Goal: Task Accomplishment & Management: Manage account settings

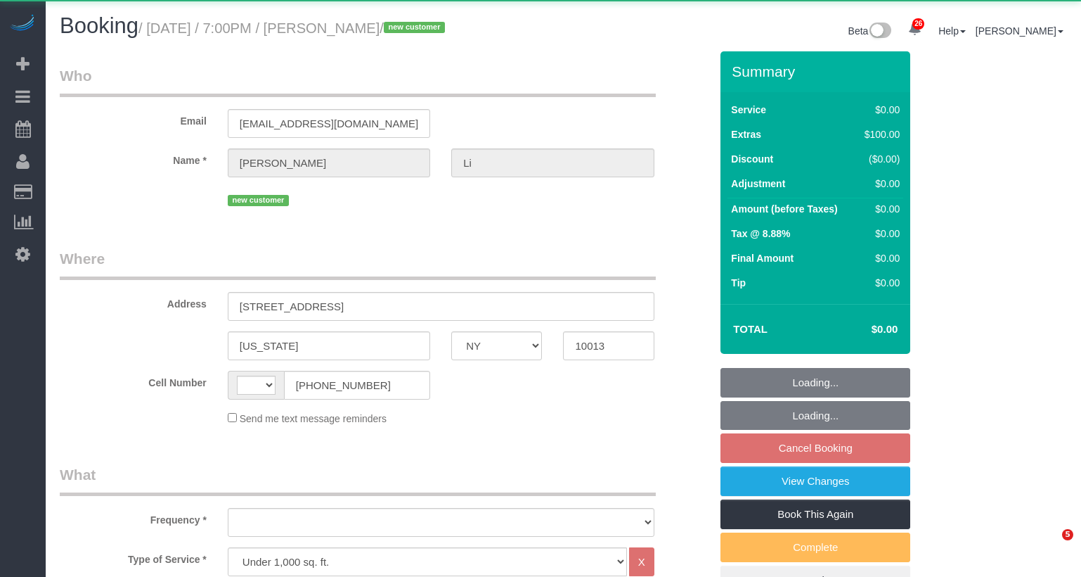
select select "NY"
select select "string:[GEOGRAPHIC_DATA]"
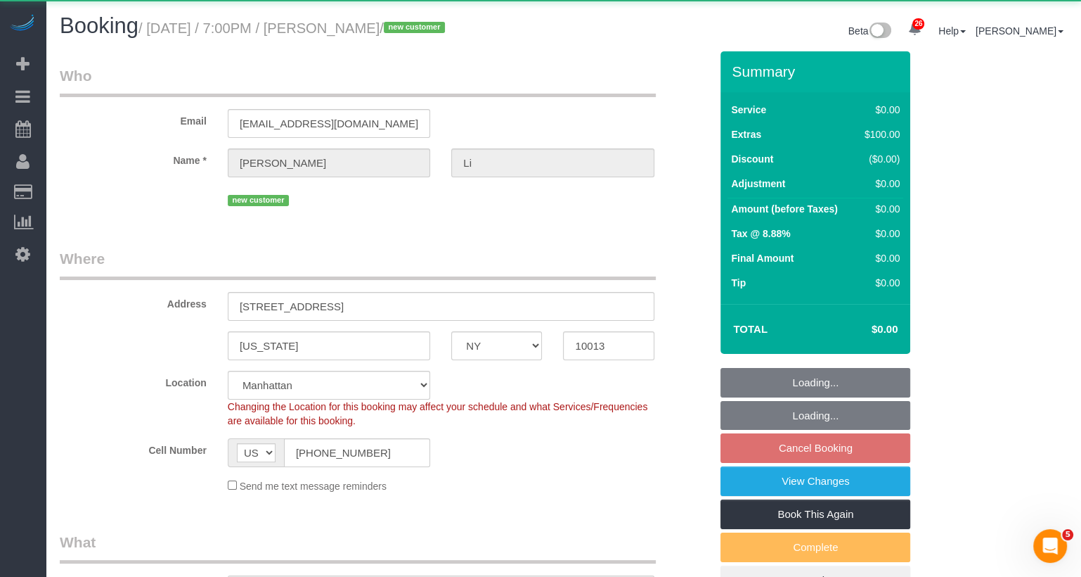
select select "object:1104"
select select "string:stripe-pm_1SAqym4VGloSiKo7S8WF0cnS"
select select "spot12"
select select "number:89"
select select "number:90"
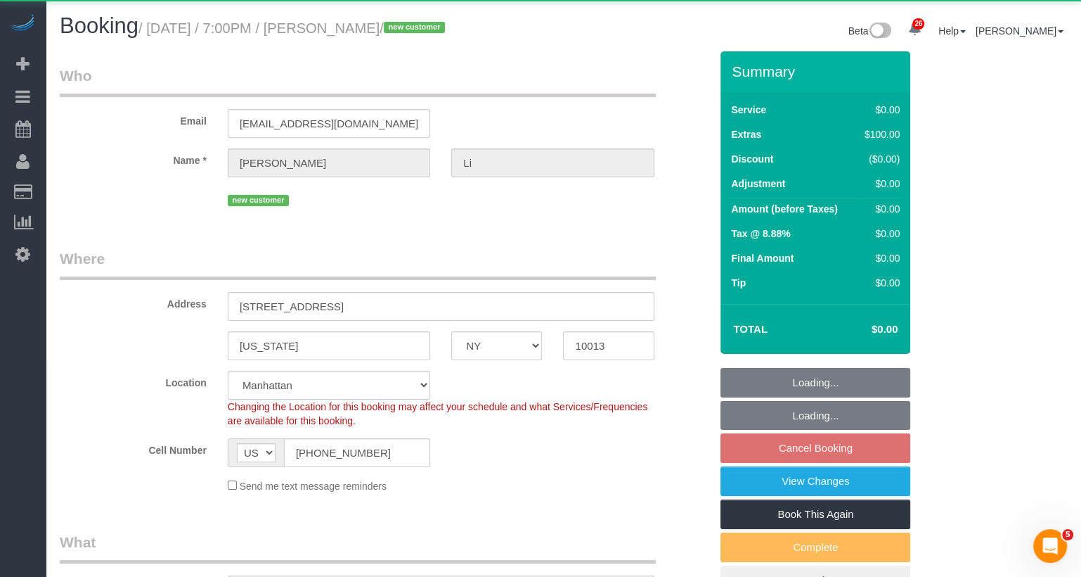
select select "number:15"
select select "number:5"
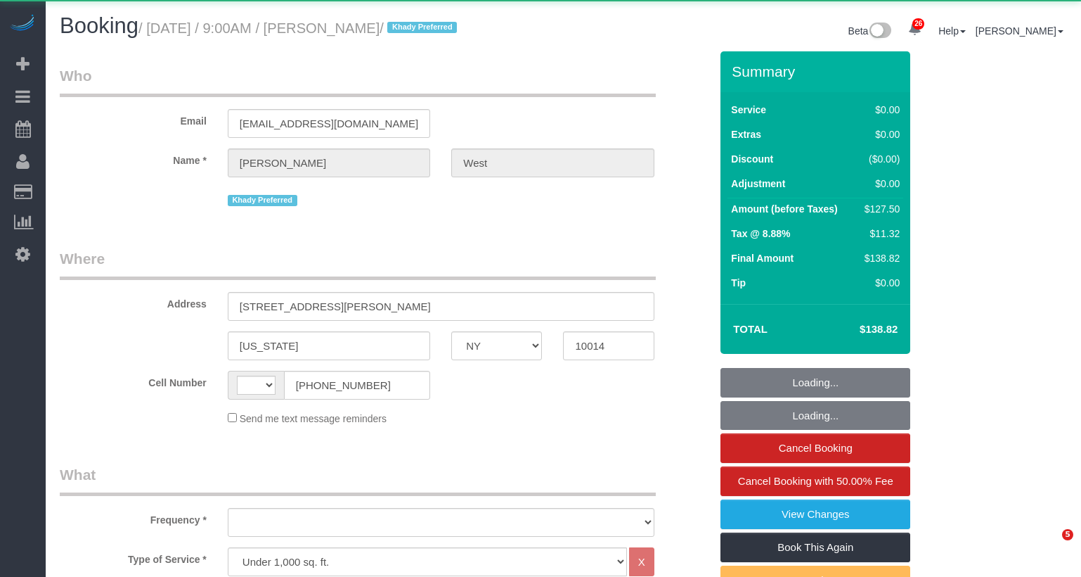
select select "NY"
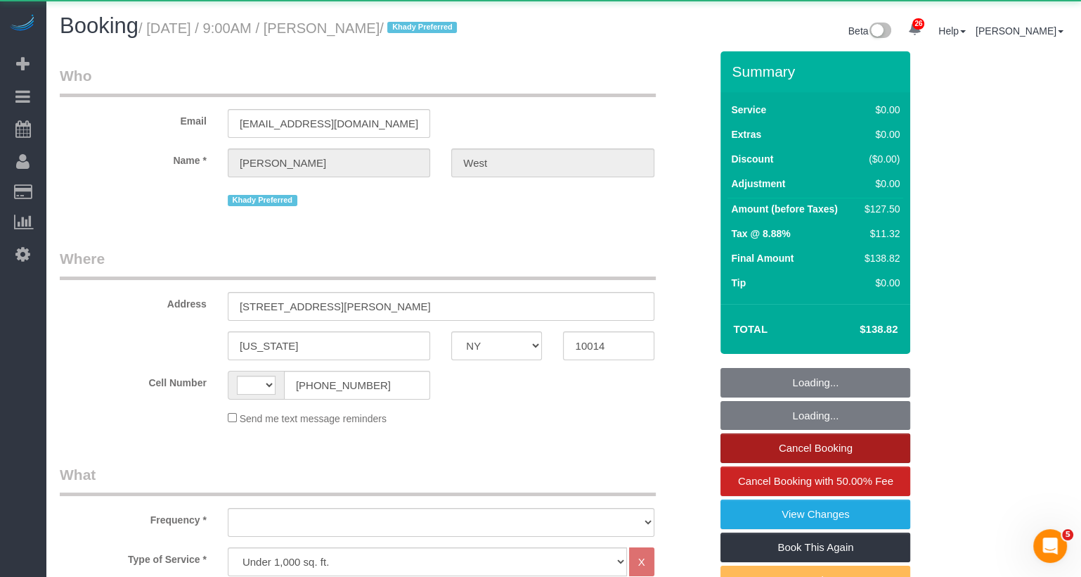
select select "string:[GEOGRAPHIC_DATA]"
select select "object:4174"
select select "spot1"
select select "number:57"
select select "number:73"
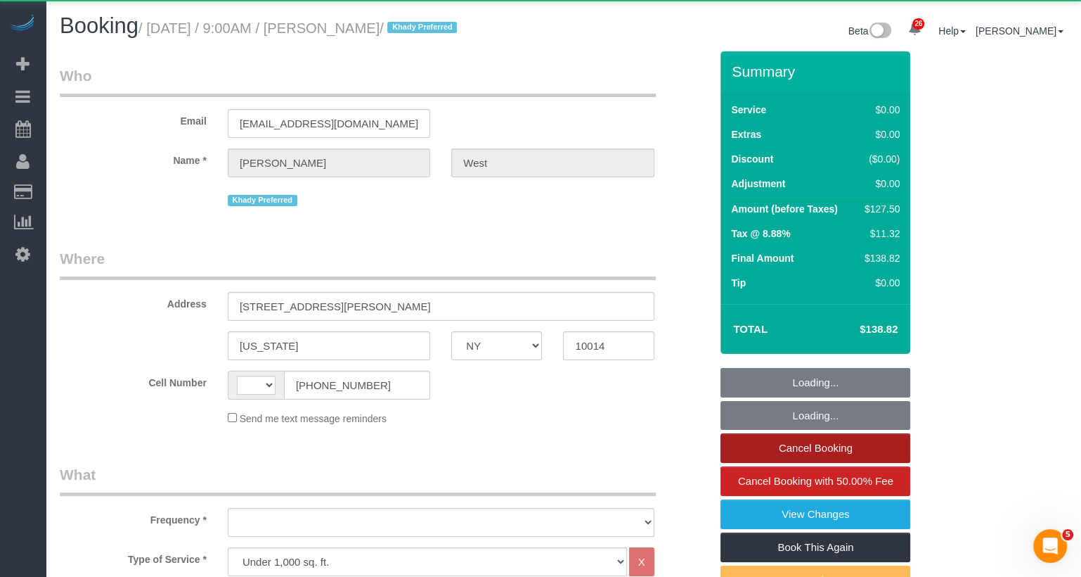
select select "number:14"
select select "number:5"
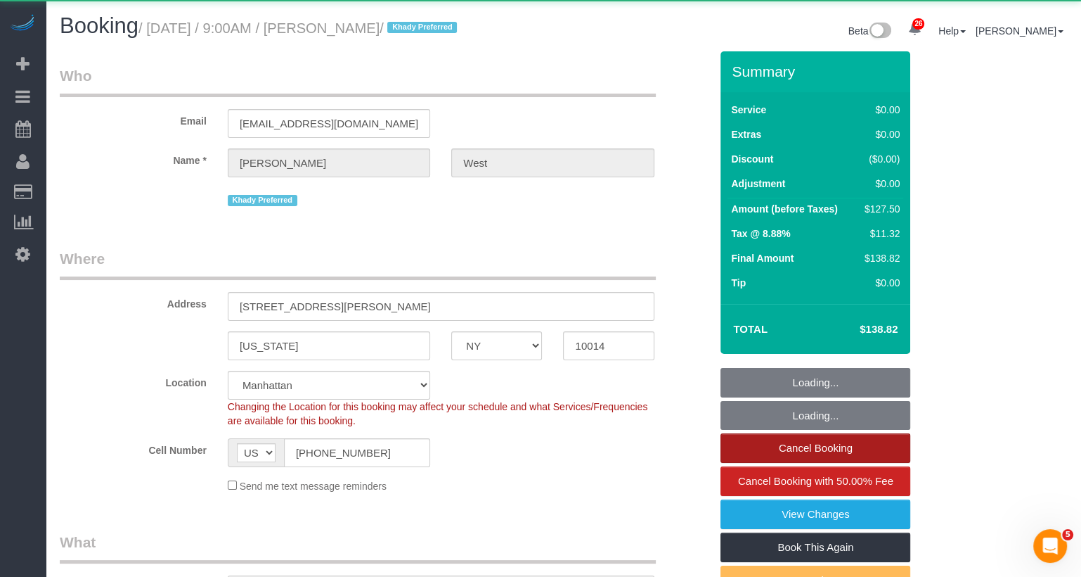
select select "string:stripe-pm_1S55J54VGloSiKo7JnqROmBS"
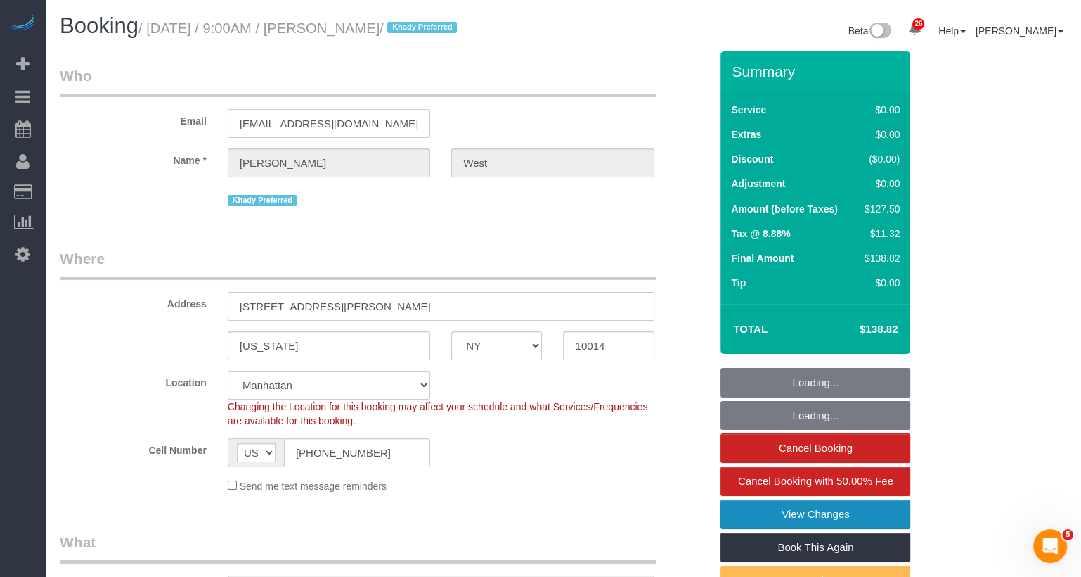
click at [791, 515] on link "View Changes" at bounding box center [816, 514] width 190 height 30
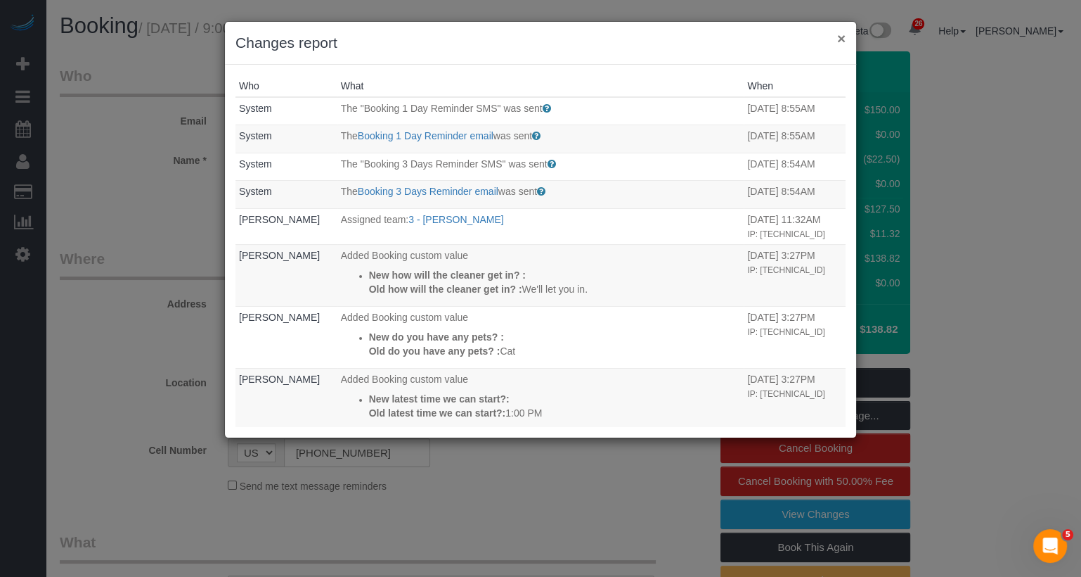
click at [841, 37] on button "×" at bounding box center [841, 38] width 8 height 15
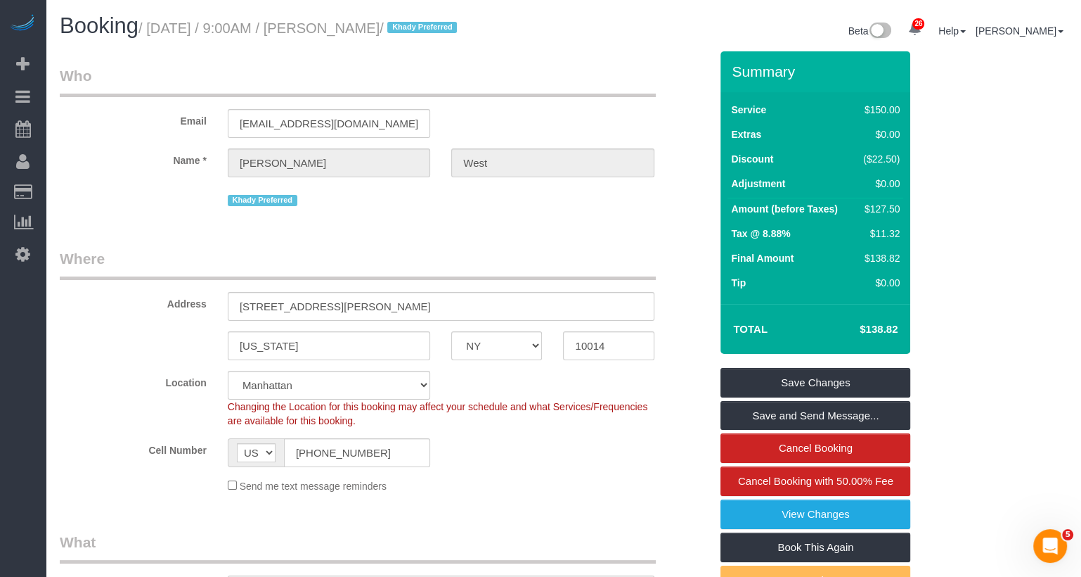
click at [264, 81] on legend "Who" at bounding box center [358, 81] width 596 height 32
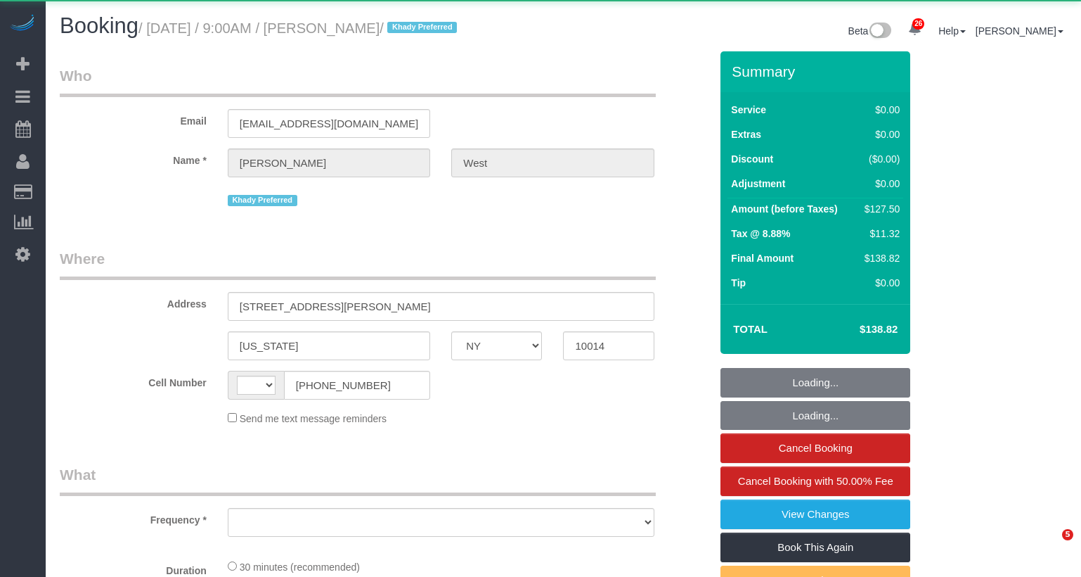
select select "NY"
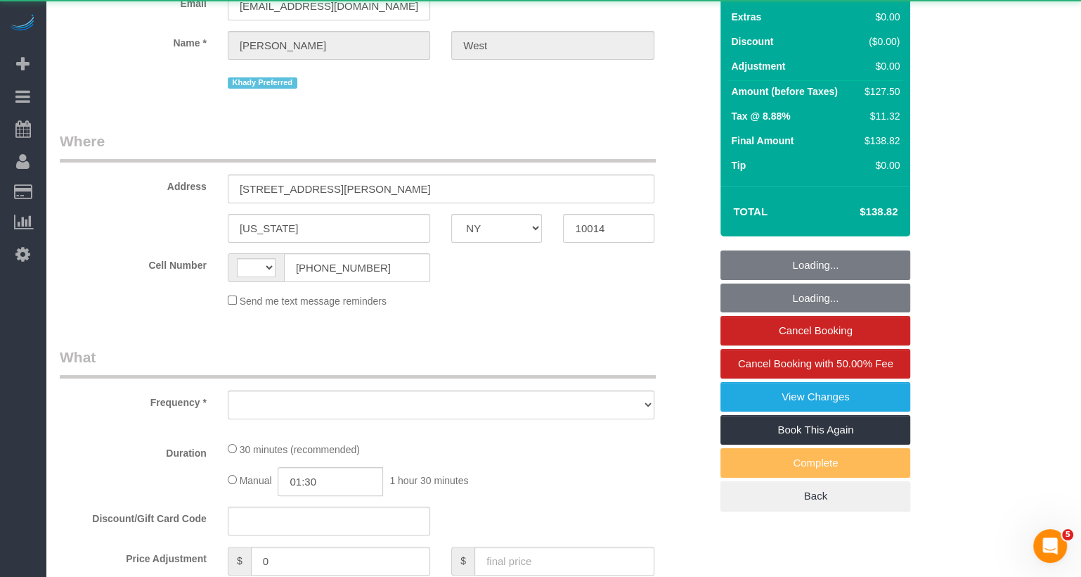
select select "string:[GEOGRAPHIC_DATA]"
select select "object:1106"
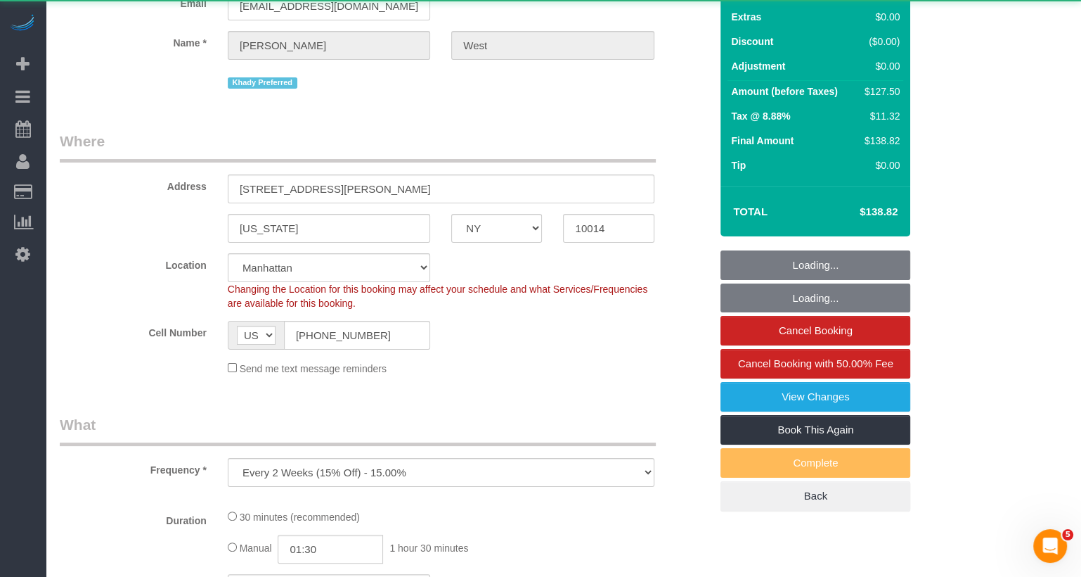
scroll to position [349, 0]
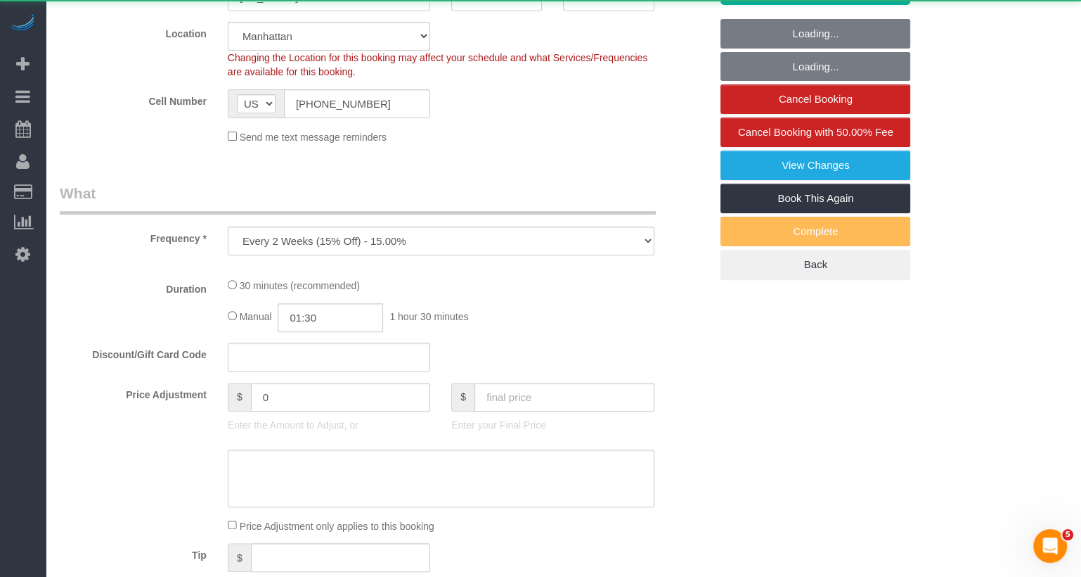
select select "string:stripe-pm_1S55J54VGloSiKo7JnqROmBS"
select select "spot1"
select select "number:57"
select select "number:73"
select select "number:14"
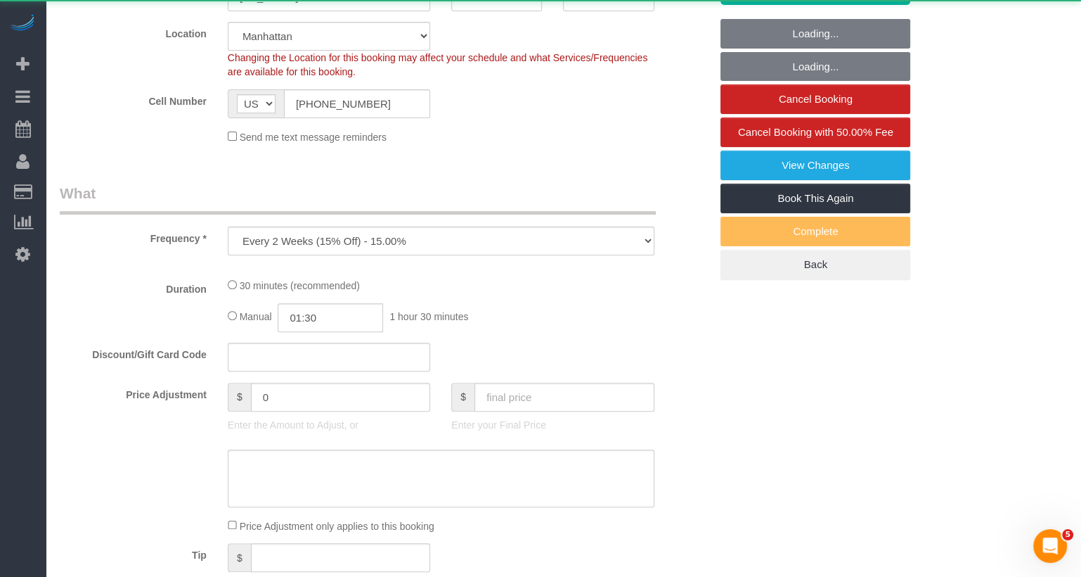
select select "number:5"
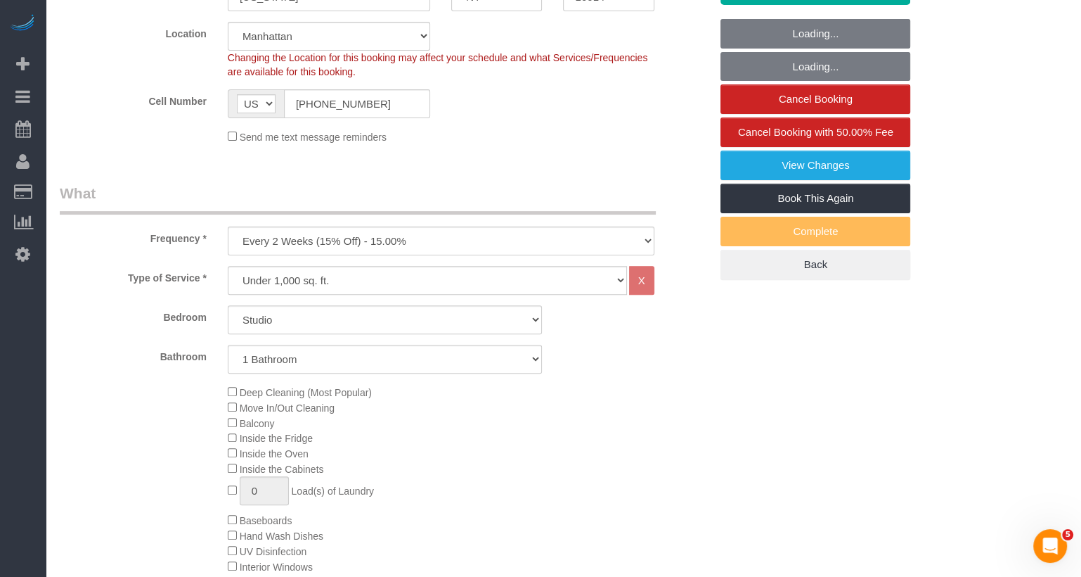
select select "object:1365"
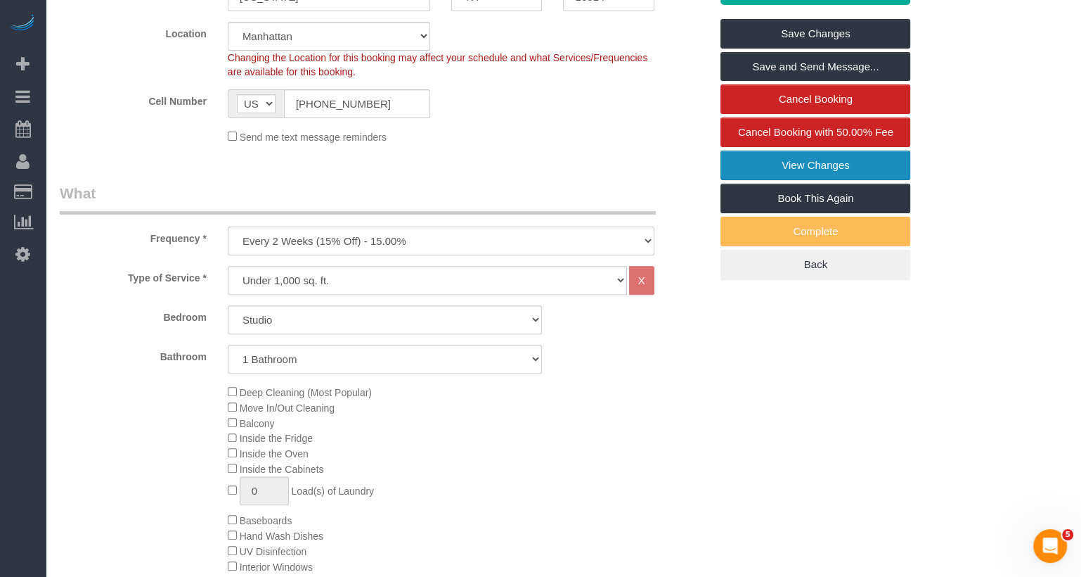
click at [816, 164] on link "View Changes" at bounding box center [816, 165] width 190 height 30
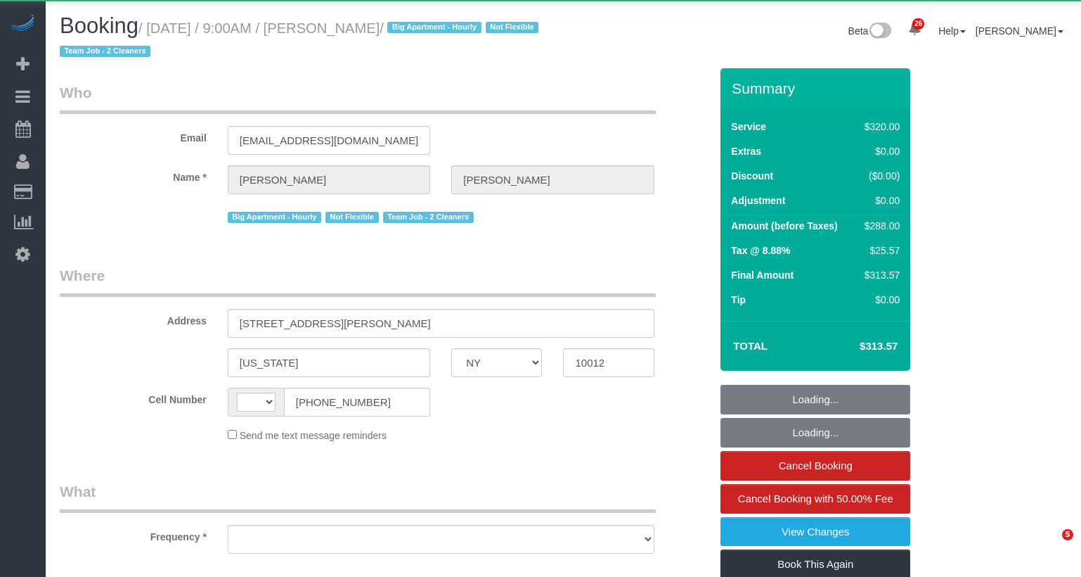
select select "NY"
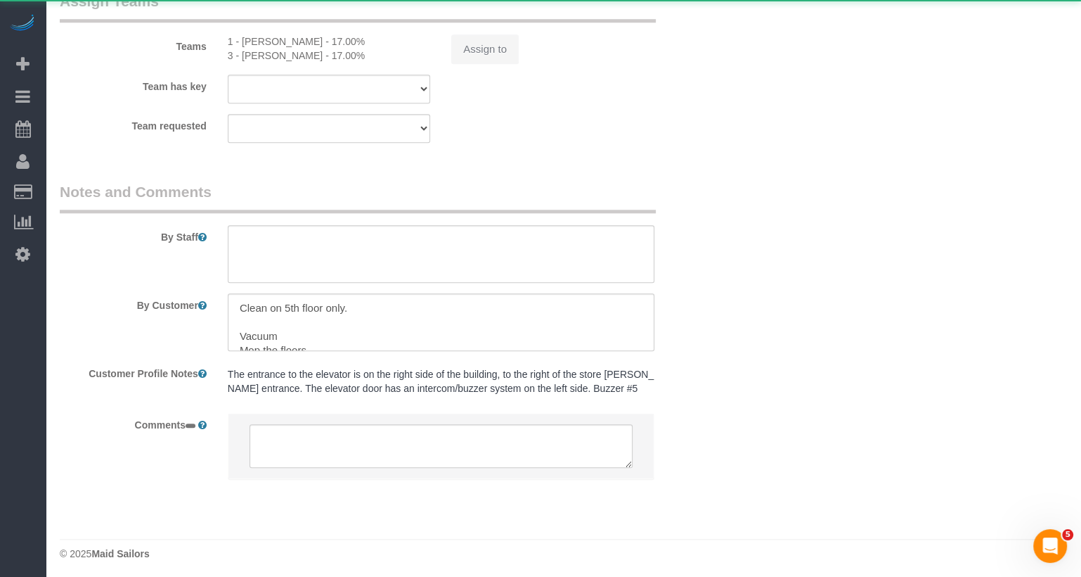
select select "string:[GEOGRAPHIC_DATA]"
select select "number:56"
select select "number:69"
select select "number:15"
select select "number:5"
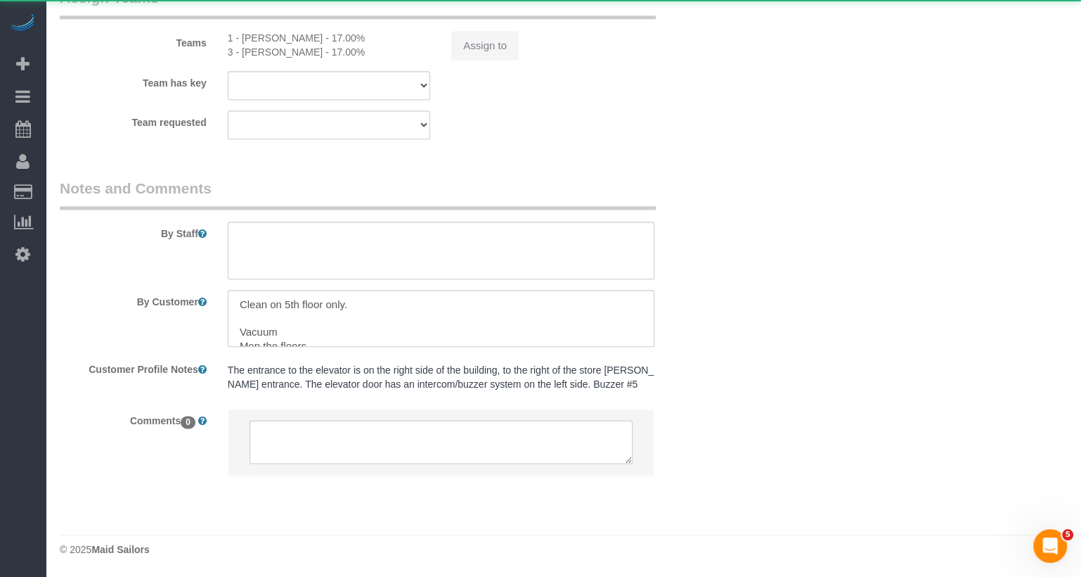
select select "object:2206"
select select "spot1"
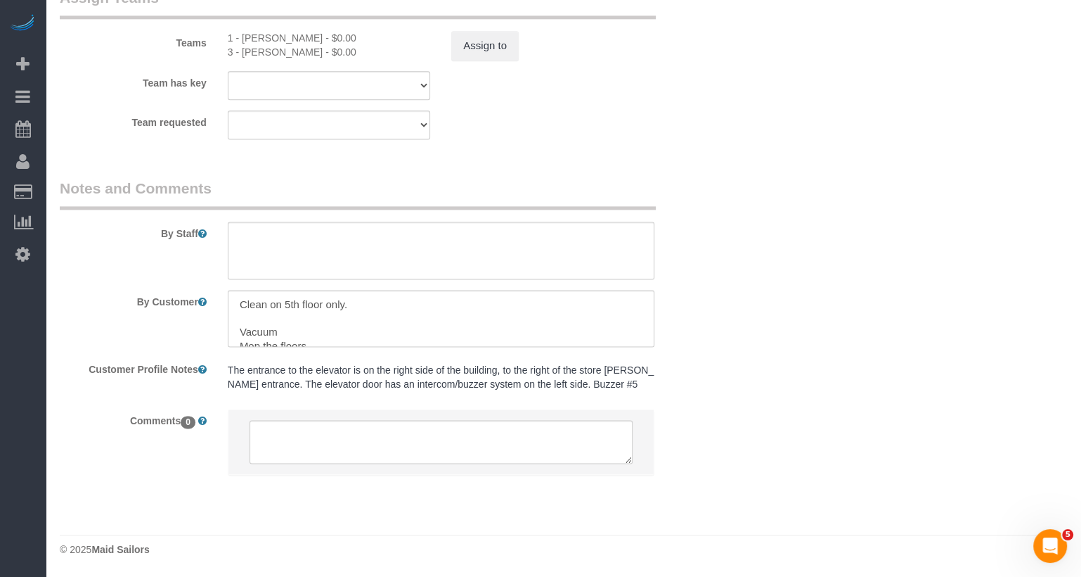
select select "object:2650"
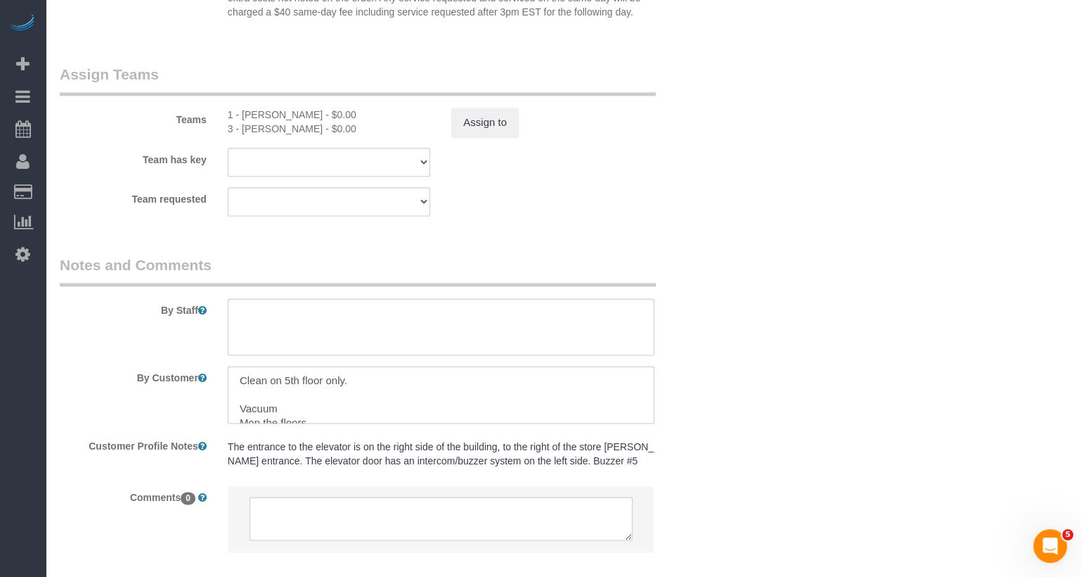
select select "string:stripe-pm_1O06dr4VGloSiKo7iGTRLKLD"
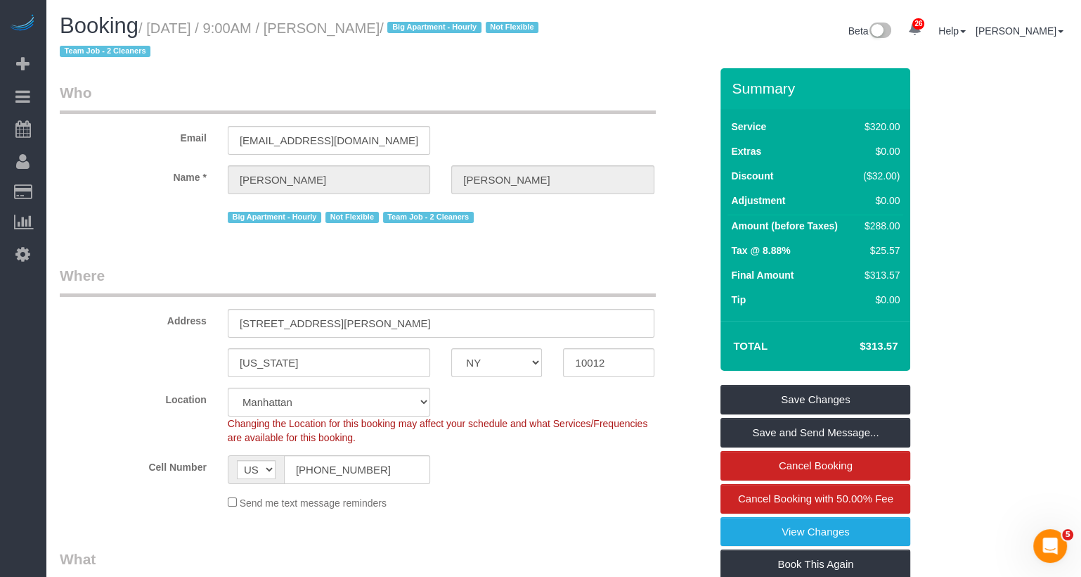
drag, startPoint x: 450, startPoint y: 30, endPoint x: 158, endPoint y: 27, distance: 291.8
click at [158, 27] on small "/ September 24, 2025 / 9:00AM / Leslie Sutton / Big Apartment - Hourly Not Flex…" at bounding box center [301, 39] width 483 height 39
copy small "September 24, 2025 / 9:00AM / Leslie Sutton /"
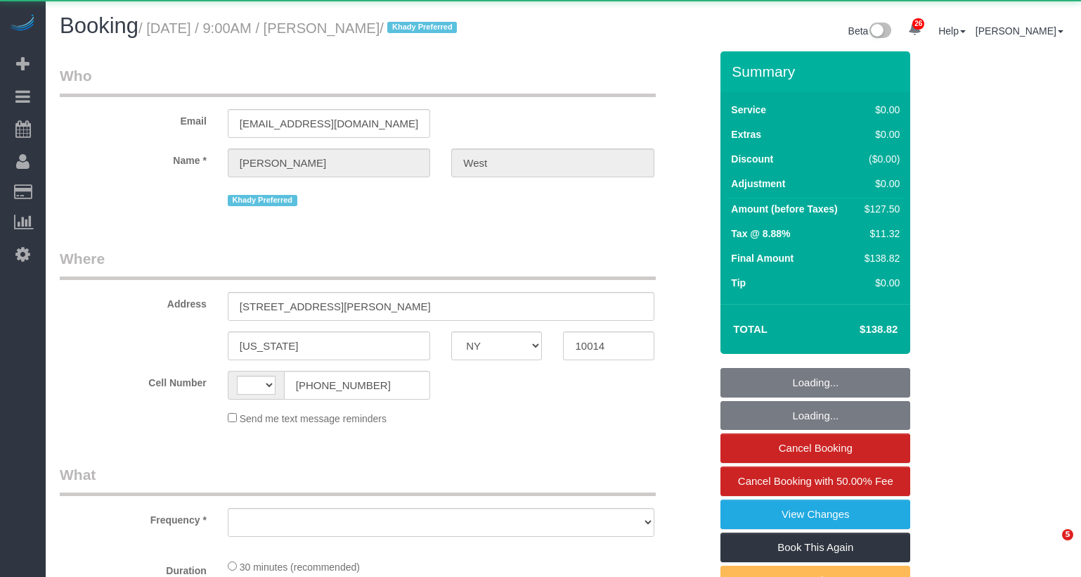
select select "NY"
select select "string:US"
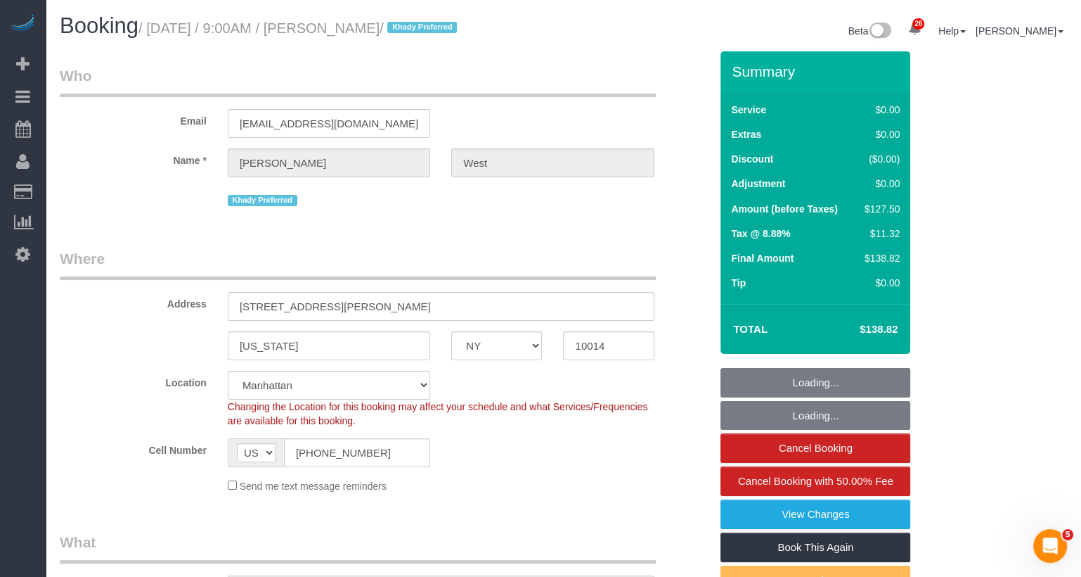
select select "object:1078"
select select "spot1"
select select "number:57"
select select "number:73"
select select "number:14"
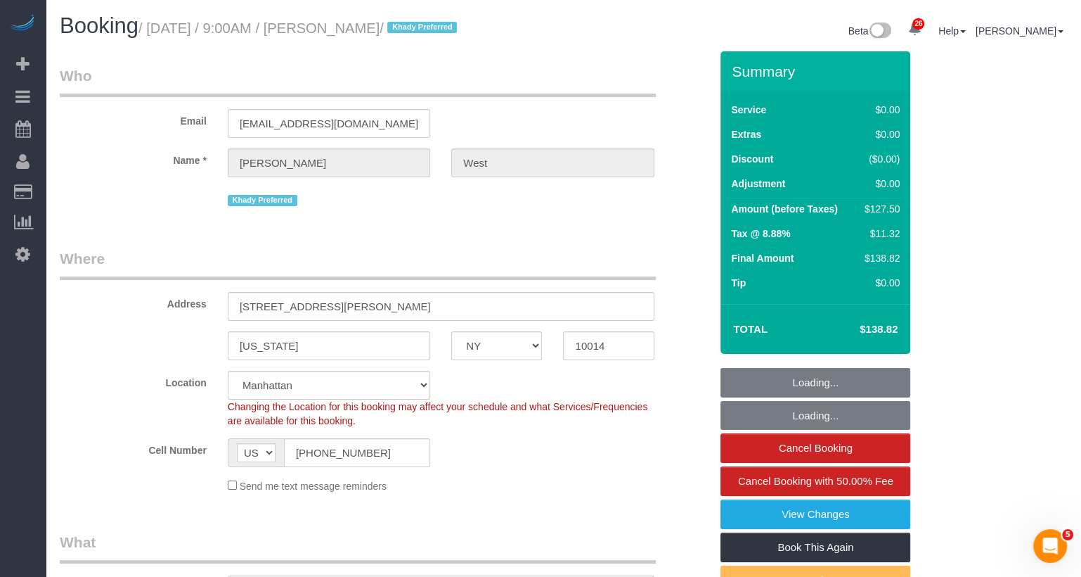
select select "number:5"
select select "string:stripe-pm_1S55J54VGloSiKo7JnqROmBS"
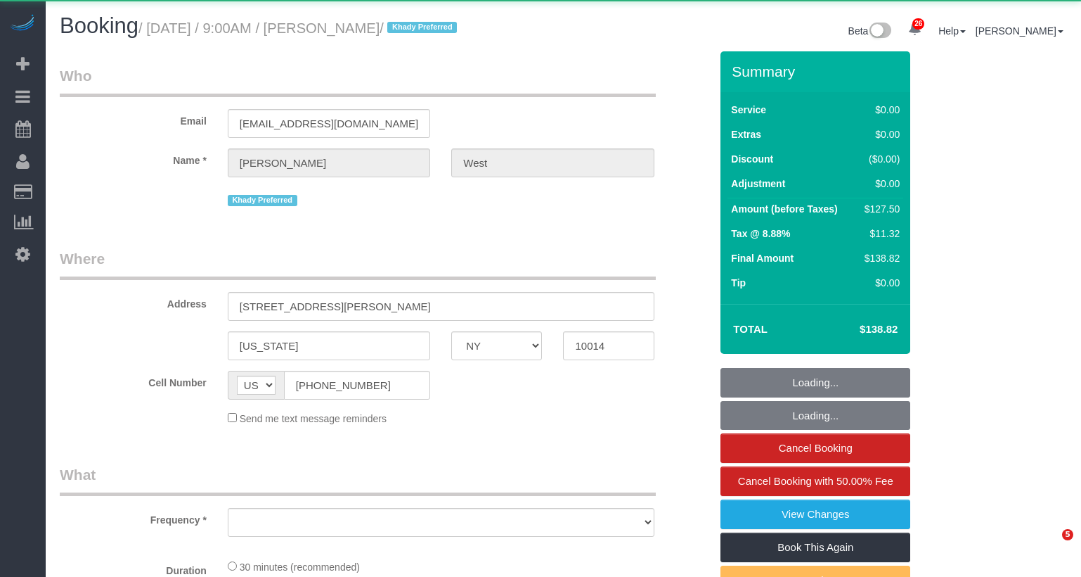
select select "NY"
select select "object:819"
select select "number:57"
select select "number:73"
select select "number:14"
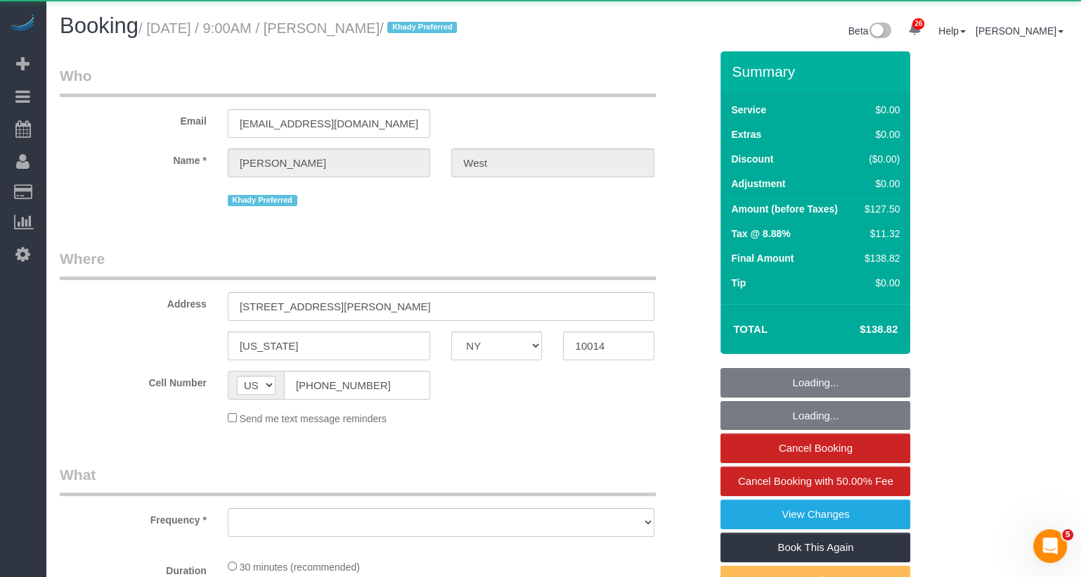
select select "number:5"
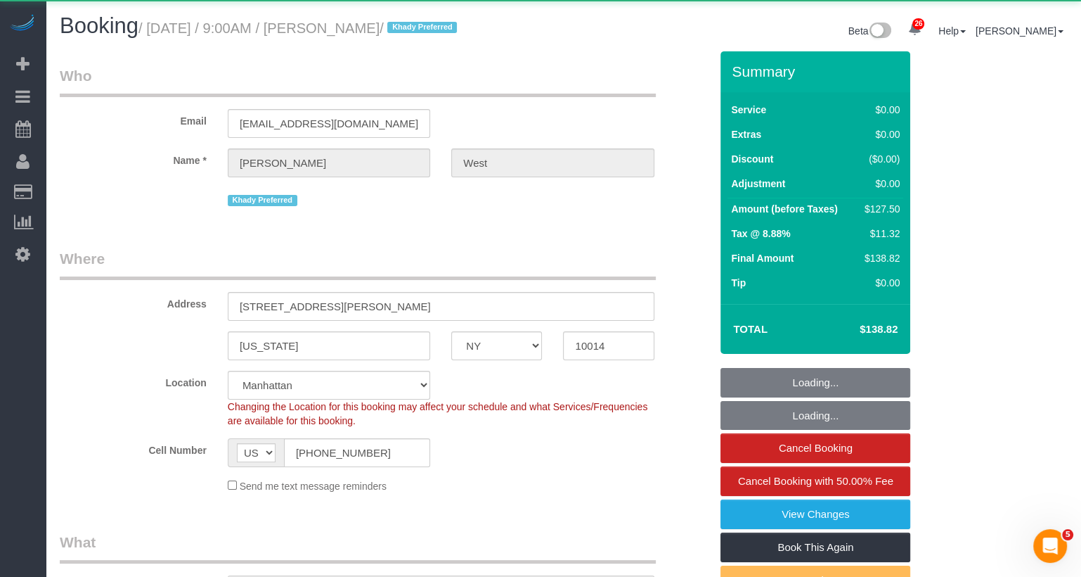
select select "object:1073"
select select "string:stripe-pm_1S55J54VGloSiKo7JnqROmBS"
select select "spot1"
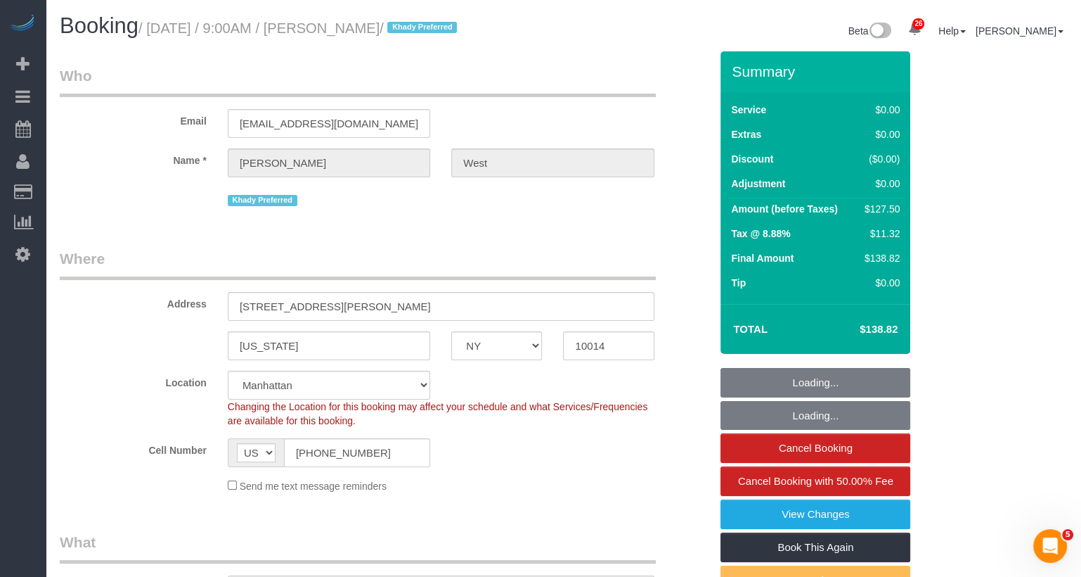
scroll to position [2, 0]
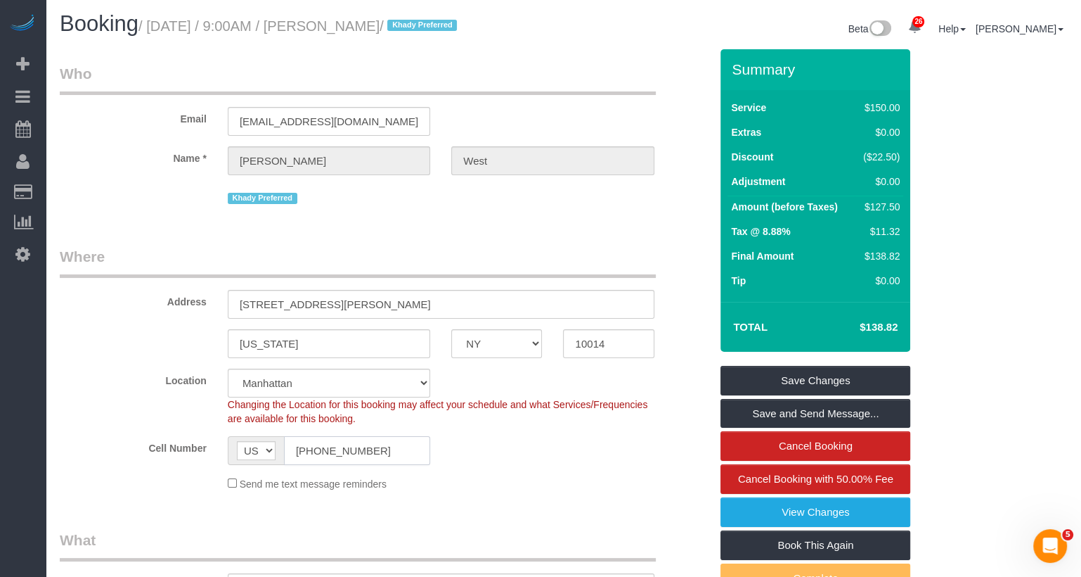
drag, startPoint x: 378, startPoint y: 454, endPoint x: 254, endPoint y: 454, distance: 123.8
click at [254, 454] on div "AF AL DZ AD AO AI AQ AG AR AM AW AU AT AZ BS BH BD BB BY BE BZ BJ BM BT BO BA B…" at bounding box center [329, 450] width 203 height 29
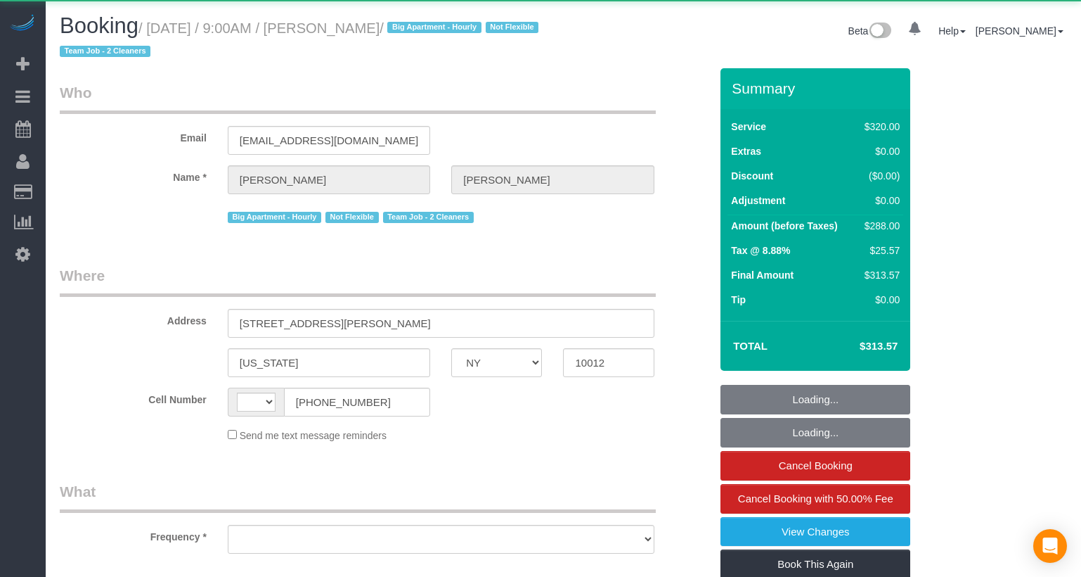
select select "NY"
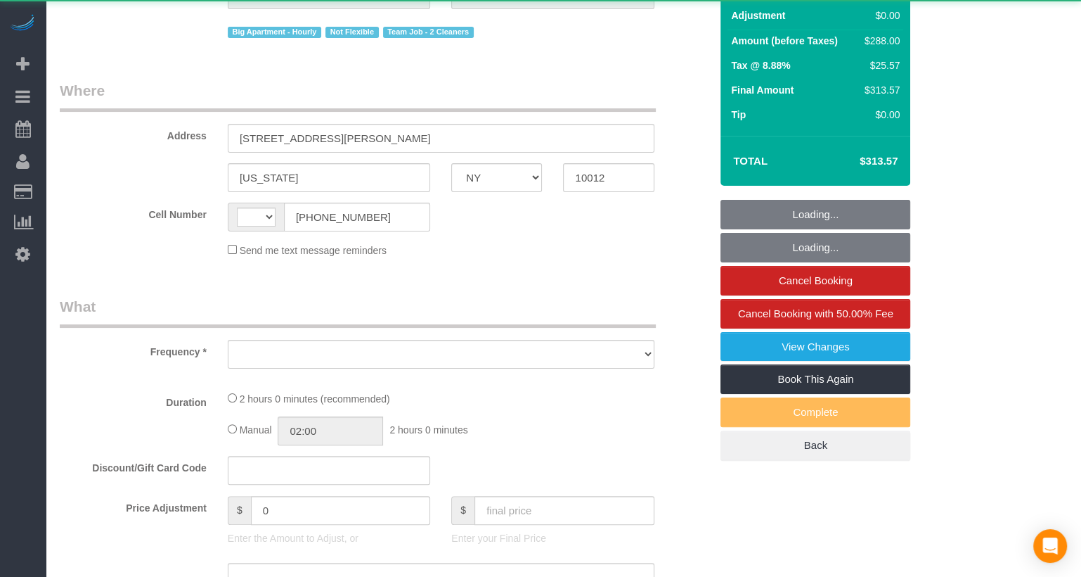
select select "string:[GEOGRAPHIC_DATA]"
select select "object:584"
select select "number:56"
select select "number:69"
select select "number:15"
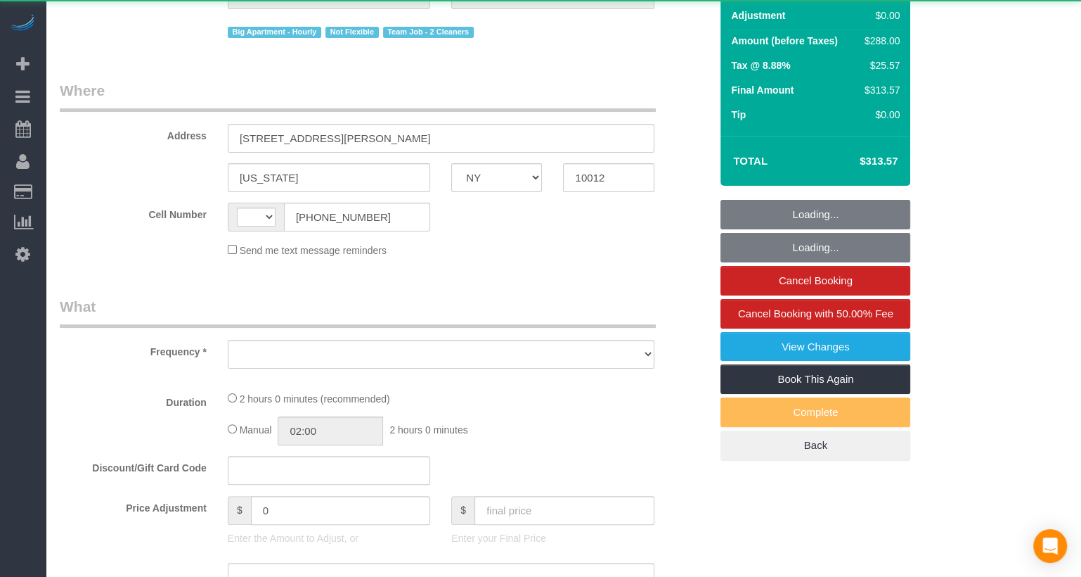
select select "number:5"
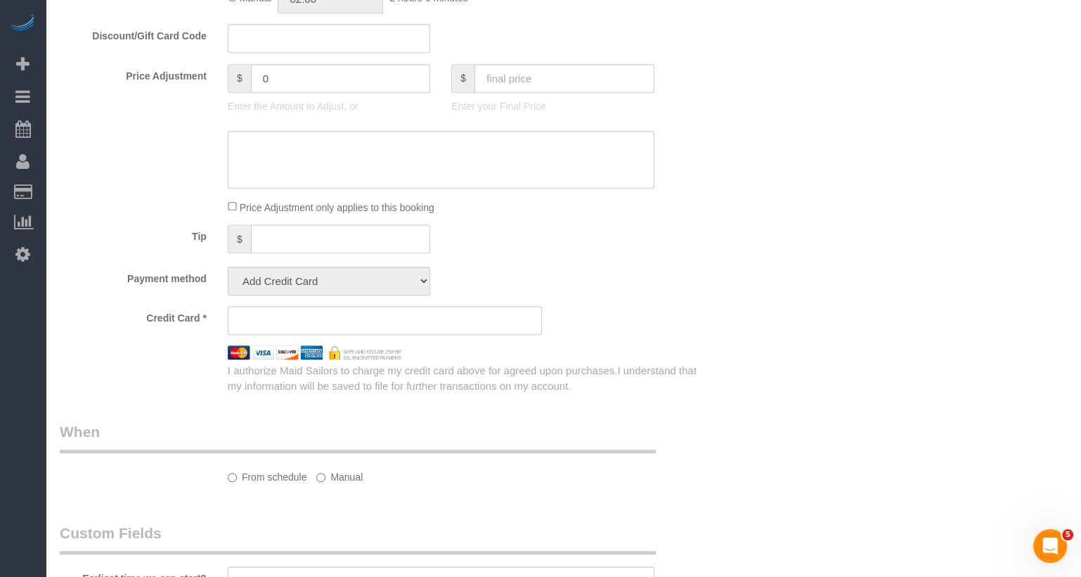
select select "spot1"
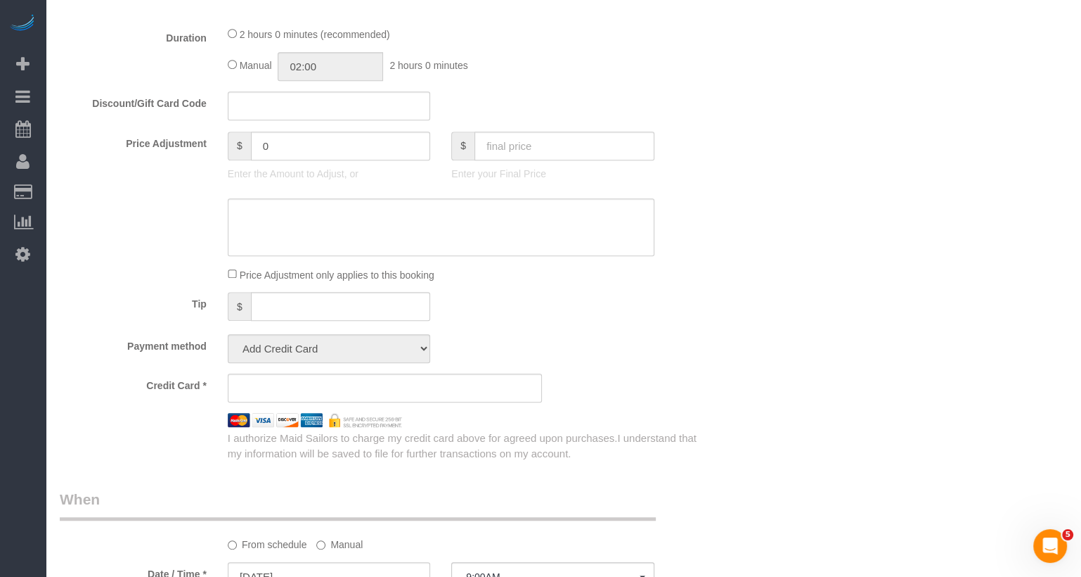
select select "object:1078"
select select "string:stripe-pm_1O06dr4VGloSiKo7iGTRLKLD"
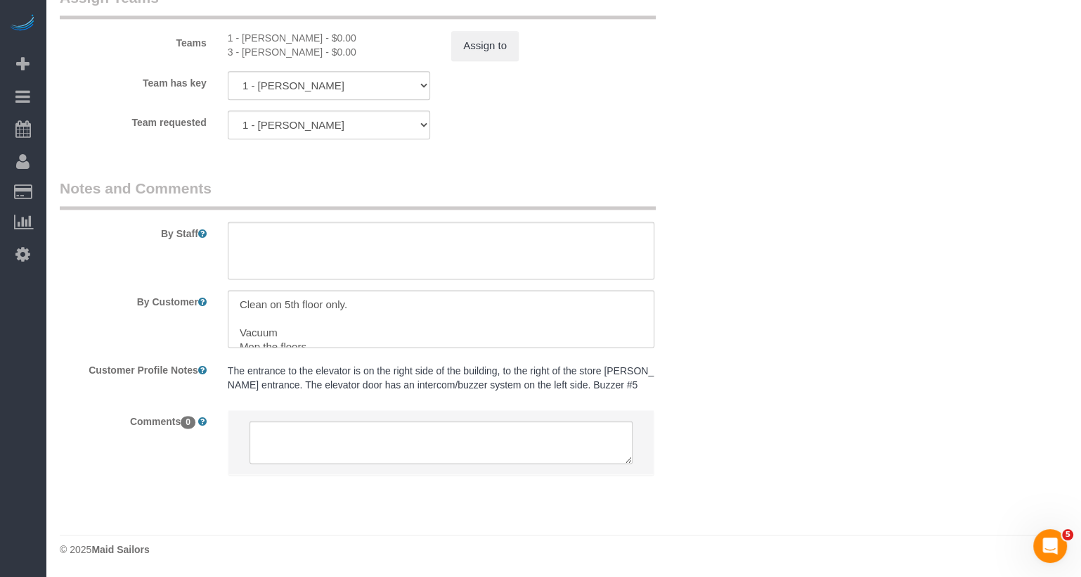
scroll to position [41, 0]
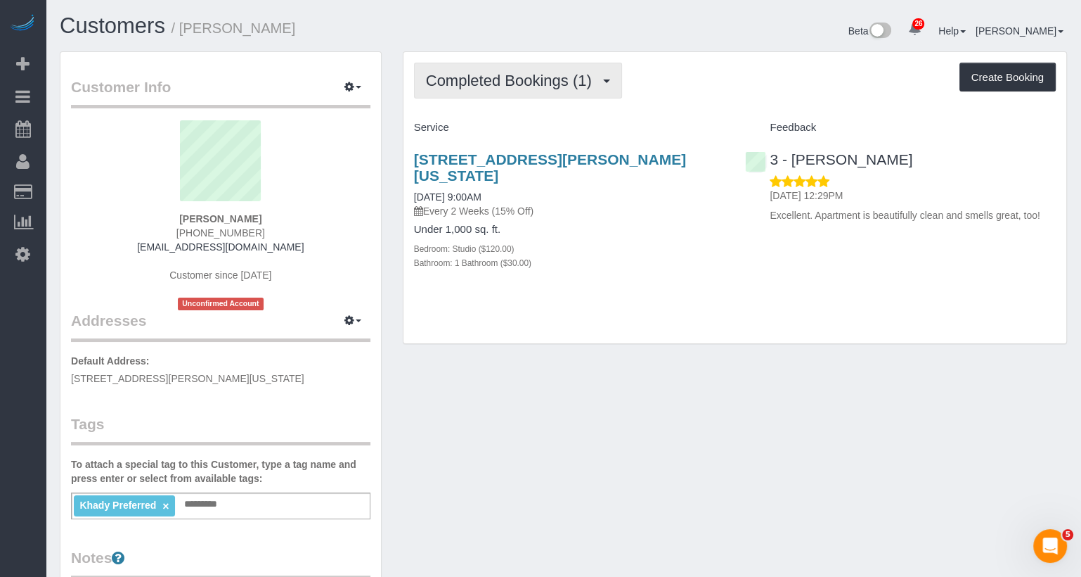
click at [499, 79] on span "Completed Bookings (1)" at bounding box center [512, 81] width 173 height 18
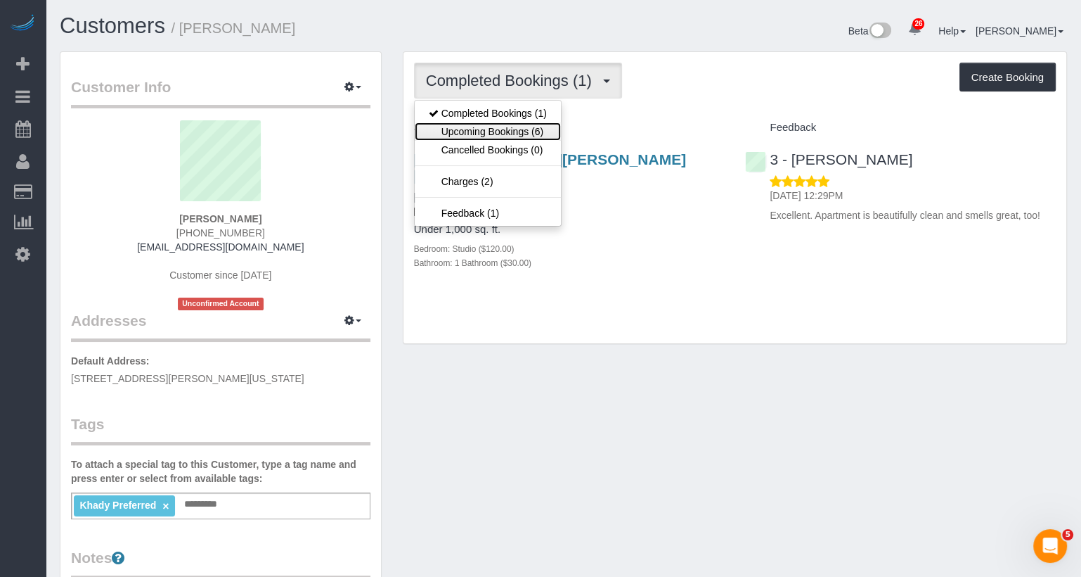
click at [494, 135] on link "Upcoming Bookings (6)" at bounding box center [488, 131] width 146 height 18
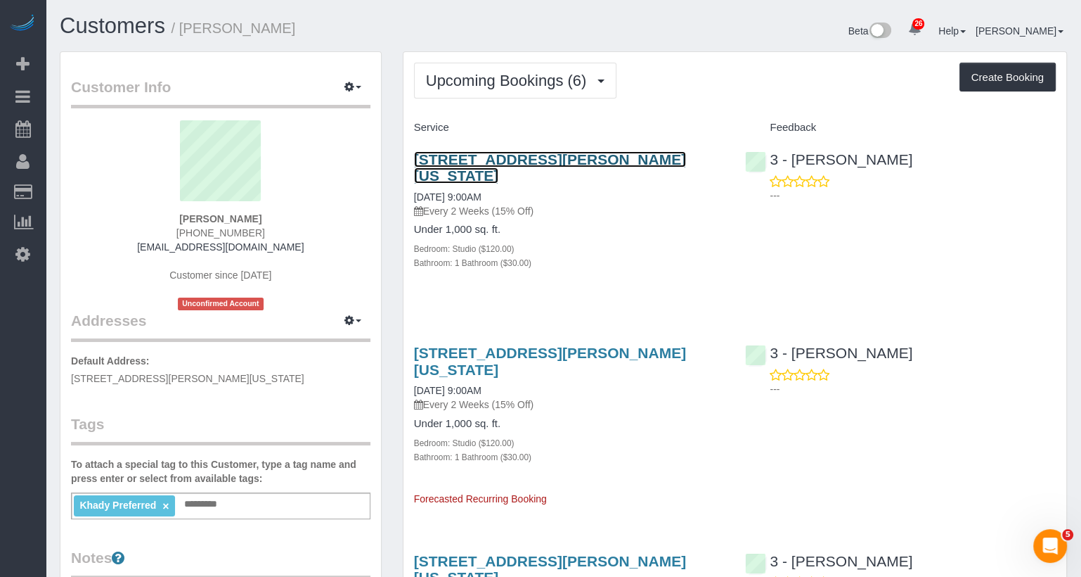
click at [508, 157] on link "165 Christopher Street Apt 5h, New York, NY 10014" at bounding box center [550, 167] width 272 height 32
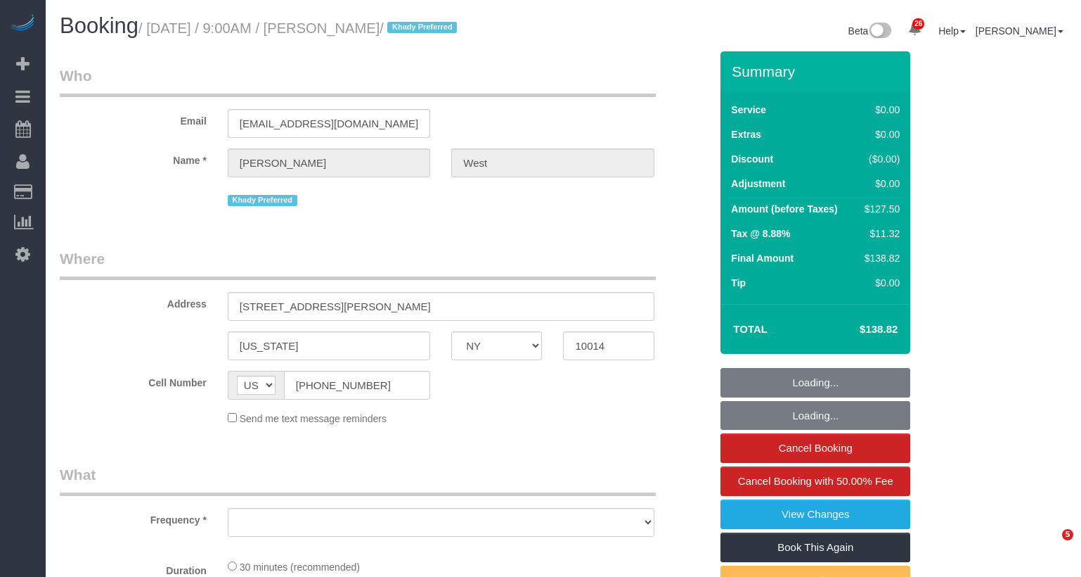
select select "NY"
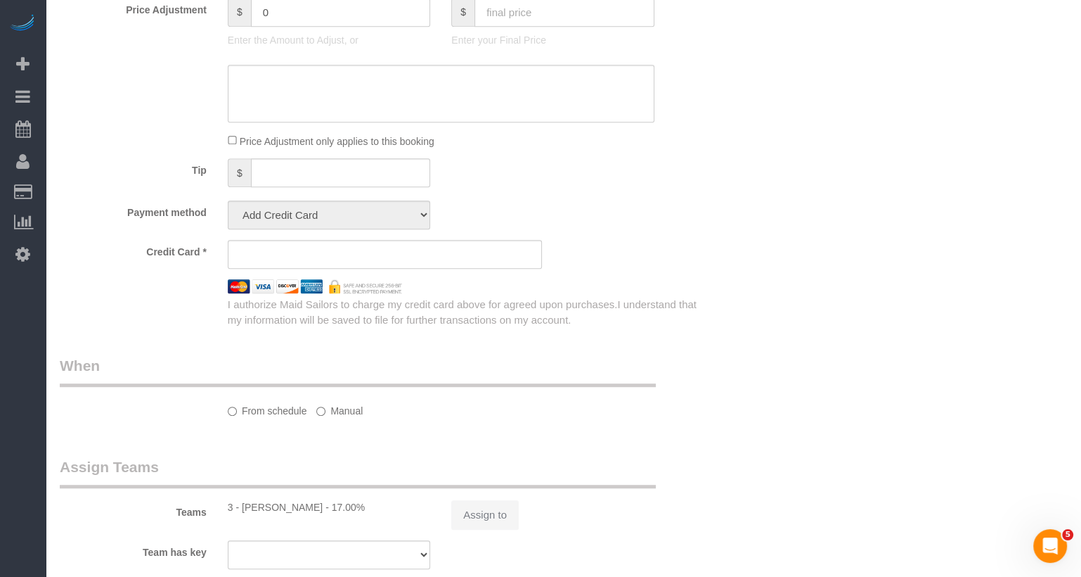
select select "object:928"
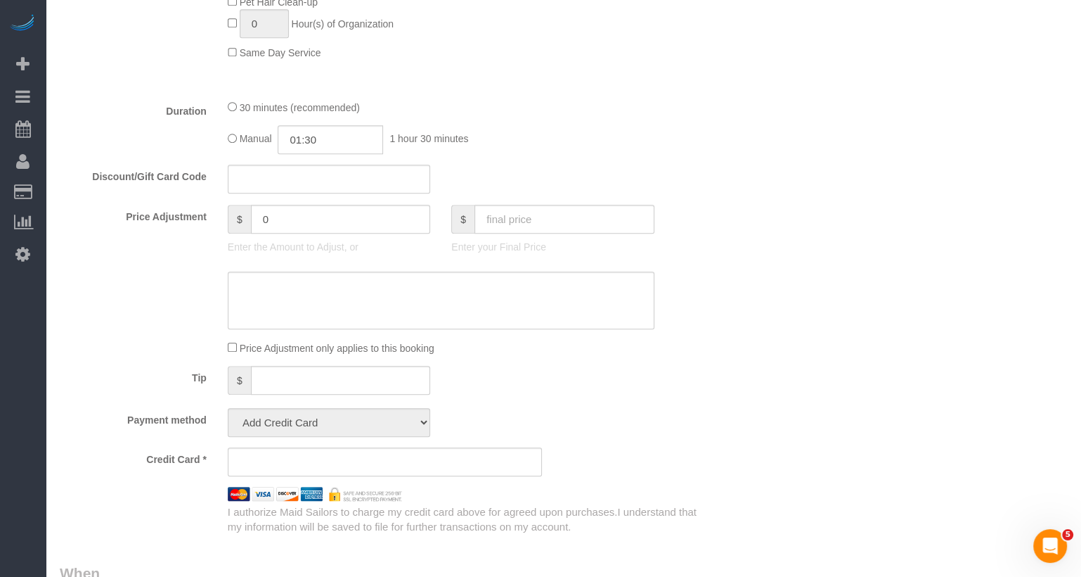
scroll to position [1063, 0]
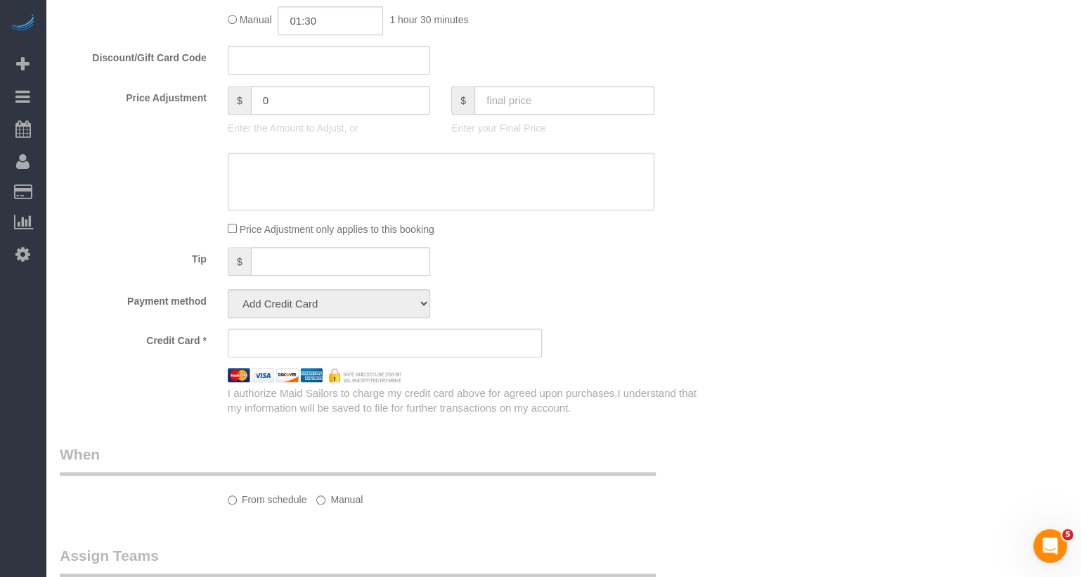
select select "string:stripe-pm_1S55J54VGloSiKo7JnqROmBS"
select select "spot1"
select select "number:57"
select select "number:73"
select select "number:14"
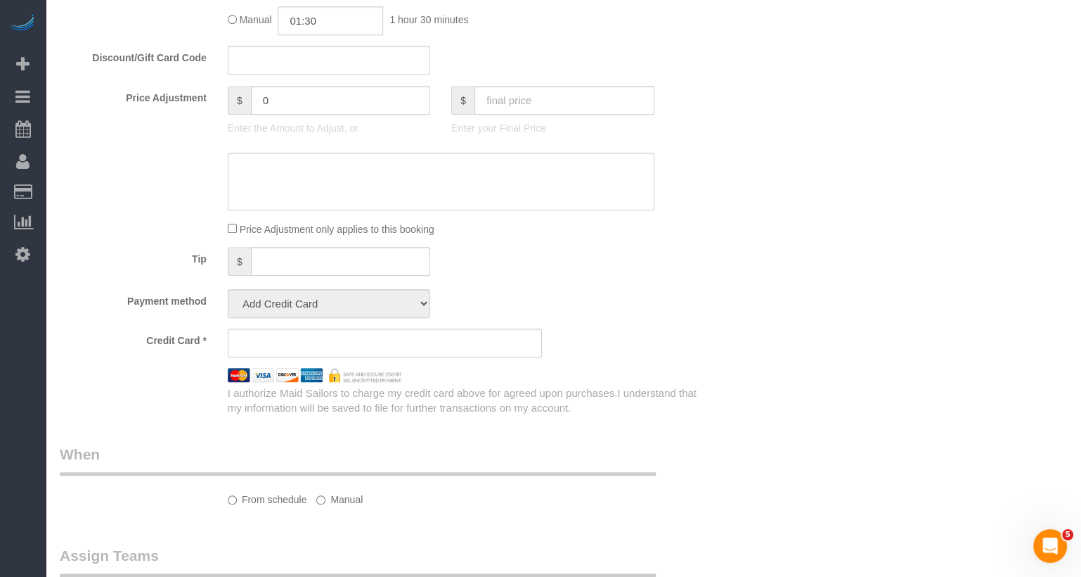
select select "number:5"
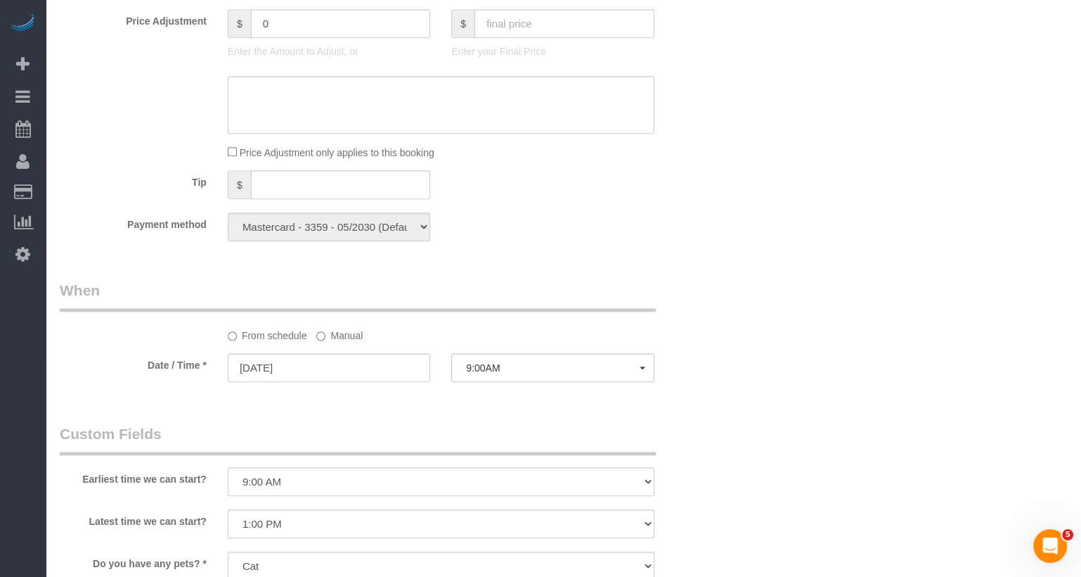
scroll to position [1152, 0]
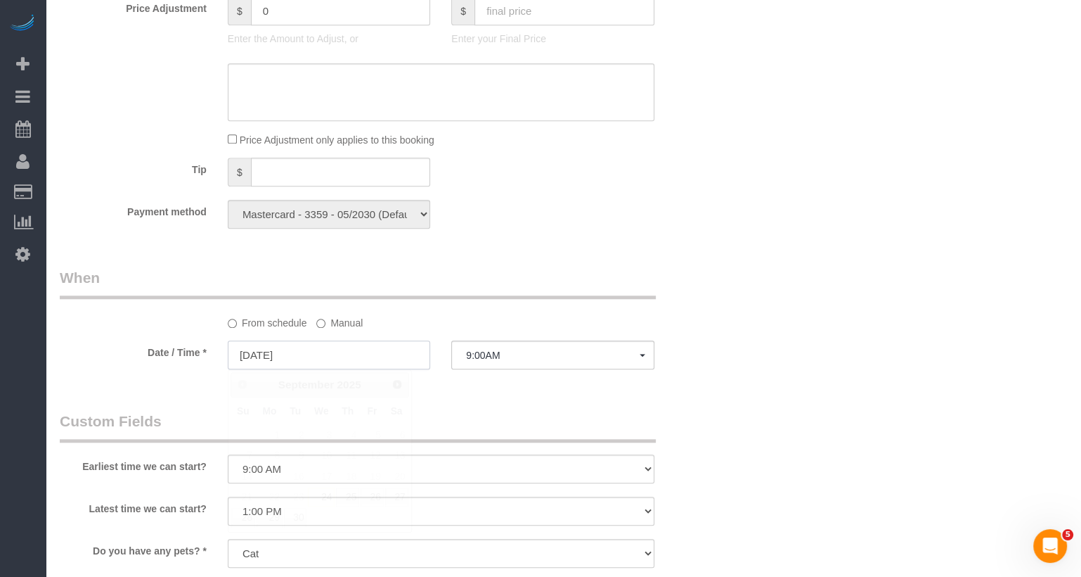
click at [293, 362] on input "09/24/2025" at bounding box center [329, 354] width 203 height 29
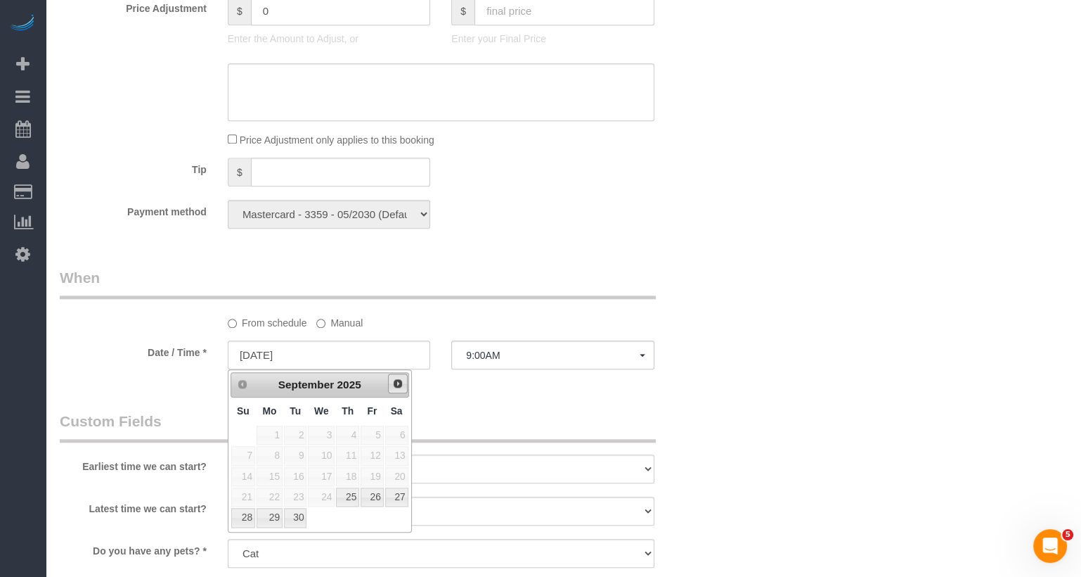
click at [394, 380] on span "Next" at bounding box center [397, 383] width 11 height 11
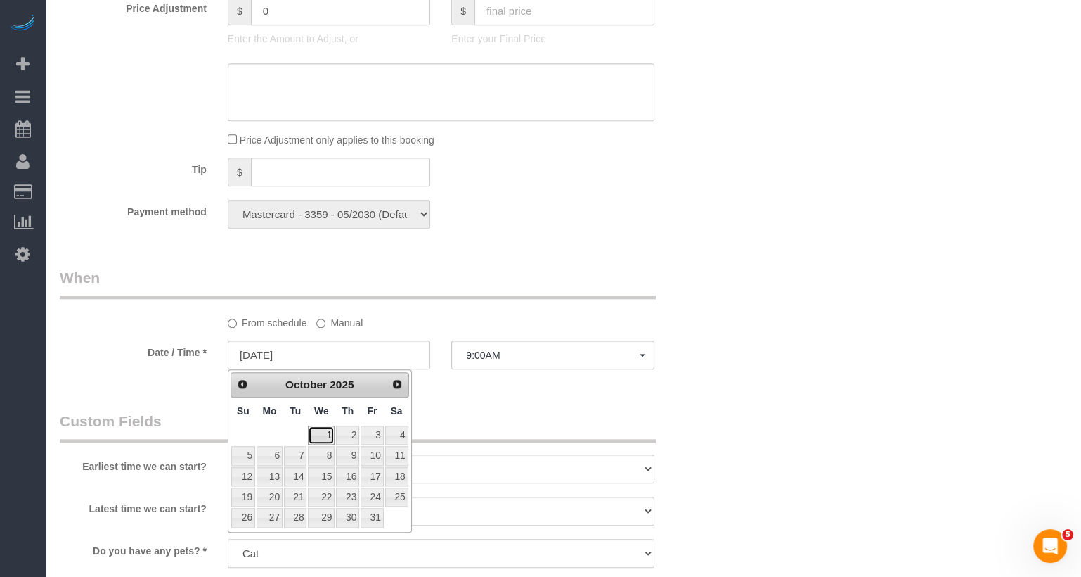
click at [328, 434] on link "1" at bounding box center [321, 434] width 27 height 19
type input "10/01/2025"
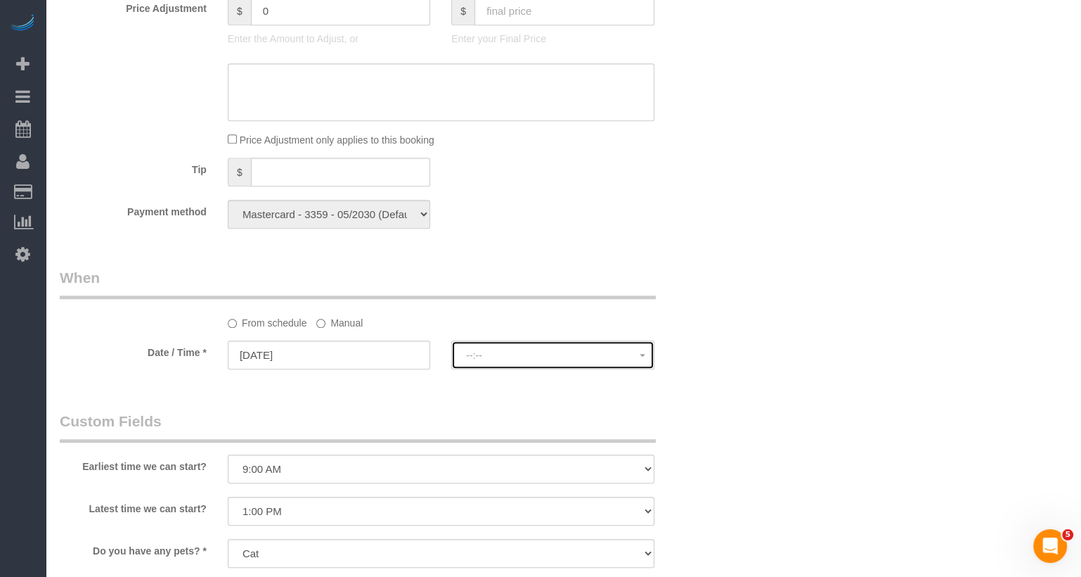
click at [499, 349] on span "--:--" at bounding box center [552, 354] width 173 height 11
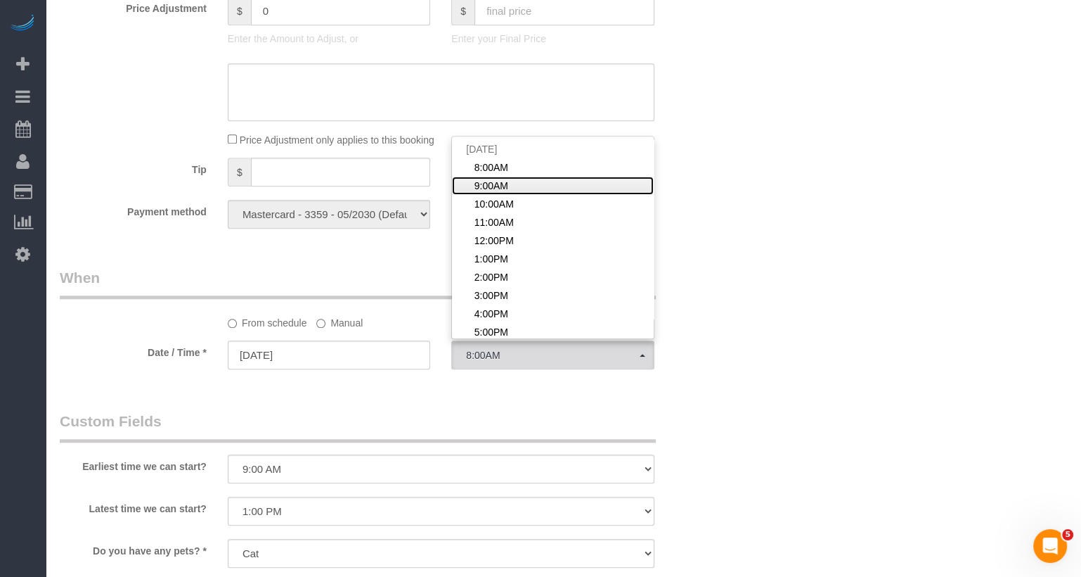
click at [500, 184] on span "9:00AM" at bounding box center [492, 186] width 34 height 14
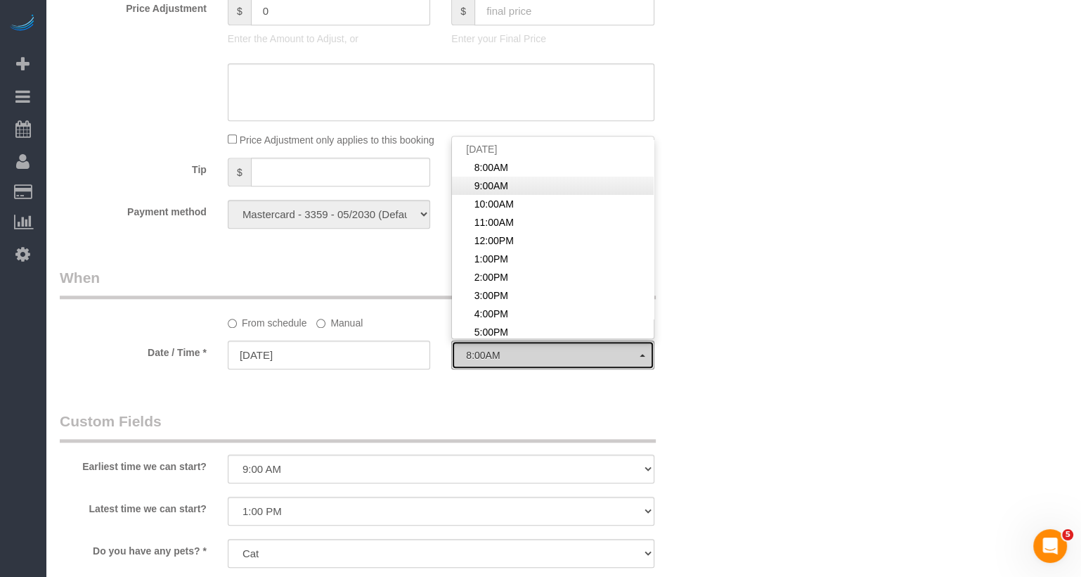
select select "spot49"
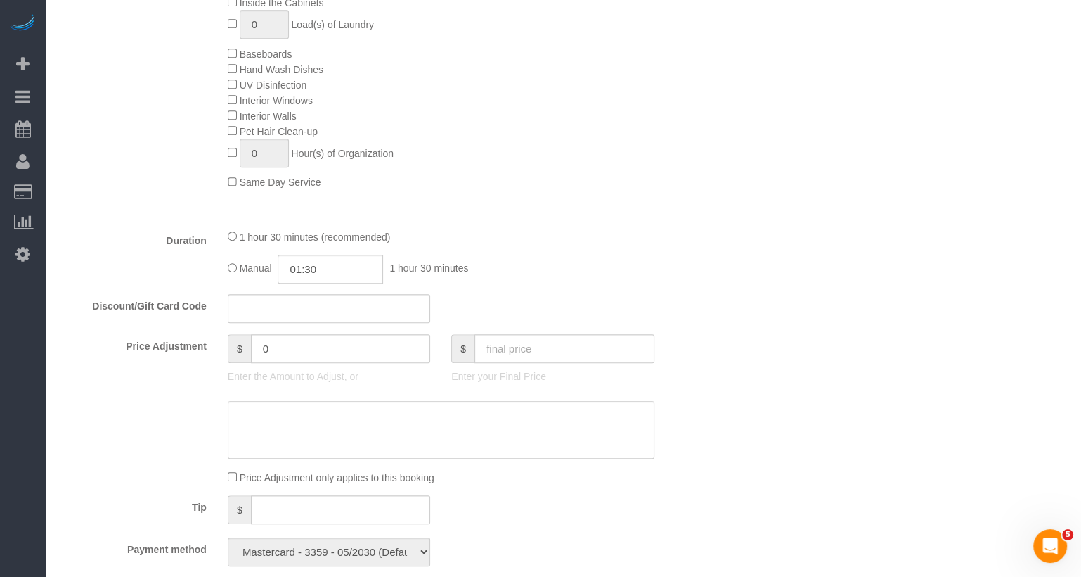
scroll to position [901, 0]
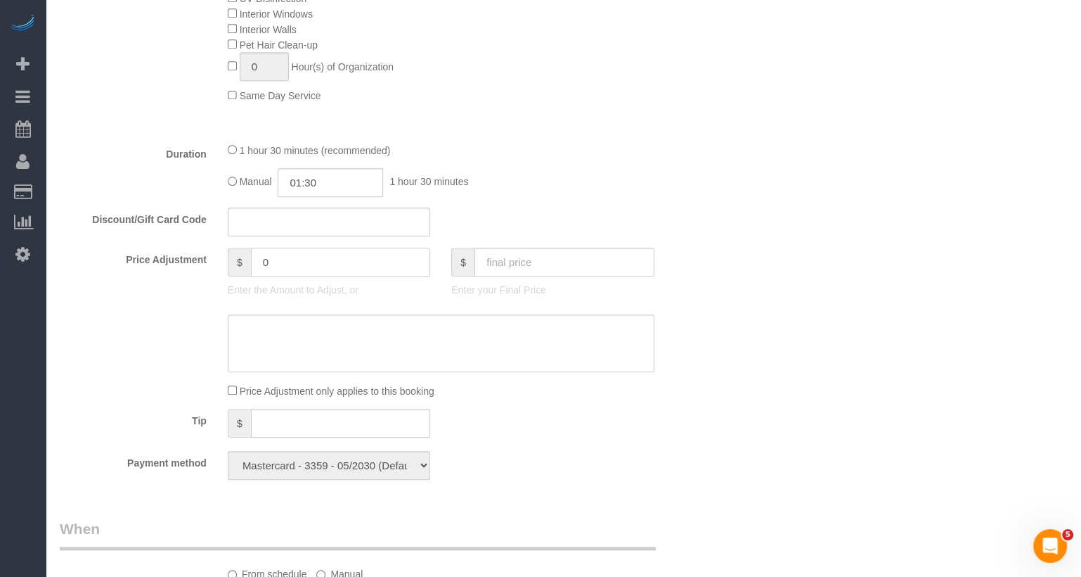
click at [290, 263] on input "0" at bounding box center [341, 262] width 180 height 29
type input "-"
type input "3"
type input "-30"
click at [324, 333] on textarea at bounding box center [441, 343] width 427 height 58
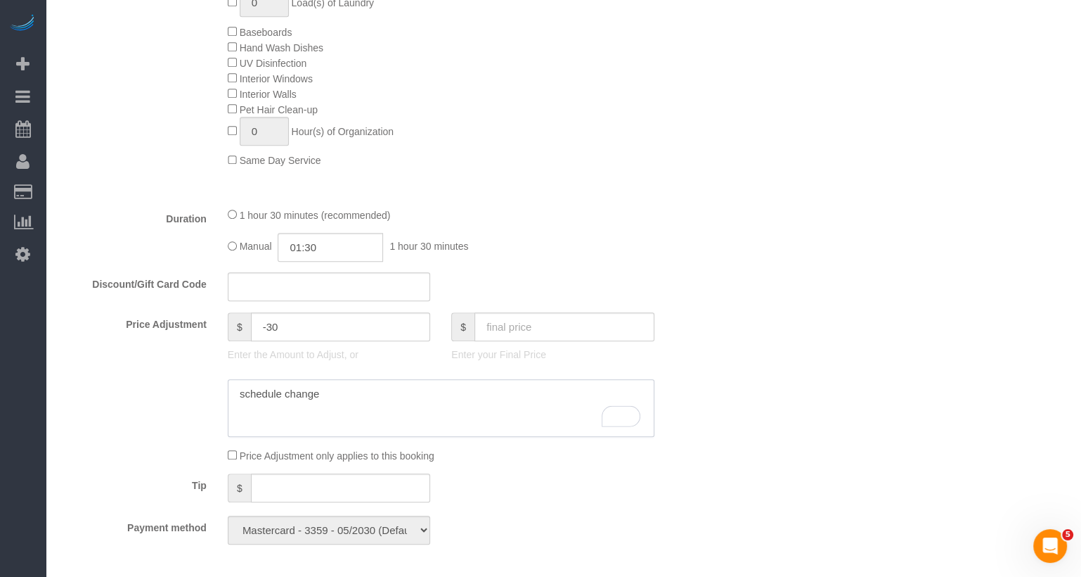
scroll to position [838, 0]
type textarea "schedule change"
click at [305, 326] on input "-30" at bounding box center [341, 325] width 180 height 29
type input "-35"
click at [625, 257] on div "Manual 01:30 1 hour 30 minutes" at bounding box center [441, 245] width 427 height 29
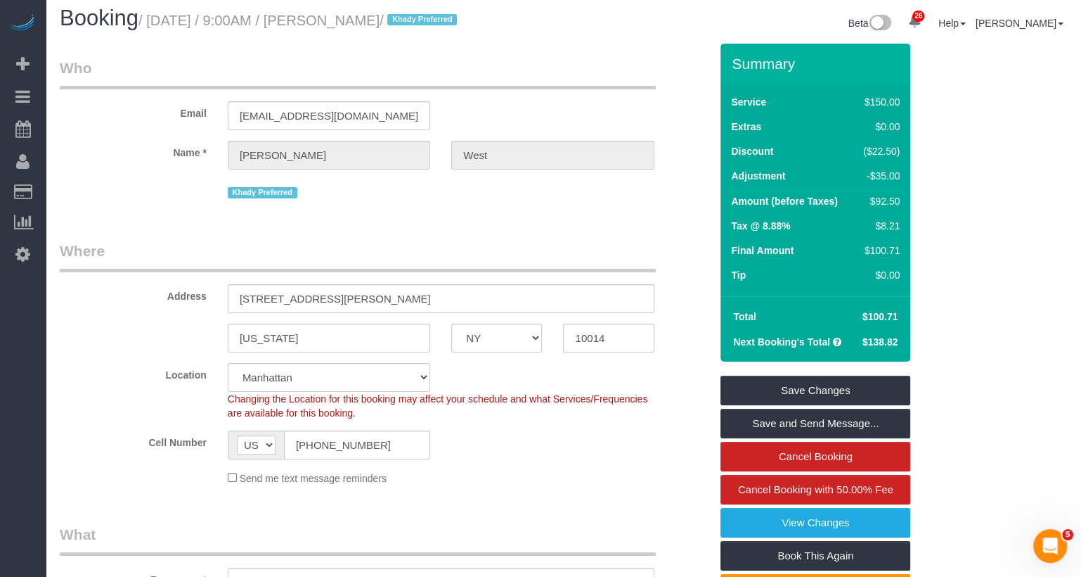
scroll to position [0, 0]
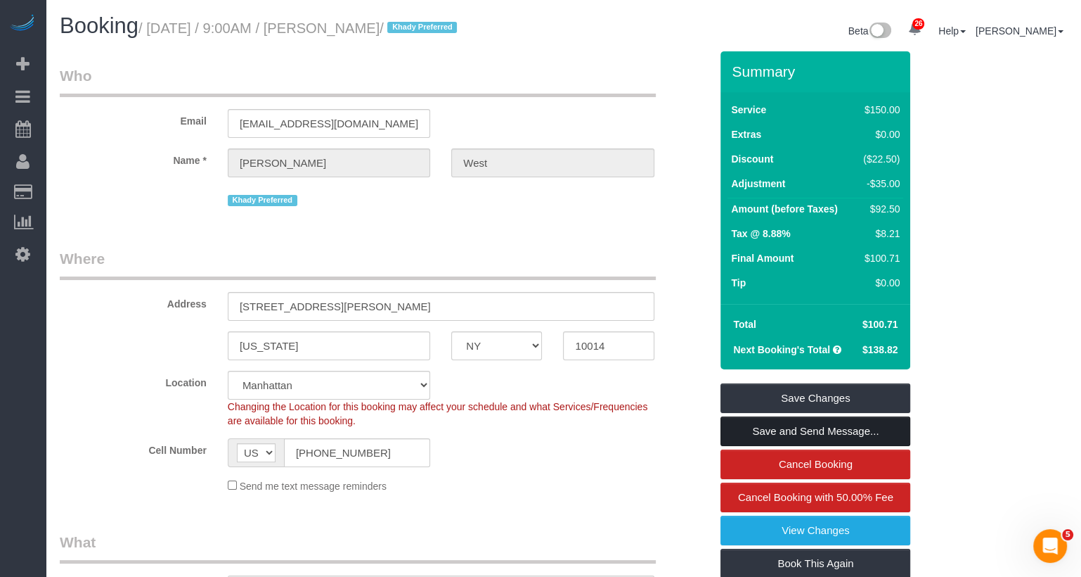
click at [846, 420] on link "Save and Send Message..." at bounding box center [816, 431] width 190 height 30
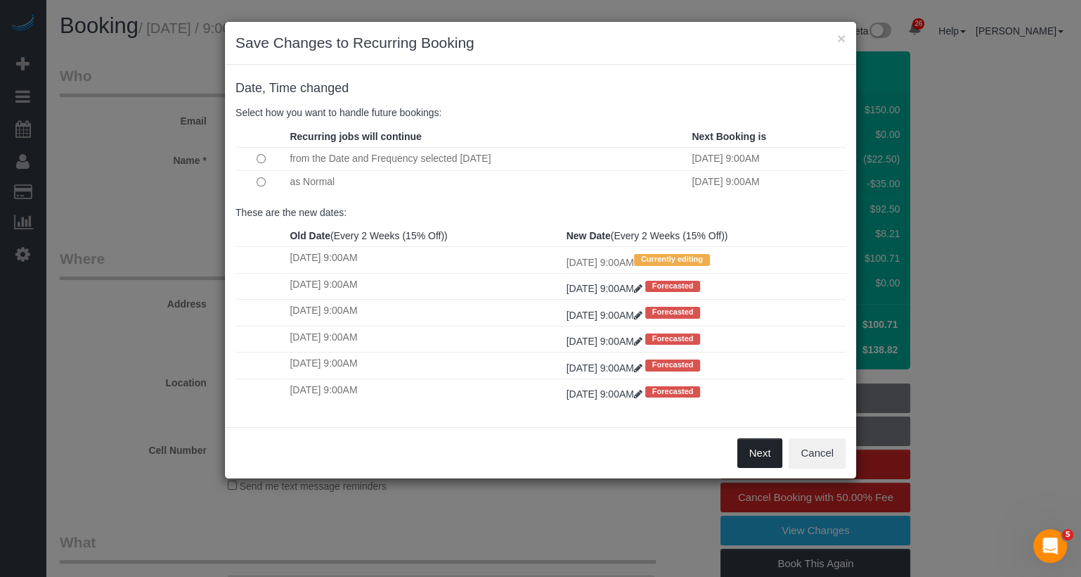
click at [769, 450] on button "Next" at bounding box center [761, 453] width 46 height 30
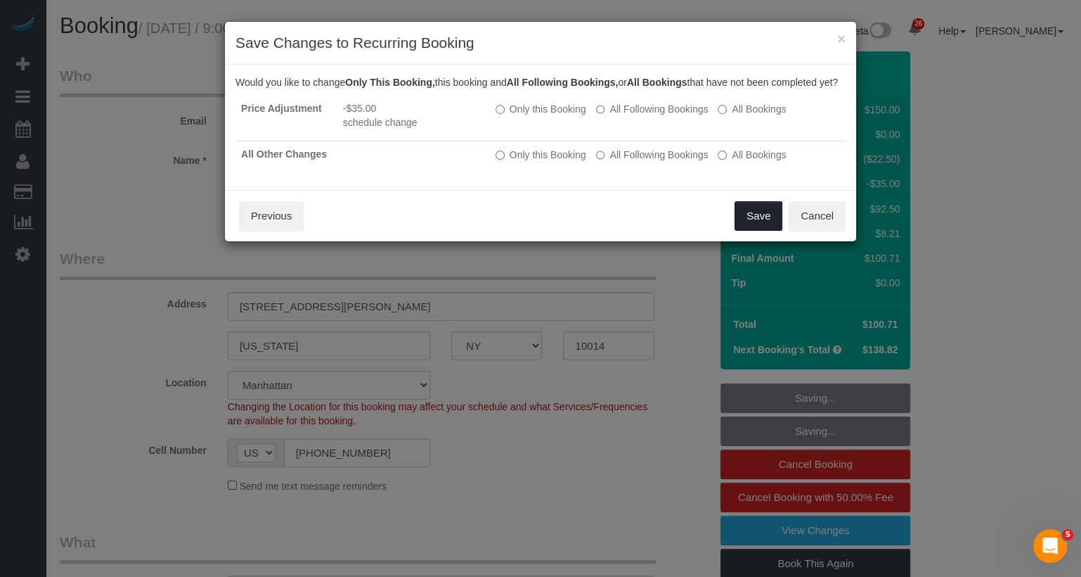
click at [761, 221] on button "Save" at bounding box center [759, 216] width 48 height 30
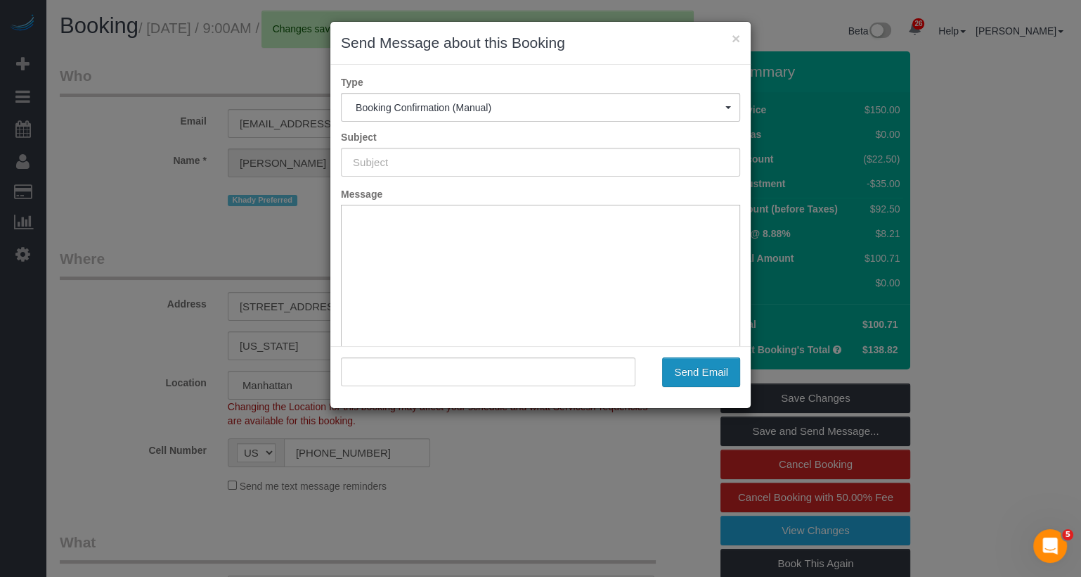
click at [705, 369] on button "Send Email" at bounding box center [701, 372] width 78 height 30
type input "Cleaning Confirmed for 10/01/2025 at 9:00am"
type input ""Laura West" <lauraleawest@gmail.com>"
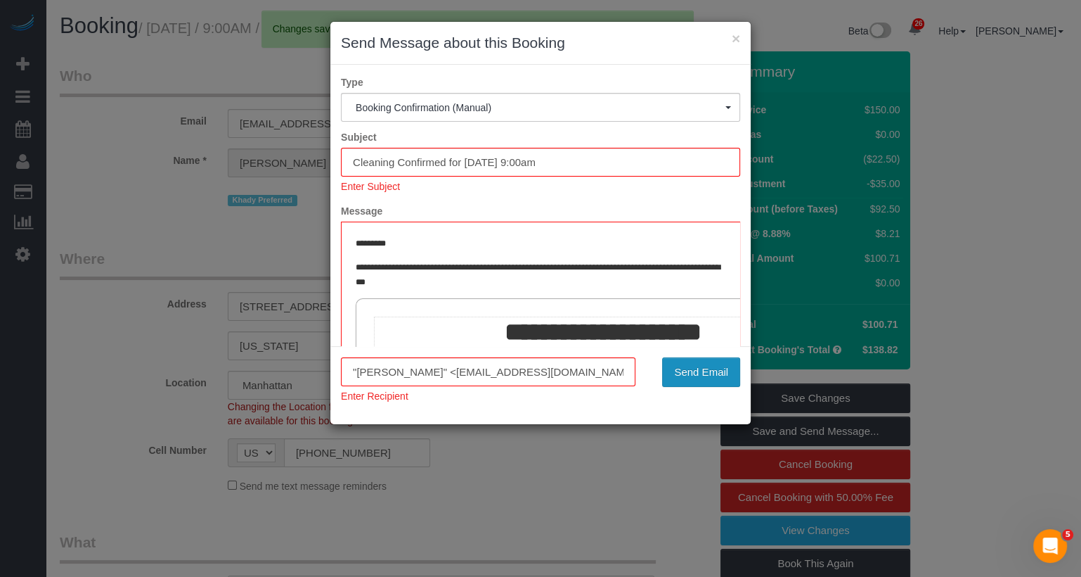
click at [689, 367] on button "Send Email" at bounding box center [701, 372] width 78 height 30
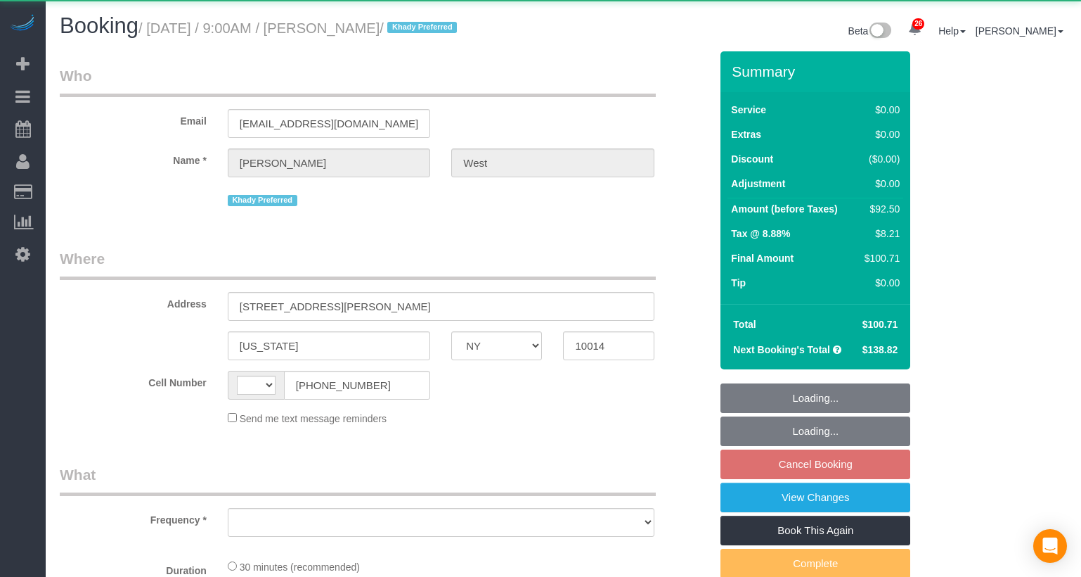
select select "NY"
select select "string:US"
select select "object:921"
select select "spot2"
select select "number:57"
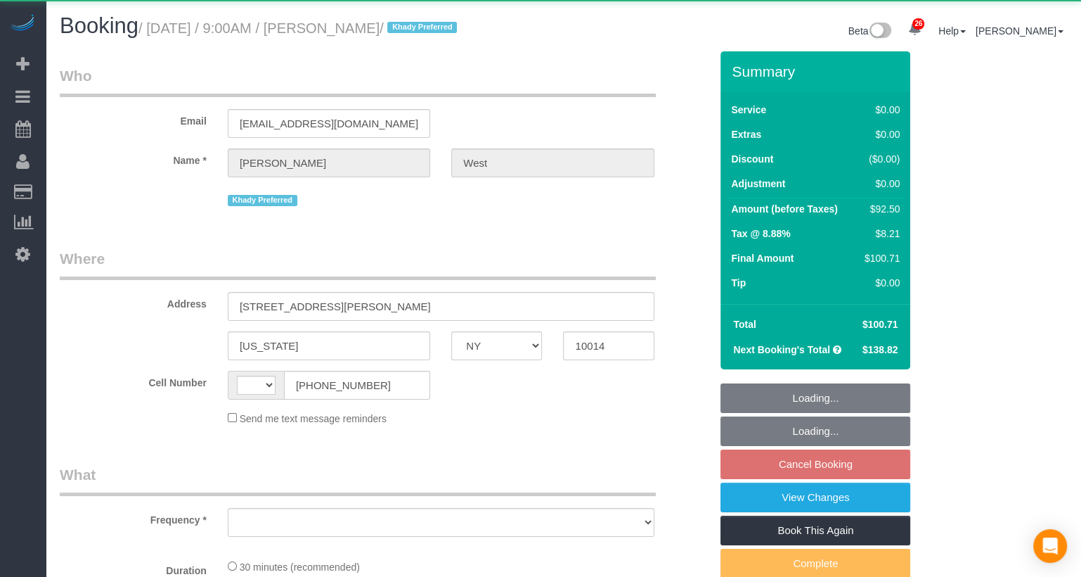
select select "number:73"
select select "number:14"
select select "number:5"
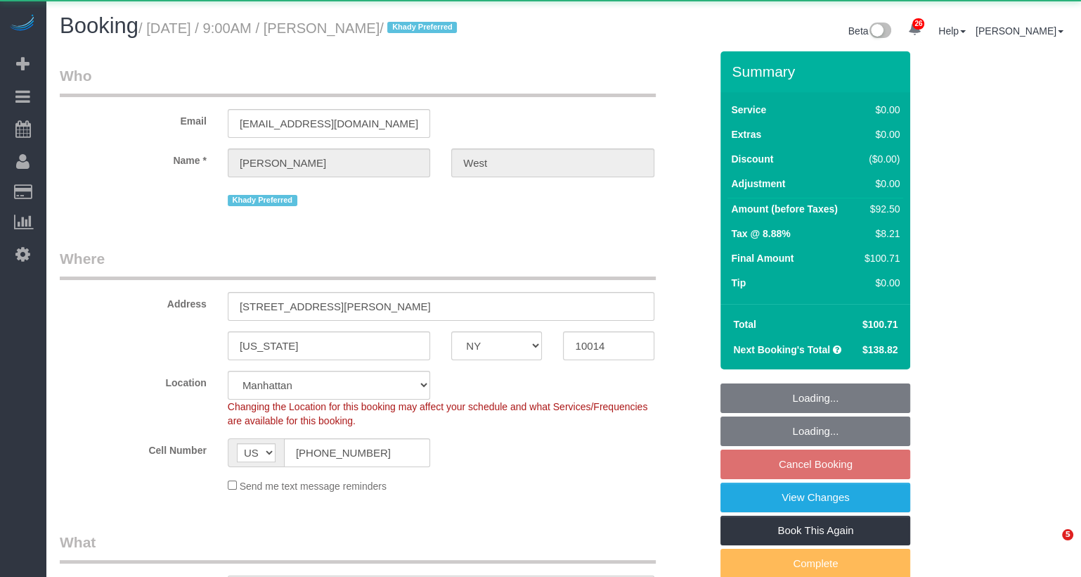
select select "object:1080"
select select "spot60"
select select "string:stripe-pm_1S55J54VGloSiKo7JnqROmBS"
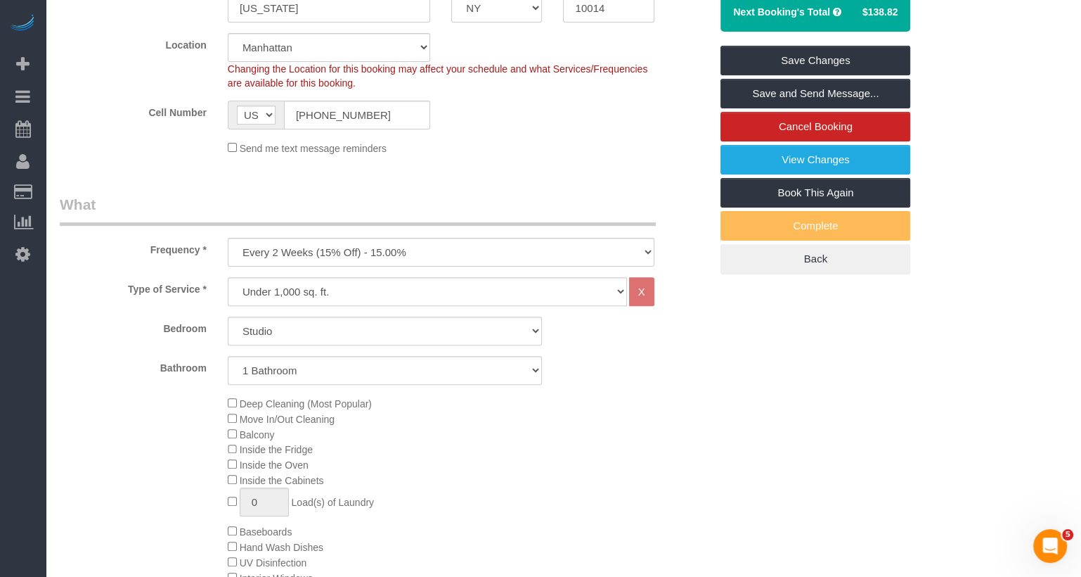
scroll to position [884, 0]
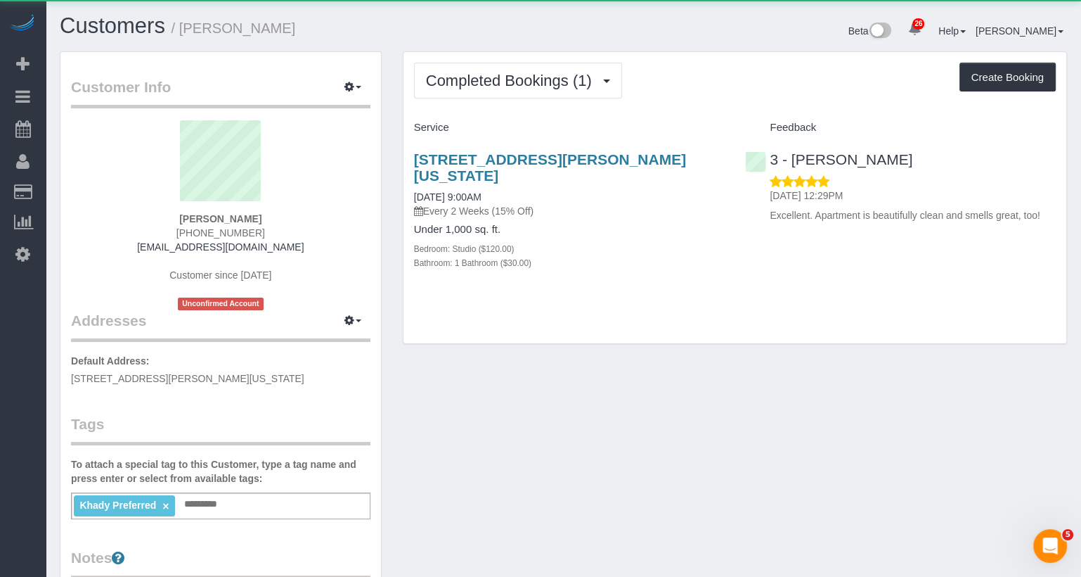
scroll to position [67, 0]
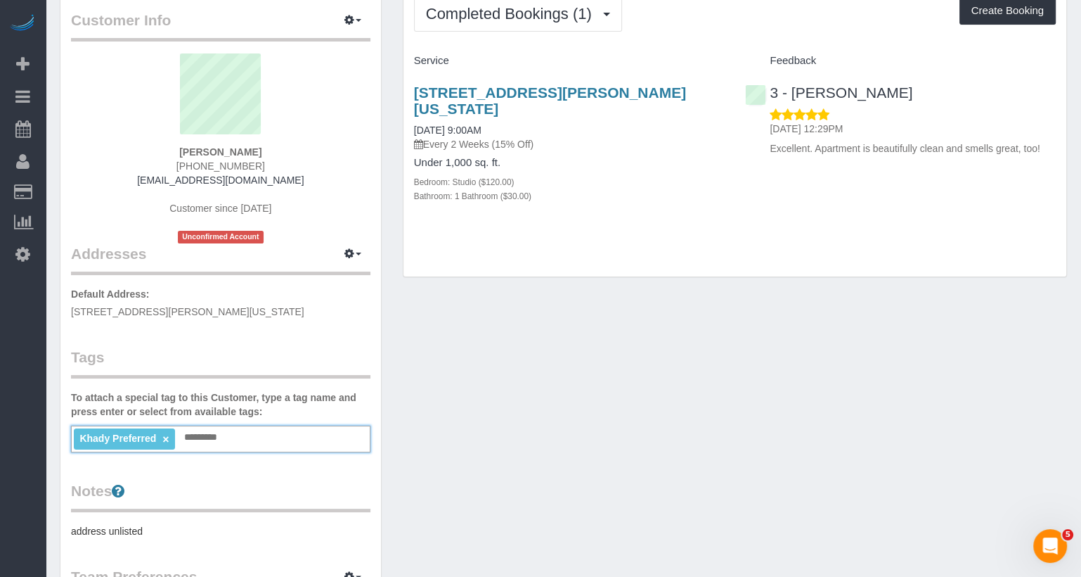
click at [199, 437] on input "text" at bounding box center [205, 437] width 49 height 18
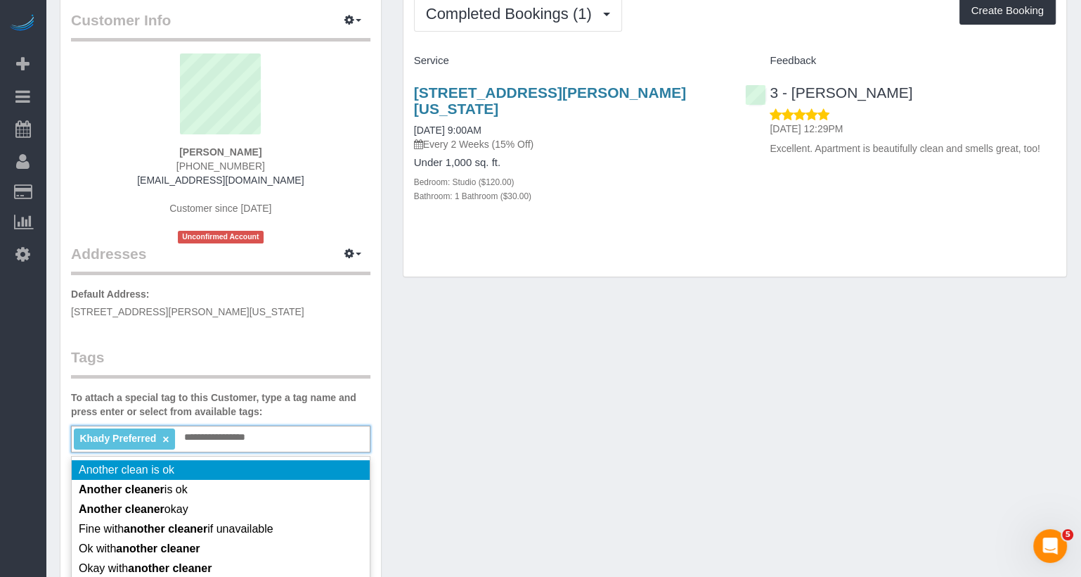
type input "**********"
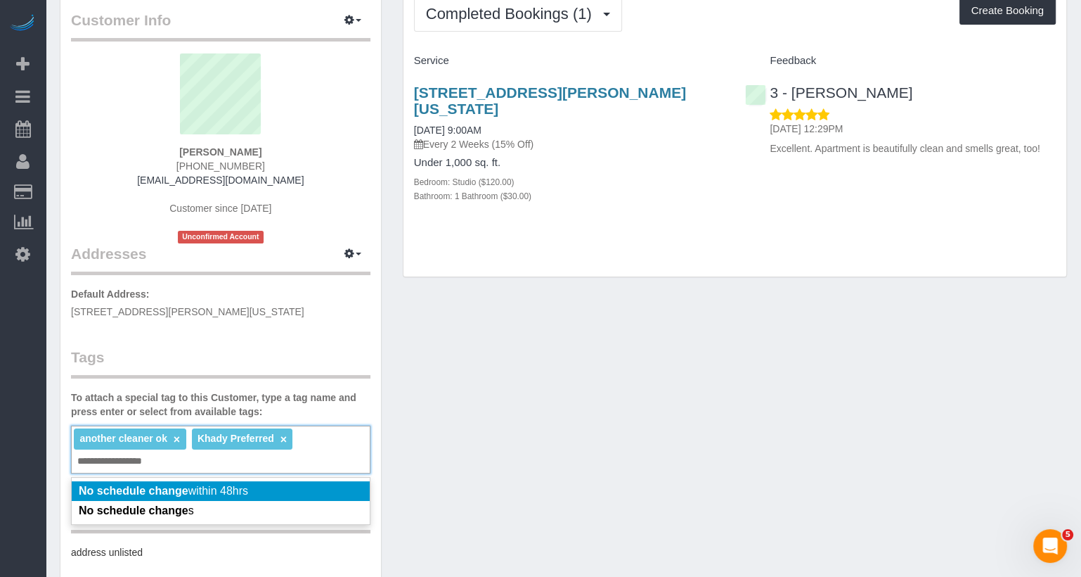
type input "**********"
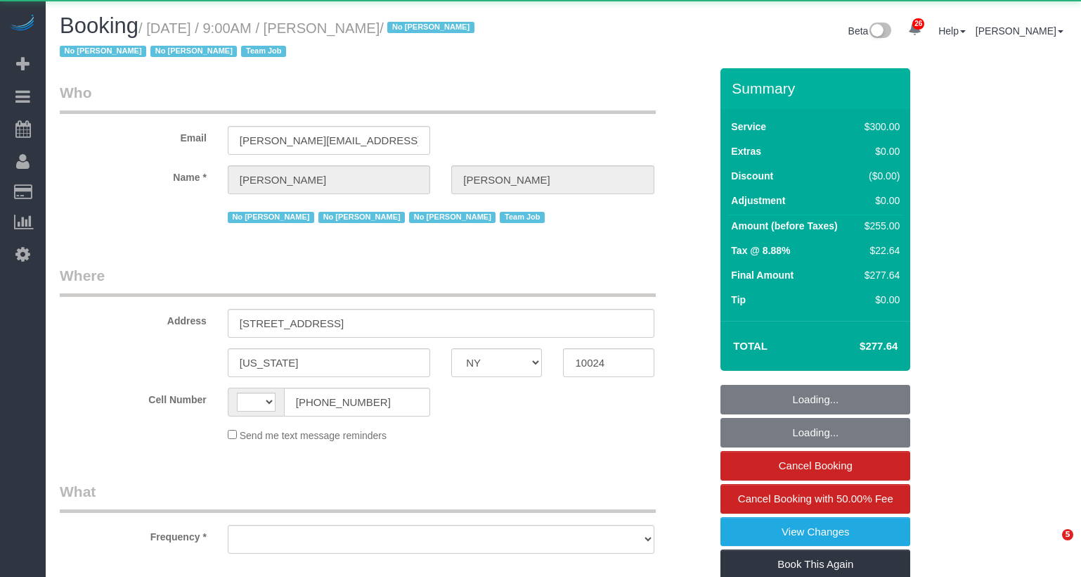
select select "NY"
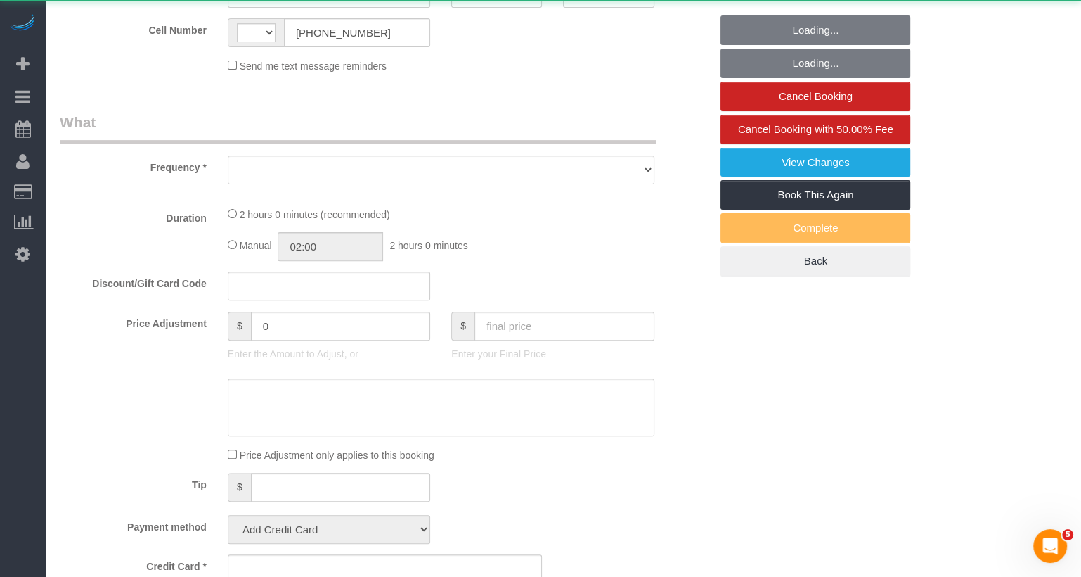
select select "string:US"
select select "spot1"
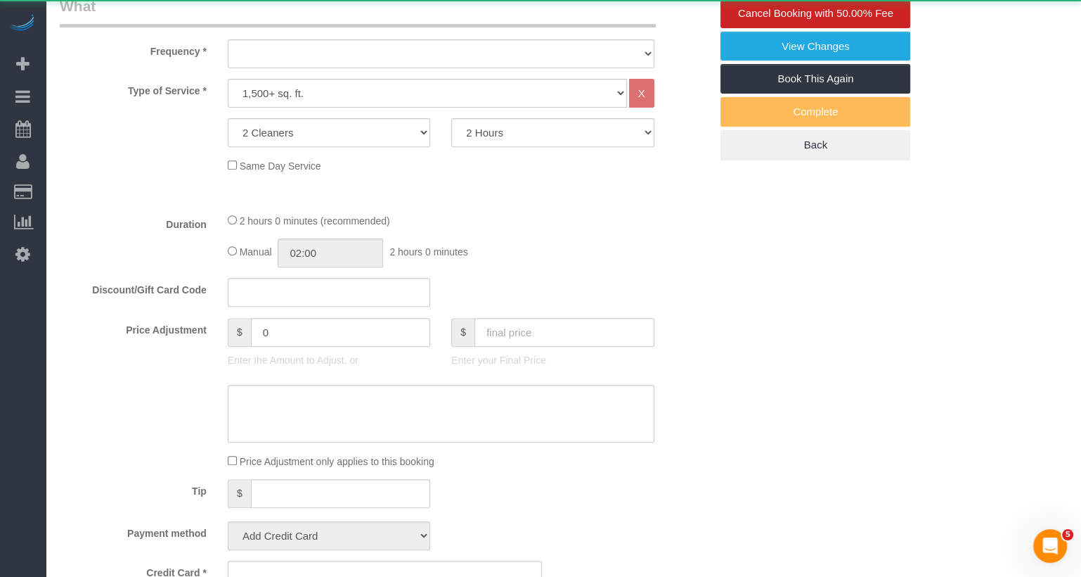
select select "object:1526"
select select "string:stripe-pm_1K1KNp4VGloSiKo7hinMQhFr"
select select "number:89"
select select "number:90"
select select "number:15"
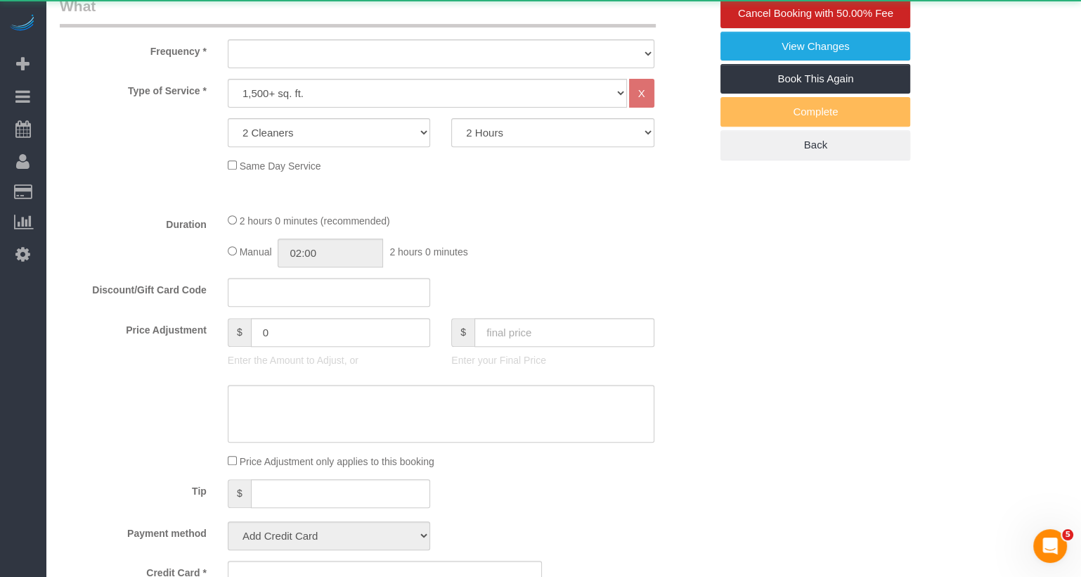
select select "number:5"
select select "number:21"
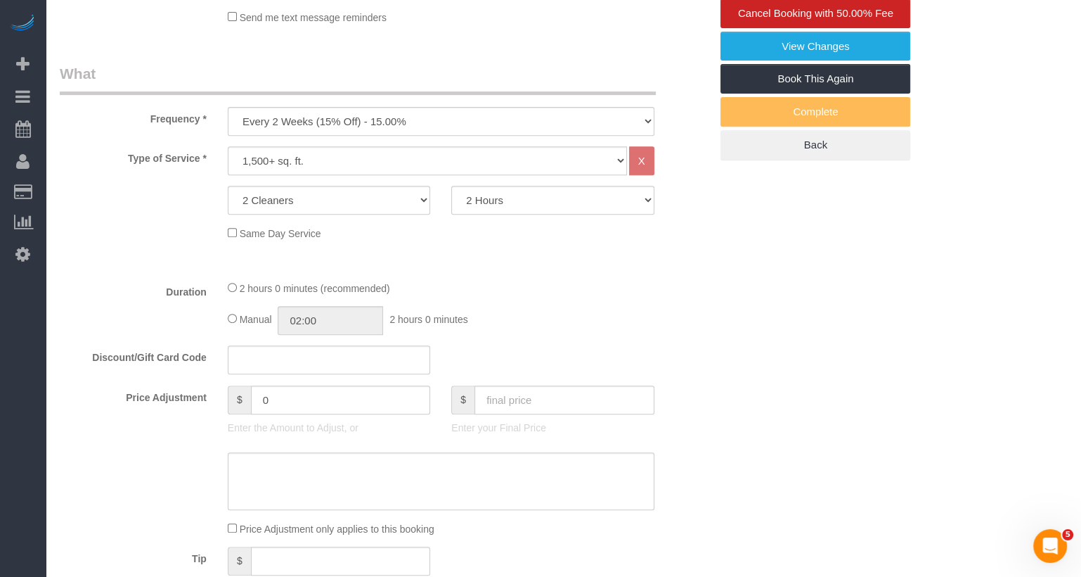
select select "spot48"
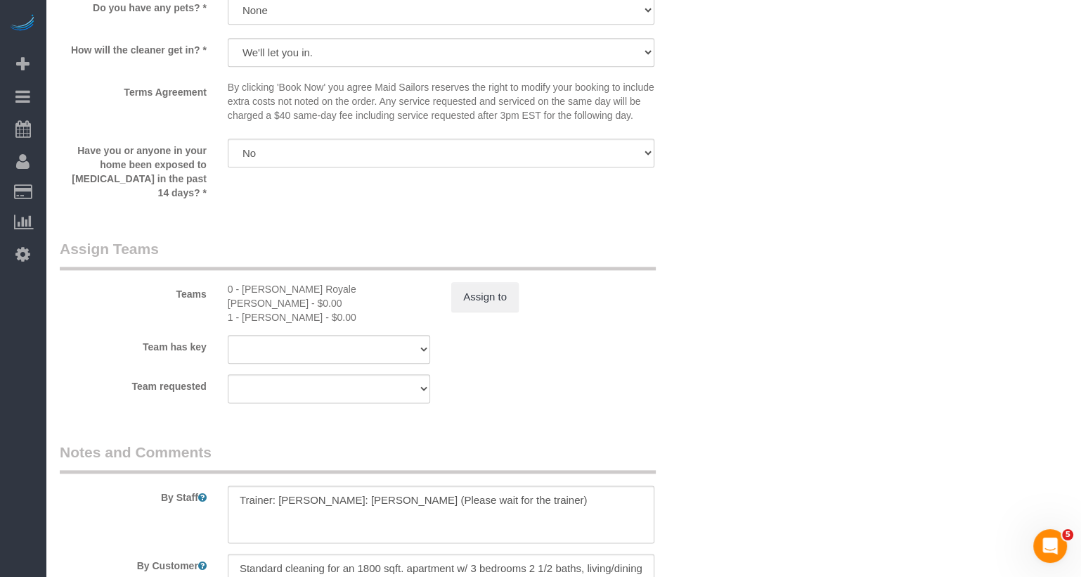
scroll to position [1521, 0]
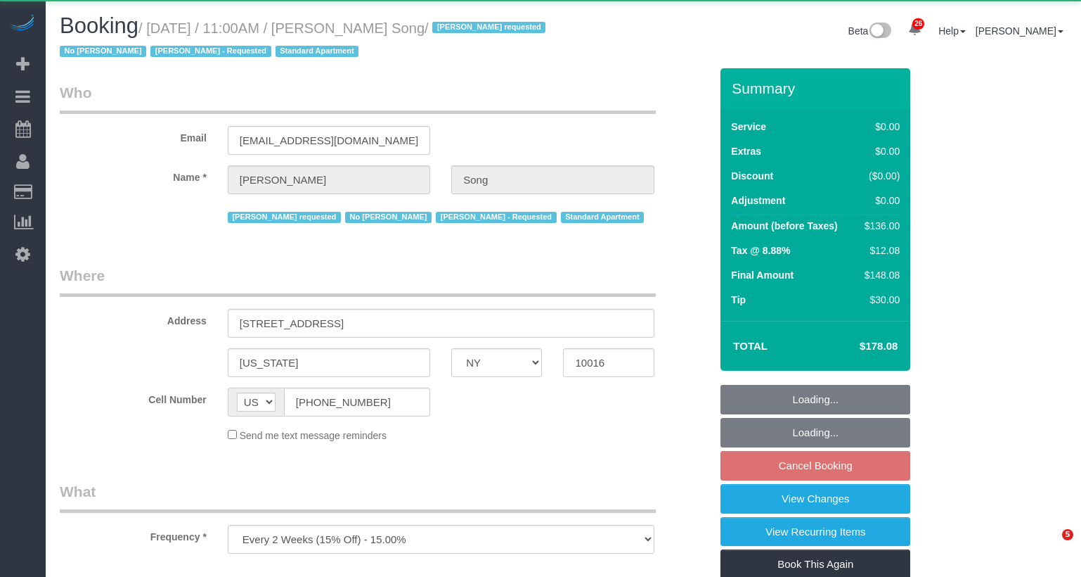
select select "NY"
select select "string:stripe-pm_1Kl5nb4VGloSiKo7oUvlWF3z"
select select "1"
select select "number:89"
select select "number:90"
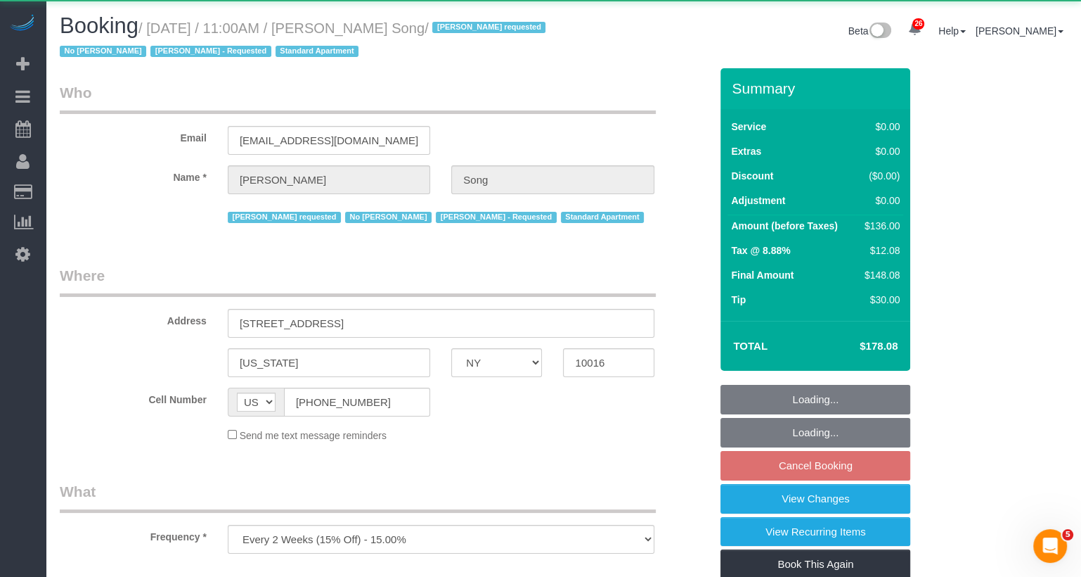
select select "number:15"
select select "number:5"
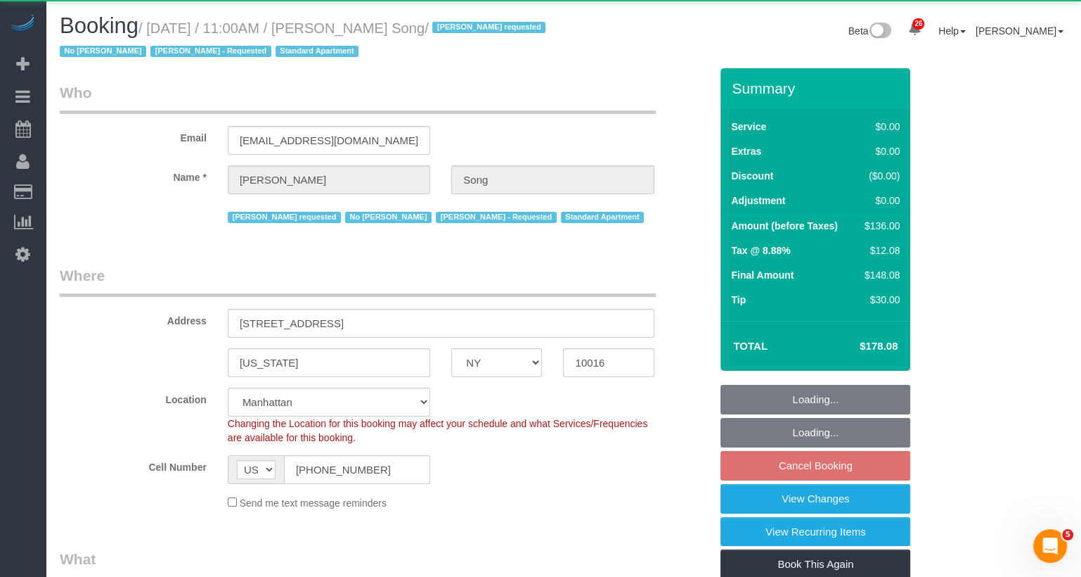
select select "spot4"
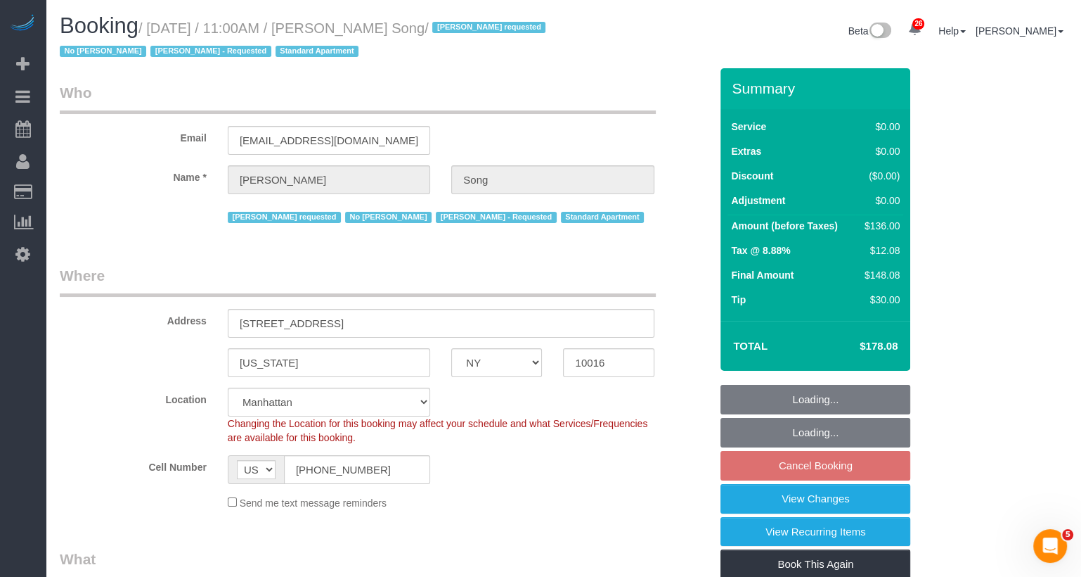
select select "object:1088"
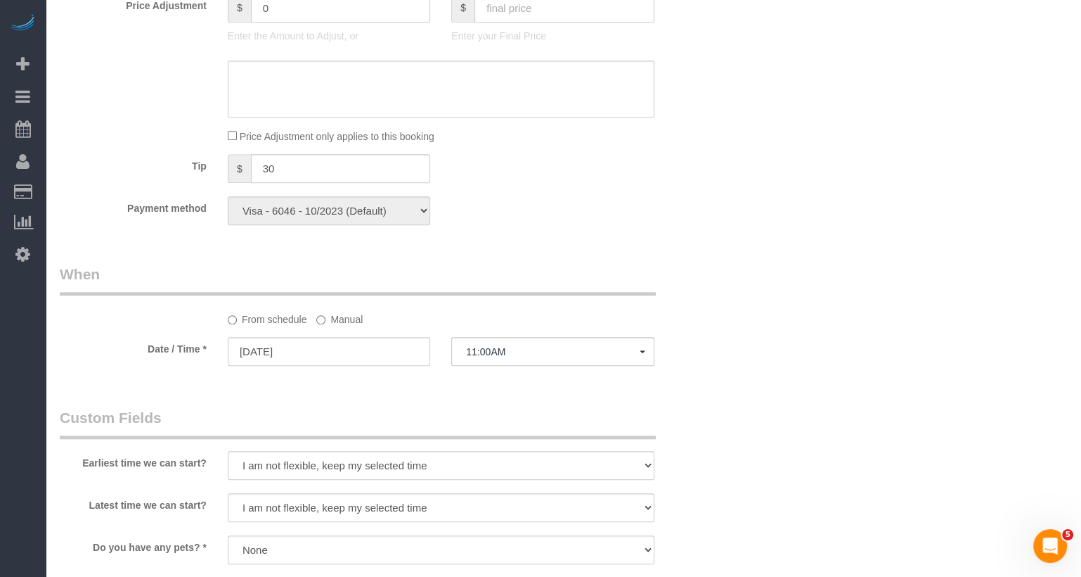
select select "1"
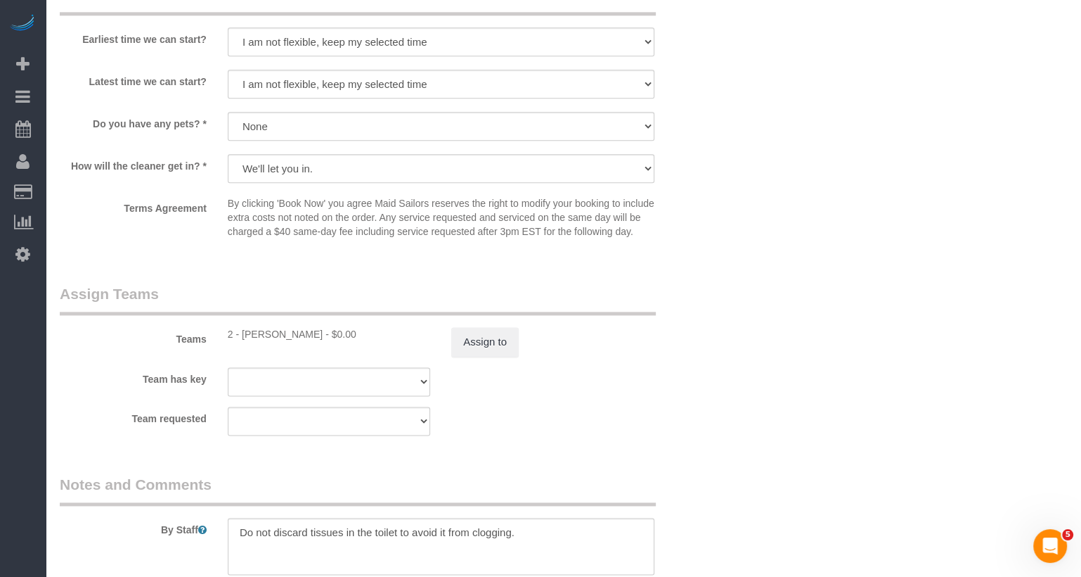
scroll to position [1872, 0]
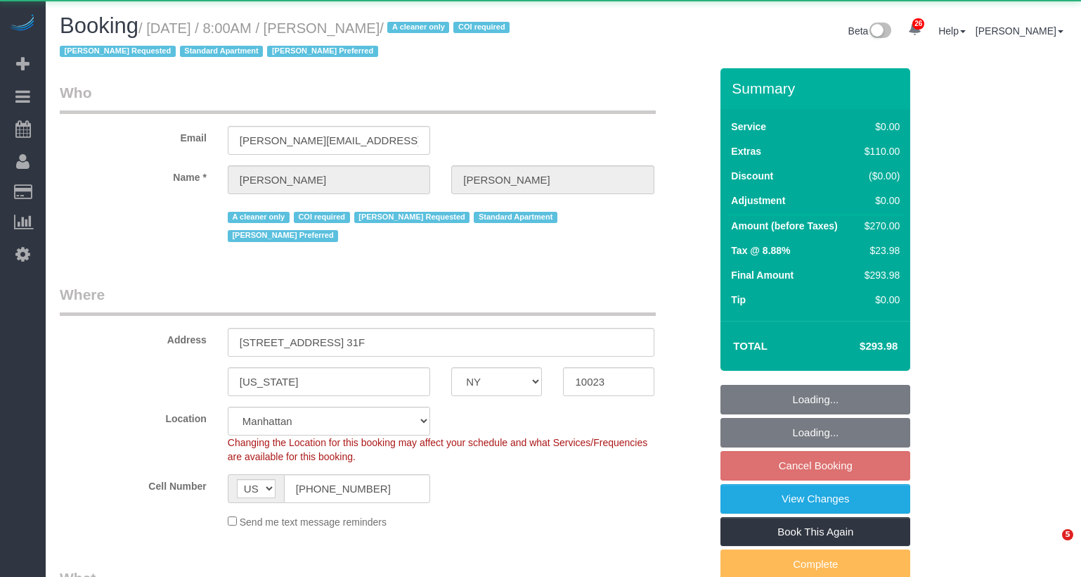
select select "NY"
select select "number:56"
select select "number:90"
select select "number:15"
select select "number:7"
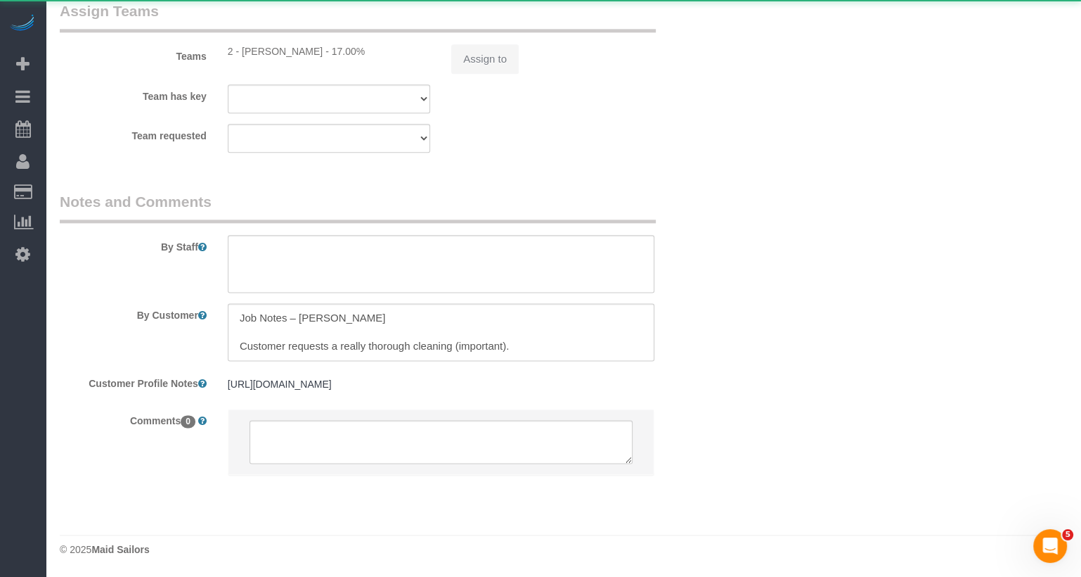
select select "1"
select select "spot1"
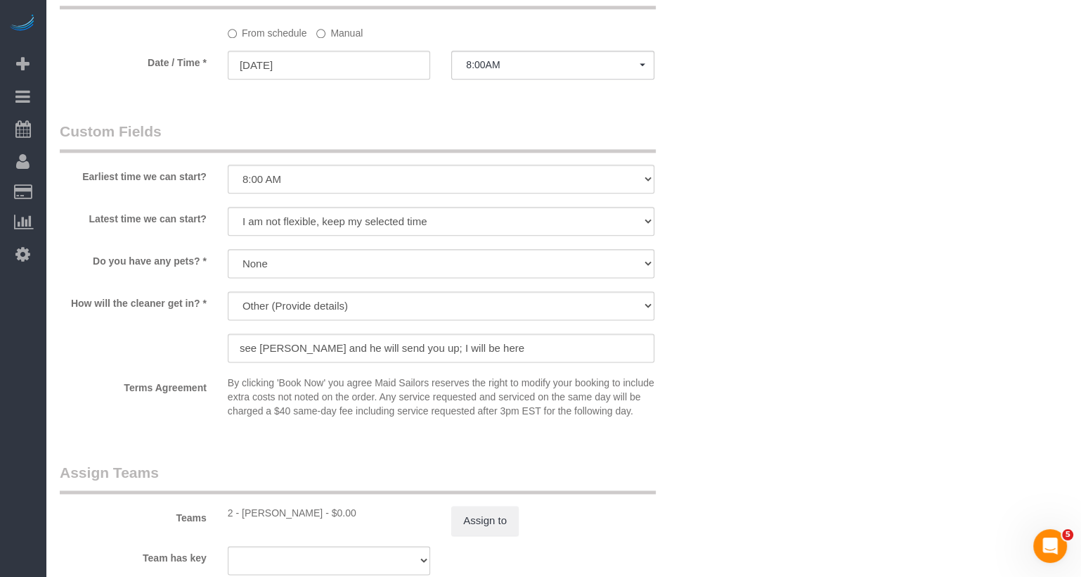
select select "object:1559"
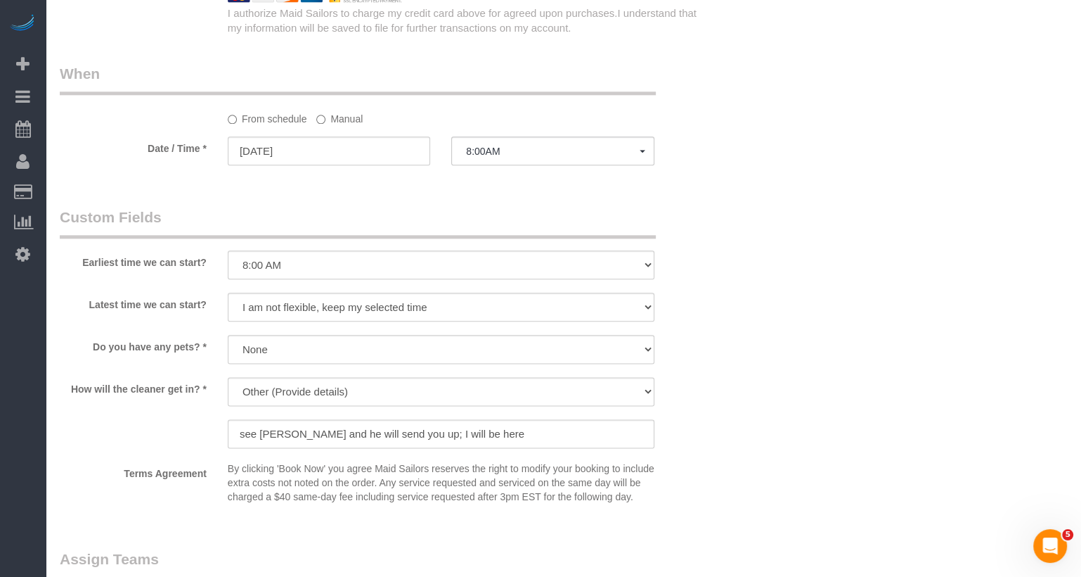
select select "string:stripe-pm_1S076c4VGloSiKo7z0g1OGNA"
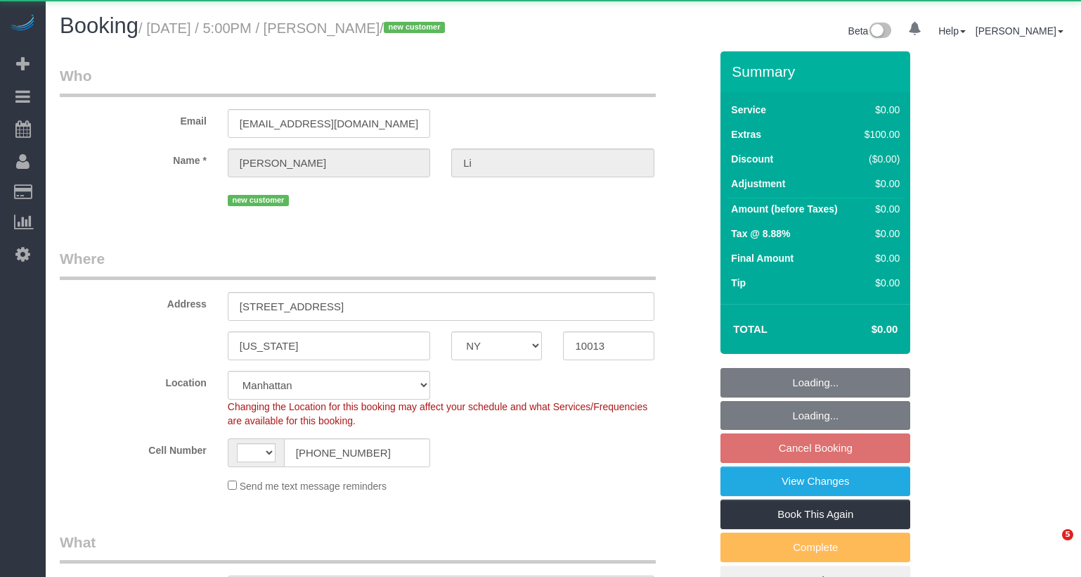
select select "NY"
select select "string:[GEOGRAPHIC_DATA]"
select select "spot10"
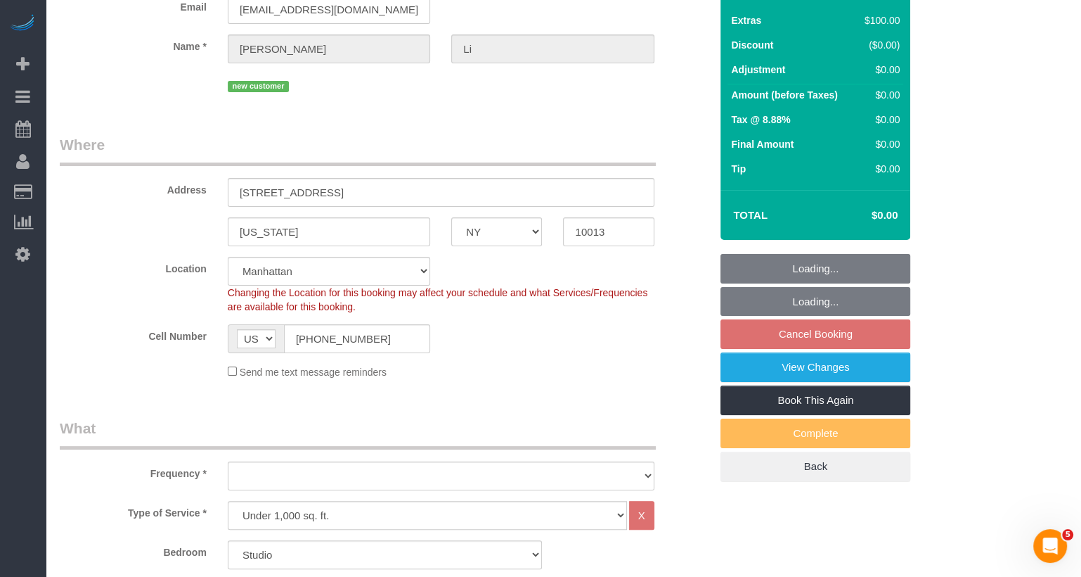
select select "object:955"
select select "number:89"
select select "number:90"
select select "number:15"
select select "number:5"
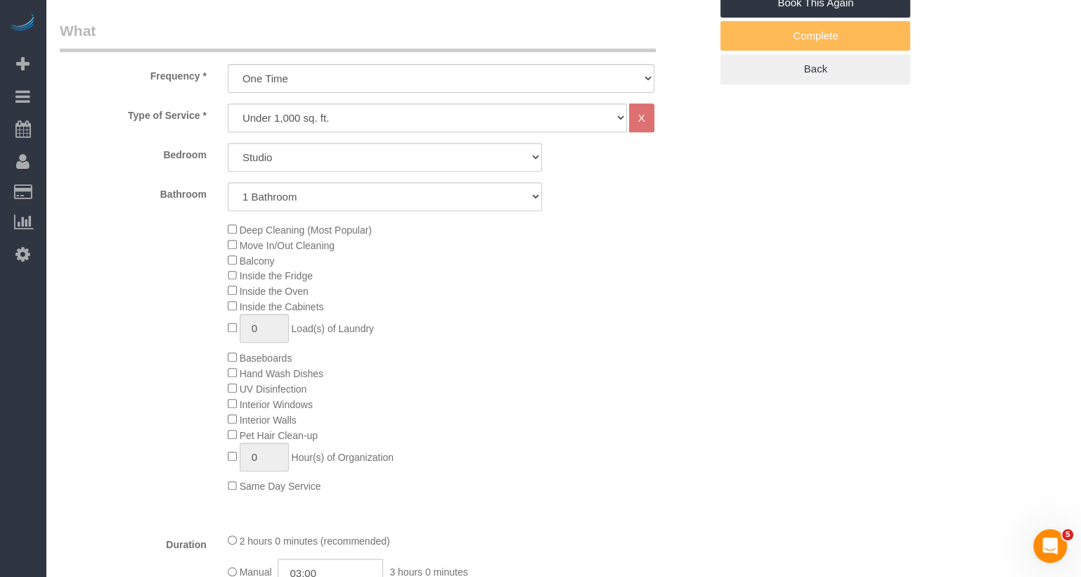
select select "object:1535"
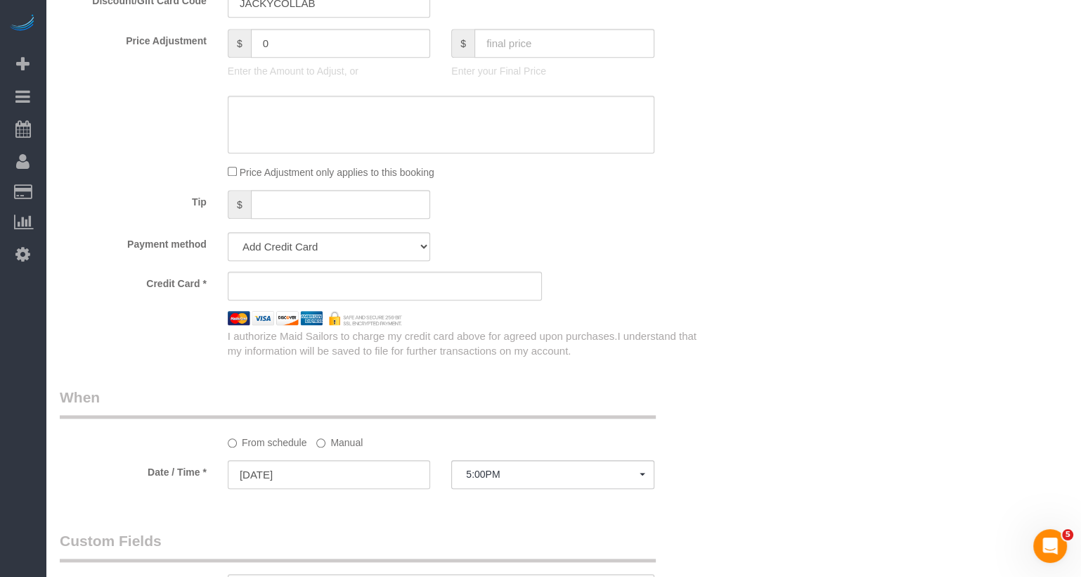
select select "string:stripe-pm_1SAqym4VGloSiKo7S8WF0cnS"
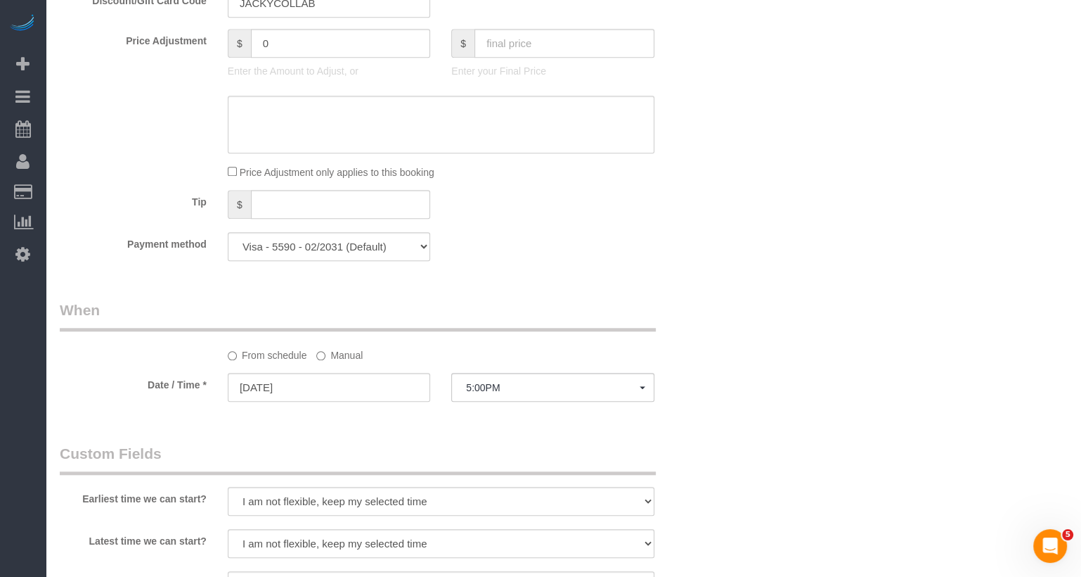
scroll to position [1163, 0]
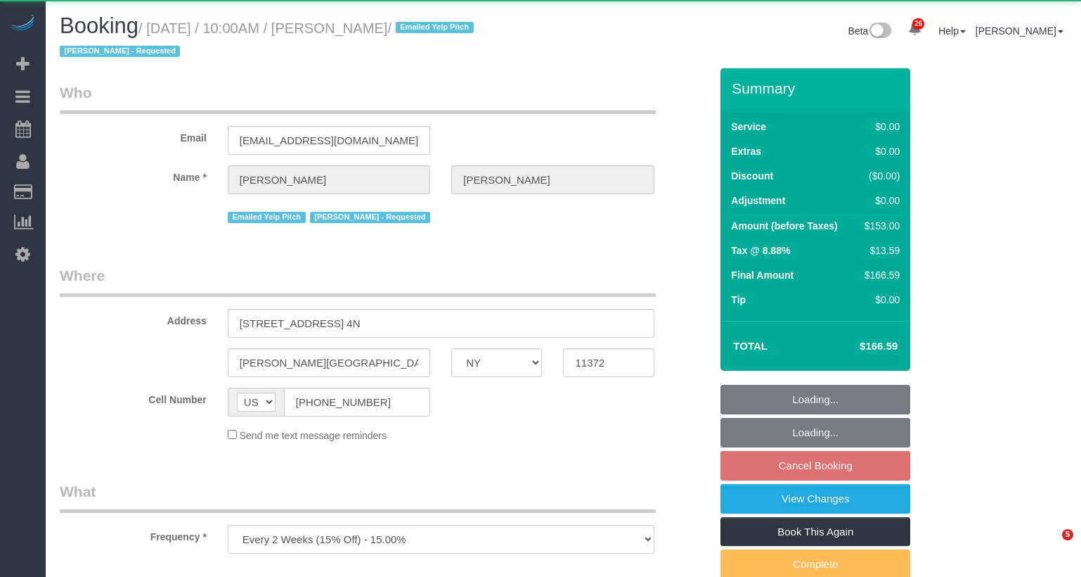
select select "NY"
select select "2"
select select "spot3"
select select "number:89"
select select "number:90"
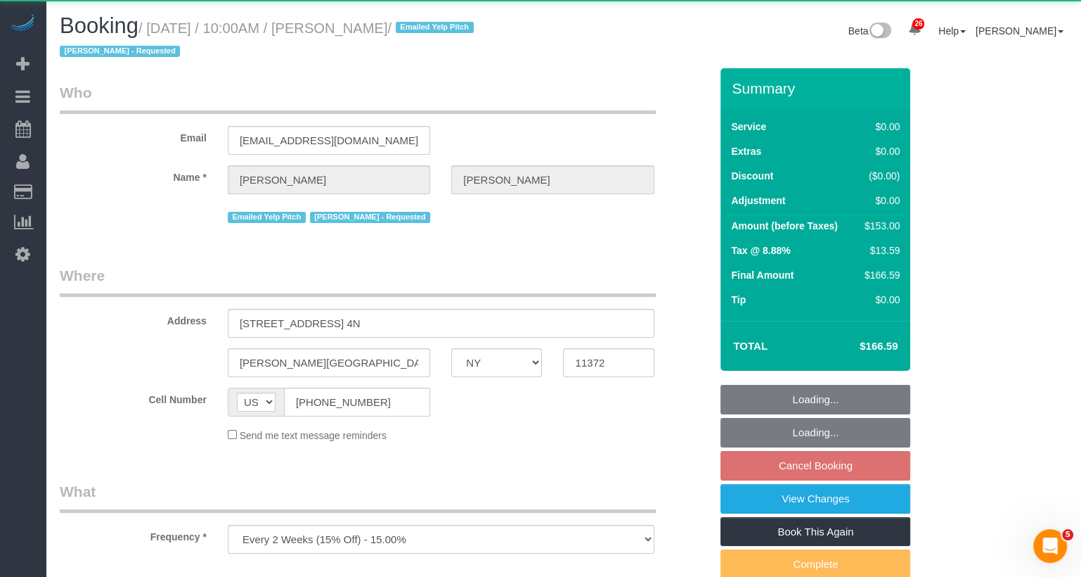
select select "number:15"
select select "number:5"
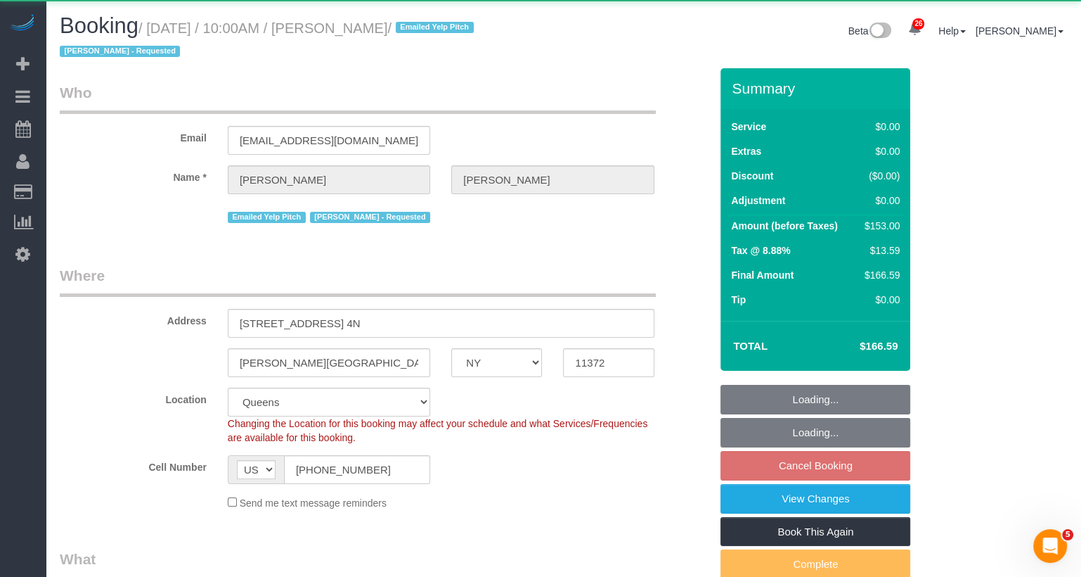
select select "object:1515"
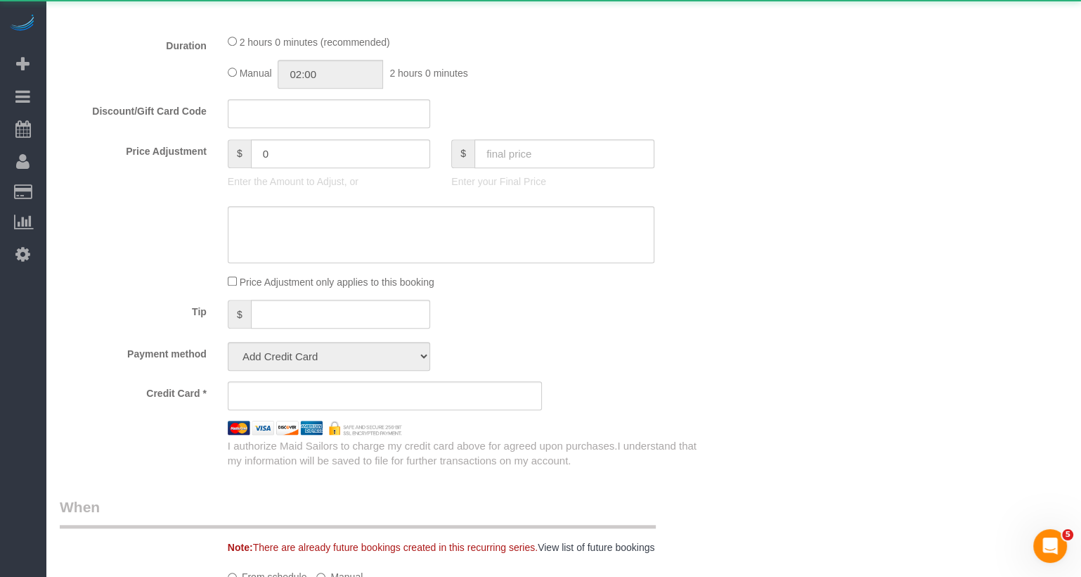
select select "string:stripe-pm_1JDWDm4VGloSiKo7oIyGWjZ6"
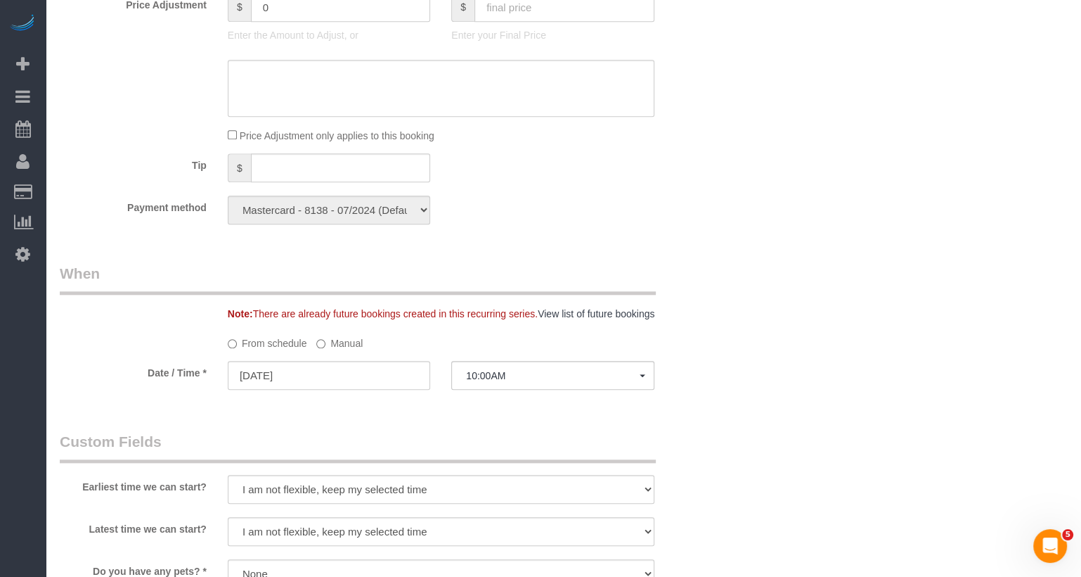
scroll to position [854, 0]
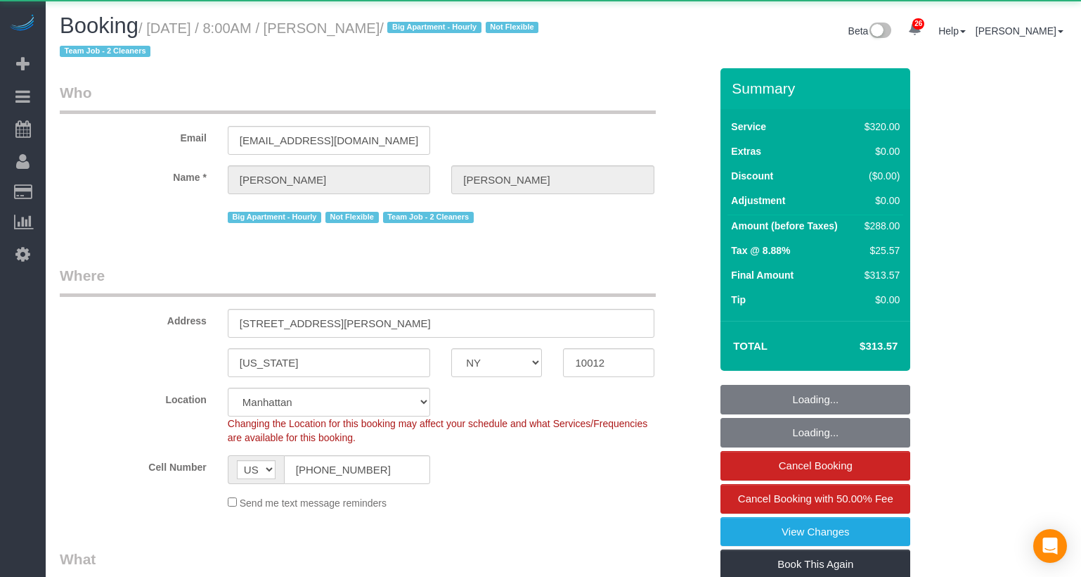
select select "NY"
select select "spot1"
select select "object:1507"
select select "spot56"
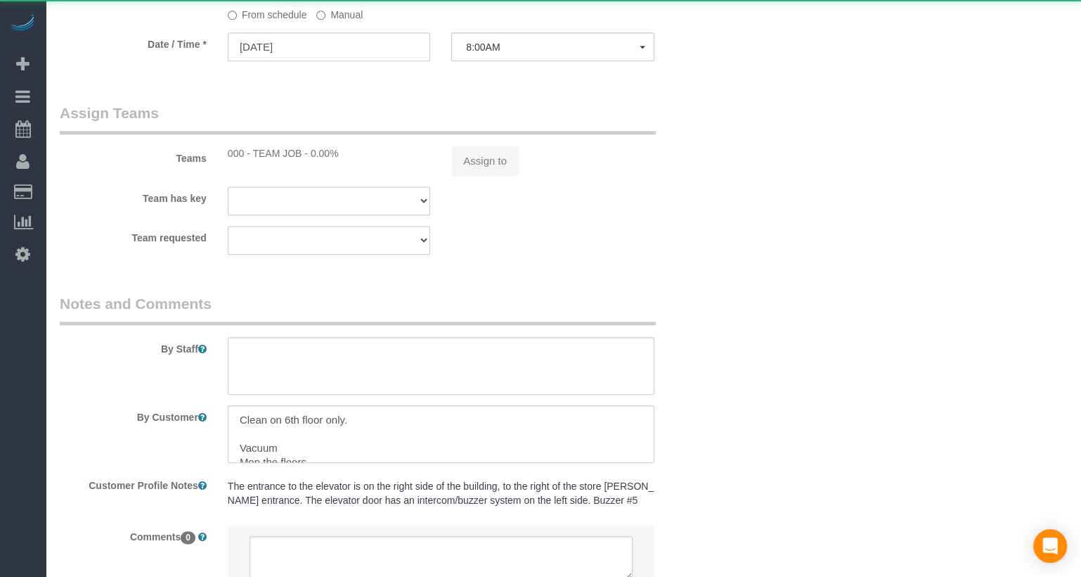
select select "number:56"
select select "number:69"
select select "number:15"
select select "number:5"
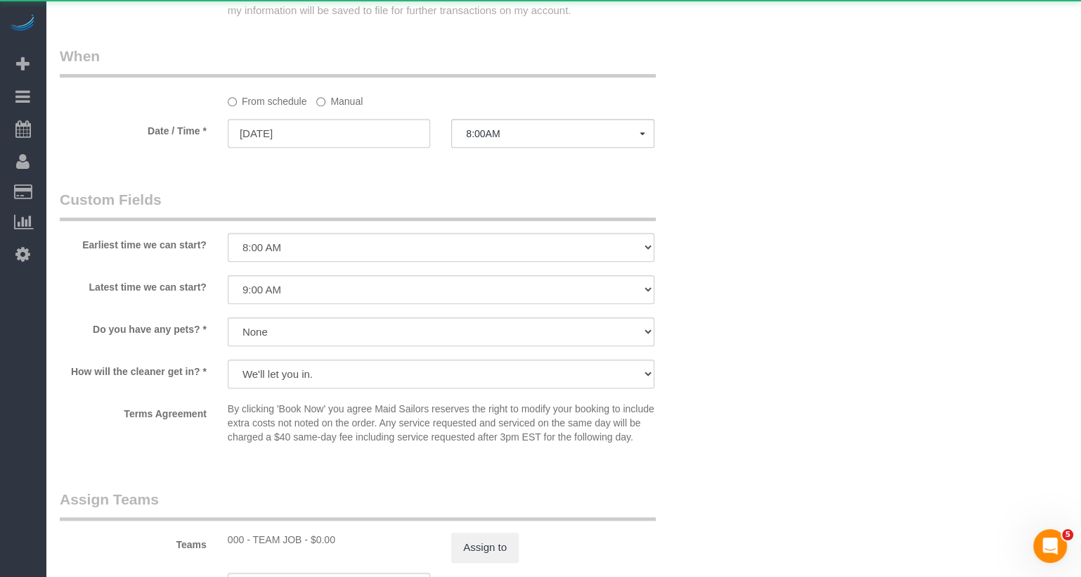
select select "string:stripe-pm_1O06dr4VGloSiKo7iGTRLKLD"
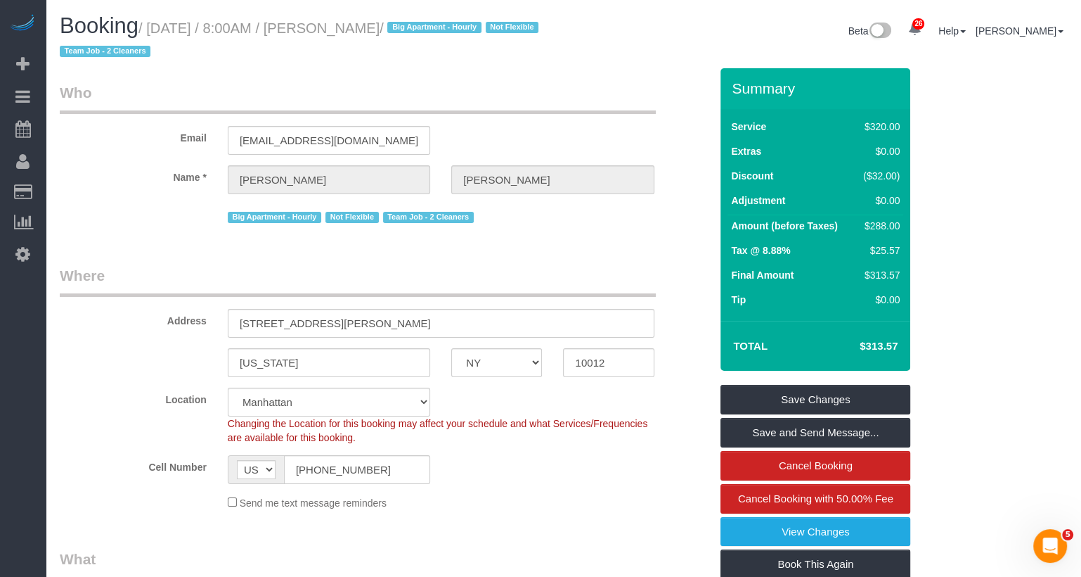
drag, startPoint x: 447, startPoint y: 30, endPoint x: 358, endPoint y: 30, distance: 88.6
click at [358, 30] on small "/ September 25, 2025 / 8:00AM / Leslie Sutton / Big Apartment - Hourly Not Flex…" at bounding box center [301, 39] width 483 height 39
copy small "Leslie Sutton"
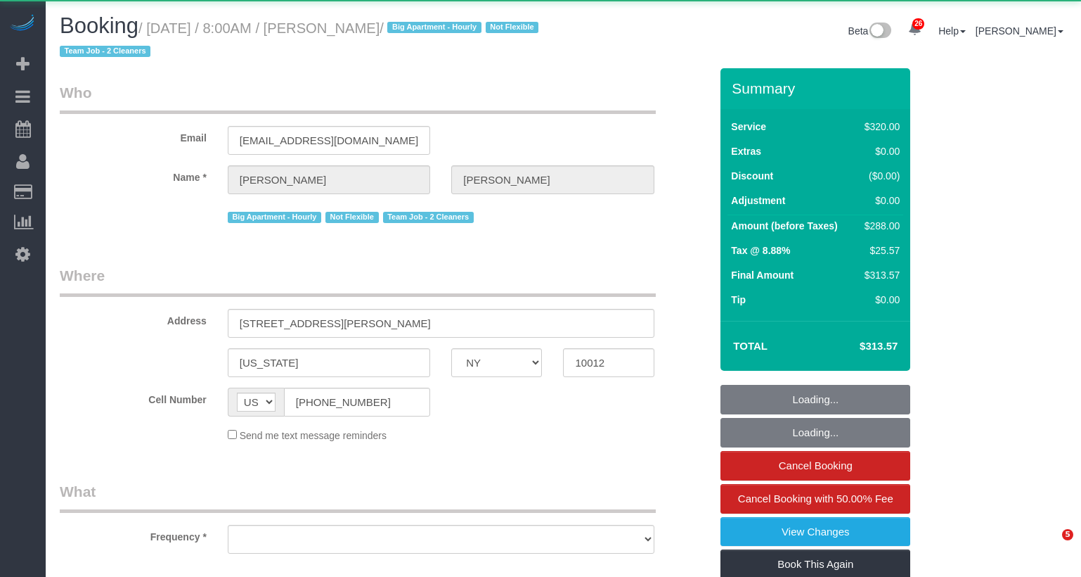
select select "NY"
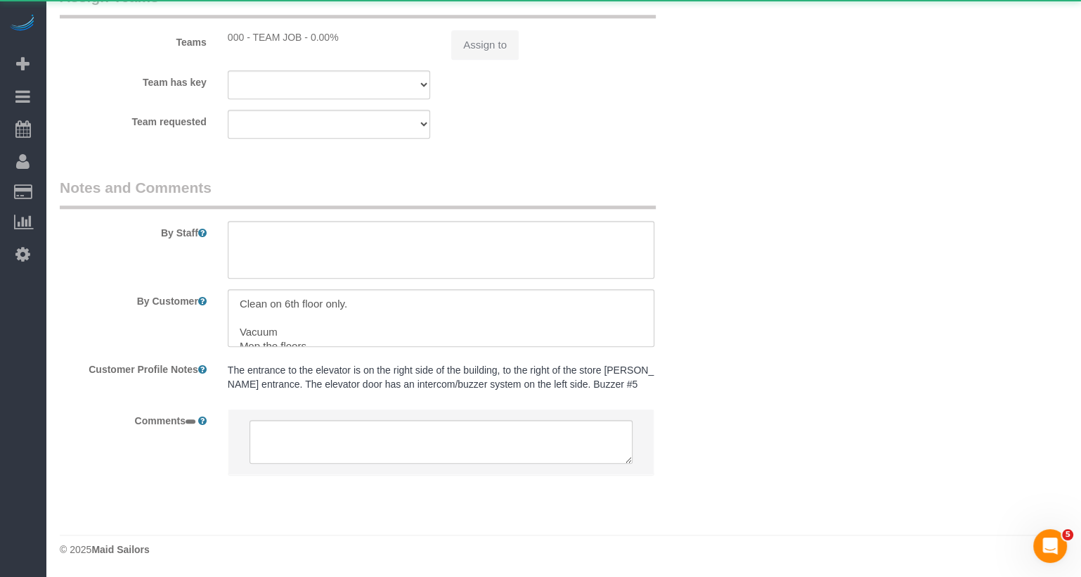
select select "object:1069"
select select "spot1"
select select "number:56"
select select "number:69"
select select "number:15"
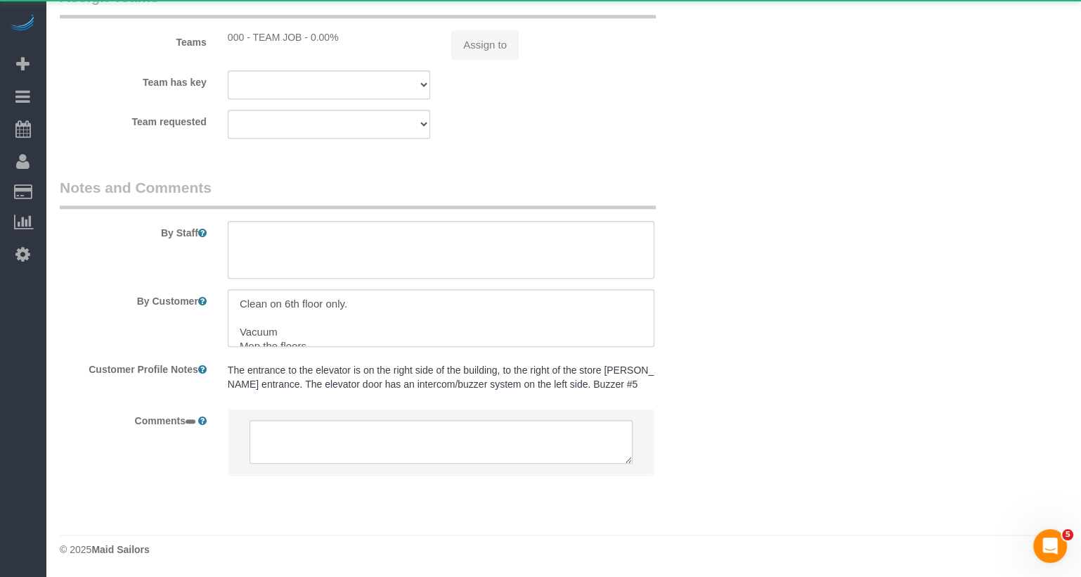
select select "number:5"
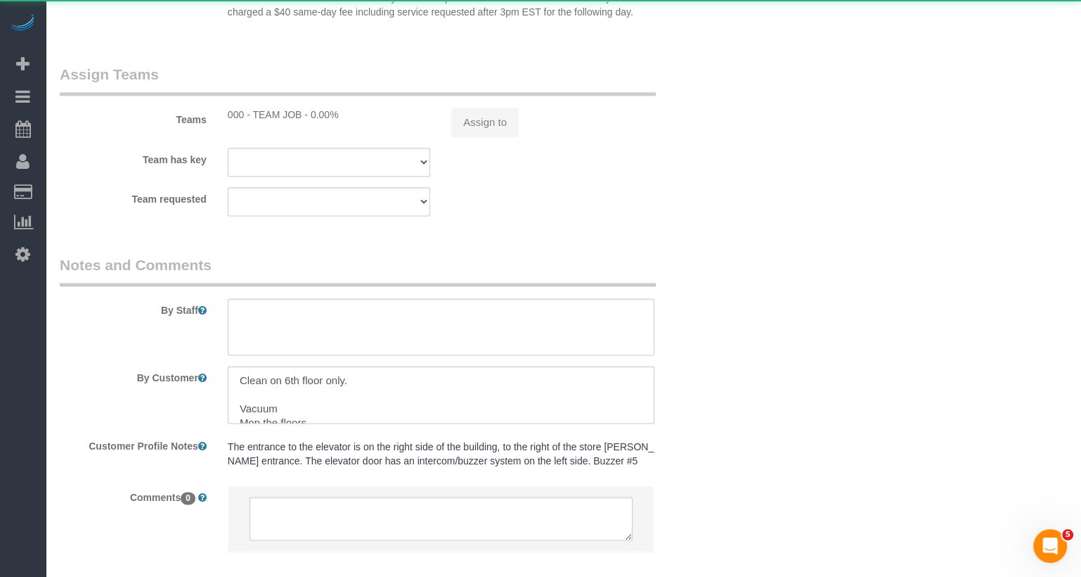
select select "string:stripe-pm_1O06dr4VGloSiKo7iGTRLKLD"
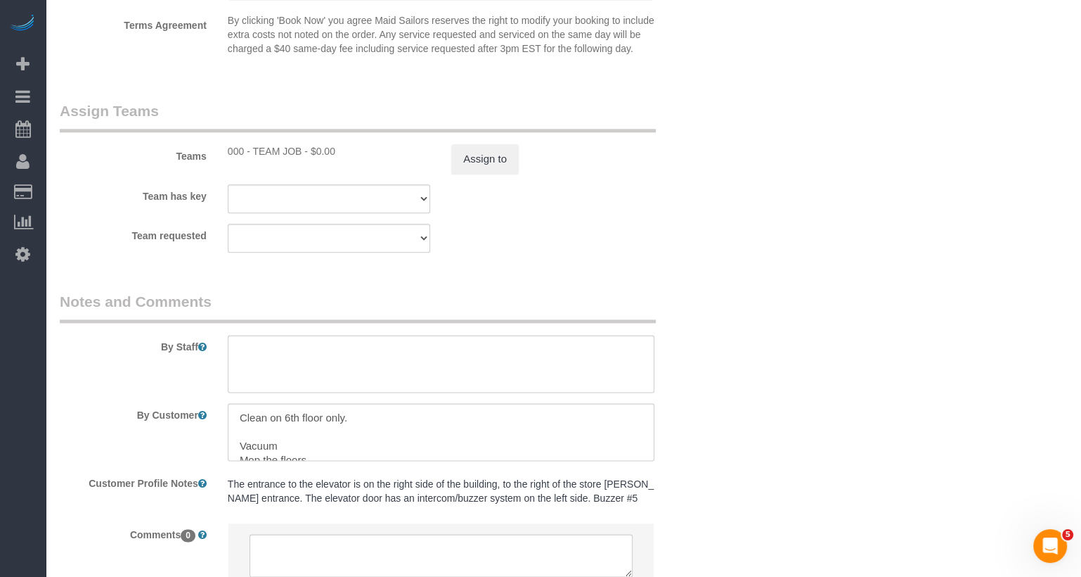
scroll to position [1422, 0]
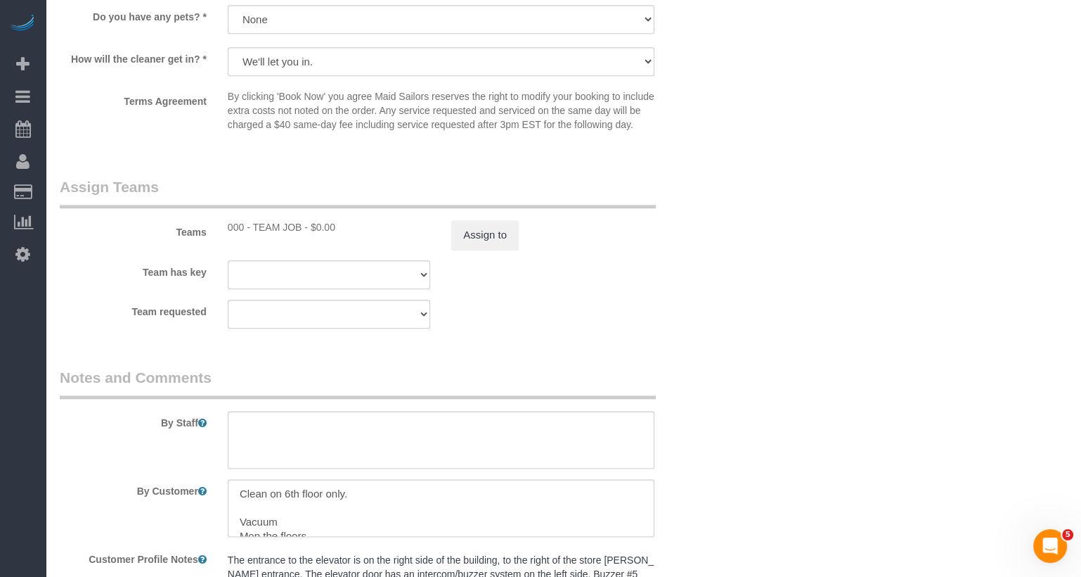
click at [495, 231] on div "Teams 000 - TEAM JOB - $0.00 Assign to" at bounding box center [385, 212] width 672 height 73
click at [484, 246] on button "Assign to" at bounding box center [485, 235] width 68 height 30
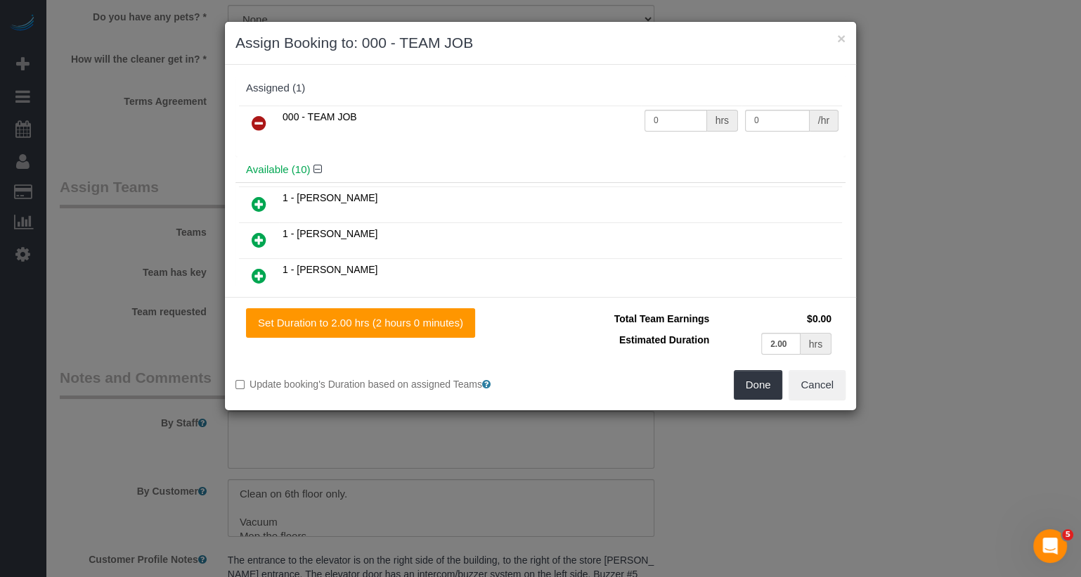
click at [264, 123] on icon at bounding box center [259, 123] width 15 height 17
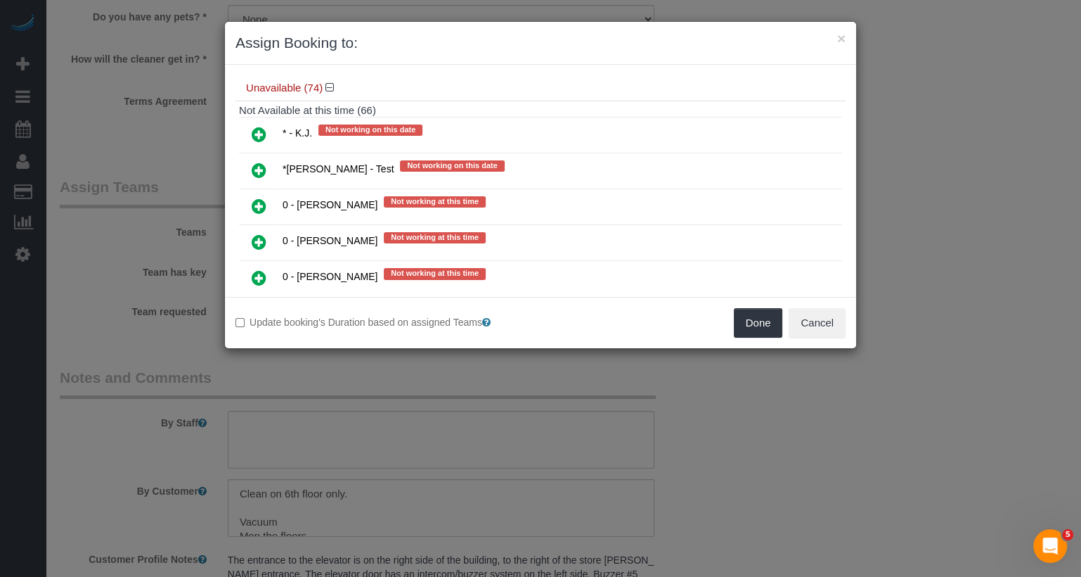
click at [264, 126] on icon at bounding box center [259, 134] width 15 height 17
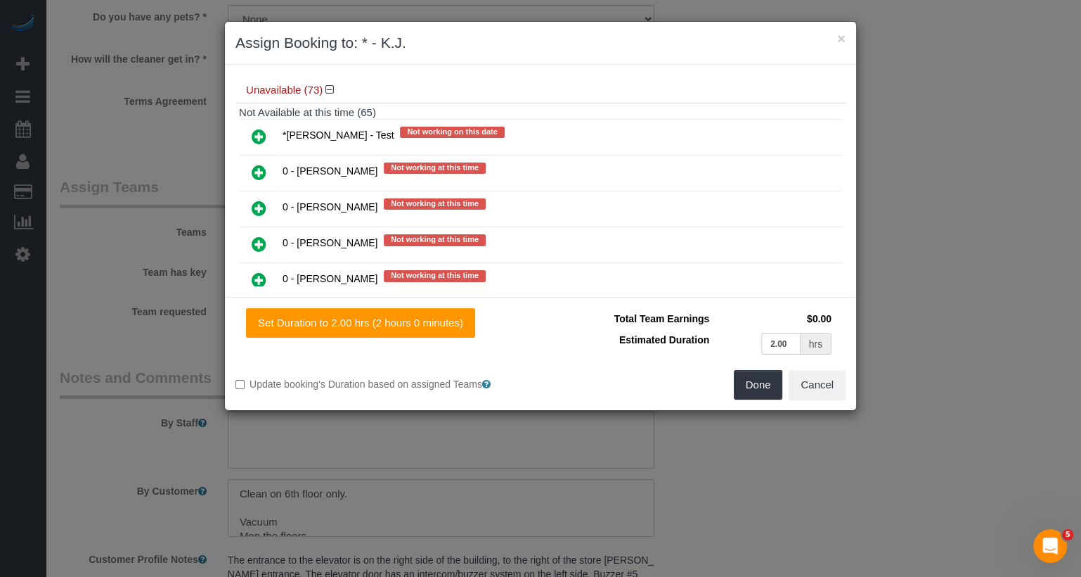
scroll to position [0, 0]
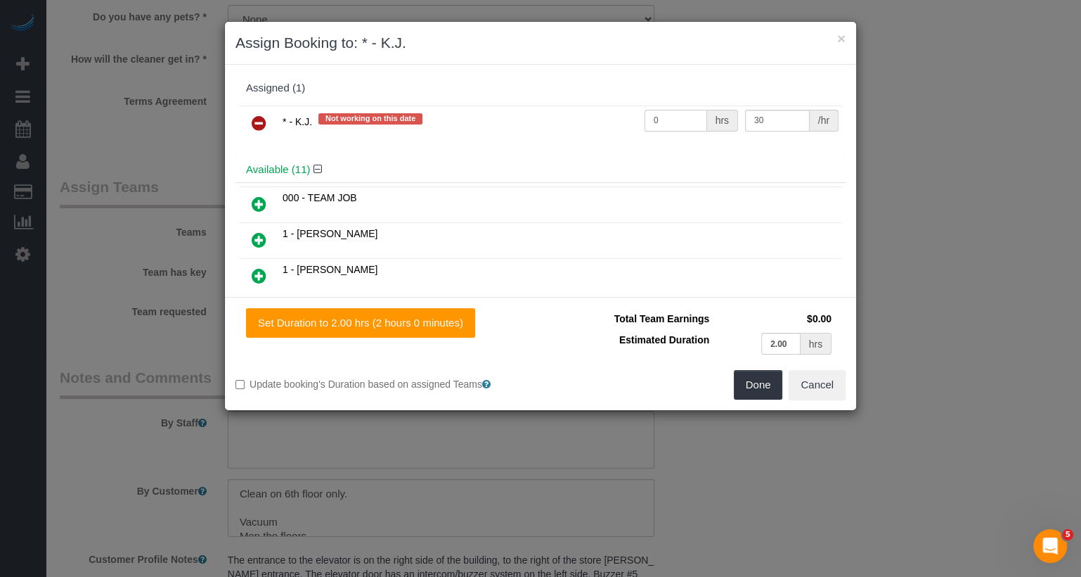
drag, startPoint x: 686, startPoint y: 123, endPoint x: 608, endPoint y: 109, distance: 79.3
click at [608, 109] on tr "* - K.J. Not working on this date 0 hrs 30 /hr" at bounding box center [540, 123] width 603 height 36
type input "4"
click at [758, 375] on button "Done" at bounding box center [758, 385] width 49 height 30
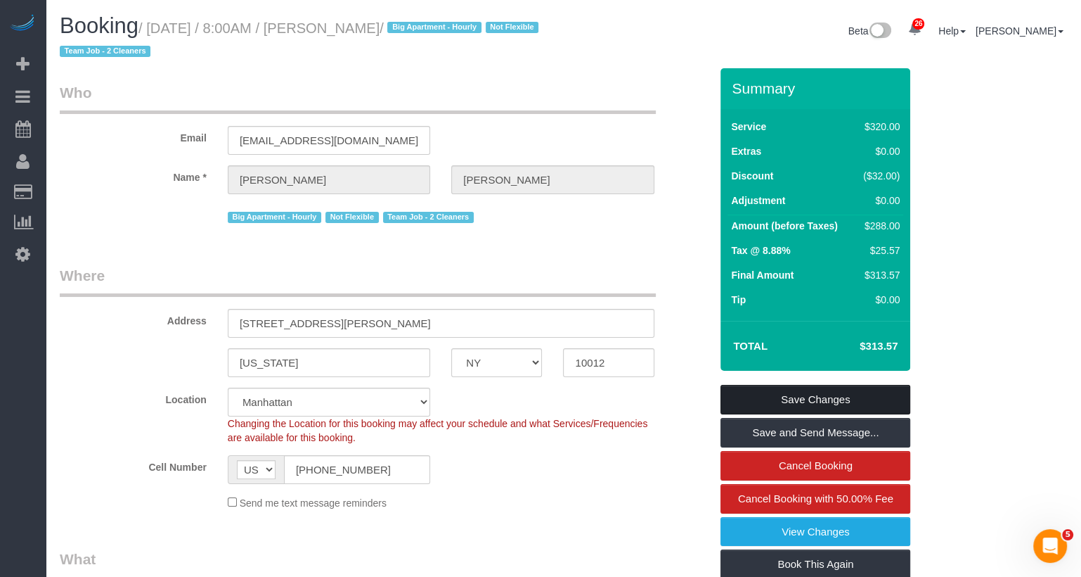
click at [827, 394] on link "Save Changes" at bounding box center [816, 400] width 190 height 30
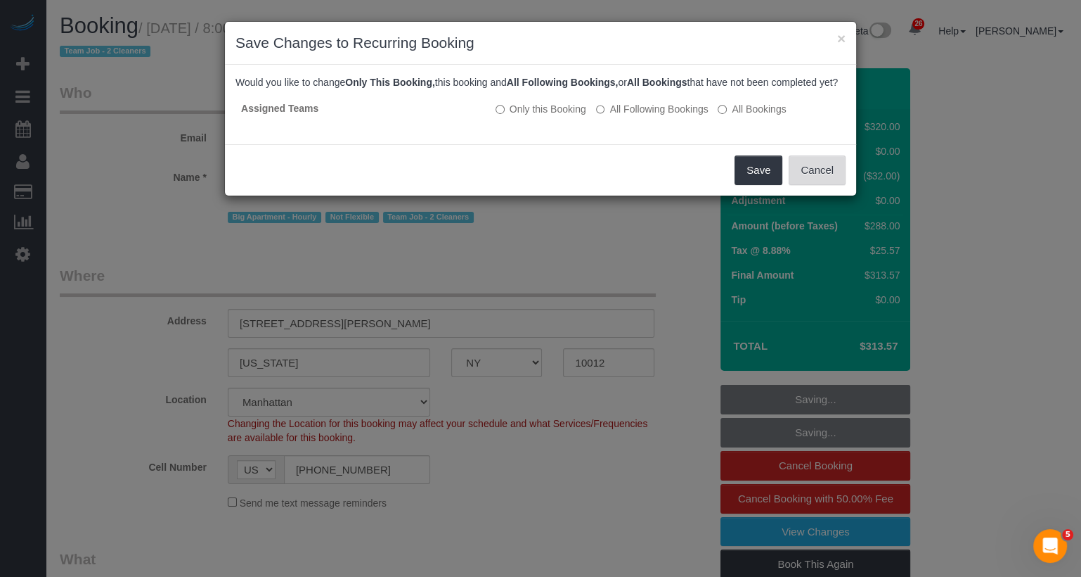
click at [818, 185] on button "Cancel" at bounding box center [817, 170] width 57 height 30
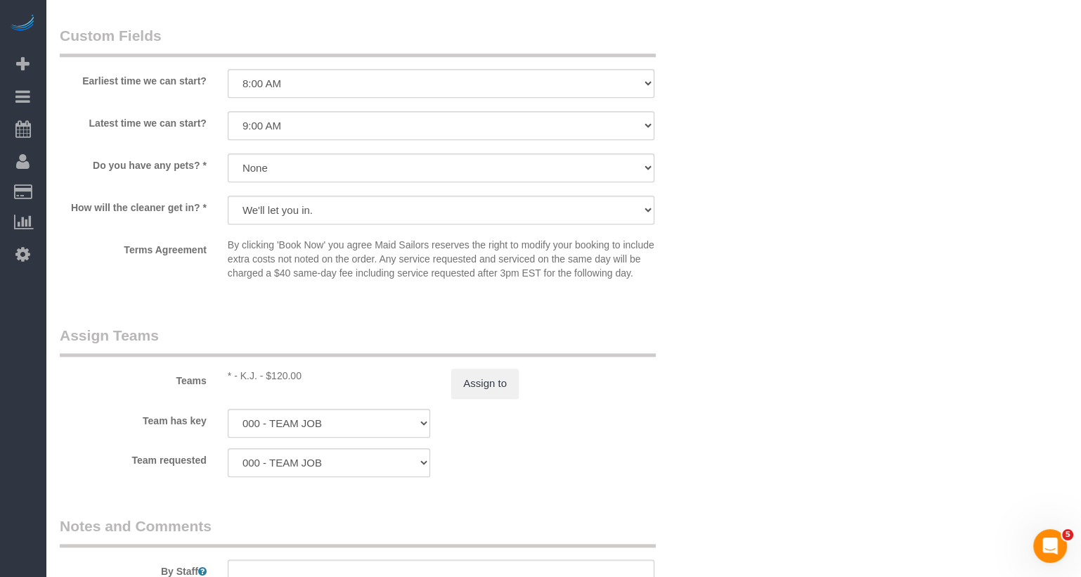
scroll to position [1233, 0]
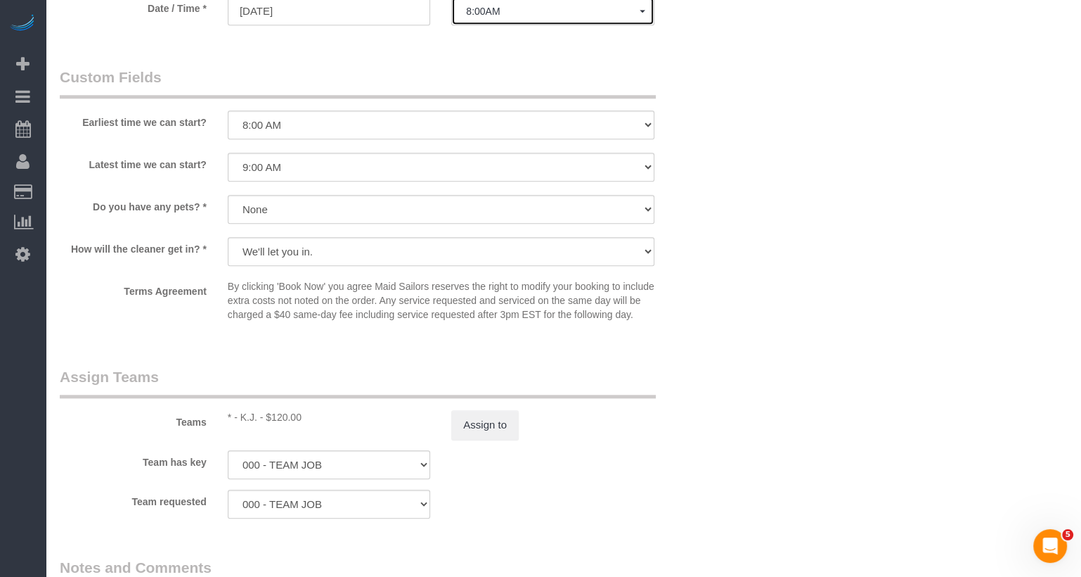
click at [478, 15] on span "8:00AM" at bounding box center [552, 11] width 173 height 11
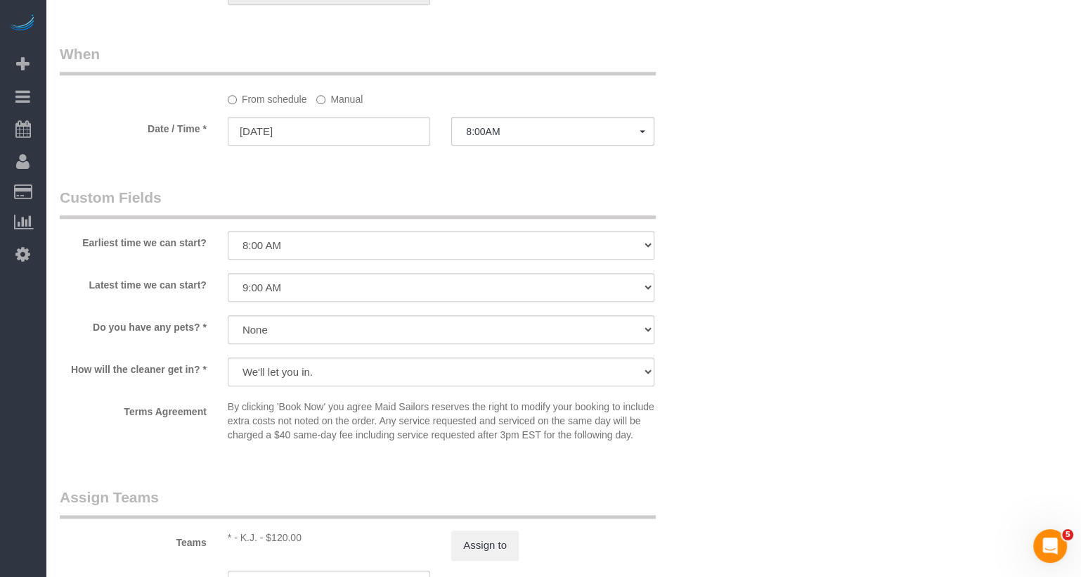
scroll to position [1084, 0]
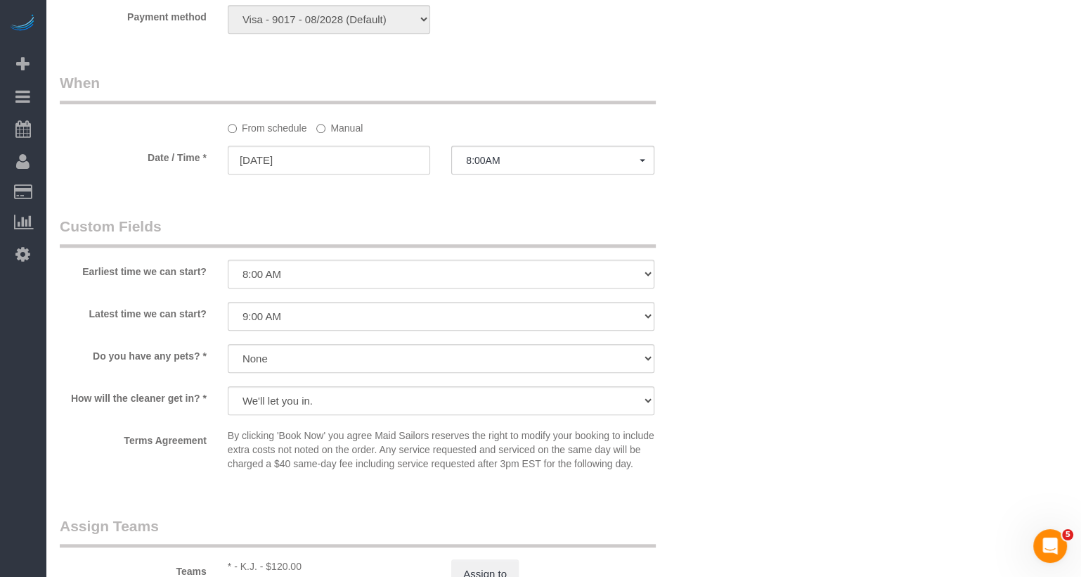
click at [333, 130] on label "Manual" at bounding box center [339, 125] width 46 height 19
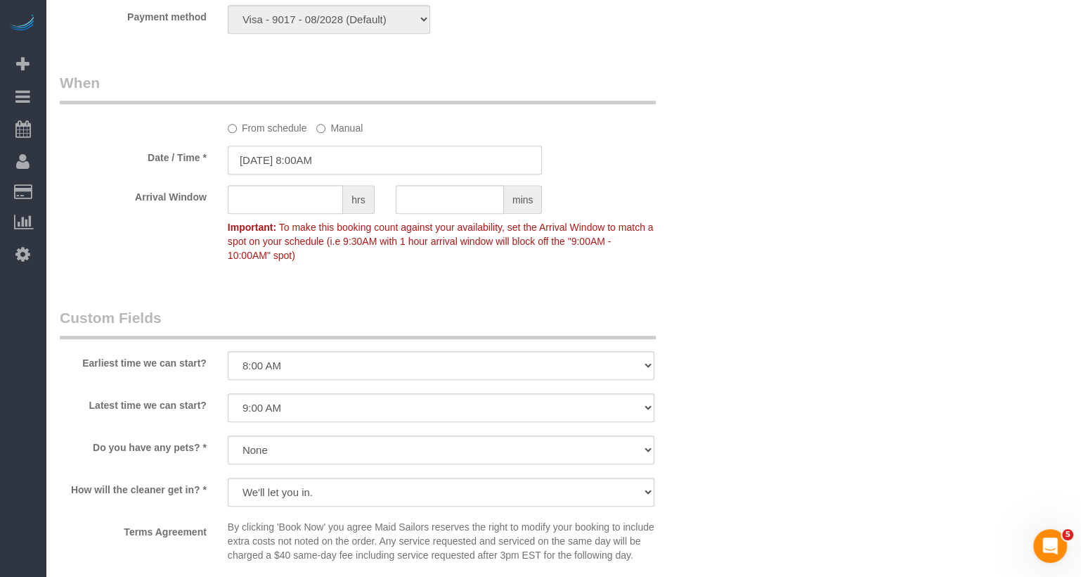
click at [317, 160] on input "09/25/2025 8:00AM" at bounding box center [385, 160] width 315 height 29
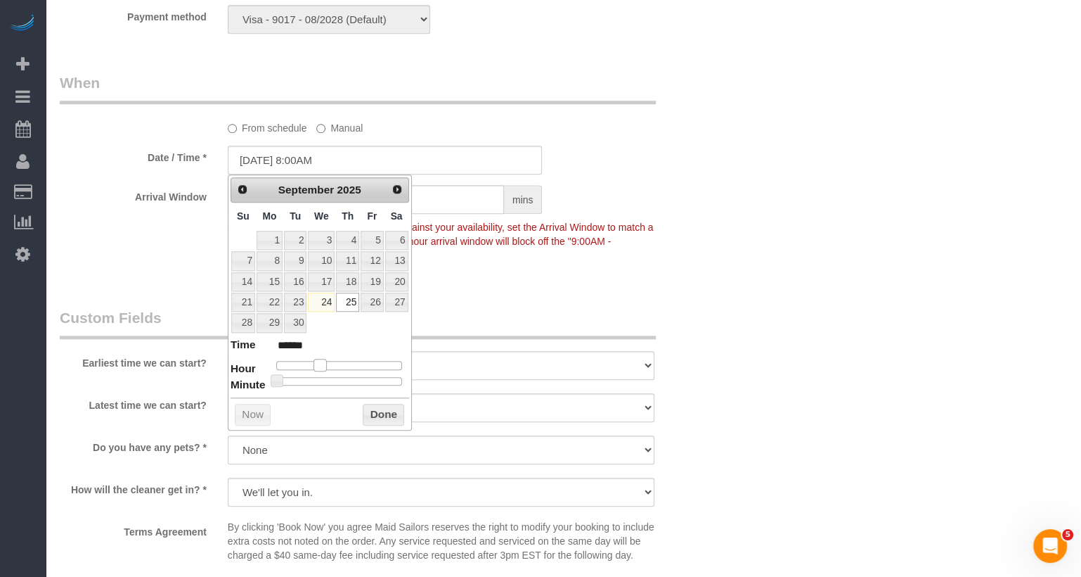
type input "09/25/2025 9:00AM"
type input "******"
click at [326, 363] on span at bounding box center [325, 365] width 13 height 13
click at [595, 281] on div "Who Email las@redhotlava.com Name * Leslie Sutton Big Apartment - Hourly Not Fl…" at bounding box center [385, 66] width 672 height 2162
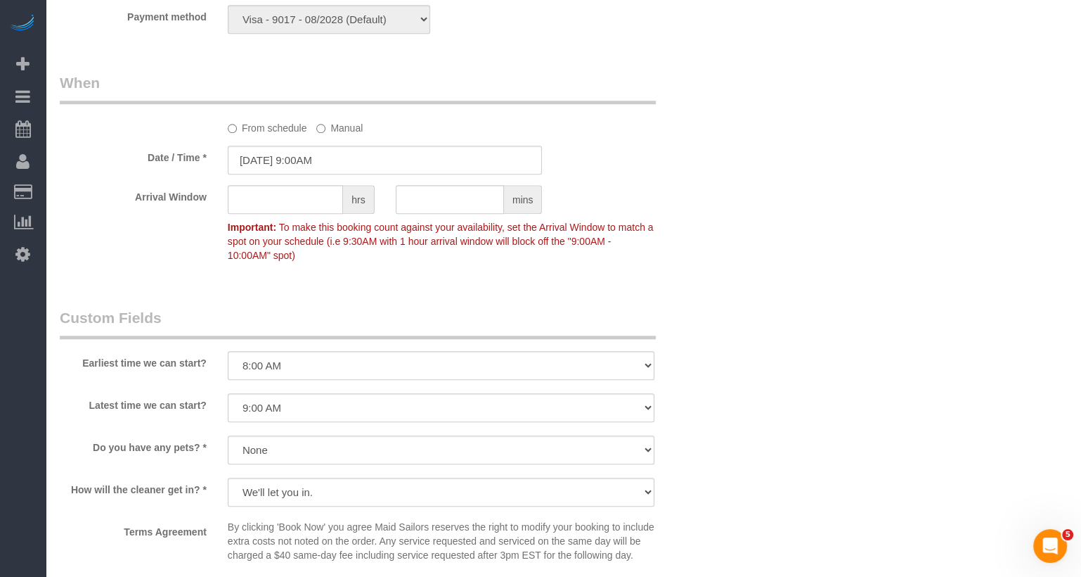
scroll to position [0, 0]
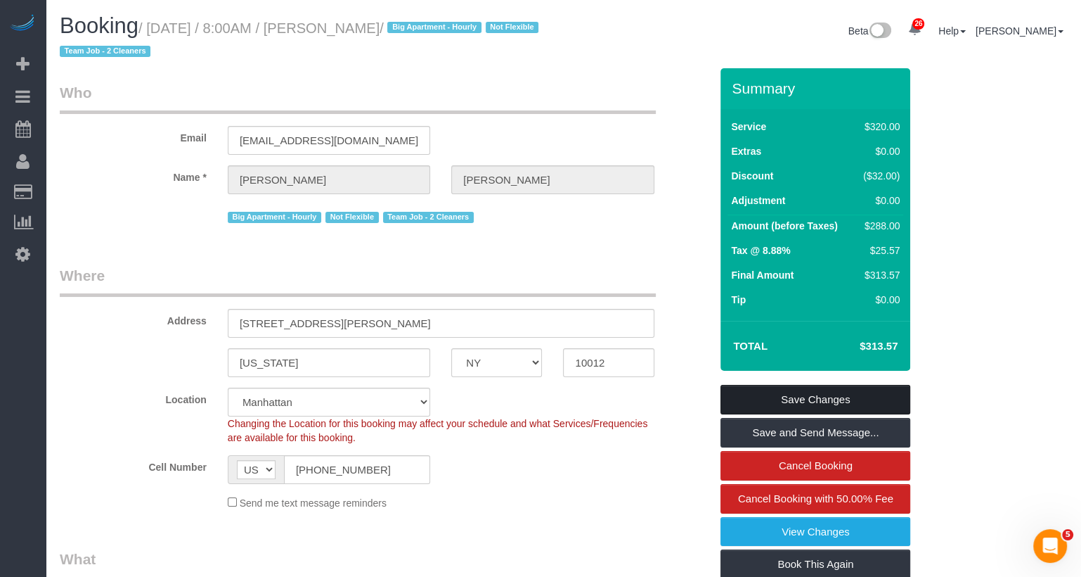
click at [788, 392] on link "Save Changes" at bounding box center [816, 400] width 190 height 30
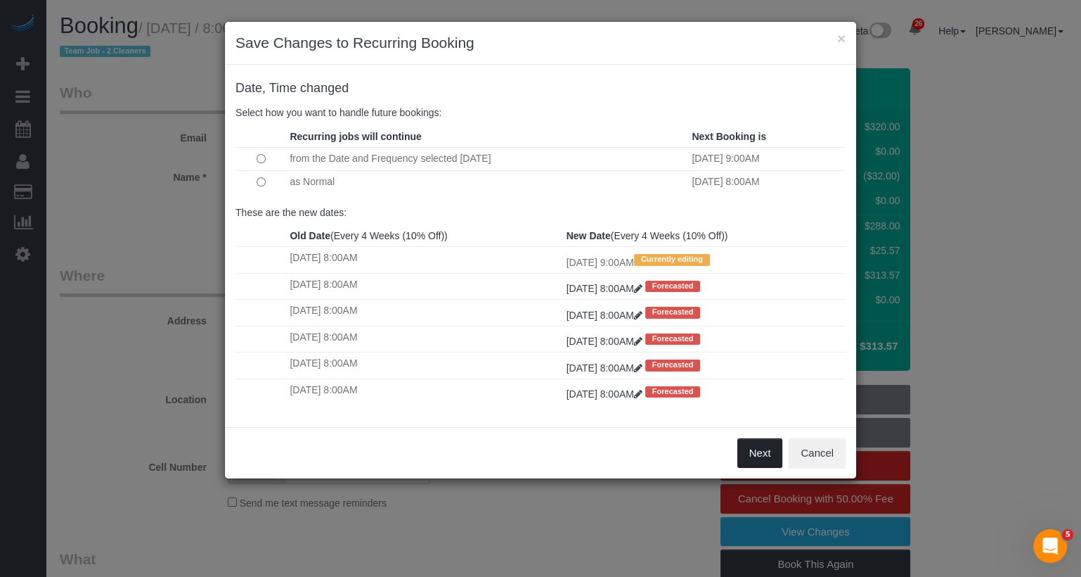
click at [759, 447] on button "Next" at bounding box center [761, 453] width 46 height 30
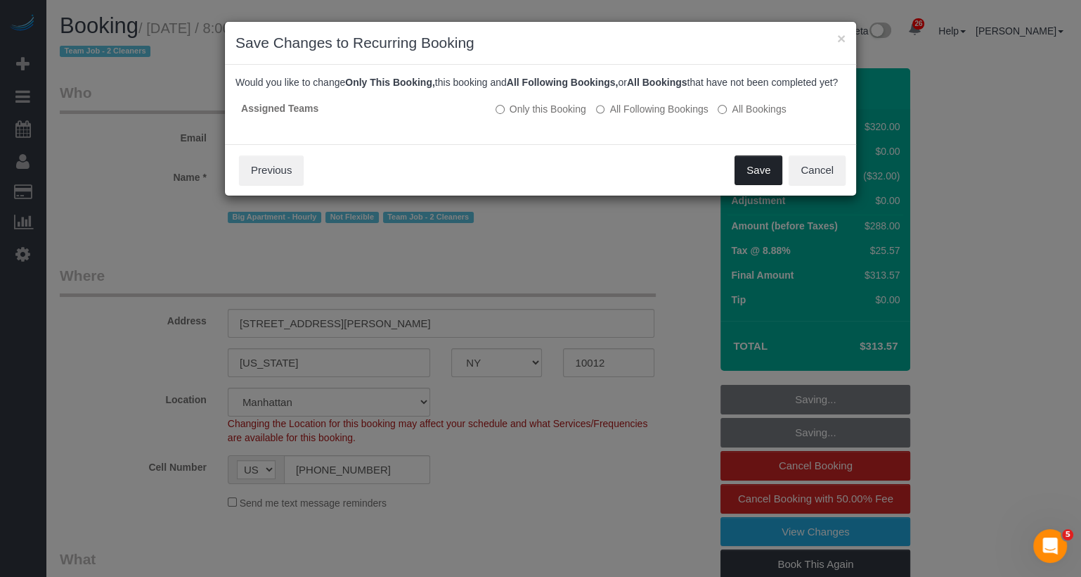
click at [762, 180] on button "Save" at bounding box center [759, 170] width 48 height 30
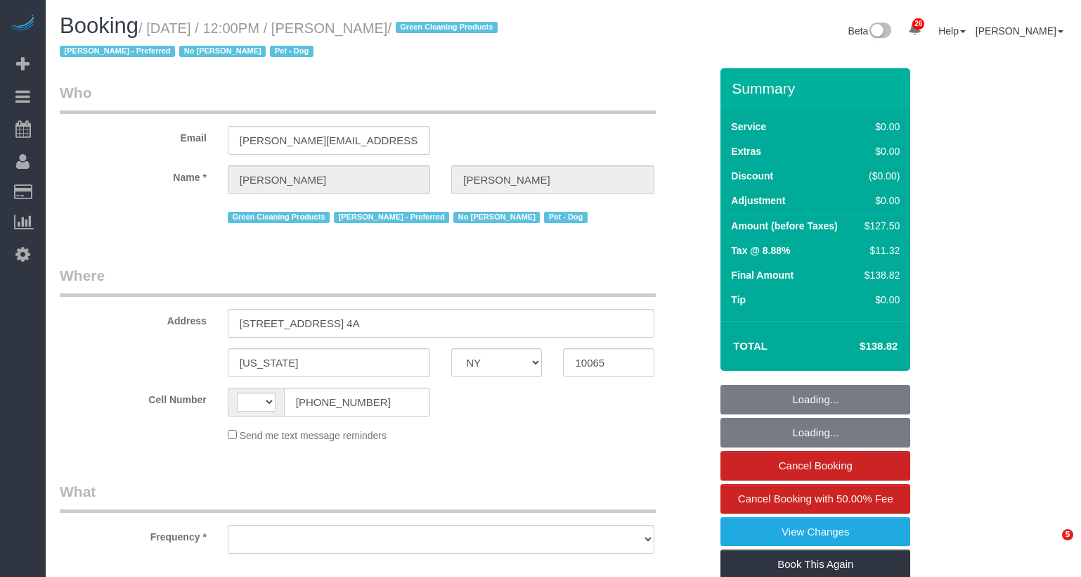
select select "NY"
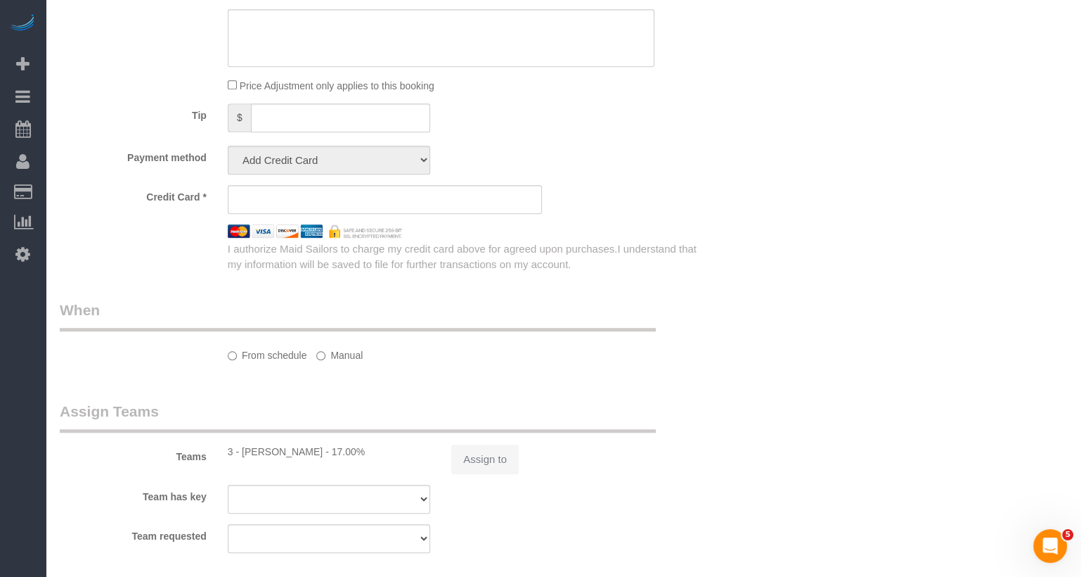
select select "string:[GEOGRAPHIC_DATA]"
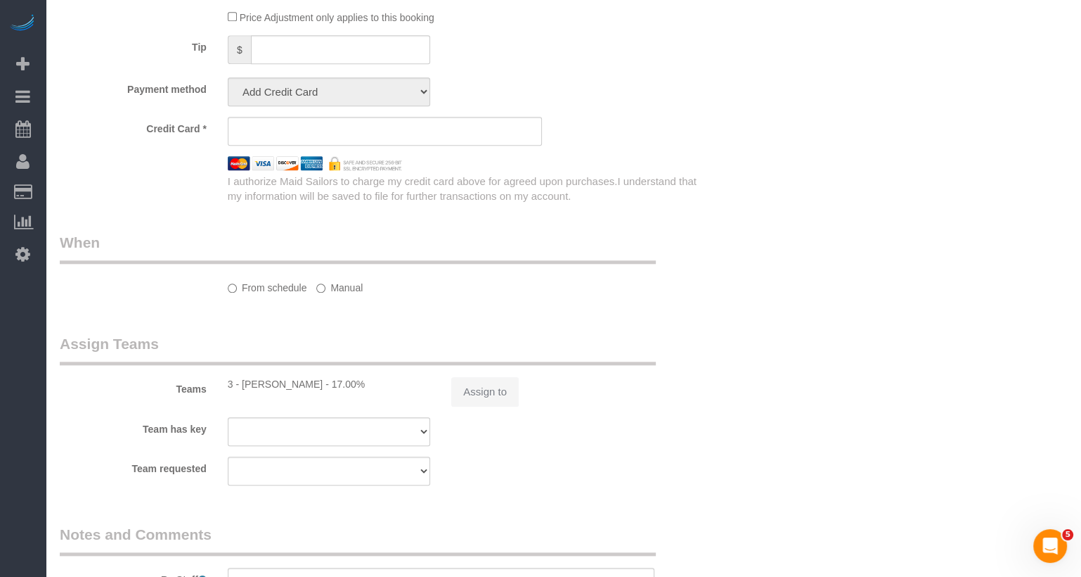
select select "object:2172"
select select "string:stripe-pm_1PtxTQ4VGloSiKo7ZFHK5Uwh"
select select "number:89"
select select "number:90"
select select "number:13"
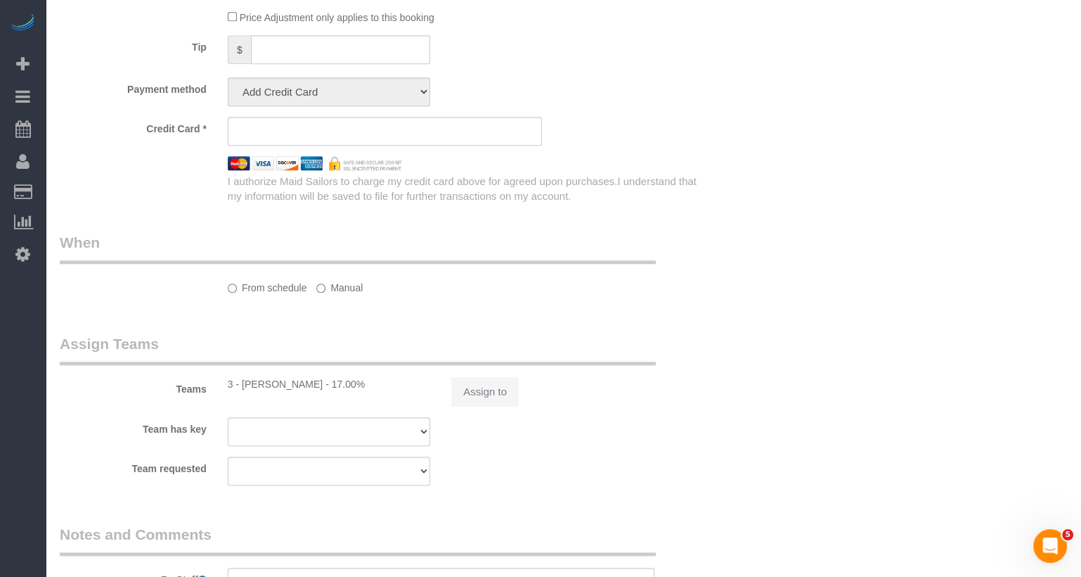
select select "number:7"
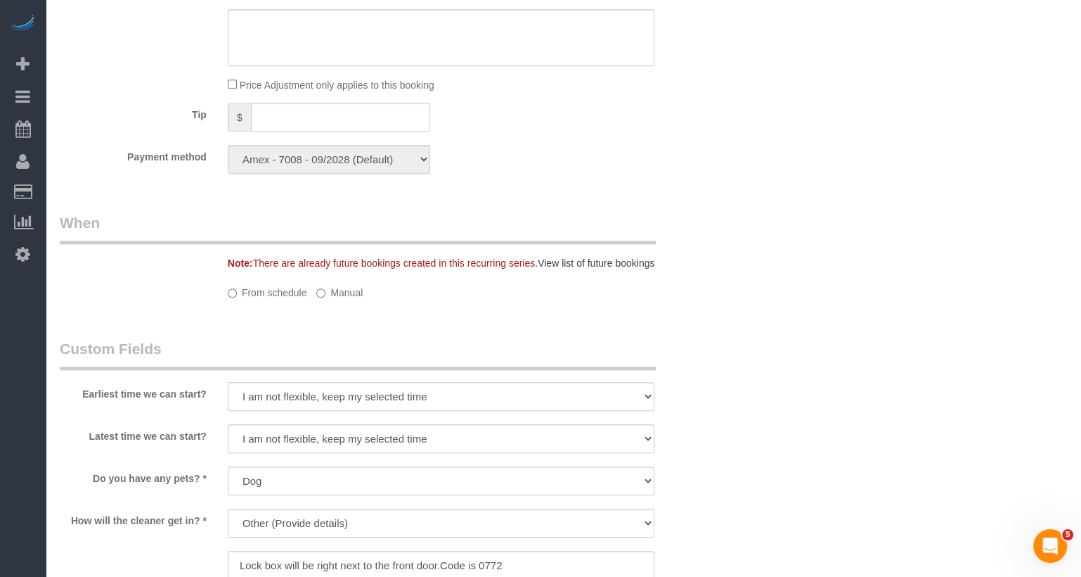
select select "spot1"
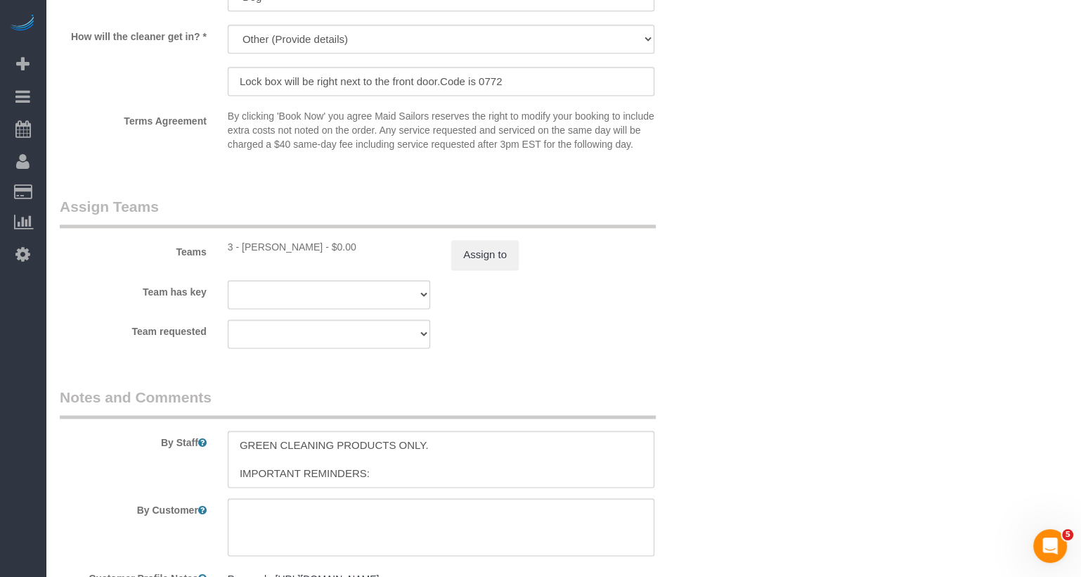
scroll to position [1998, 0]
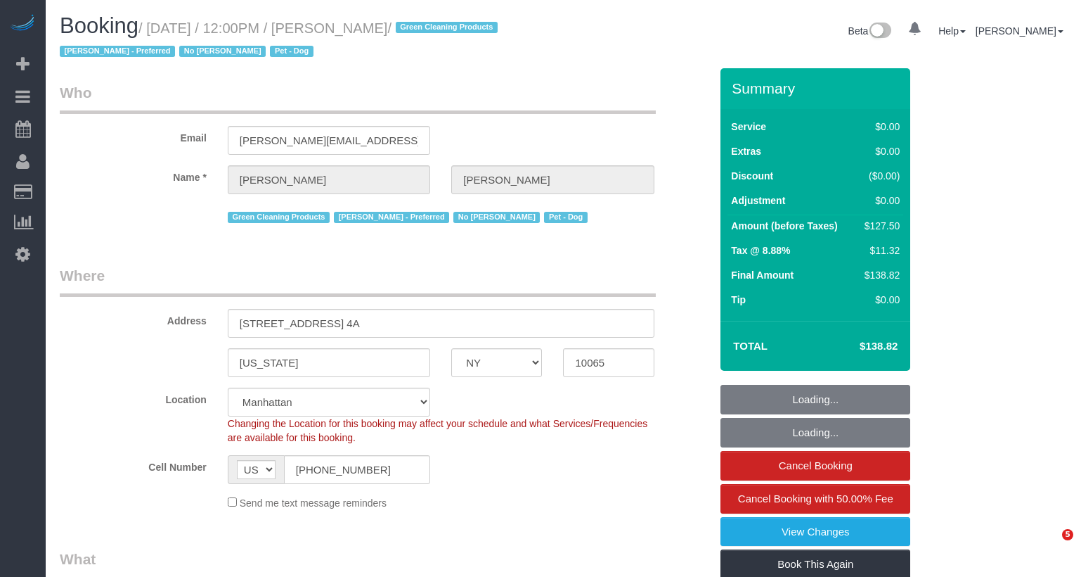
select select "NY"
select select "spot1"
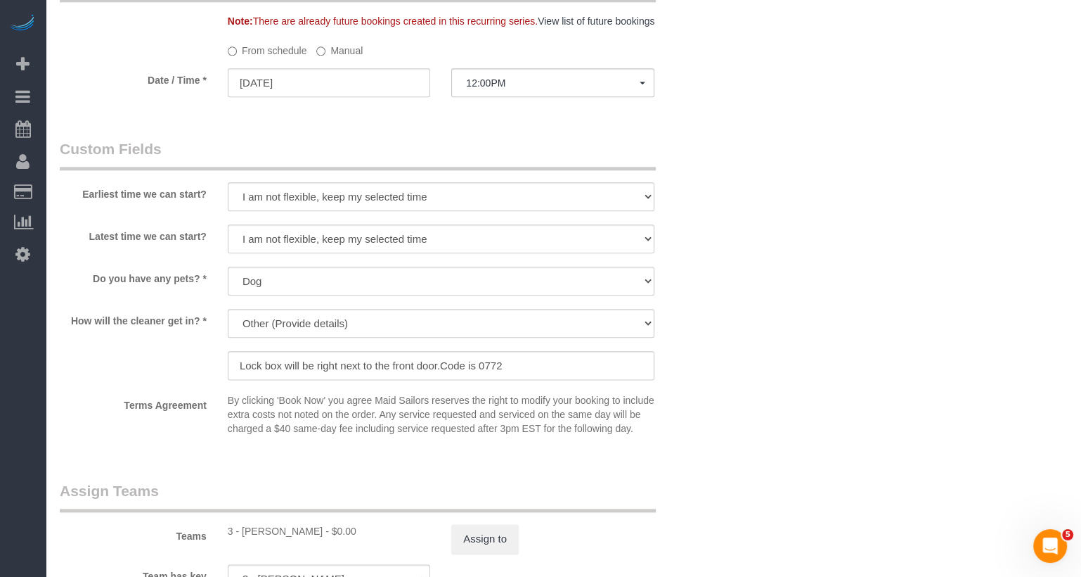
scroll to position [1630, 0]
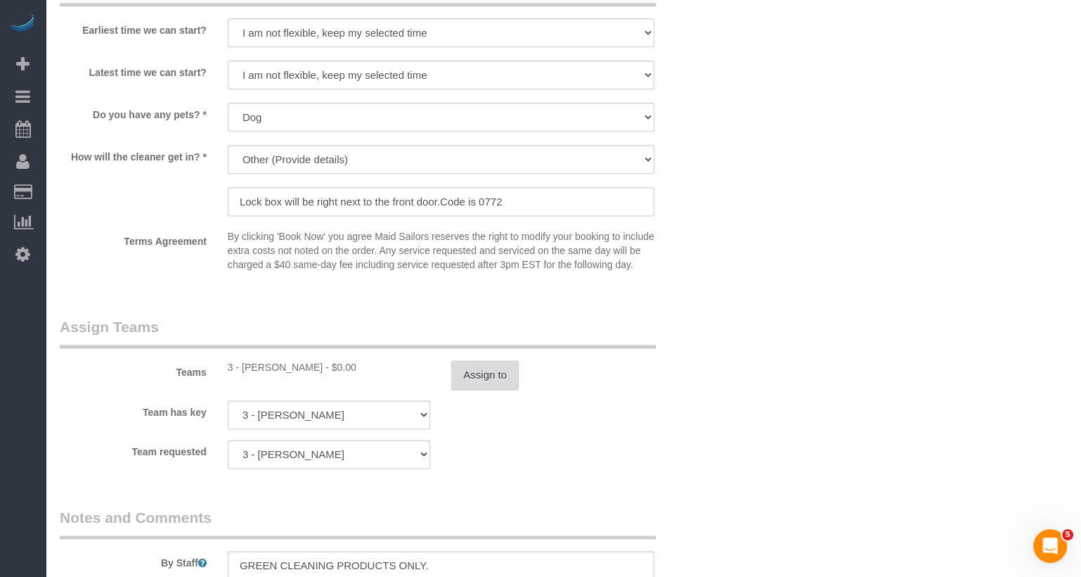
click at [480, 385] on button "Assign to" at bounding box center [485, 375] width 68 height 30
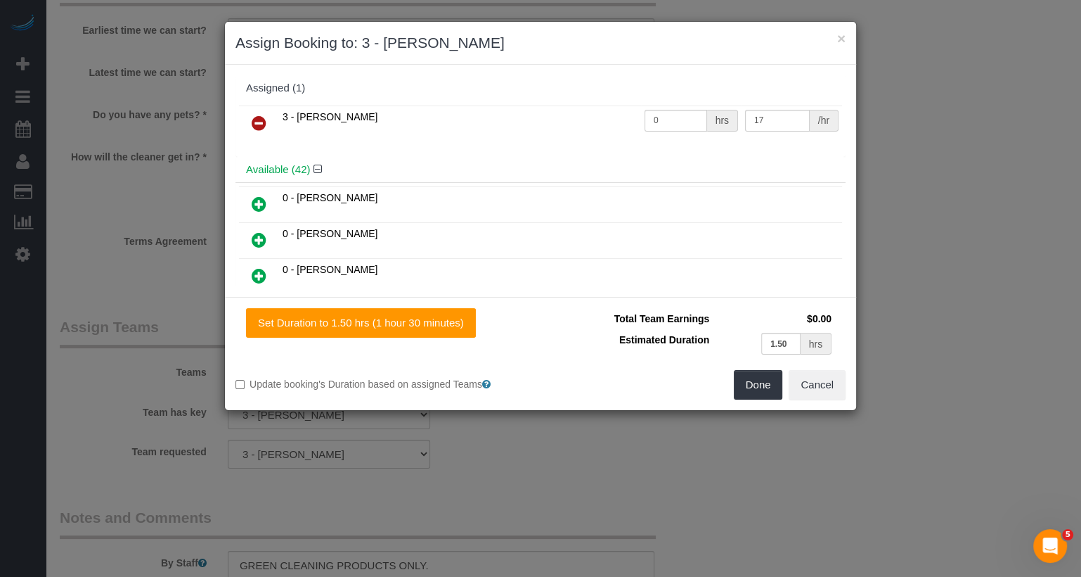
click at [257, 115] on icon at bounding box center [259, 123] width 15 height 17
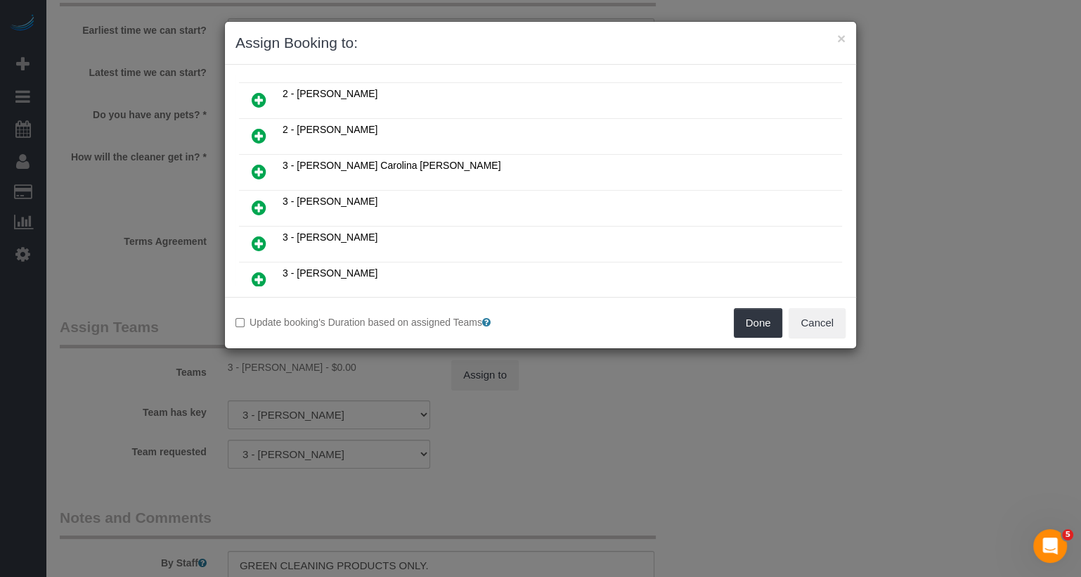
scroll to position [1257, 0]
click at [264, 271] on icon at bounding box center [259, 279] width 15 height 17
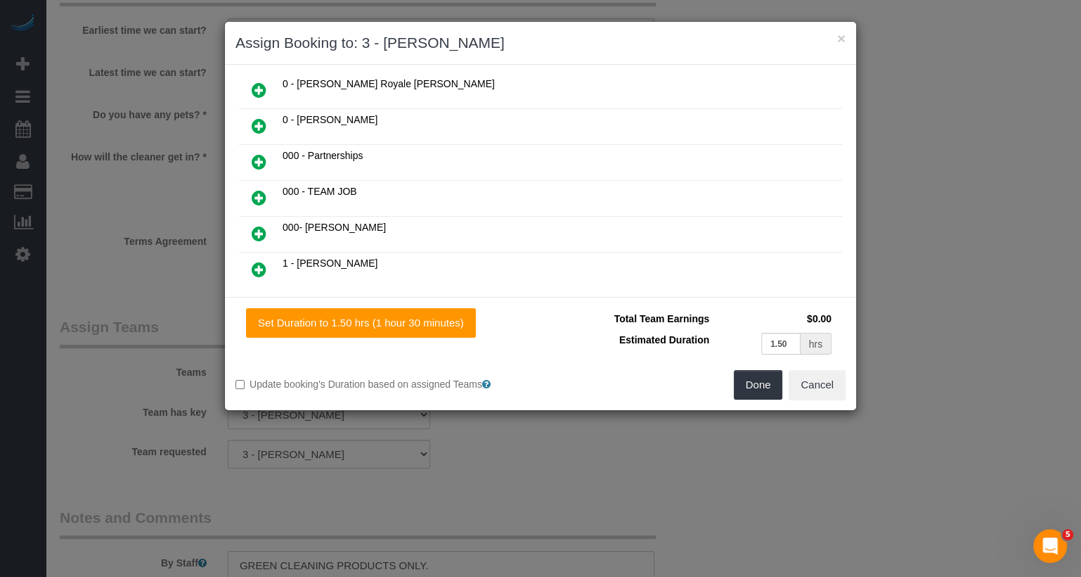
scroll to position [0, 0]
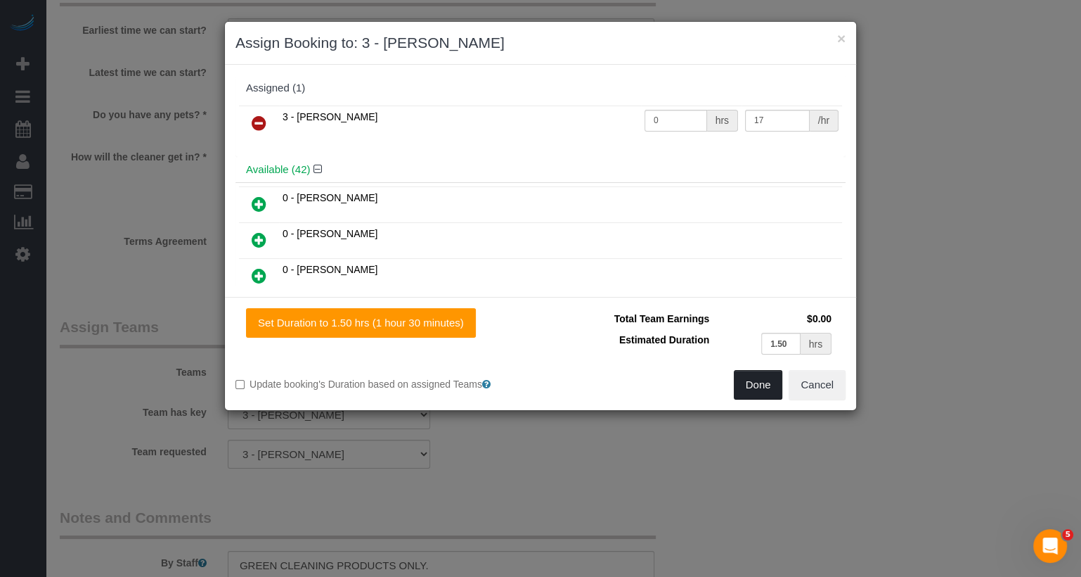
click at [768, 377] on button "Done" at bounding box center [758, 385] width 49 height 30
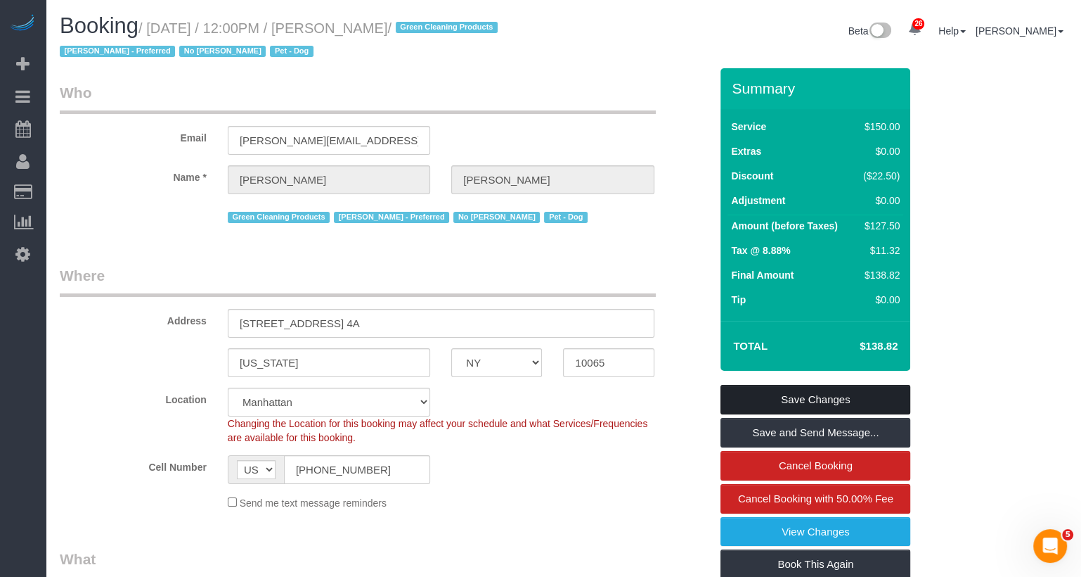
click at [814, 397] on link "Save Changes" at bounding box center [816, 400] width 190 height 30
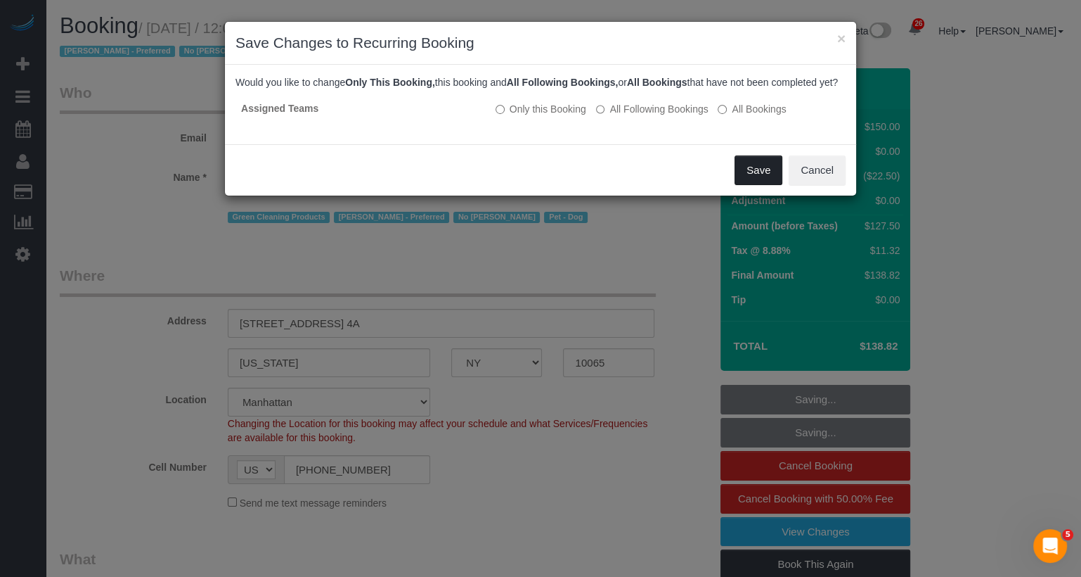
click at [773, 181] on button "Save" at bounding box center [759, 170] width 48 height 30
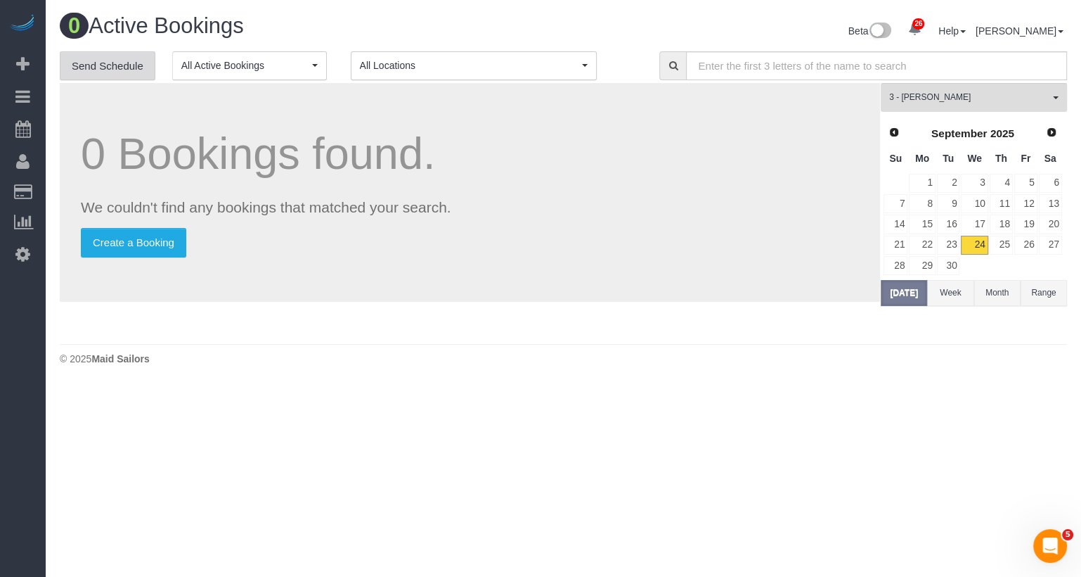
click at [114, 72] on link "Send Schedule" at bounding box center [108, 66] width 96 height 30
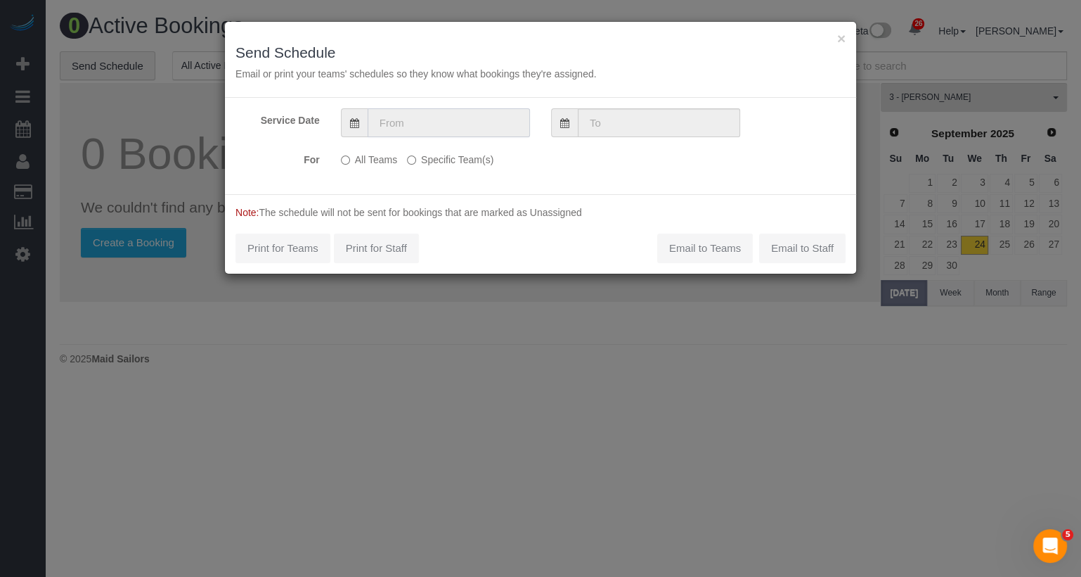
click at [452, 119] on input "text" at bounding box center [449, 122] width 162 height 29
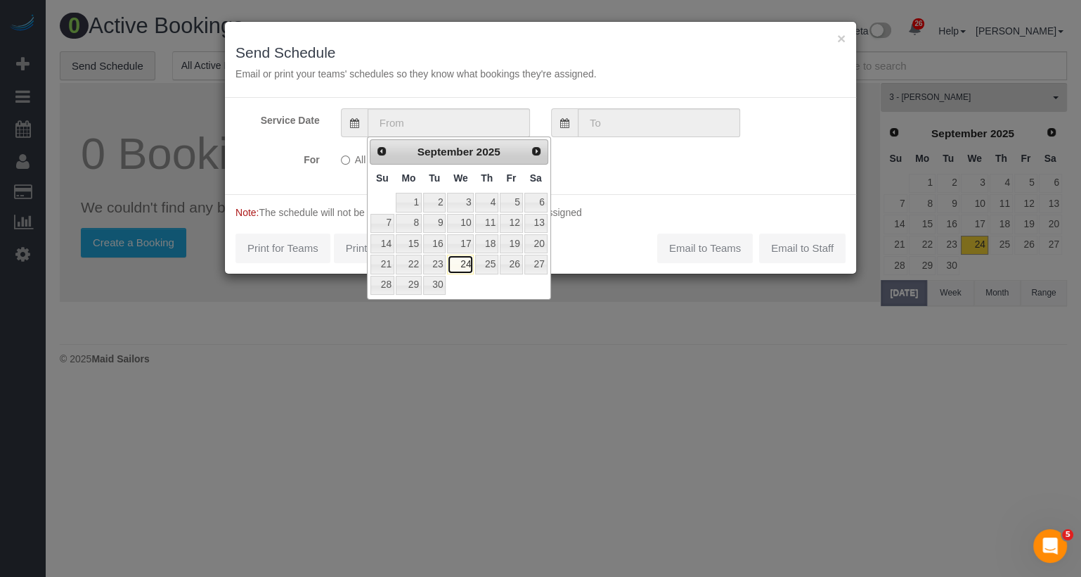
click at [466, 260] on link "24" at bounding box center [460, 264] width 27 height 19
type input "09/24/2025"
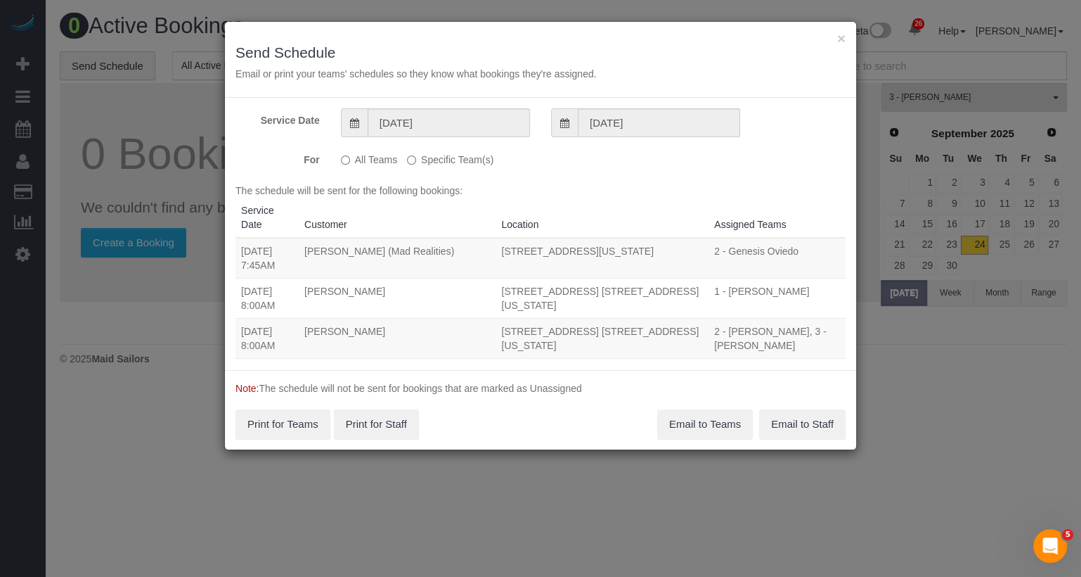
click at [453, 162] on label "Specific Team(s)" at bounding box center [450, 157] width 86 height 19
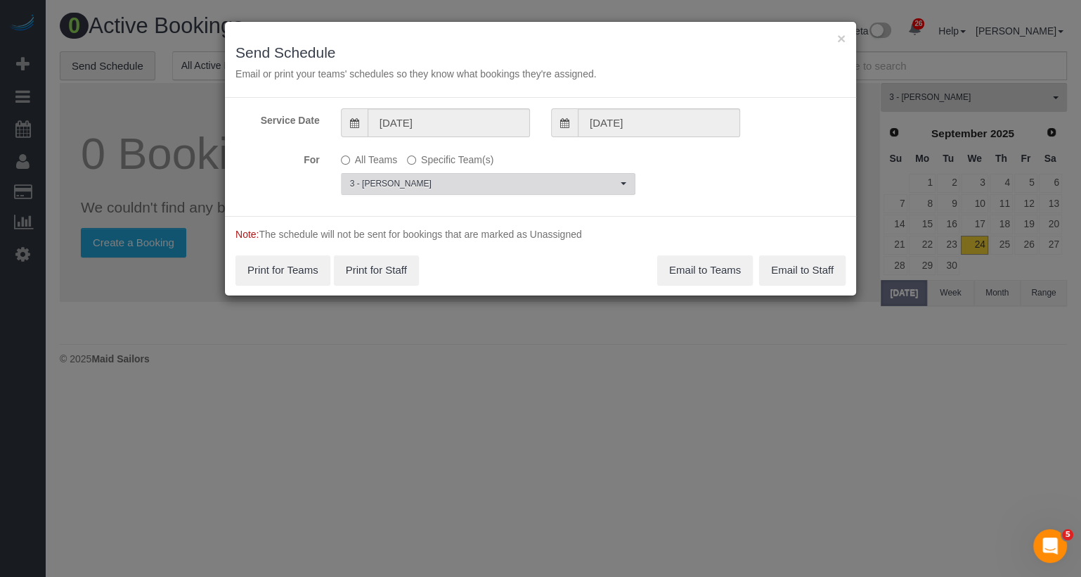
click at [449, 186] on span "3 - [PERSON_NAME]" at bounding box center [483, 184] width 267 height 12
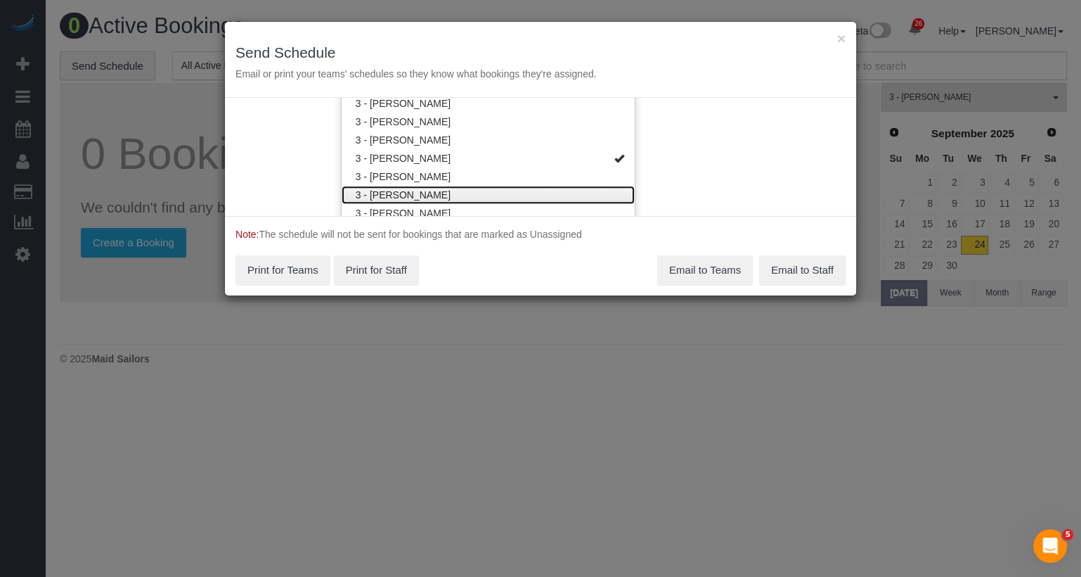
click at [434, 195] on link "3 - [PERSON_NAME]" at bounding box center [488, 195] width 293 height 18
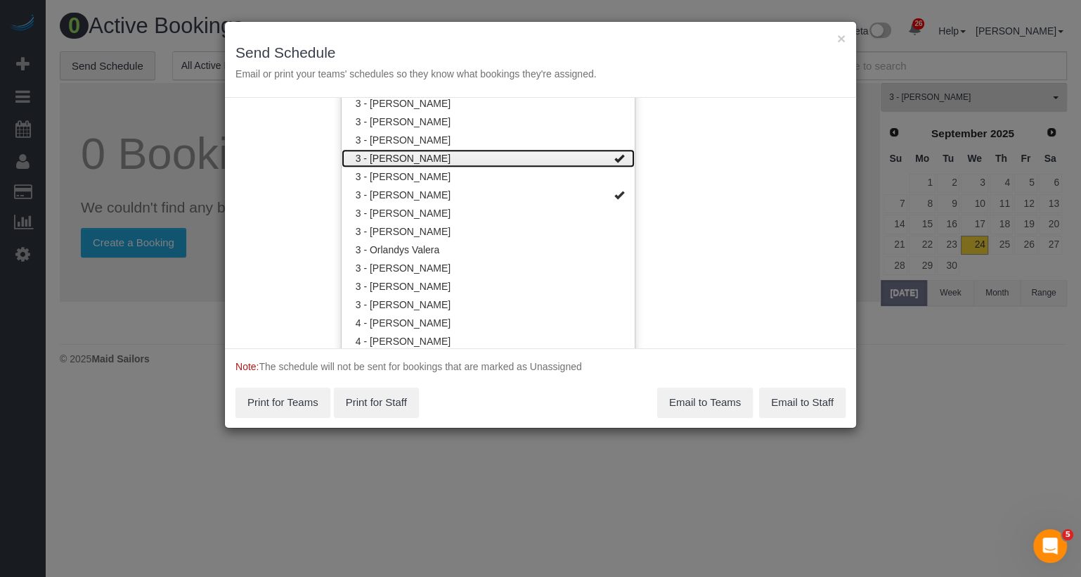
click at [433, 155] on link "3 - [PERSON_NAME]" at bounding box center [488, 158] width 293 height 18
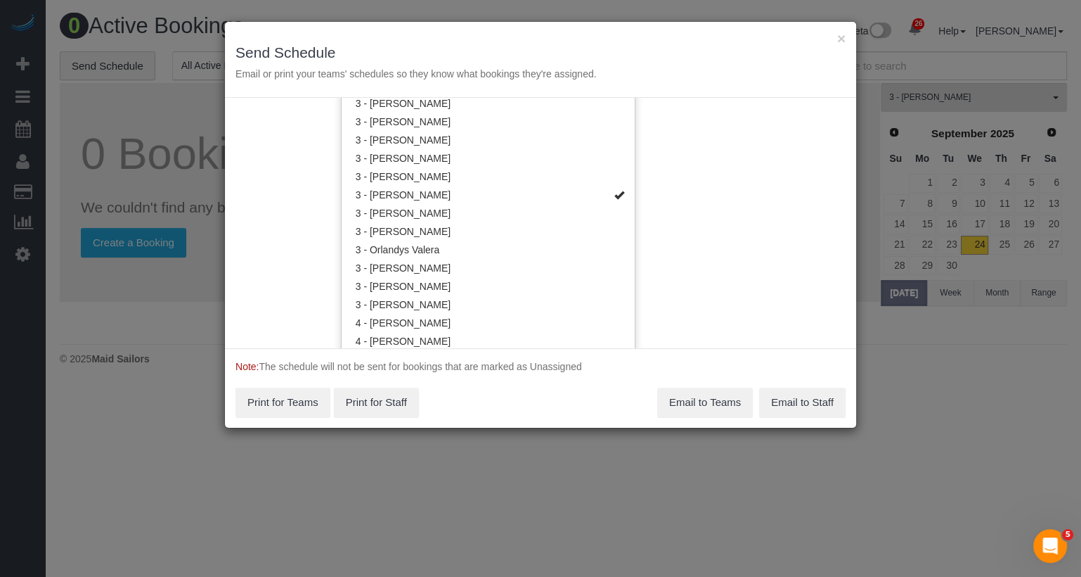
click at [771, 208] on div "Service Date 09/24/2025 09/24/2025 For All Teams Specific Team(s) 3 - Mariama D…" at bounding box center [540, 223] width 631 height 250
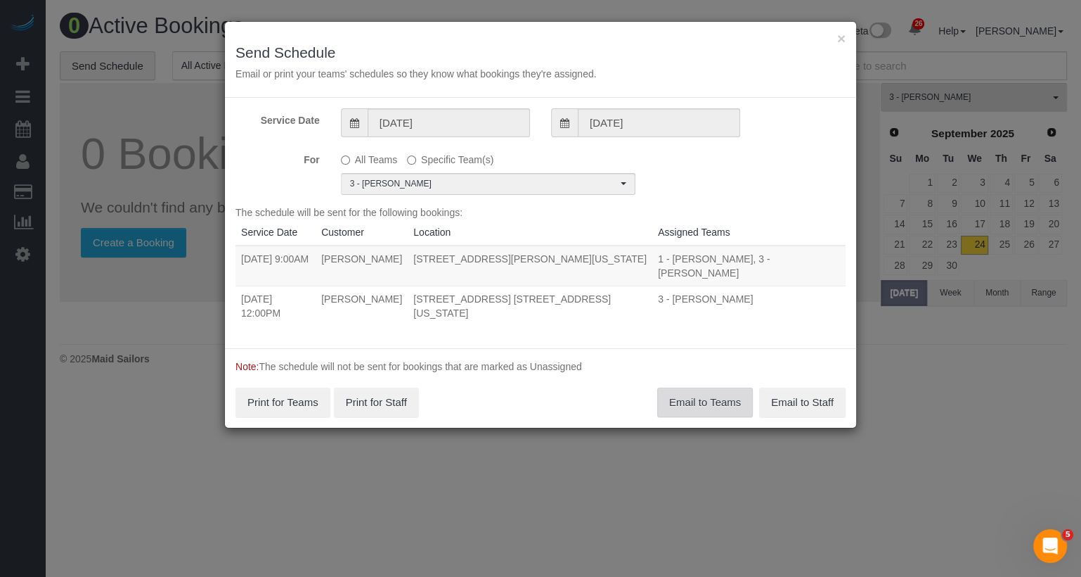
click at [676, 387] on button "Email to Teams" at bounding box center [705, 402] width 96 height 30
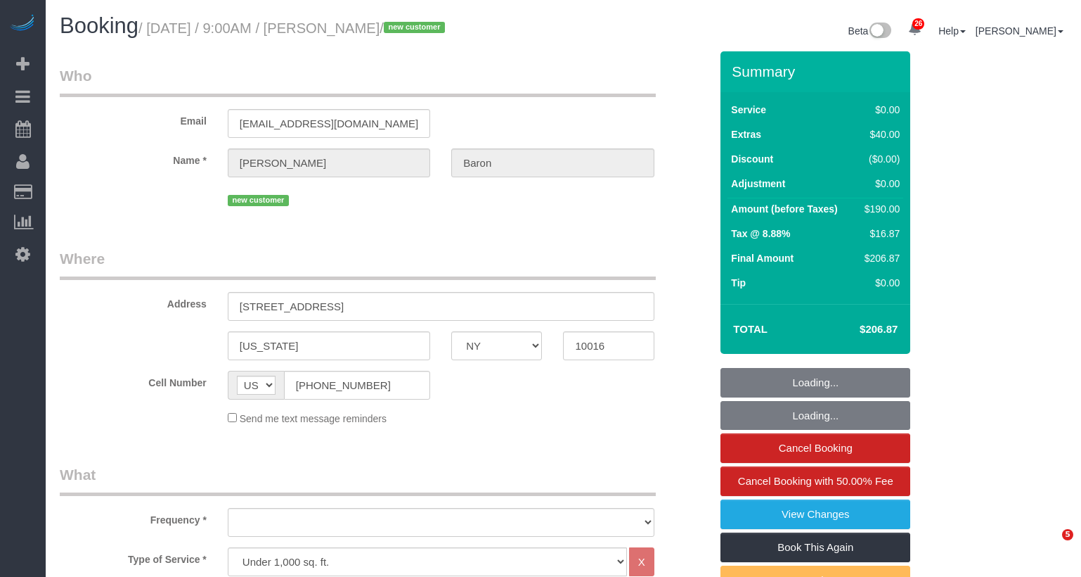
select select "NY"
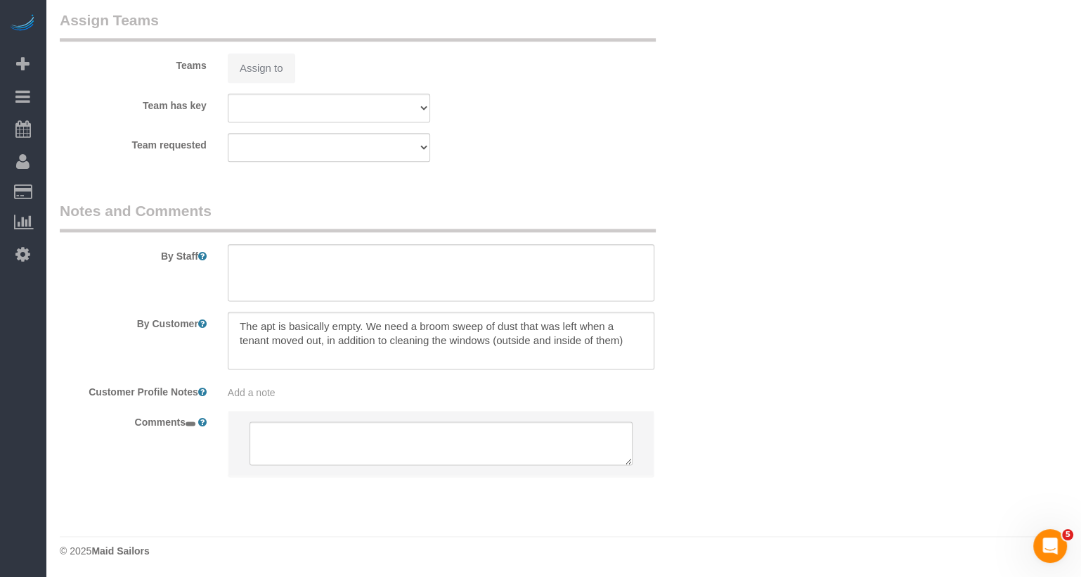
select select "object:1072"
select select "string:stripe-pm_1SAtrb4VGloSiKo79jA5NgzE"
select select "spot1"
select select "number:57"
select select "number:73"
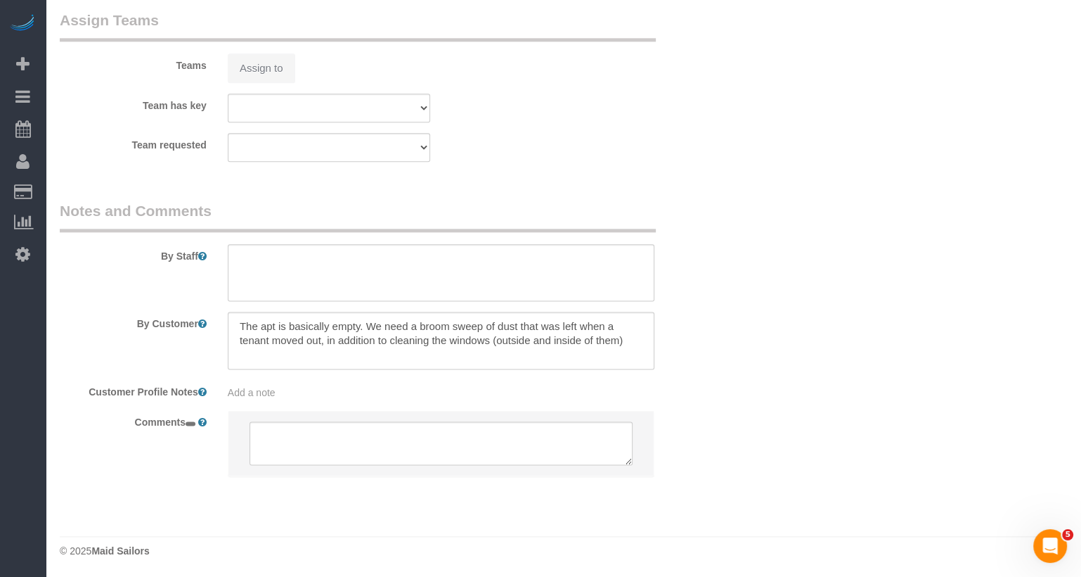
select select "number:15"
select select "number:6"
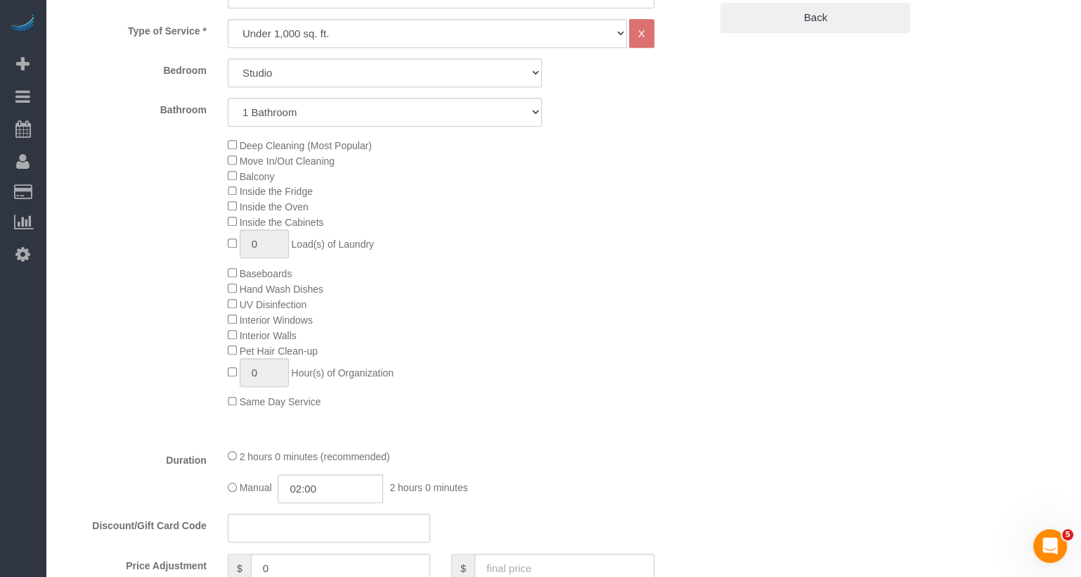
scroll to position [598, 0]
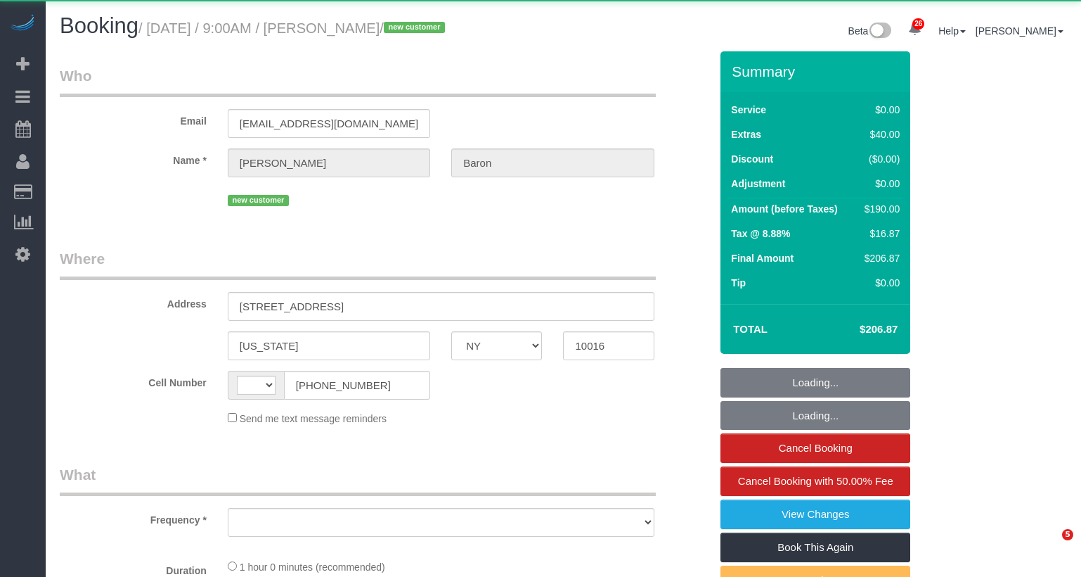
select select "NY"
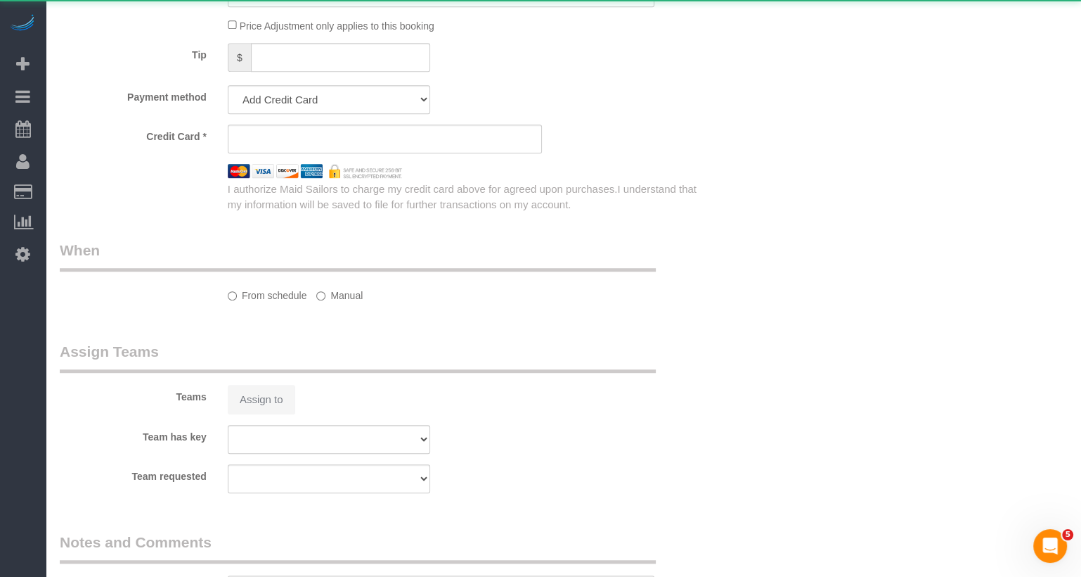
select select "string:[GEOGRAPHIC_DATA]"
select select "object:815"
select select "string:stripe-pm_1SAtrb4VGloSiKo79jA5NgzE"
select select "spot1"
select select "number:57"
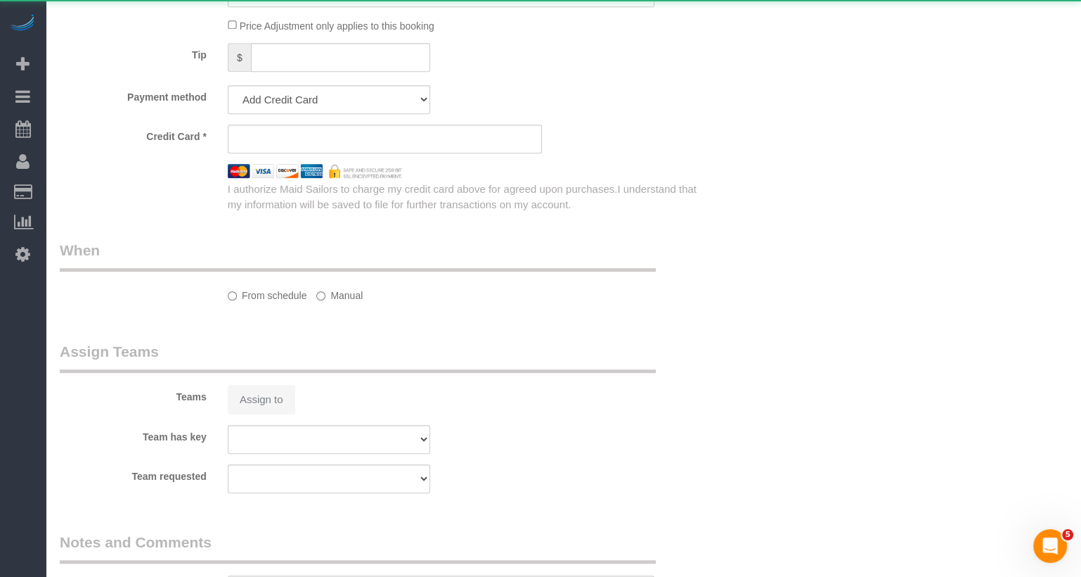
select select "number:73"
select select "number:15"
select select "number:6"
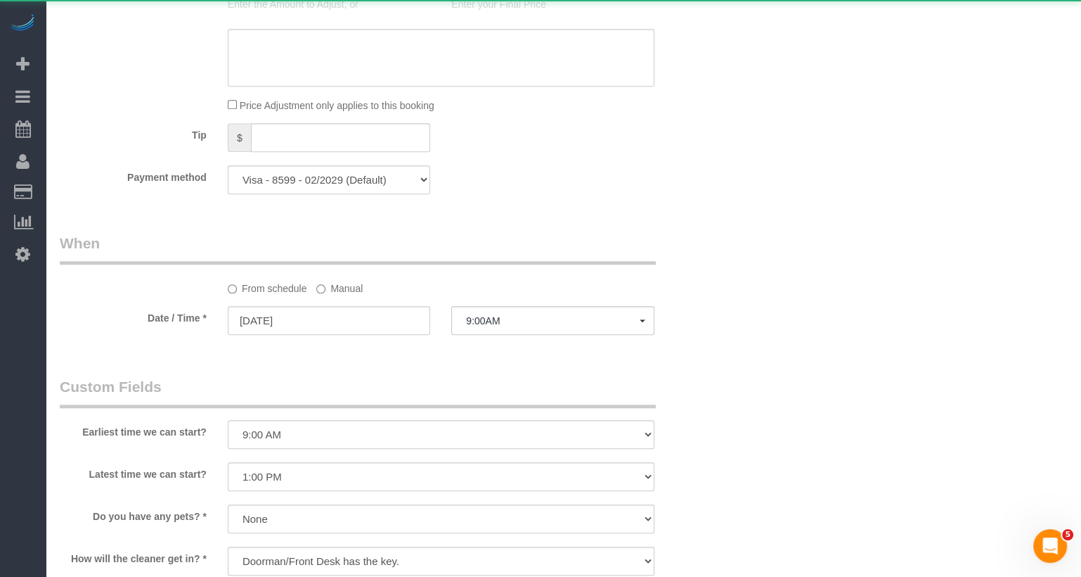
select select "object:1072"
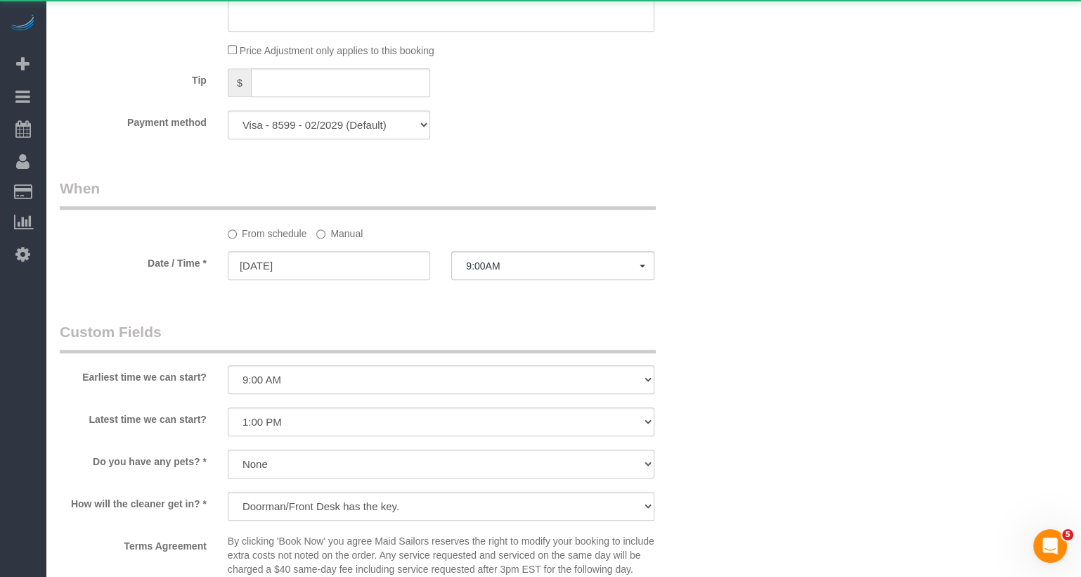
scroll to position [1429, 0]
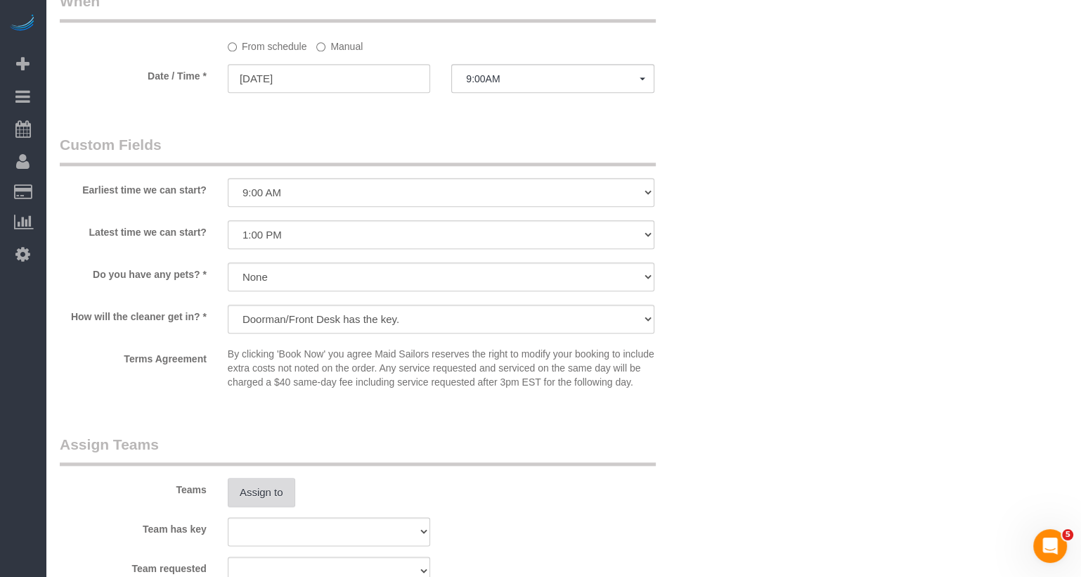
click at [278, 507] on button "Assign to" at bounding box center [262, 492] width 68 height 30
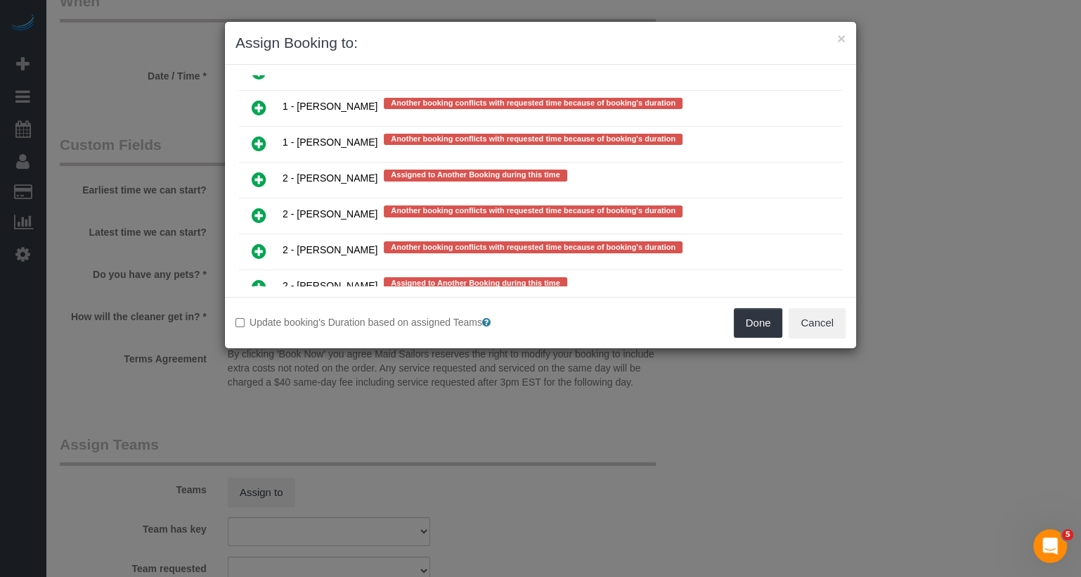
click at [254, 387] on icon at bounding box center [259, 395] width 15 height 17
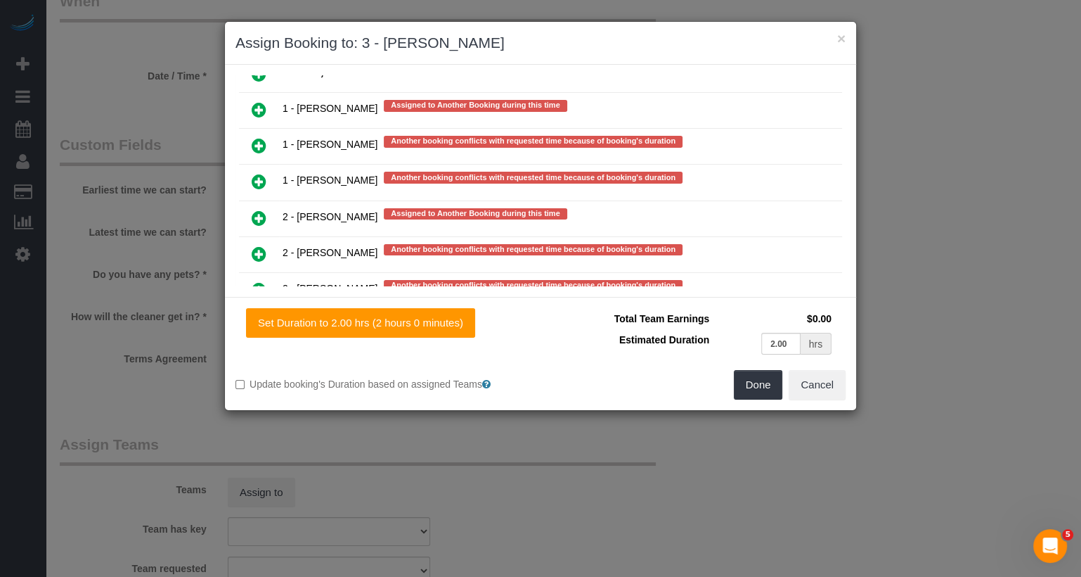
scroll to position [2812, 0]
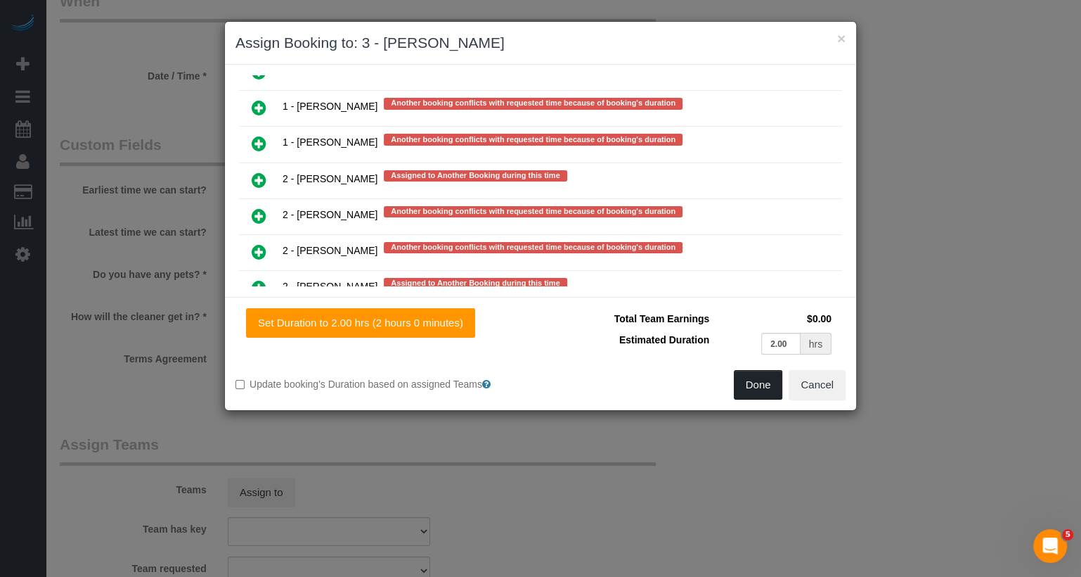
click at [737, 380] on button "Done" at bounding box center [758, 385] width 49 height 30
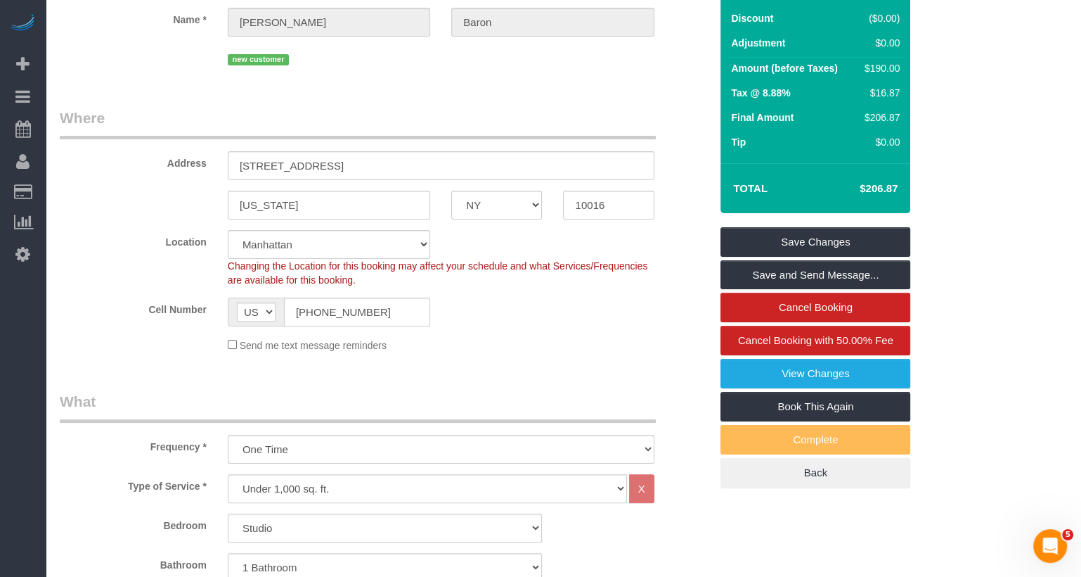
scroll to position [0, 0]
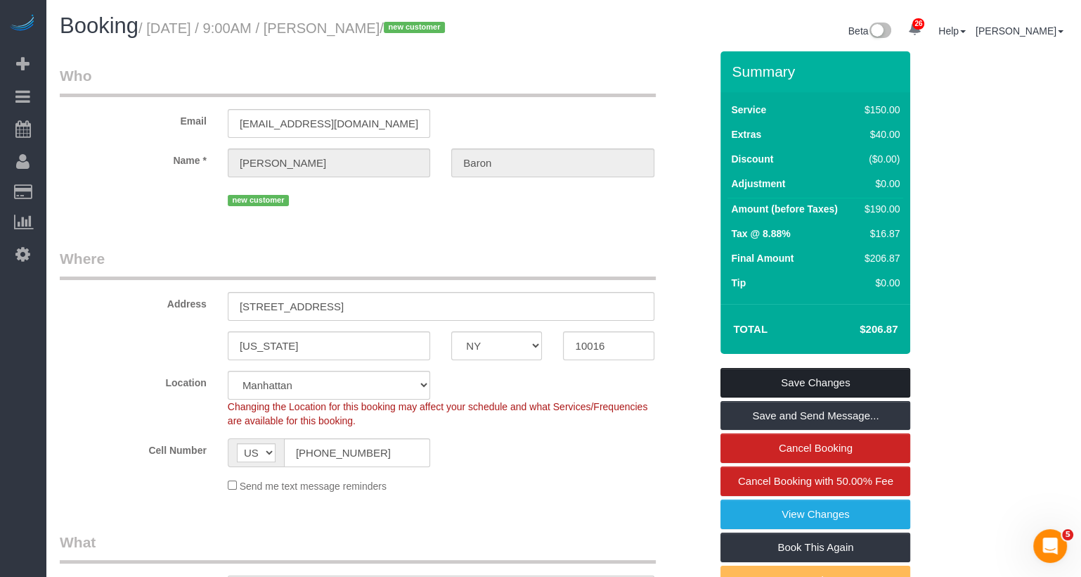
click at [805, 381] on link "Save Changes" at bounding box center [816, 383] width 190 height 30
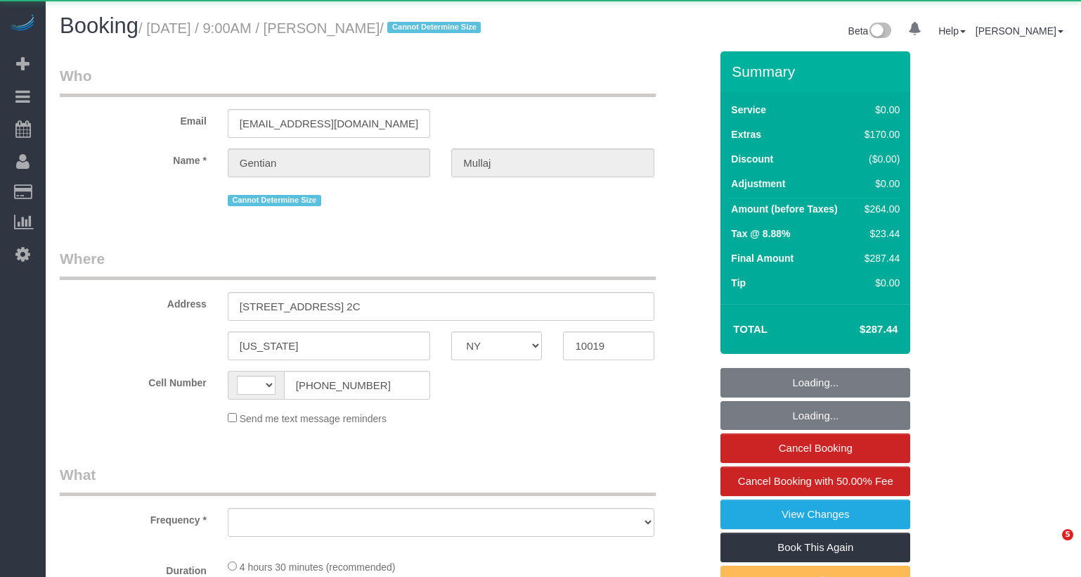
select select "NY"
select select "number:89"
select select "number:90"
select select "number:15"
select select "number:5"
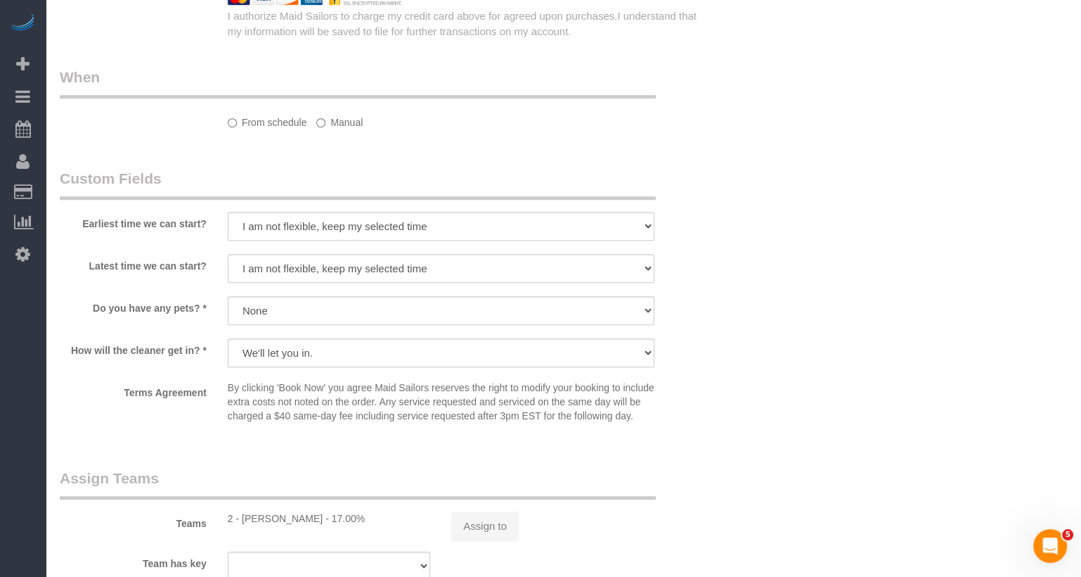
select select "string:[GEOGRAPHIC_DATA]"
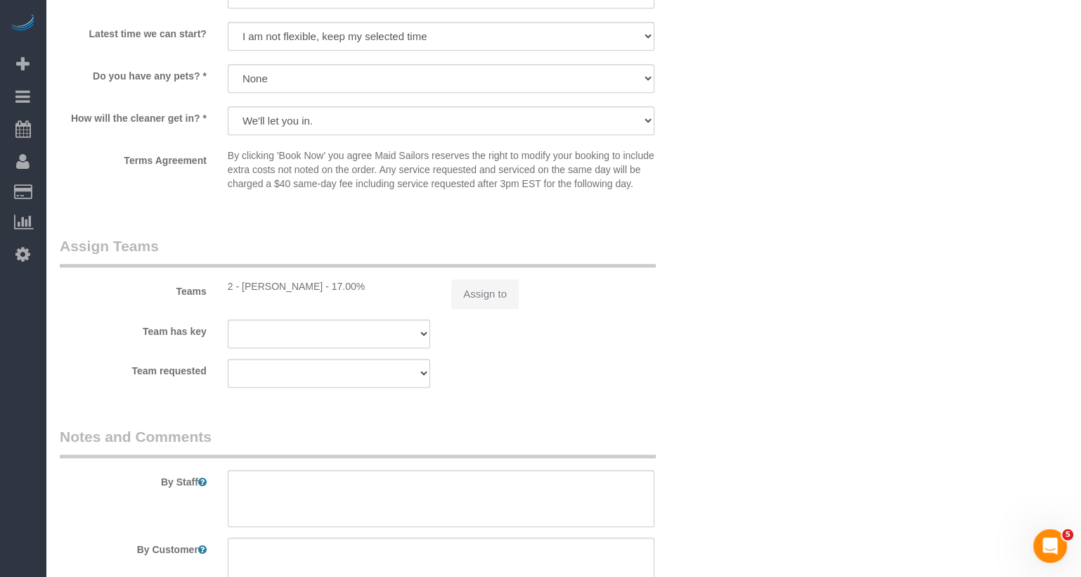
select select "object:1067"
select select "1"
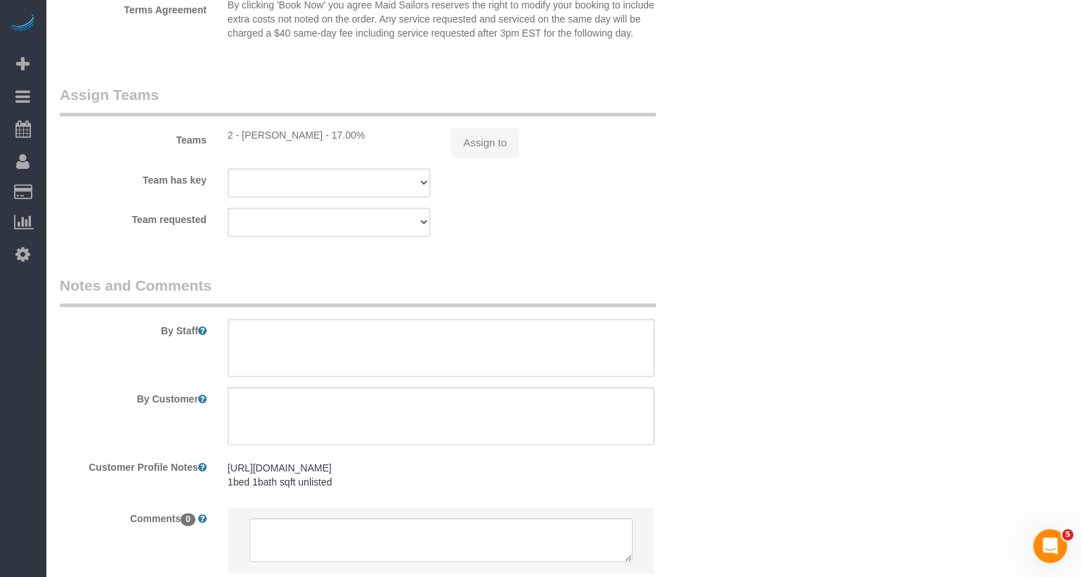
select select "object:1073"
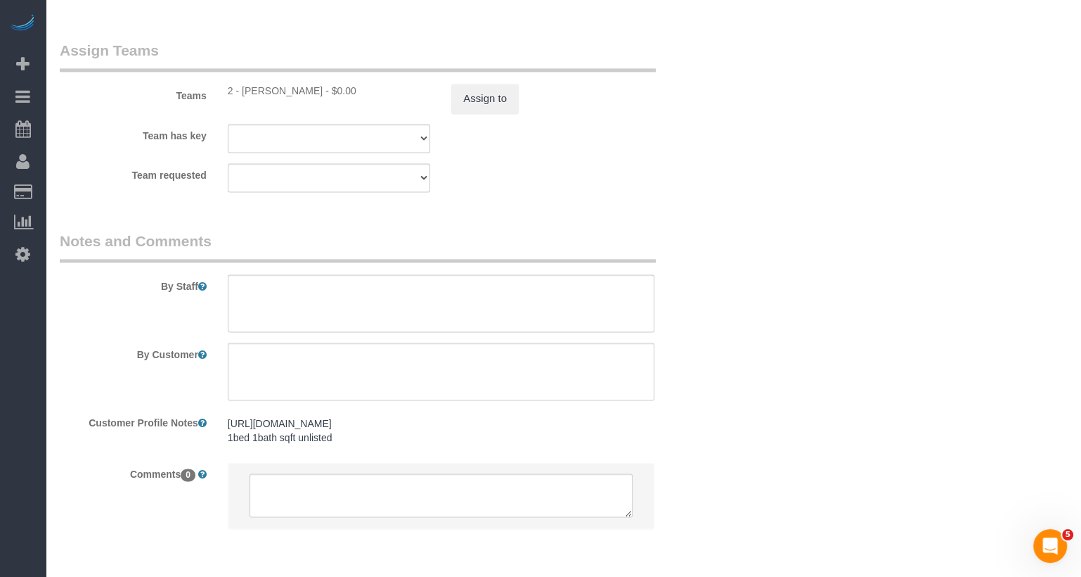
select select "string:stripe-pm_1S9vBX4VGloSiKo7BHbwlJ28"
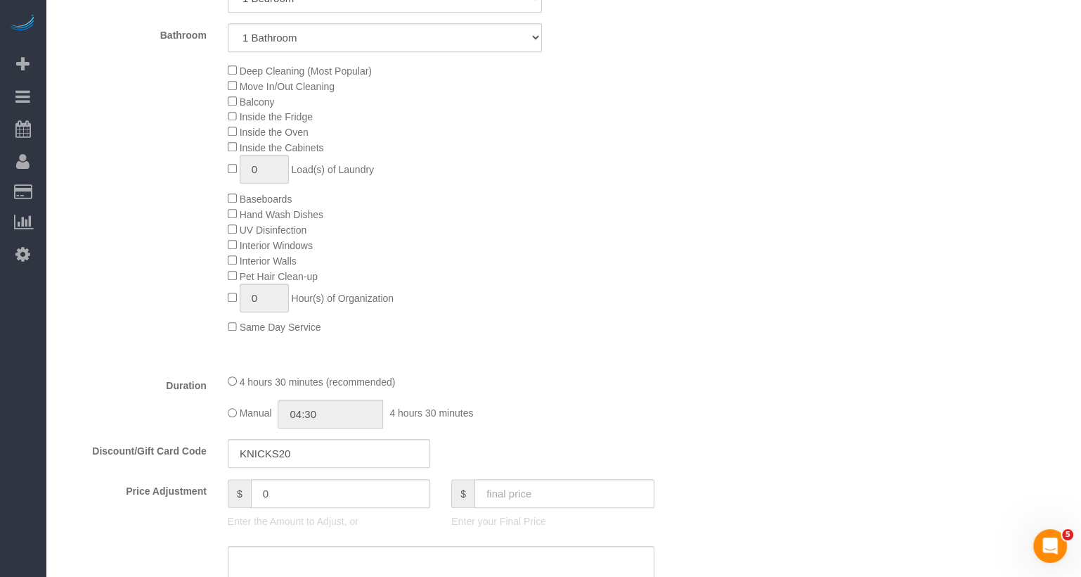
select select "1"
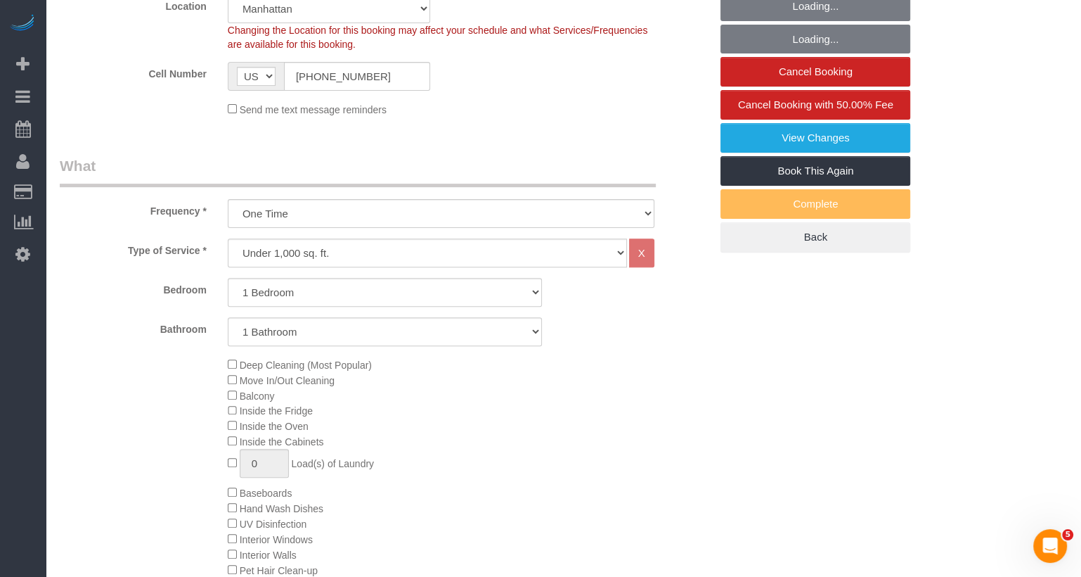
select select "spot1"
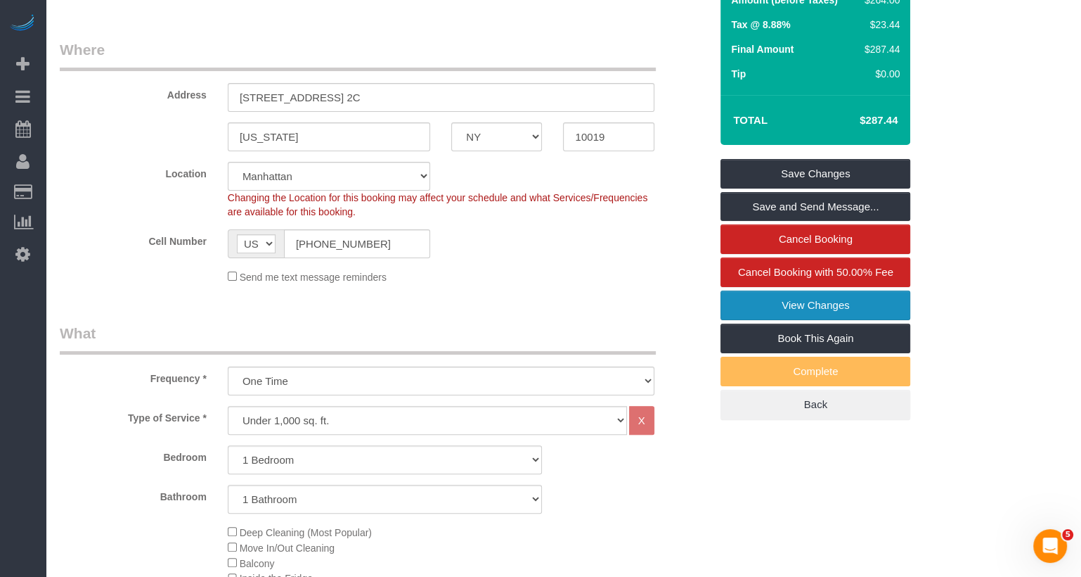
click at [822, 320] on link "View Changes" at bounding box center [816, 305] width 190 height 30
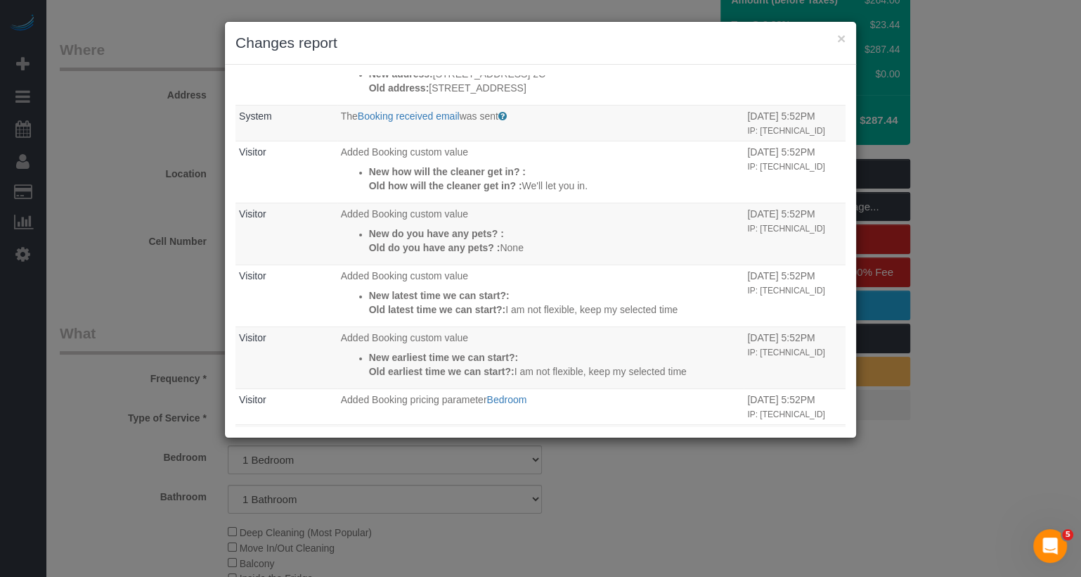
scroll to position [802, 0]
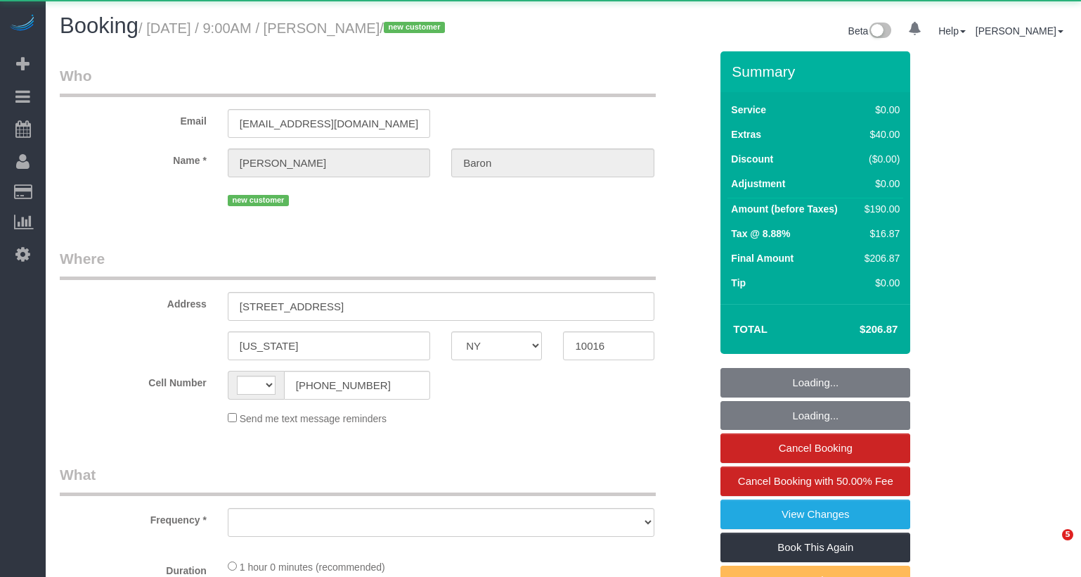
select select "NY"
select select "string:[GEOGRAPHIC_DATA]"
select select "object:970"
select select "spot1"
select select "number:57"
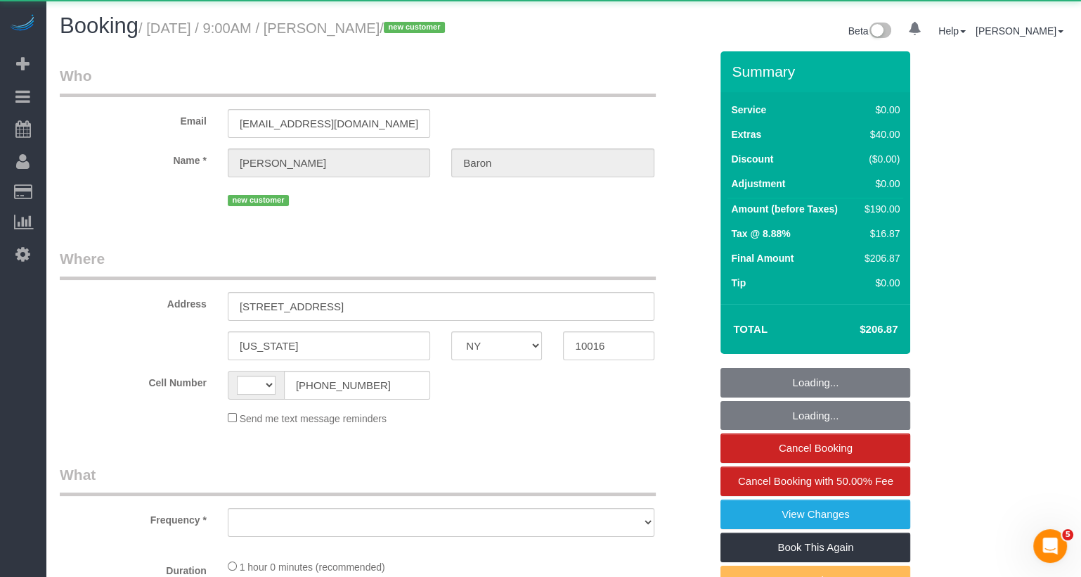
select select "number:73"
select select "number:15"
select select "number:6"
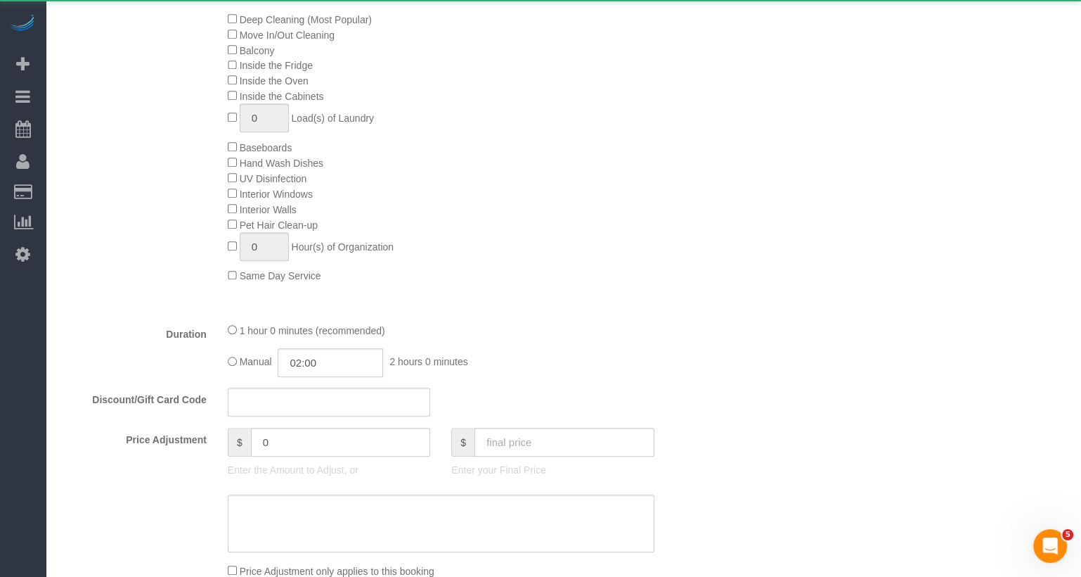
select select "string:stripe-pm_1SAtrb4VGloSiKo79jA5NgzE"
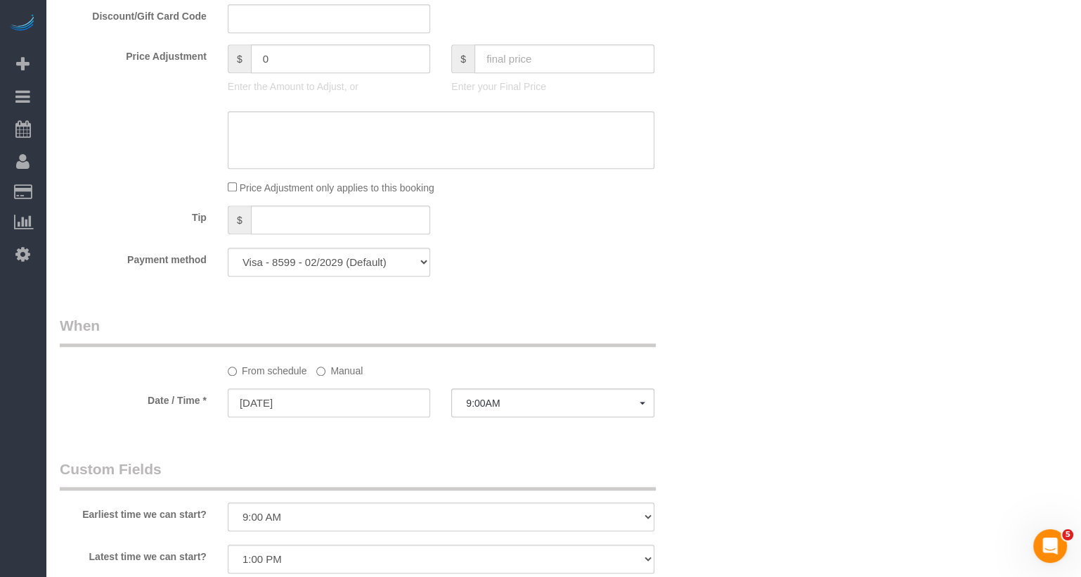
scroll to position [1263, 0]
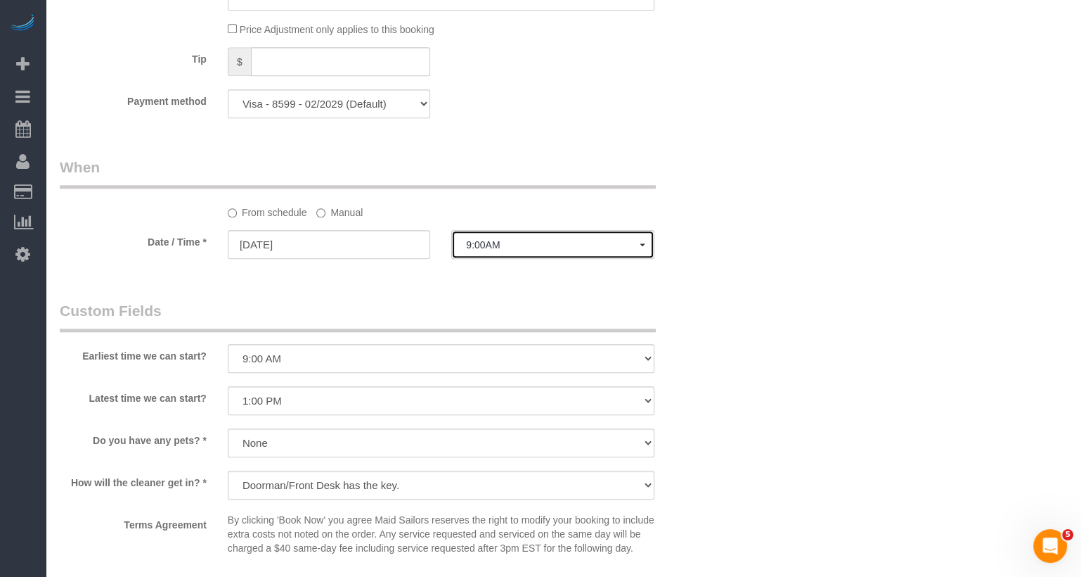
click at [512, 248] on span "9:00AM" at bounding box center [552, 244] width 173 height 11
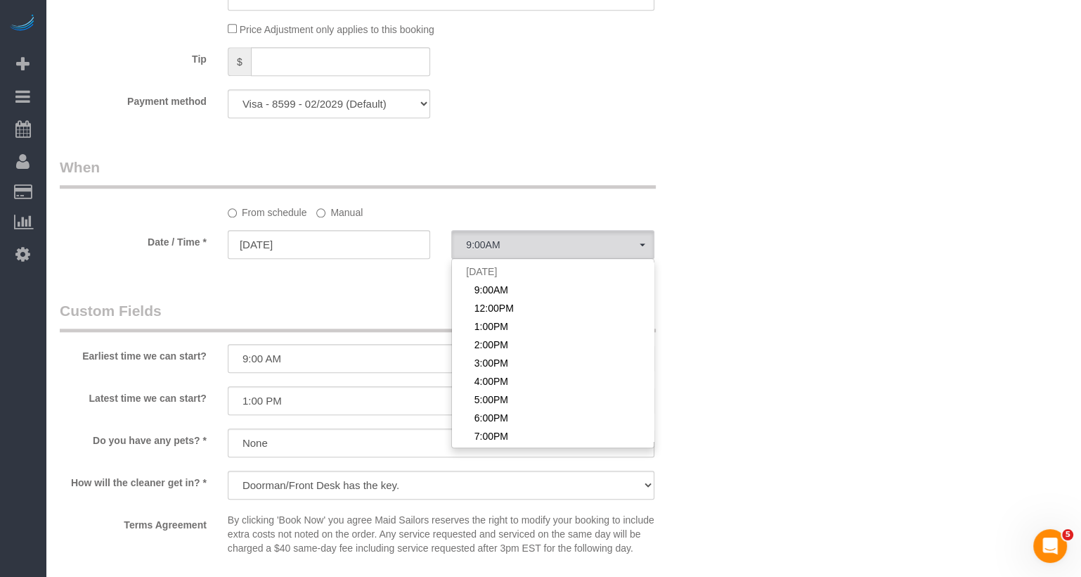
click at [349, 216] on label "Manual" at bounding box center [339, 209] width 46 height 19
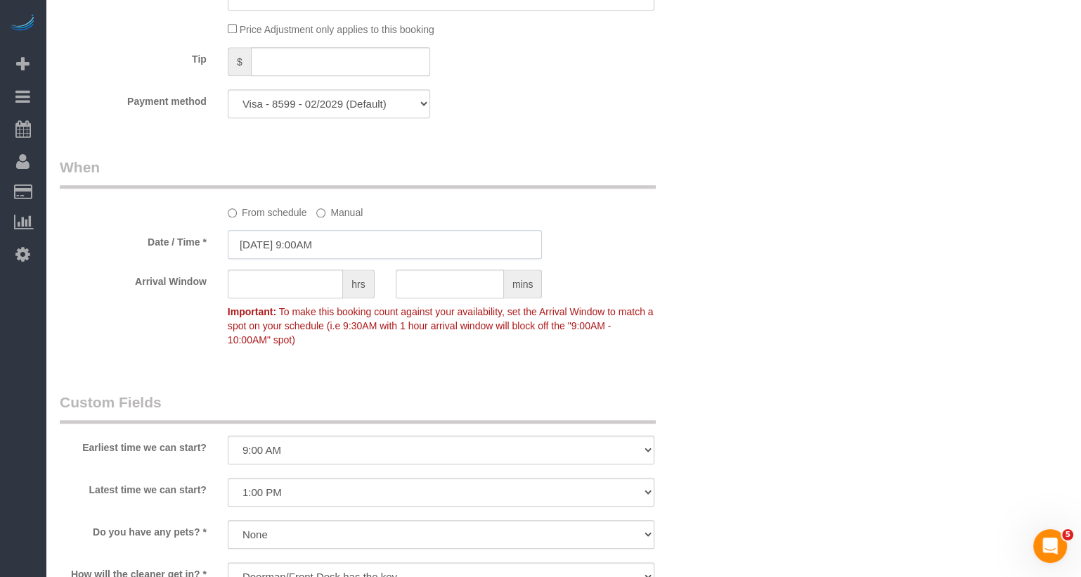
click at [318, 245] on input "09/25/2025 9:00AM" at bounding box center [385, 244] width 315 height 29
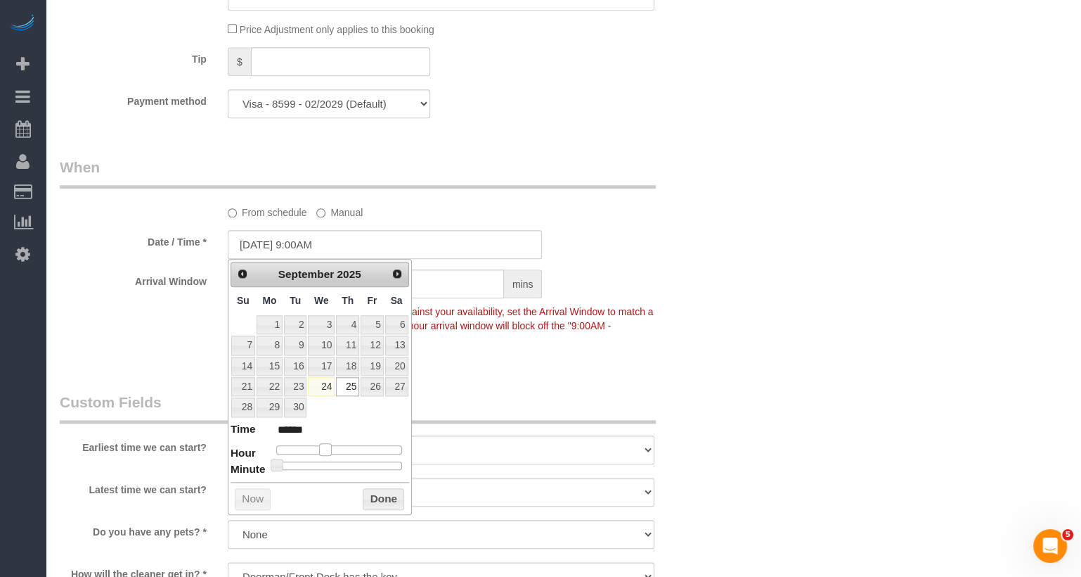
type input "09/25/2025 10:00AM"
type input "*******"
type input "09/25/2025 11:00AM"
type input "*******"
drag, startPoint x: 328, startPoint y: 442, endPoint x: 339, endPoint y: 442, distance: 11.3
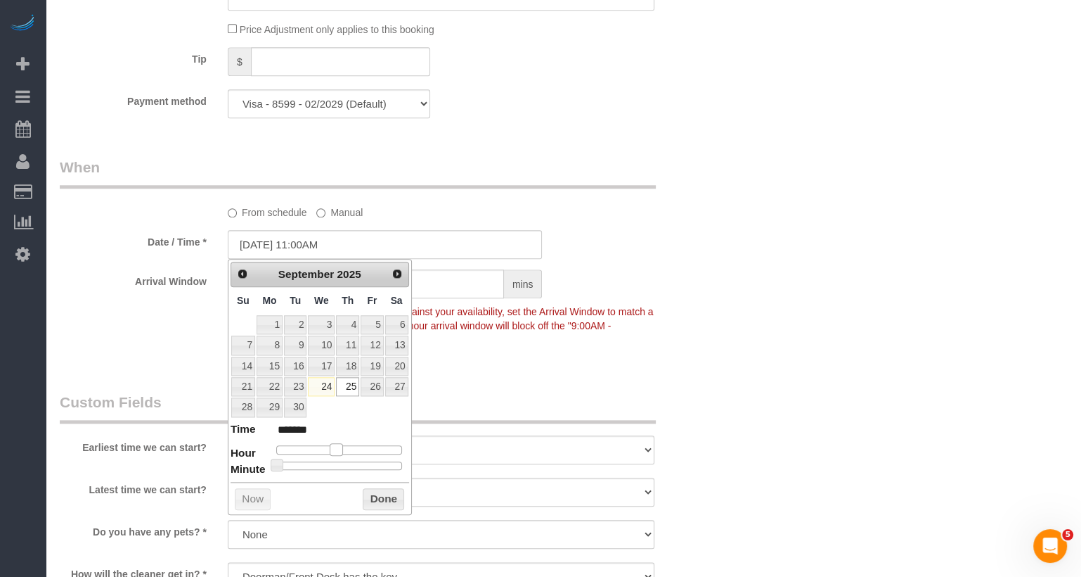
click at [339, 443] on span at bounding box center [336, 449] width 13 height 13
type input "09/25/2025 11:25AM"
type input "*******"
click at [333, 461] on div at bounding box center [339, 465] width 126 height 8
type input "09/25/2025 11:30AM"
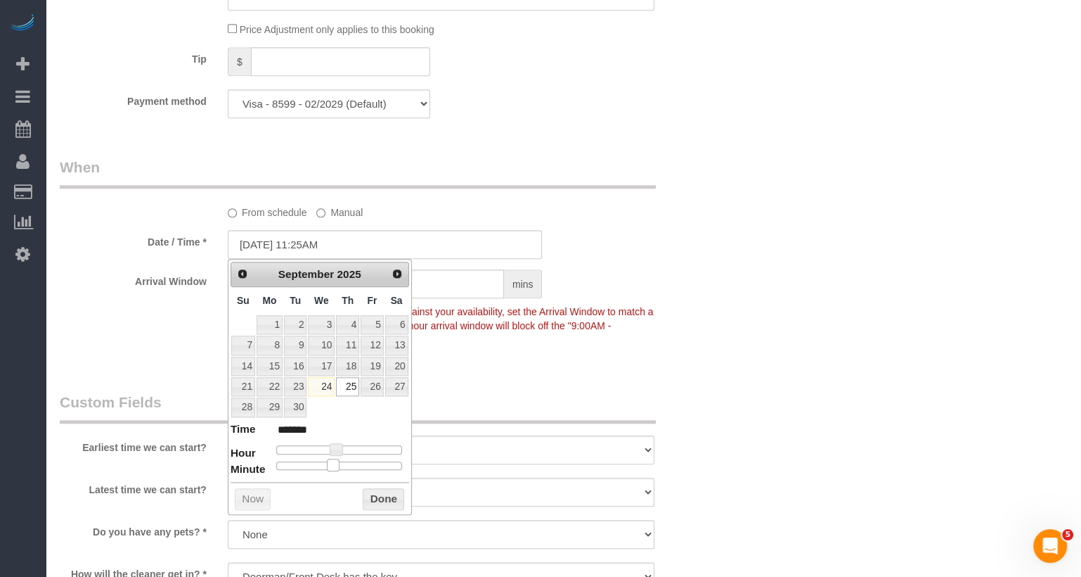
type input "*******"
drag, startPoint x: 335, startPoint y: 459, endPoint x: 345, endPoint y: 458, distance: 9.9
click at [345, 458] on span at bounding box center [344, 464] width 13 height 13
click at [375, 488] on button "Done" at bounding box center [383, 499] width 41 height 23
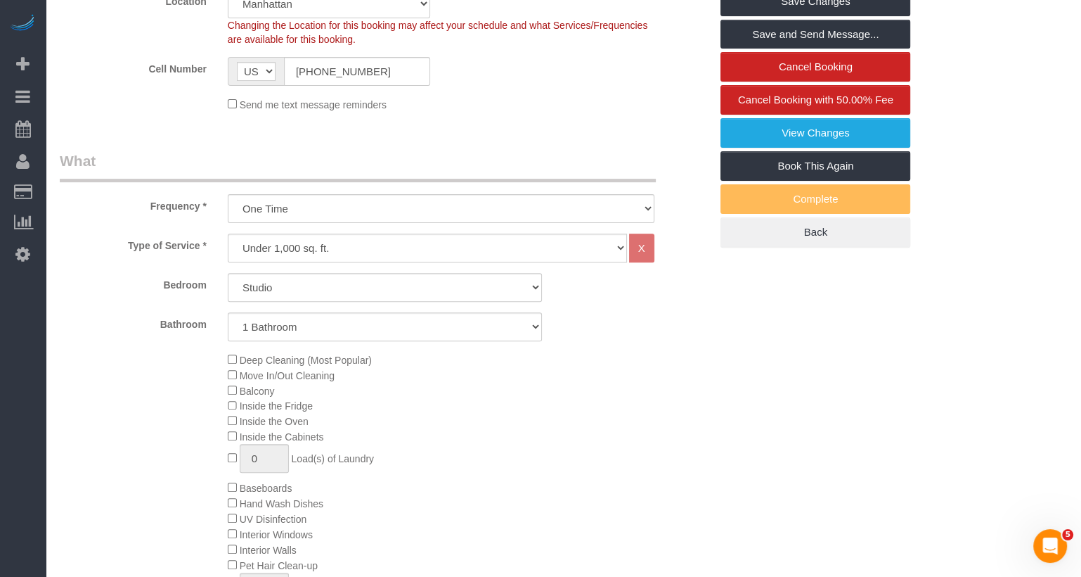
scroll to position [0, 0]
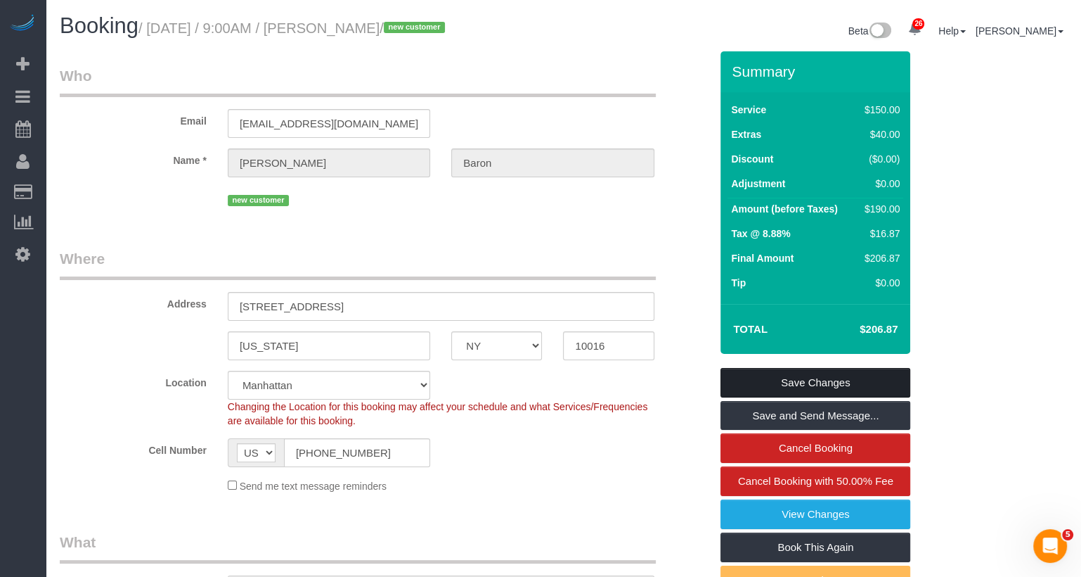
click at [806, 381] on link "Save Changes" at bounding box center [816, 383] width 190 height 30
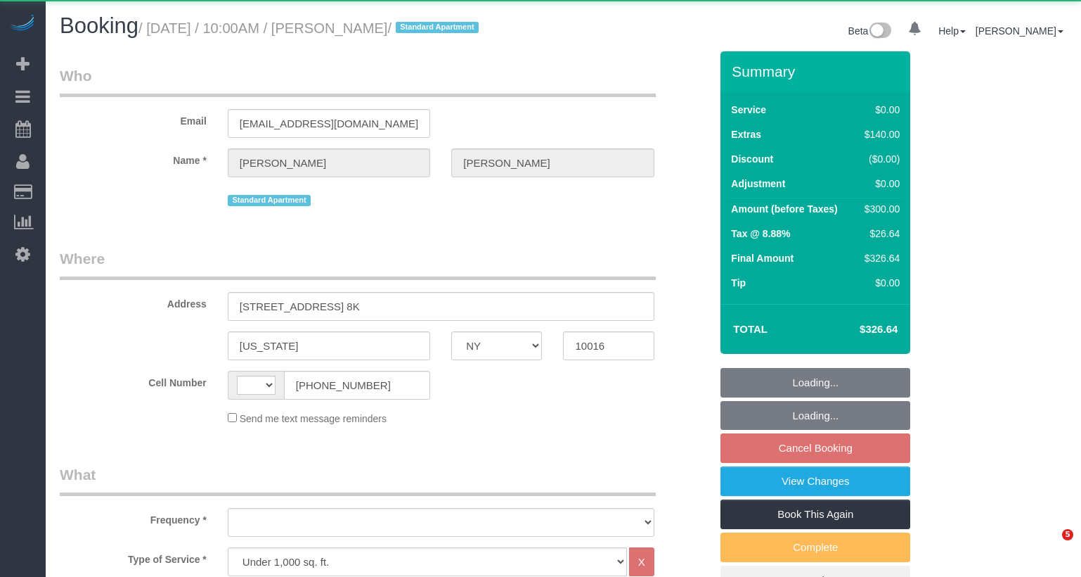
select select "NY"
select select "1"
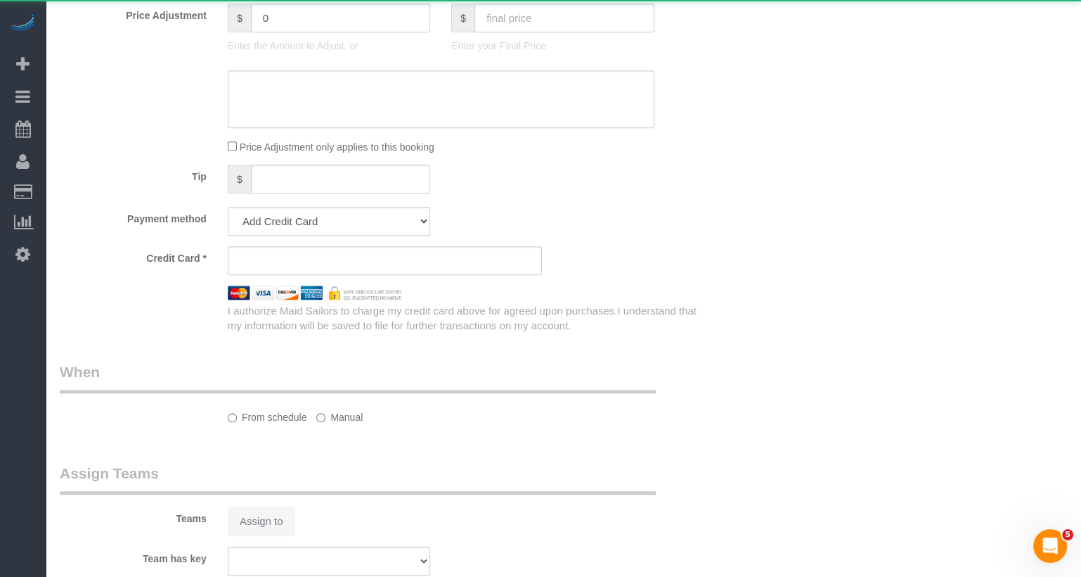
select select "string:stripe-pm_1SAu2Y4VGloSiKo73BCX13uq"
select select "1"
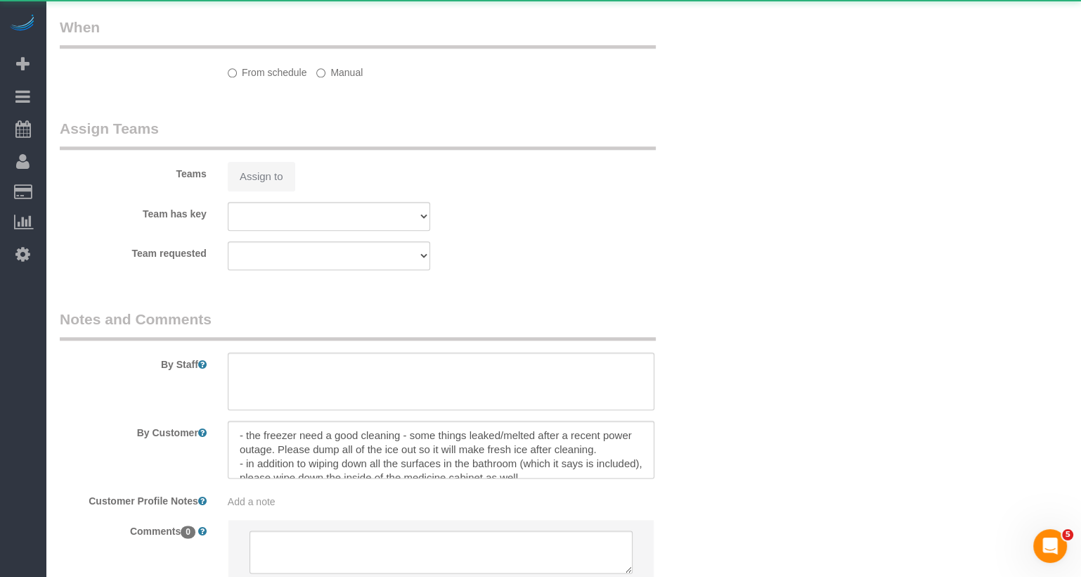
select select "string:[GEOGRAPHIC_DATA]"
select select "number:89"
select select "number:73"
select select "number:15"
select select "number:6"
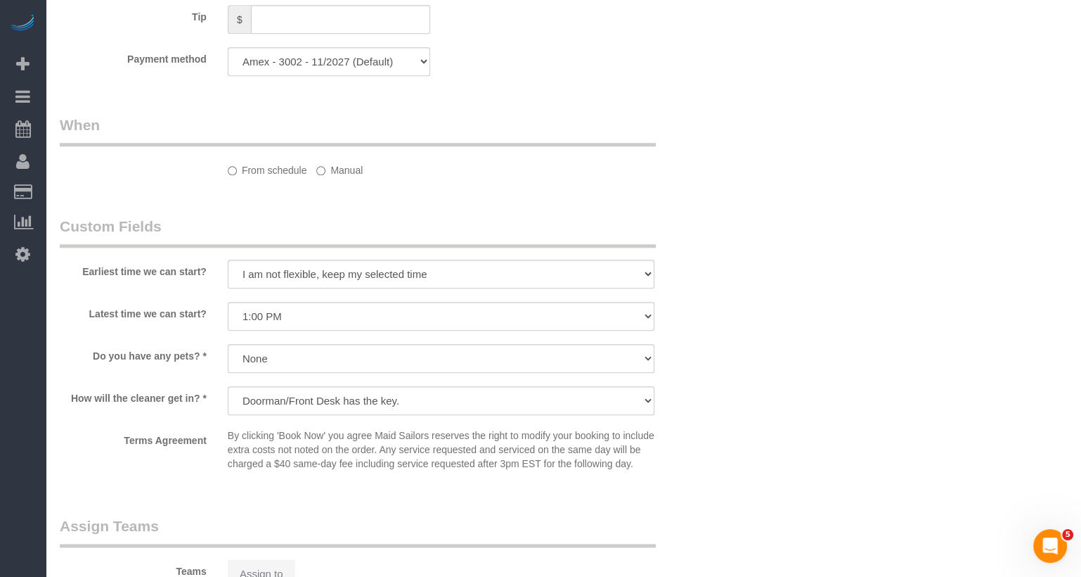
select select "object:1095"
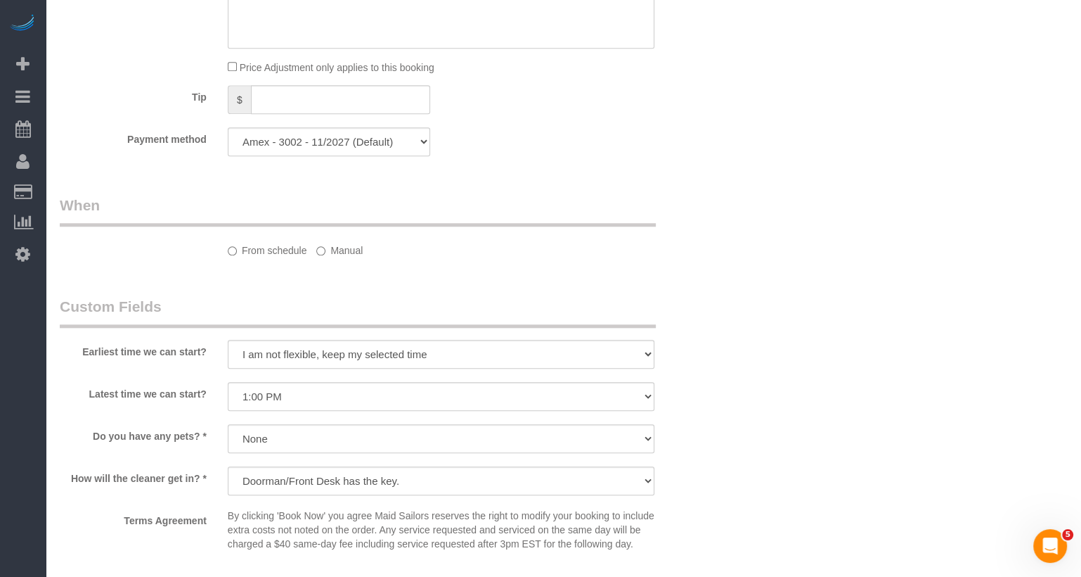
select select "spot3"
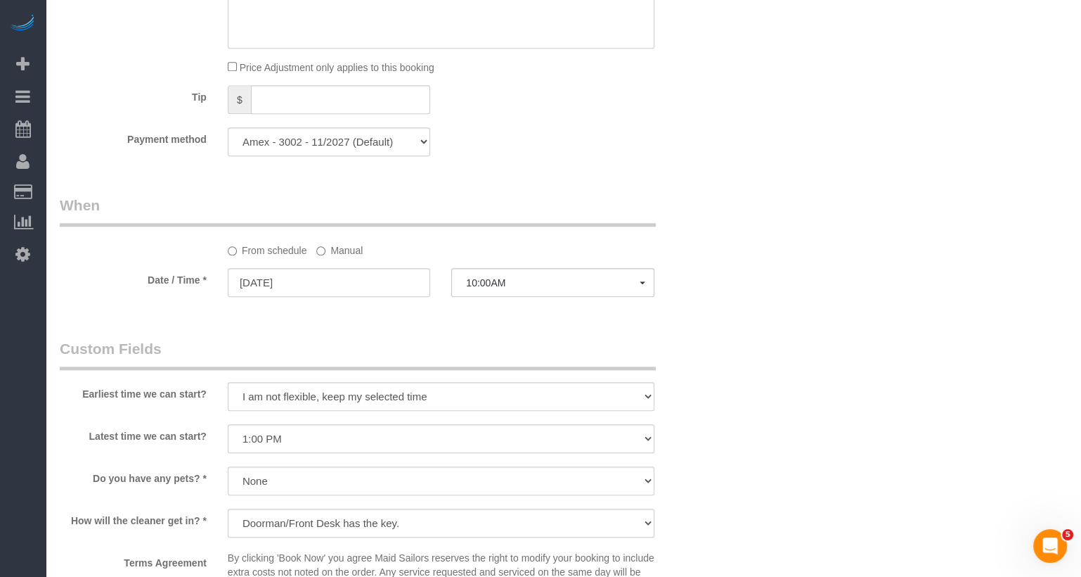
select select "object:1535"
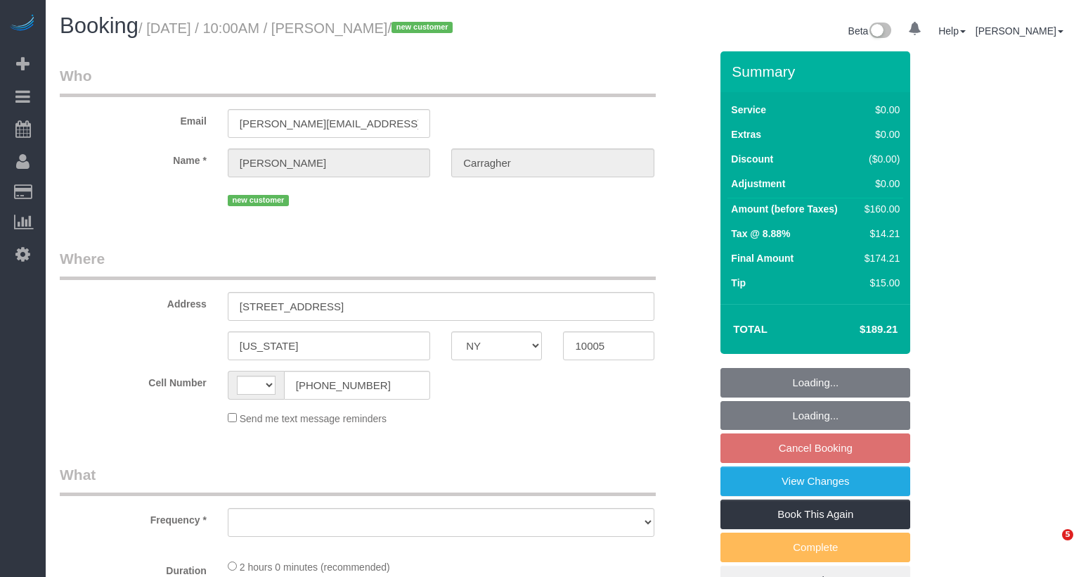
select select "NY"
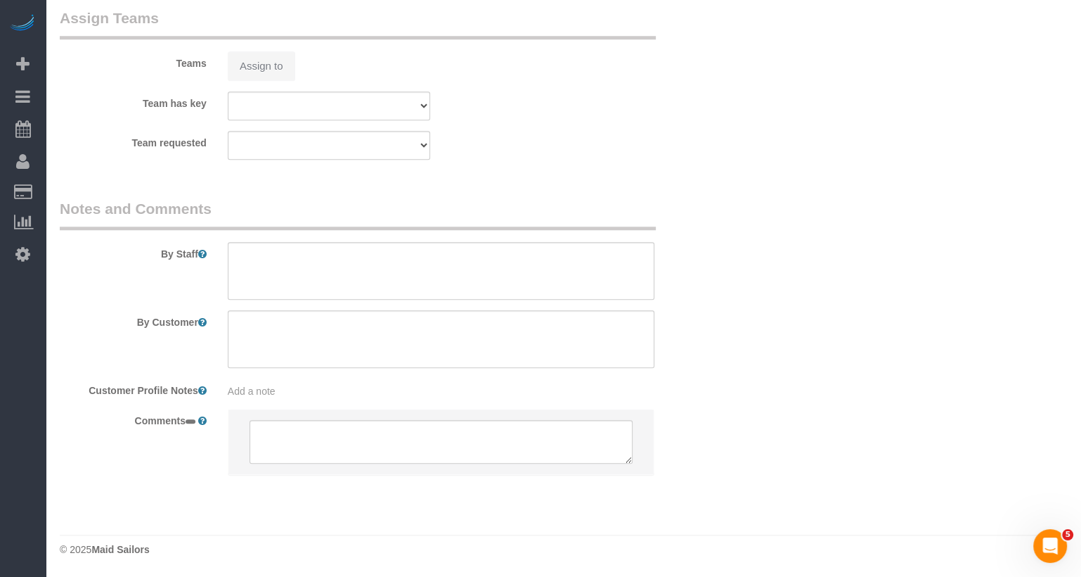
select select "string:[GEOGRAPHIC_DATA]"
select select "1"
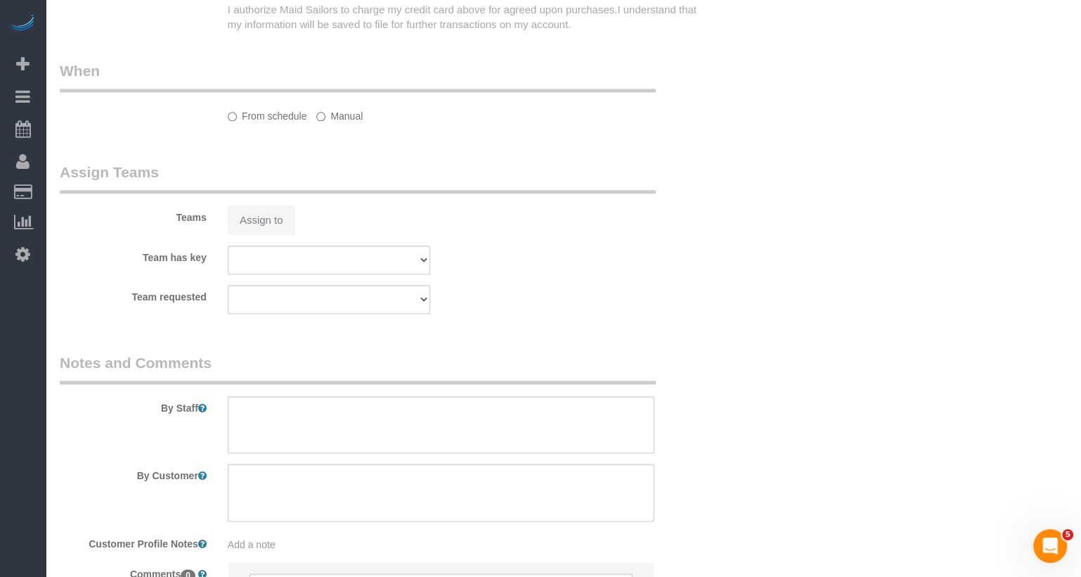
select select "string:stripe-pm_1SAuv04VGloSiKo7KvYXev1w"
select select "spot3"
select select "number:57"
select select "number:71"
select select "number:15"
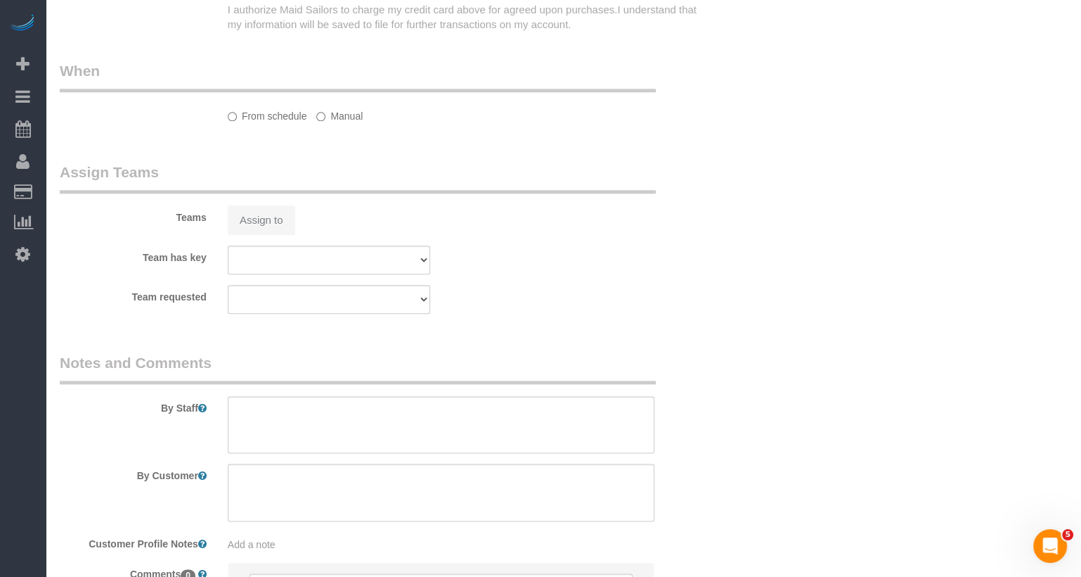
select select "number:6"
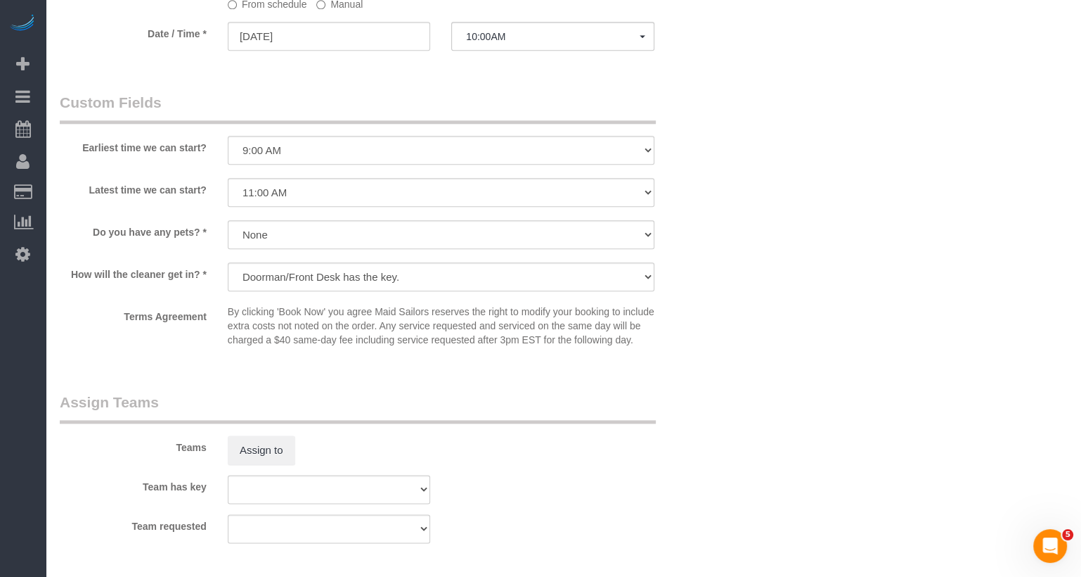
select select "object:1499"
select select "1"
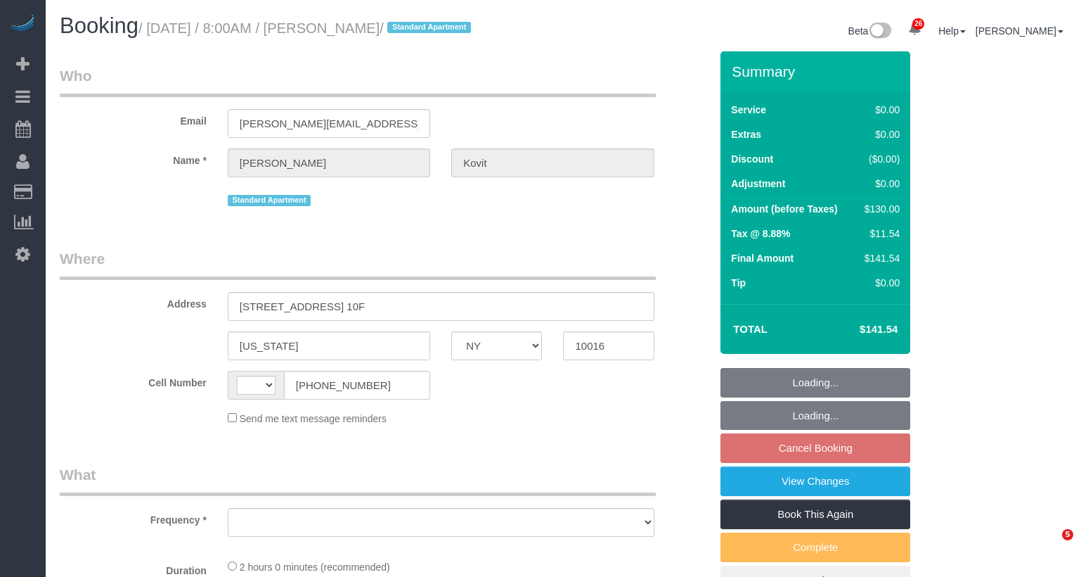
select select "NY"
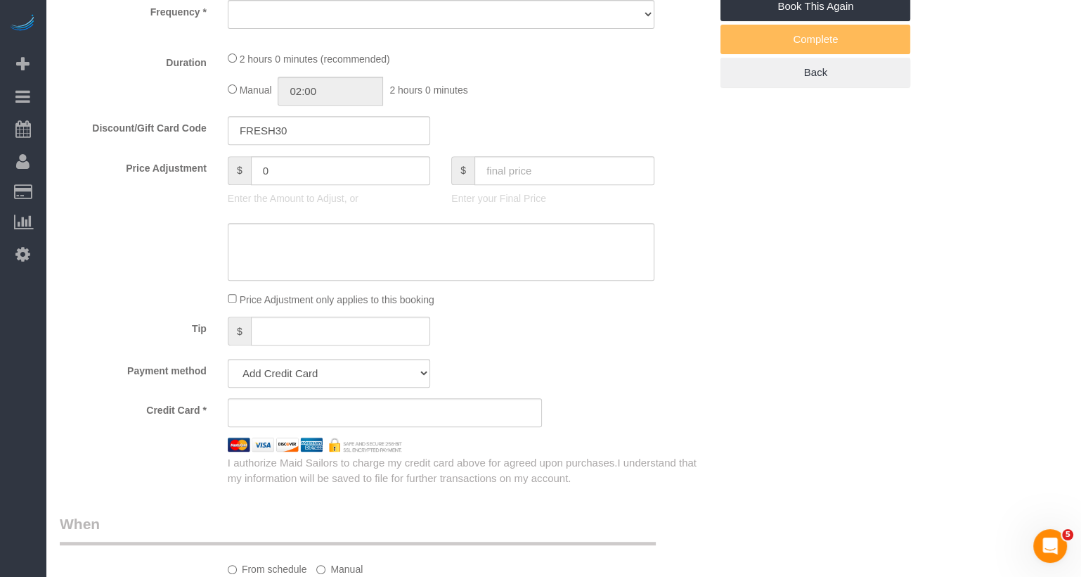
select select "string:[GEOGRAPHIC_DATA]"
select select "object:562"
select select "string:stripe-pm_1SAs1P4VGloSiKo7ZxSdf7es"
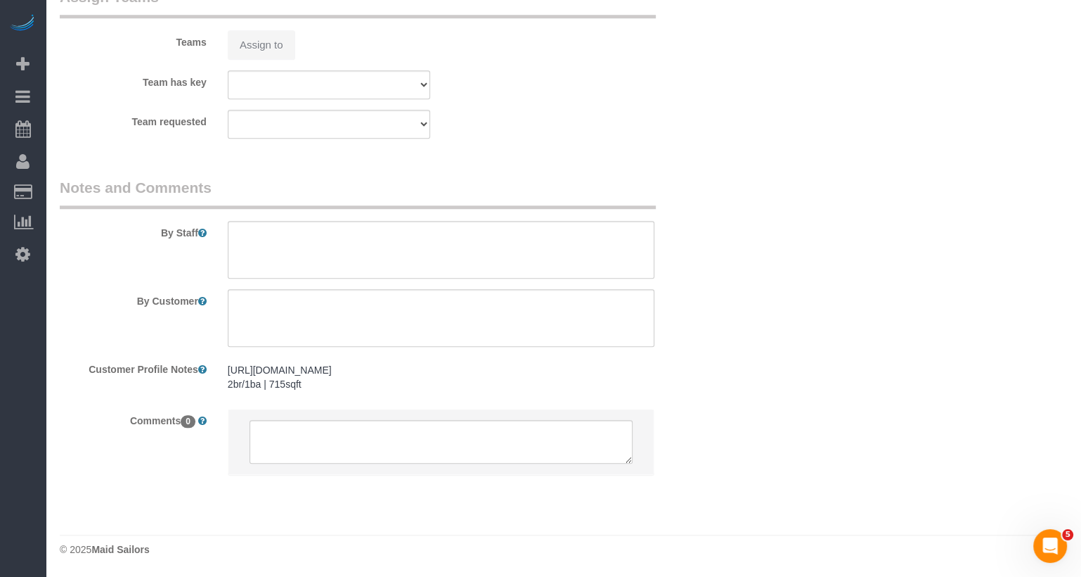
select select "1"
select select "number:89"
select select "number:90"
select select "number:15"
select select "number:7"
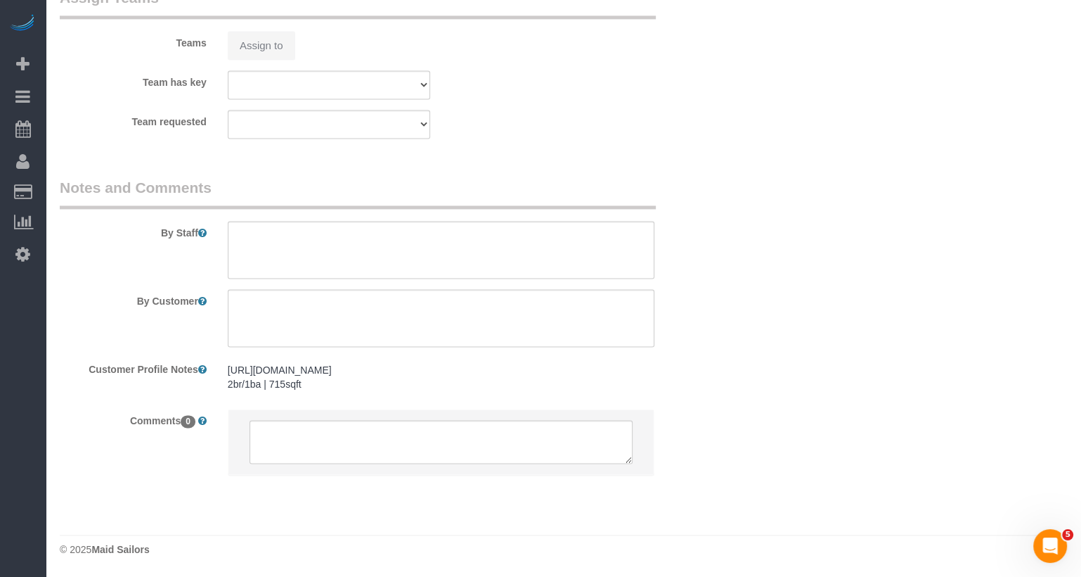
select select "object:1063"
select select "1"
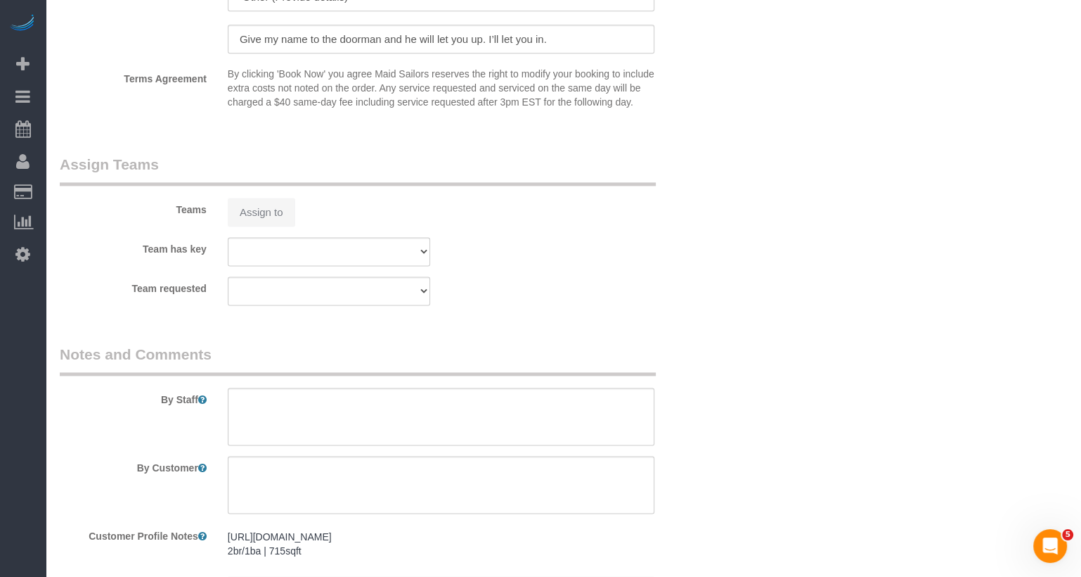
select select "spot1"
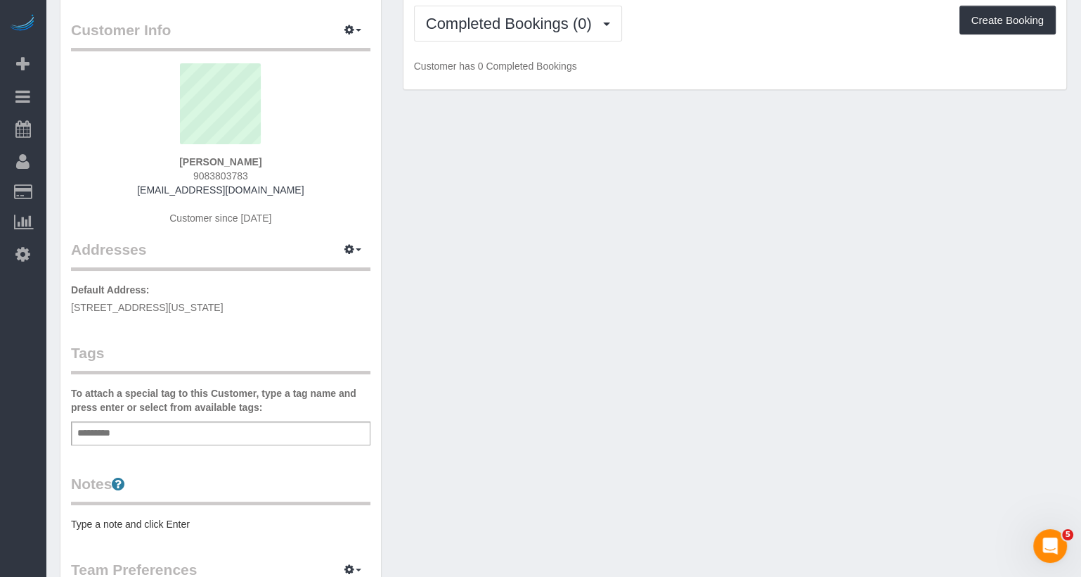
scroll to position [65, 0]
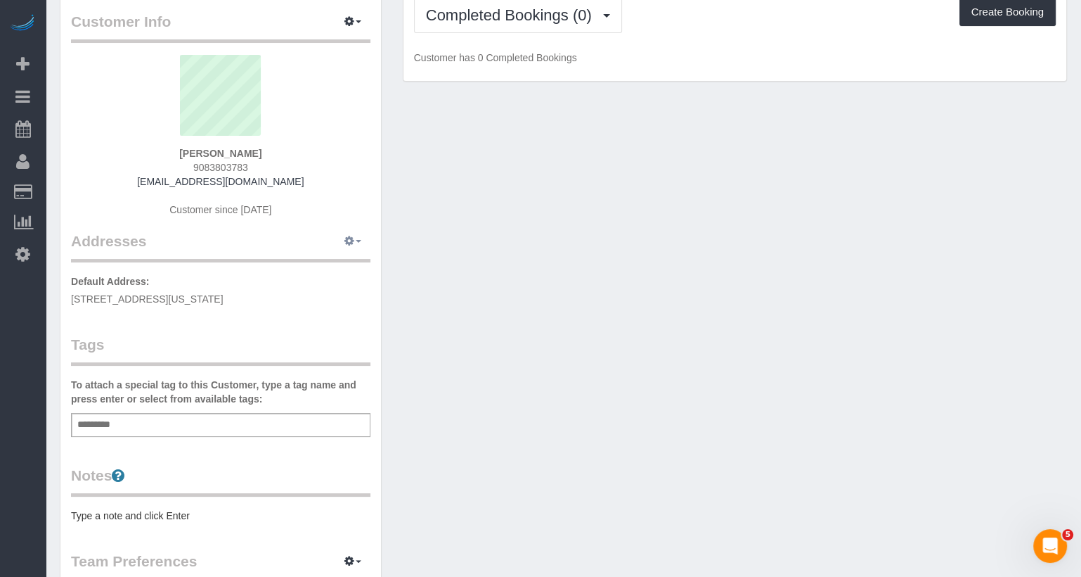
click at [352, 243] on icon "button" at bounding box center [350, 240] width 10 height 8
click at [322, 269] on button "Manage Addresses" at bounding box center [313, 268] width 114 height 20
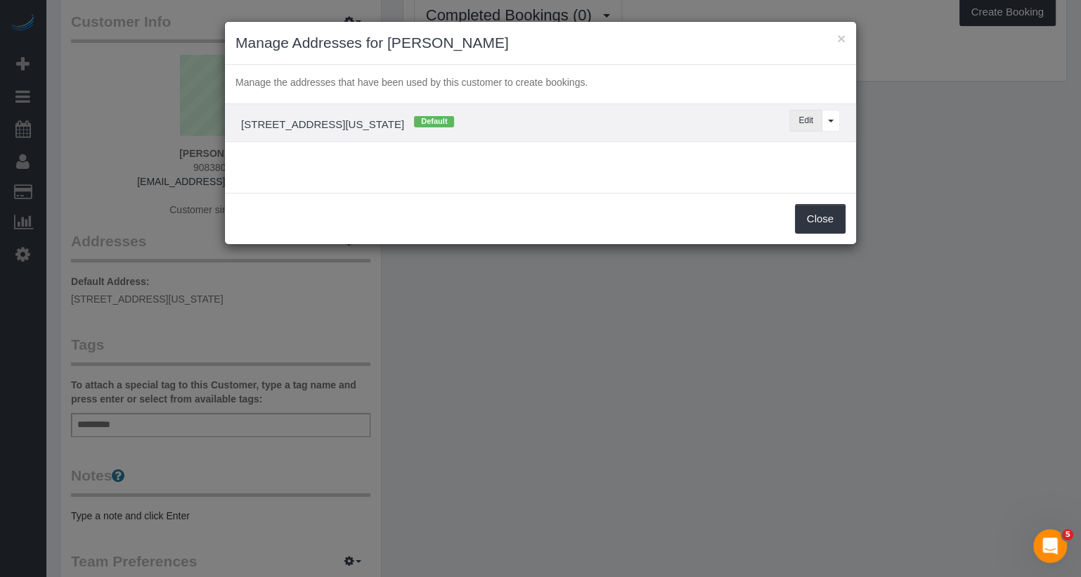
click at [802, 117] on button "Edit" at bounding box center [806, 121] width 33 height 22
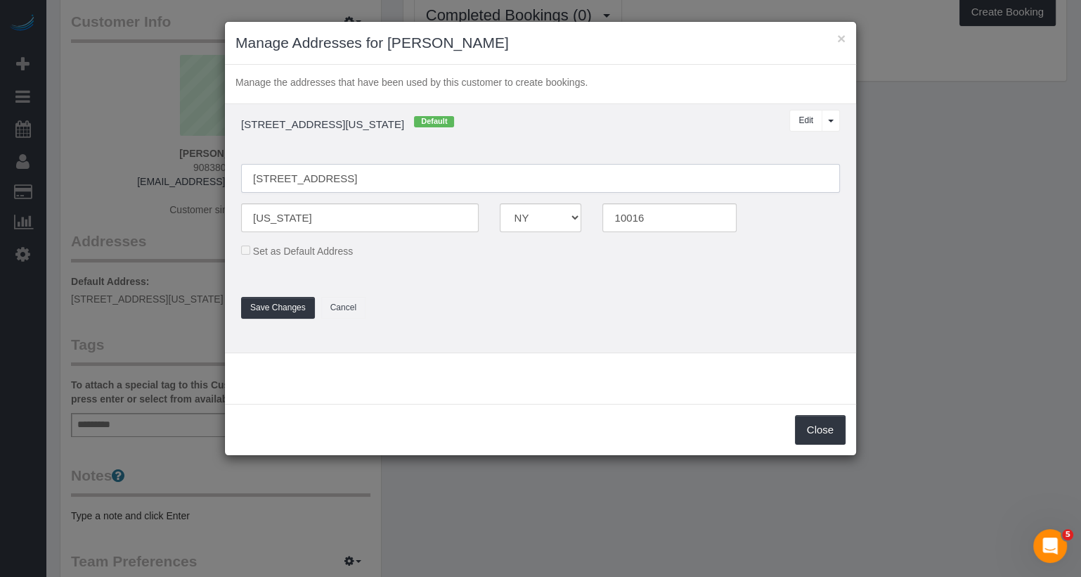
click at [352, 178] on input "66 Madison Avenue, 9C" at bounding box center [540, 178] width 599 height 29
type input "66 Madison Avenue, Apt.9C"
click at [293, 295] on fieldset "66 Madison Avenue, Apt.9C New York AK AL AR AZ CA CO CT DC DE FL GA HI IA ID IL…" at bounding box center [541, 234] width 620 height 169
click at [300, 307] on button "Save Changes" at bounding box center [278, 308] width 74 height 22
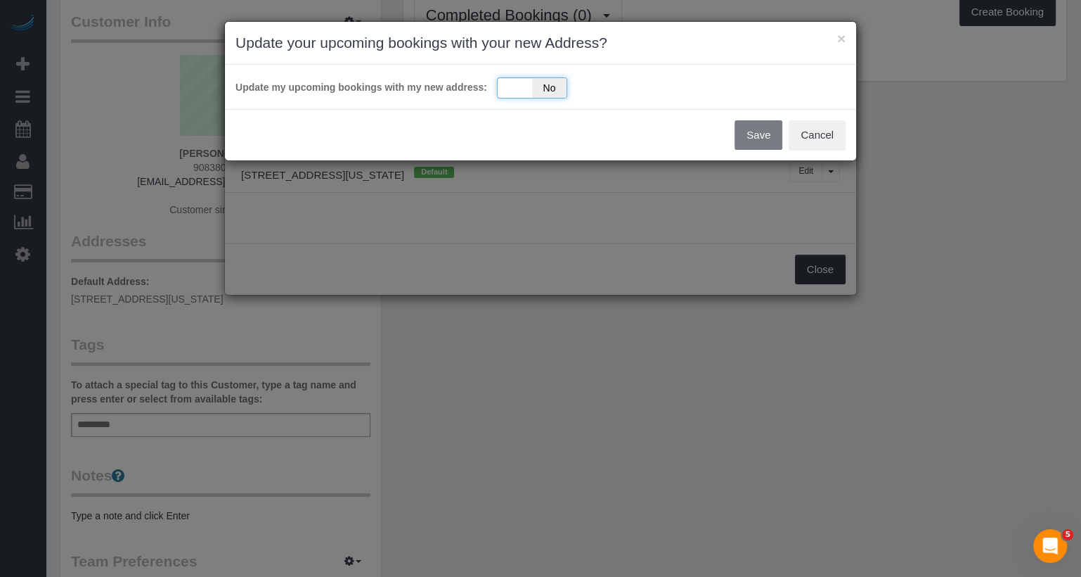
click at [534, 83] on span "No" at bounding box center [549, 88] width 34 height 20
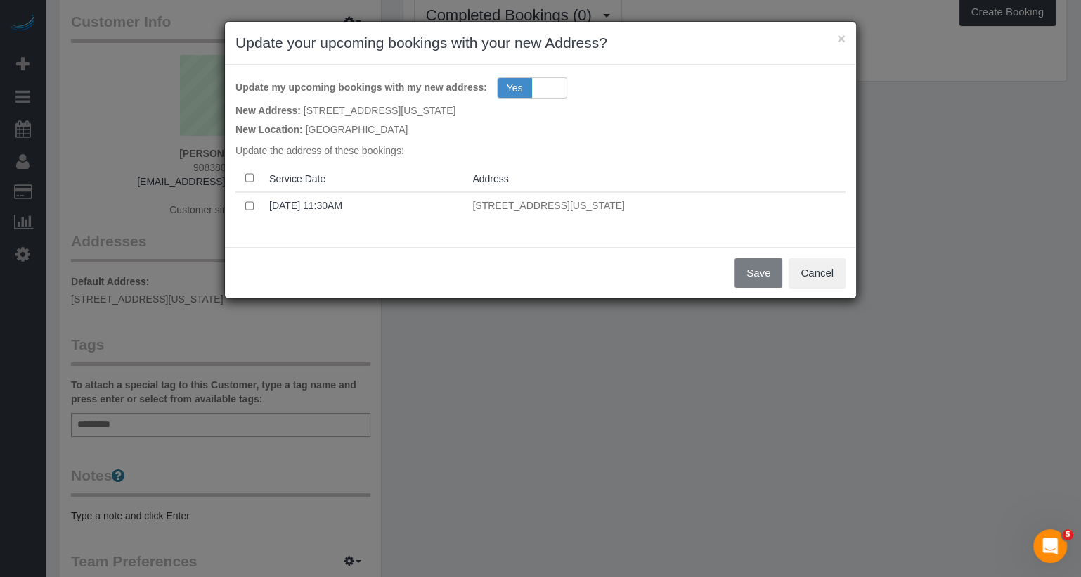
click at [248, 172] on th at bounding box center [250, 178] width 28 height 27
click at [757, 266] on button "Save" at bounding box center [759, 273] width 48 height 30
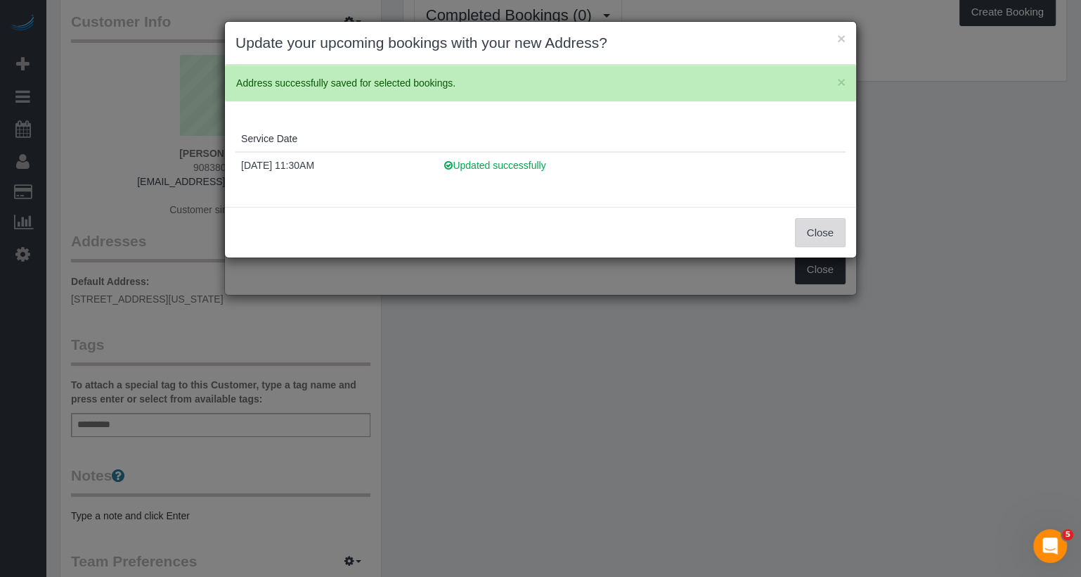
click at [814, 227] on button "Close" at bounding box center [820, 233] width 51 height 30
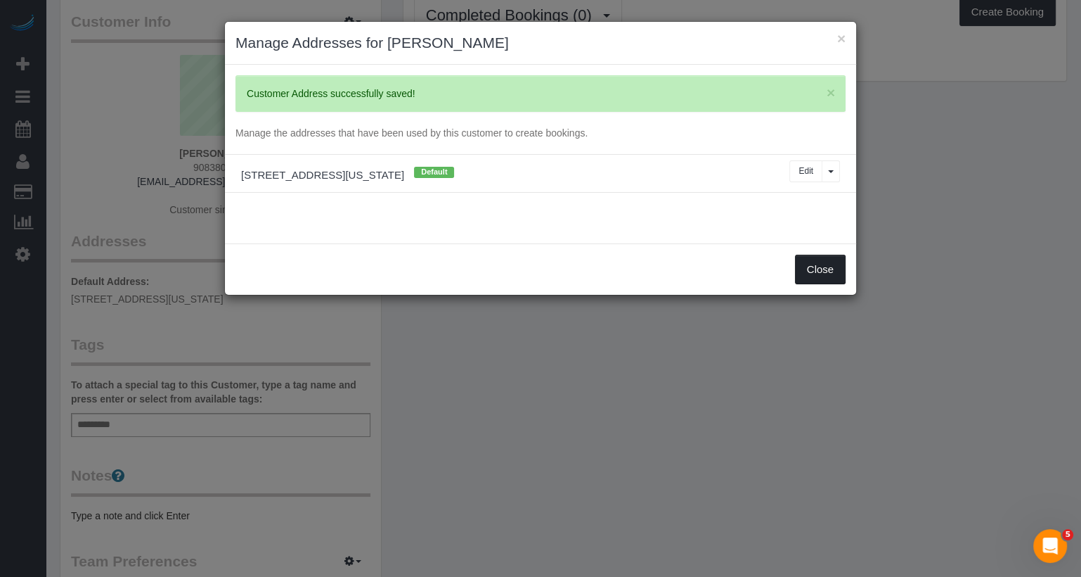
click at [815, 271] on button "Close" at bounding box center [820, 270] width 51 height 30
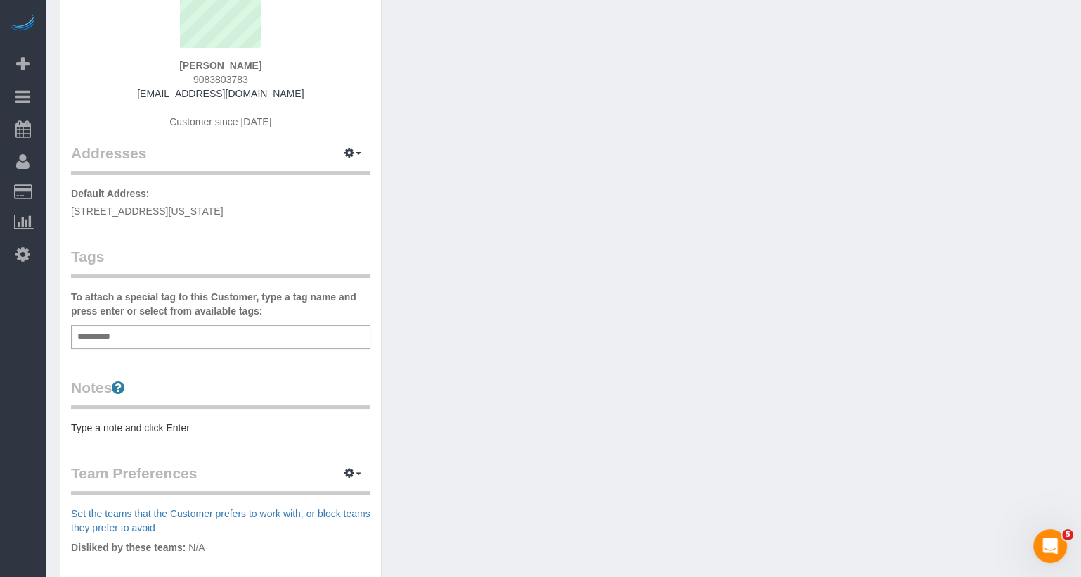
scroll to position [0, 0]
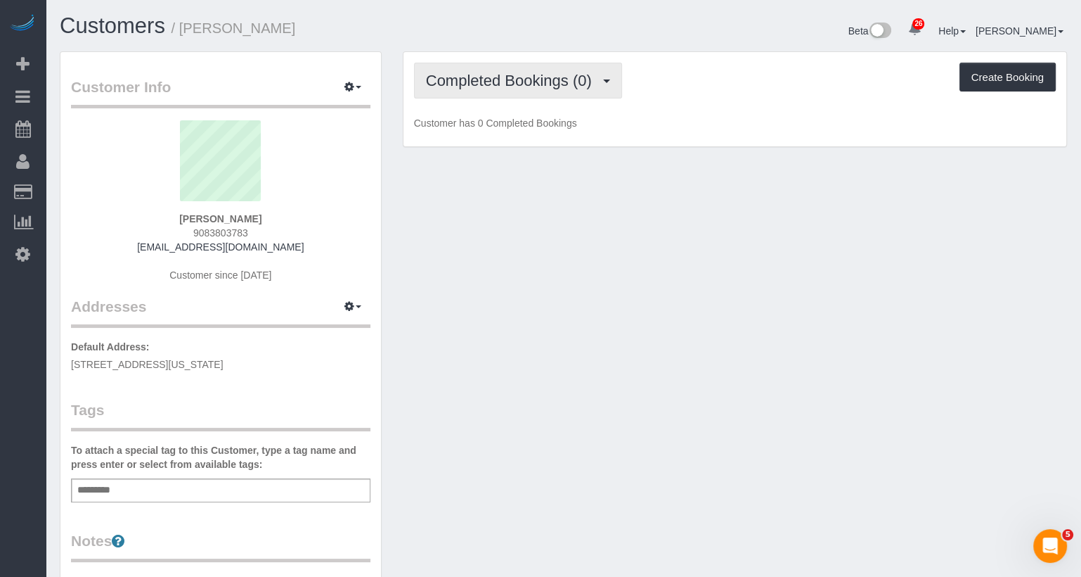
click at [492, 89] on button "Completed Bookings (0)" at bounding box center [518, 81] width 208 height 36
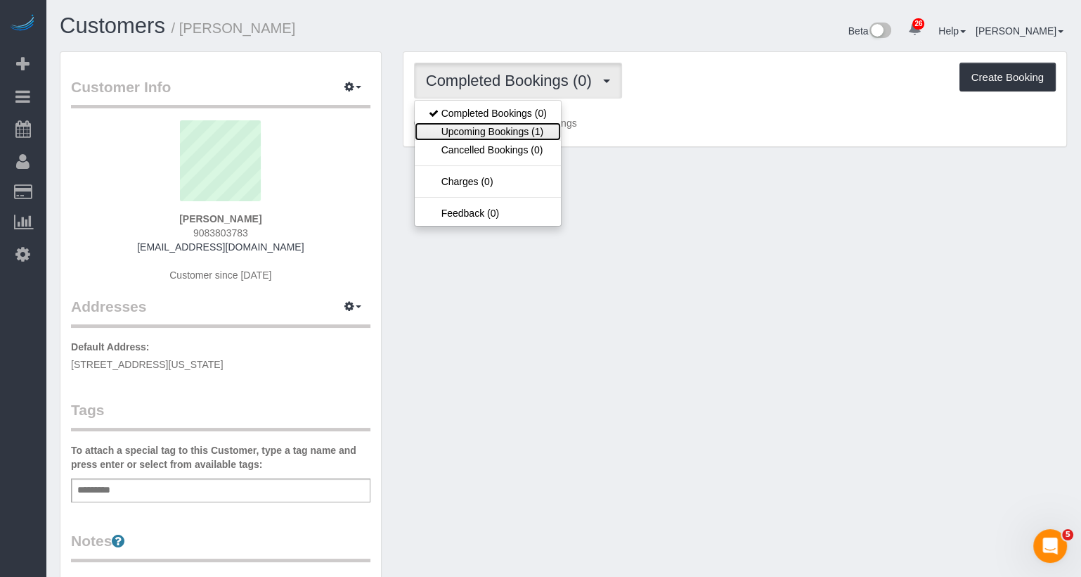
click at [489, 124] on link "Upcoming Bookings (1)" at bounding box center [488, 131] width 146 height 18
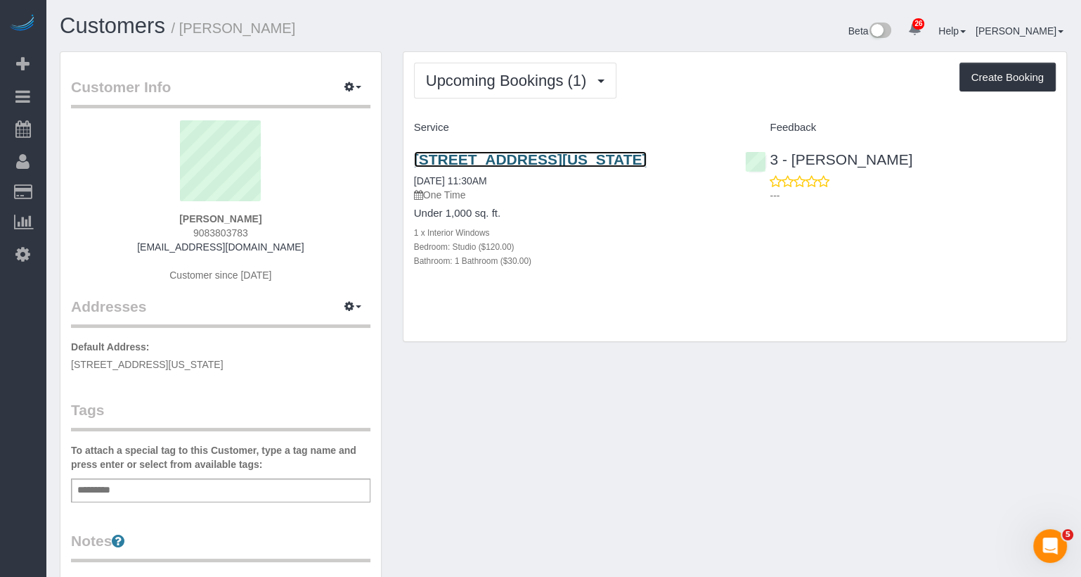
click at [504, 158] on link "66 Madison Avenue, Apt.9c, New York, NY 10016" at bounding box center [530, 159] width 233 height 16
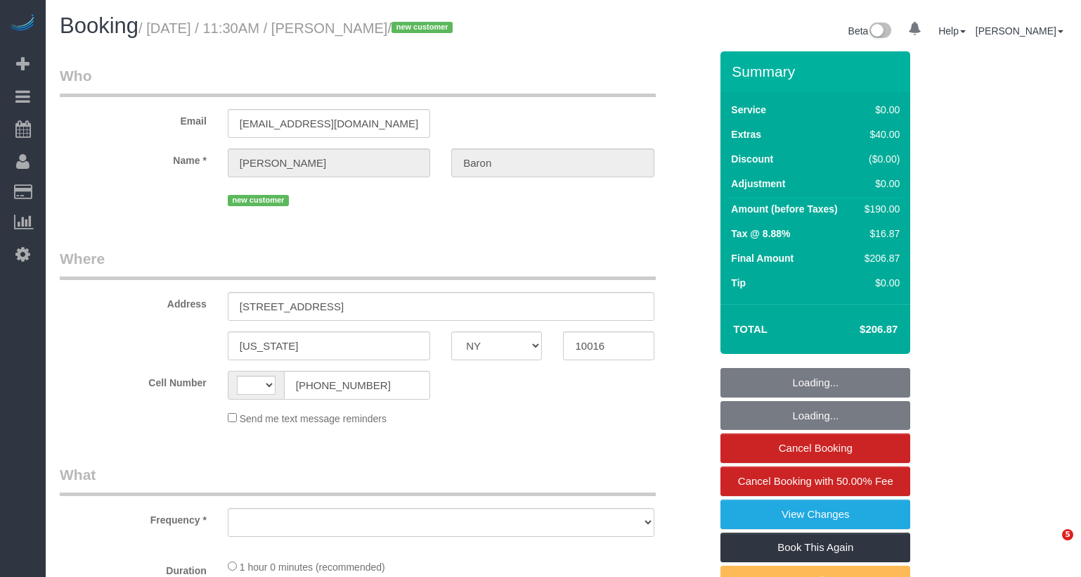
select select "NY"
select select "object:452"
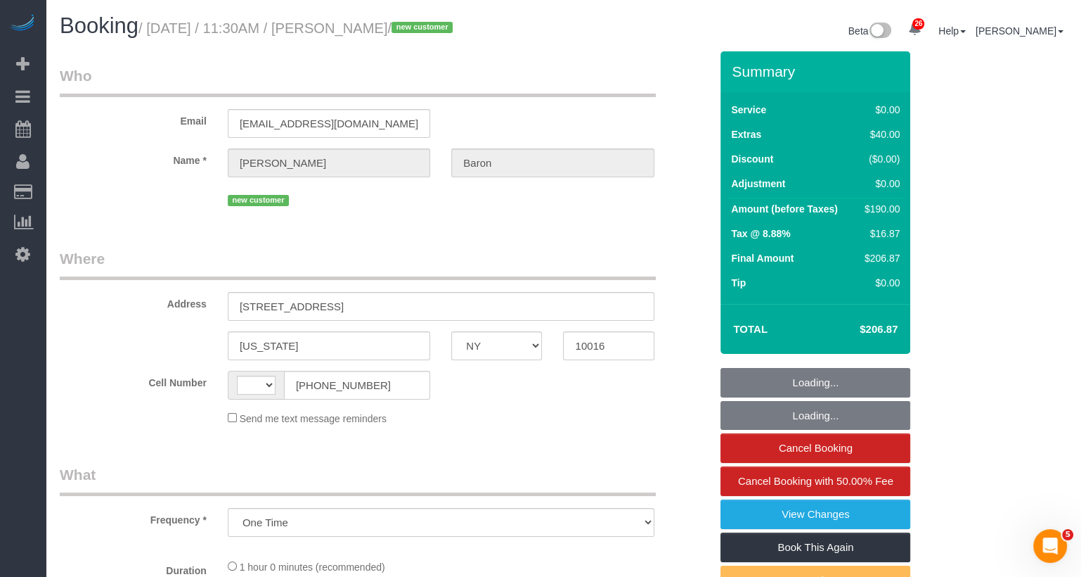
select select "string:[GEOGRAPHIC_DATA]"
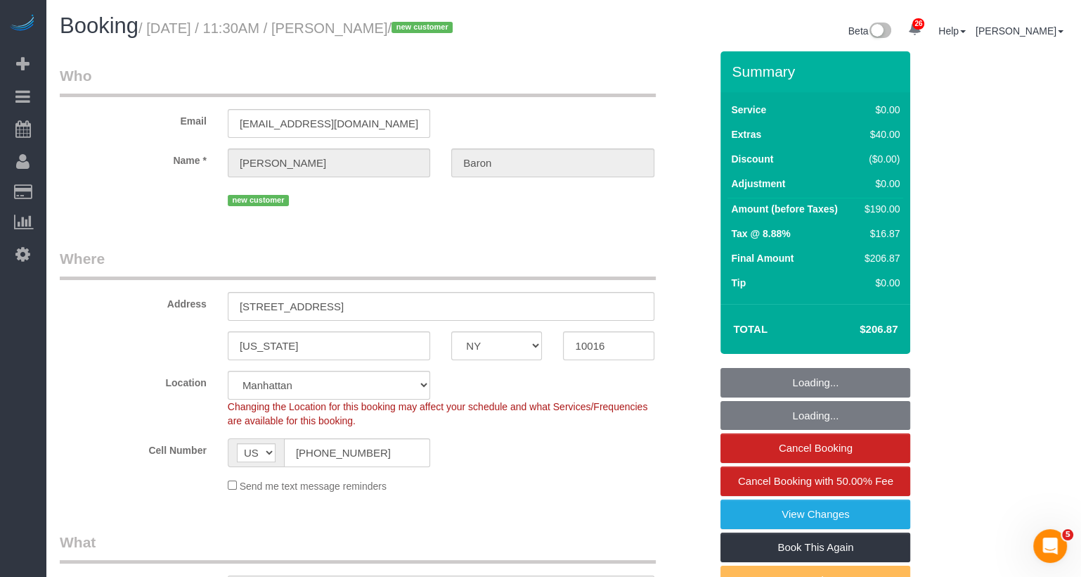
select select "string:stripe-pm_1SAtrb4VGloSiKo79jA5NgzE"
select select "number:57"
select select "number:73"
select select "number:15"
select select "number:6"
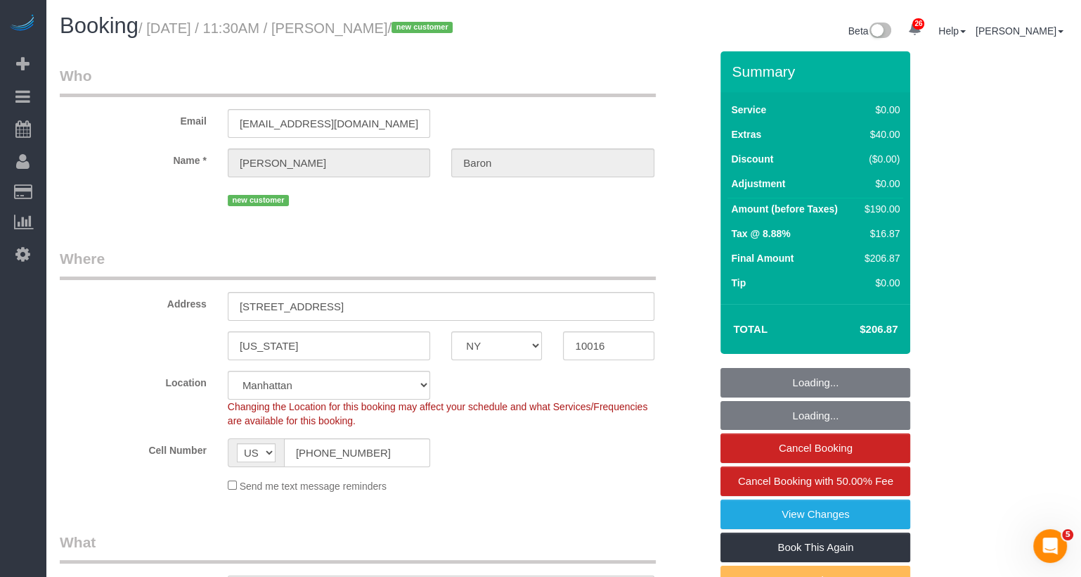
select select "object:1087"
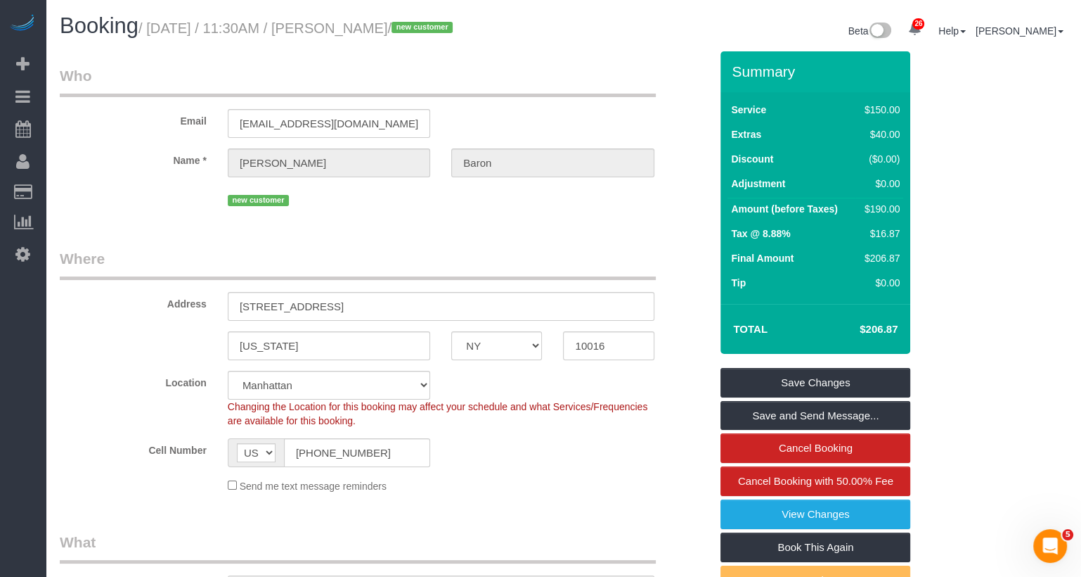
drag, startPoint x: 472, startPoint y: 26, endPoint x: 367, endPoint y: 26, distance: 104.8
click at [367, 26] on small "/ September 25, 2025 / 11:30AM / Brandon Baron / new customer" at bounding box center [298, 27] width 319 height 15
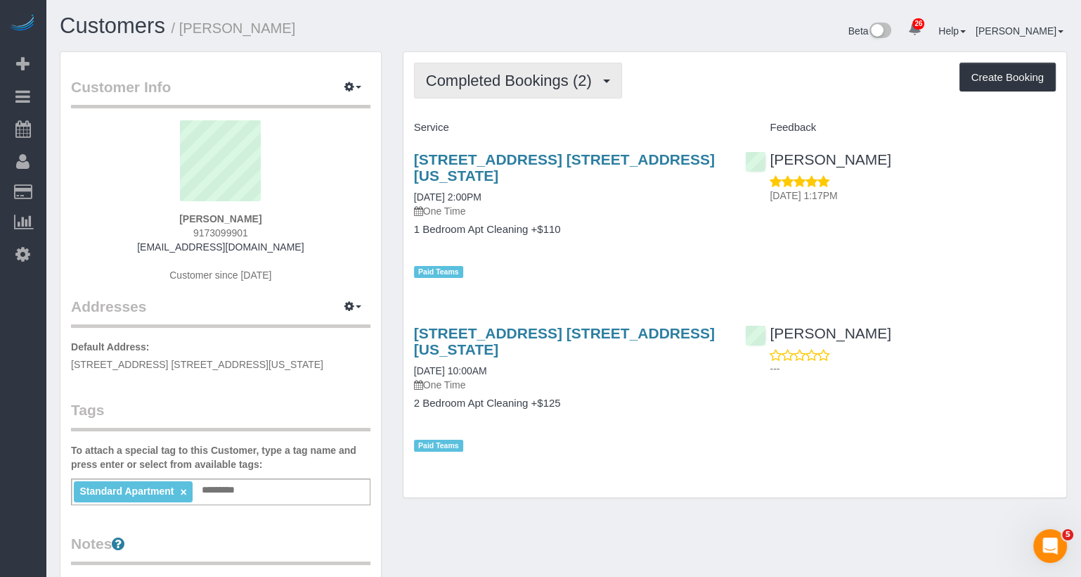
click at [541, 75] on span "Completed Bookings (2)" at bounding box center [512, 81] width 173 height 18
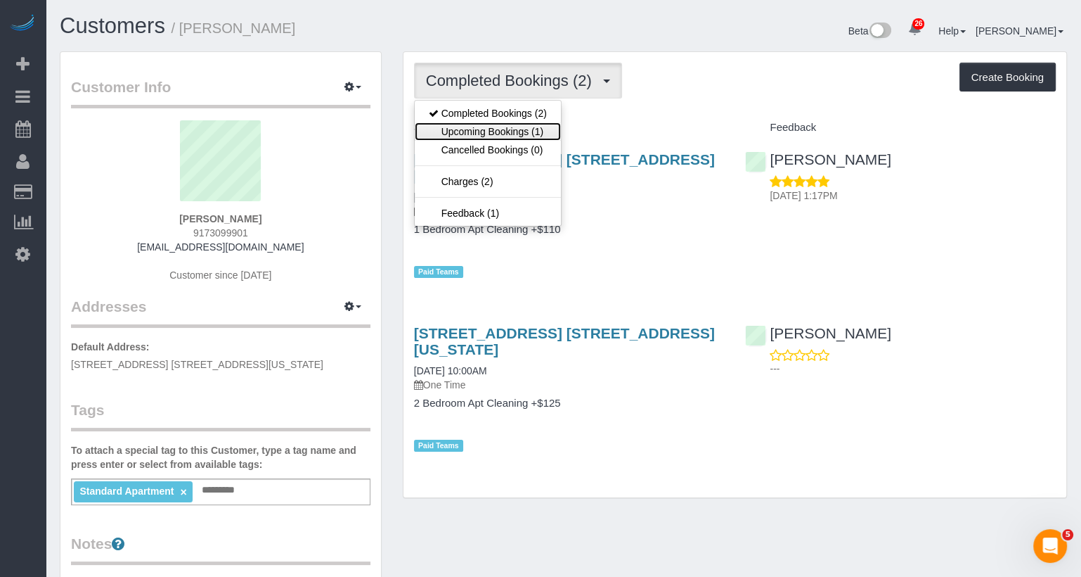
click at [528, 132] on link "Upcoming Bookings (1)" at bounding box center [488, 131] width 146 height 18
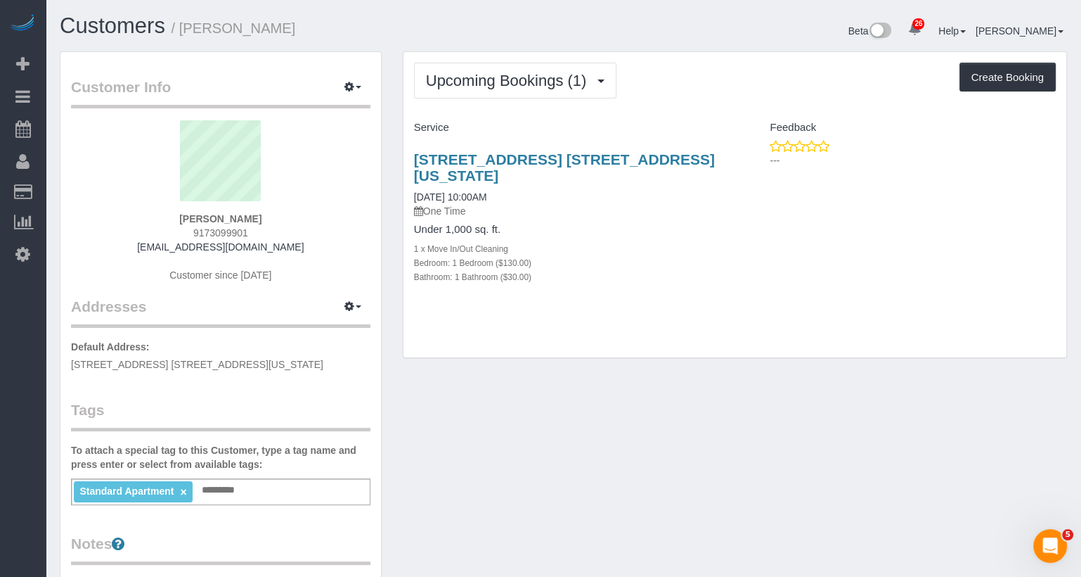
drag, startPoint x: 488, startPoint y: 171, endPoint x: 407, endPoint y: 156, distance: 82.2
click at [407, 156] on div "155 East 38th Street, Apt. 8k, New York, NY 10016 09/26/2025 10:00AM One Time U…" at bounding box center [570, 225] width 332 height 172
copy link "155 East 38th Street, Apt. 8k, New York, NY 10016"
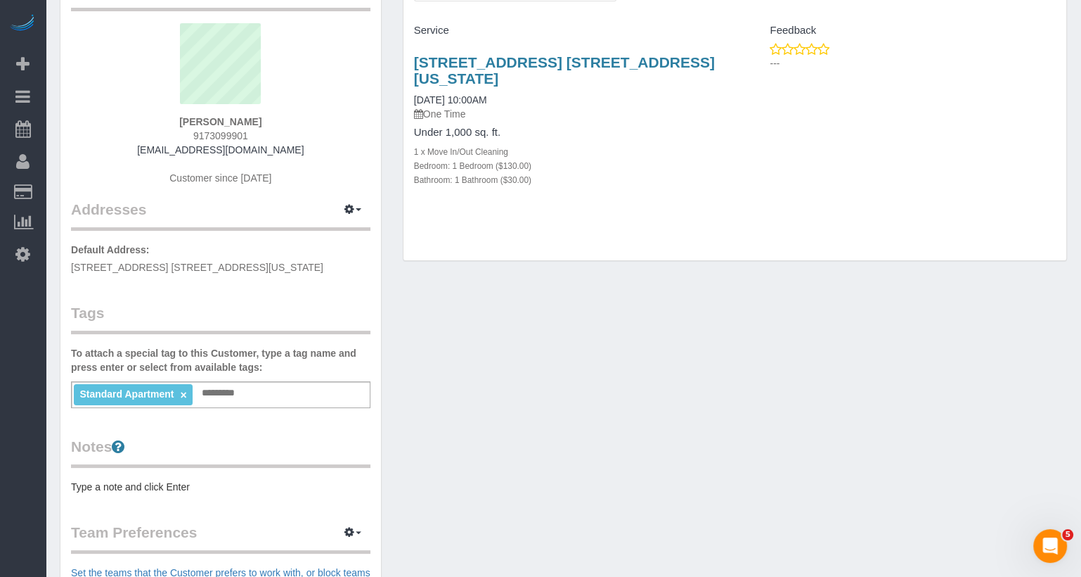
scroll to position [100, 0]
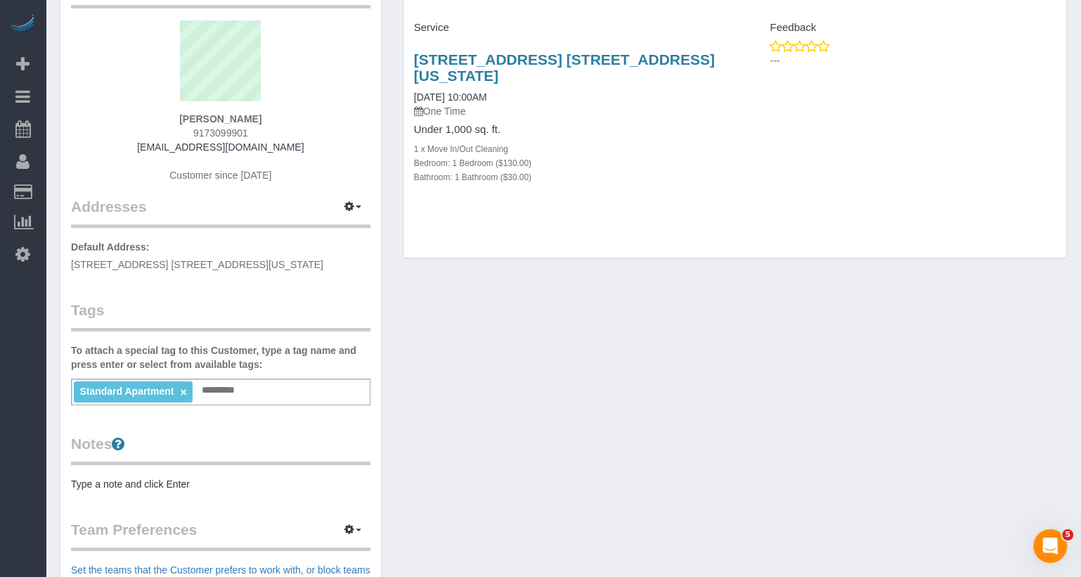
click at [116, 480] on pre "Type a note and click Enter" at bounding box center [221, 484] width 300 height 14
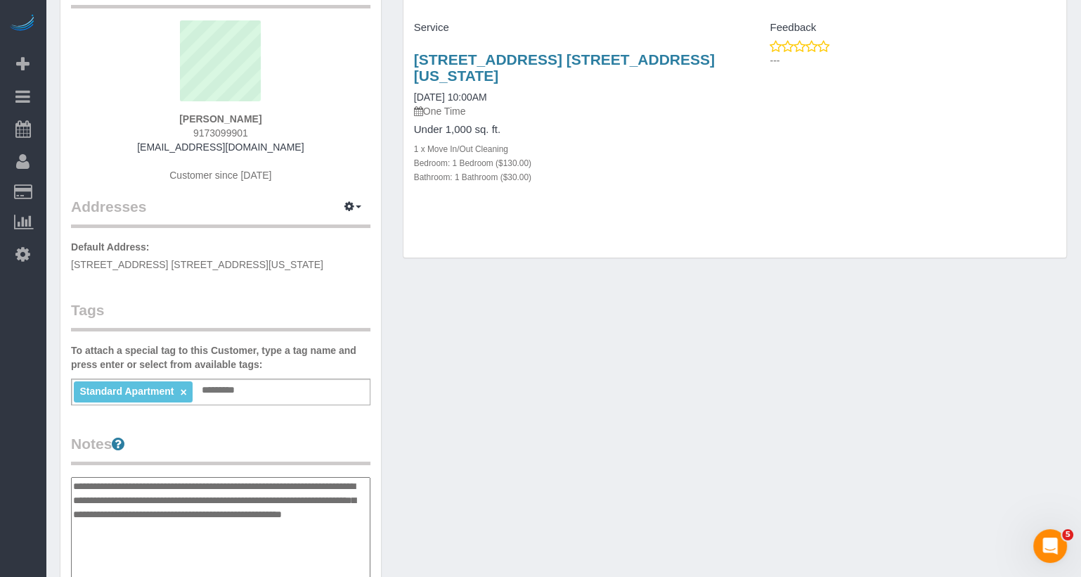
type textarea "**********"
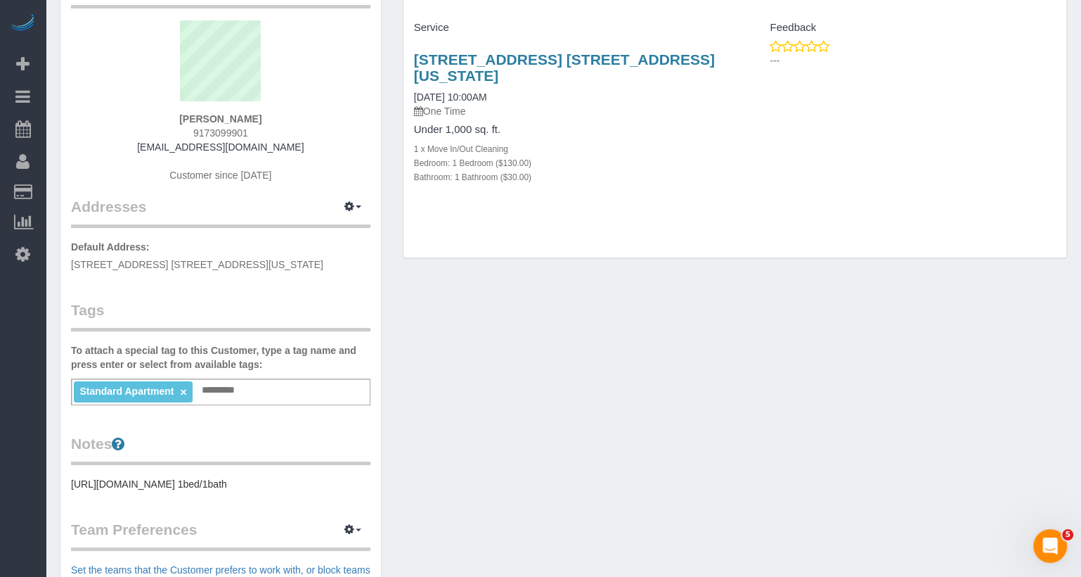
click at [345, 113] on div "Amanda Carson 9173099901 abcipad@gmail.com Customer since 2016" at bounding box center [221, 108] width 300 height 176
click at [559, 54] on link "155 East 38th Street, Apt. 8k, New York, NY 10016" at bounding box center [564, 67] width 301 height 32
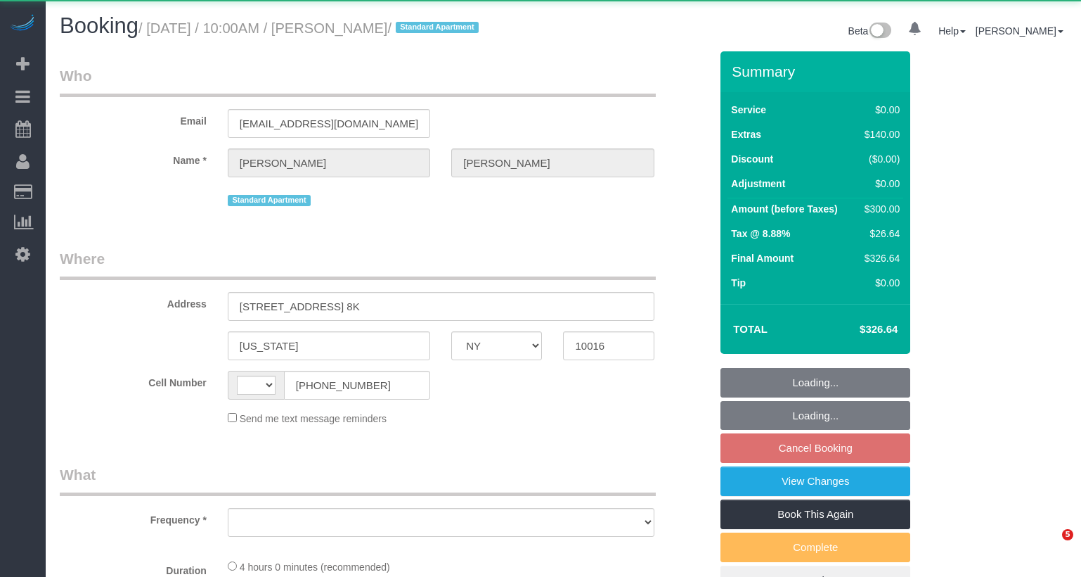
select select "NY"
select select "string:[GEOGRAPHIC_DATA]"
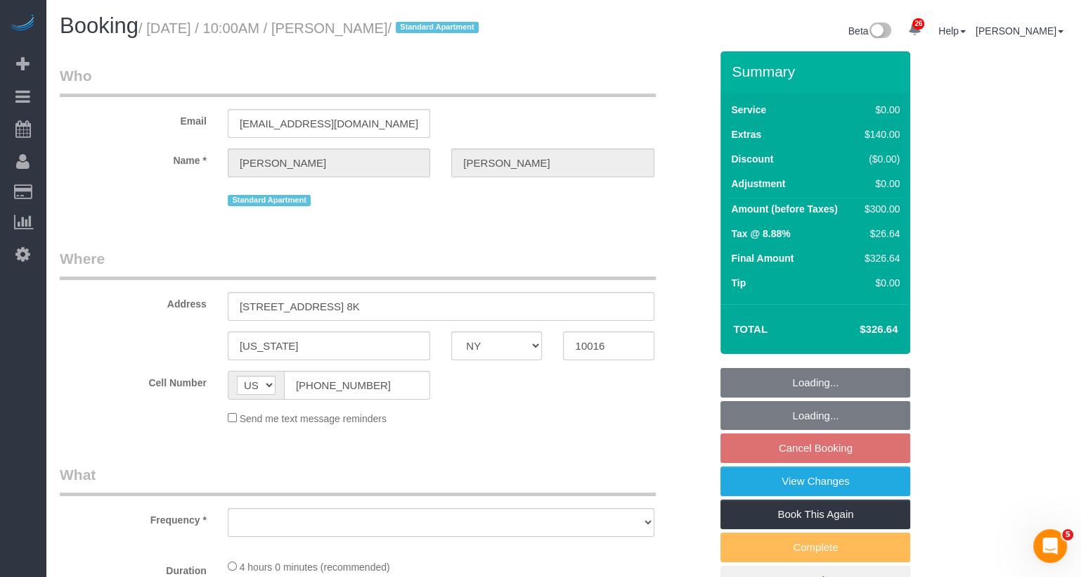
select select "string:stripe-pm_1SAu2Y4VGloSiKo73BCX13uq"
select select "1"
select select "number:89"
select select "number:73"
select select "number:15"
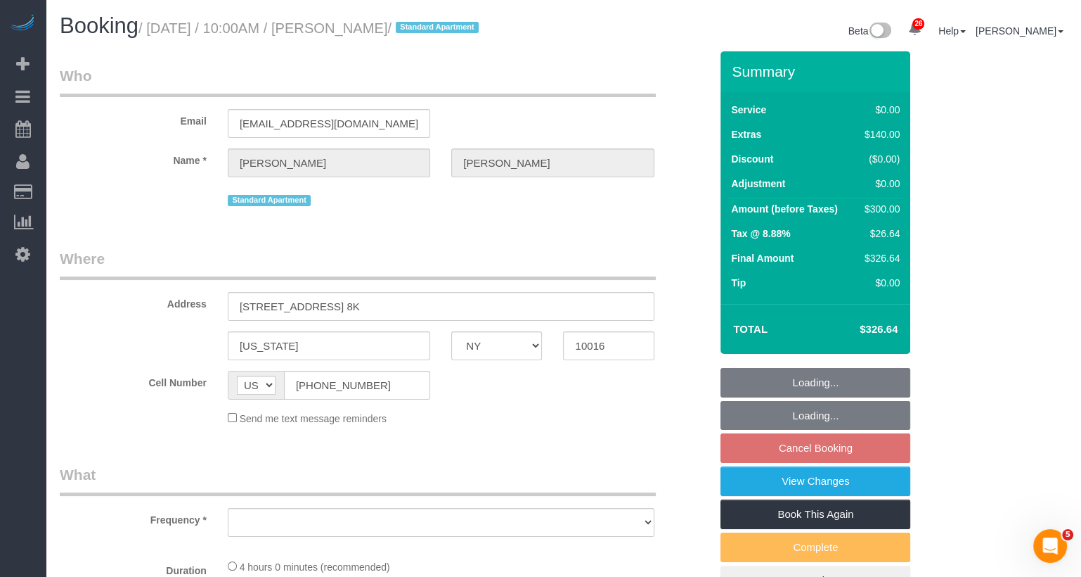
select select "number:6"
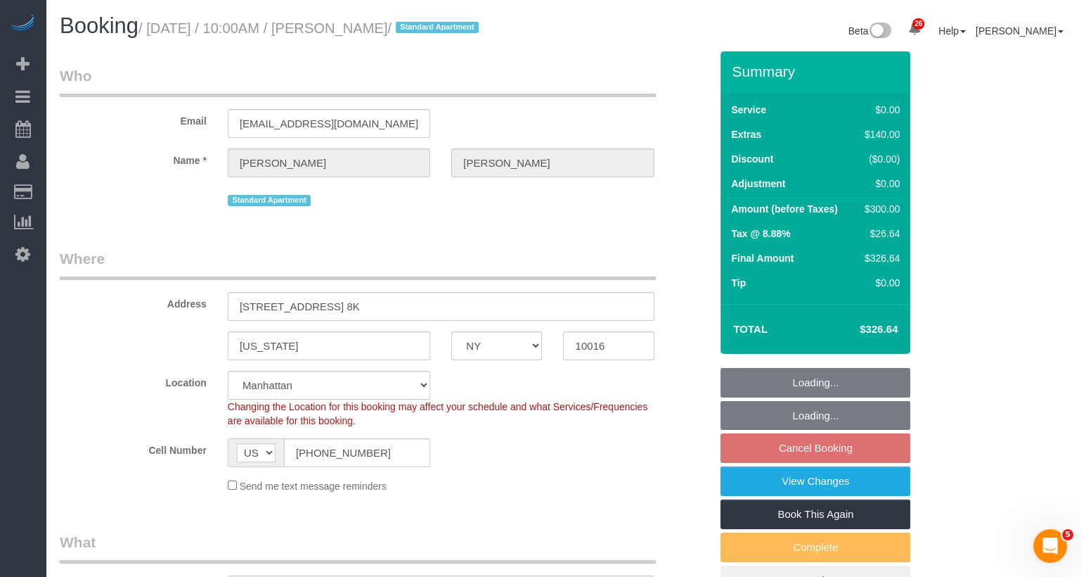
select select "object:1063"
select select "spot3"
select select "1"
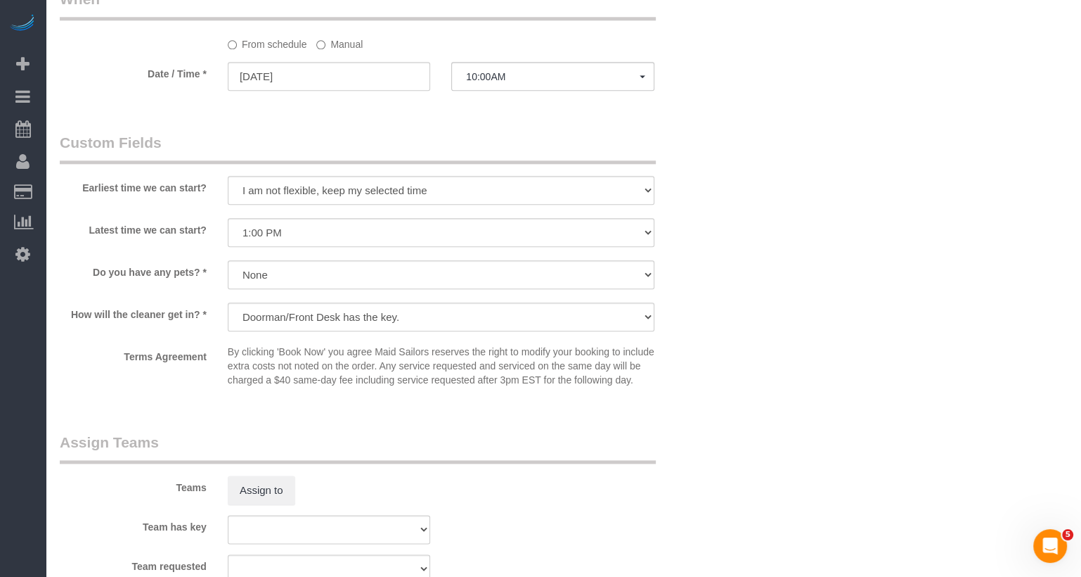
scroll to position [1195, 0]
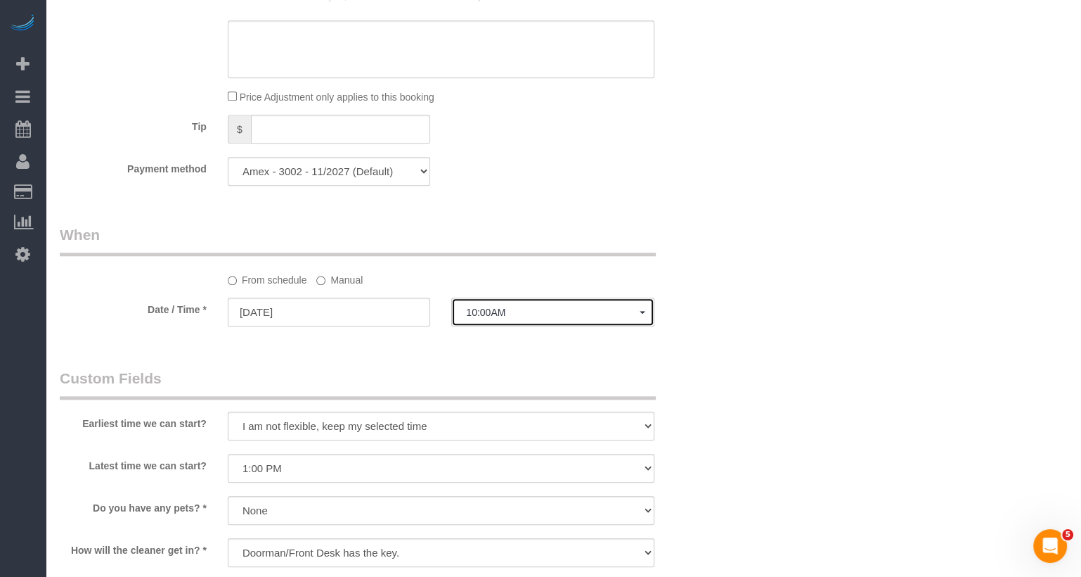
click at [482, 318] on span "10:00AM" at bounding box center [552, 312] width 173 height 11
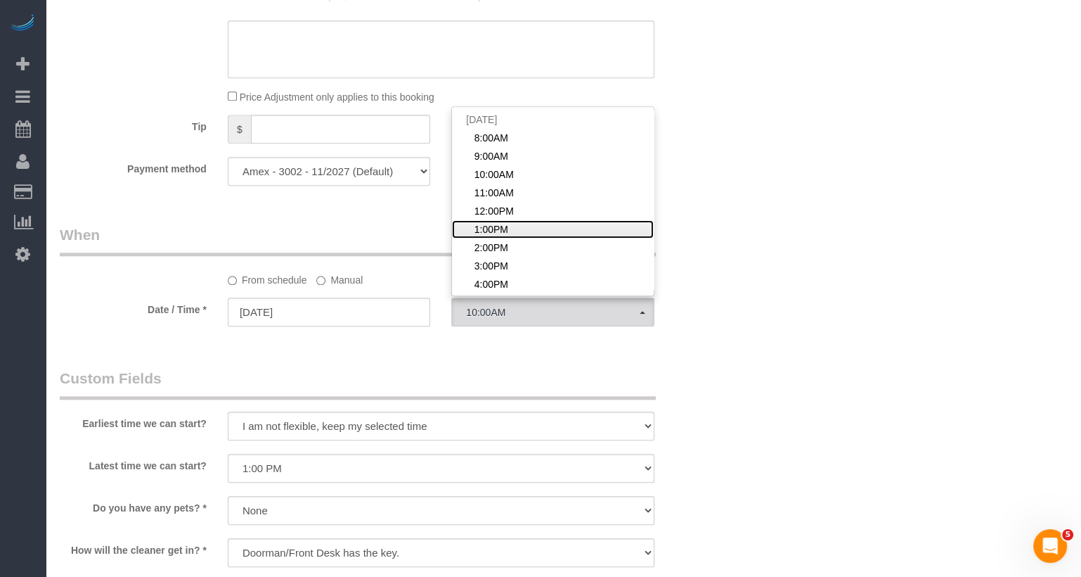
click at [502, 236] on span "1:00PM" at bounding box center [492, 229] width 34 height 14
select select "spot6"
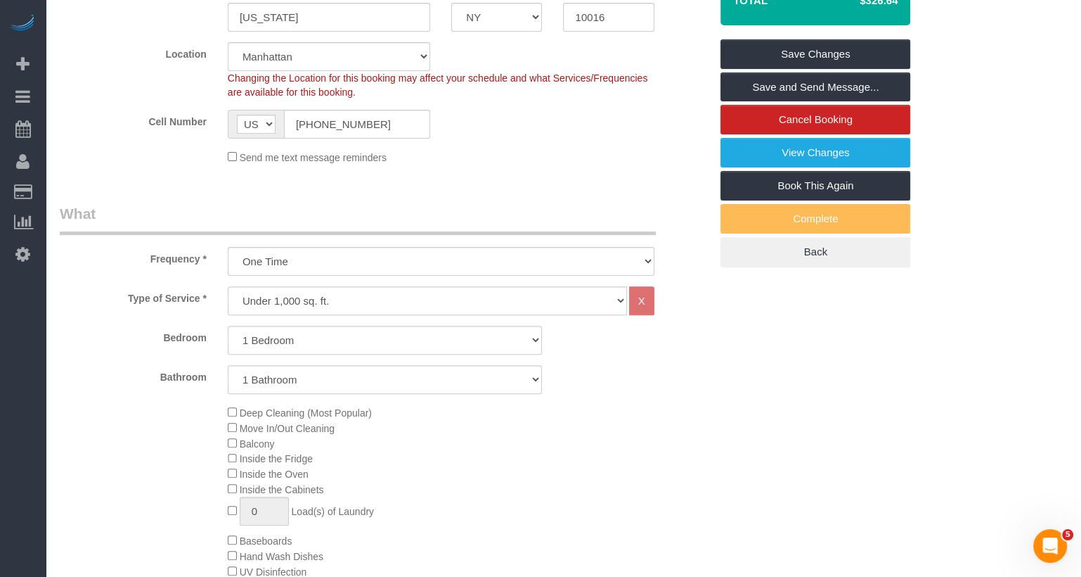
scroll to position [205, 0]
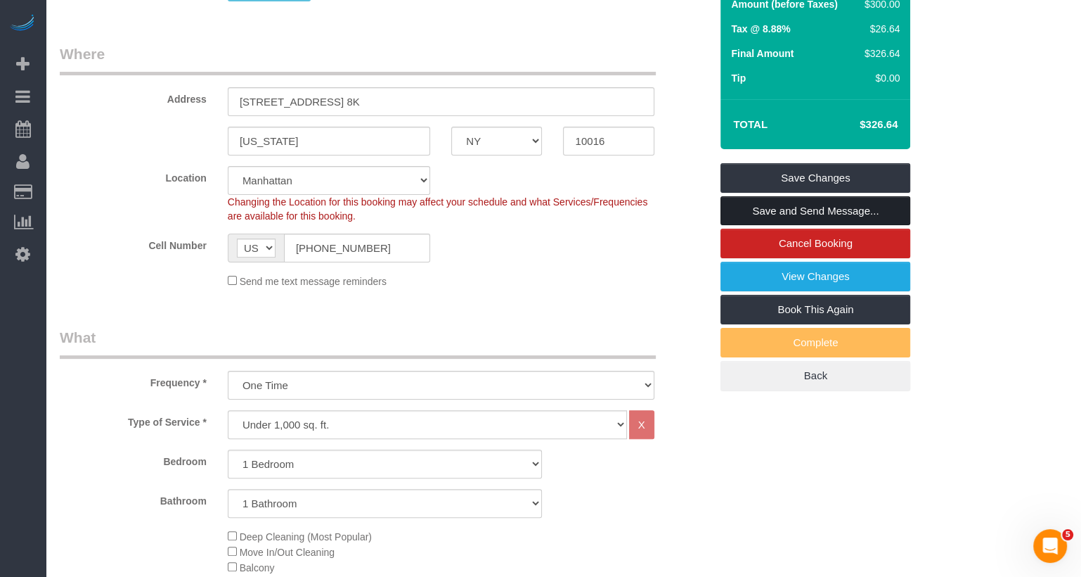
click at [778, 224] on link "Save and Send Message..." at bounding box center [816, 211] width 190 height 30
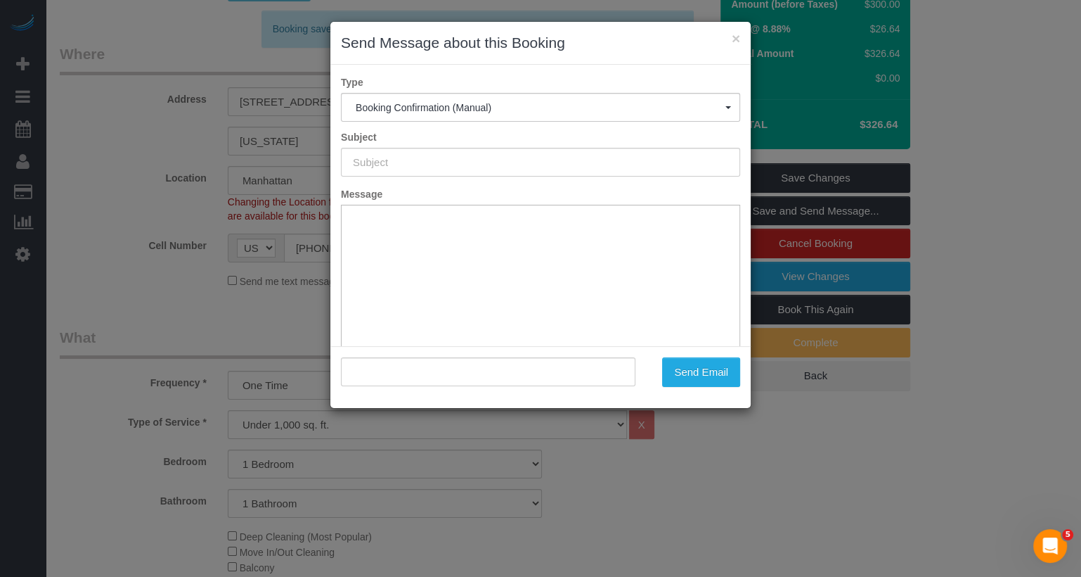
scroll to position [0, 0]
click at [693, 377] on button "Send Email" at bounding box center [701, 372] width 78 height 30
type input "Cleaning Confirmed for [DATE] 1:00pm"
type input ""[PERSON_NAME]" <[EMAIL_ADDRESS][DOMAIN_NAME]>"
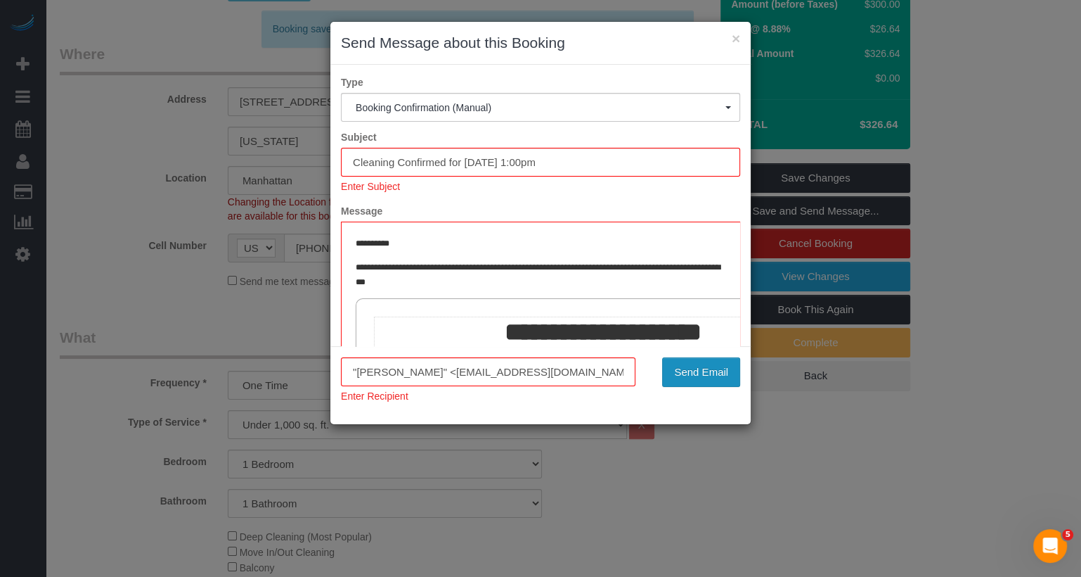
click at [683, 376] on button "Send Email" at bounding box center [701, 372] width 78 height 30
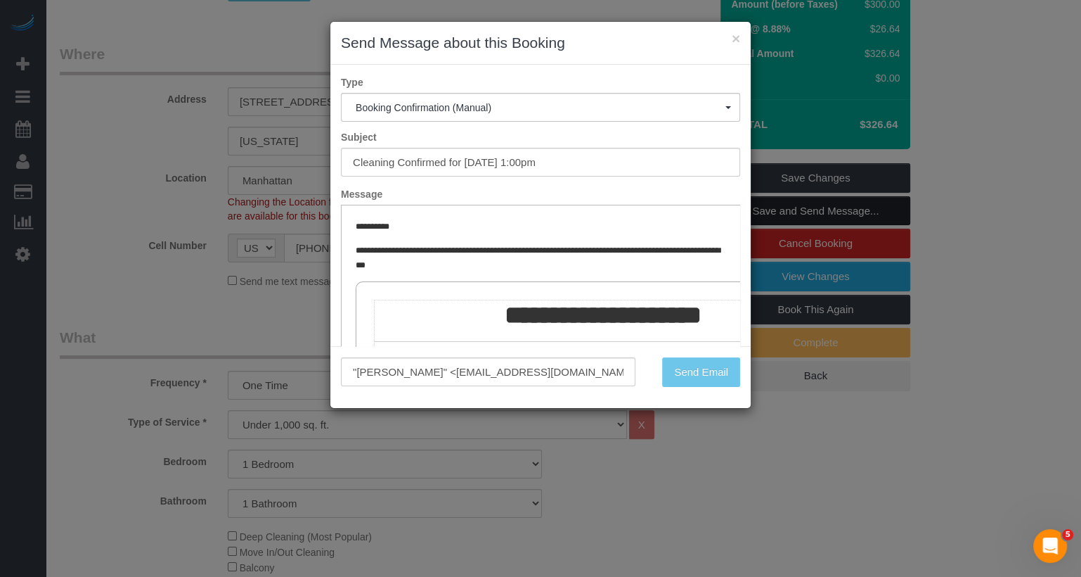
scroll to position [255, 0]
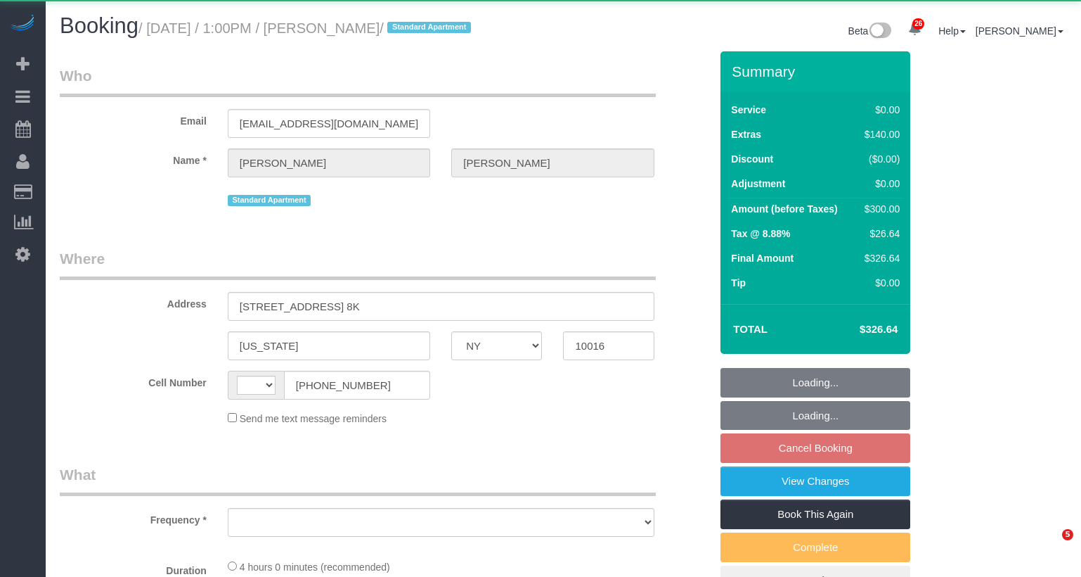
select select "NY"
select select "string:[GEOGRAPHIC_DATA]"
select select "object:965"
select select "string:stripe-pm_1SAu2Y4VGloSiKo73BCX13uq"
select select "1"
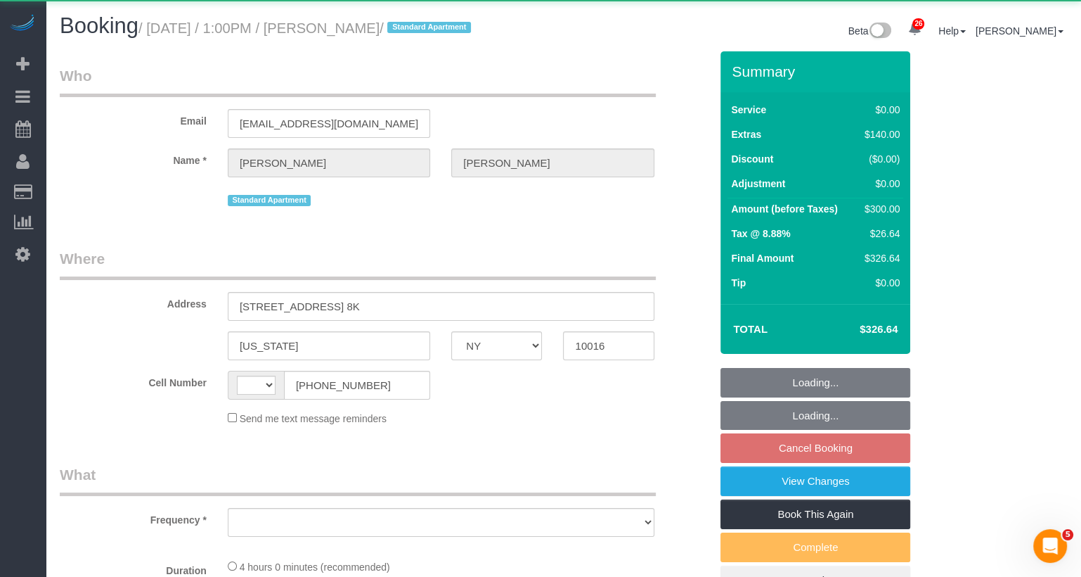
select select "spot6"
select select "number:89"
select select "number:73"
select select "number:15"
select select "number:6"
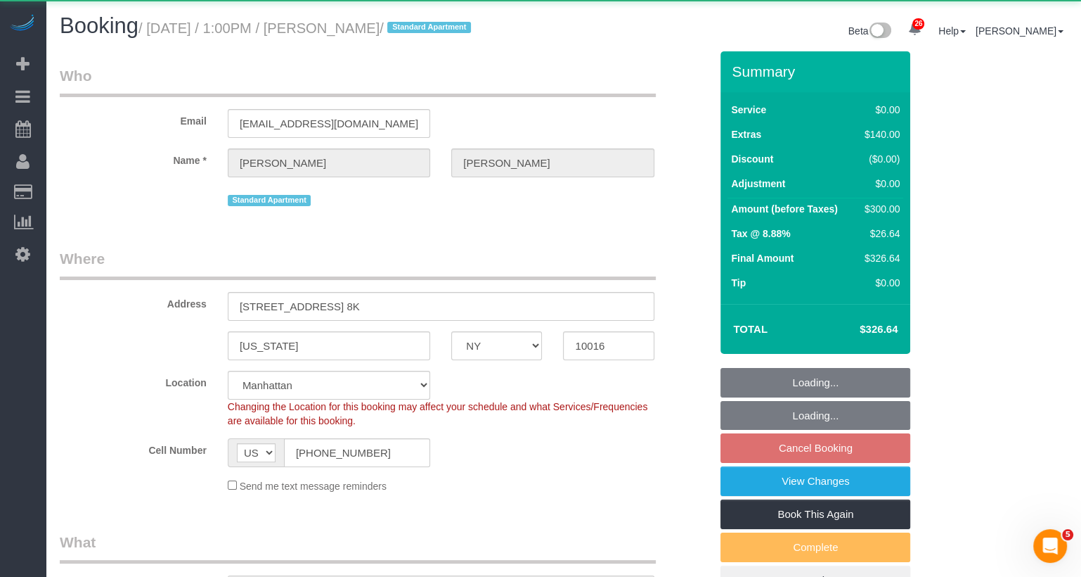
select select "1"
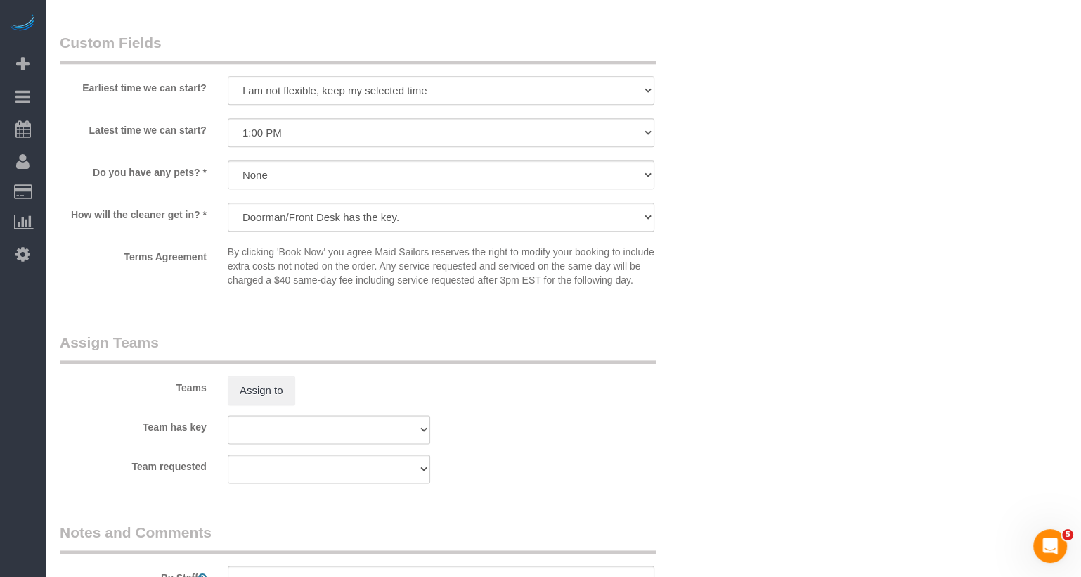
scroll to position [1536, 0]
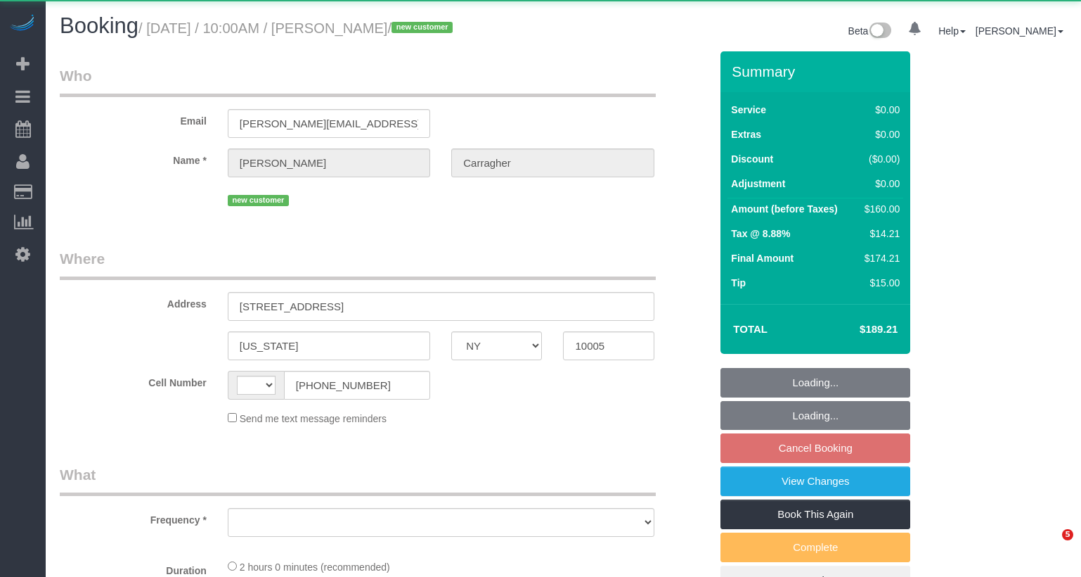
select select "NY"
select select "string:[GEOGRAPHIC_DATA]"
select select "object:1499"
select select "string:stripe-pm_1SAuv04VGloSiKo7KvYXev1w"
select select "1"
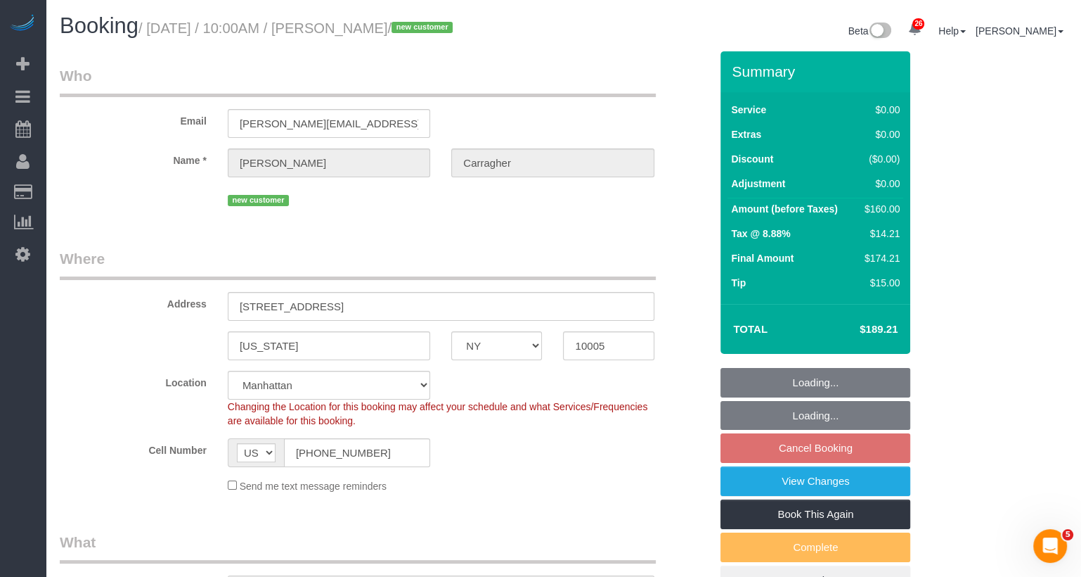
select select "spot3"
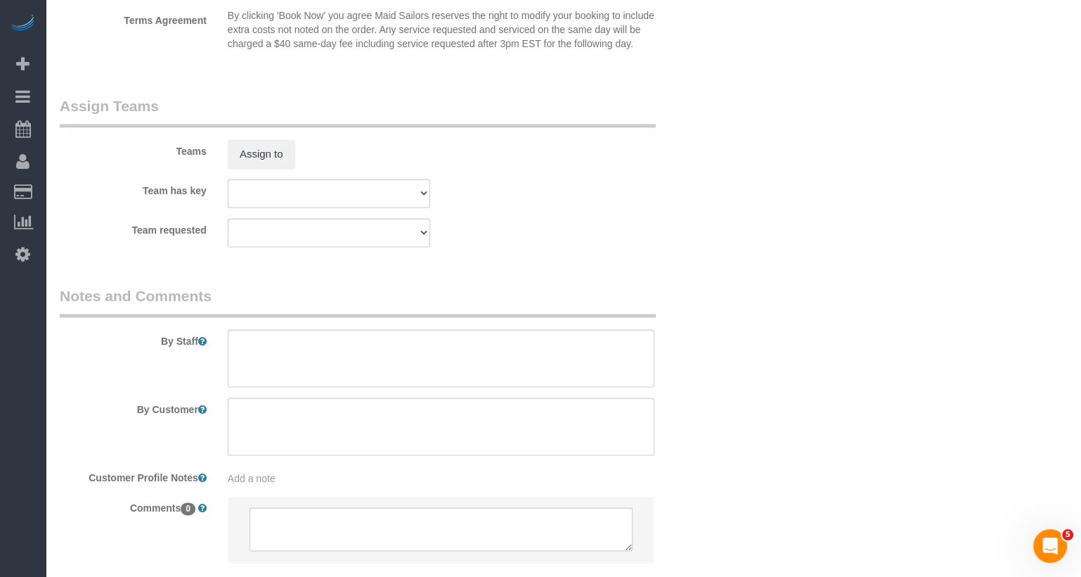
scroll to position [1882, 0]
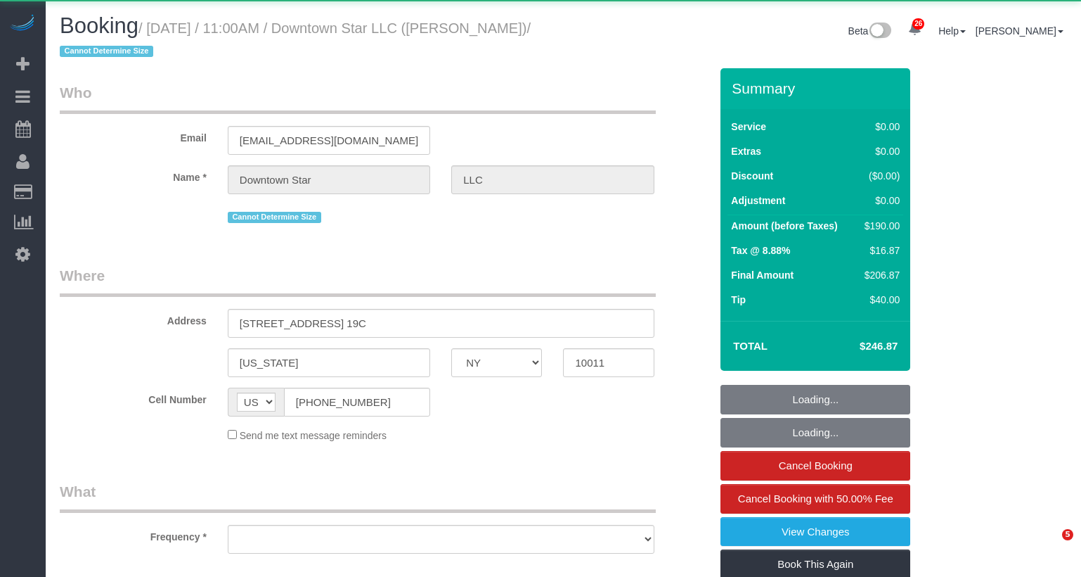
select select "NY"
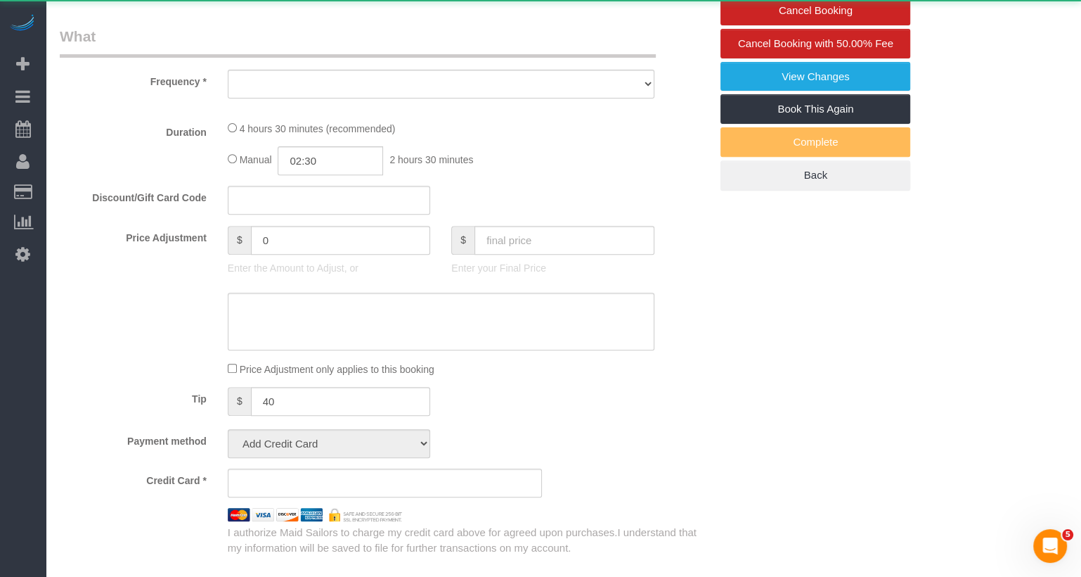
select select "object:1939"
select select "2"
select select "number:56"
select select "number:77"
select select "number:15"
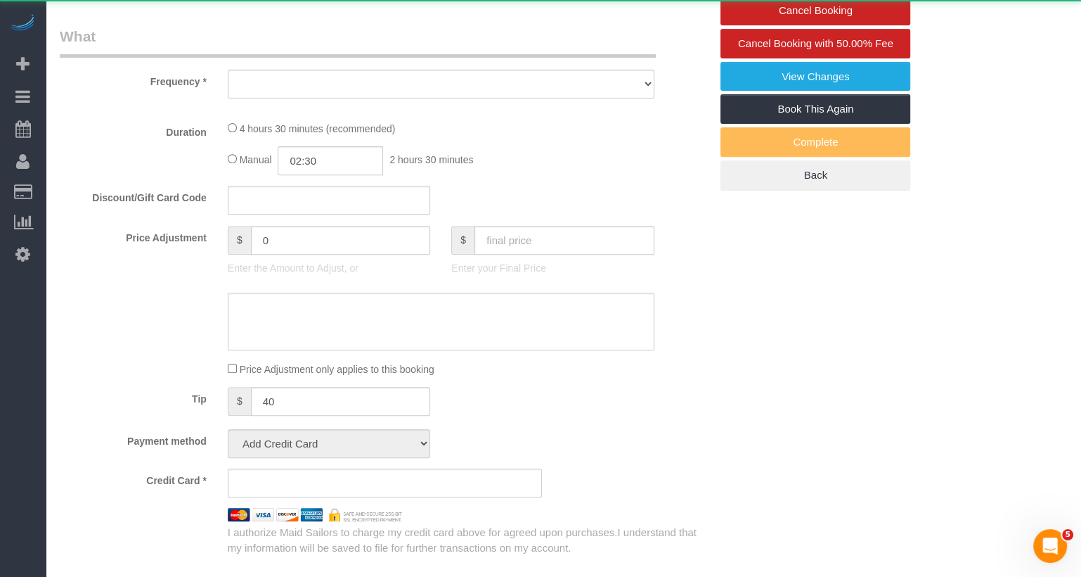
select select "number:6"
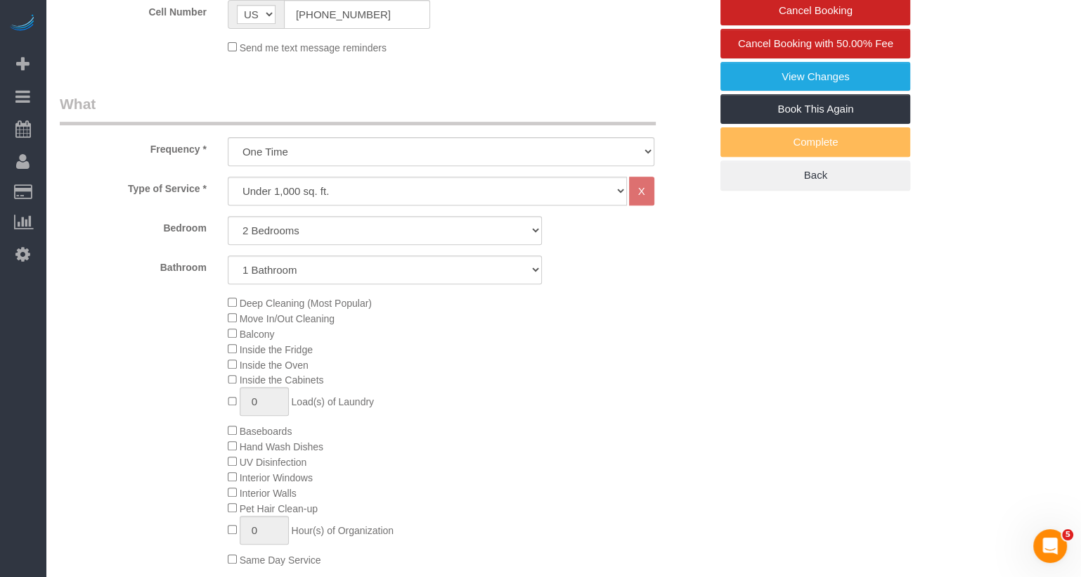
select select "object:2191"
select select "string:stripe-pm_1KvOjB4VGloSiKo7kyjD2Qnp"
select select "spot1"
select select "2"
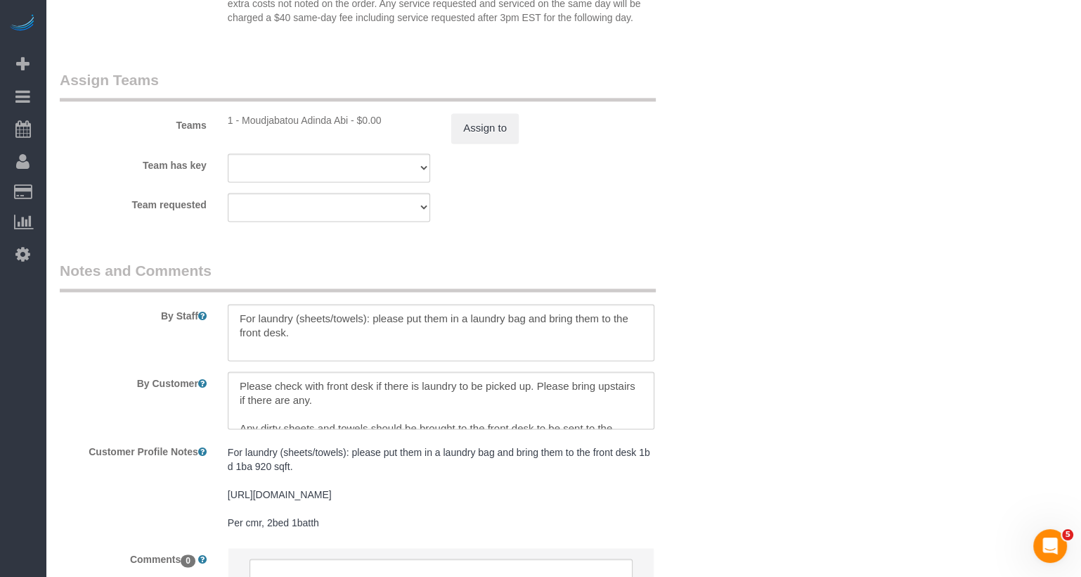
scroll to position [0, 0]
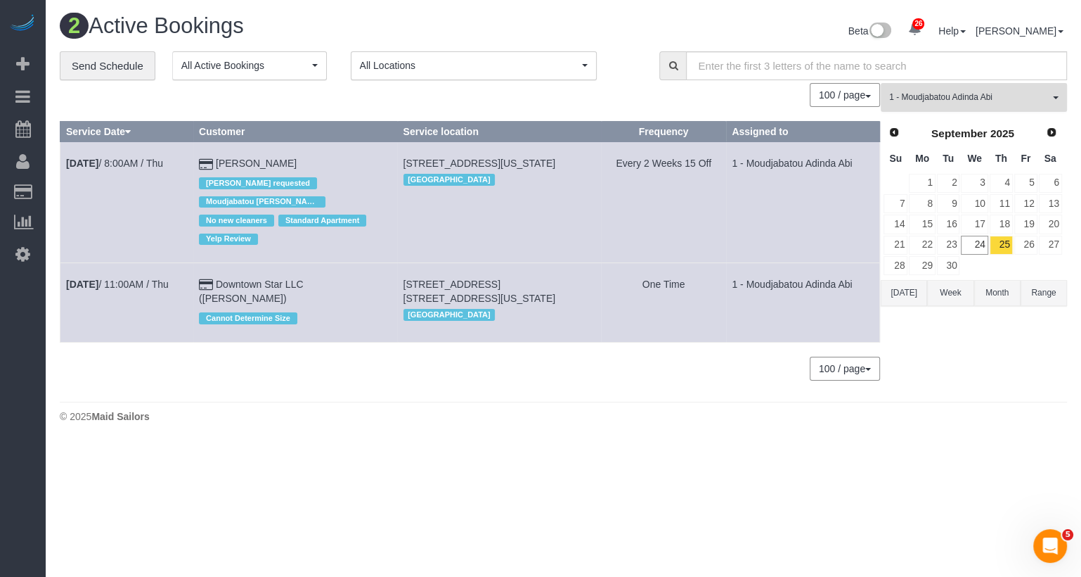
click at [960, 85] on button "1 - Moudjabatou Adinda Abi All Teams" at bounding box center [974, 97] width 186 height 29
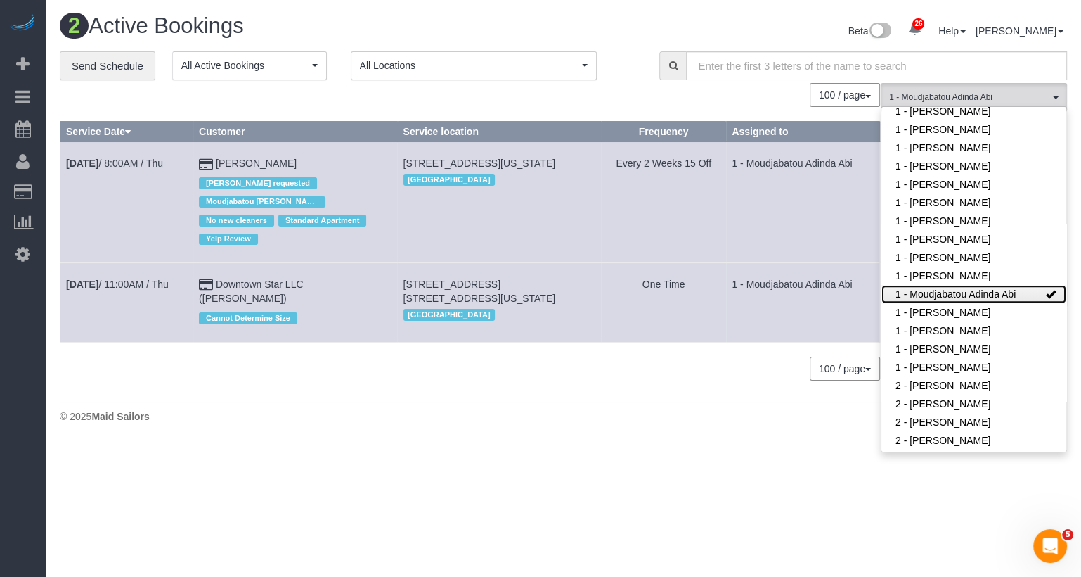
click at [944, 285] on link "1 - Moudjabatou Adinda Abi" at bounding box center [974, 294] width 185 height 18
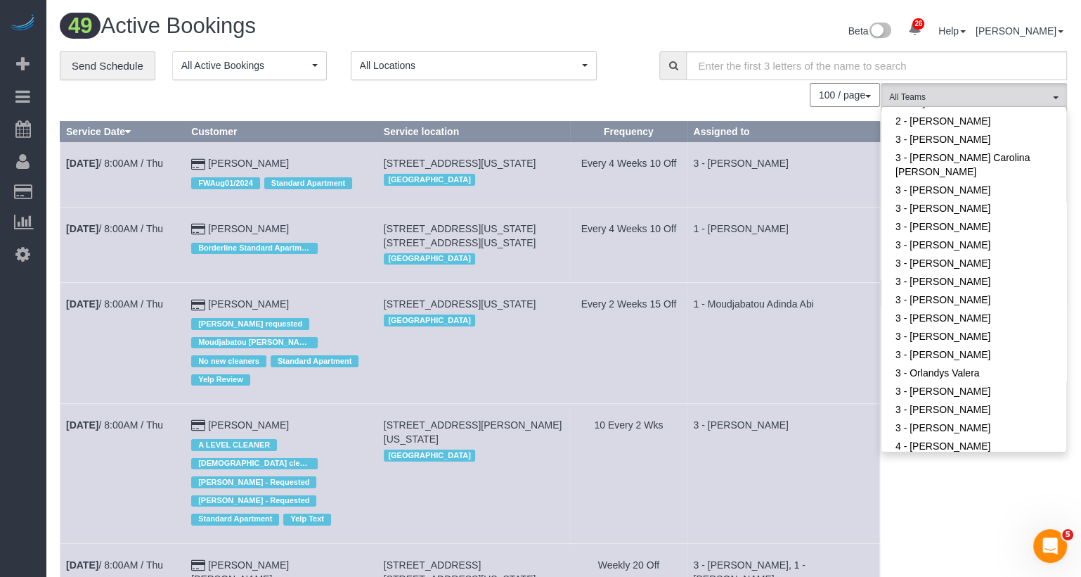
scroll to position [1152, 0]
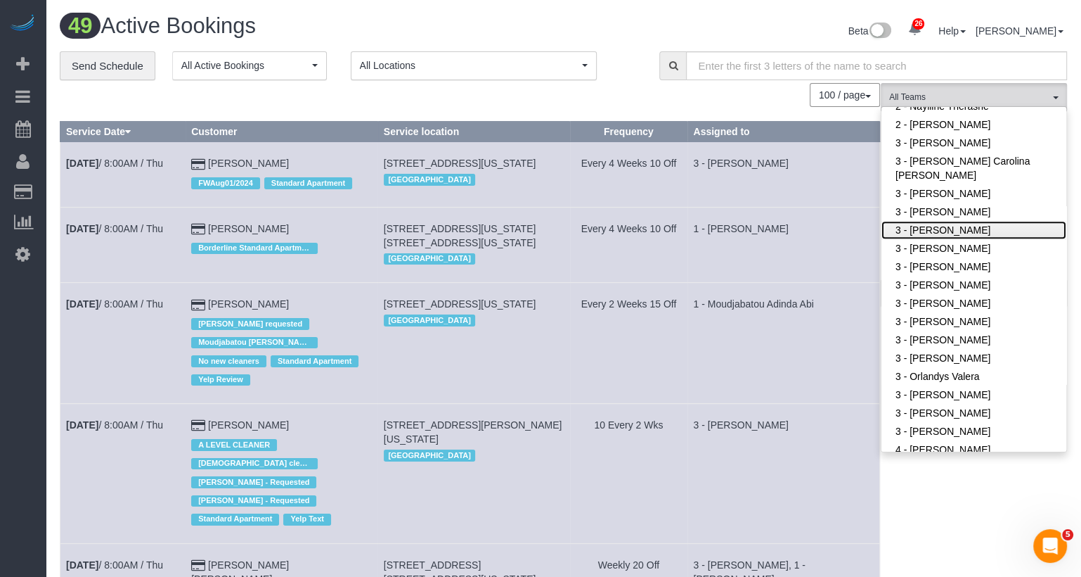
click at [951, 221] on link "3 - [PERSON_NAME]" at bounding box center [974, 230] width 185 height 18
click at [787, 231] on td "1 - [PERSON_NAME]" at bounding box center [784, 244] width 193 height 75
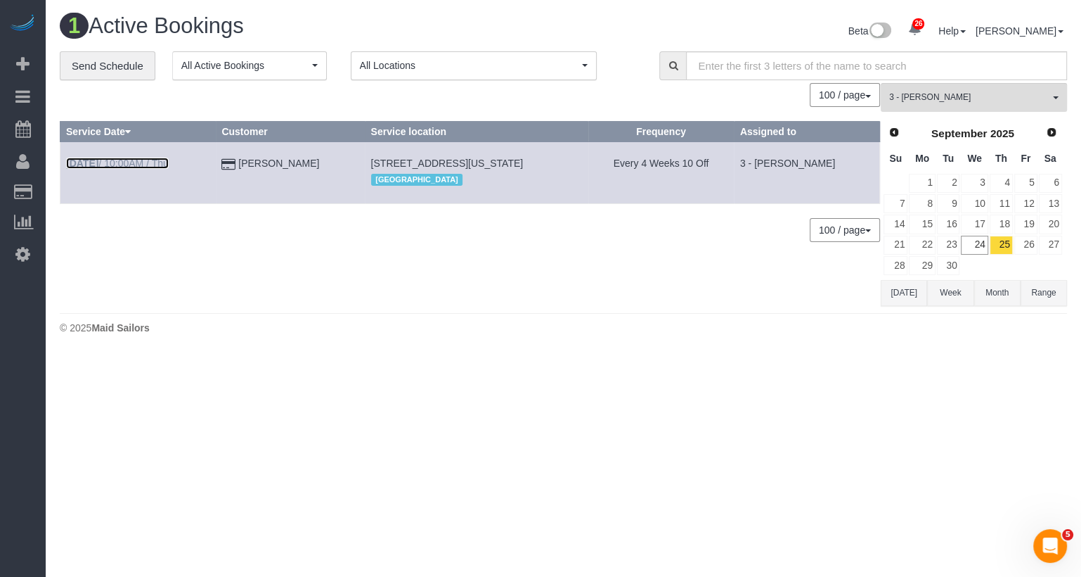
click at [122, 164] on link "Sep 25th / 10:00AM / Thu" at bounding box center [117, 163] width 103 height 11
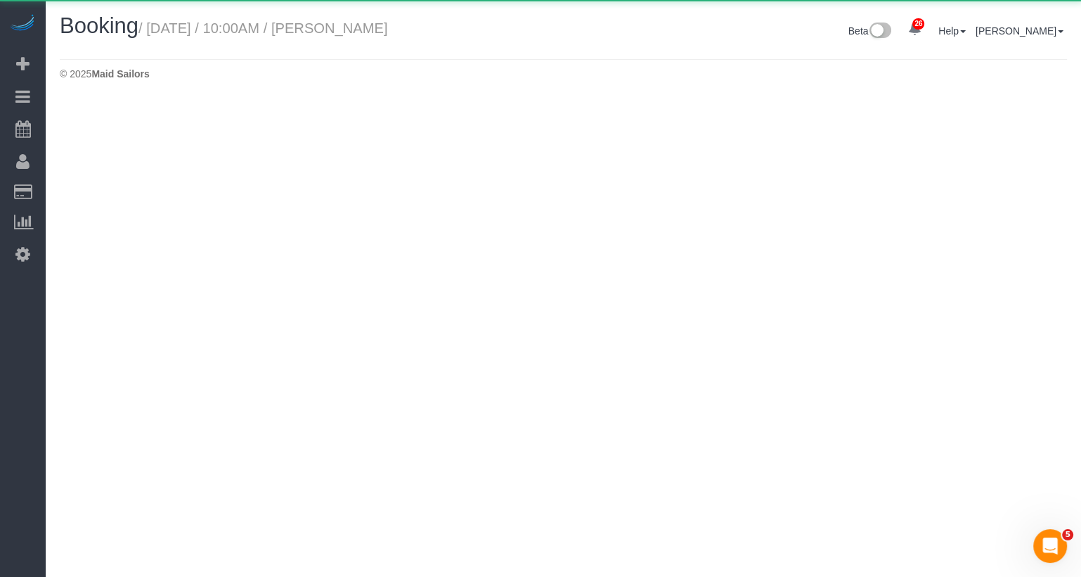
select select "NY"
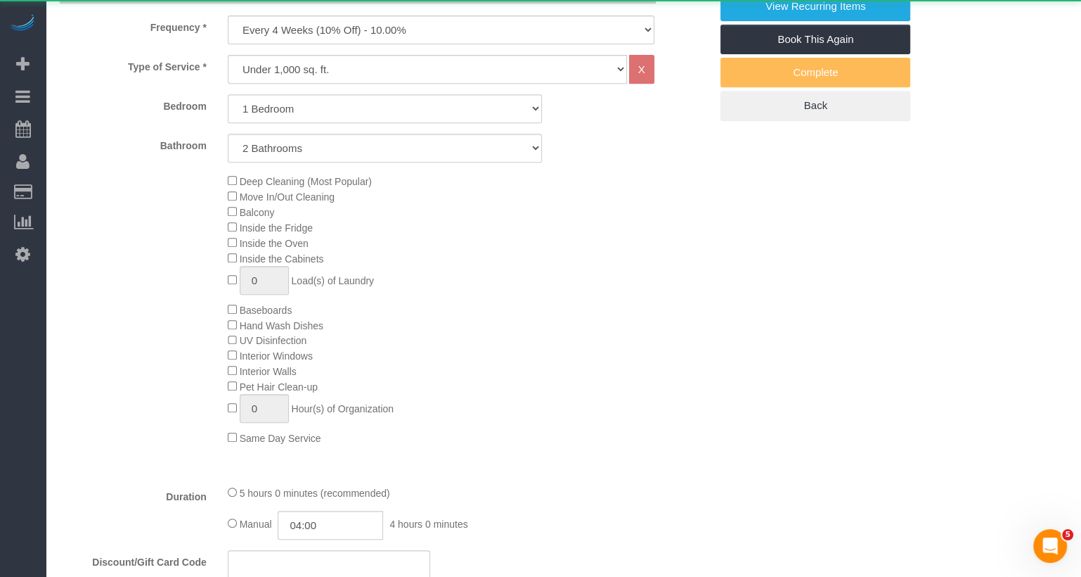
select select "object:4898"
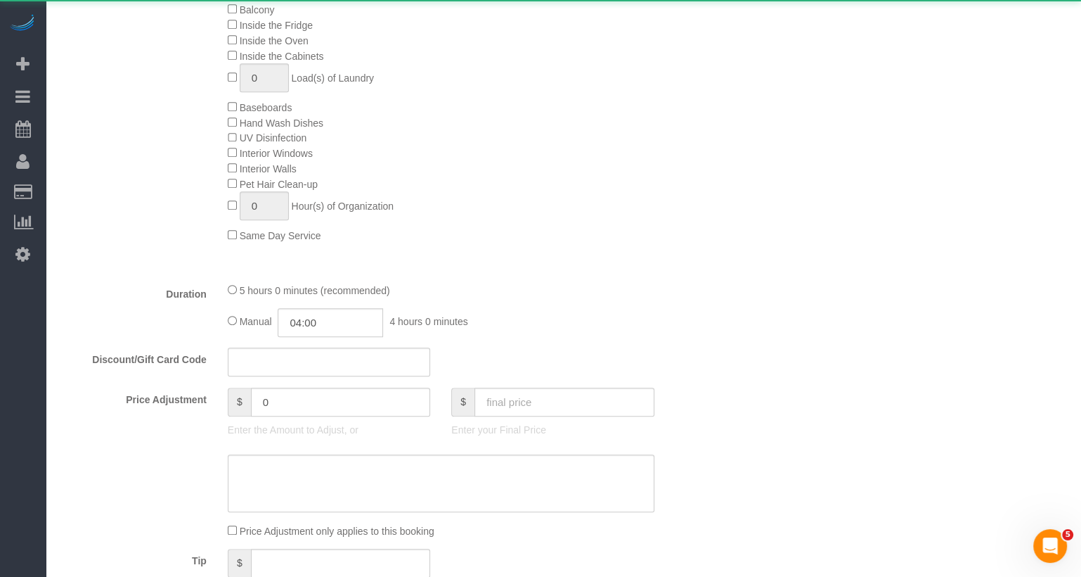
select select "string:stripe-pm_1Rxy5n4VGloSiKo7LRxTaBkL"
select select "spot55"
select select "number:89"
select select "number:72"
select select "number:13"
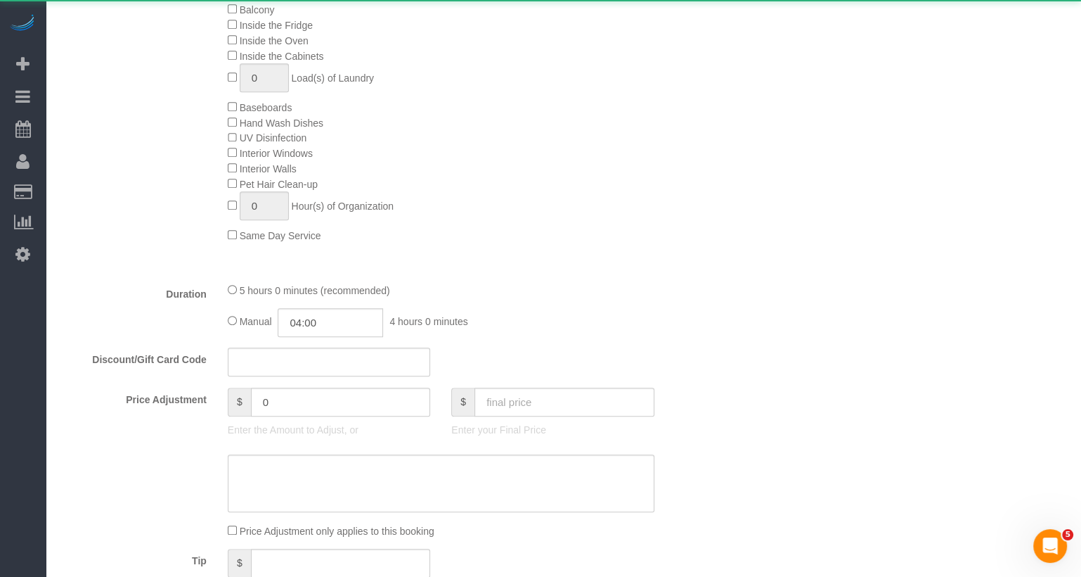
select select "number:5"
select select "1"
select select "2"
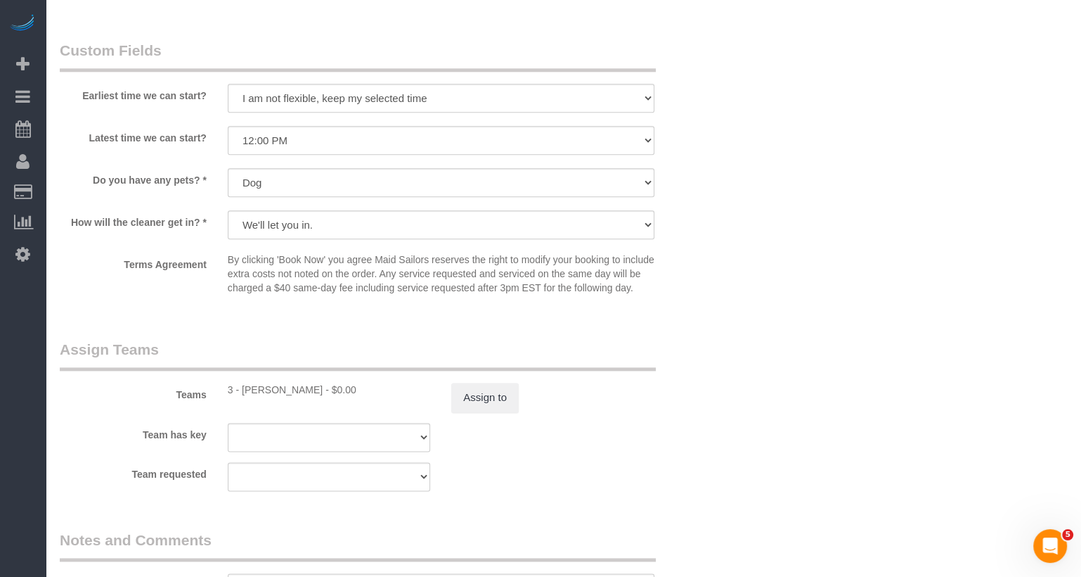
scroll to position [1567, 0]
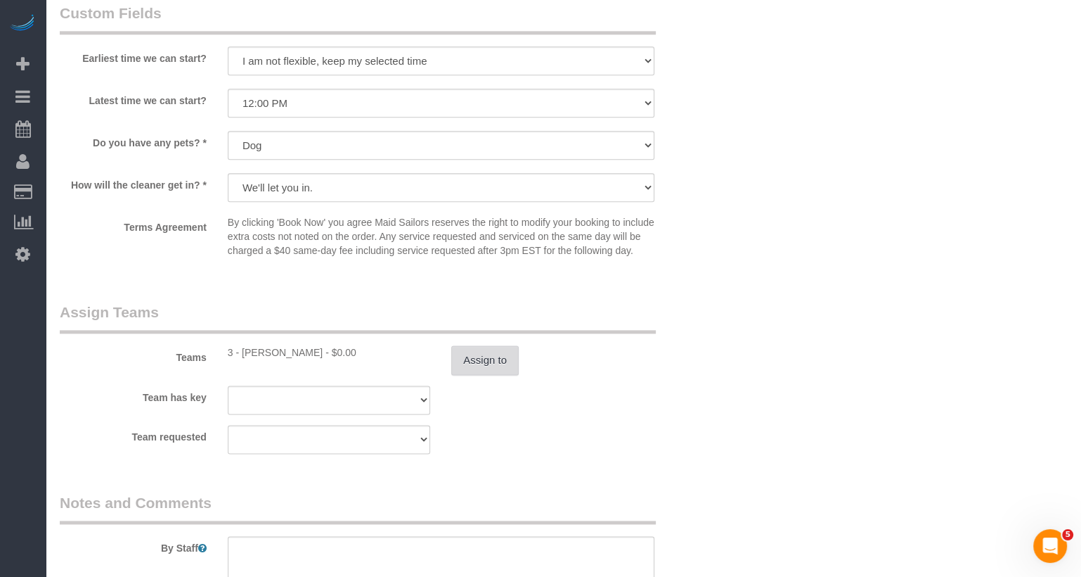
click at [484, 370] on button "Assign to" at bounding box center [485, 360] width 68 height 30
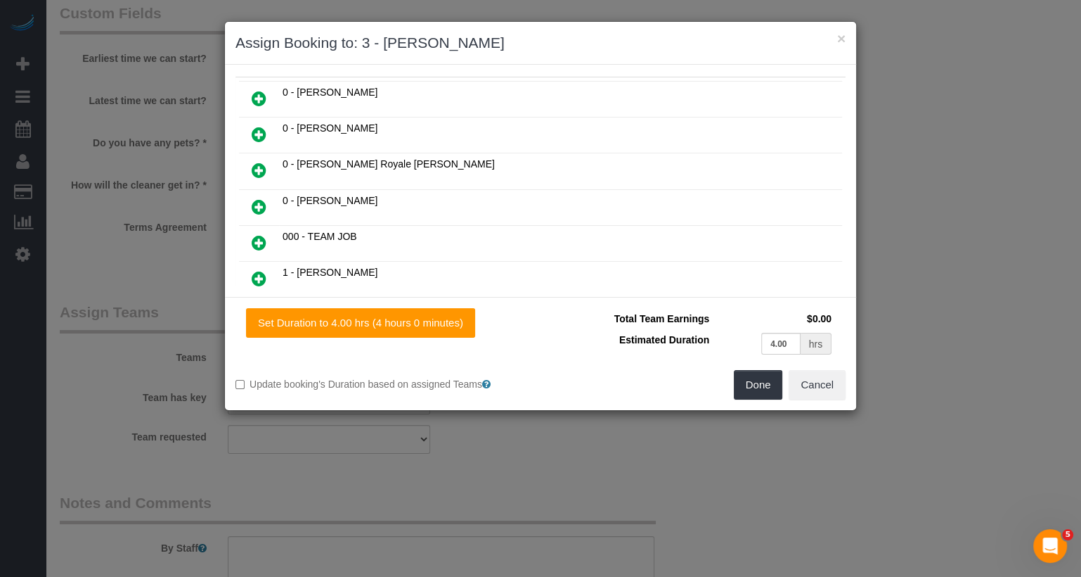
click at [262, 198] on icon at bounding box center [259, 206] width 15 height 17
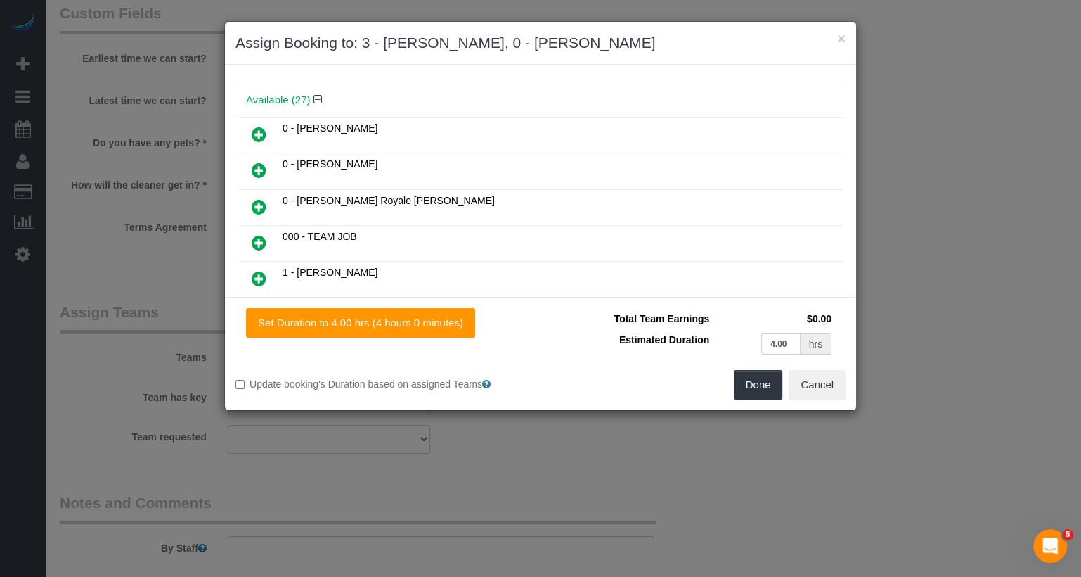
scroll to position [139, 0]
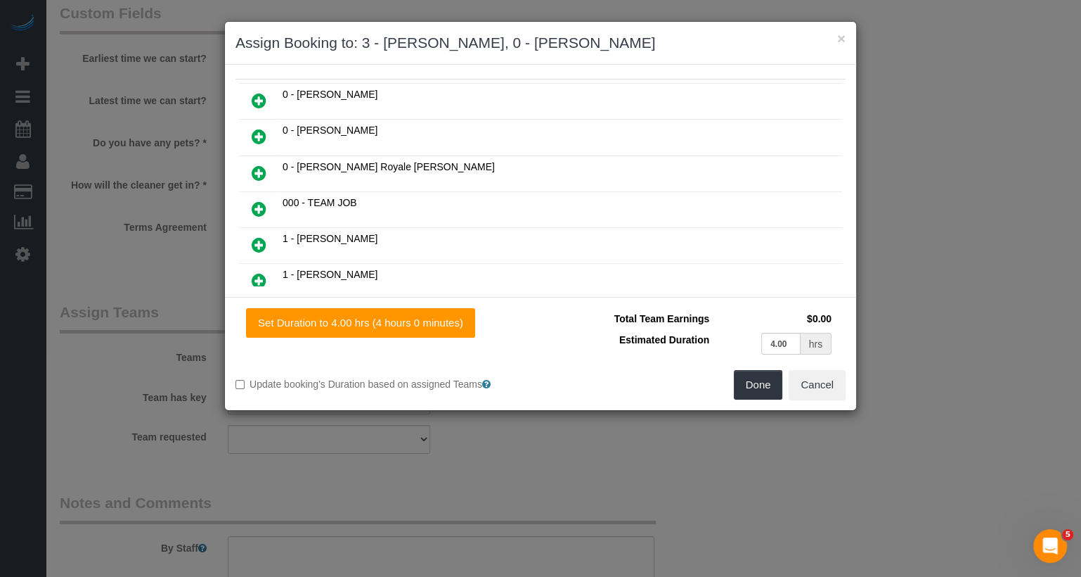
copy h3 "Raymond Berroa"
drag, startPoint x: 679, startPoint y: 44, endPoint x: 546, endPoint y: 41, distance: 132.2
click at [546, 41] on h3 "Assign Booking to: 3 - Geraldin Bastidas, 0 - Raymond Berroa" at bounding box center [541, 42] width 610 height 21
click at [757, 375] on button "Done" at bounding box center [758, 385] width 49 height 30
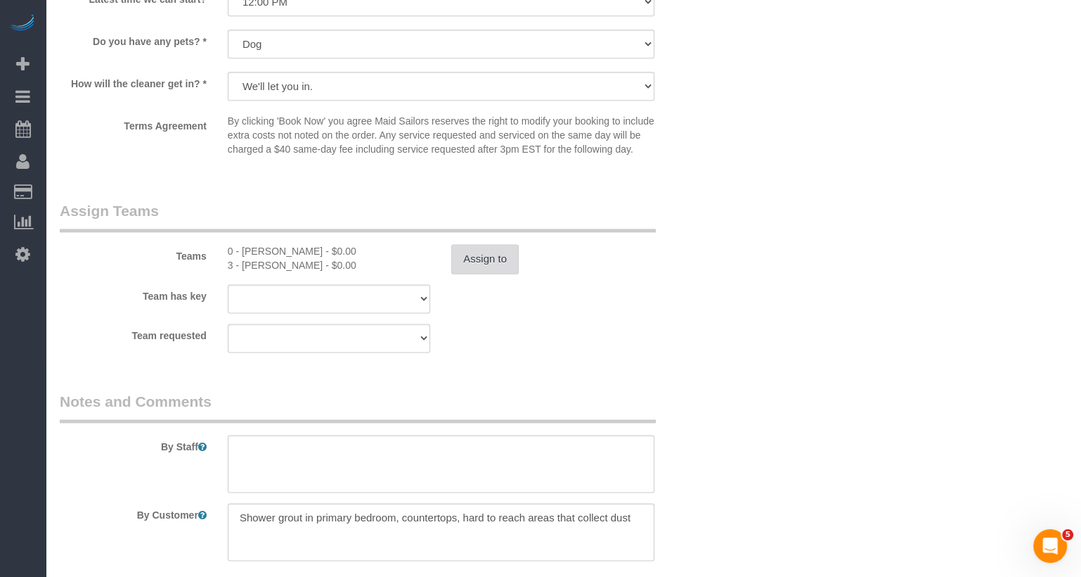
scroll to position [1716, 0]
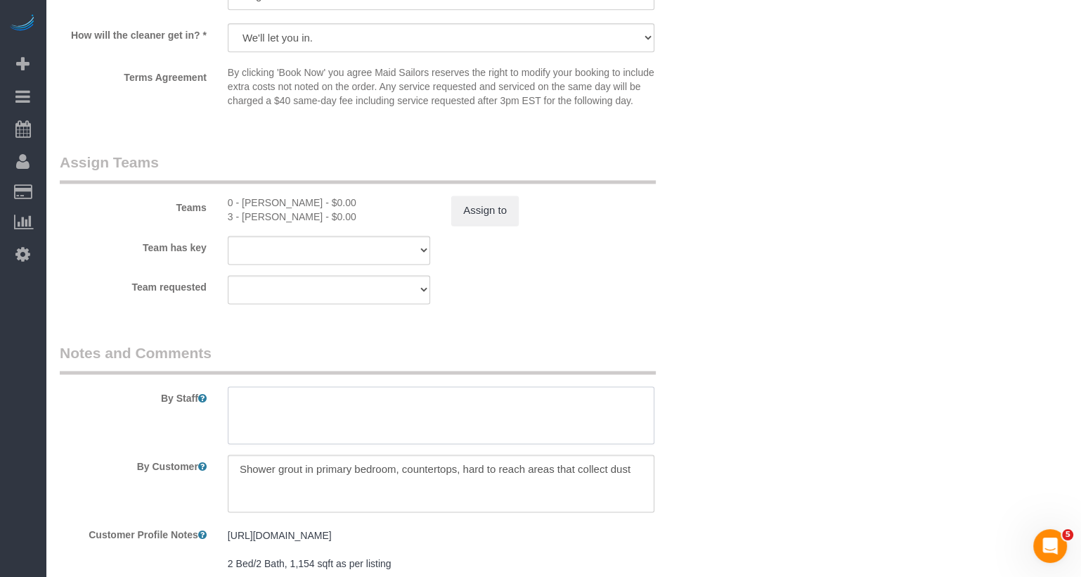
click at [302, 425] on textarea at bounding box center [441, 415] width 427 height 58
paste textarea "Raymond Berroa"
type textarea "TRainee: Raymond Berroa please wait for trainer before entering apt"
click at [582, 314] on fieldset "Assign Teams Teams 0 - Raymond Berroa - $0.00 3 - Geraldin Bastidas - $0.00 Ass…" at bounding box center [385, 233] width 650 height 162
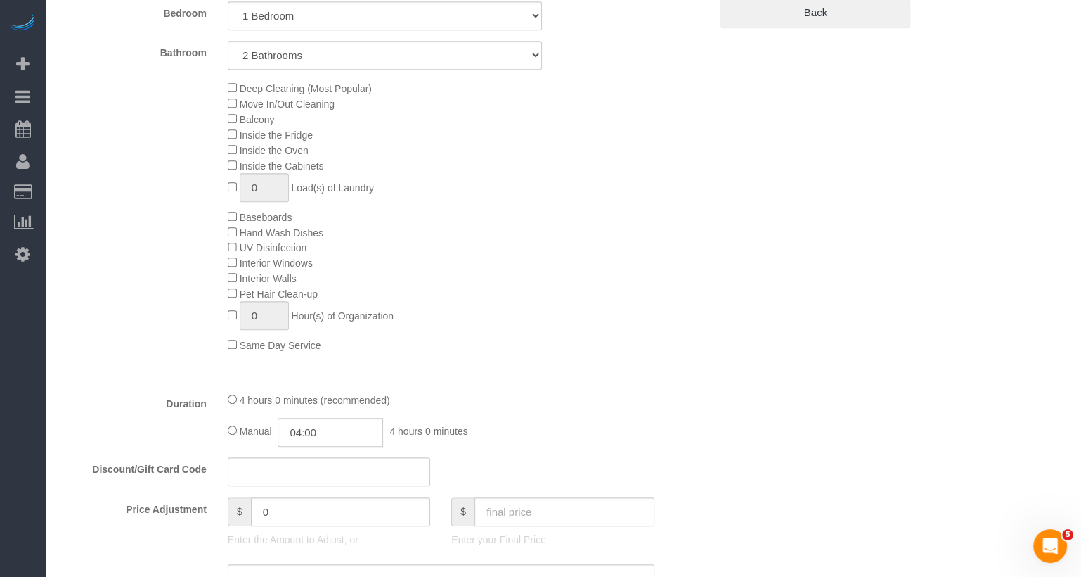
scroll to position [0, 0]
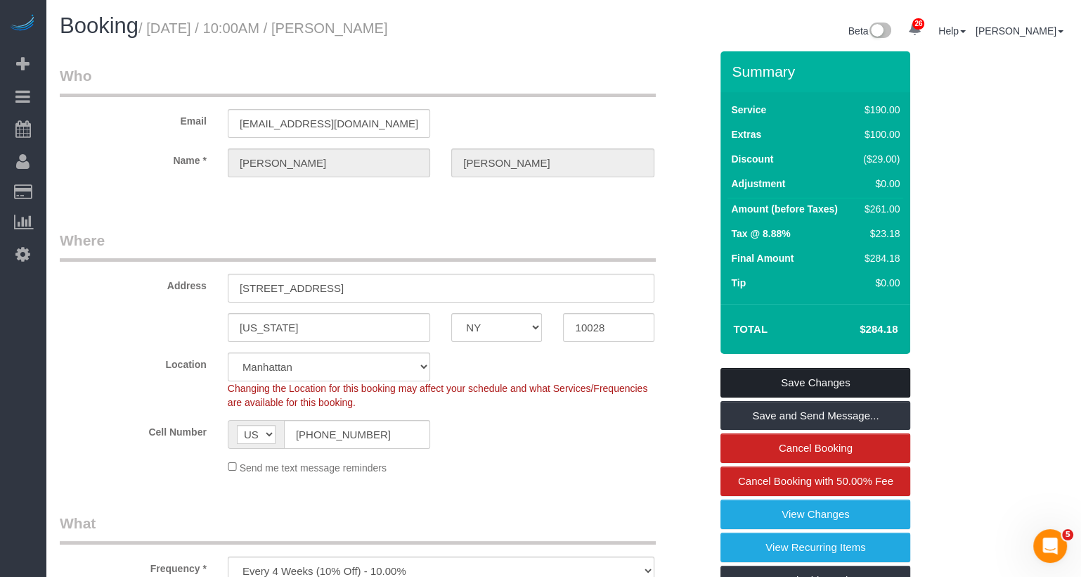
click at [852, 380] on link "Save Changes" at bounding box center [816, 383] width 190 height 30
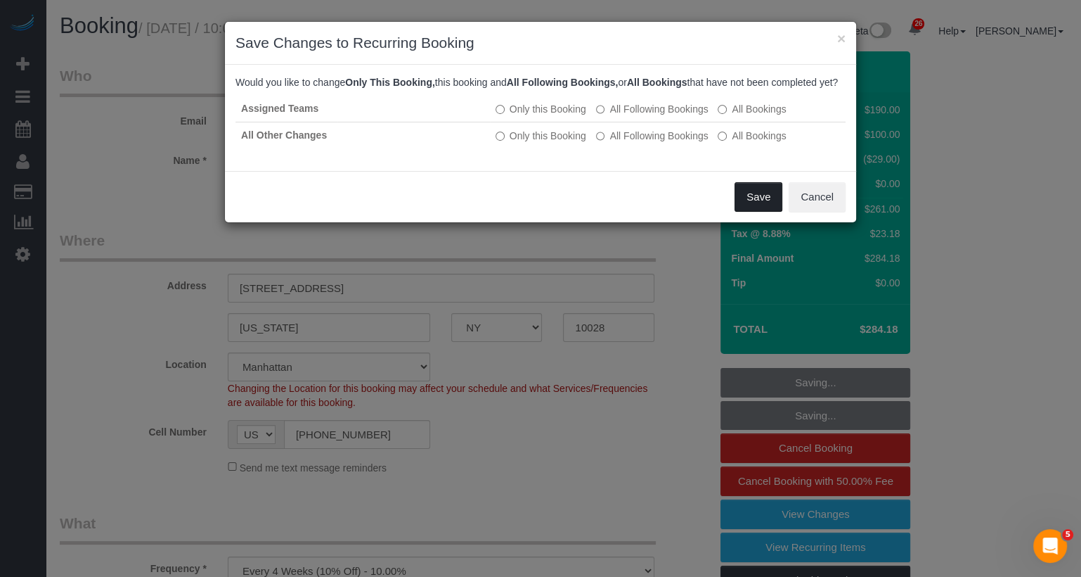
click at [780, 212] on button "Save" at bounding box center [759, 197] width 48 height 30
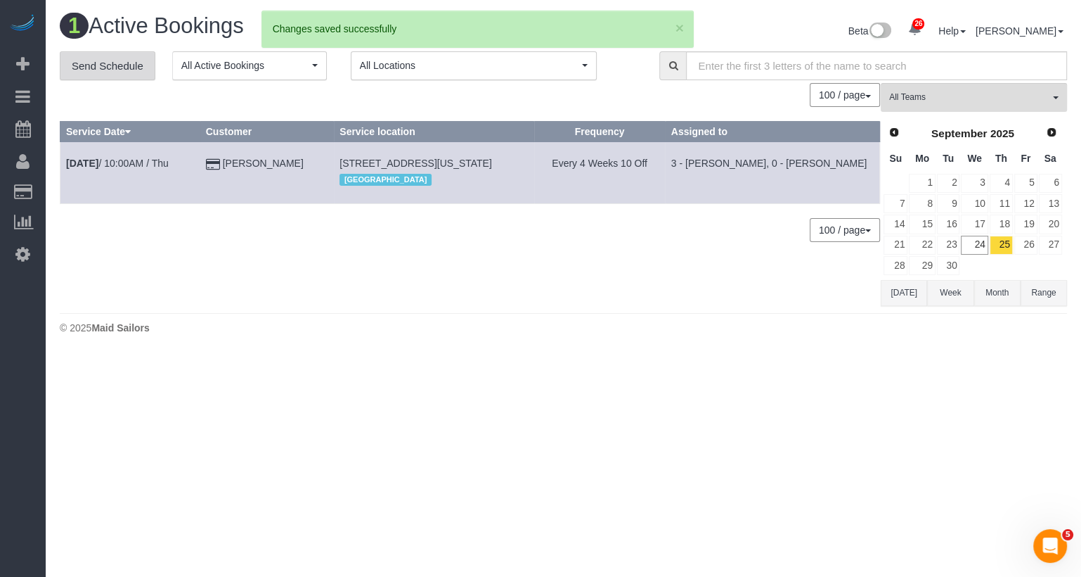
click at [129, 68] on link "Send Schedule" at bounding box center [108, 66] width 96 height 30
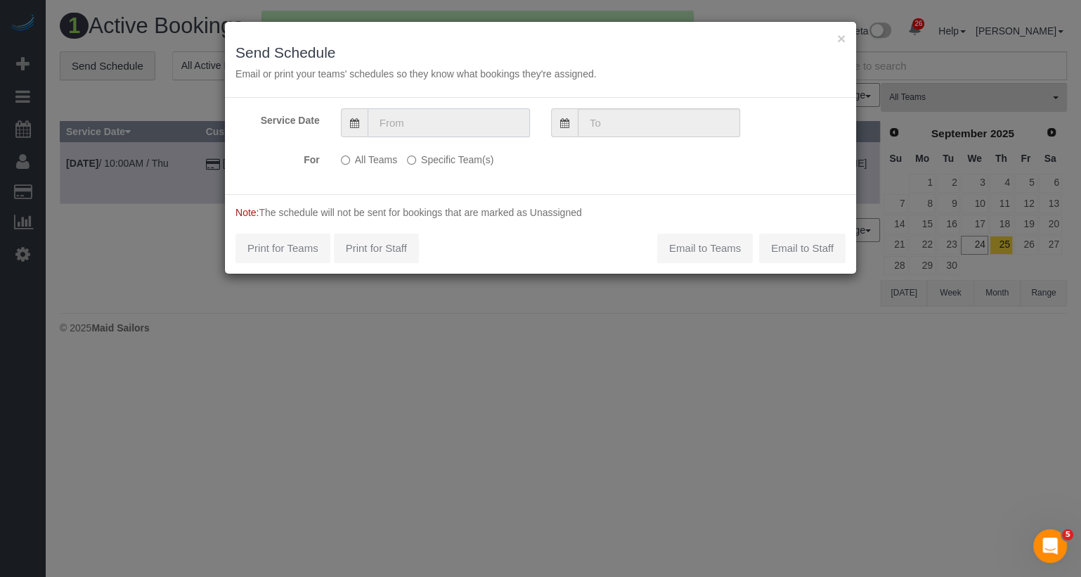
click at [404, 132] on input "text" at bounding box center [449, 122] width 162 height 29
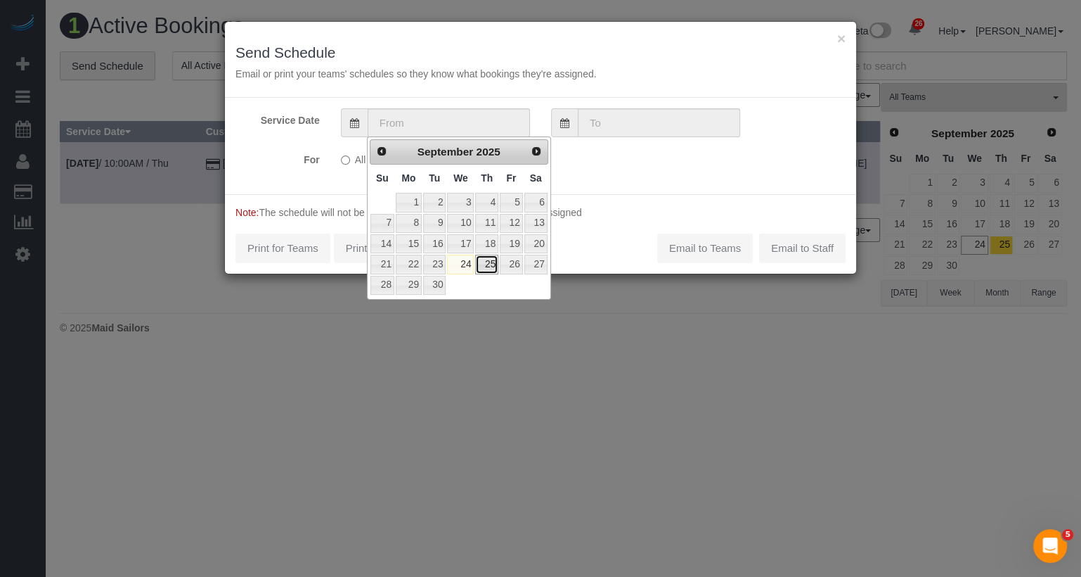
click at [485, 267] on link "25" at bounding box center [486, 264] width 23 height 19
type input "[DATE]"
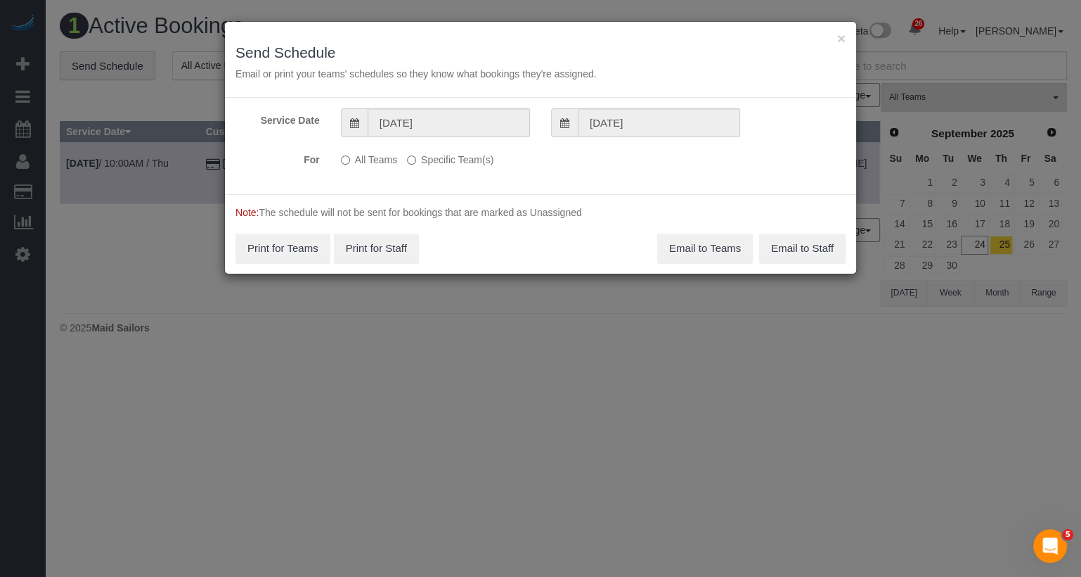
click at [467, 153] on label "Specific Team(s)" at bounding box center [450, 157] width 86 height 19
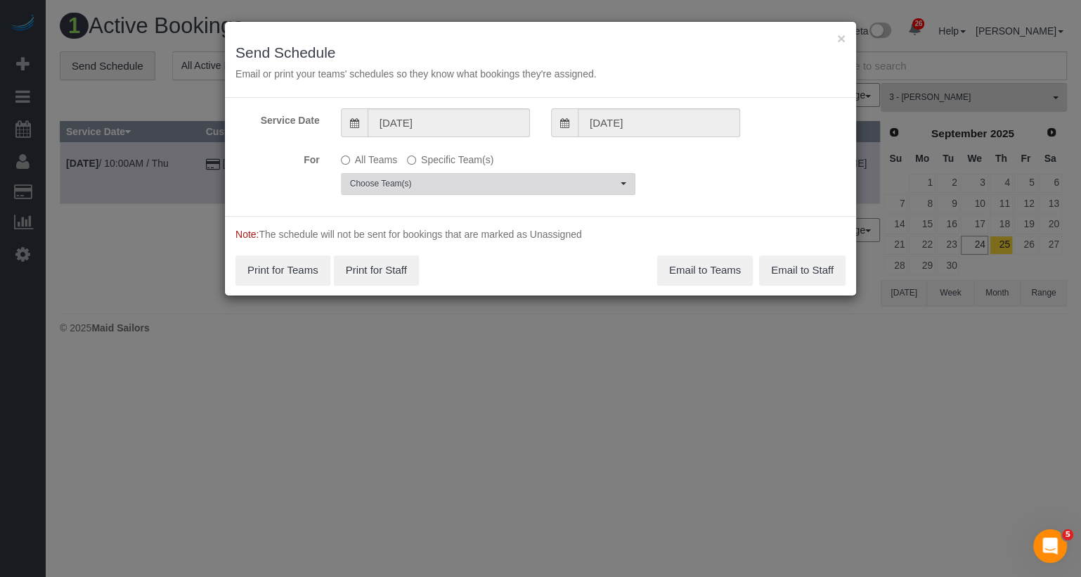
click at [454, 184] on span "Choose Team(s)" at bounding box center [483, 184] width 267 height 12
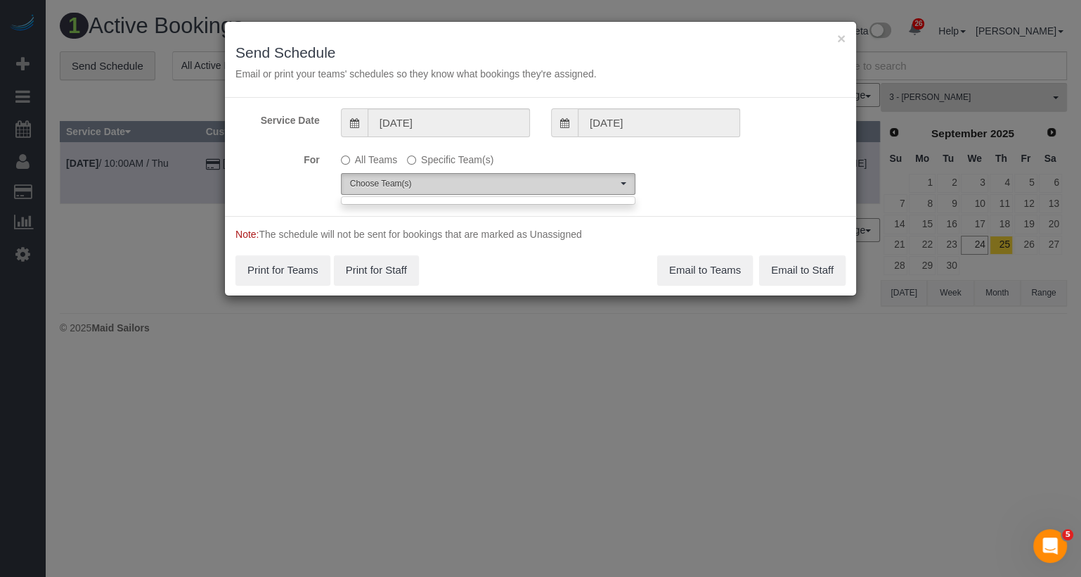
click at [458, 183] on span "Choose Team(s)" at bounding box center [483, 184] width 267 height 12
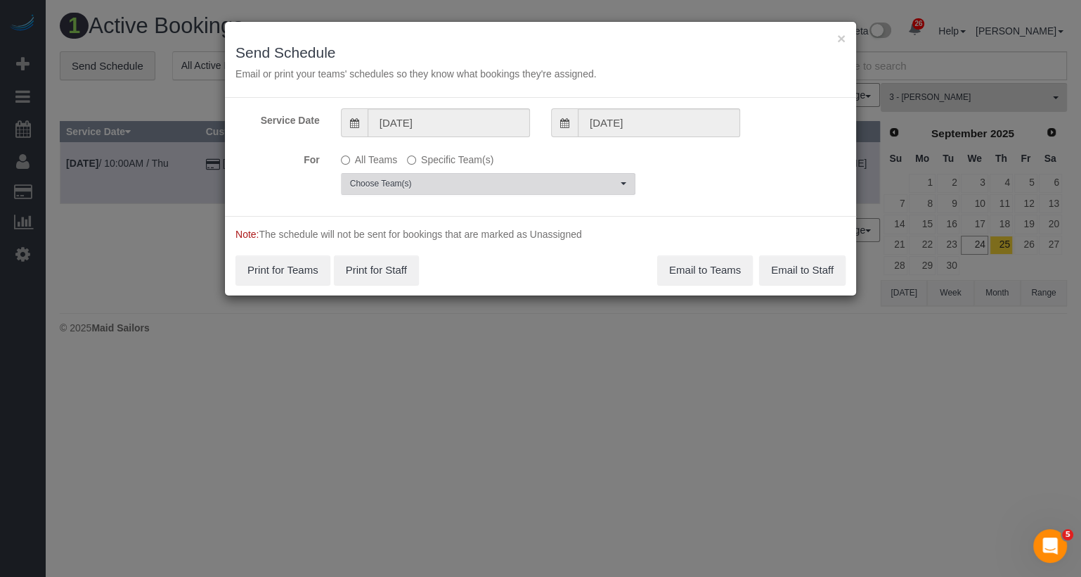
click at [458, 183] on span "Choose Team(s)" at bounding box center [483, 184] width 267 height 12
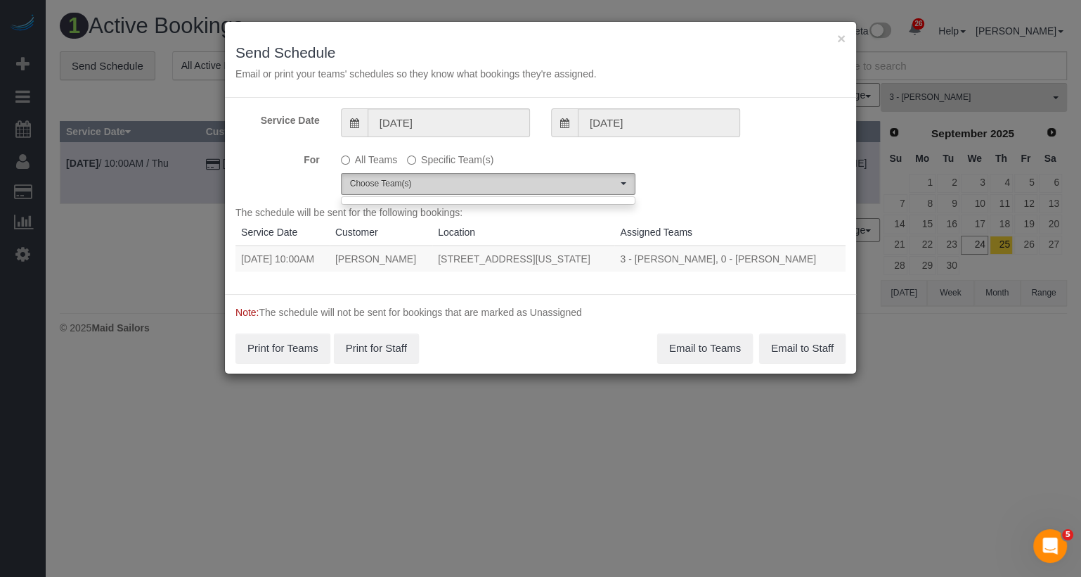
click at [582, 186] on span "Choose Team(s)" at bounding box center [483, 184] width 267 height 12
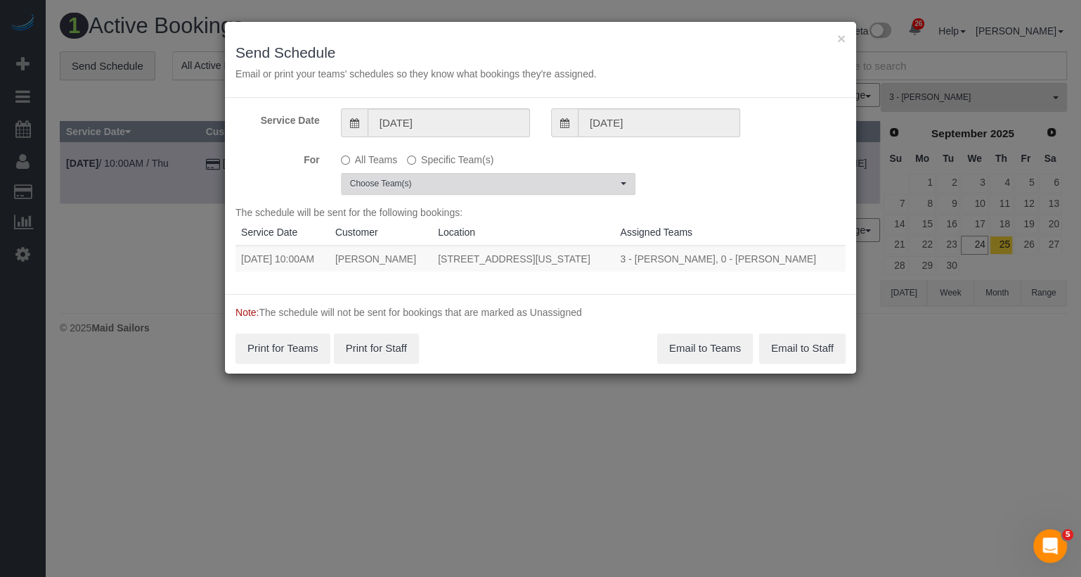
click at [582, 186] on span "Choose Team(s)" at bounding box center [483, 184] width 267 height 12
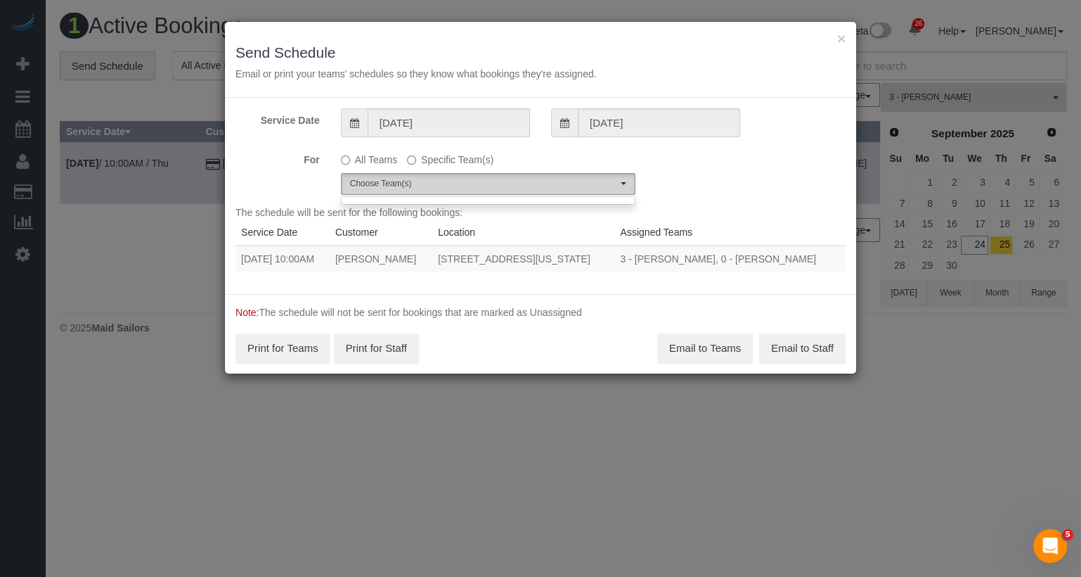
click at [437, 185] on span "Choose Team(s)" at bounding box center [483, 184] width 267 height 12
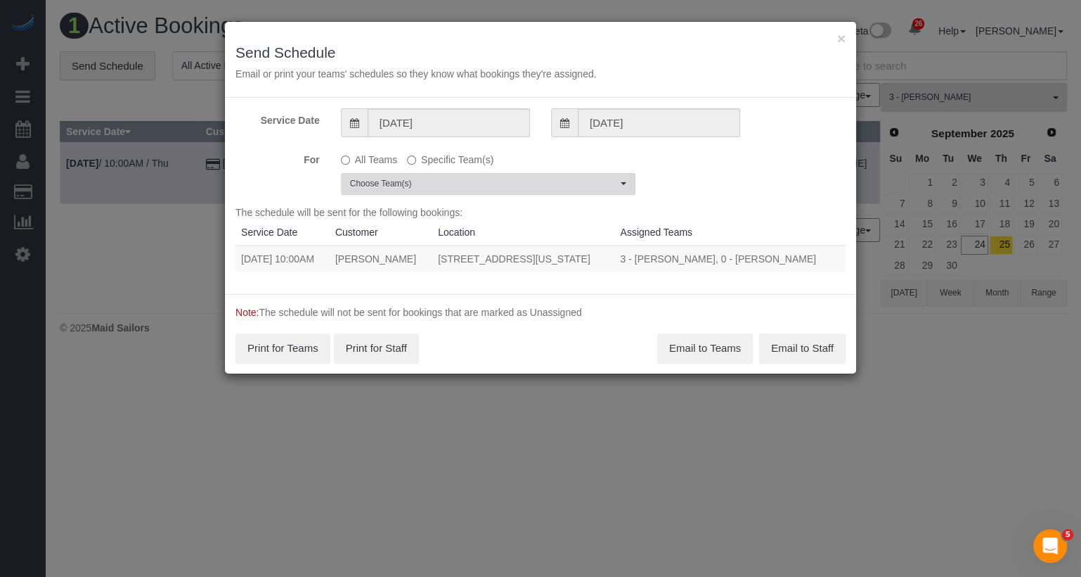
click at [437, 185] on span "Choose Team(s)" at bounding box center [483, 184] width 267 height 12
click at [361, 154] on label "All Teams" at bounding box center [369, 157] width 56 height 19
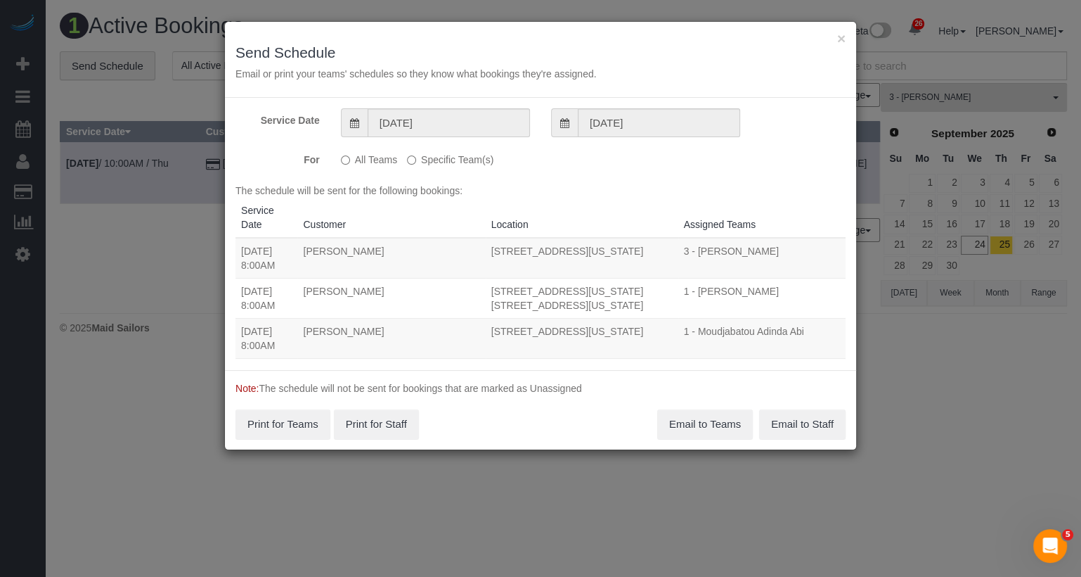
click at [441, 158] on label "Specific Team(s)" at bounding box center [450, 157] width 86 height 19
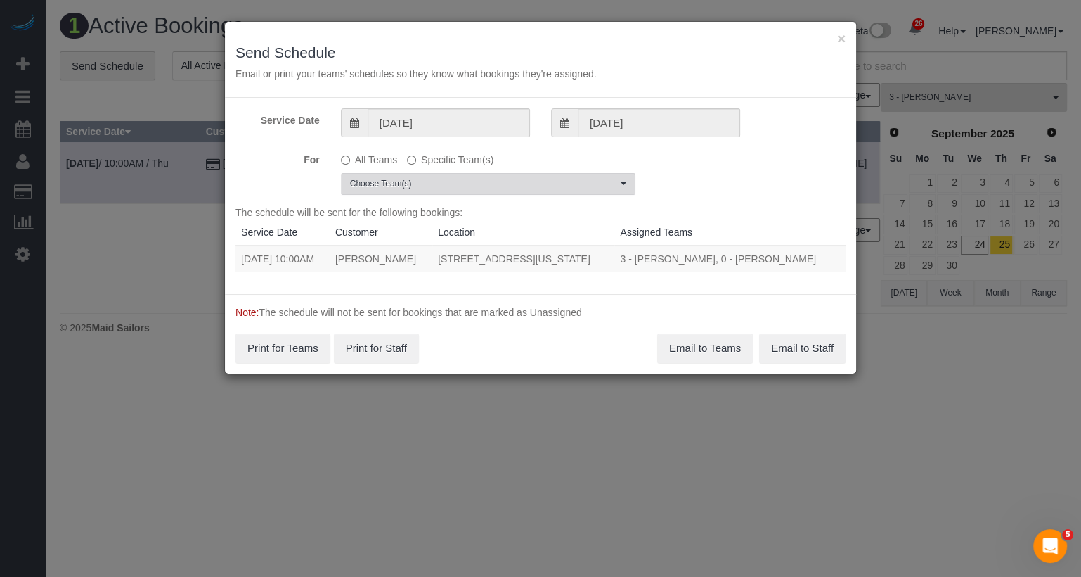
click at [438, 184] on span "Choose Team(s)" at bounding box center [483, 184] width 267 height 12
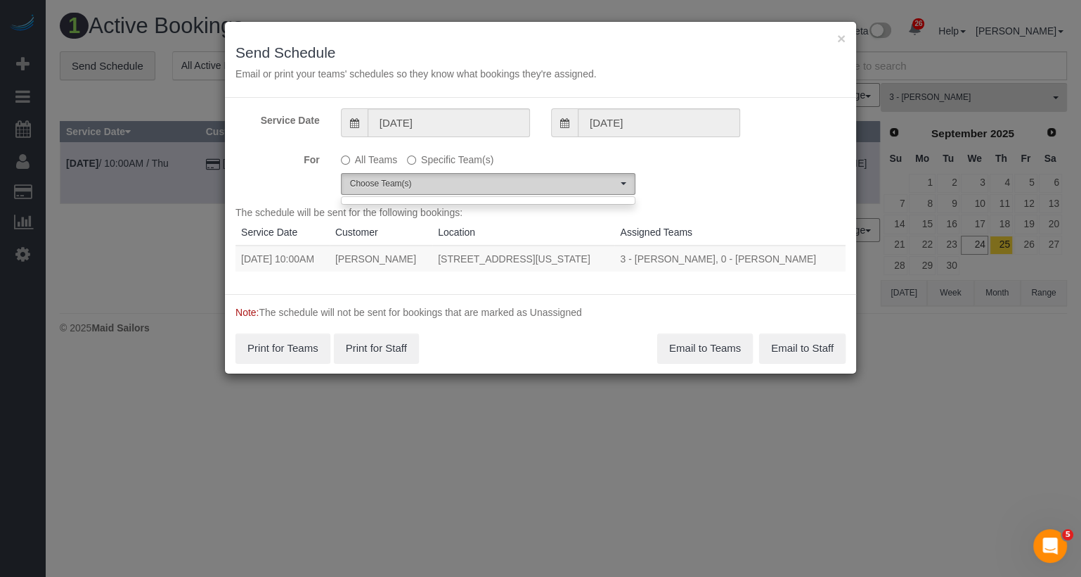
click at [434, 183] on span "Choose Team(s)" at bounding box center [483, 184] width 267 height 12
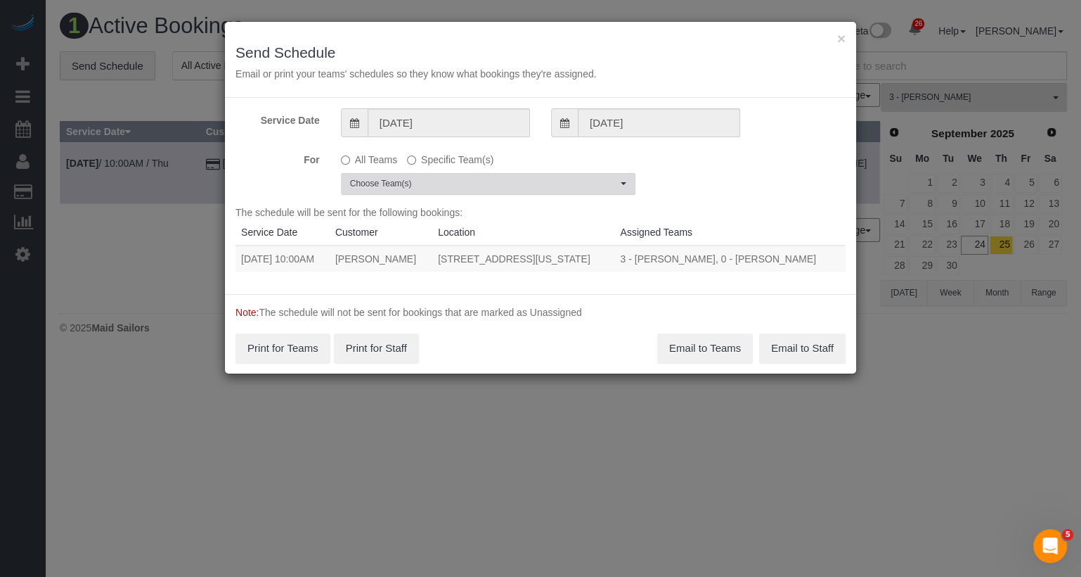
click at [434, 183] on span "Choose Team(s)" at bounding box center [483, 184] width 267 height 12
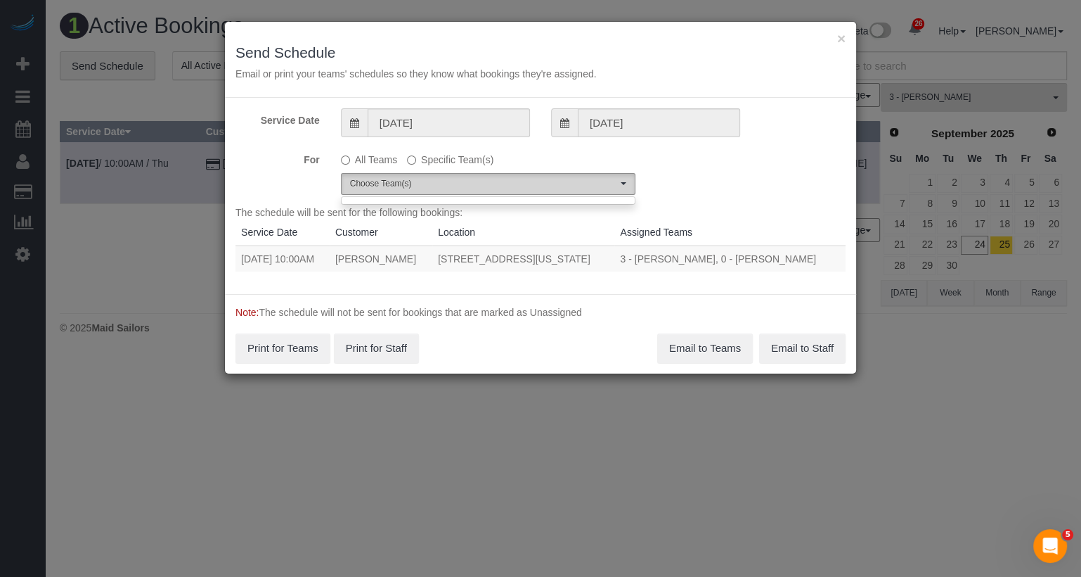
click at [447, 173] on button "Choose Team(s)" at bounding box center [488, 184] width 295 height 22
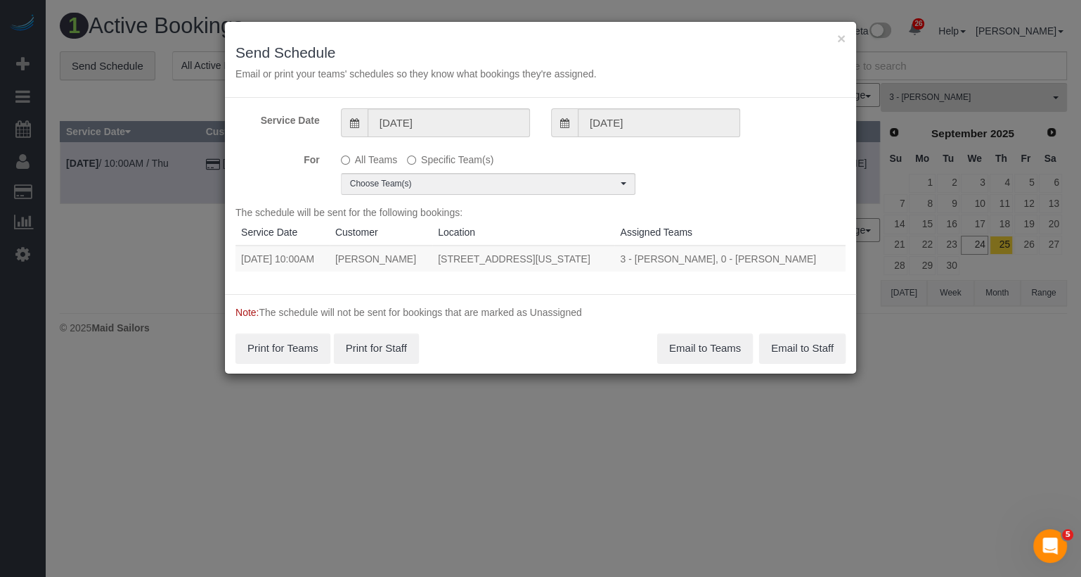
click at [360, 153] on label "All Teams" at bounding box center [369, 157] width 56 height 19
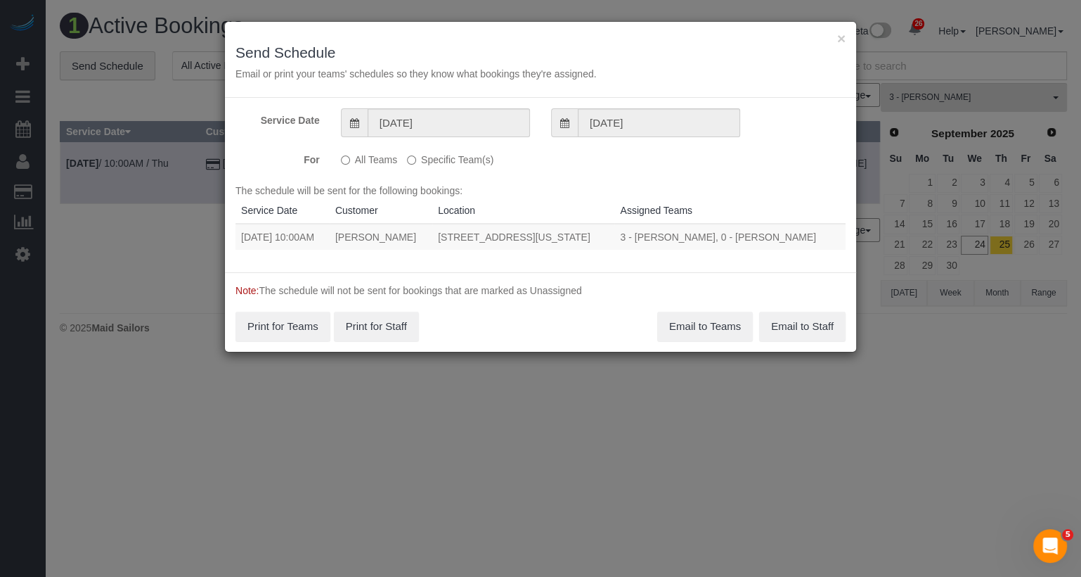
click at [430, 157] on label "Specific Team(s)" at bounding box center [450, 157] width 86 height 19
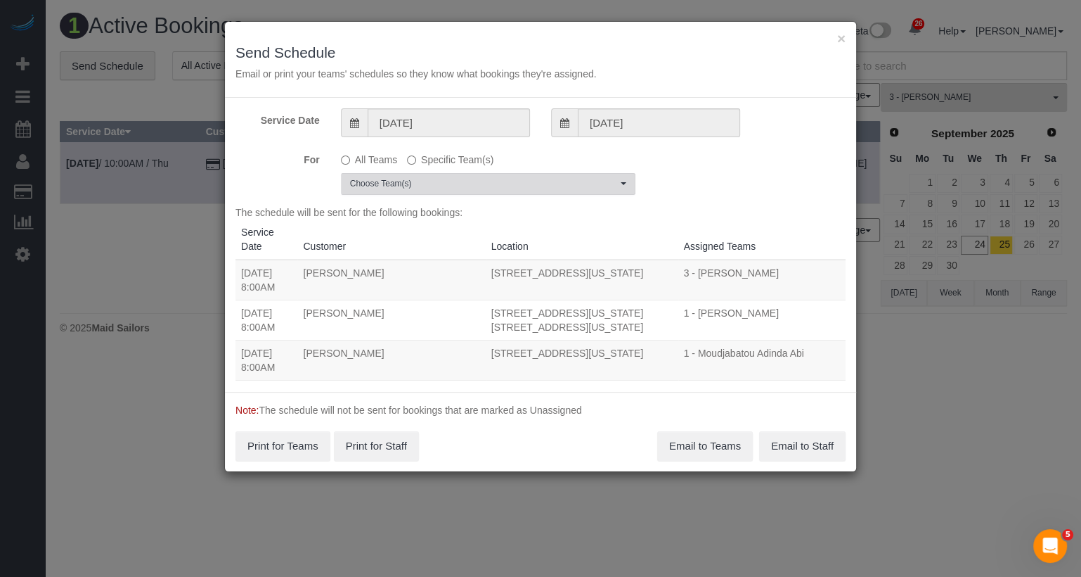
click at [423, 187] on span "Choose Team(s)" at bounding box center [483, 184] width 267 height 12
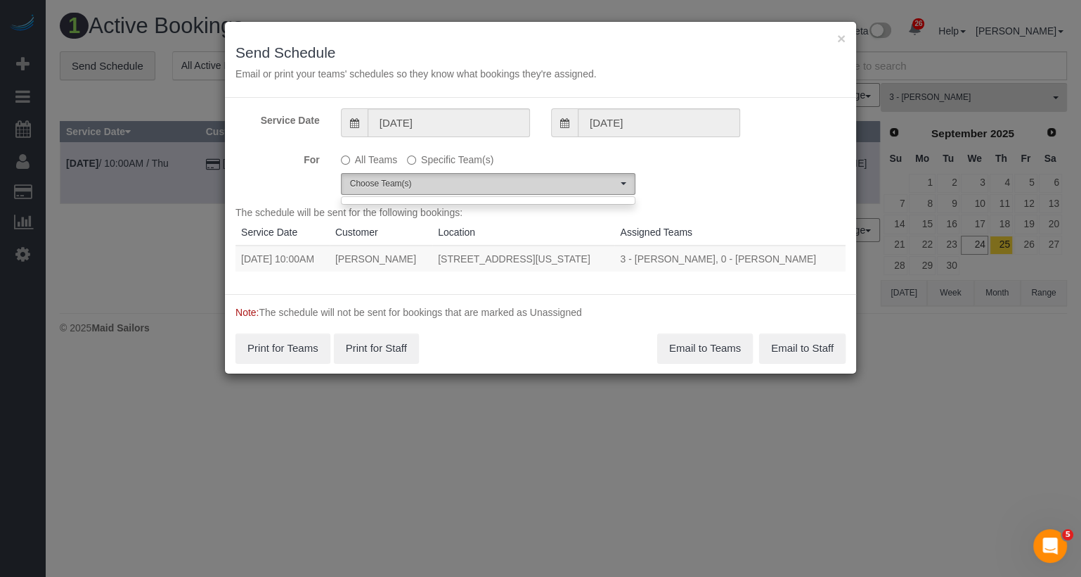
click at [430, 186] on span "Choose Team(s)" at bounding box center [483, 184] width 267 height 12
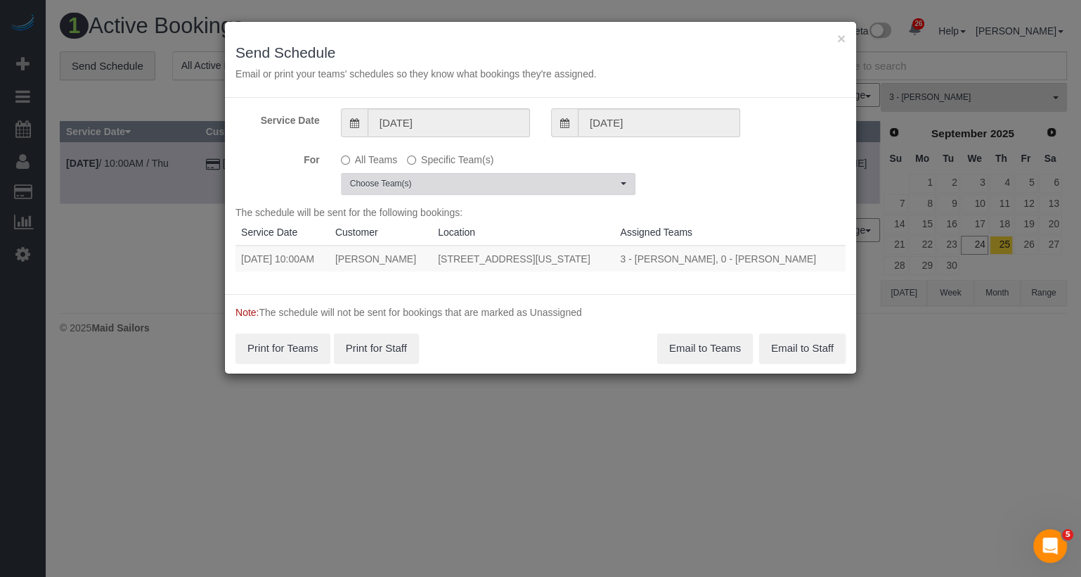
click at [430, 186] on span "Choose Team(s)" at bounding box center [483, 184] width 267 height 12
click at [369, 157] on label "All Teams" at bounding box center [369, 157] width 56 height 19
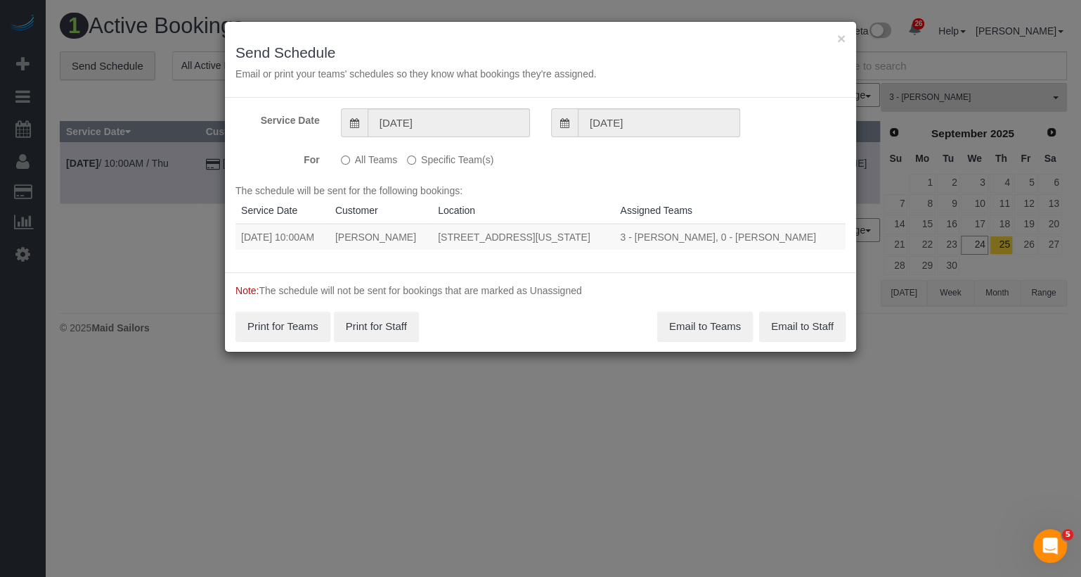
click at [439, 158] on label "Specific Team(s)" at bounding box center [450, 157] width 86 height 19
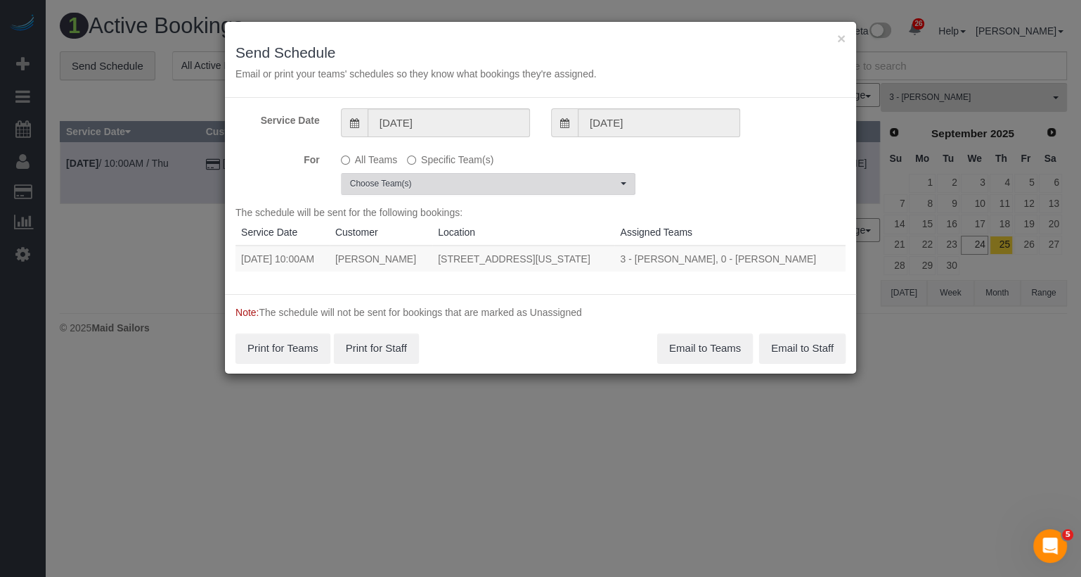
click at [441, 182] on span "Choose Team(s)" at bounding box center [483, 184] width 267 height 12
click at [612, 199] on div at bounding box center [488, 200] width 295 height 8
click at [843, 37] on button "×" at bounding box center [841, 38] width 8 height 15
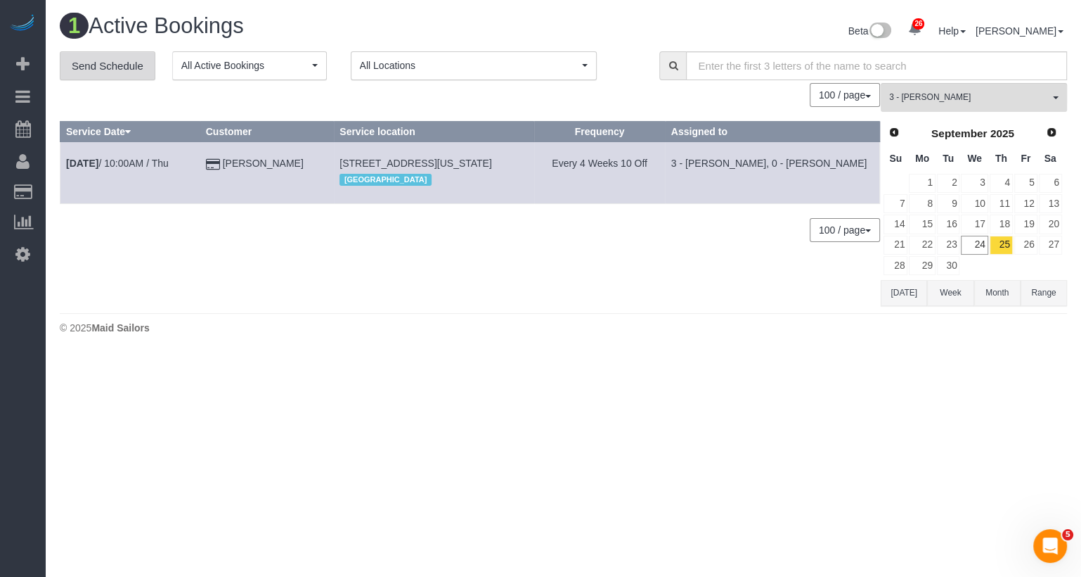
click at [127, 68] on link "Send Schedule" at bounding box center [108, 66] width 96 height 30
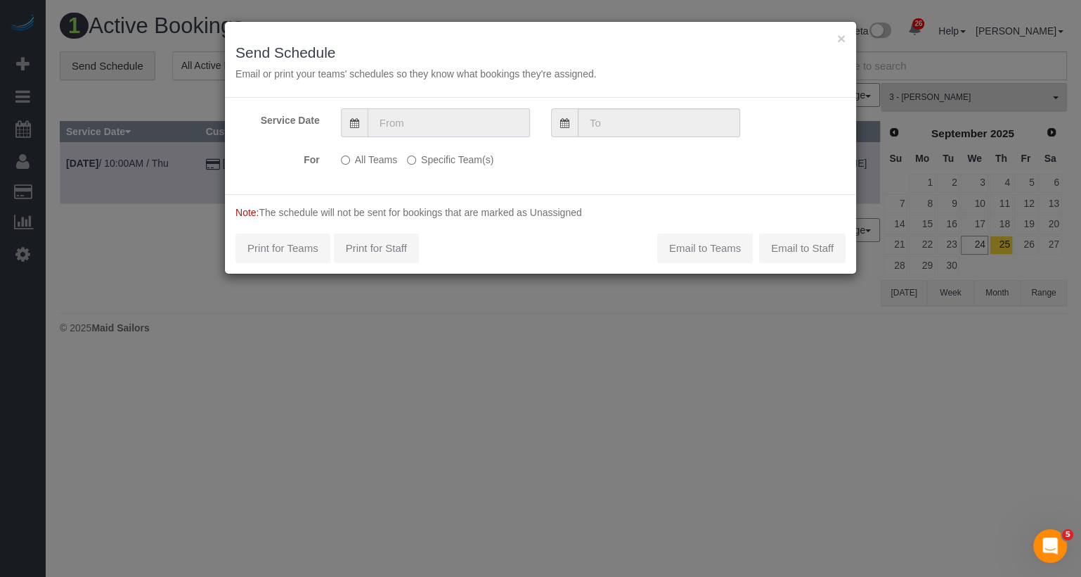
click at [421, 115] on input "text" at bounding box center [449, 122] width 162 height 29
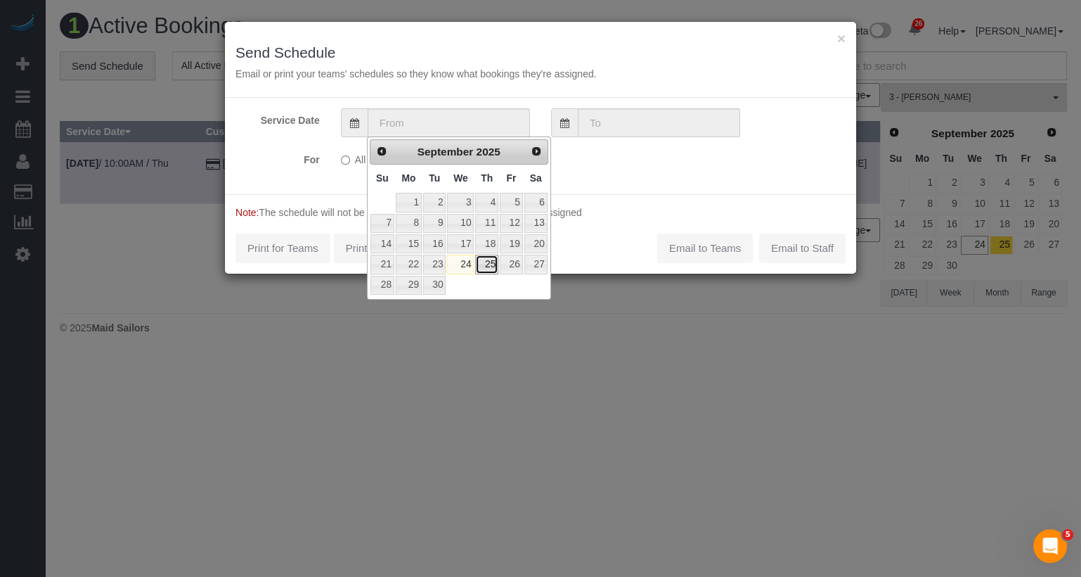
click at [492, 258] on link "25" at bounding box center [486, 264] width 23 height 19
type input "[DATE]"
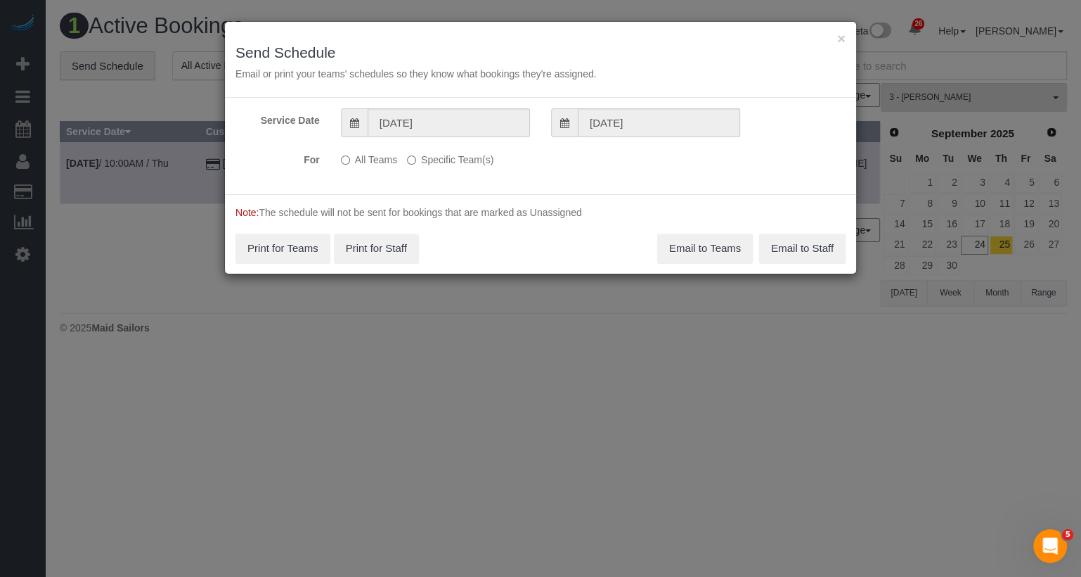
click at [474, 156] on label "Specific Team(s)" at bounding box center [450, 157] width 86 height 19
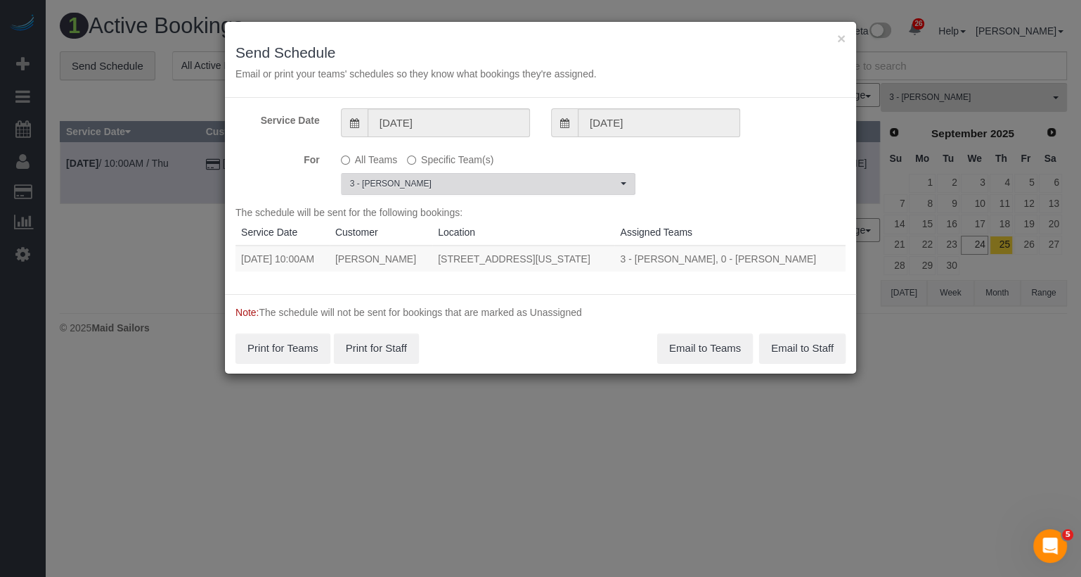
click at [431, 182] on span "3 - [PERSON_NAME]" at bounding box center [483, 184] width 267 height 12
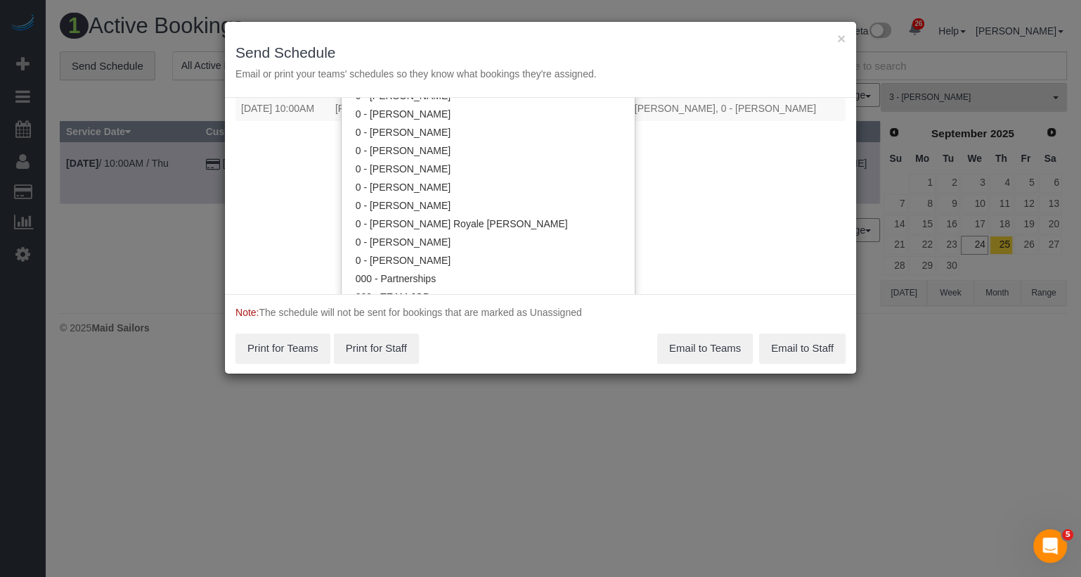
scroll to position [156, 0]
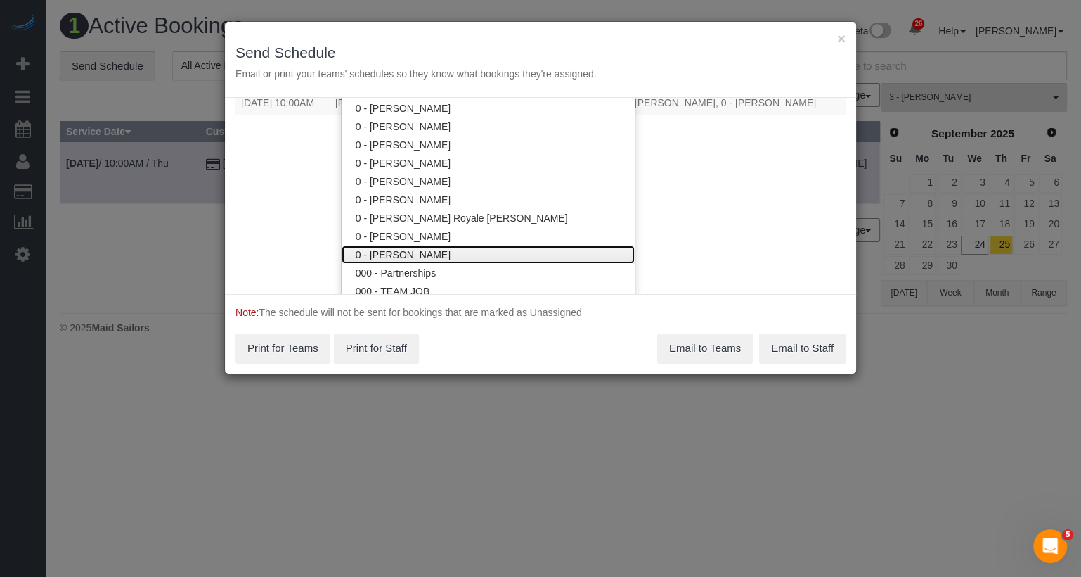
click at [425, 252] on link "0 - [PERSON_NAME]" at bounding box center [488, 254] width 293 height 18
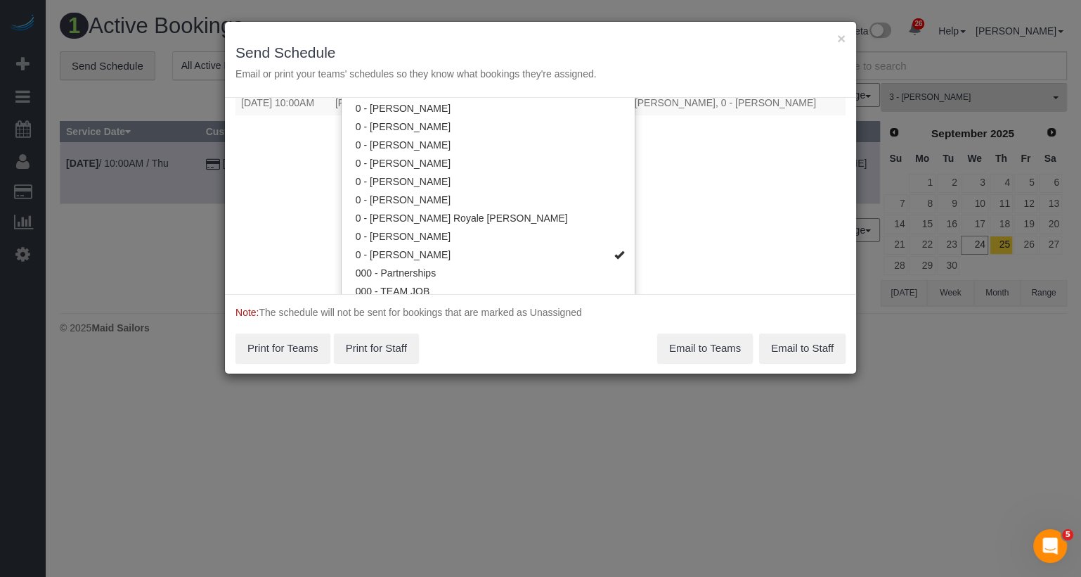
click at [724, 199] on div "Service Date 09/25/2025 09/25/2025 For All Teams Specific Team(s) 0 - Raymond B…" at bounding box center [540, 196] width 631 height 196
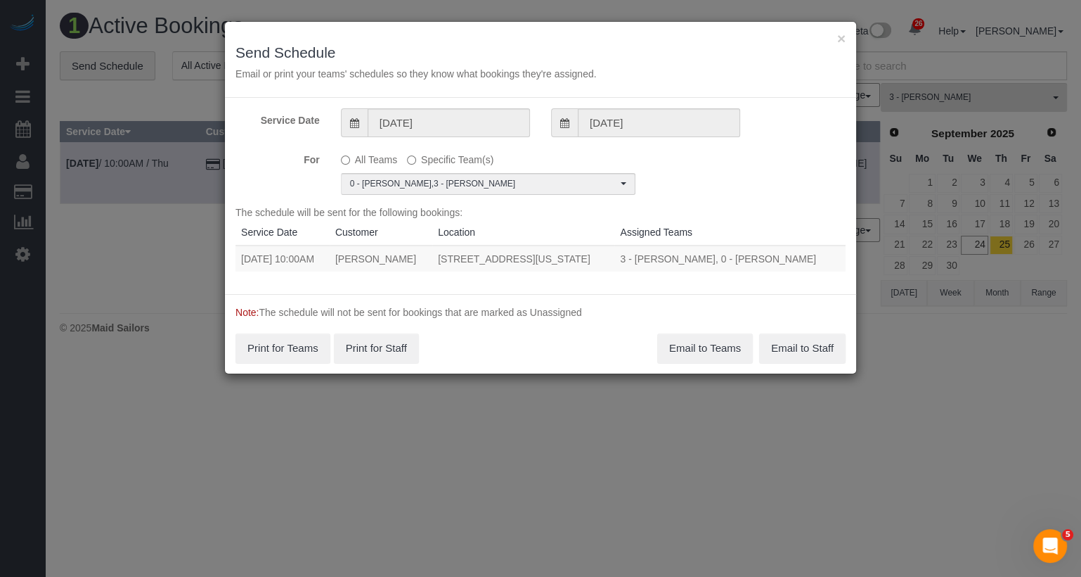
scroll to position [0, 0]
click at [698, 349] on button "Email to Teams" at bounding box center [705, 348] width 96 height 30
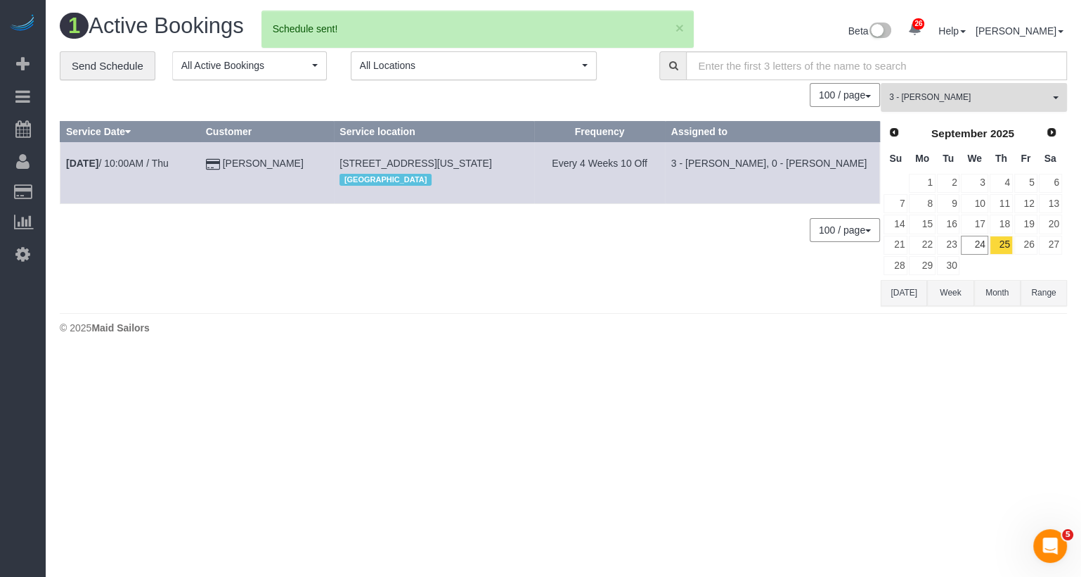
click at [943, 100] on span "3 - [PERSON_NAME]" at bounding box center [969, 97] width 160 height 12
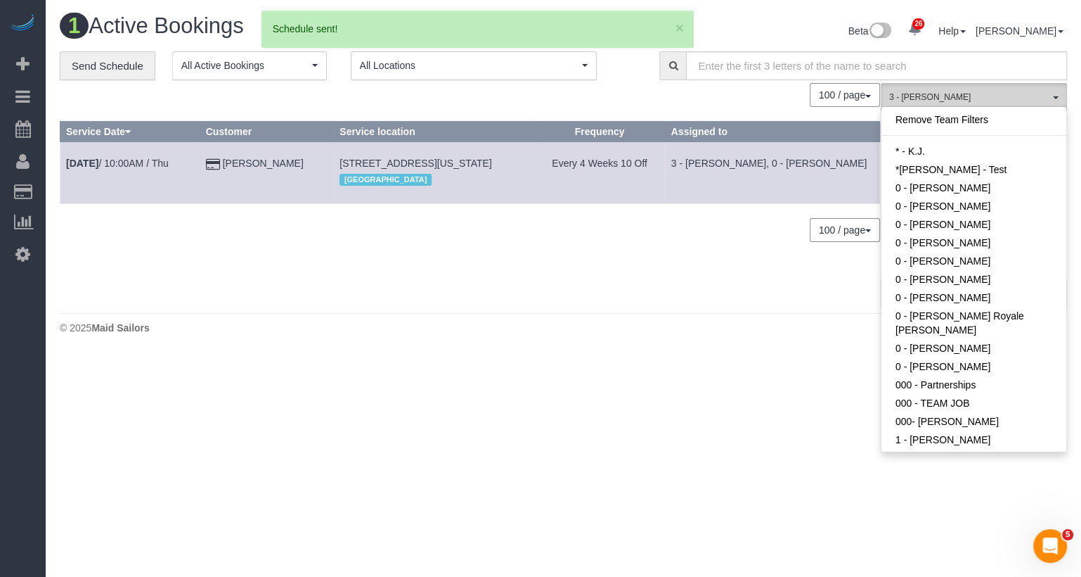
scroll to position [1087, 0]
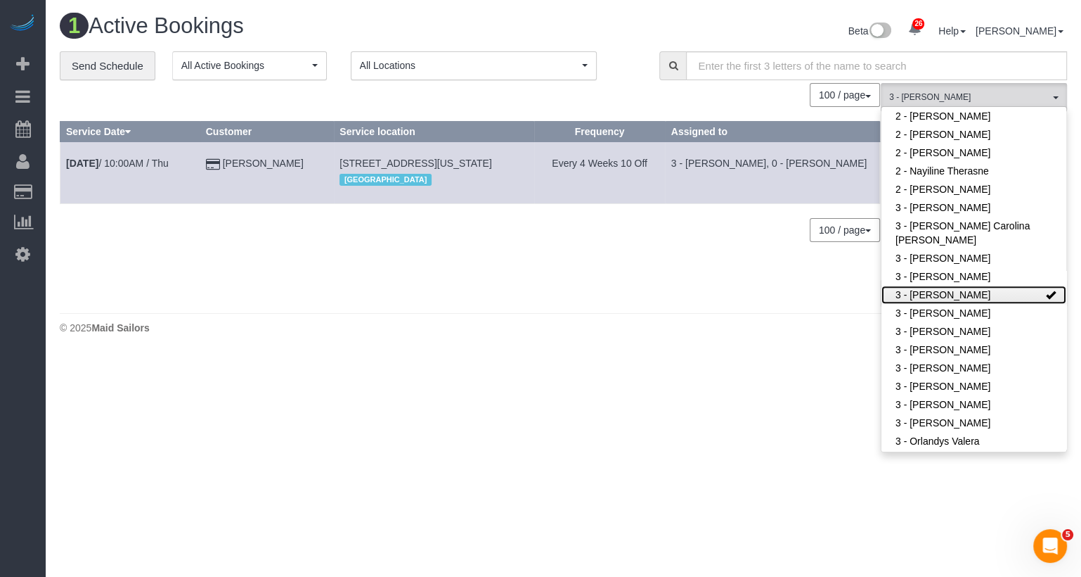
click at [941, 285] on link "3 - [PERSON_NAME]" at bounding box center [974, 294] width 185 height 18
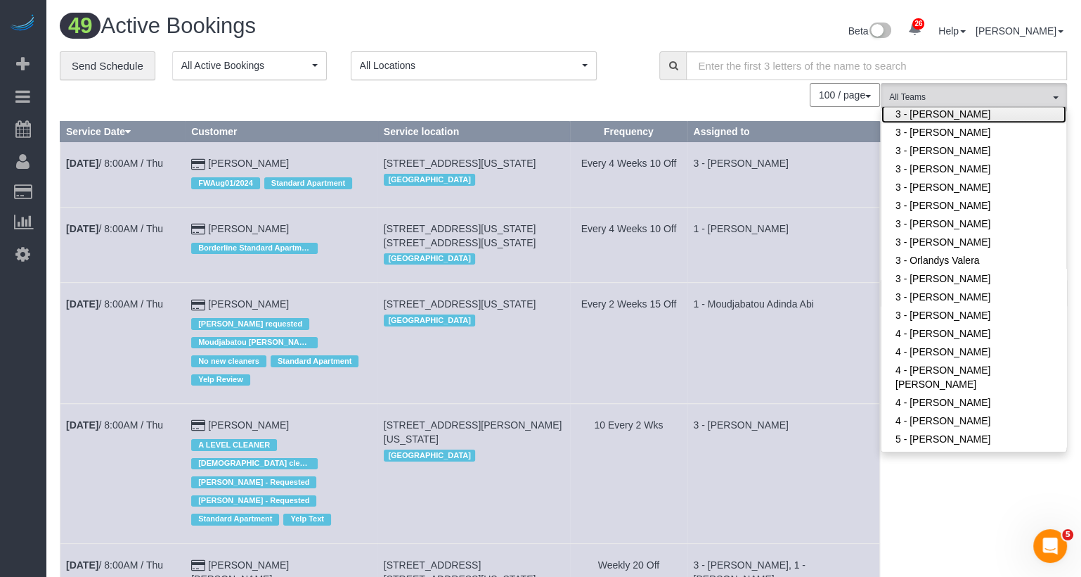
scroll to position [1269, 0]
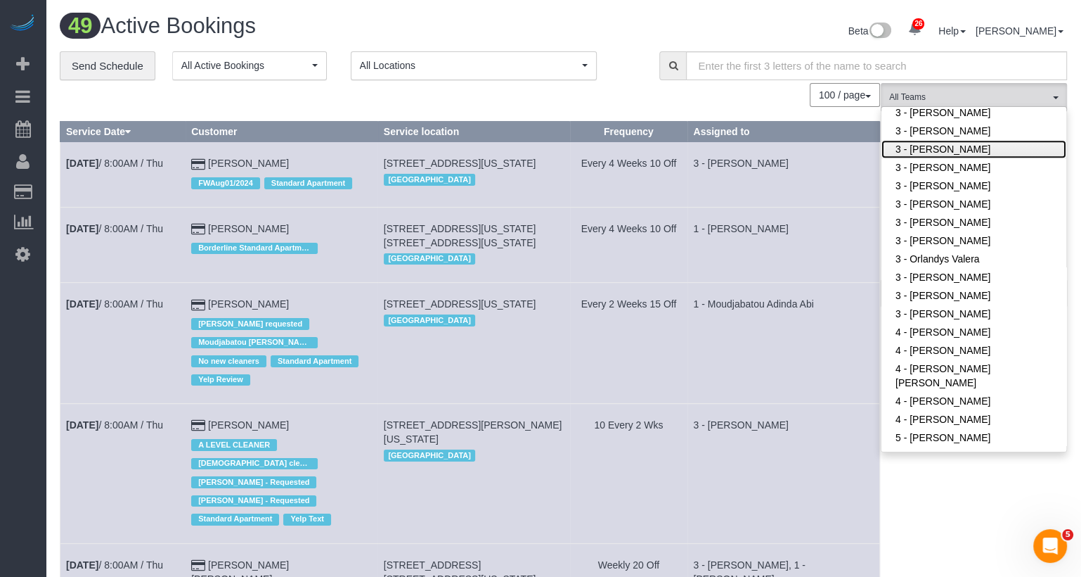
click at [956, 140] on link "3 - [PERSON_NAME]" at bounding box center [974, 149] width 185 height 18
click at [829, 187] on td "3 - [PERSON_NAME]" at bounding box center [784, 174] width 193 height 65
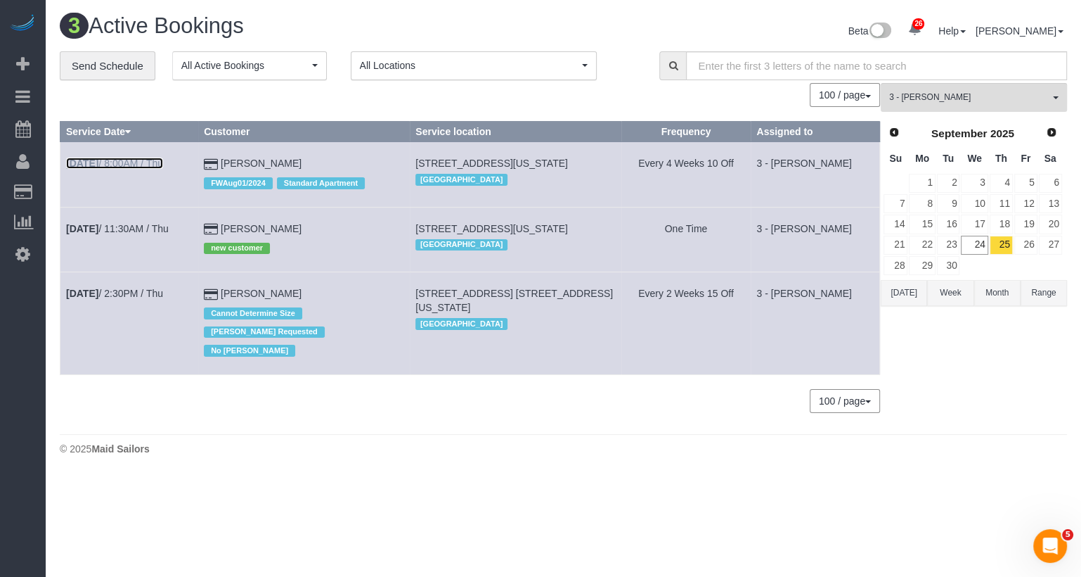
click at [152, 160] on link "Sep 25th / 8:00AM / Thu" at bounding box center [114, 163] width 97 height 11
click at [136, 227] on link "Sep 25th / 11:30AM / Thu" at bounding box center [117, 228] width 103 height 11
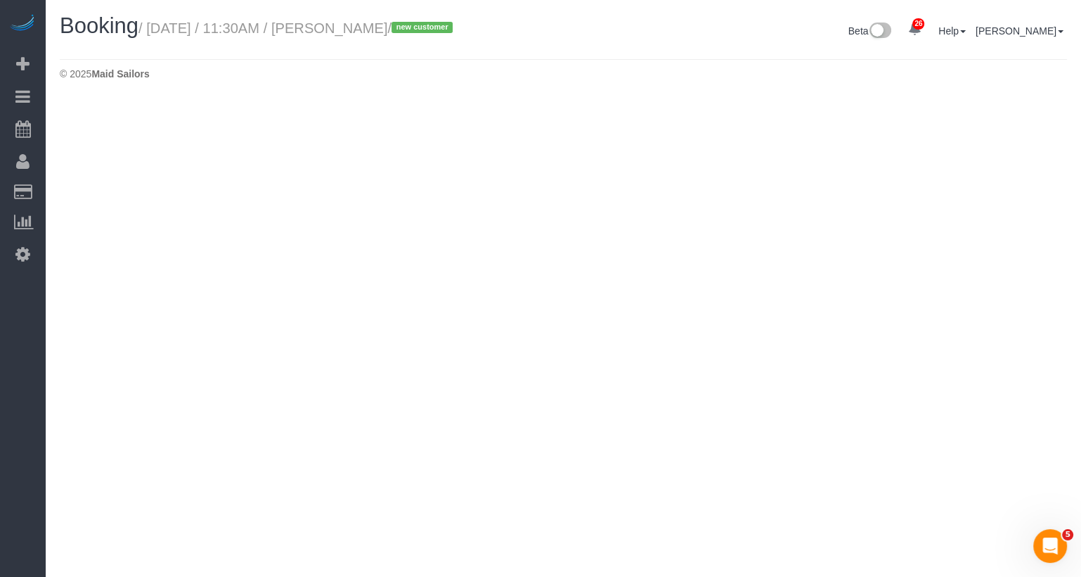
select select "NY"
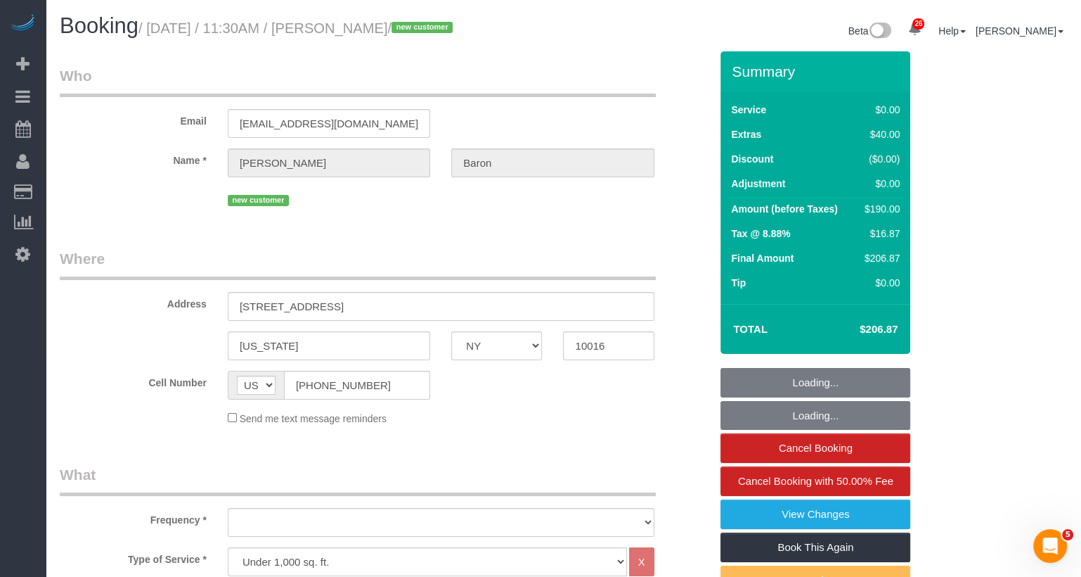
select select "number:57"
select select "number:73"
select select "number:15"
select select "number:6"
select select "object:10821"
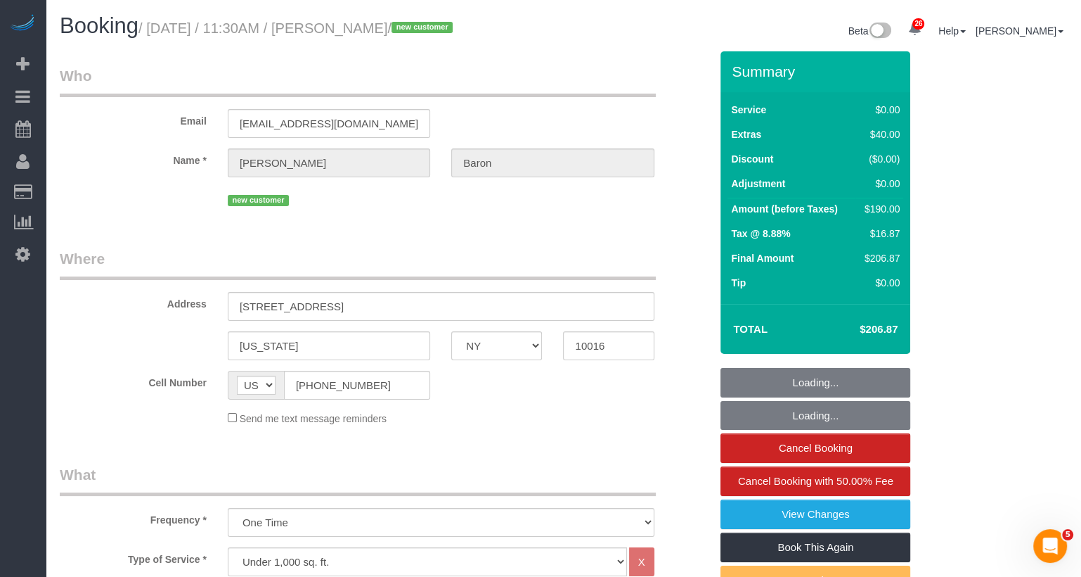
select select "string:stripe-pm_1SAtrb4VGloSiKo79jA5NgzE"
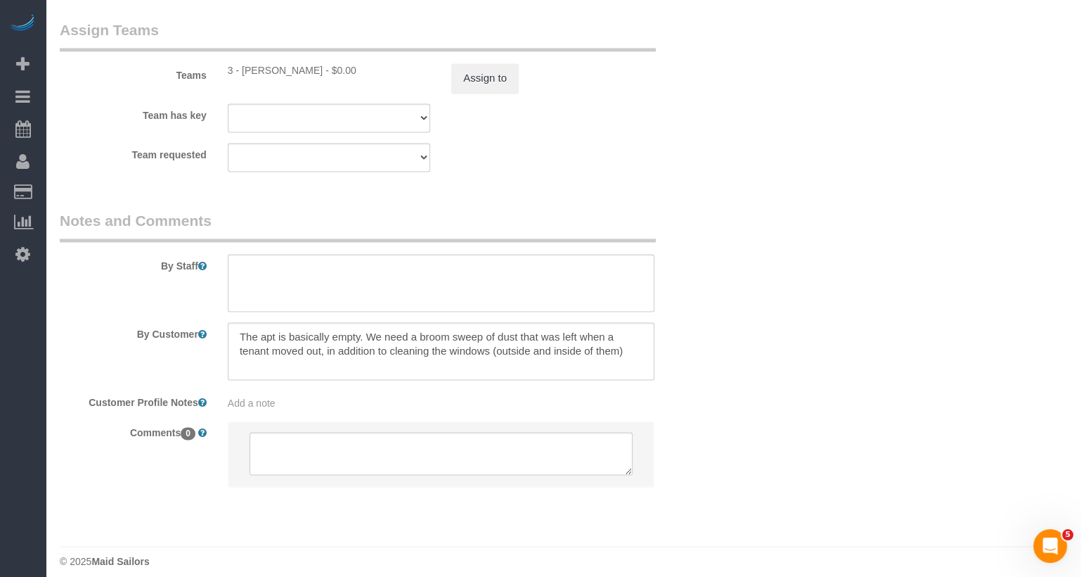
scroll to position [1956, 0]
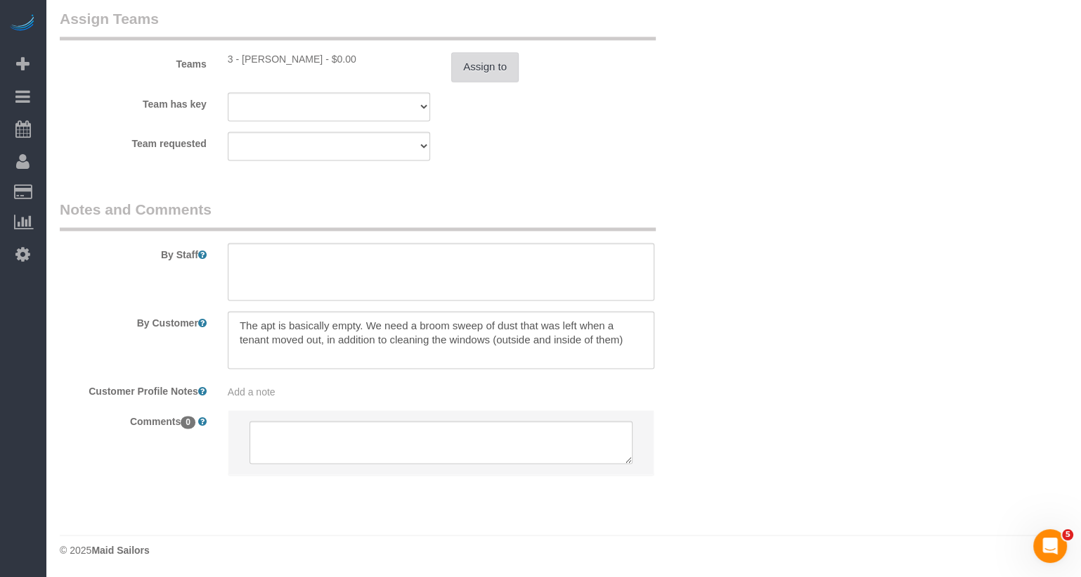
click at [490, 74] on button "Assign to" at bounding box center [485, 67] width 68 height 30
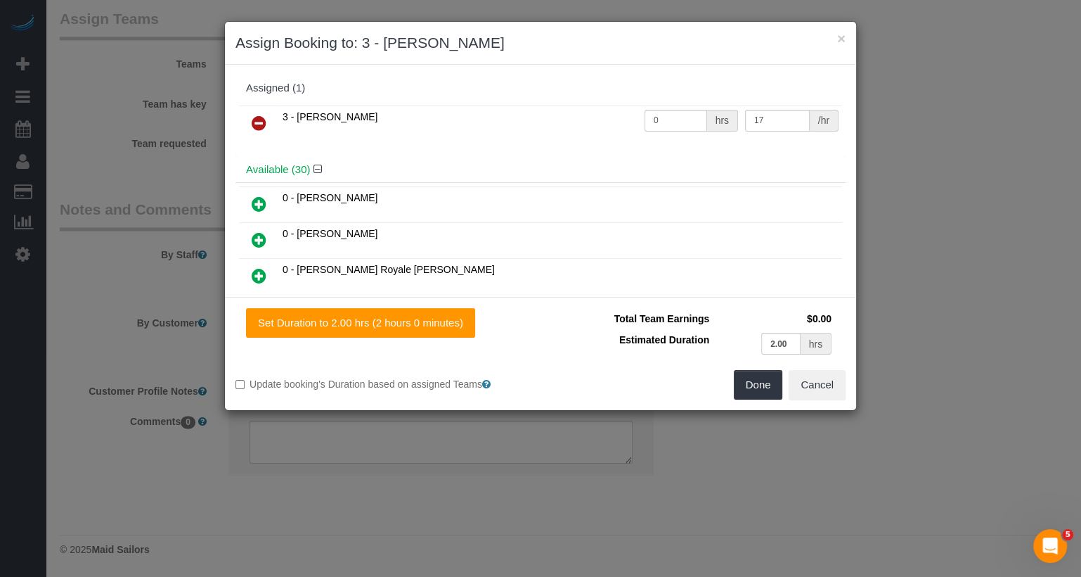
scroll to position [28, 0]
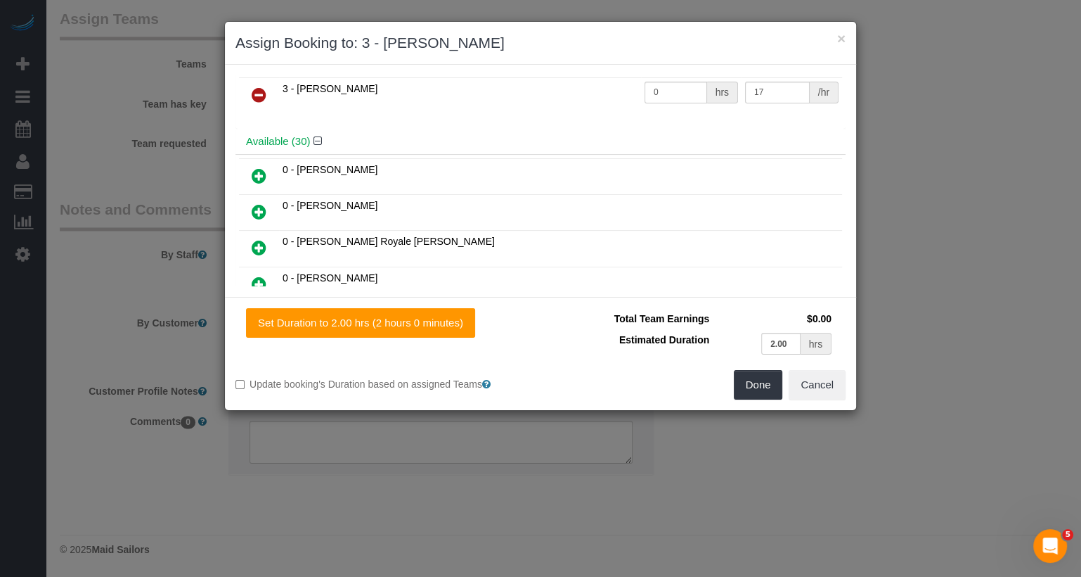
click at [260, 206] on icon at bounding box center [259, 211] width 15 height 17
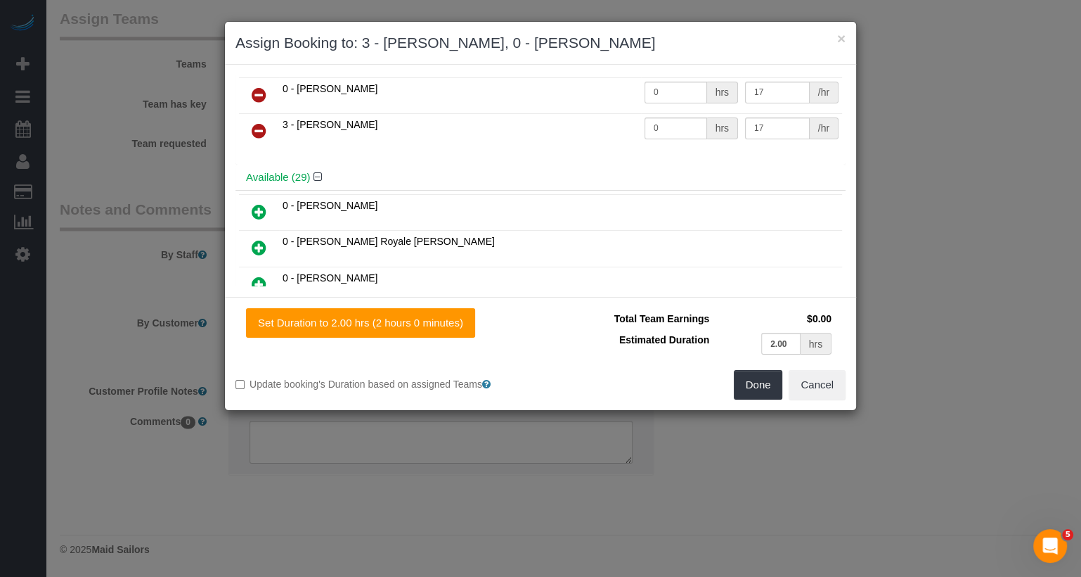
drag, startPoint x: 421, startPoint y: 88, endPoint x: 286, endPoint y: 86, distance: 135.0
click at [286, 86] on td "0 - [PERSON_NAME]" at bounding box center [460, 95] width 362 height 36
copy span "- Kenia Cabanilla Rosado"
click at [766, 387] on button "Done" at bounding box center [758, 385] width 49 height 30
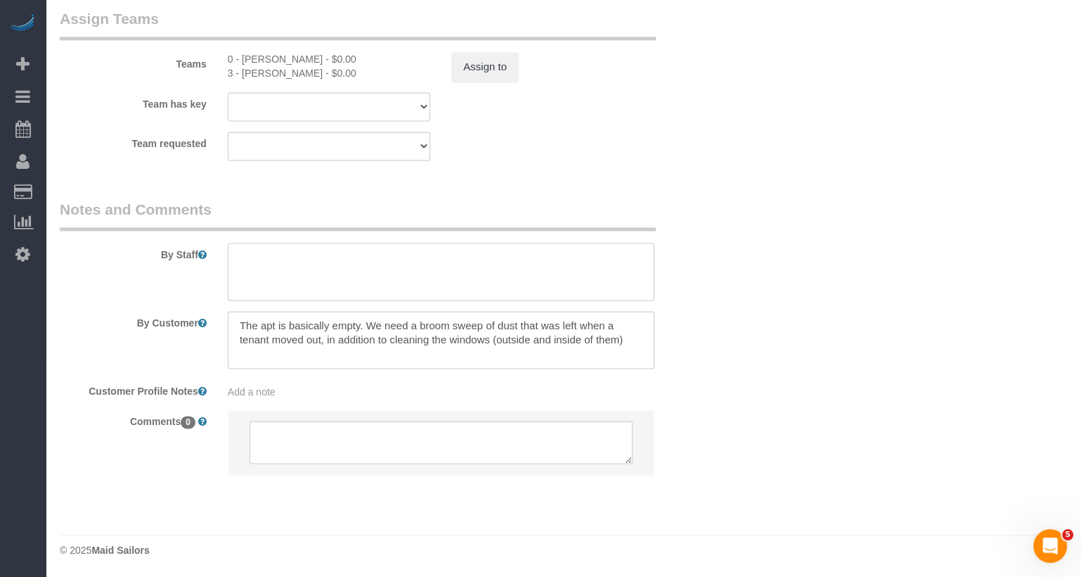
click at [345, 273] on textarea at bounding box center [441, 272] width 427 height 58
paste textarea "- Kenia Cabanilla Rosado"
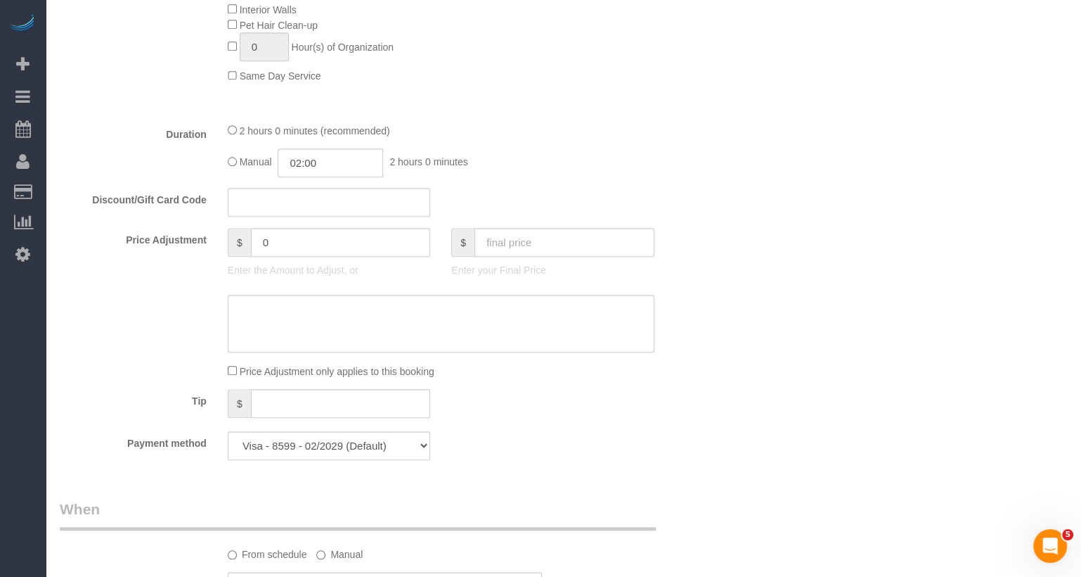
scroll to position [0, 0]
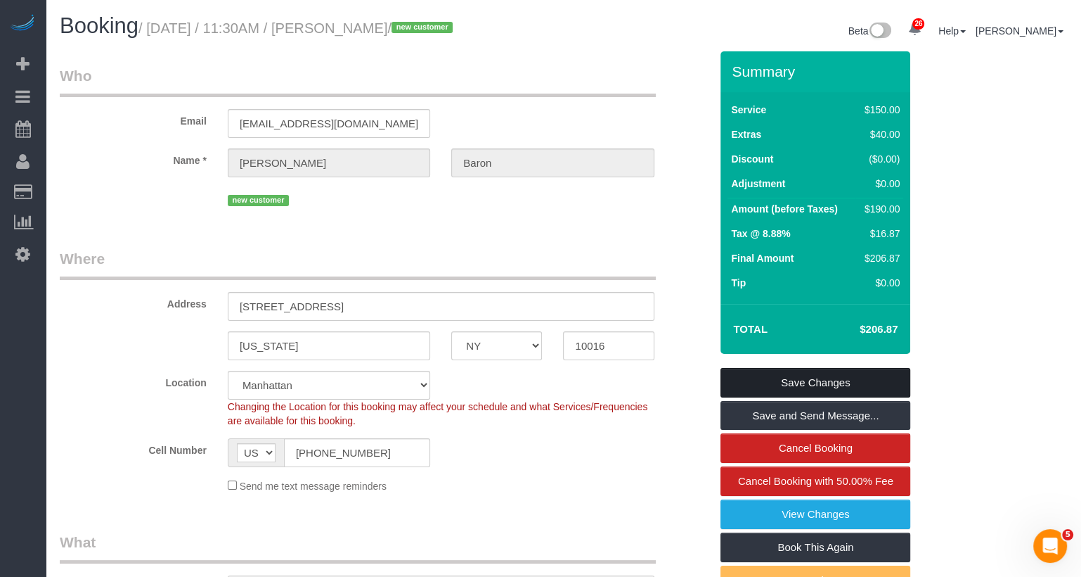
type textarea "Trainee: - Kenia Cabanilla Rosado do not enter apt without trainer"
click at [866, 385] on link "Save Changes" at bounding box center [816, 383] width 190 height 30
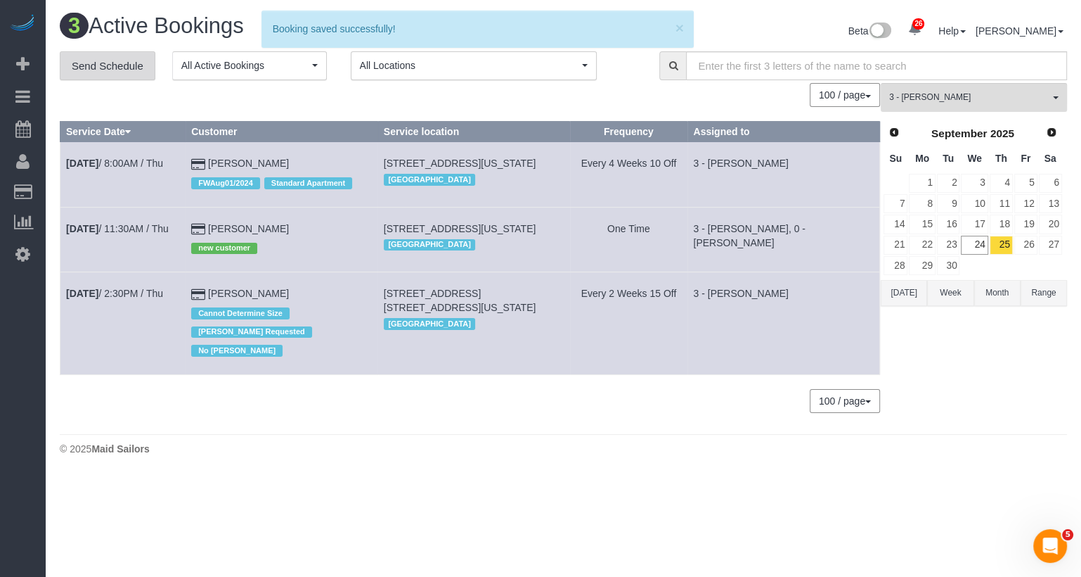
click at [139, 69] on link "Send Schedule" at bounding box center [108, 66] width 96 height 30
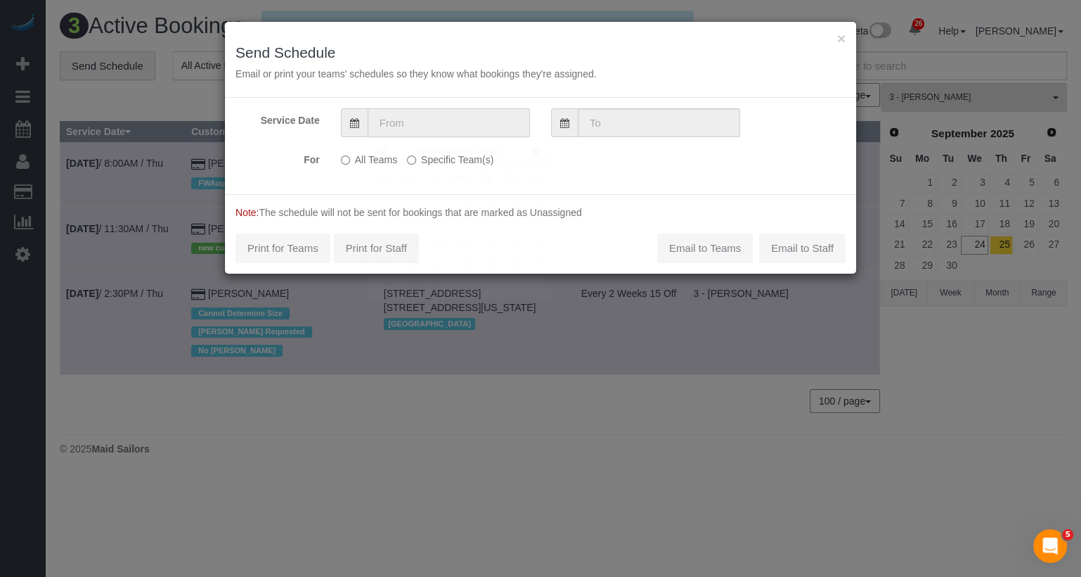
click at [413, 120] on input "text" at bounding box center [449, 122] width 162 height 29
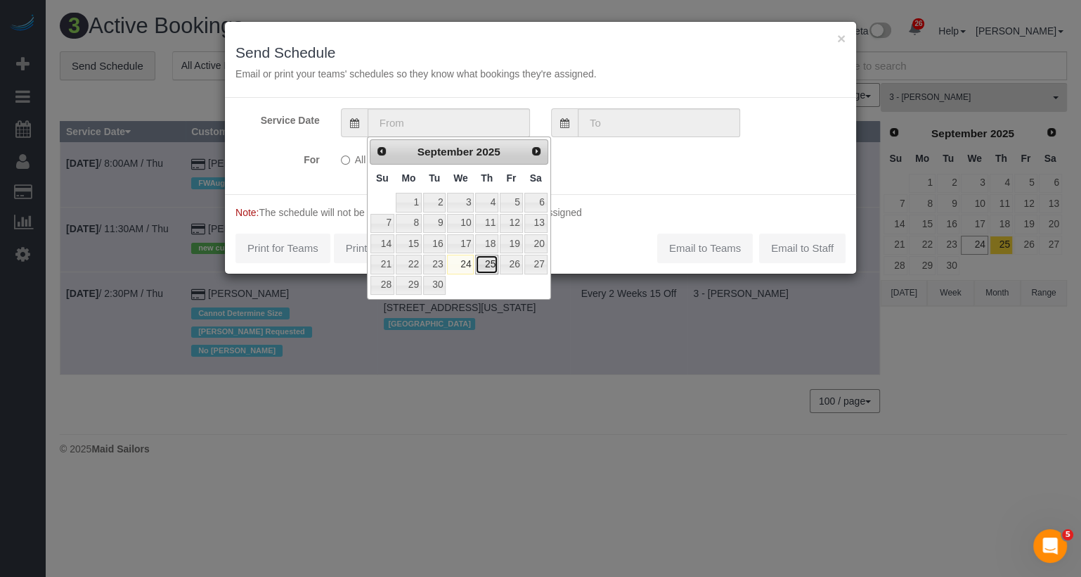
click at [483, 262] on link "25" at bounding box center [486, 264] width 23 height 19
type input "09/25/2025"
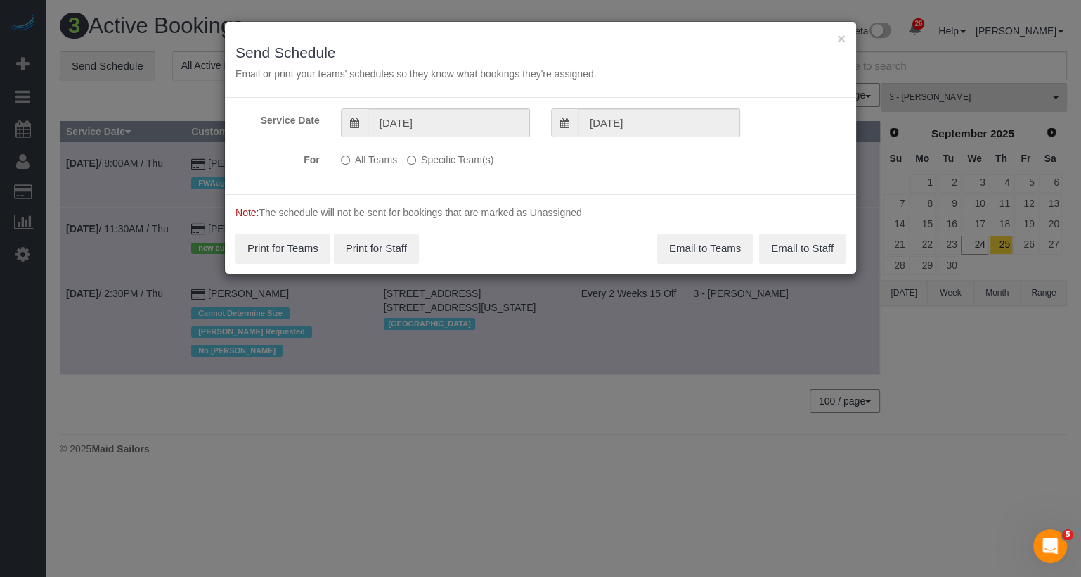
click at [472, 160] on label "Specific Team(s)" at bounding box center [450, 157] width 86 height 19
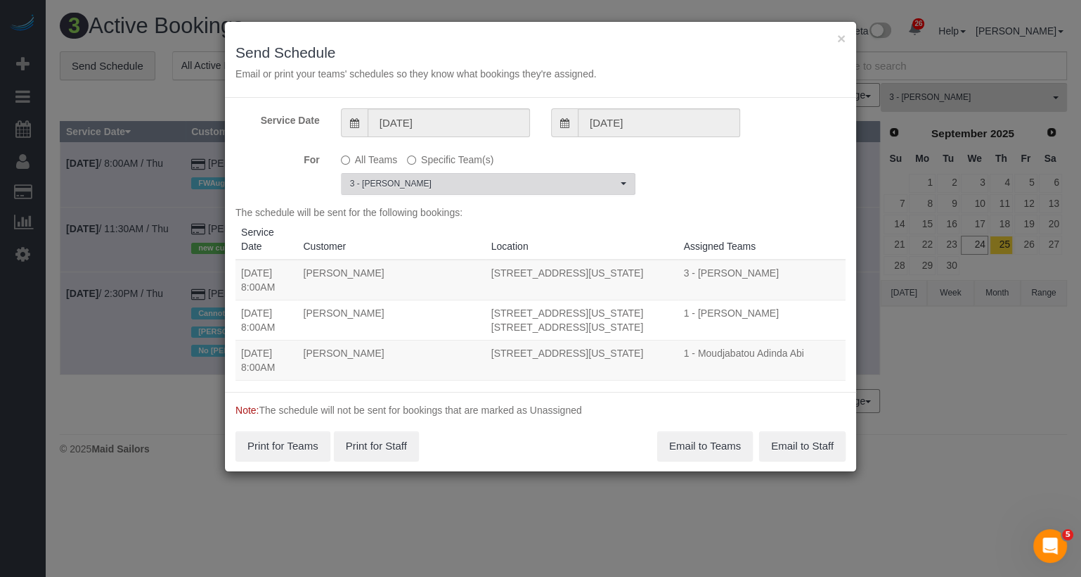
click at [449, 185] on span "3 - [PERSON_NAME]" at bounding box center [483, 184] width 267 height 12
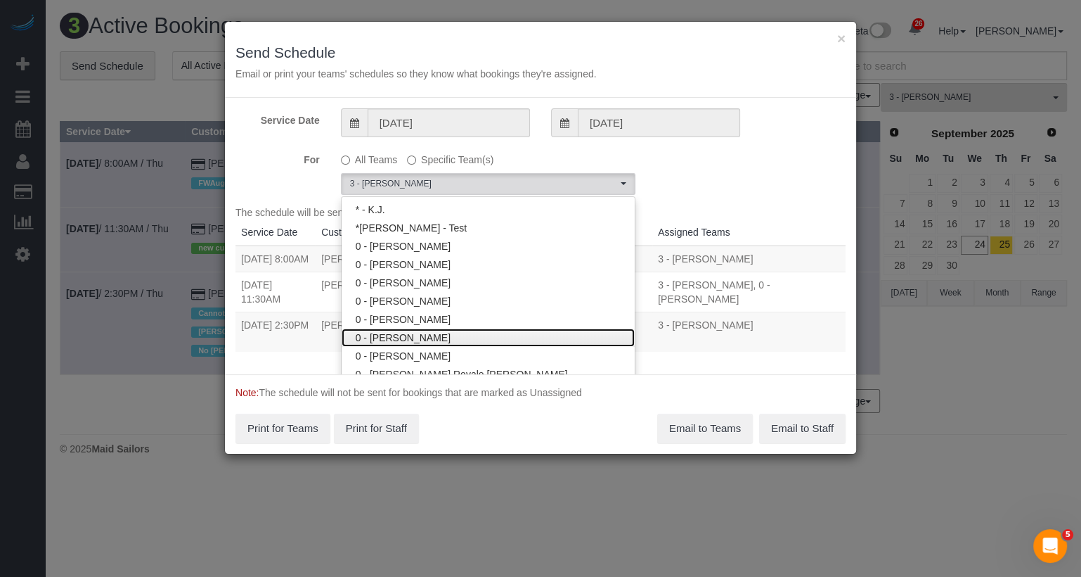
click at [409, 333] on link "0 - [PERSON_NAME]" at bounding box center [488, 337] width 293 height 18
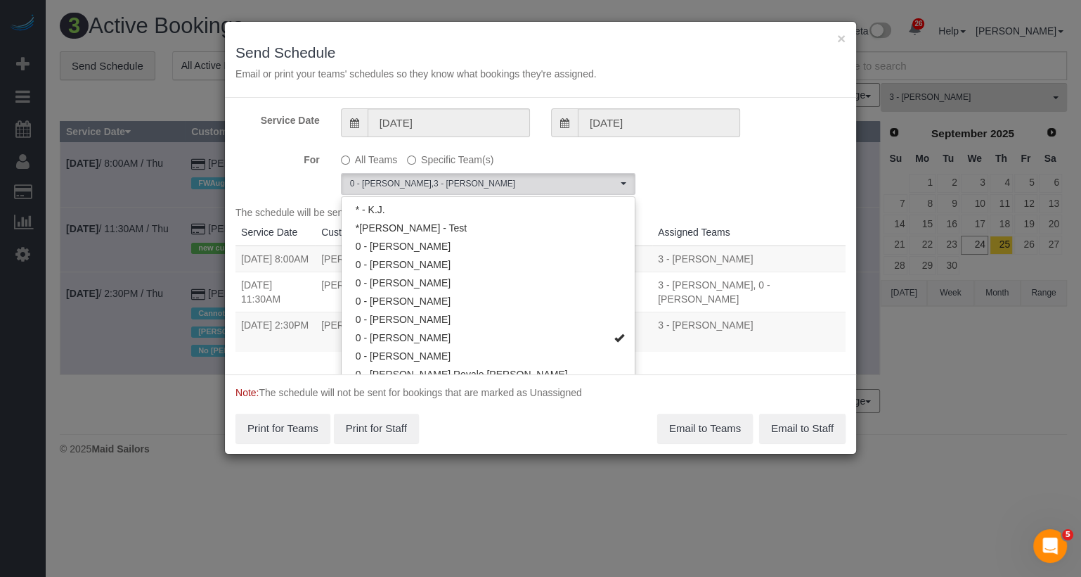
click at [720, 198] on div "Service Date 09/25/2025 09/25/2025 For All Teams Specific Team(s) 0 - Kenia Cab…" at bounding box center [540, 236] width 631 height 276
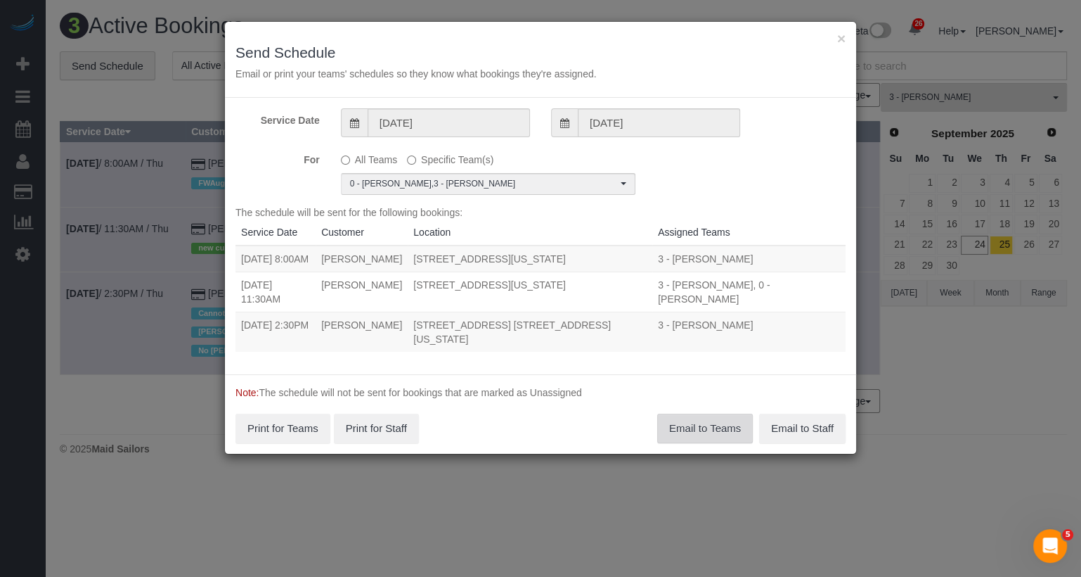
click at [696, 415] on button "Email to Teams" at bounding box center [705, 428] width 96 height 30
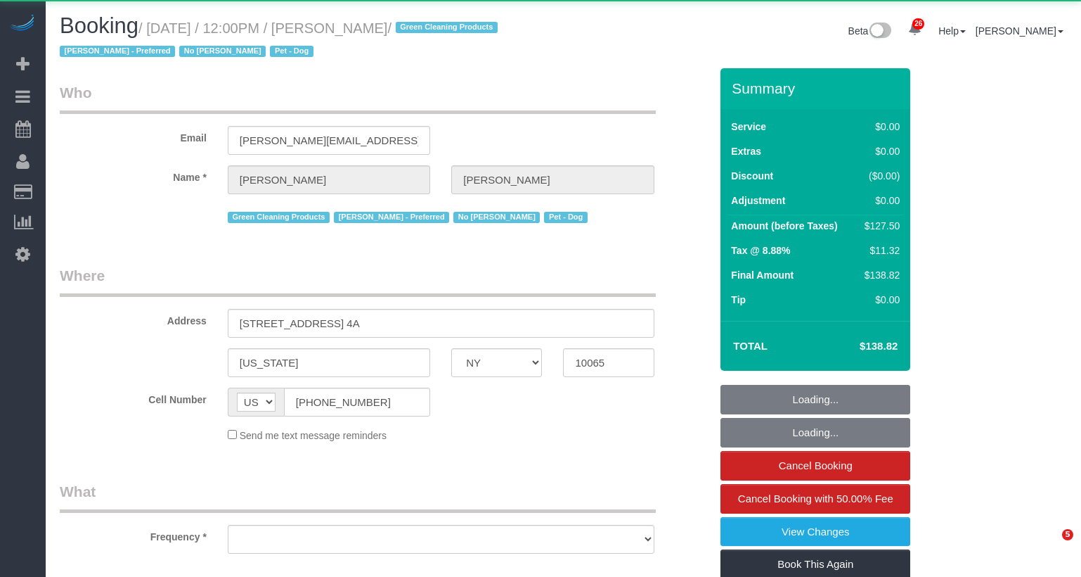
select select "NY"
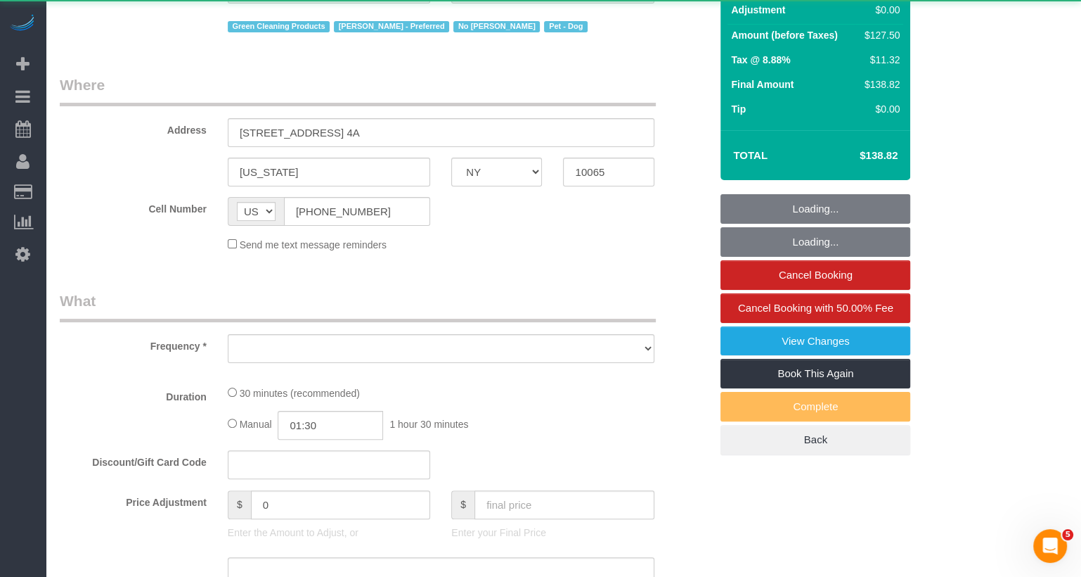
select select "object:976"
select select "string:stripe-pm_1PtxTQ4VGloSiKo7ZFHK5Uwh"
select select "number:89"
select select "number:90"
select select "number:13"
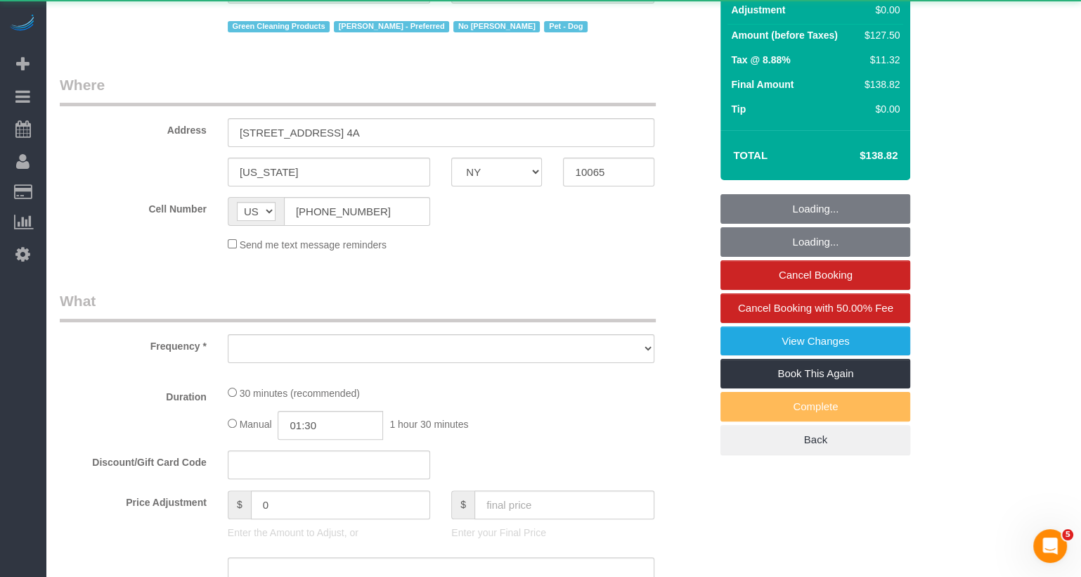
select select "number:7"
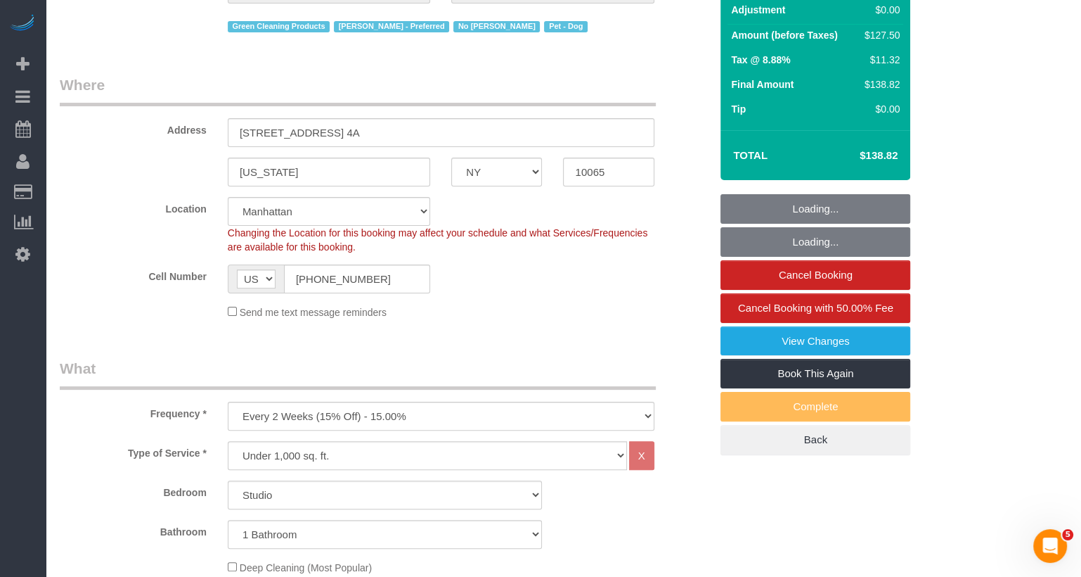
select select "object:1085"
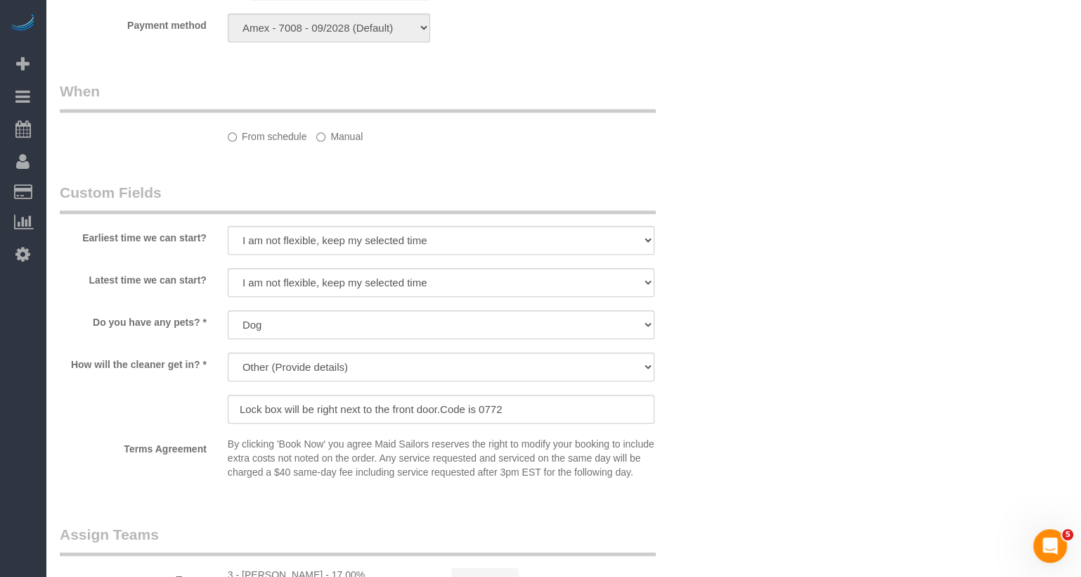
select select "spot1"
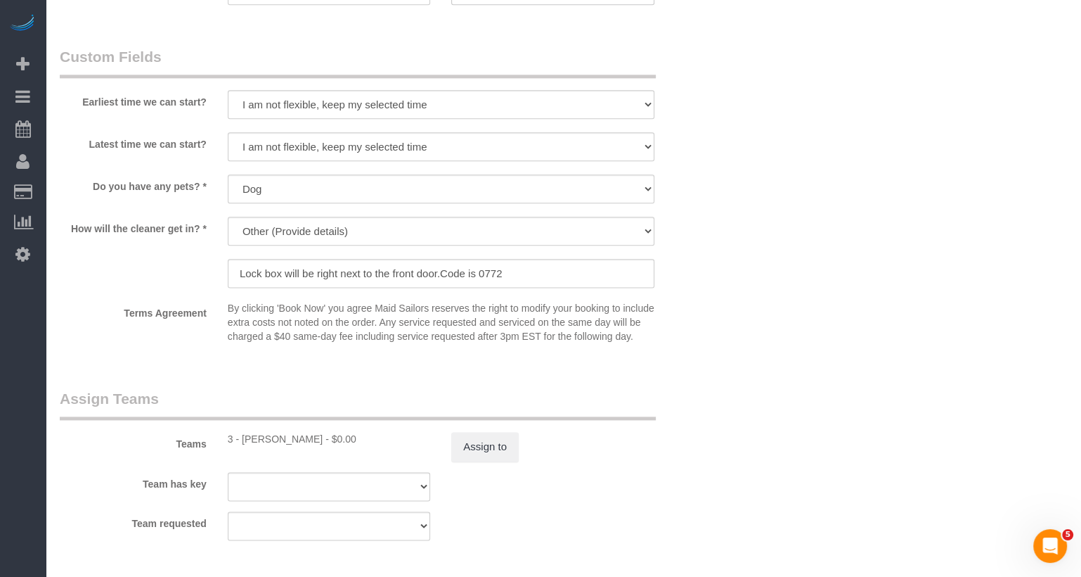
scroll to position [1998, 0]
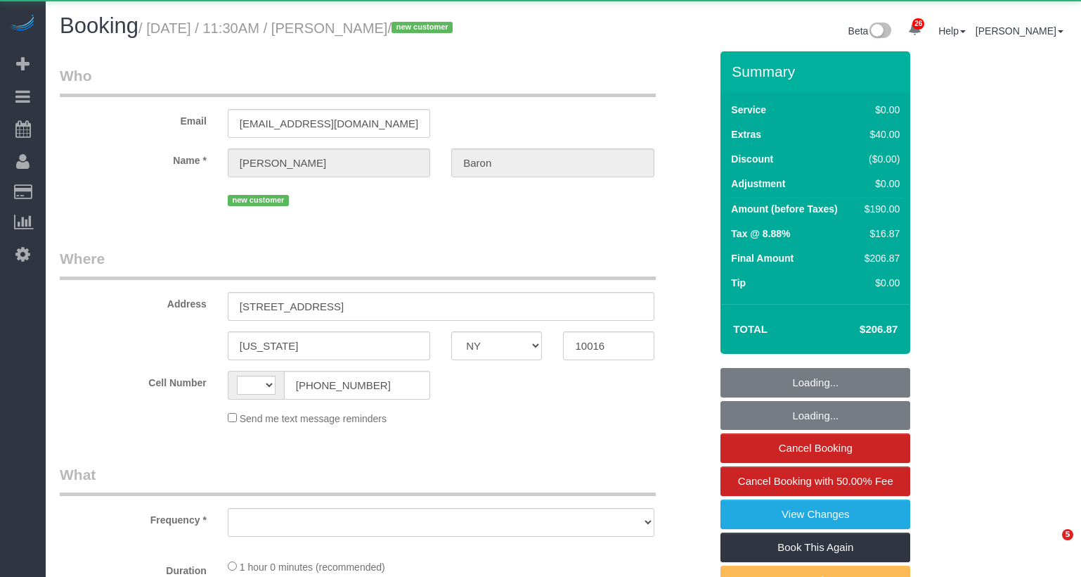
select select "NY"
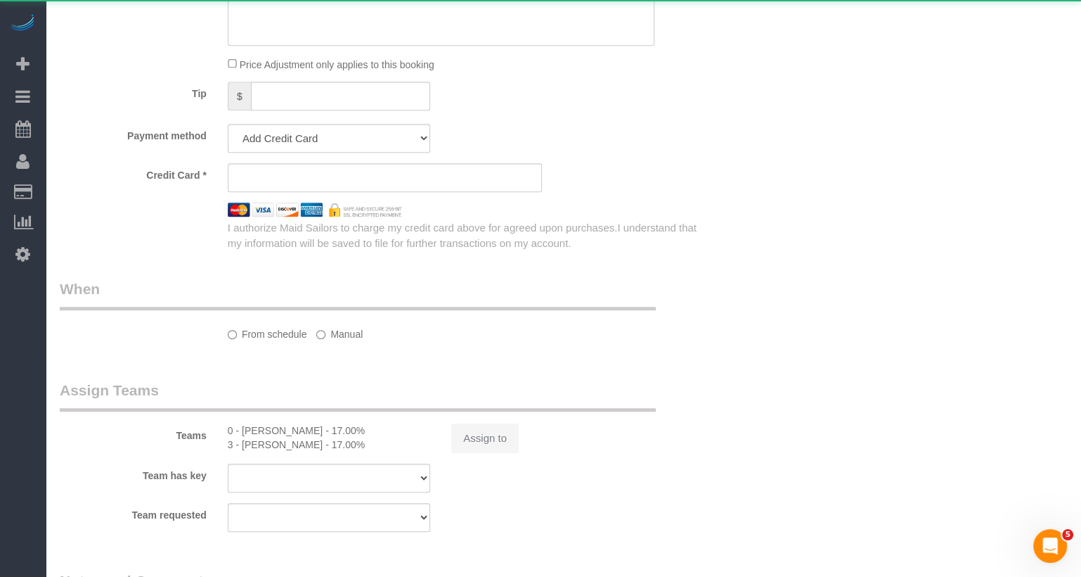
select select "string:US"
select select "number:57"
select select "number:73"
select select "number:15"
select select "number:6"
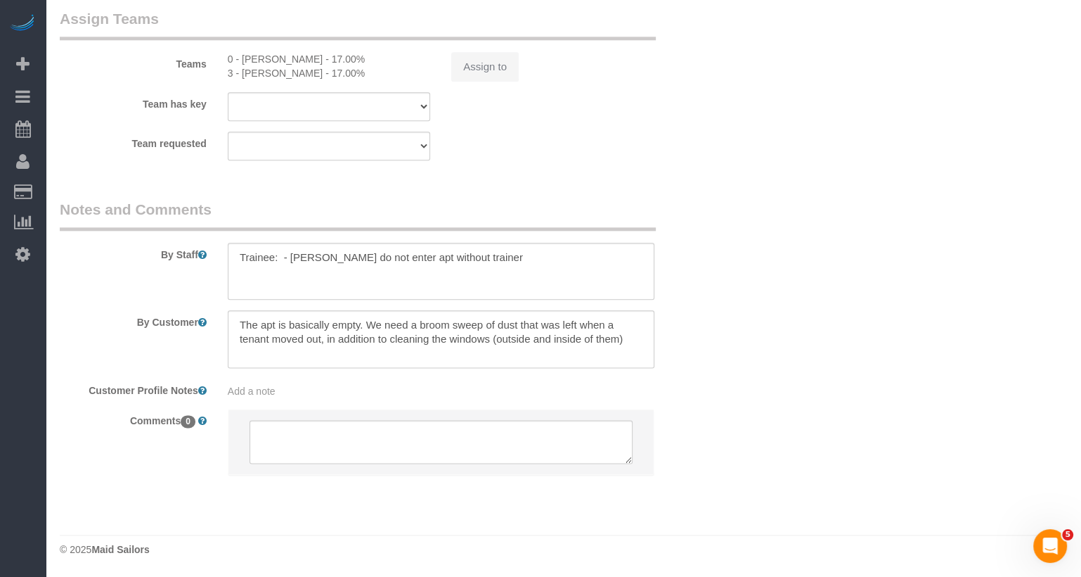
select select "object:1377"
select select "string:stripe-pm_1SAtrb4VGloSiKo79jA5NgzE"
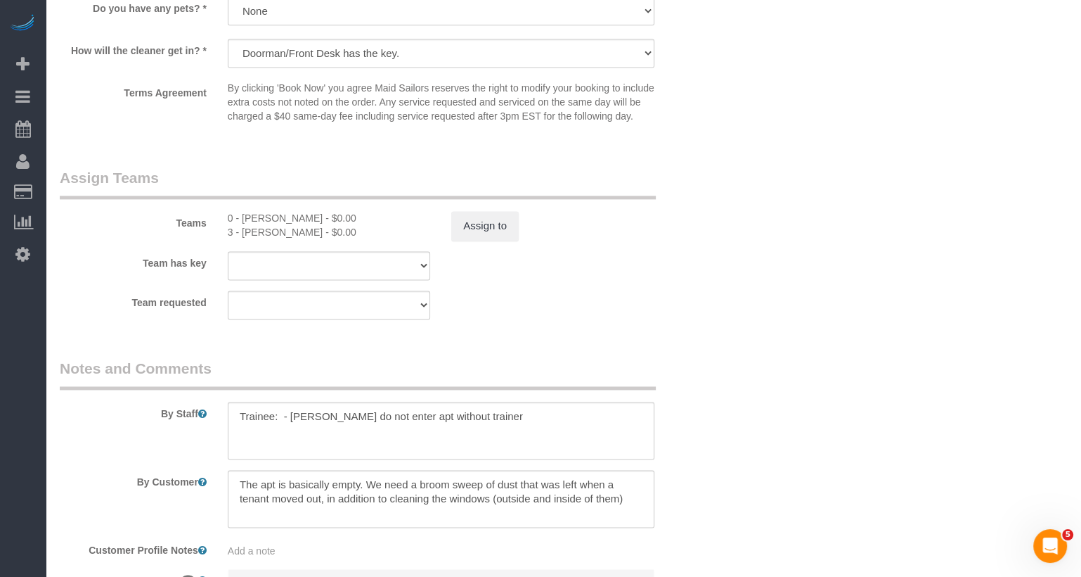
scroll to position [1792, 0]
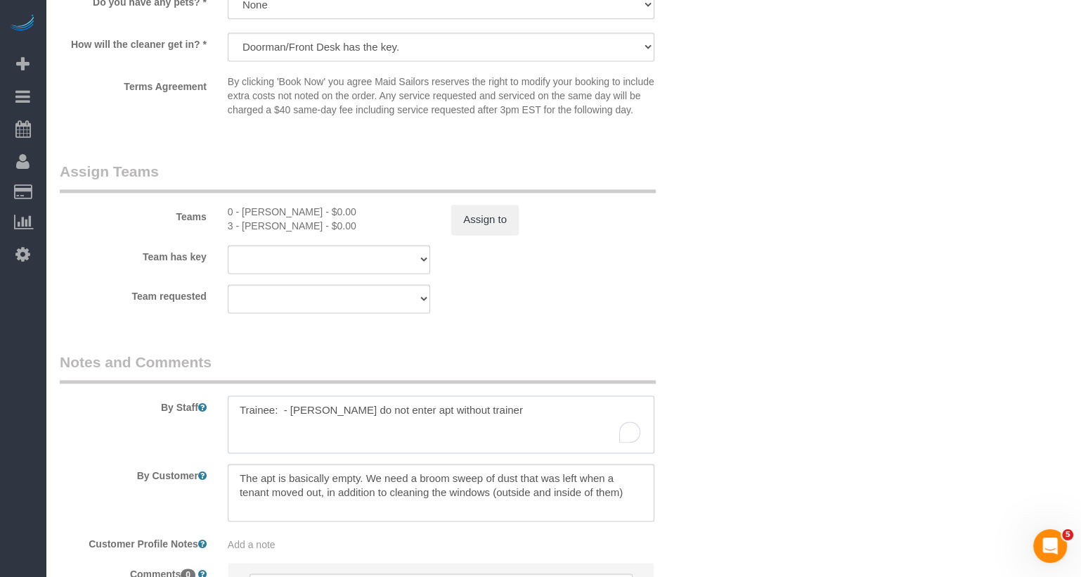
drag, startPoint x: 593, startPoint y: 420, endPoint x: 186, endPoint y: 415, distance: 407.2
click at [186, 415] on div "By Staff" at bounding box center [385, 402] width 672 height 101
click at [487, 217] on div "Teams 0 - Kenia Cabanilla Rosado - $0.00 3 - Isabella Simplicio - $0.00 Assign …" at bounding box center [385, 197] width 672 height 73
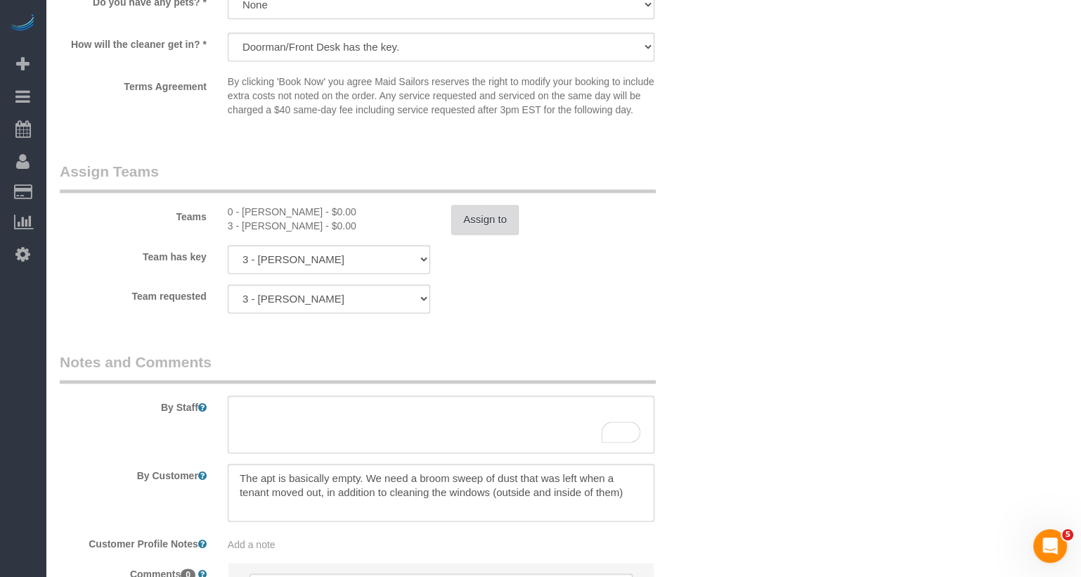
click at [475, 234] on button "Assign to" at bounding box center [485, 220] width 68 height 30
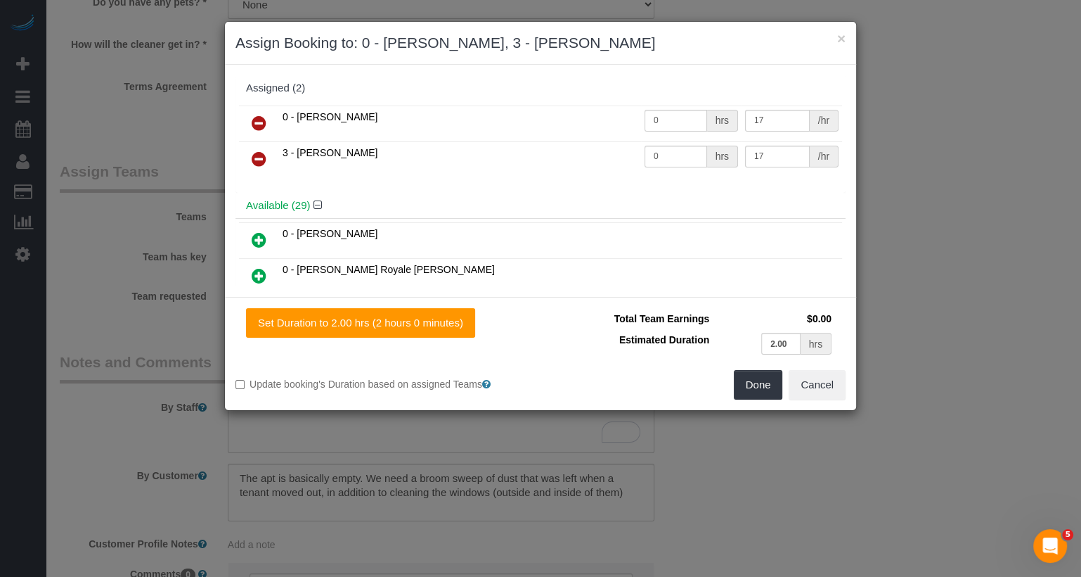
click at [261, 121] on icon at bounding box center [259, 123] width 15 height 17
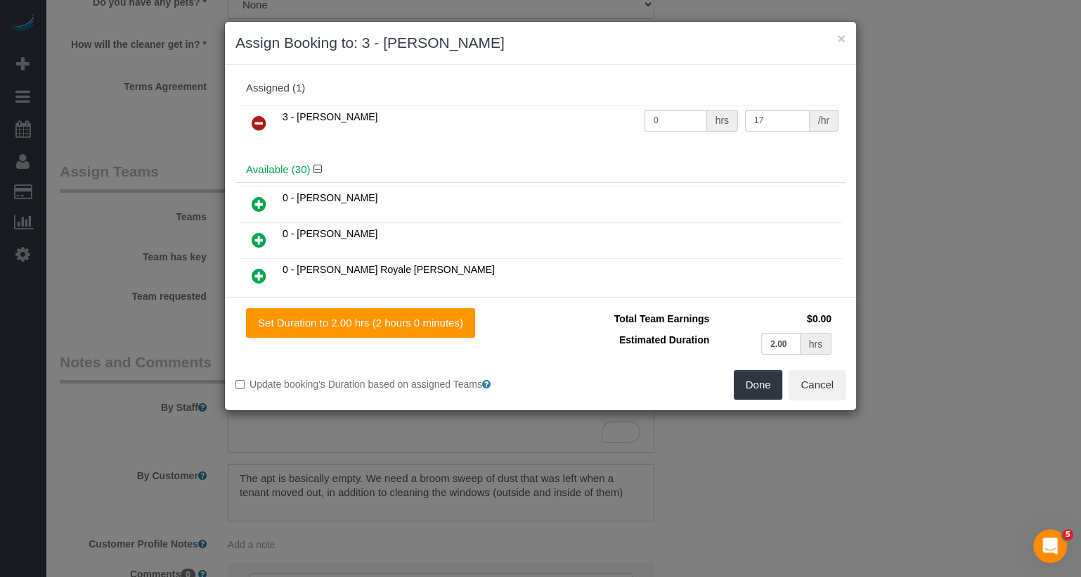
click at [261, 121] on icon at bounding box center [259, 123] width 15 height 17
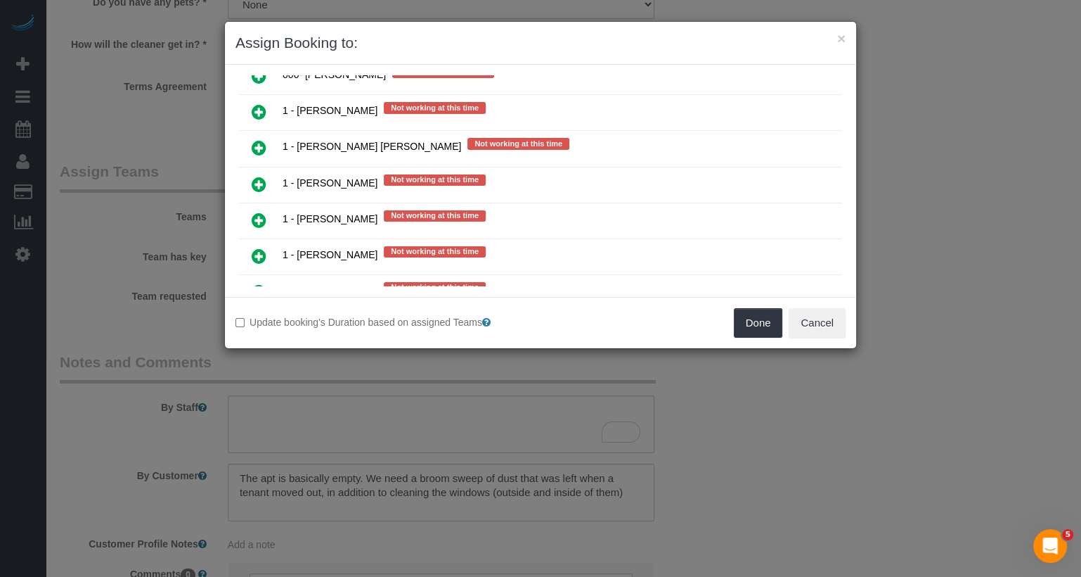
scroll to position [1716, 0]
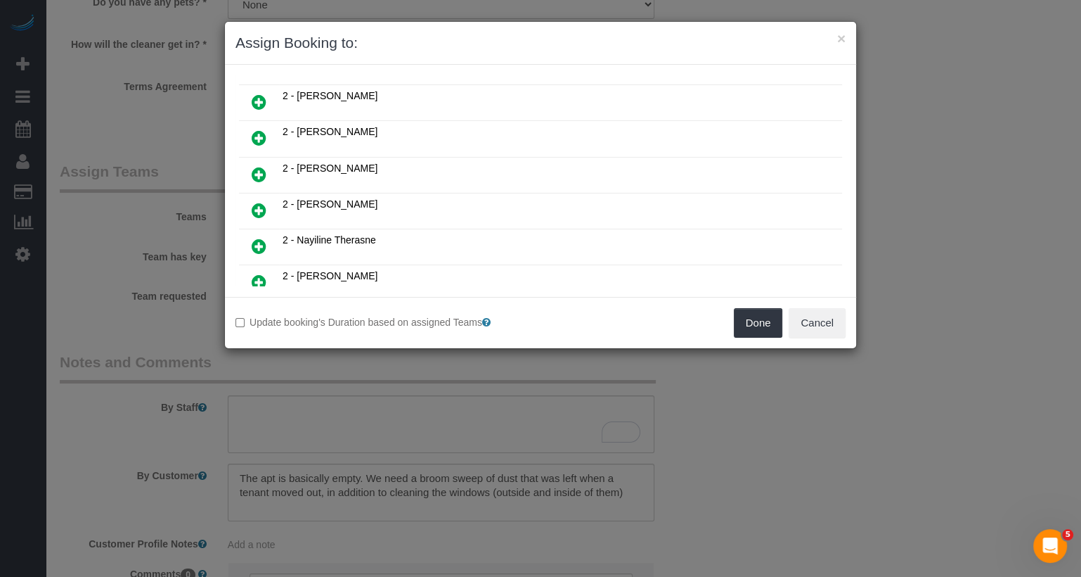
click at [245, 161] on link at bounding box center [259, 175] width 33 height 28
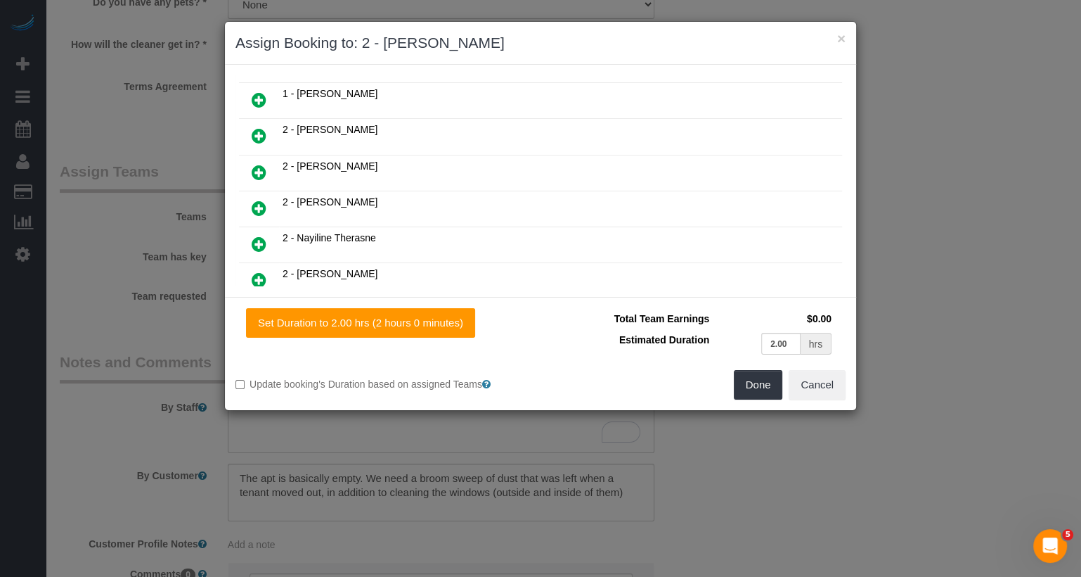
scroll to position [676, 0]
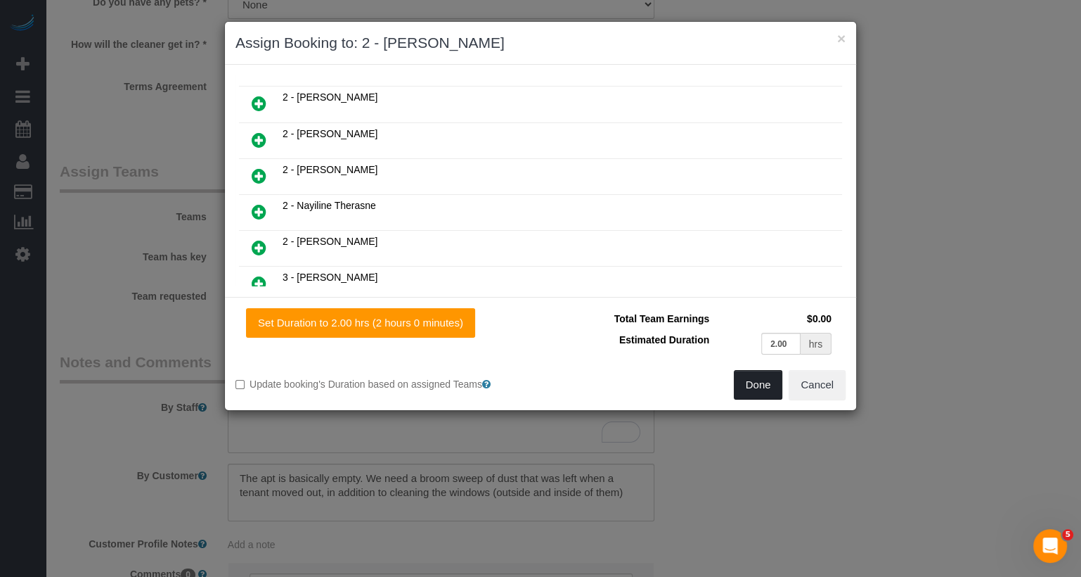
click at [773, 385] on button "Done" at bounding box center [758, 385] width 49 height 30
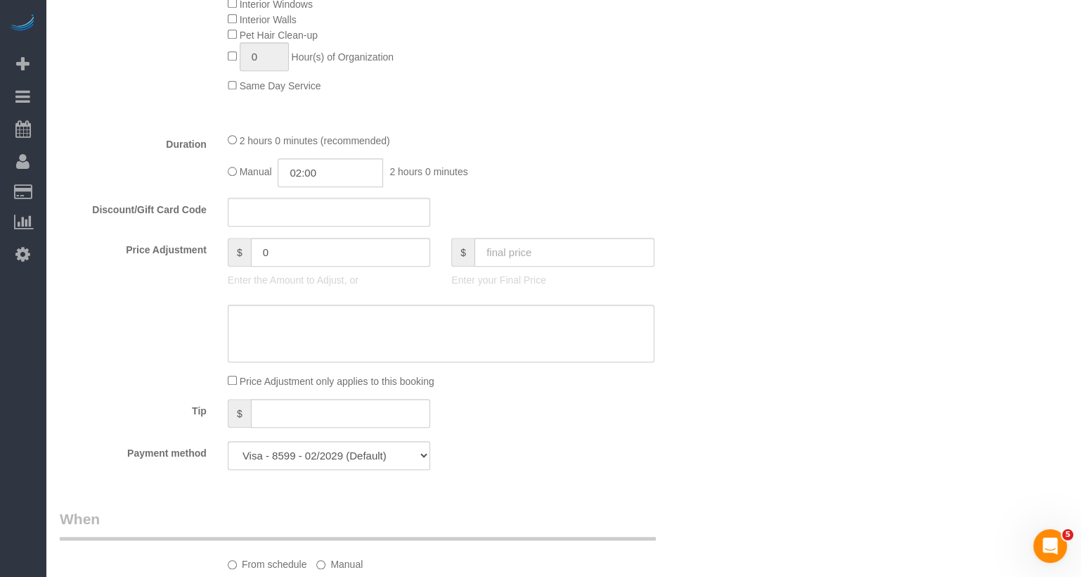
scroll to position [0, 0]
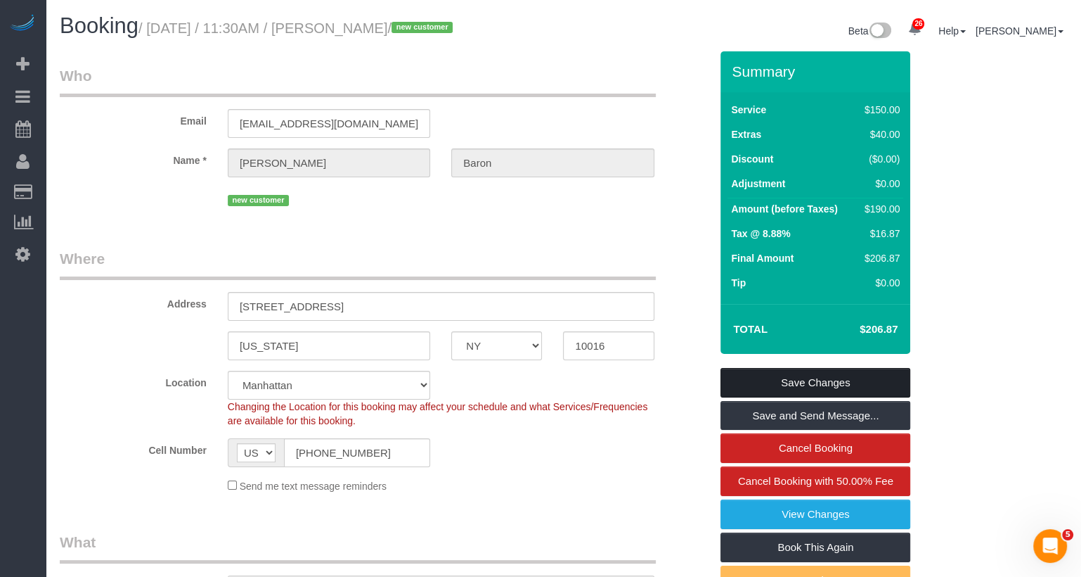
click at [783, 385] on link "Save Changes" at bounding box center [816, 383] width 190 height 30
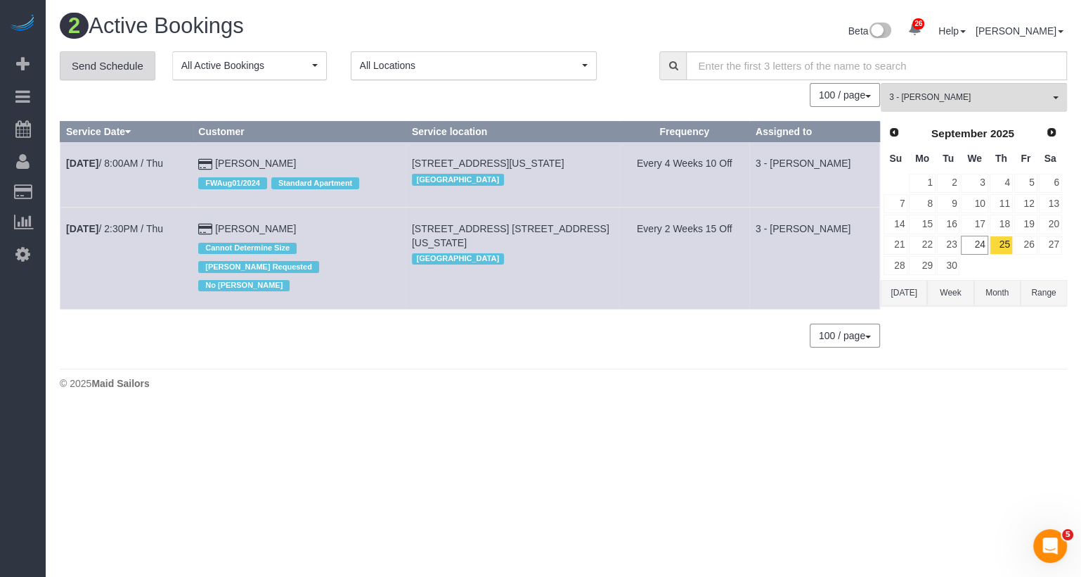
click at [134, 66] on link "Send Schedule" at bounding box center [108, 66] width 96 height 30
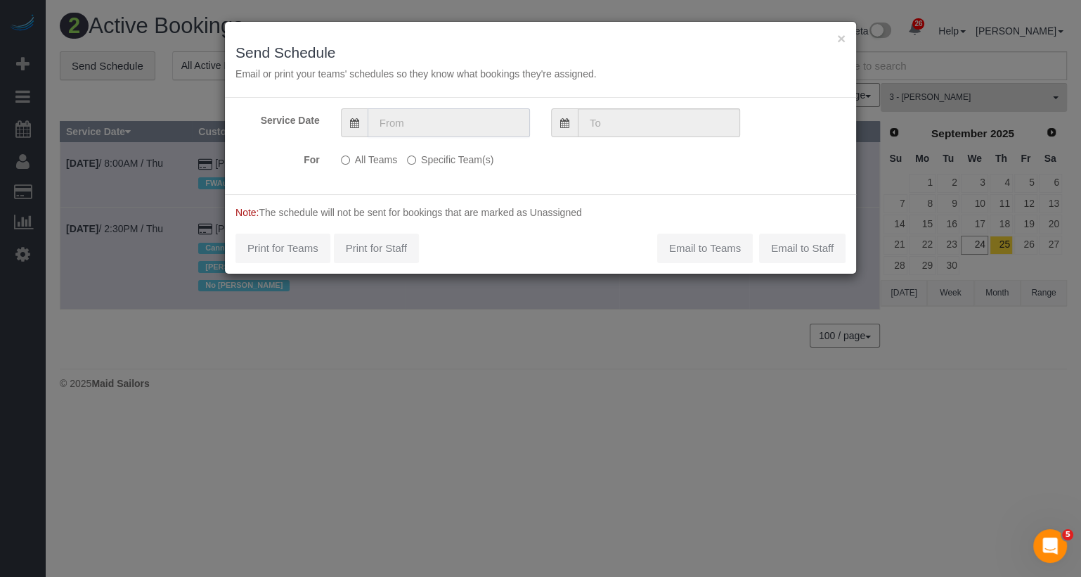
click at [430, 122] on input "text" at bounding box center [449, 122] width 162 height 29
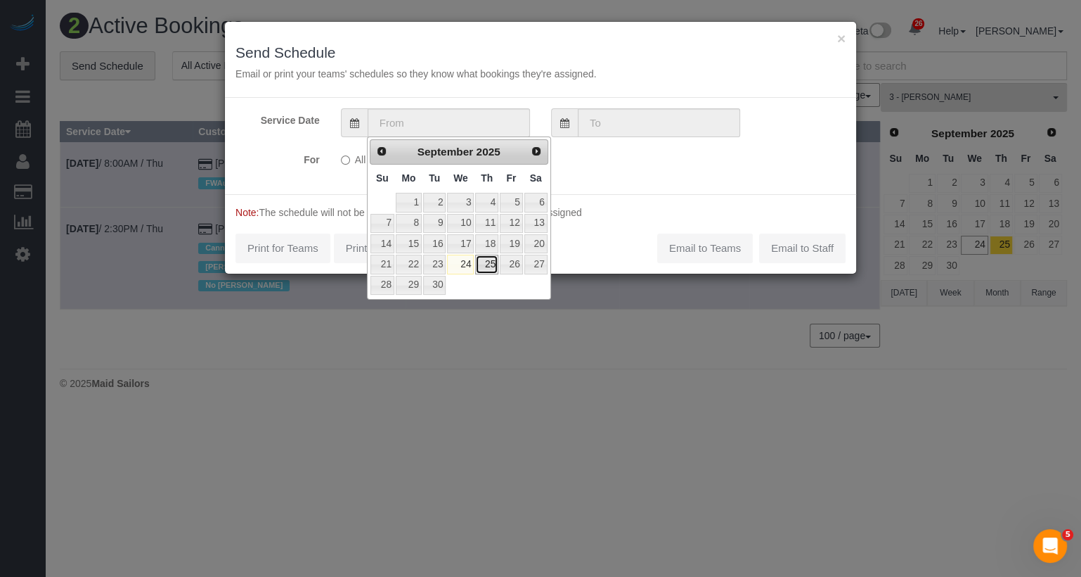
click at [486, 266] on link "25" at bounding box center [486, 264] width 23 height 19
type input "09/25/2025"
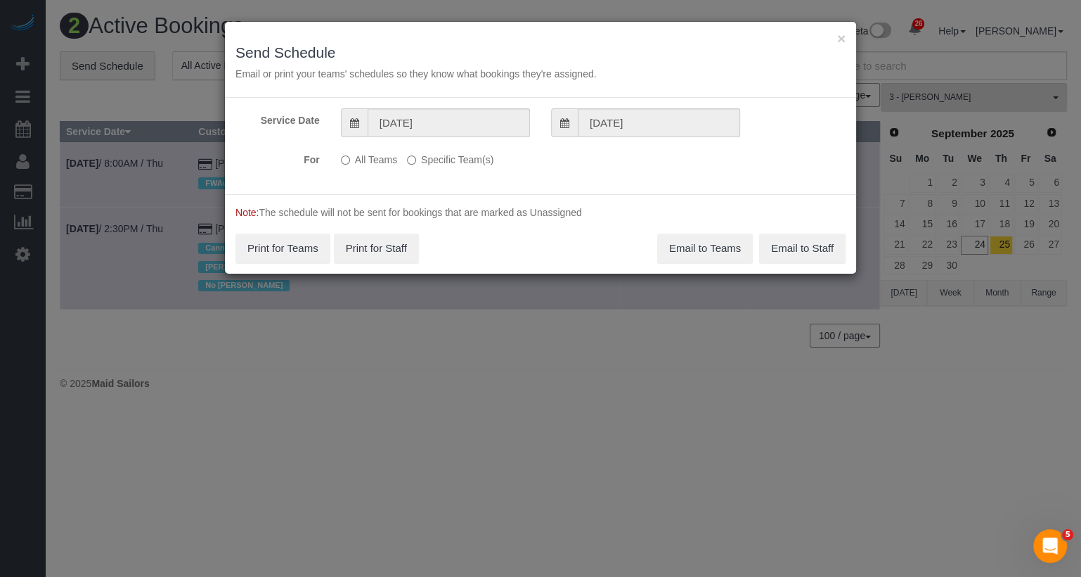
click at [448, 154] on label "Specific Team(s)" at bounding box center [450, 157] width 86 height 19
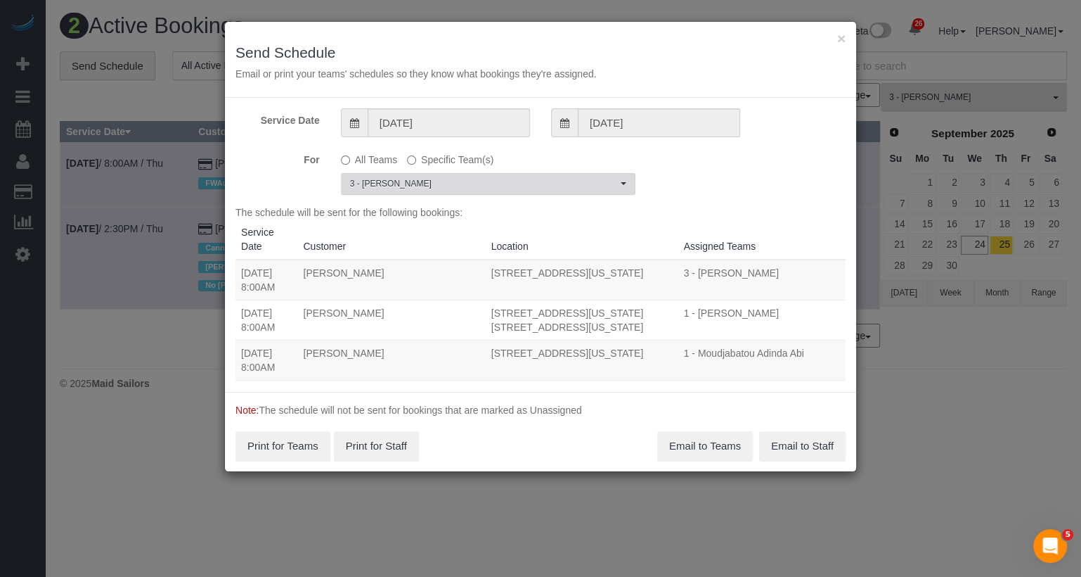
click at [446, 173] on button "3 - Isabella Simplicio Choose Team(s)" at bounding box center [488, 184] width 295 height 22
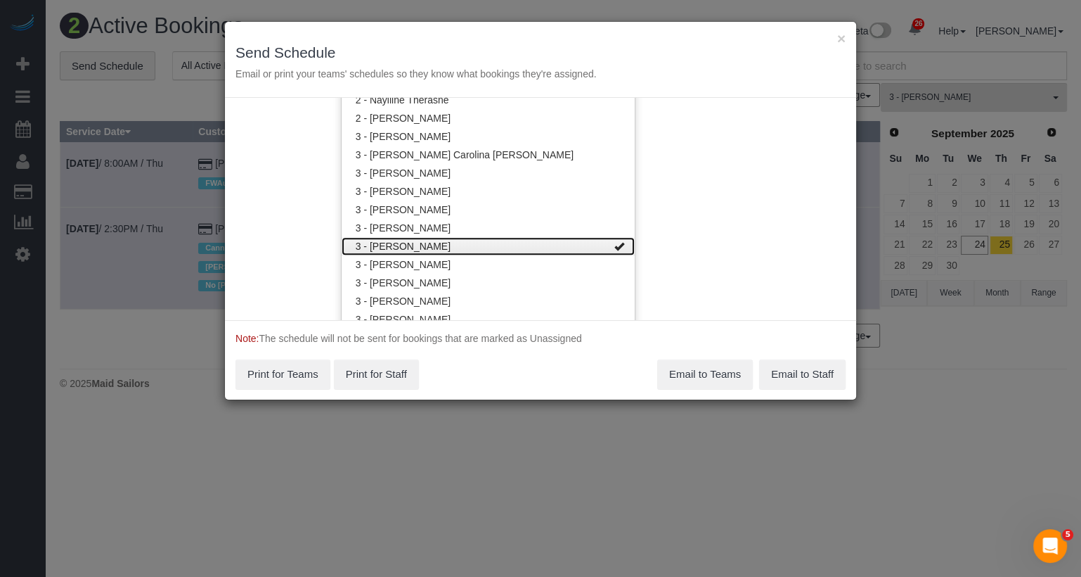
click at [447, 244] on link "3 - [PERSON_NAME]" at bounding box center [488, 246] width 293 height 18
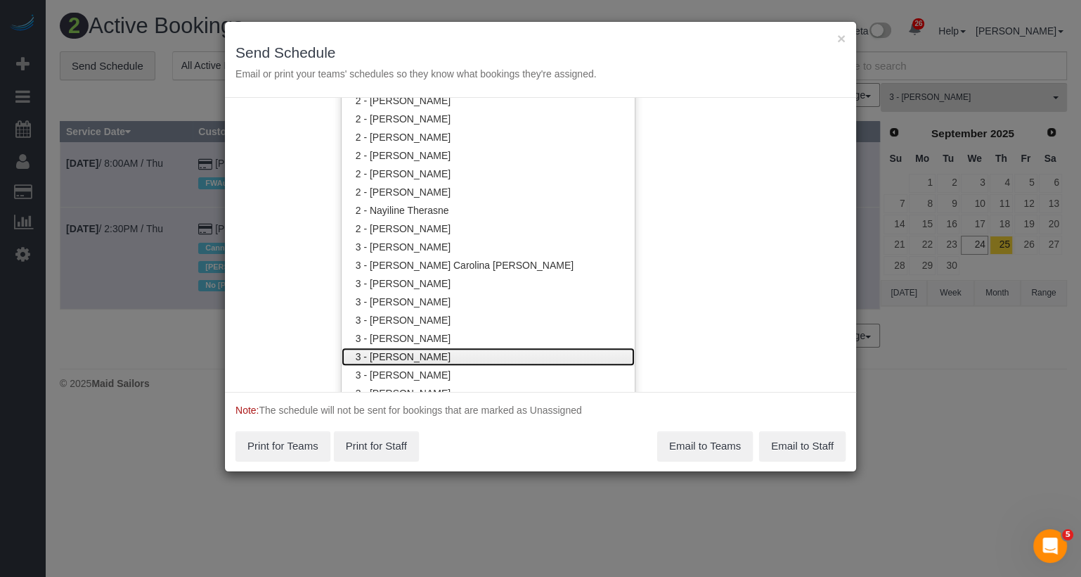
scroll to position [1068, 0]
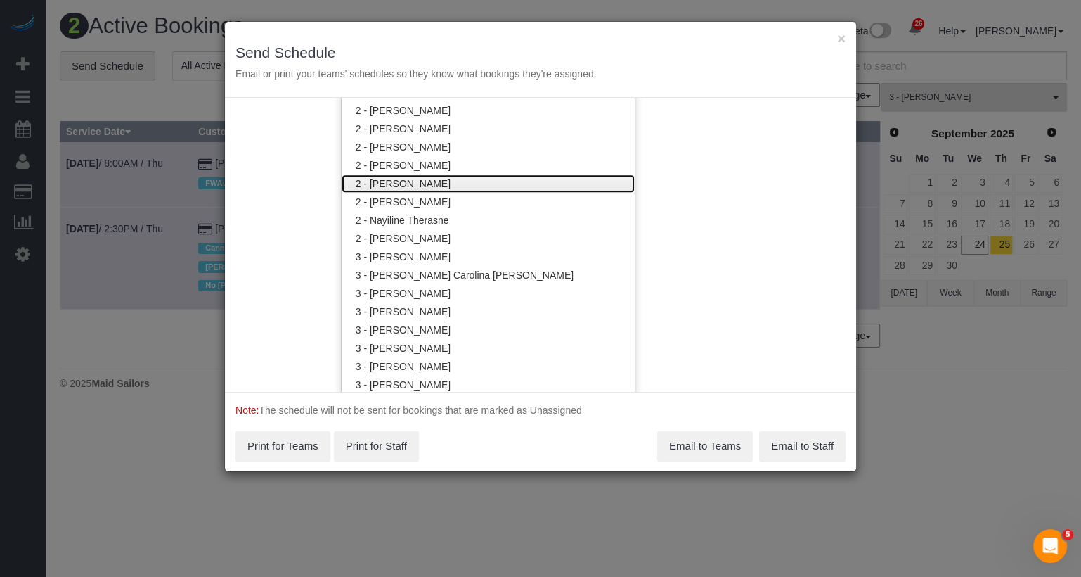
click at [432, 188] on link "2 - [PERSON_NAME]" at bounding box center [488, 183] width 293 height 18
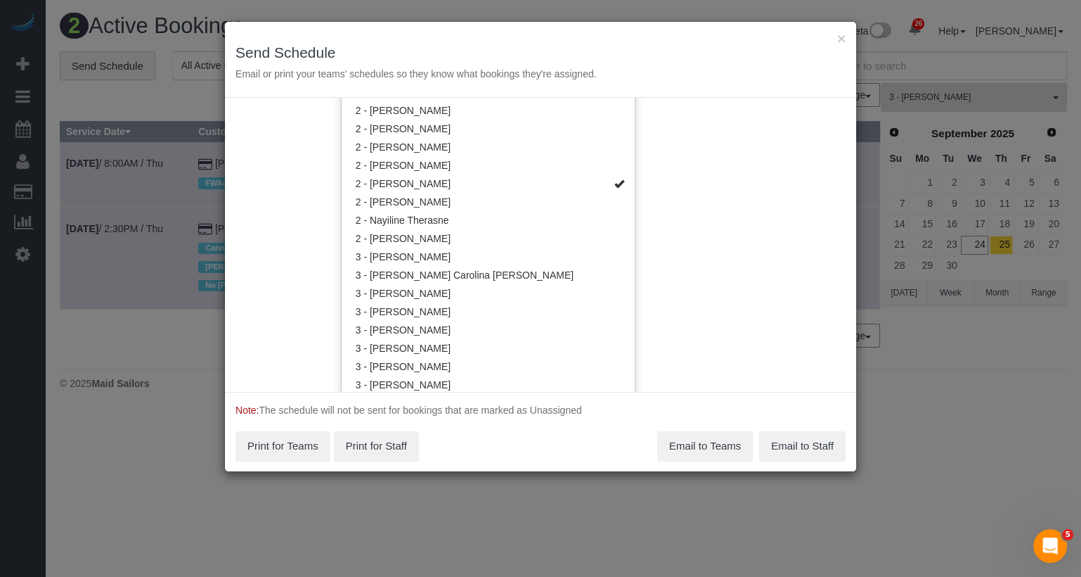
click at [683, 197] on div "Service Date 09/25/2025 09/25/2025 For All Teams Specific Team(s) 2 - Marilu Qu…" at bounding box center [540, 245] width 631 height 294
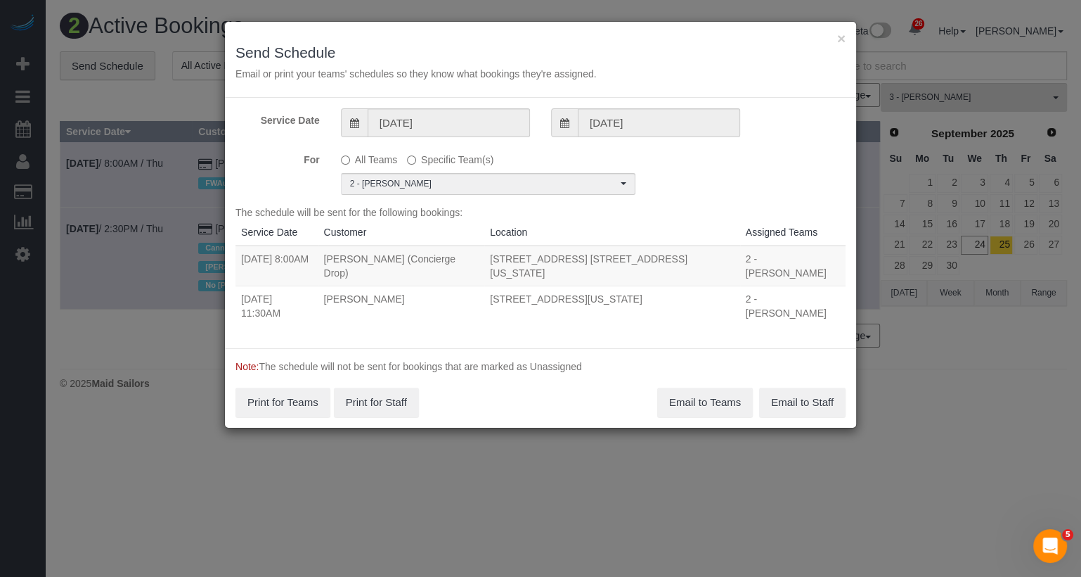
drag, startPoint x: 479, startPoint y: 310, endPoint x: 252, endPoint y: 258, distance: 233.0
click at [252, 258] on div "Service Date 09/25/2025 09/25/2025 For All Teams Specific Team(s) 2 - Marilu Qu…" at bounding box center [540, 223] width 631 height 250
click at [319, 290] on td "09/25/2025 11:30AM" at bounding box center [277, 305] width 83 height 40
copy tbody "09/25/2025 8:00AM Benjamin Rudnitsky (Concierge Drop) 225 Cherry Street, Apt. 5…"
drag, startPoint x: 669, startPoint y: 283, endPoint x: 239, endPoint y: 258, distance: 430.3
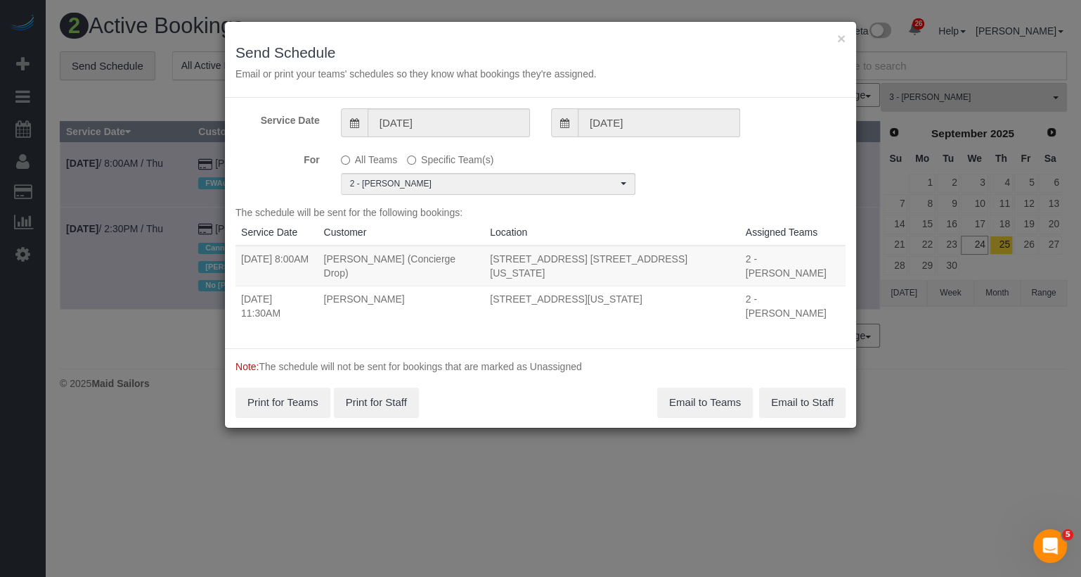
click at [239, 258] on tbody "09/25/2025 8:00AM Benjamin Rudnitsky (Concierge Drop) 225 Cherry Street, Apt. 5…" at bounding box center [541, 285] width 610 height 80
click at [719, 387] on button "Email to Teams" at bounding box center [705, 402] width 96 height 30
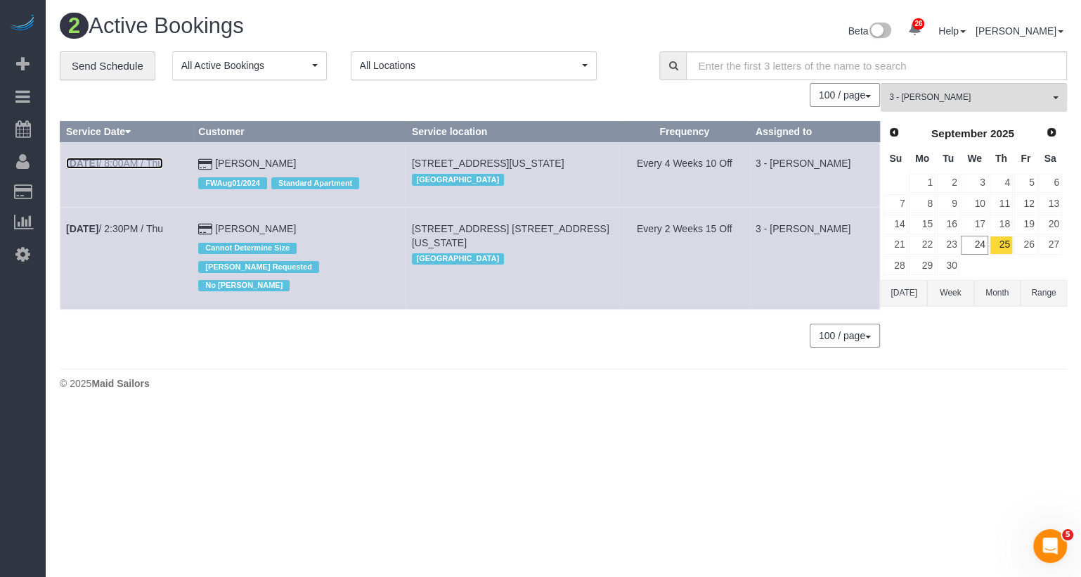
click at [133, 161] on link "Sep 25th / 8:00AM / Thu" at bounding box center [114, 163] width 97 height 11
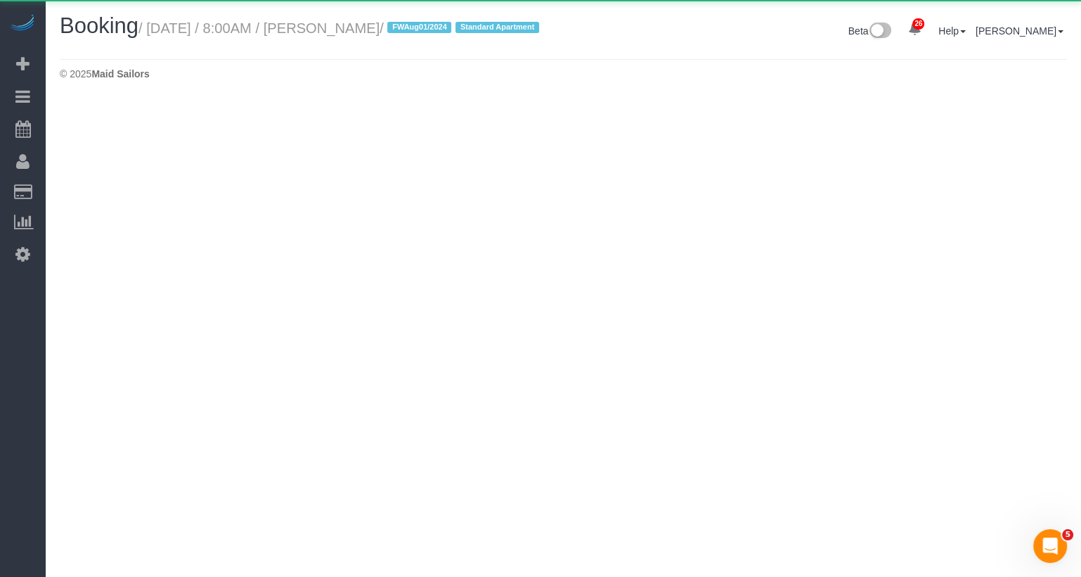
select select "NY"
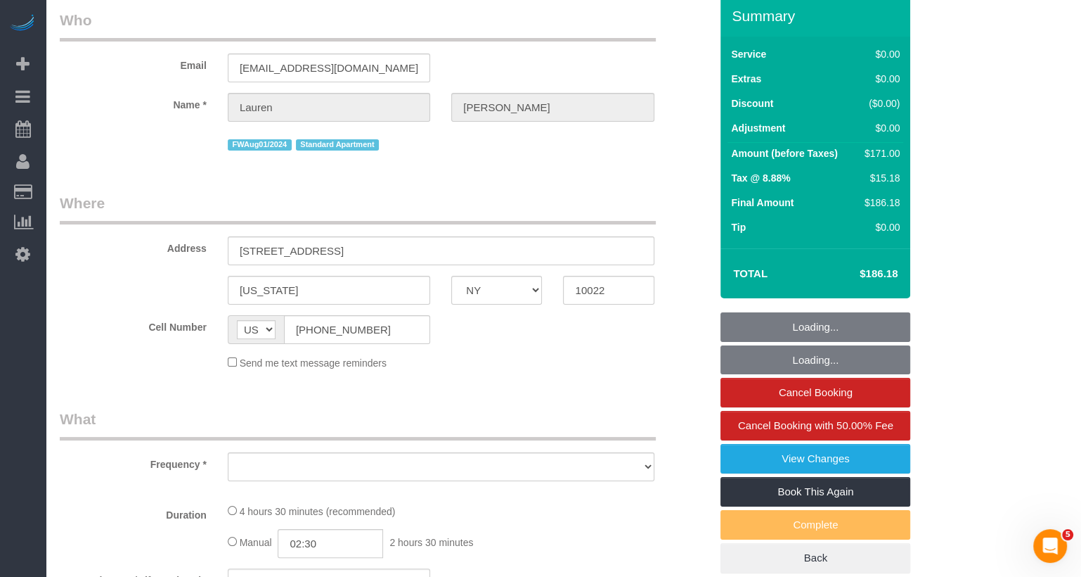
select select "object:5057"
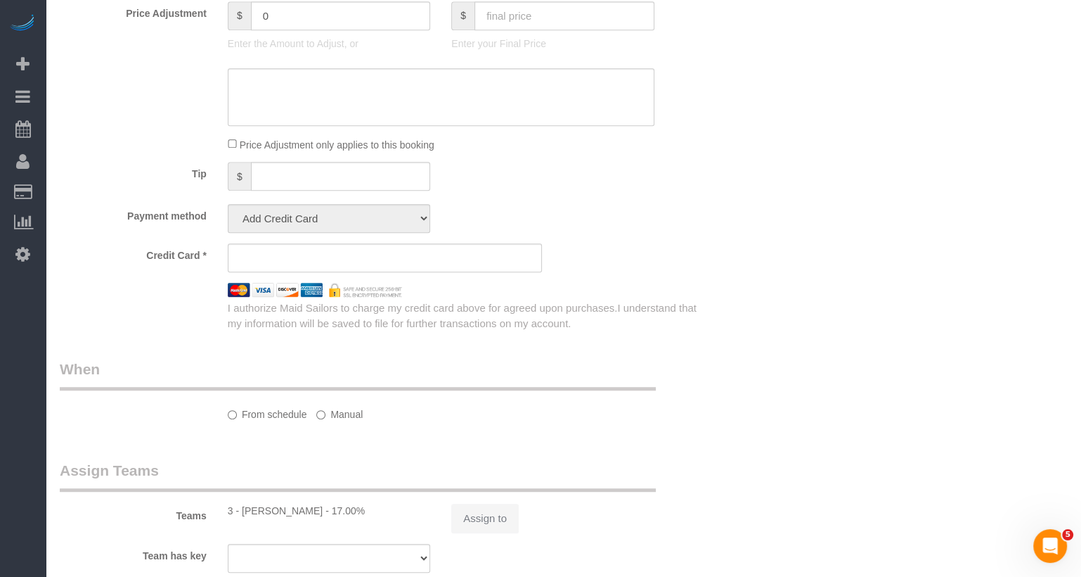
select select "number:59"
select select "number:79"
select select "number:15"
select select "number:5"
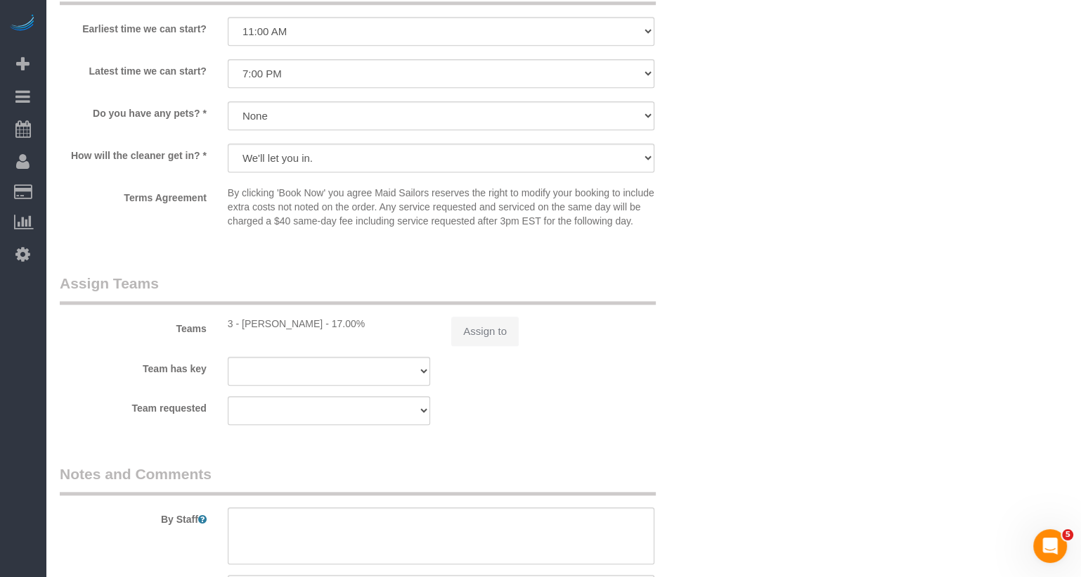
select select "2"
select select "spot53"
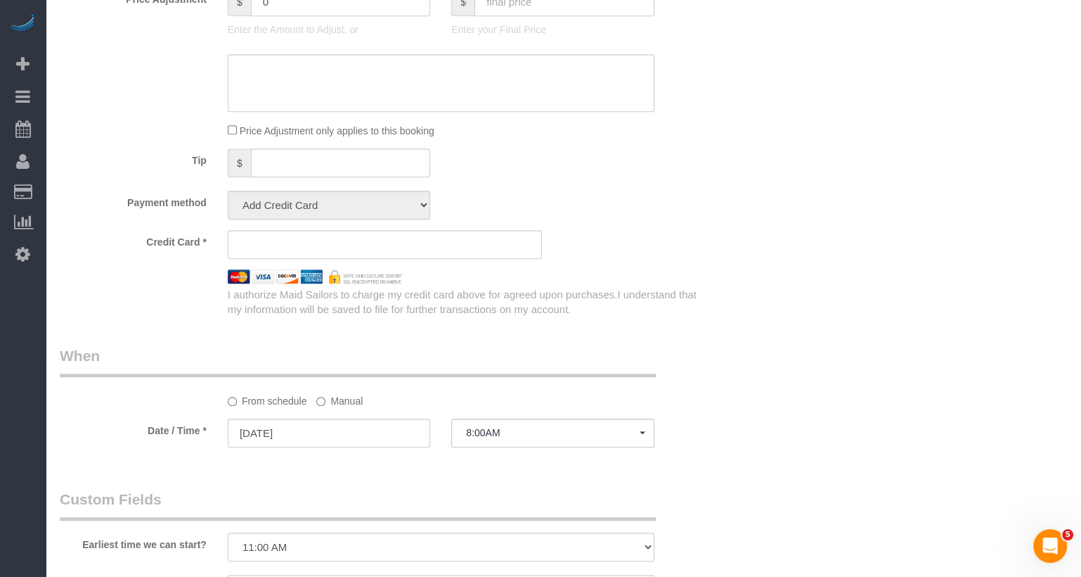
select select "object:5785"
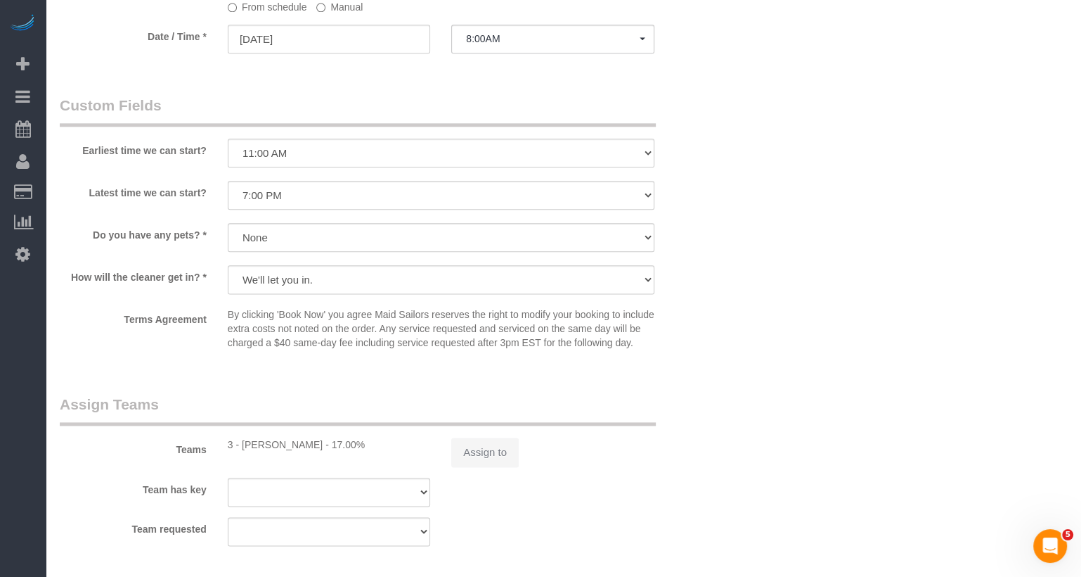
select select "string:stripe-pm_1Phkqp4VGloSiKo75Mp2gtBu"
select select "2"
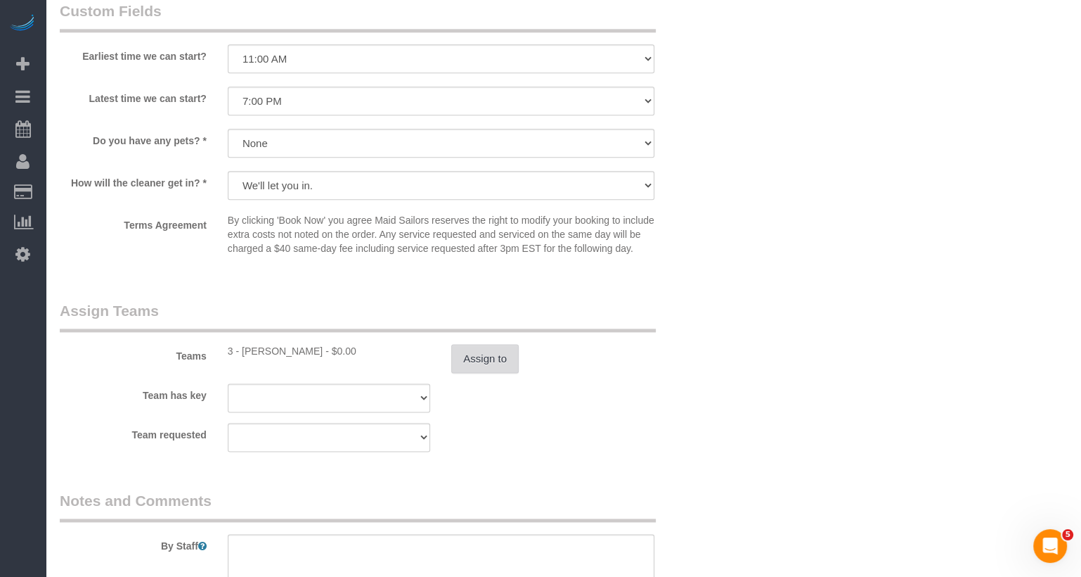
scroll to position [1328, 0]
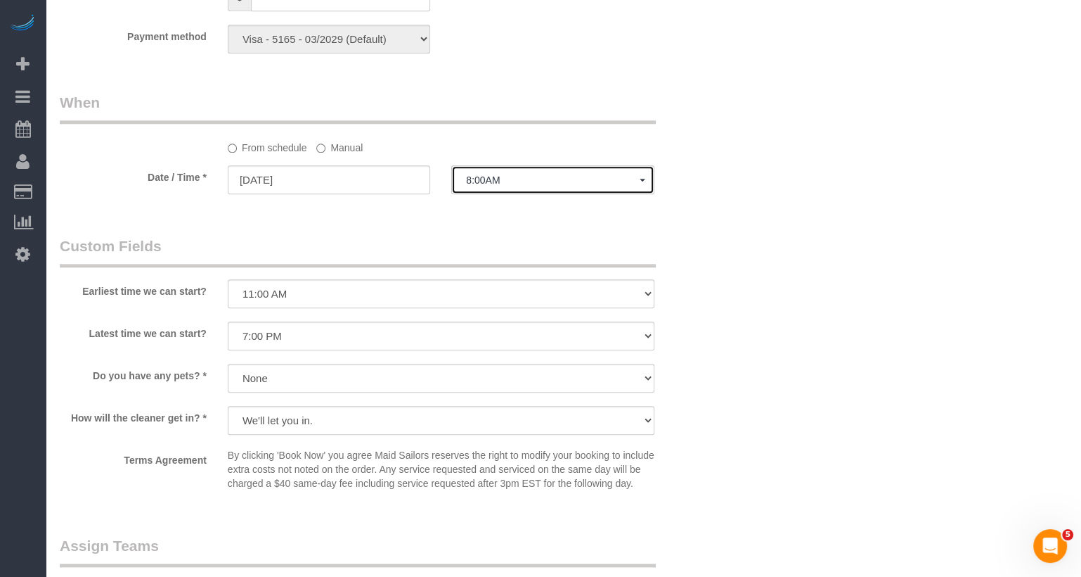
click at [486, 188] on button "8:00AM" at bounding box center [552, 179] width 203 height 29
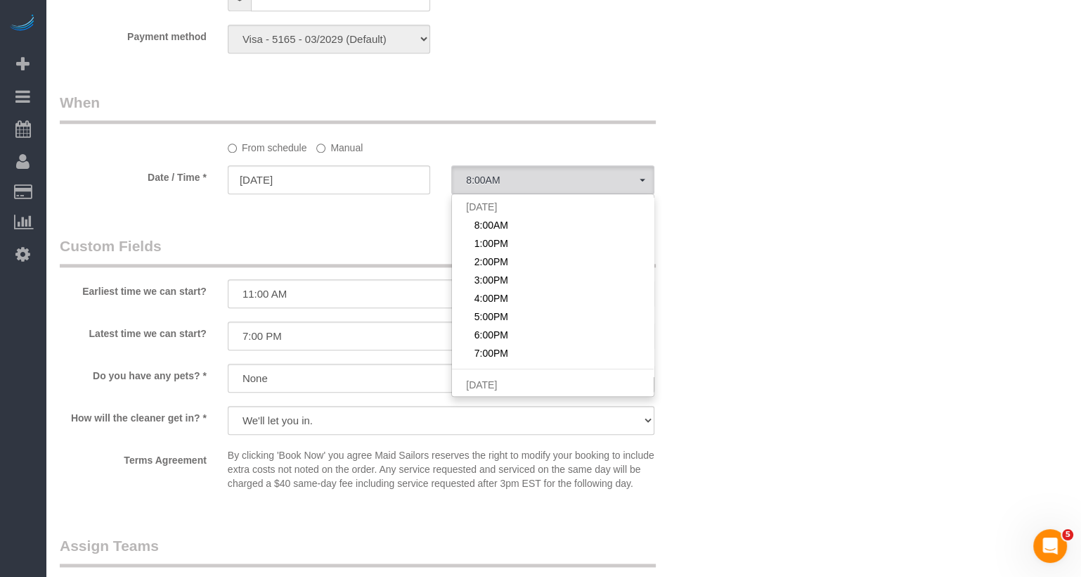
click at [354, 155] on label "Manual" at bounding box center [339, 145] width 46 height 19
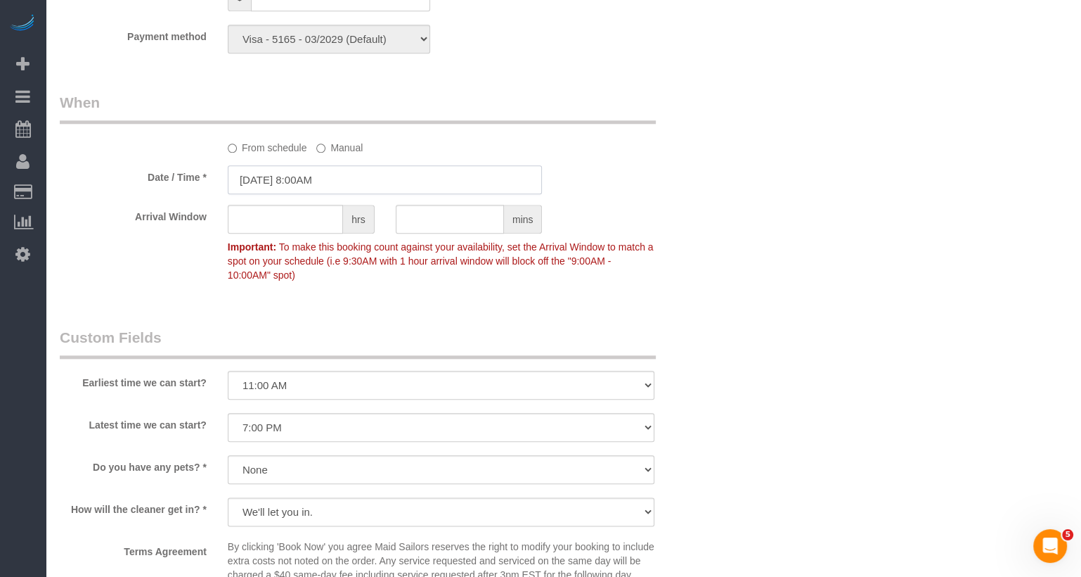
click at [322, 194] on input "09/25/2025 8:00AM" at bounding box center [385, 179] width 315 height 29
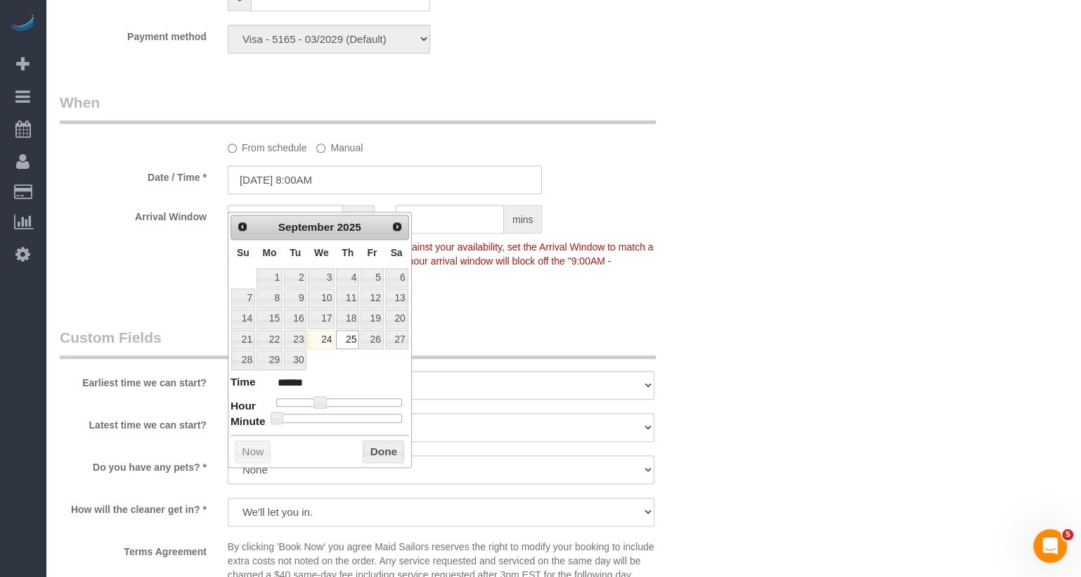
type input "09/25/2025 12:00PM"
type input "*******"
click at [341, 399] on div at bounding box center [339, 402] width 126 height 8
type input "09/25/2025 11:00AM"
type input "*******"
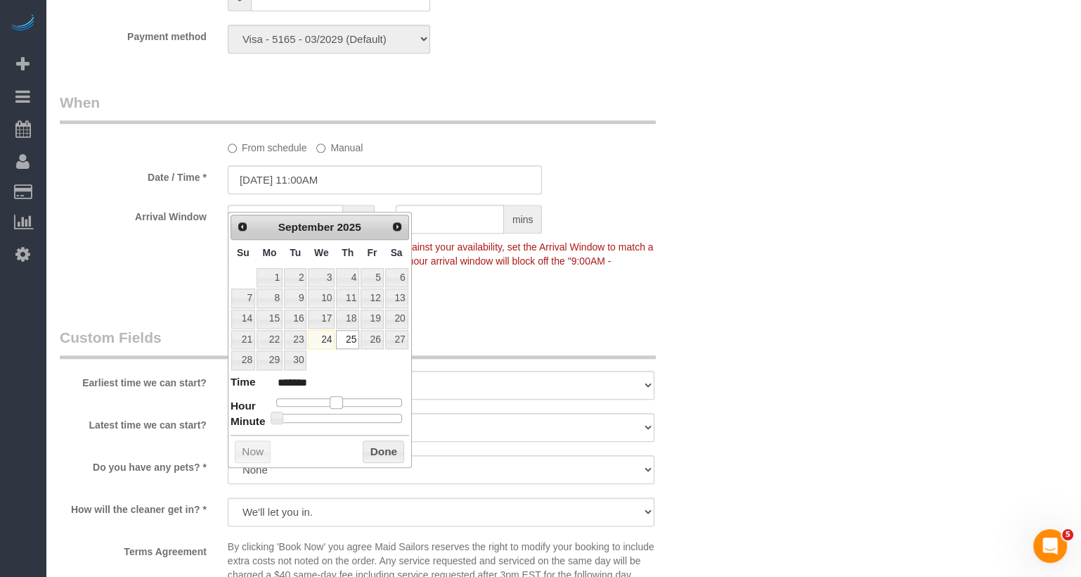
click at [336, 397] on span at bounding box center [336, 402] width 13 height 13
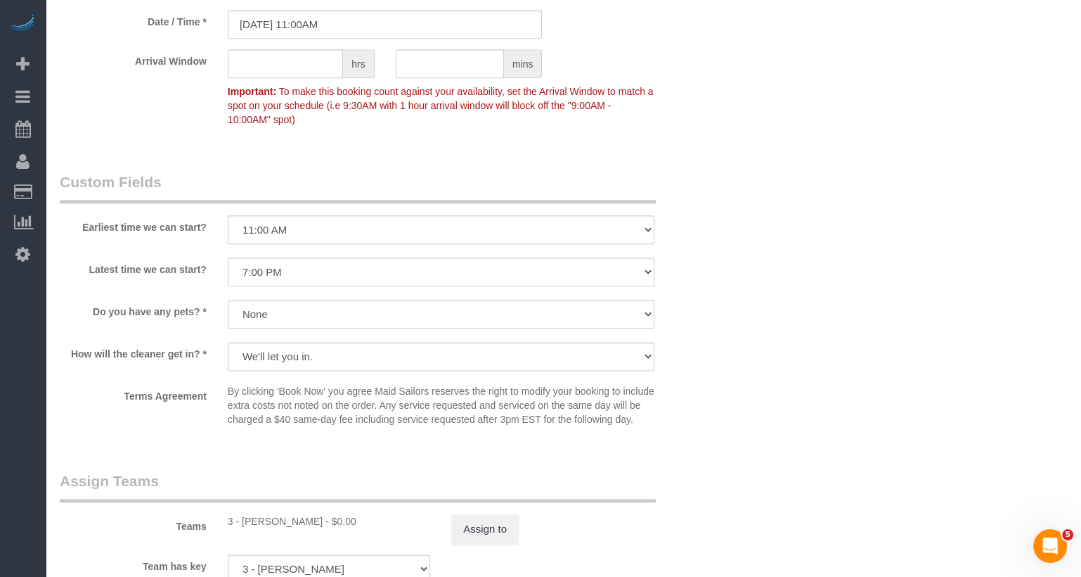
scroll to position [1698, 0]
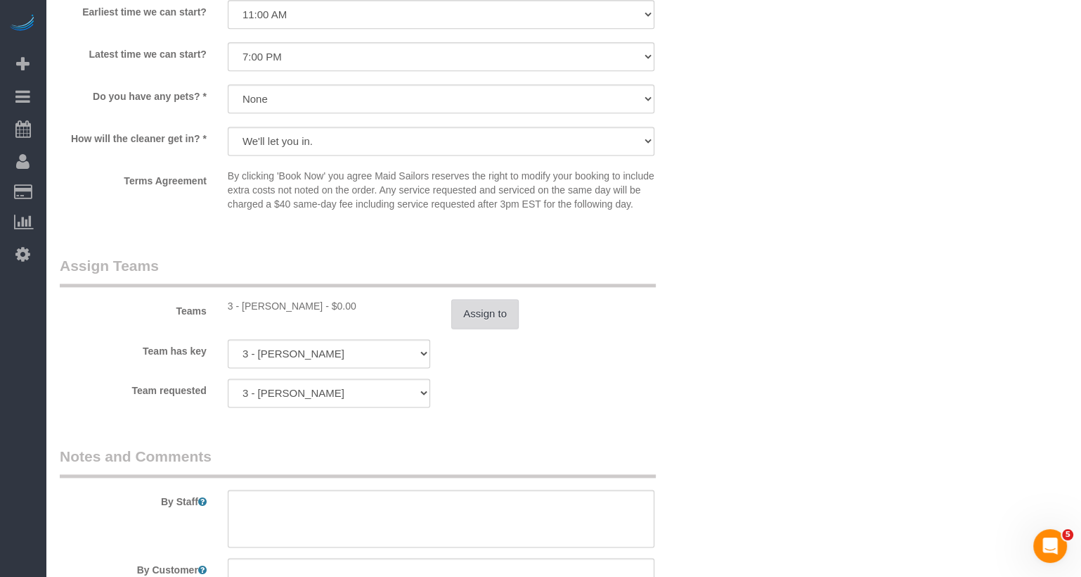
click at [488, 328] on button "Assign to" at bounding box center [485, 314] width 68 height 30
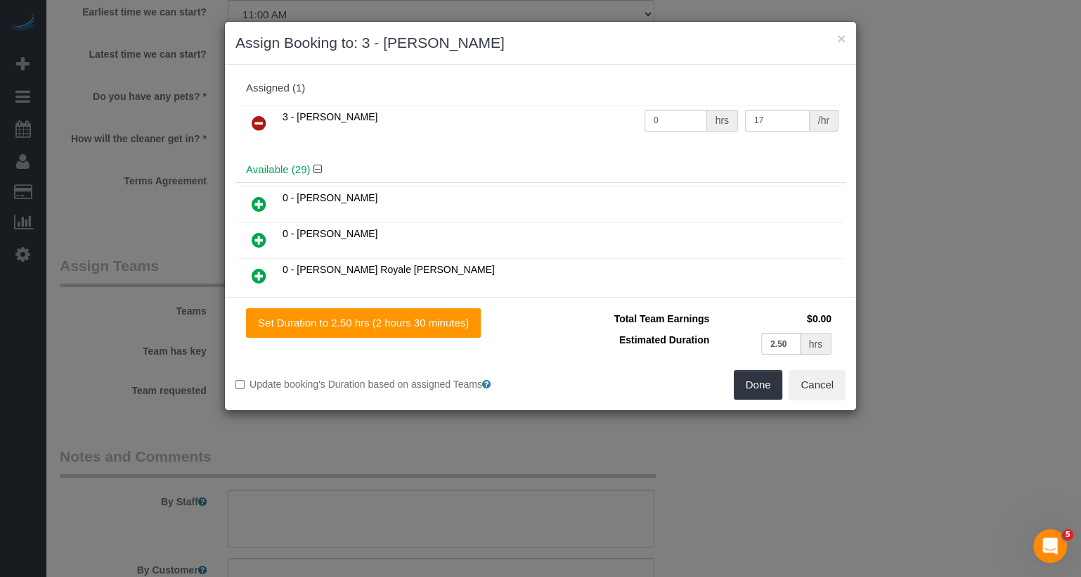
click at [259, 132] on link at bounding box center [259, 124] width 33 height 28
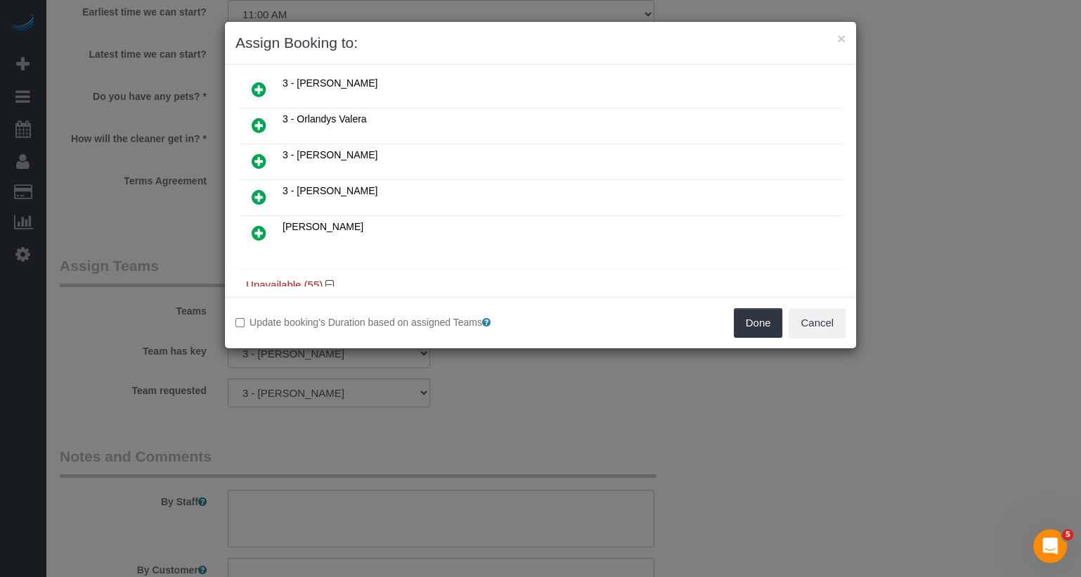
click at [253, 184] on link at bounding box center [259, 198] width 33 height 28
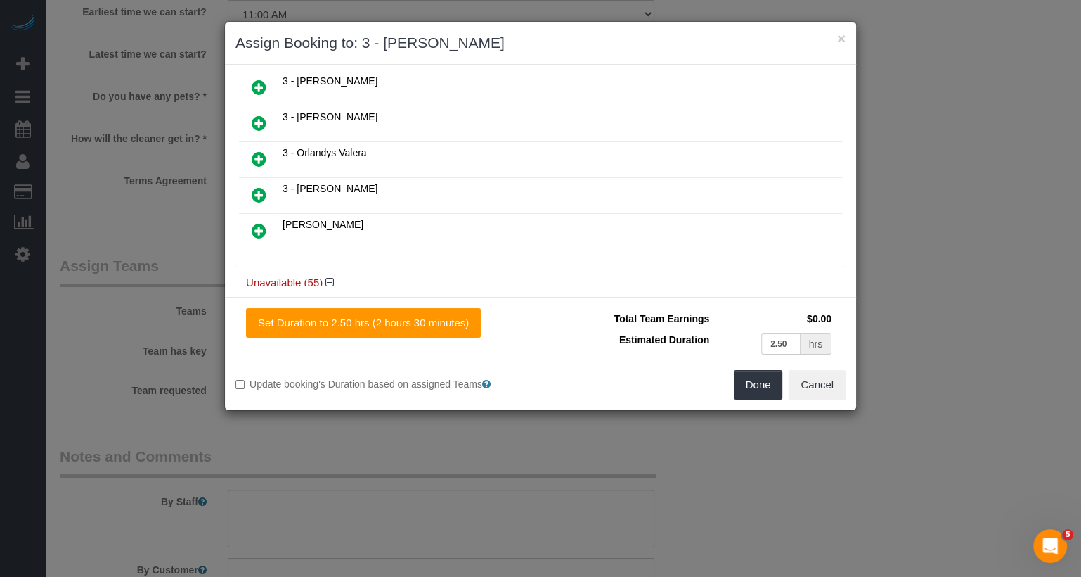
scroll to position [1013, 0]
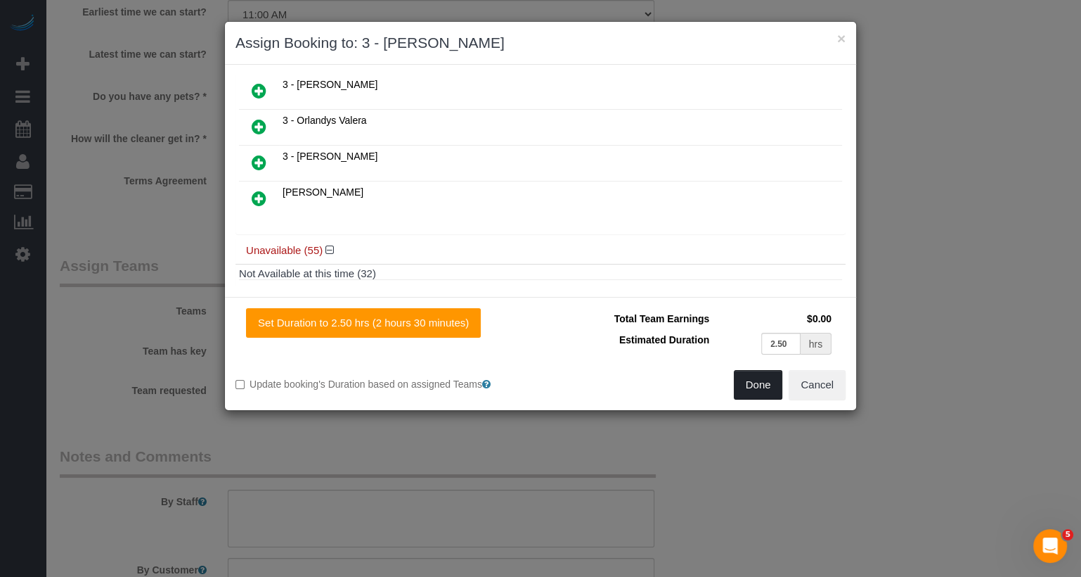
click at [768, 381] on button "Done" at bounding box center [758, 385] width 49 height 30
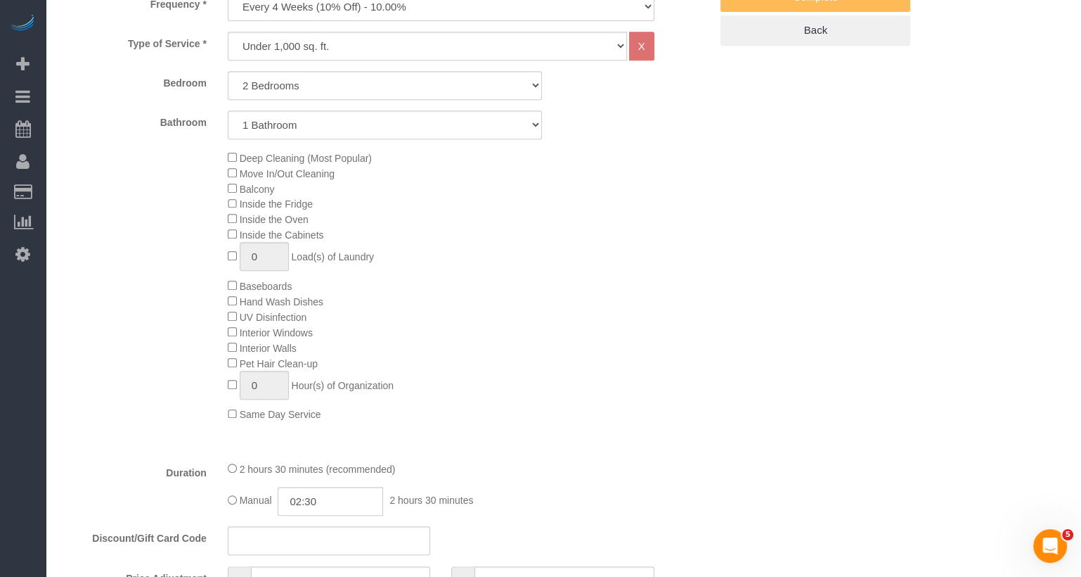
scroll to position [96, 0]
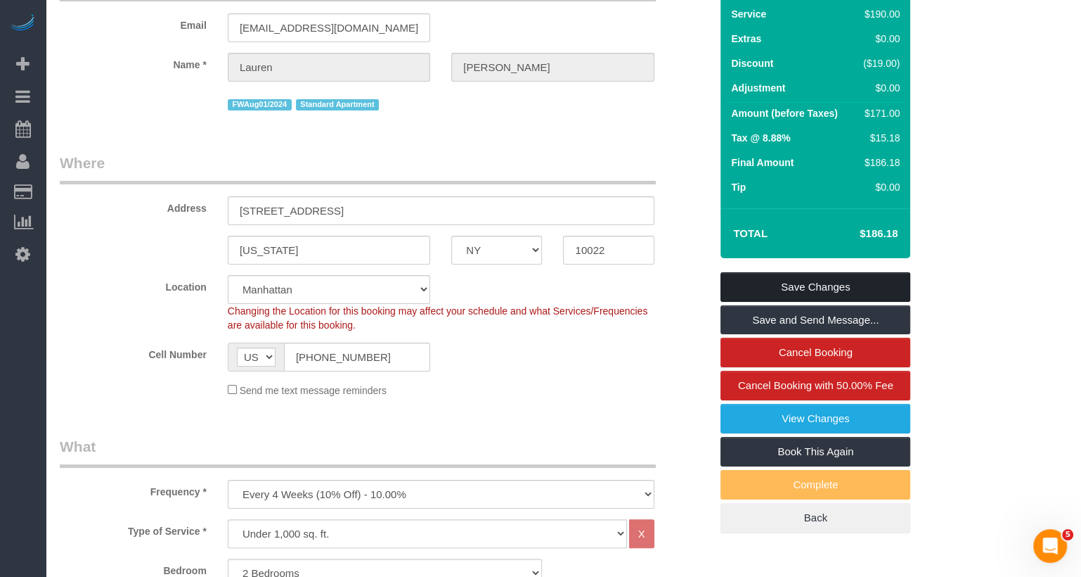
click at [852, 302] on link "Save Changes" at bounding box center [816, 287] width 190 height 30
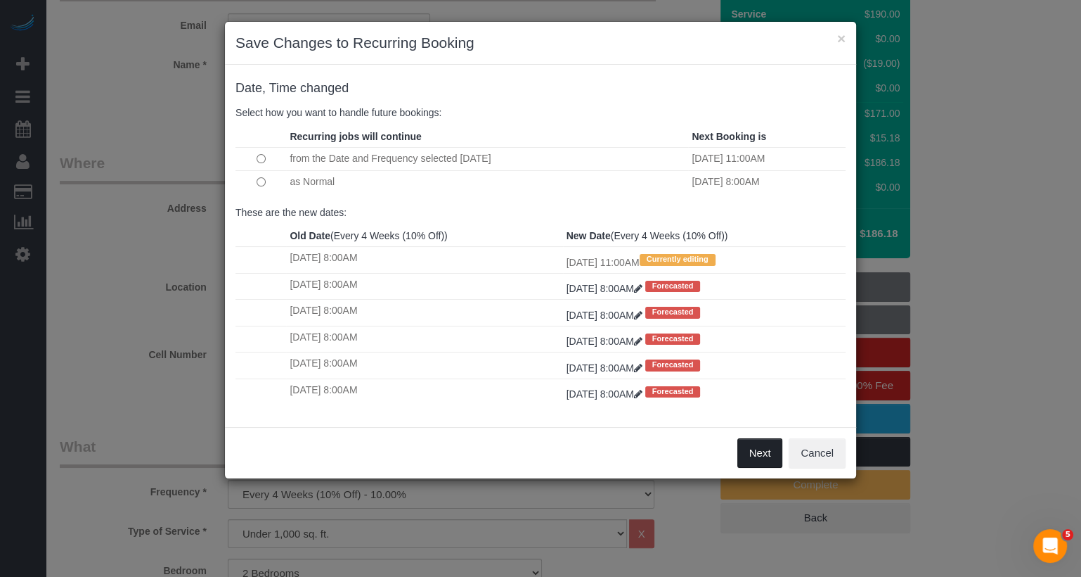
click at [741, 450] on button "Next" at bounding box center [761, 453] width 46 height 30
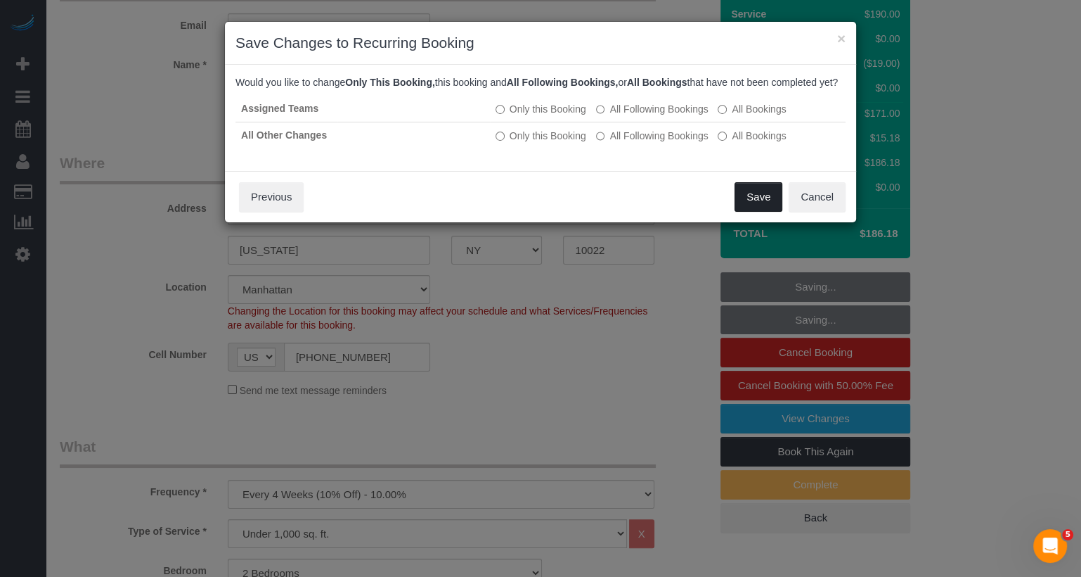
click at [768, 212] on button "Save" at bounding box center [759, 197] width 48 height 30
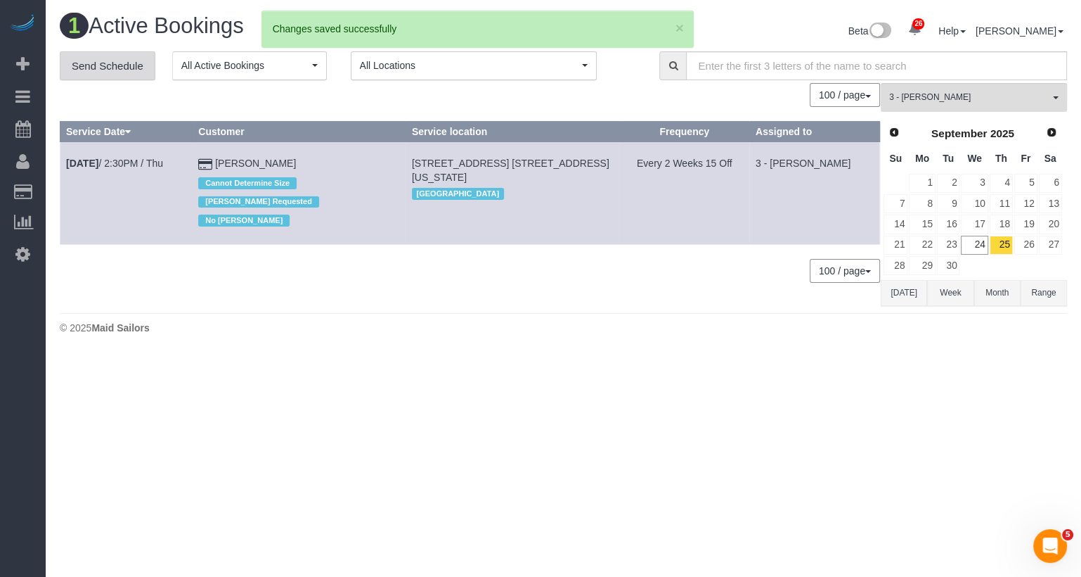
click at [152, 68] on link "Send Schedule" at bounding box center [108, 66] width 96 height 30
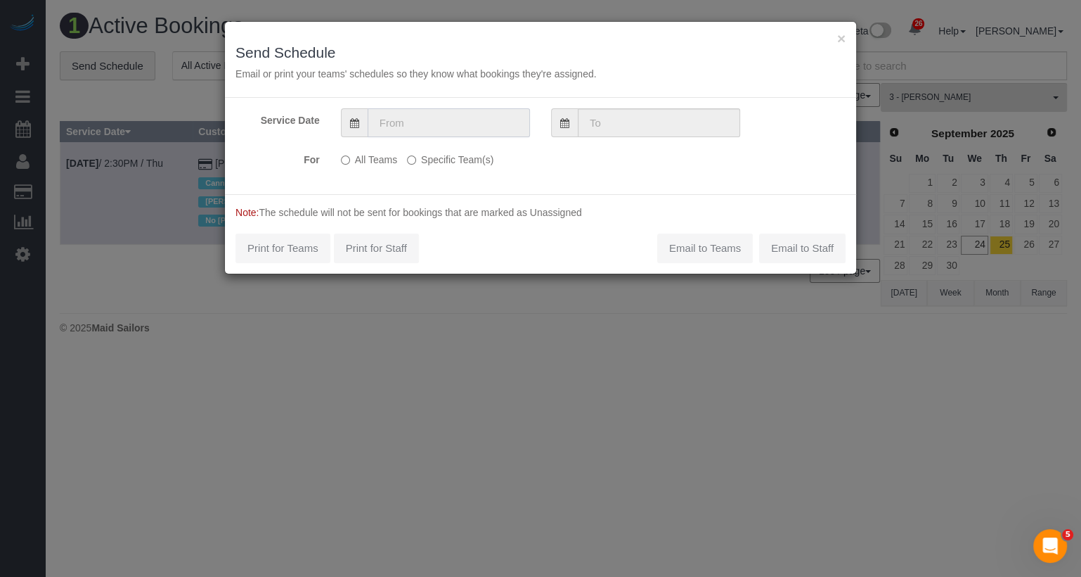
click at [408, 127] on input "text" at bounding box center [449, 122] width 162 height 29
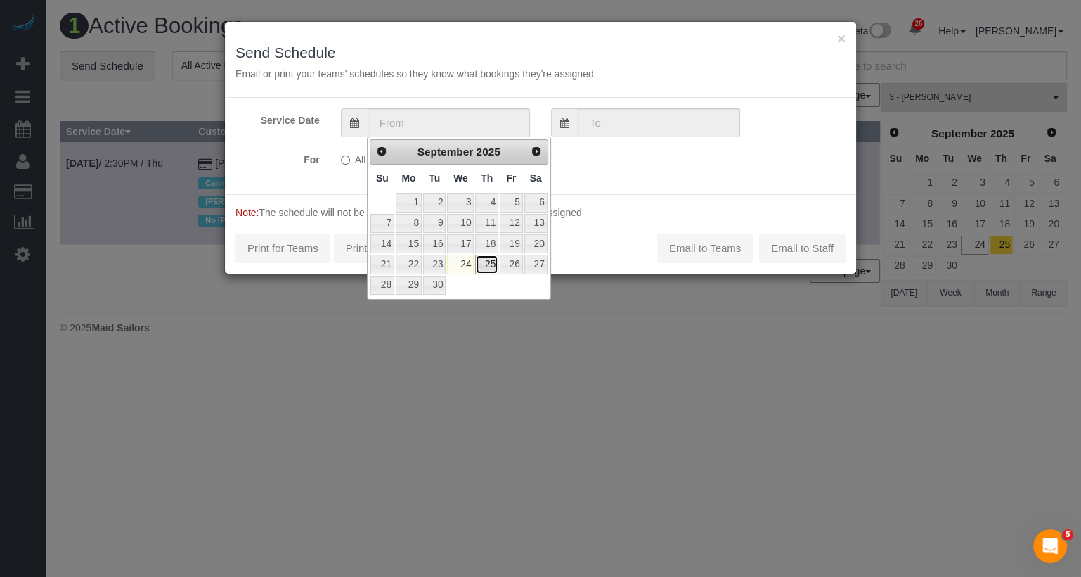
click at [487, 267] on link "25" at bounding box center [486, 264] width 23 height 19
type input "[DATE]"
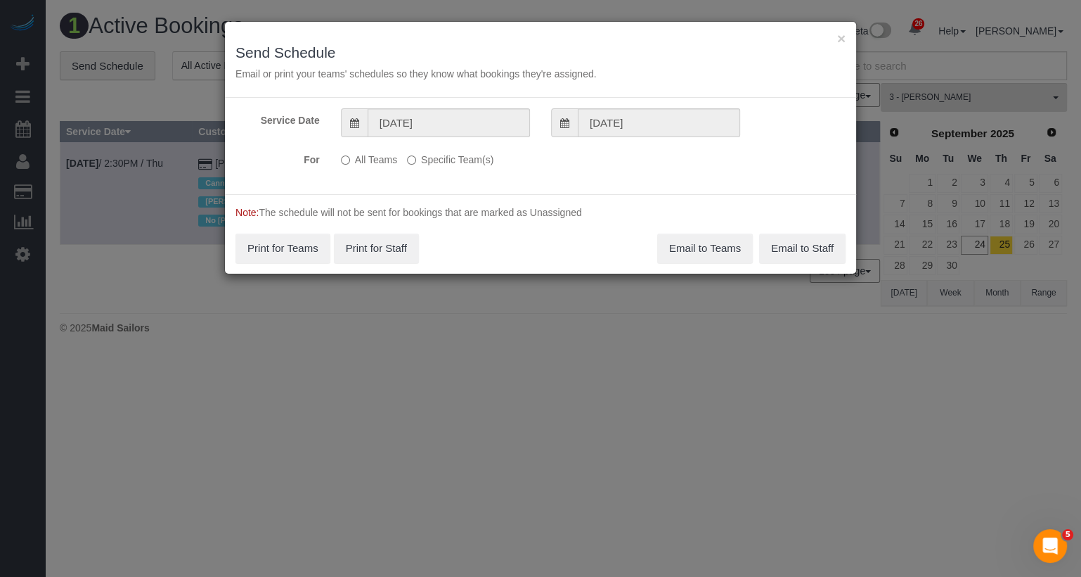
click at [458, 157] on label "Specific Team(s)" at bounding box center [450, 157] width 86 height 19
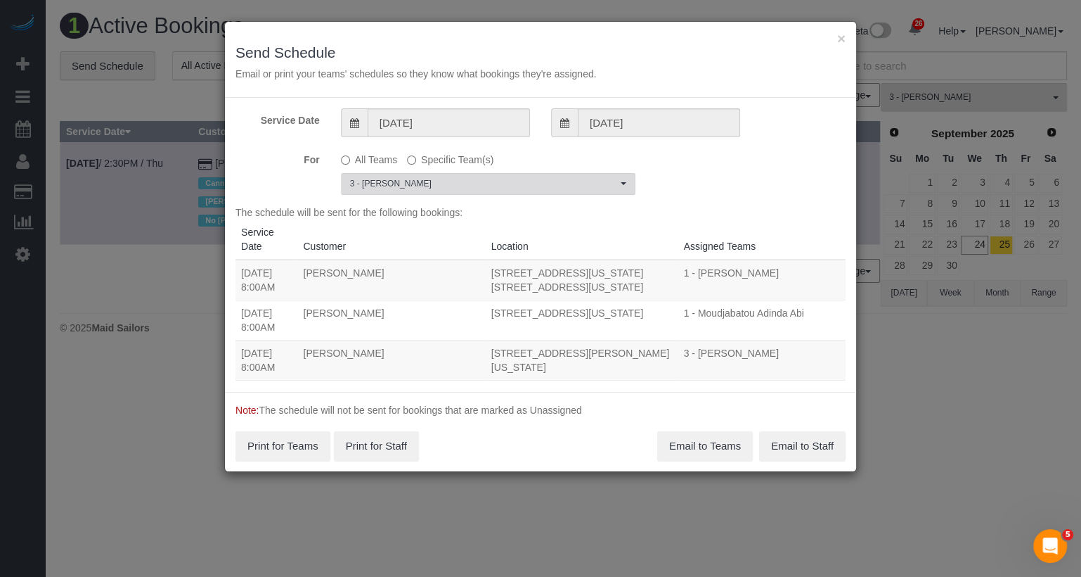
click at [435, 186] on span "3 - [PERSON_NAME]" at bounding box center [483, 184] width 267 height 12
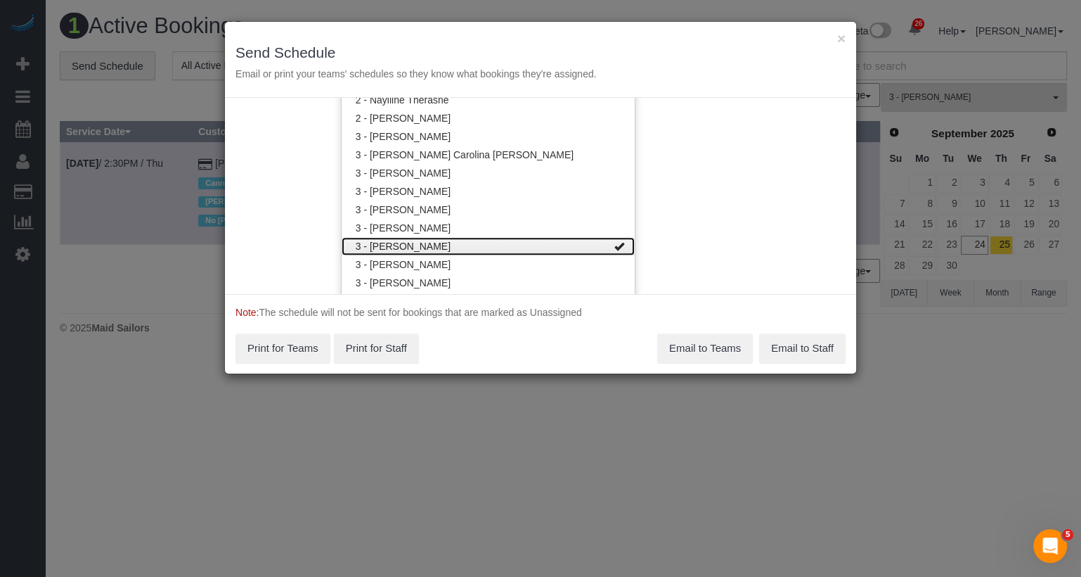
click at [439, 248] on link "3 - [PERSON_NAME]" at bounding box center [488, 246] width 293 height 18
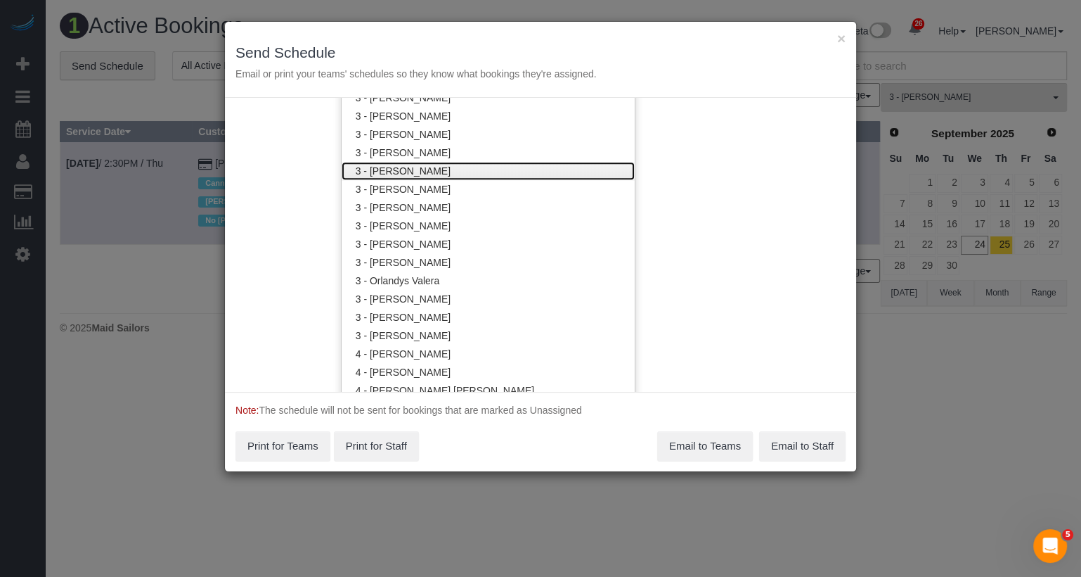
scroll to position [1264, 0]
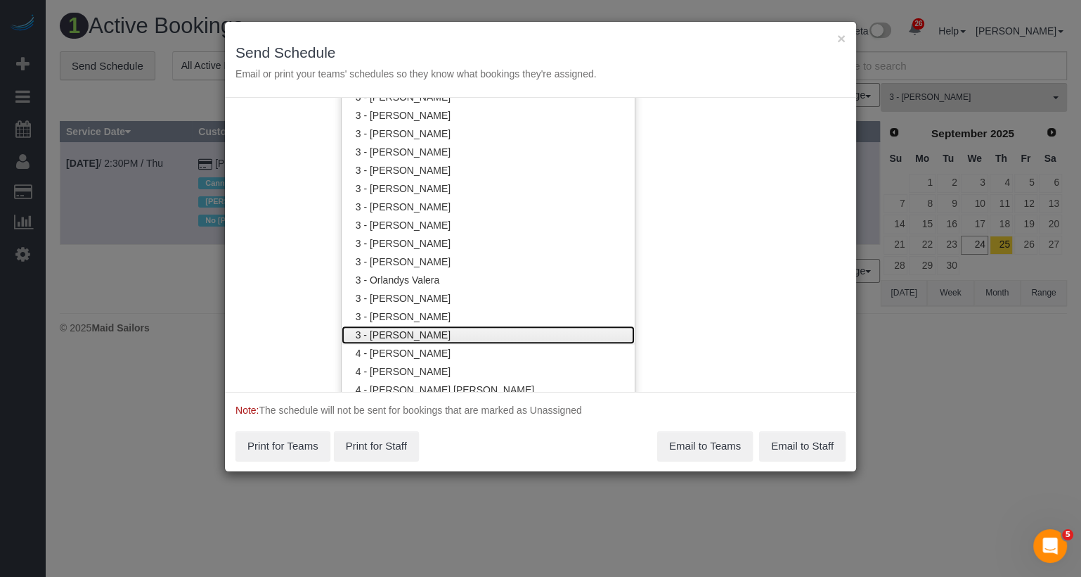
click at [427, 332] on link "3 - [PERSON_NAME]" at bounding box center [488, 335] width 293 height 18
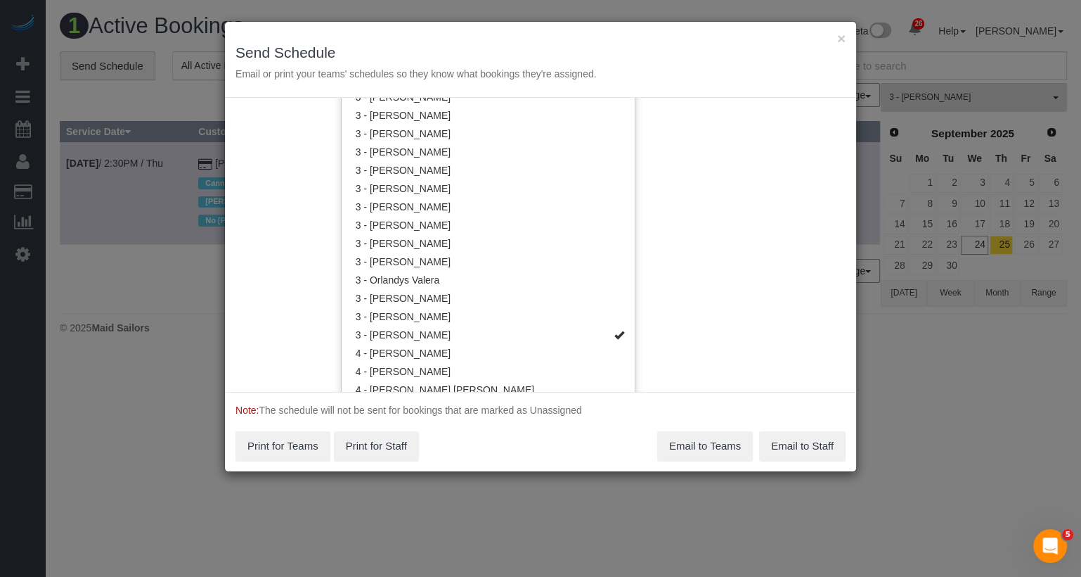
click at [724, 245] on div "Service Date 09/25/2025 09/25/2025 For All Teams Specific Team(s) 3 - Yenis Men…" at bounding box center [540, 245] width 631 height 294
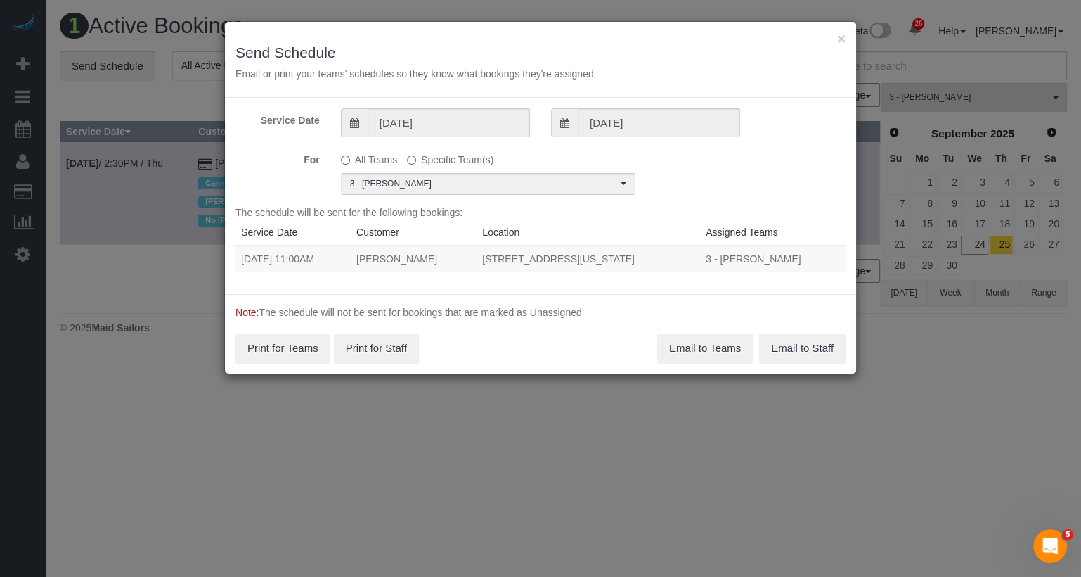
scroll to position [0, 0]
click at [705, 347] on button "Email to Teams" at bounding box center [705, 348] width 96 height 30
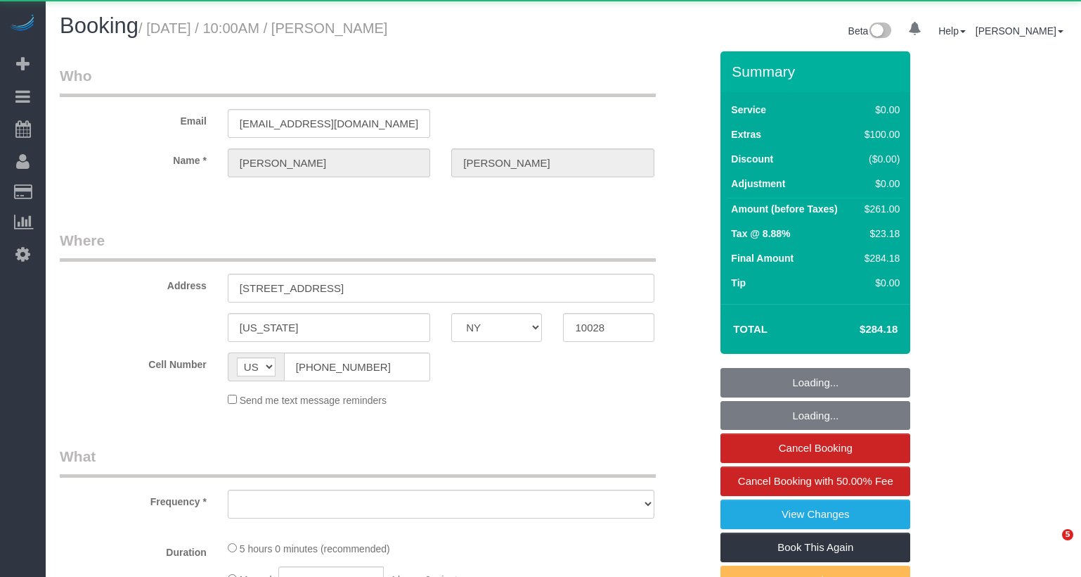
select select "NY"
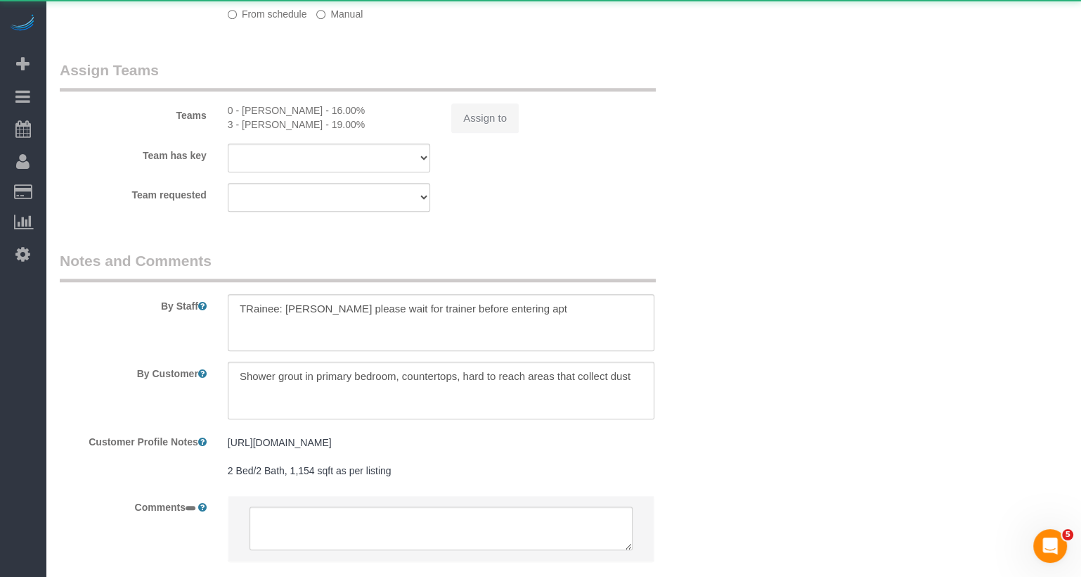
select select "1"
select select "2"
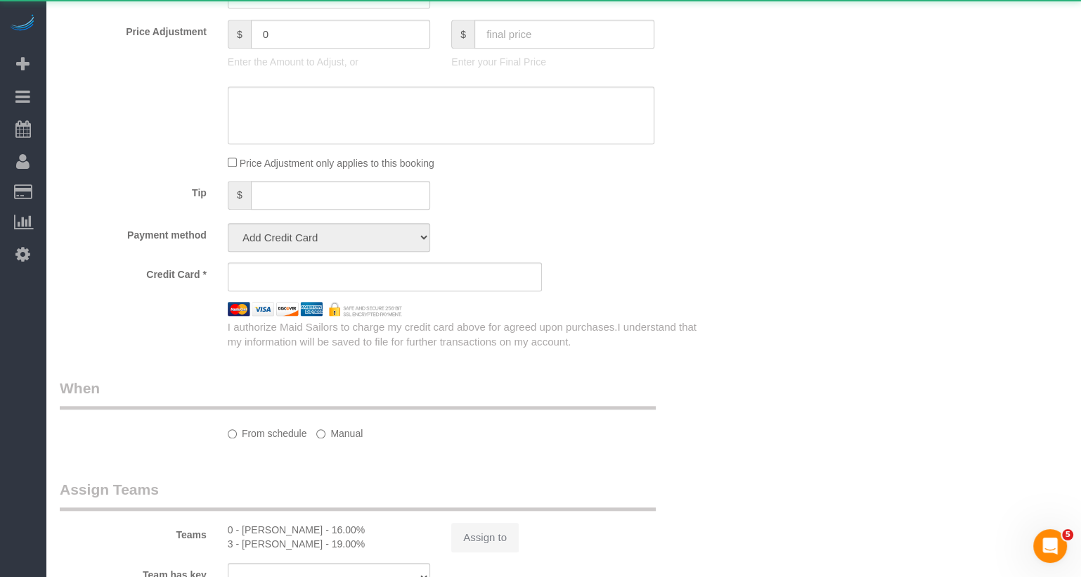
scroll to position [0, 0]
select select "string:stripe-pm_1Rxy5n4VGloSiKo7LRxTaBkL"
select select "spot1"
select select "number:89"
select select "number:72"
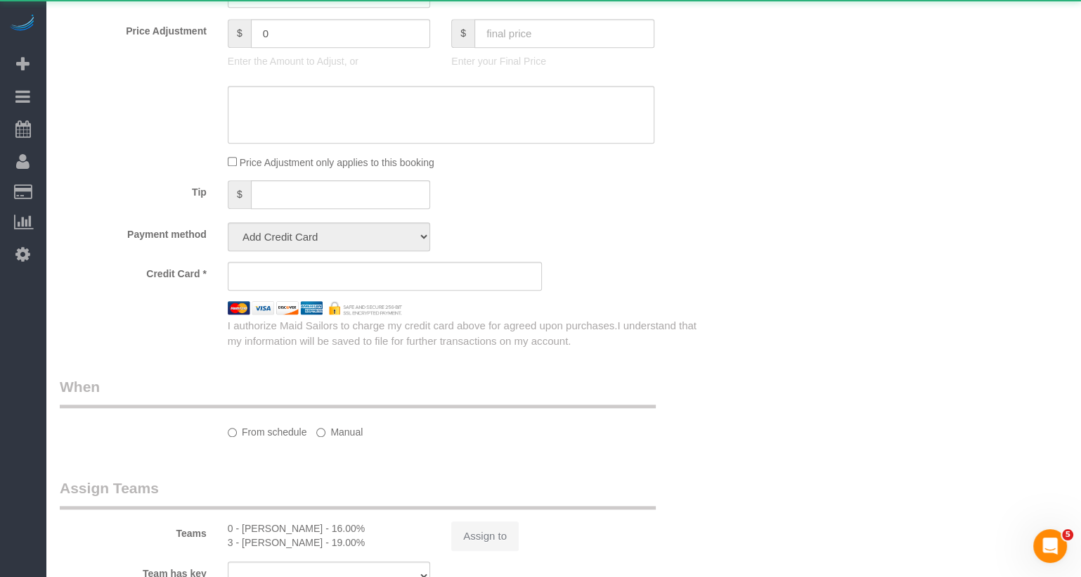
select select "number:13"
select select "number:5"
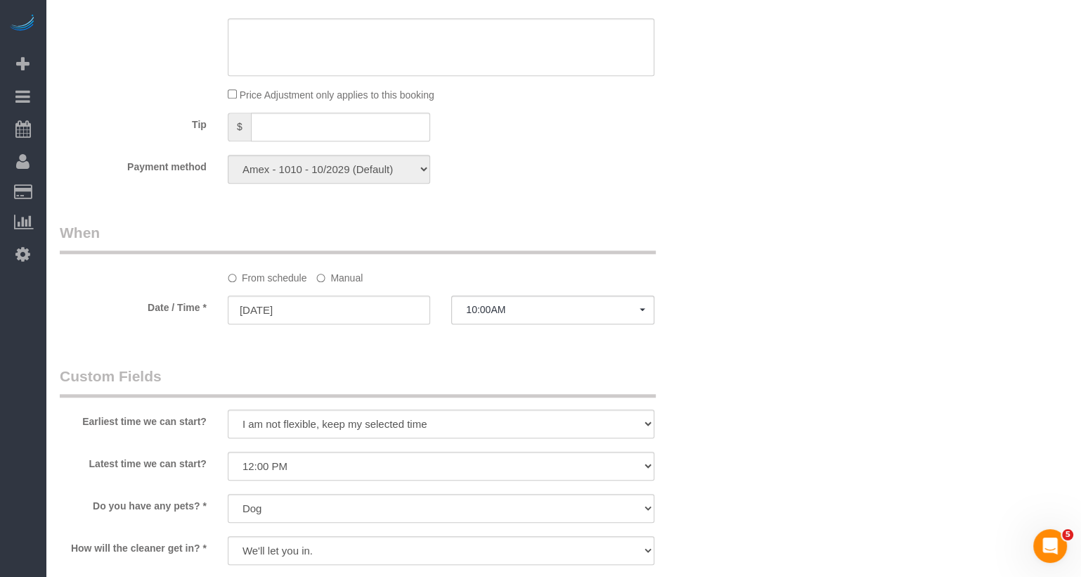
select select "spot54"
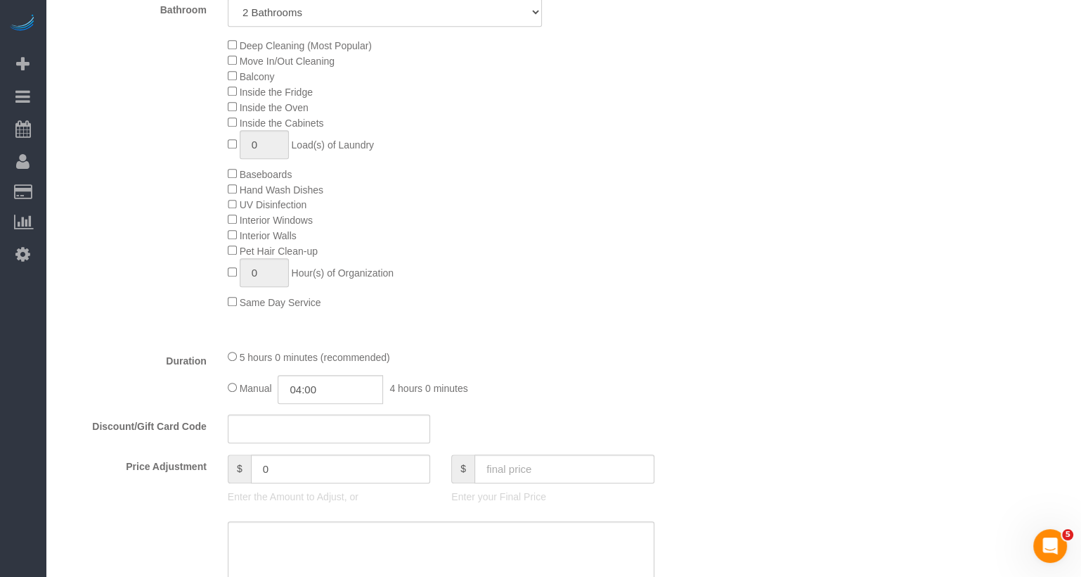
select select "object:1513"
select select "1"
select select "2"
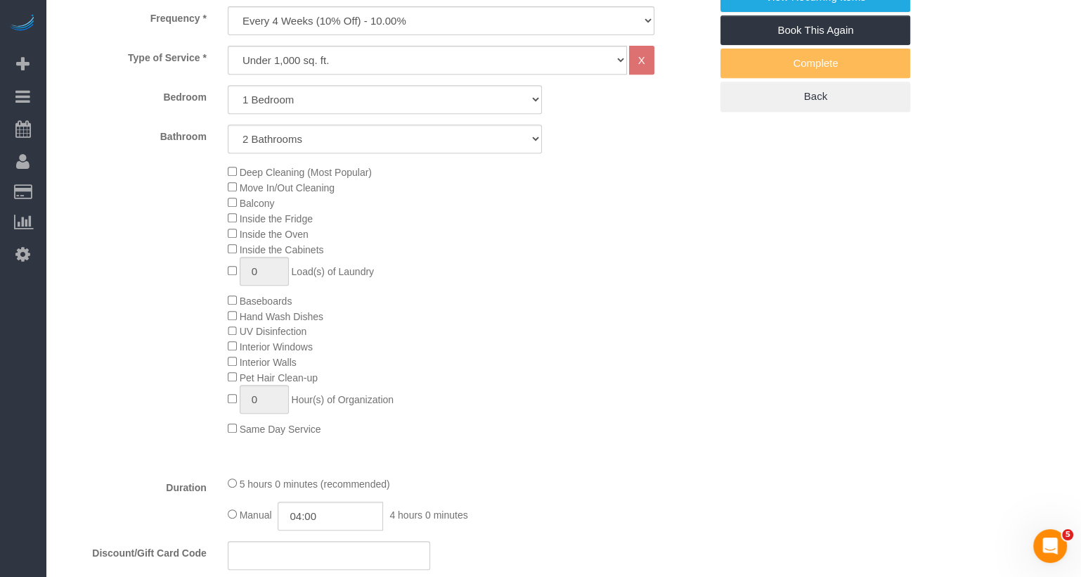
scroll to position [548, 0]
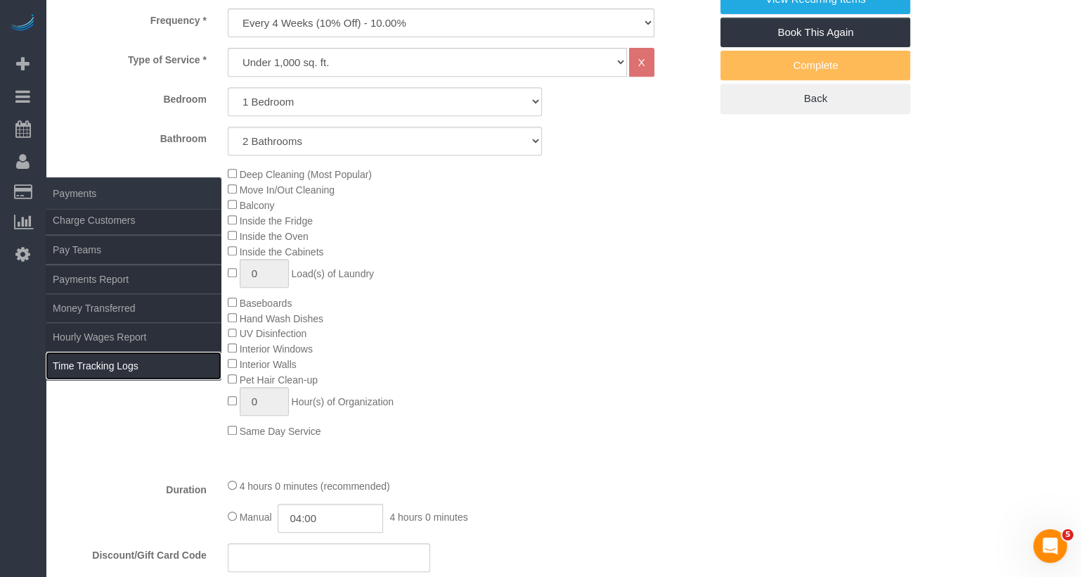
click at [141, 357] on link "Time Tracking Logs" at bounding box center [134, 366] width 176 height 28
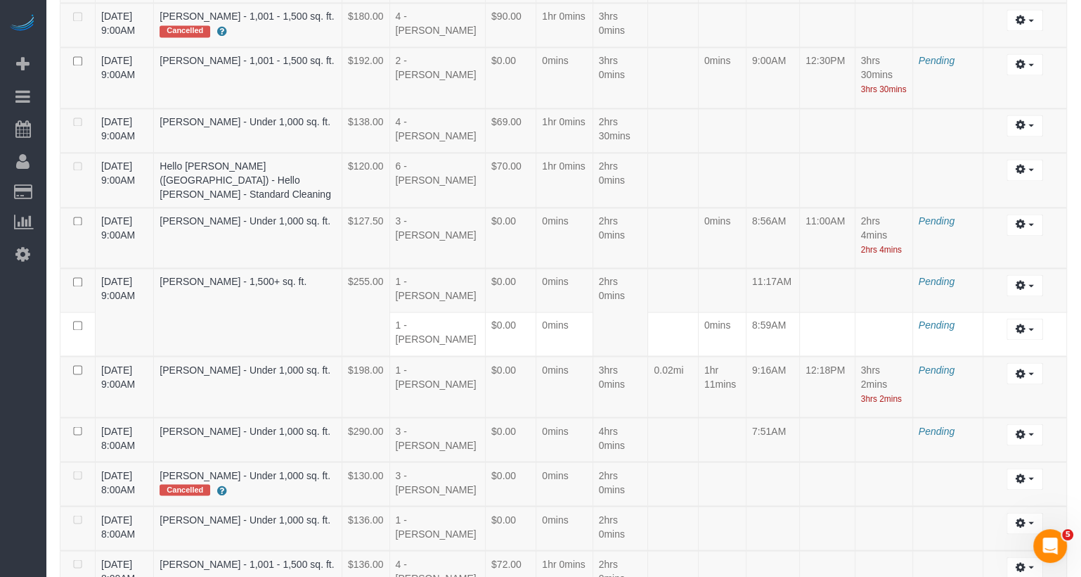
scroll to position [2397, 0]
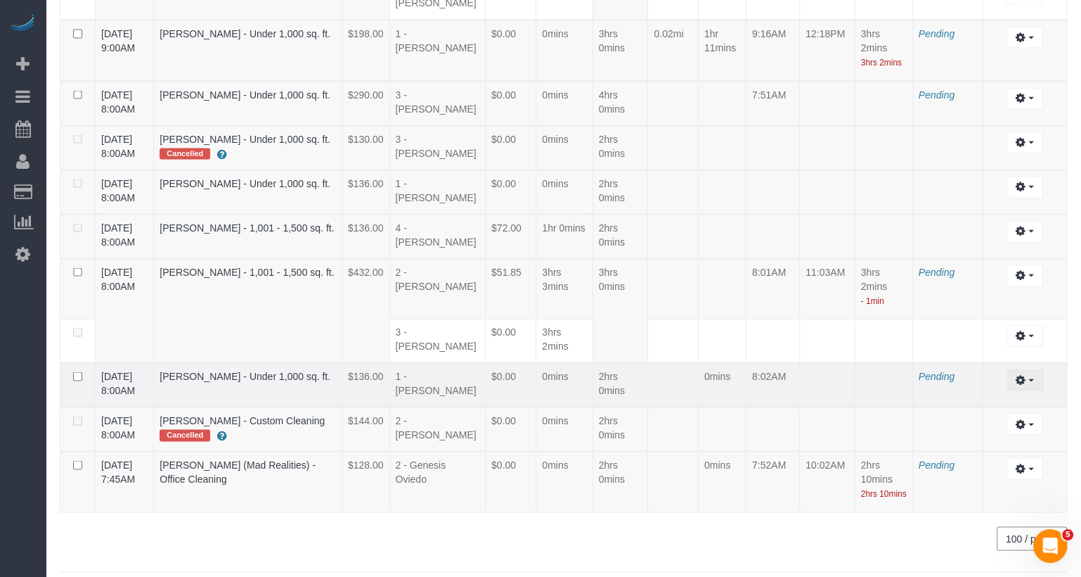
click at [1032, 368] on button "button" at bounding box center [1025, 379] width 36 height 22
click at [1008, 396] on link "Edit" at bounding box center [987, 405] width 111 height 18
select select "draft"
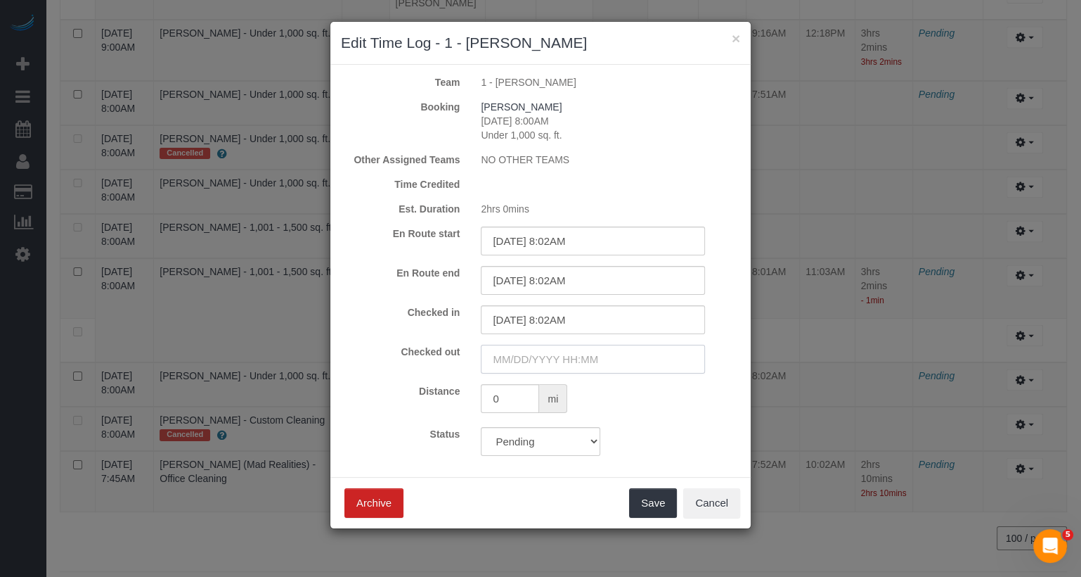
click at [586, 357] on input "text" at bounding box center [593, 359] width 224 height 29
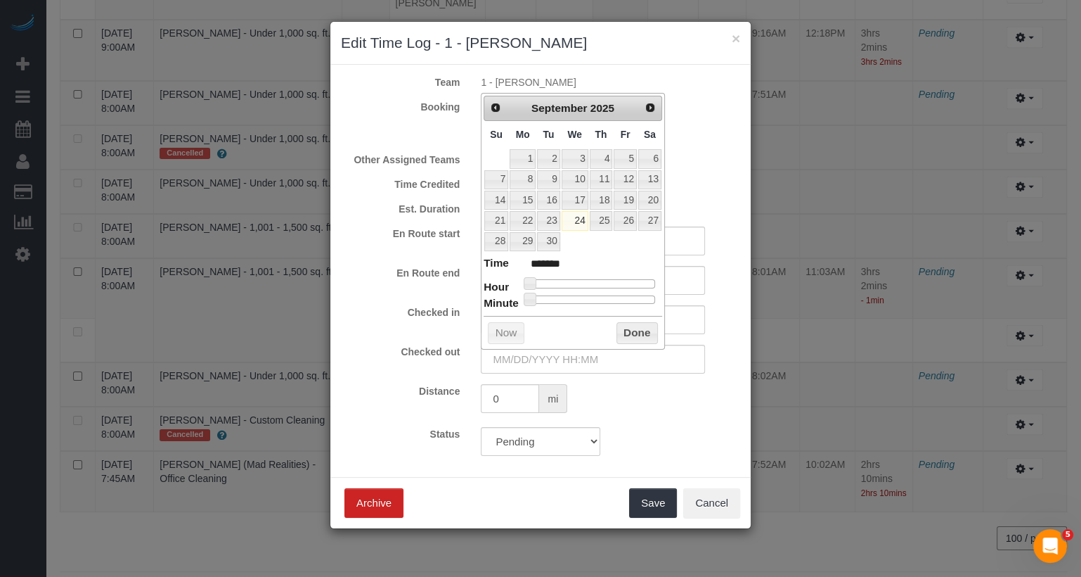
type input "[DATE] 10:00AM"
type input "*******"
click at [586, 282] on div at bounding box center [592, 283] width 126 height 8
type input "[DATE] 10:07AM"
type input "*******"
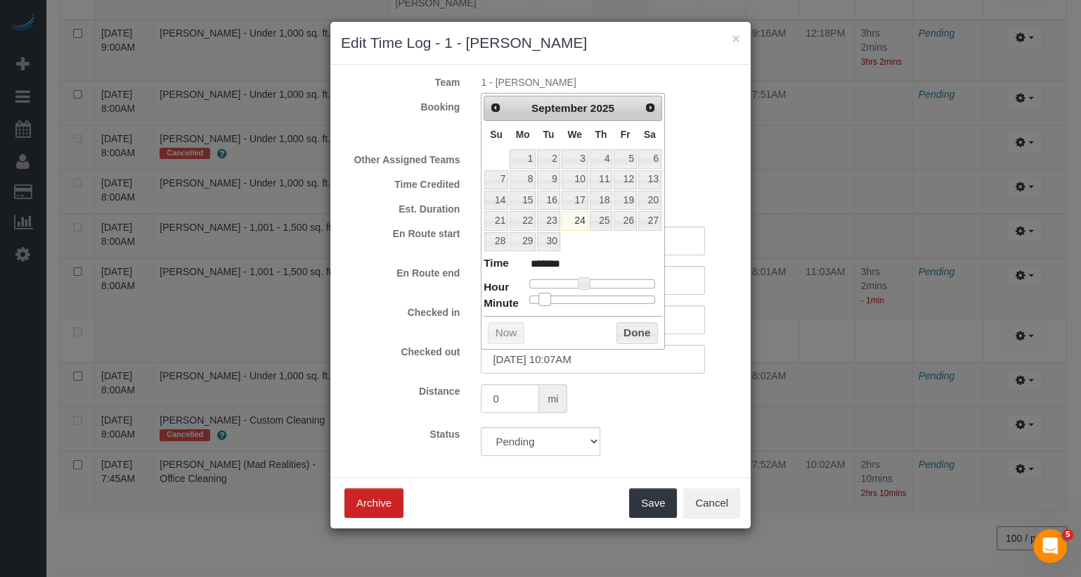
click at [544, 295] on div at bounding box center [592, 299] width 126 height 8
type input "[DATE] 10:06AM"
type input "*******"
click at [542, 295] on span at bounding box center [543, 299] width 13 height 13
click at [629, 329] on button "Done" at bounding box center [637, 333] width 41 height 23
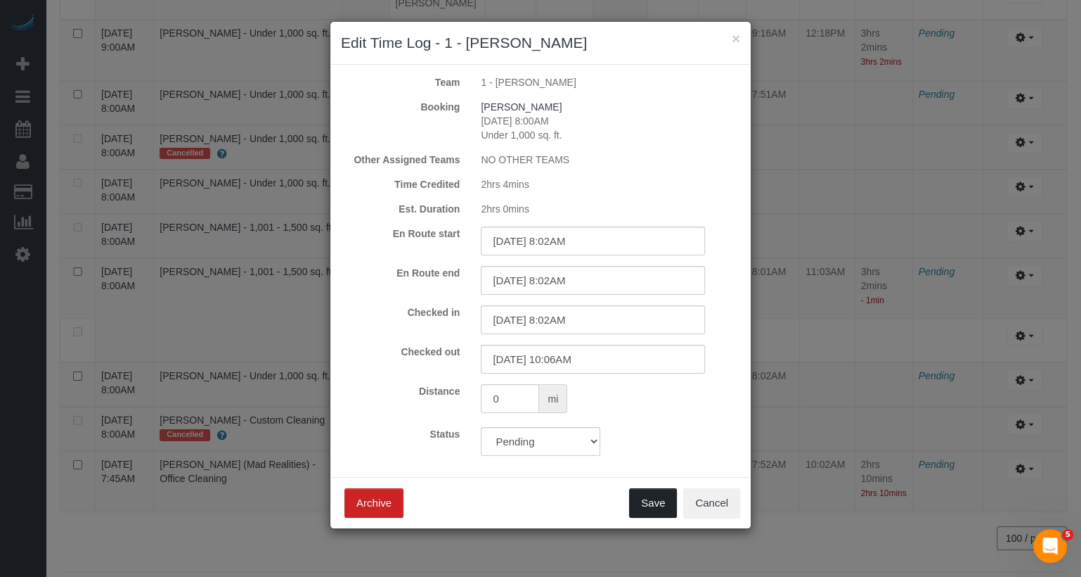
click at [664, 500] on button "Save" at bounding box center [653, 503] width 48 height 30
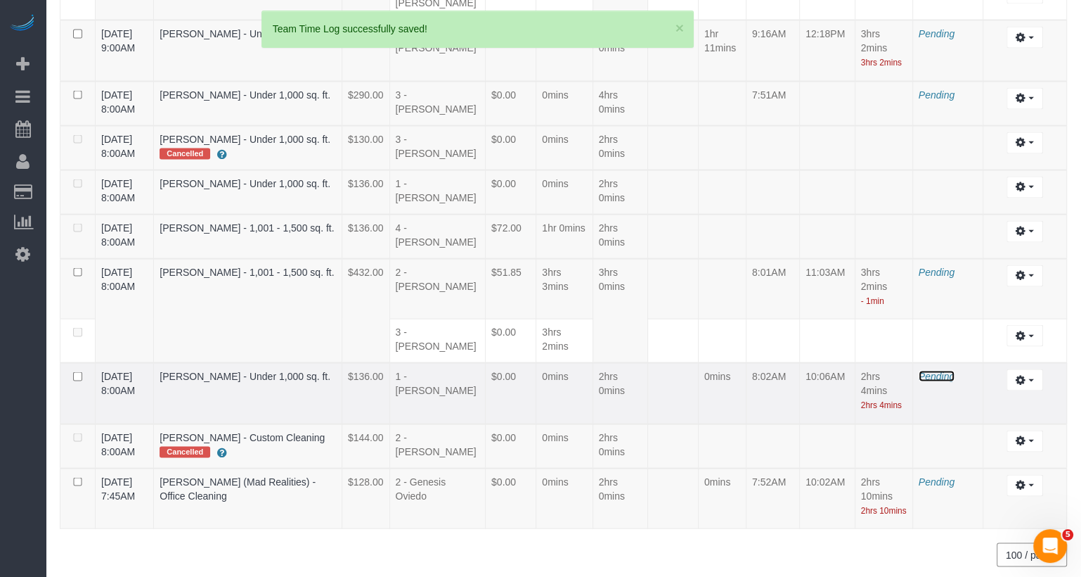
click at [941, 370] on span "Pending" at bounding box center [937, 375] width 36 height 11
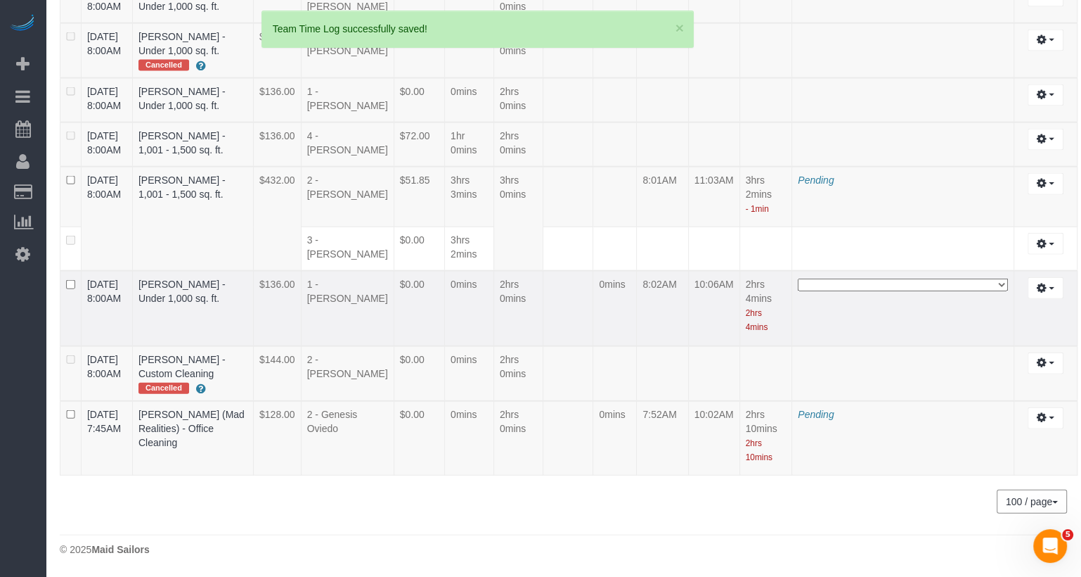
click at [885, 291] on select "**********" at bounding box center [903, 284] width 210 height 13
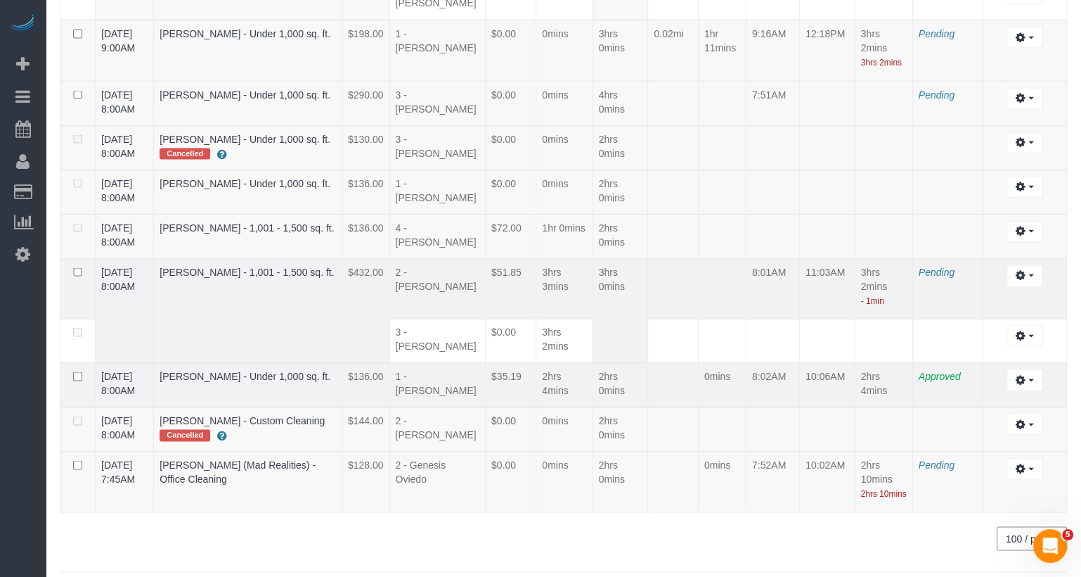
scroll to position [2368, 0]
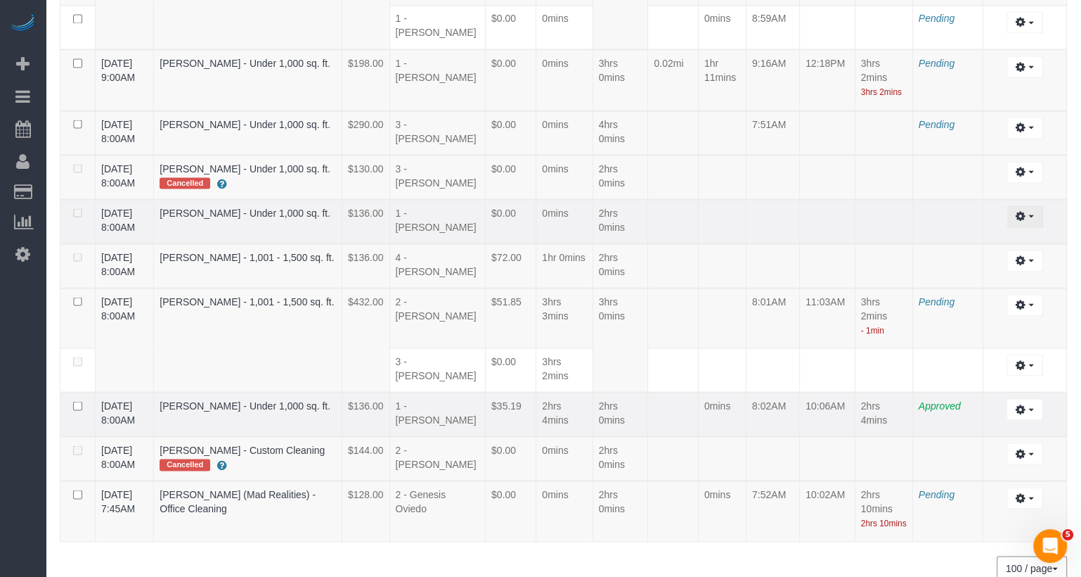
click at [1025, 205] on button "button" at bounding box center [1025, 216] width 36 height 22
click at [1003, 233] on link "Edit" at bounding box center [987, 242] width 111 height 18
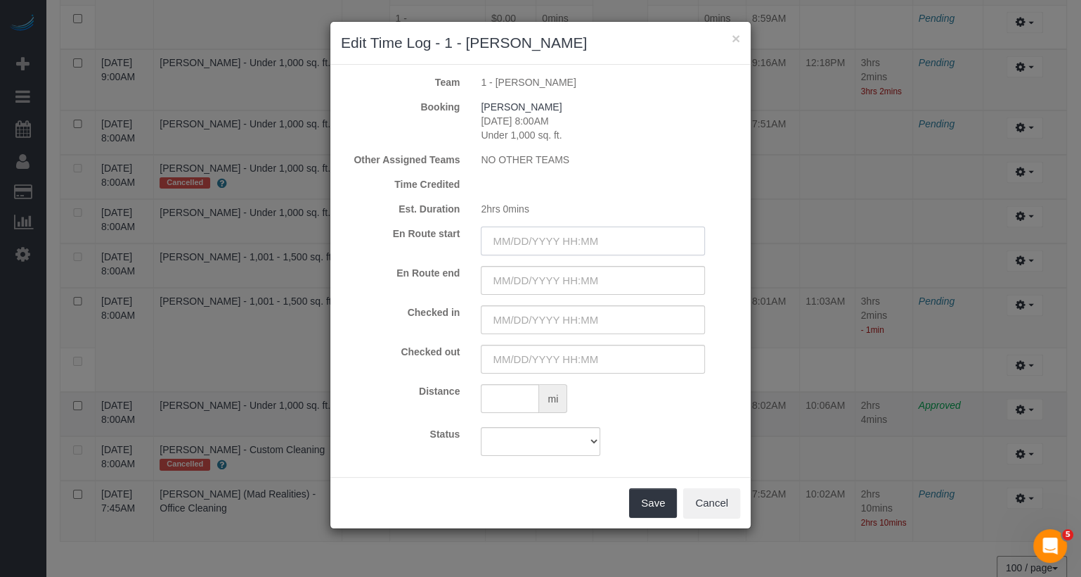
click at [596, 243] on input "text" at bounding box center [593, 240] width 224 height 29
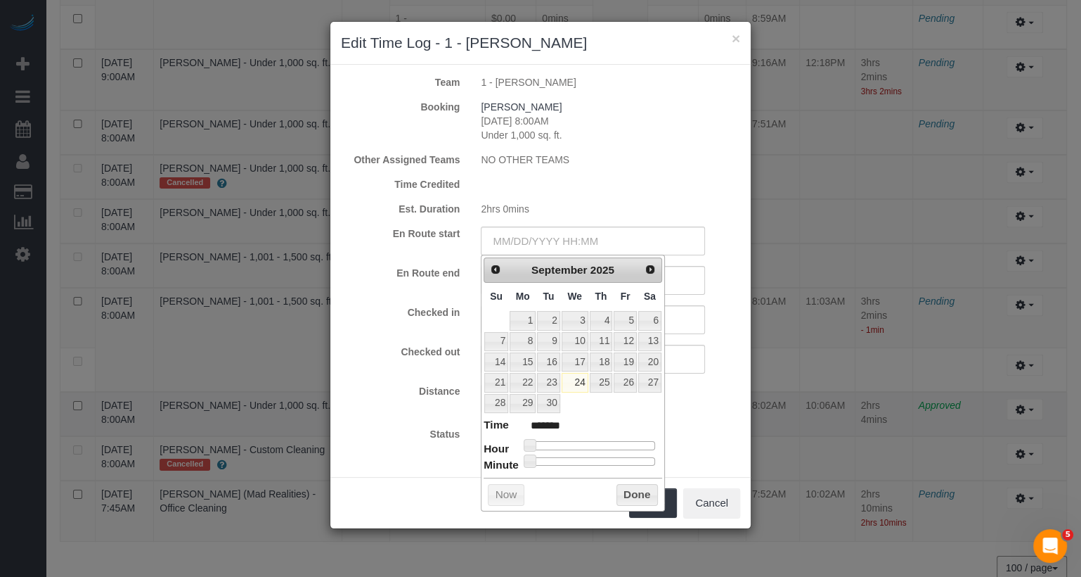
type input "09/24/2025 9:00AM"
type input "******"
click at [580, 441] on div at bounding box center [592, 445] width 126 height 8
type input "09/24/2025 8:00AM"
type input "******"
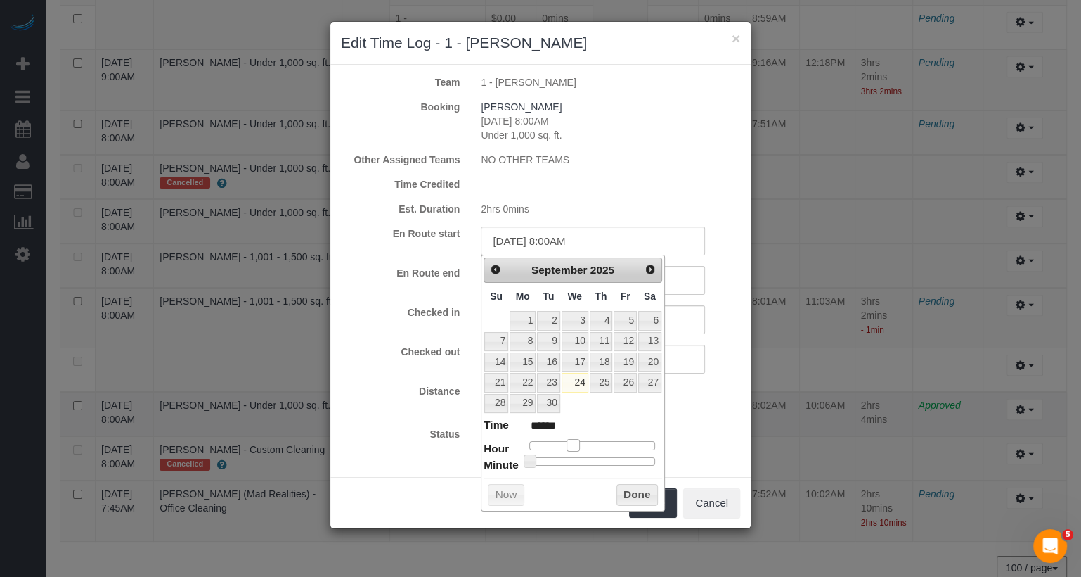
click at [575, 439] on span at bounding box center [573, 445] width 13 height 13
type input "[DATE] 8:09AM"
type input "******"
click at [548, 458] on div at bounding box center [592, 461] width 126 height 8
type input "09/24/2025 8:08AM"
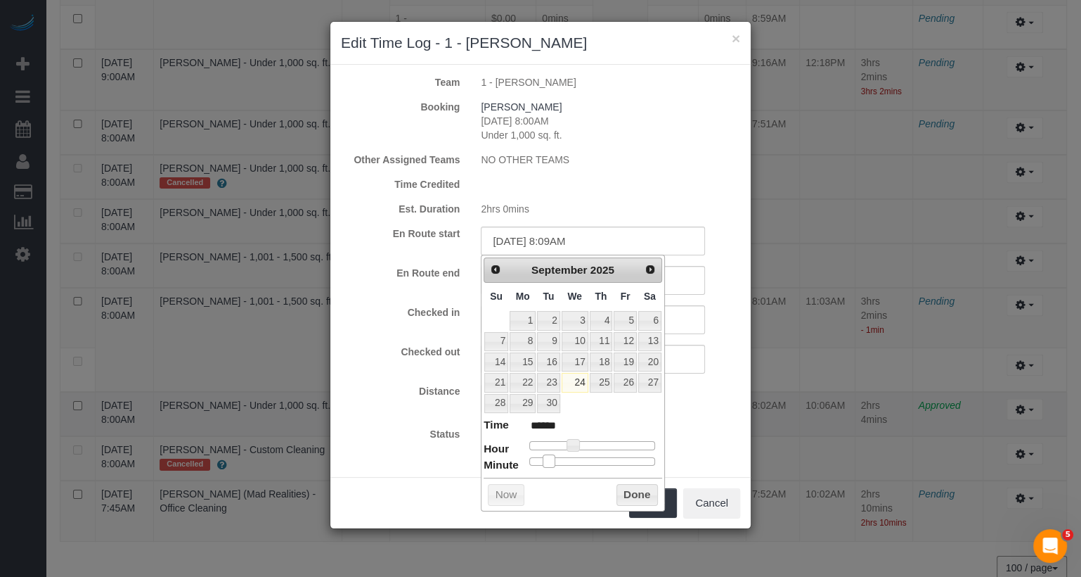
type input "******"
type input "09/24/2025 8:07AM"
type input "******"
type input "09/24/2025 8:06AM"
type input "******"
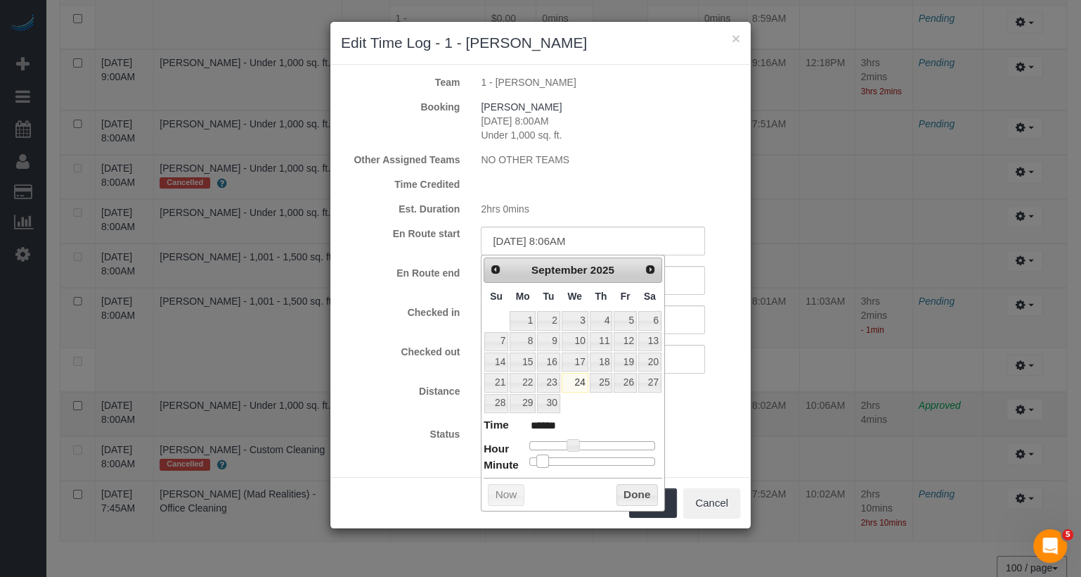
type input "09/24/2025 8:05AM"
type input "******"
type input "09/24/2025 8:04AM"
type input "******"
type input "09/24/2025 8:05AM"
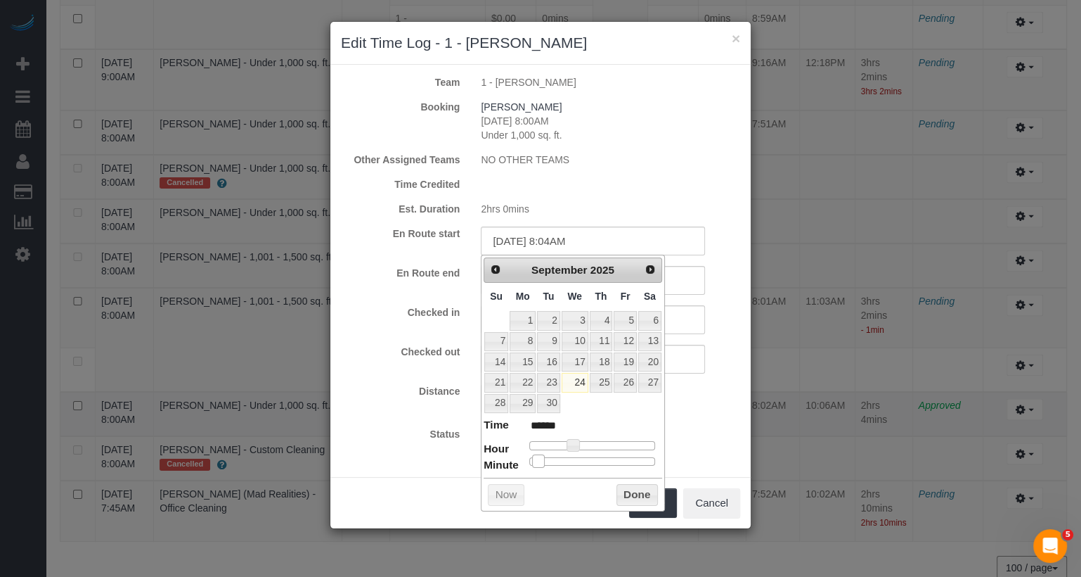
type input "******"
drag, startPoint x: 548, startPoint y: 458, endPoint x: 539, endPoint y: 456, distance: 9.4
click at [539, 456] on span at bounding box center [540, 460] width 13 height 13
click at [709, 429] on div "Status Approved Approved + Update team with Time Reported Approved + Update tea…" at bounding box center [540, 441] width 420 height 29
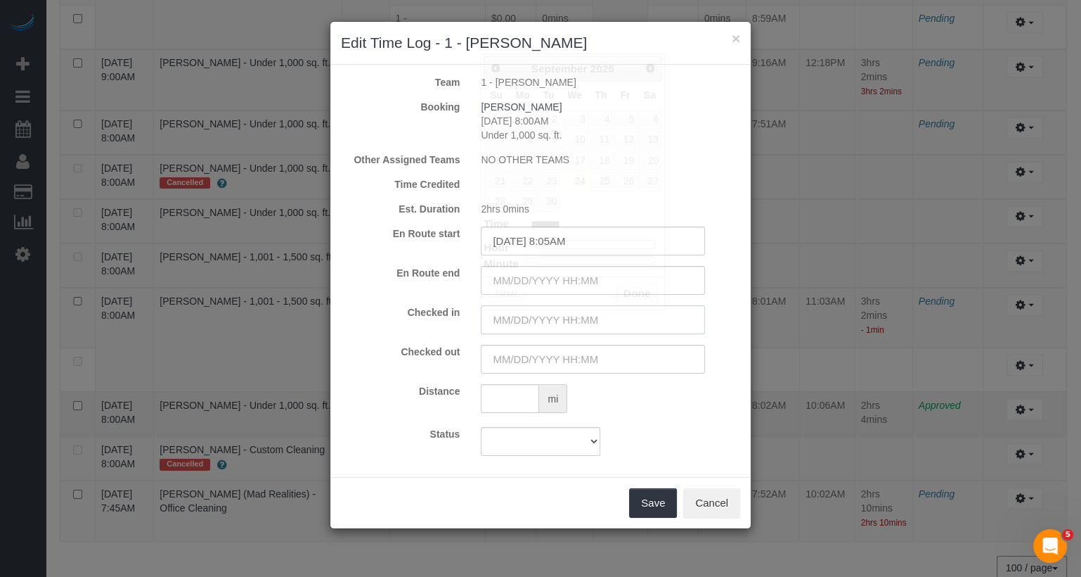
click at [592, 320] on input "text" at bounding box center [593, 319] width 224 height 29
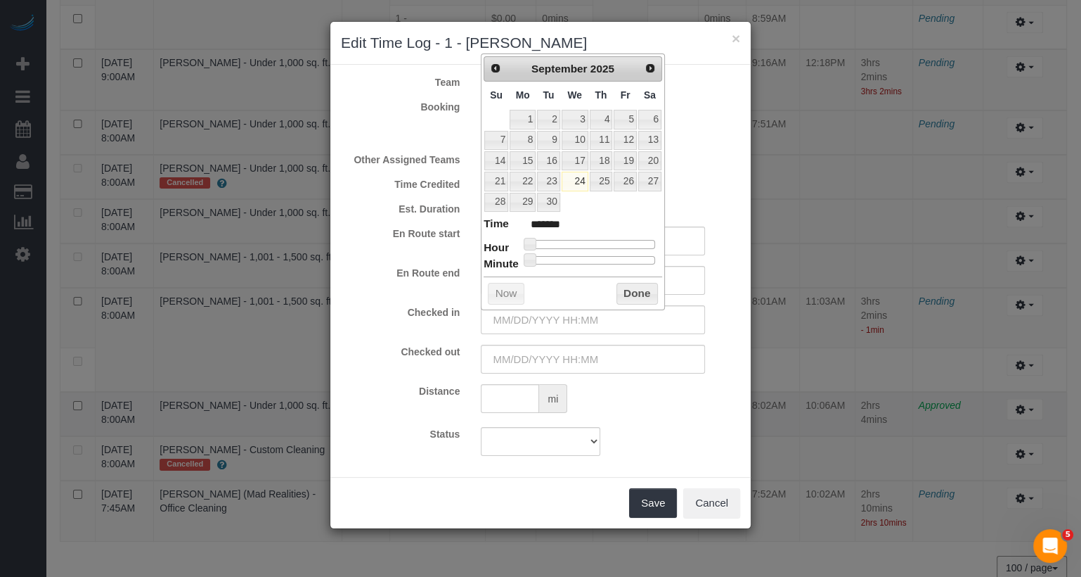
type input "09/24/2025 11:00AM"
type input "*******"
click at [587, 241] on div at bounding box center [592, 244] width 126 height 8
type input "09/24/2025 10:00AM"
type input "*******"
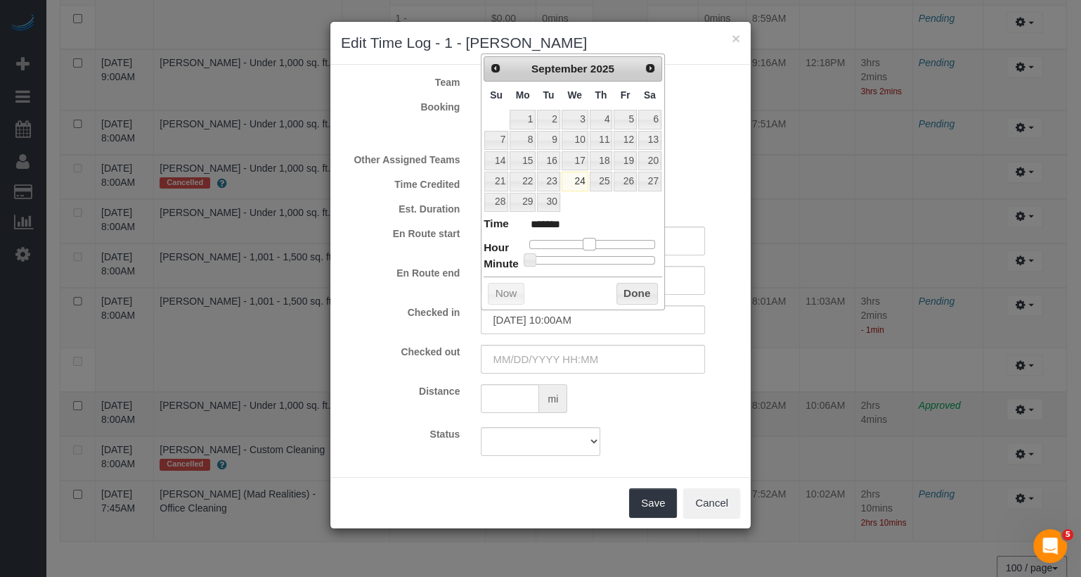
type input "09/24/2025 9:00AM"
type input "******"
drag, startPoint x: 587, startPoint y: 241, endPoint x: 575, endPoint y: 241, distance: 12.0
click at [575, 241] on span at bounding box center [578, 244] width 13 height 13
type input "09/24/2025 8:00AM"
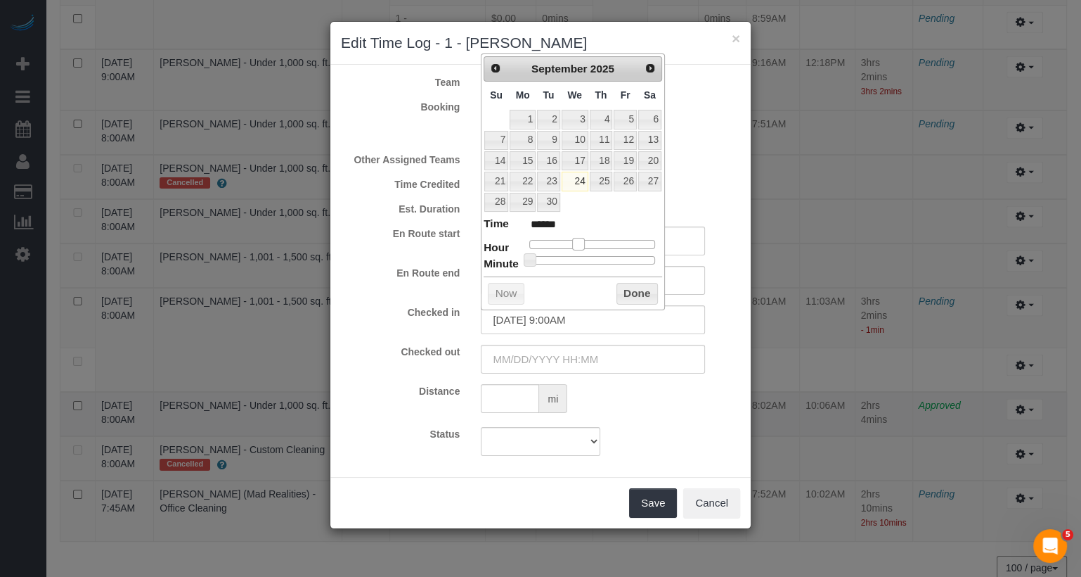
type input "******"
click at [572, 241] on span at bounding box center [573, 244] width 13 height 13
type input "09/24/2025 8:01AM"
type input "******"
type input "09/24/2025 8:02AM"
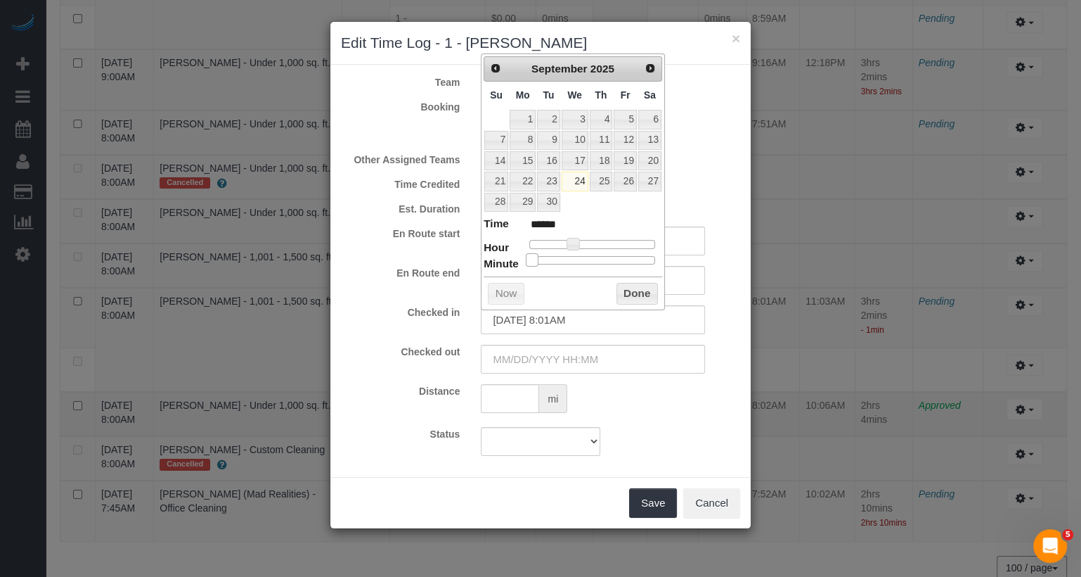
type input "******"
type input "09/24/2025 8:03AM"
type input "******"
type input "09/24/2025 8:04AM"
type input "******"
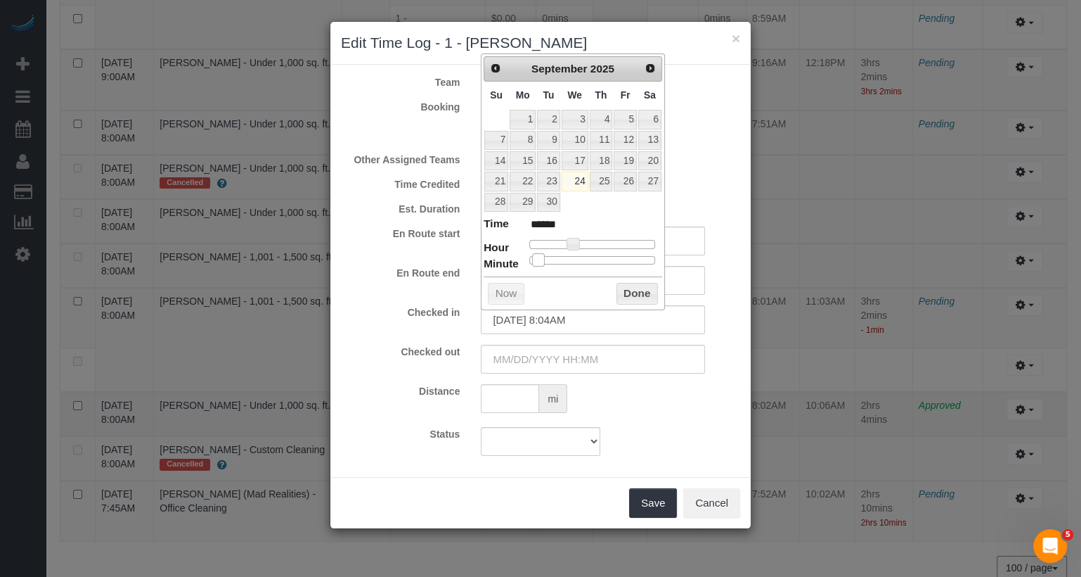
type input "09/24/2025 8:05AM"
type input "******"
drag, startPoint x: 532, startPoint y: 257, endPoint x: 543, endPoint y: 257, distance: 10.5
click at [543, 257] on span at bounding box center [540, 259] width 13 height 13
click at [589, 356] on input "text" at bounding box center [593, 359] width 224 height 29
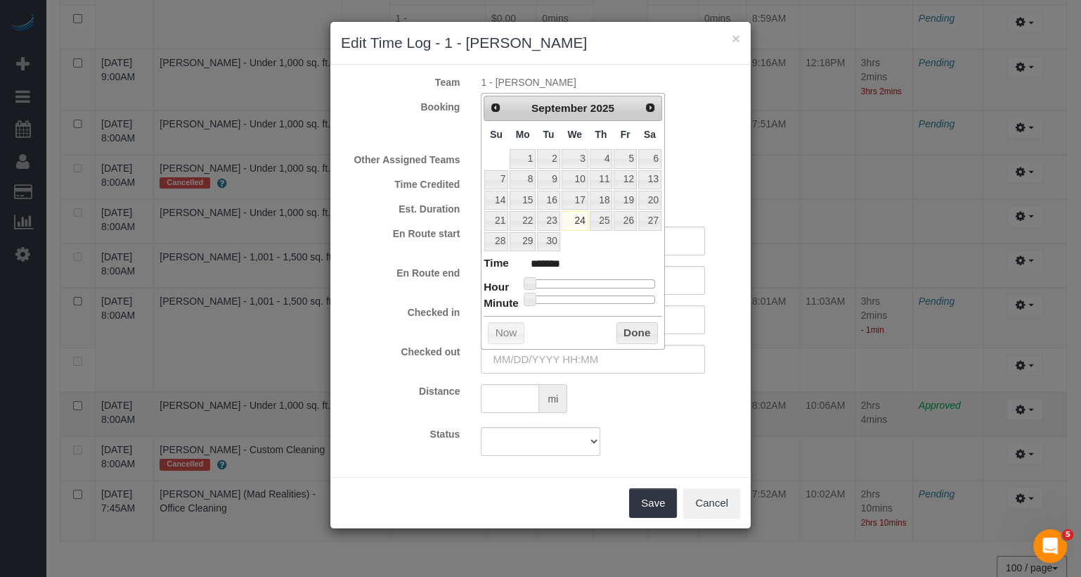
type input "09/24/2025 11:00AM"
type input "*******"
click at [589, 281] on div at bounding box center [592, 283] width 126 height 8
type input "09/24/2025 10:00AM"
type input "*******"
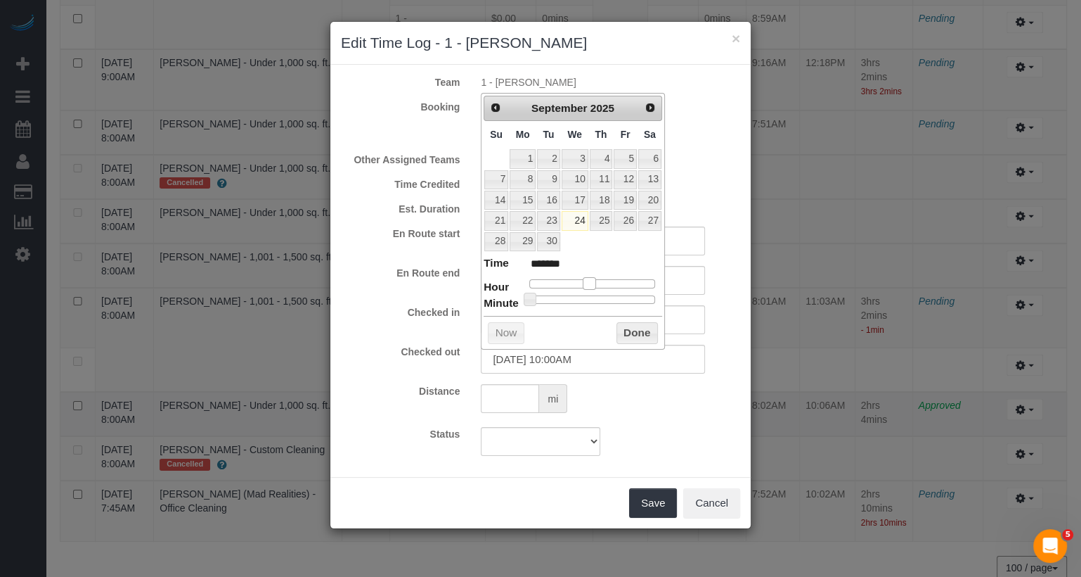
click at [586, 281] on span at bounding box center [589, 283] width 13 height 13
type input "09/24/2025 10:06AM"
type input "*******"
click at [541, 296] on div at bounding box center [592, 299] width 126 height 8
type input "09/24/2025 10:07AM"
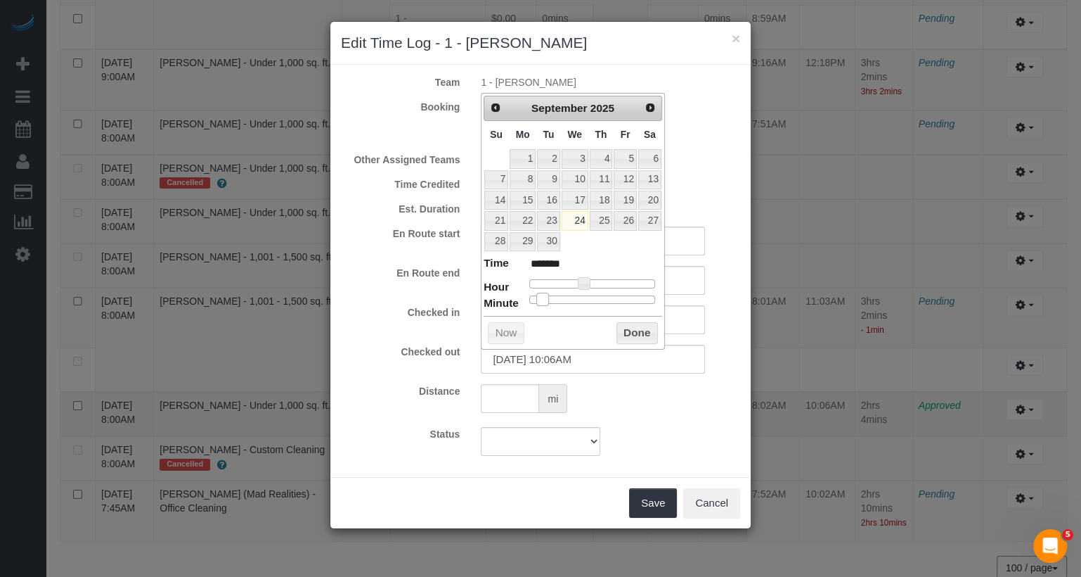
type input "*******"
type input "09/24/2025 10:08AM"
type input "*******"
type input "09/24/2025 10:09AM"
type input "*******"
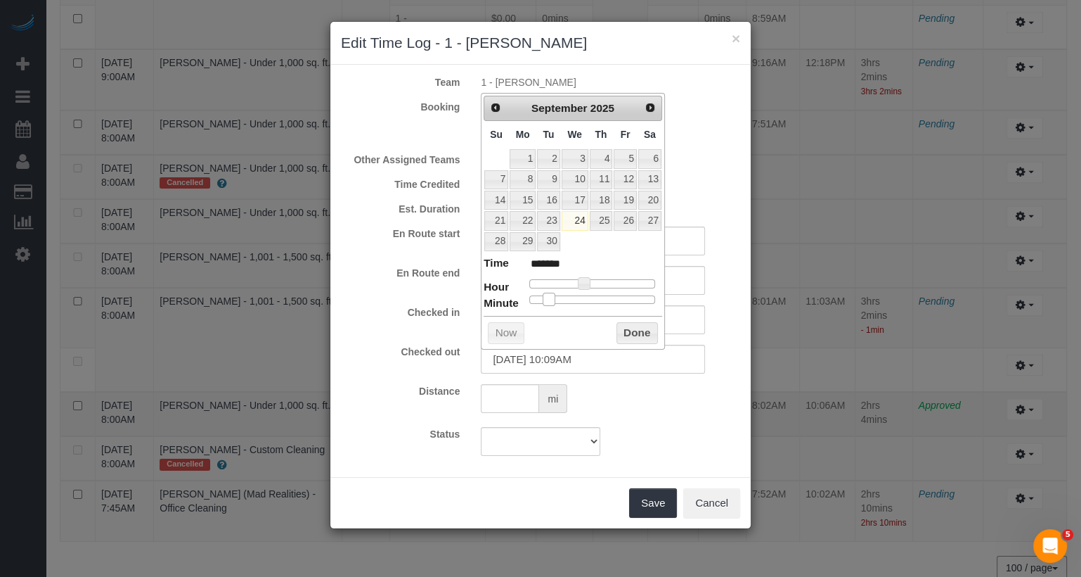
type input "09/24/2025 10:08AM"
type input "*******"
type input "09/24/2025 10:07AM"
type input "*******"
click at [544, 295] on span at bounding box center [545, 299] width 13 height 13
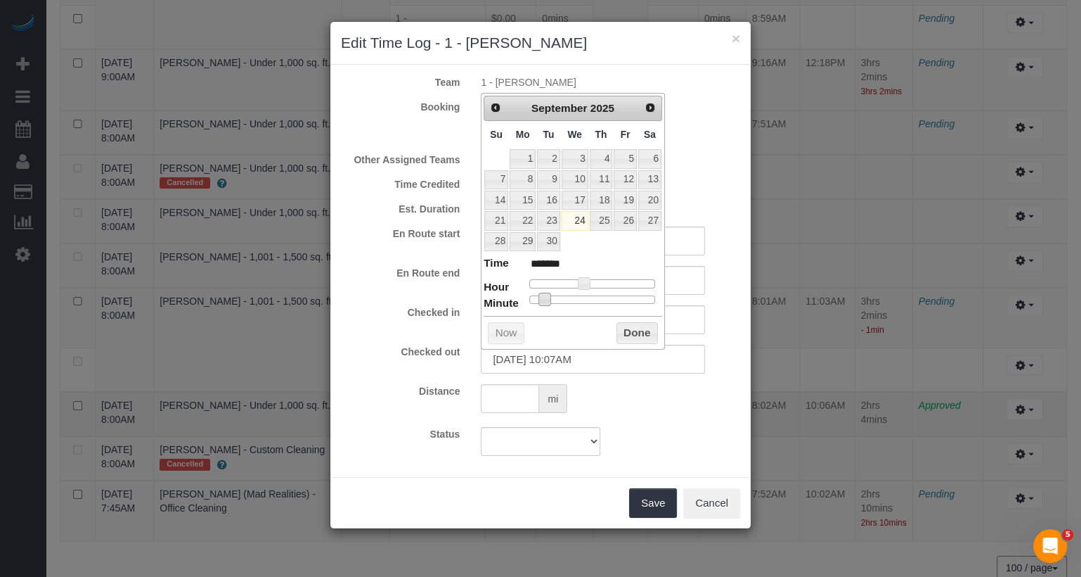
click at [644, 326] on button "Done" at bounding box center [637, 333] width 41 height 23
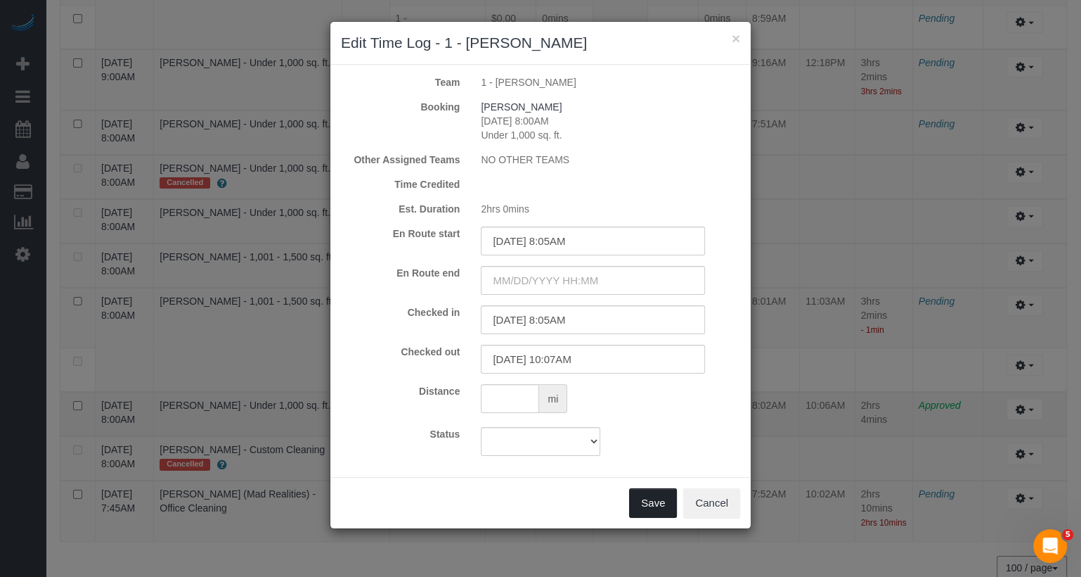
click at [667, 490] on button "Save" at bounding box center [653, 503] width 48 height 30
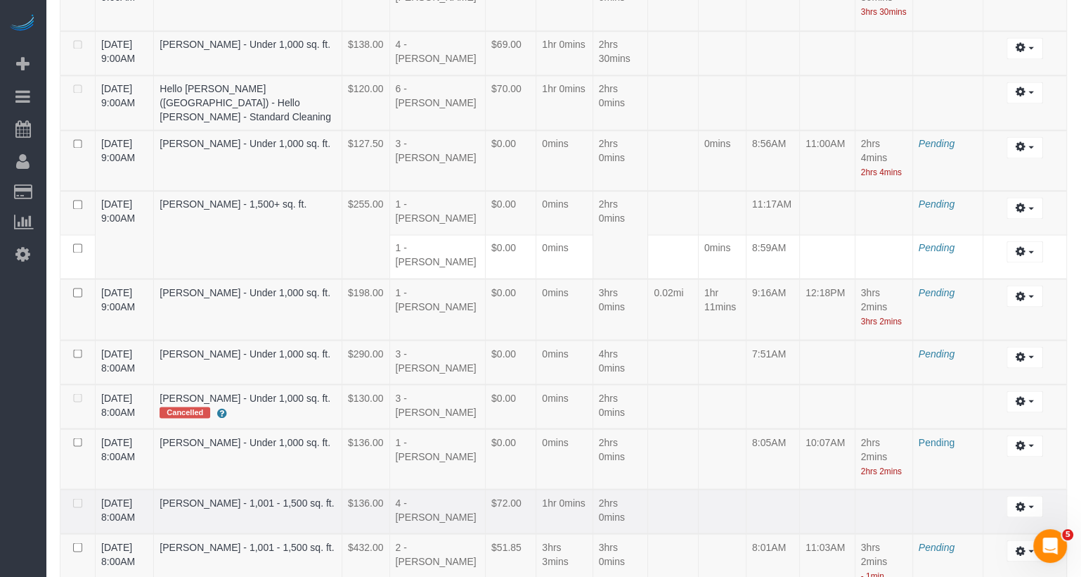
scroll to position [2129, 0]
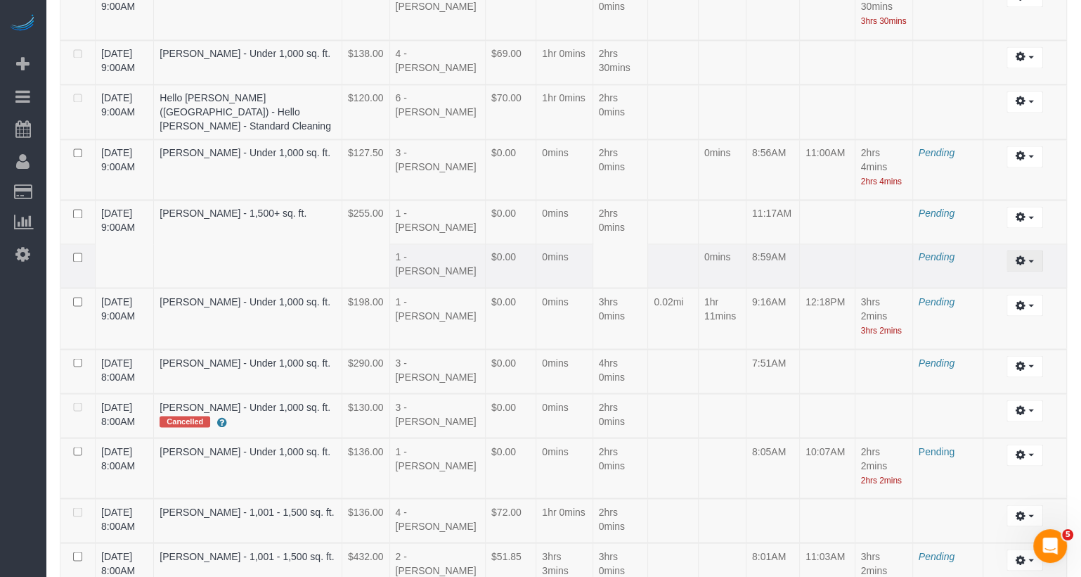
click at [1013, 250] on button "button" at bounding box center [1025, 261] width 36 height 22
click at [1013, 277] on link "Edit" at bounding box center [987, 286] width 111 height 18
select select "draft"
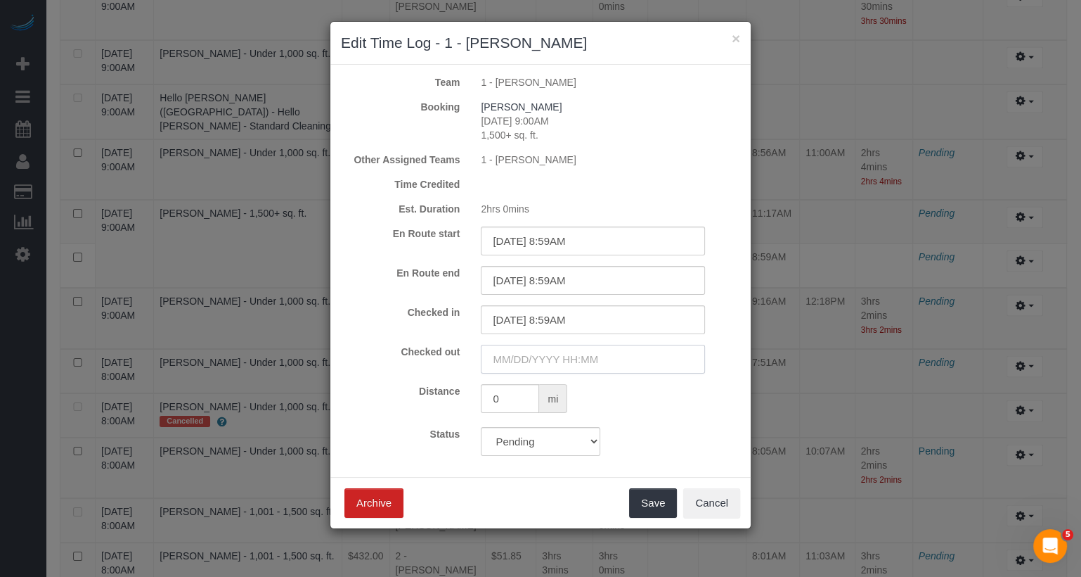
click at [596, 356] on input "text" at bounding box center [593, 359] width 224 height 29
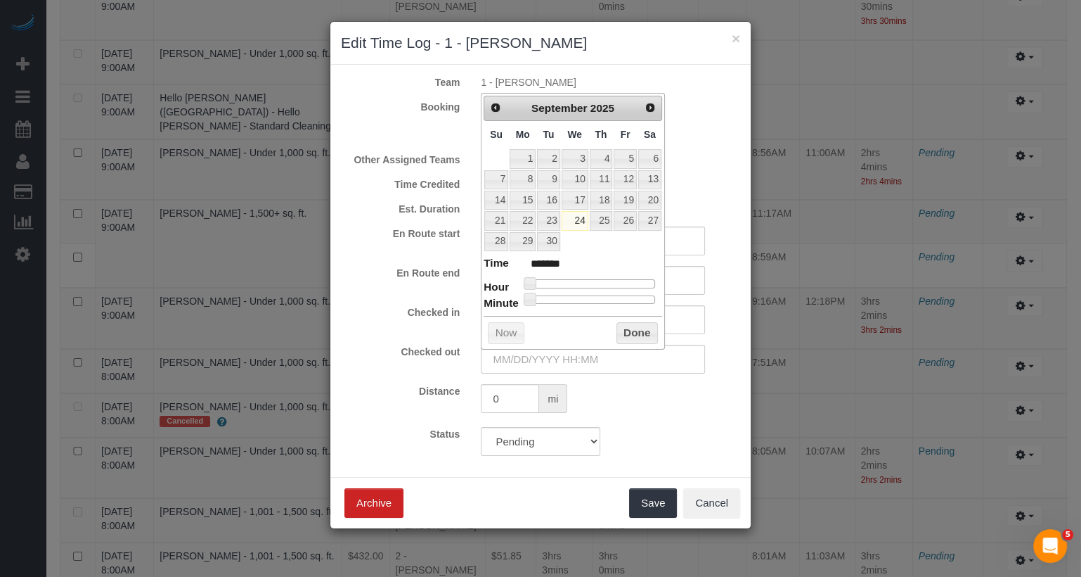
click at [582, 274] on dl "Time ******* Hour Minute Second Millisecond Microsecond Time Zone ***** ***** *…" at bounding box center [573, 279] width 179 height 49
type input "09/24/2025 10:00AM"
type input "*******"
click at [583, 279] on div at bounding box center [592, 283] width 126 height 8
type input "09/24/2025 11:00AM"
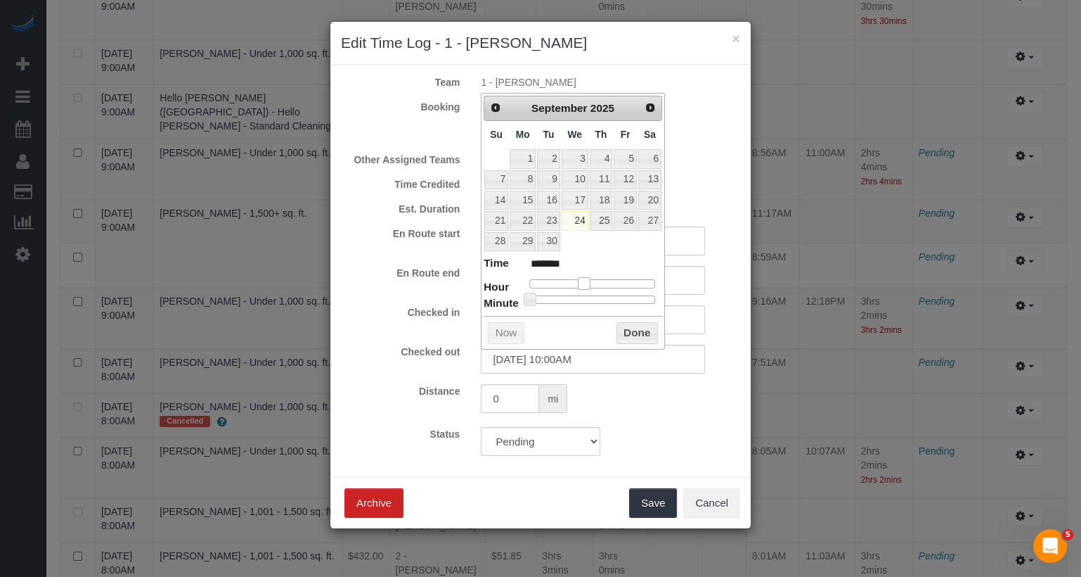
type input "*******"
click at [589, 278] on span at bounding box center [589, 283] width 13 height 13
type input "09/24/2025 11:01AM"
type input "*******"
click at [531, 297] on span at bounding box center [532, 299] width 13 height 13
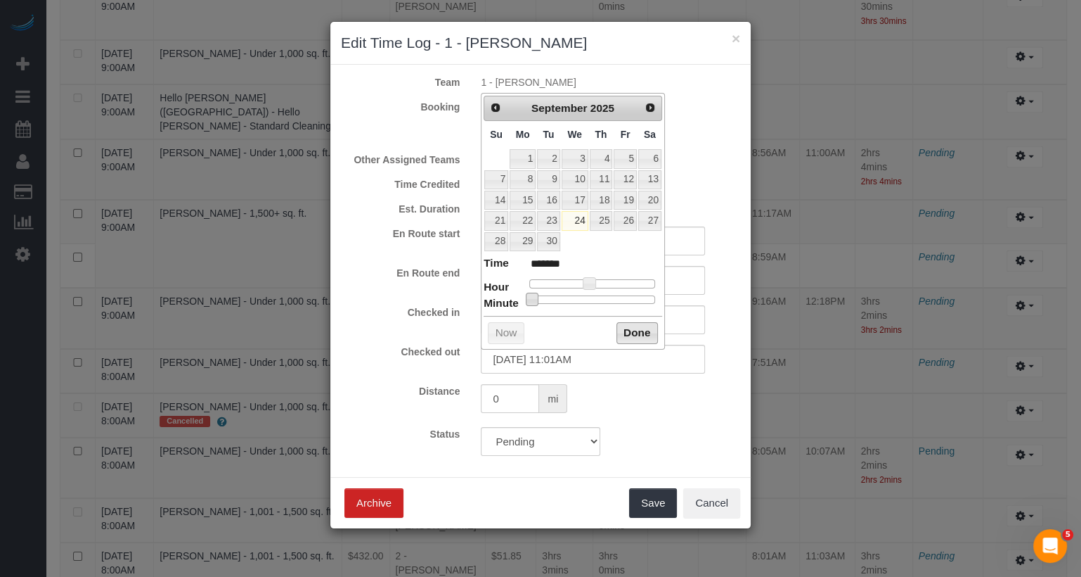
click at [627, 333] on button "Done" at bounding box center [637, 333] width 41 height 23
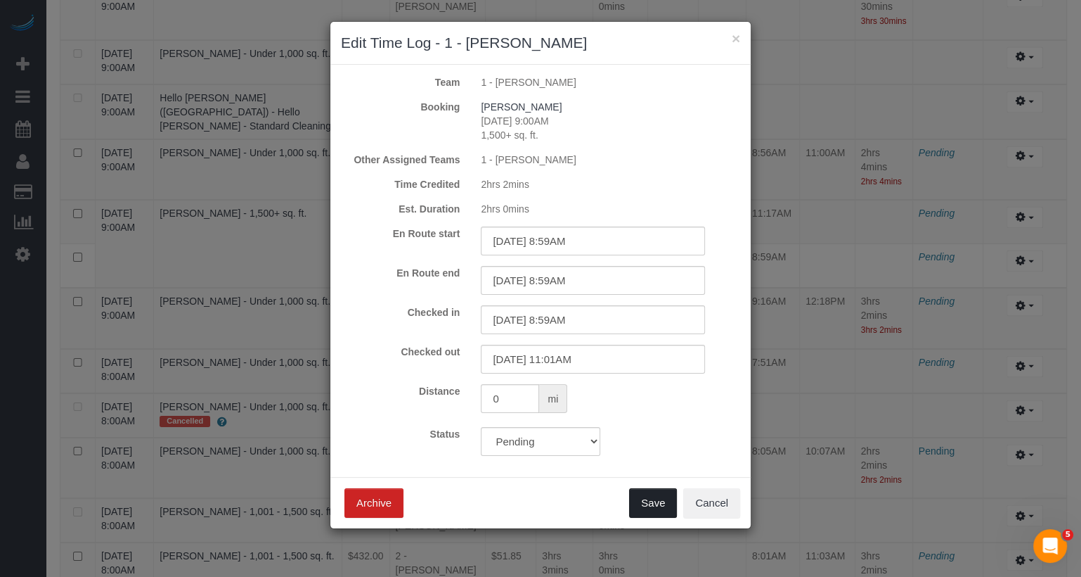
click at [664, 500] on button "Save" at bounding box center [653, 503] width 48 height 30
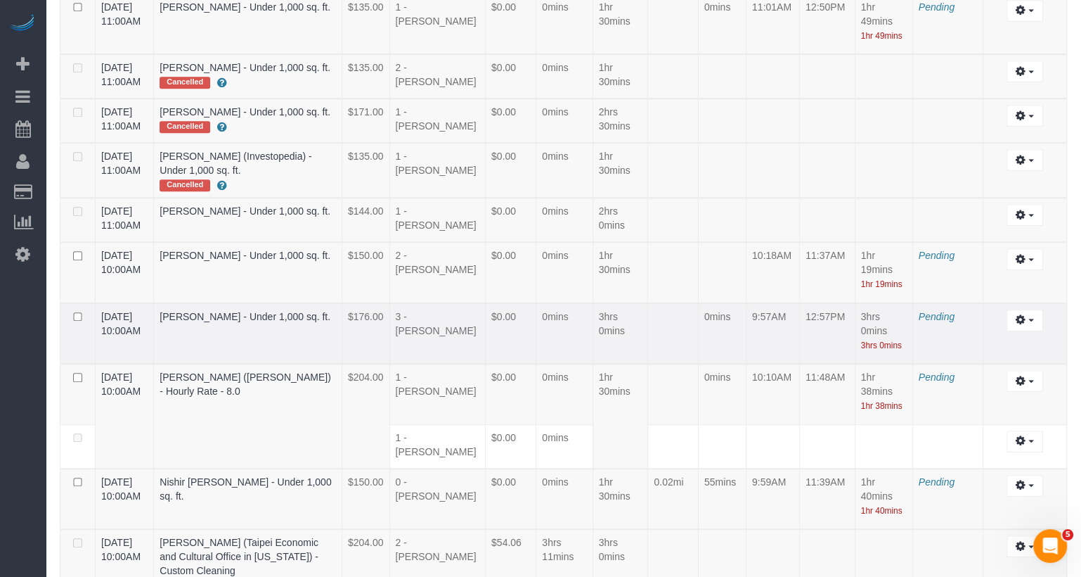
scroll to position [1081, 0]
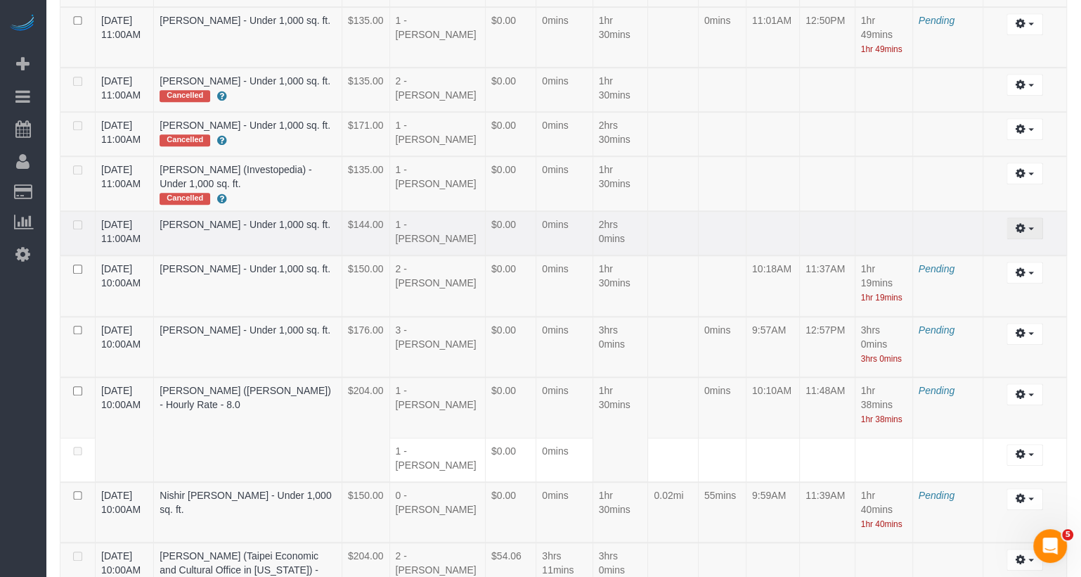
click at [1034, 217] on button "button" at bounding box center [1025, 228] width 36 height 22
click at [989, 245] on link "Edit" at bounding box center [987, 254] width 111 height 18
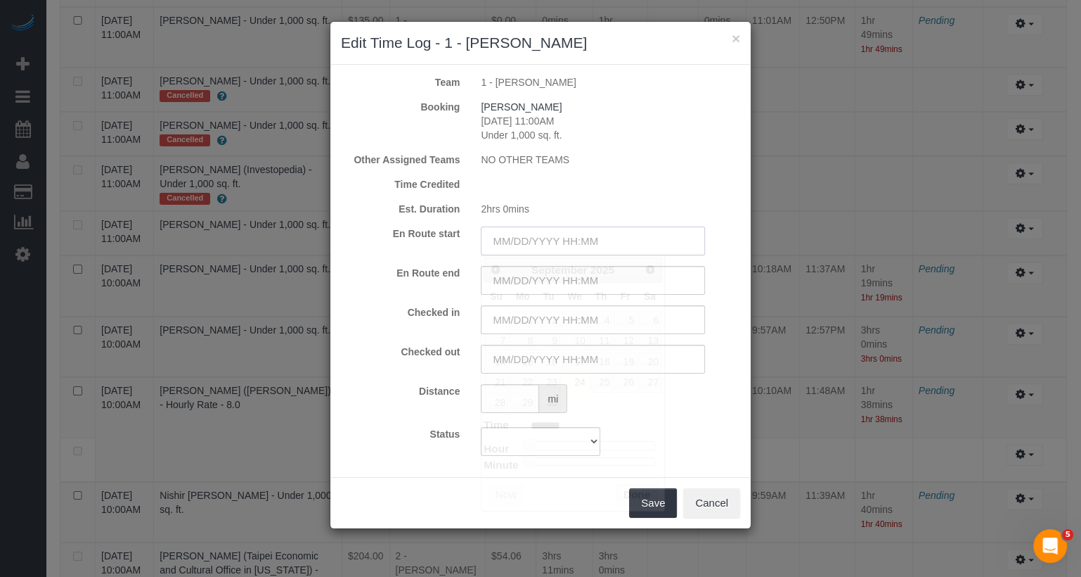
click at [583, 249] on input "text" at bounding box center [593, 240] width 224 height 29
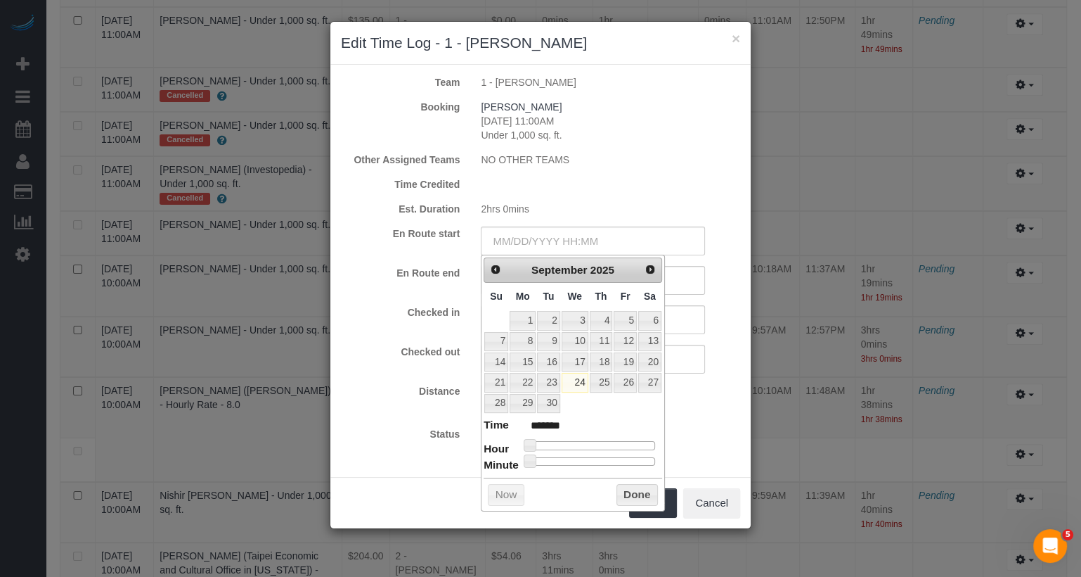
type input "09/24/2025 11:00AM"
type input "*******"
click at [587, 441] on div at bounding box center [592, 445] width 126 height 8
type input "09/24/2025 10:00AM"
type input "*******"
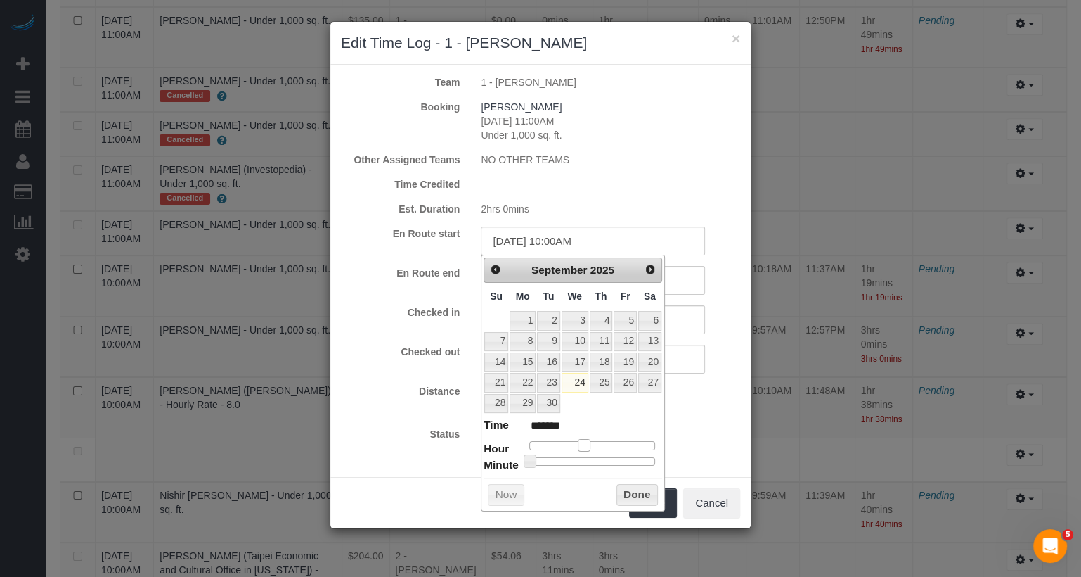
click at [582, 439] on span at bounding box center [584, 445] width 13 height 13
type input "09/24/2025 10:53AM"
type input "*******"
click at [643, 458] on div at bounding box center [592, 461] width 126 height 8
type input "09/24/2025 10:54AM"
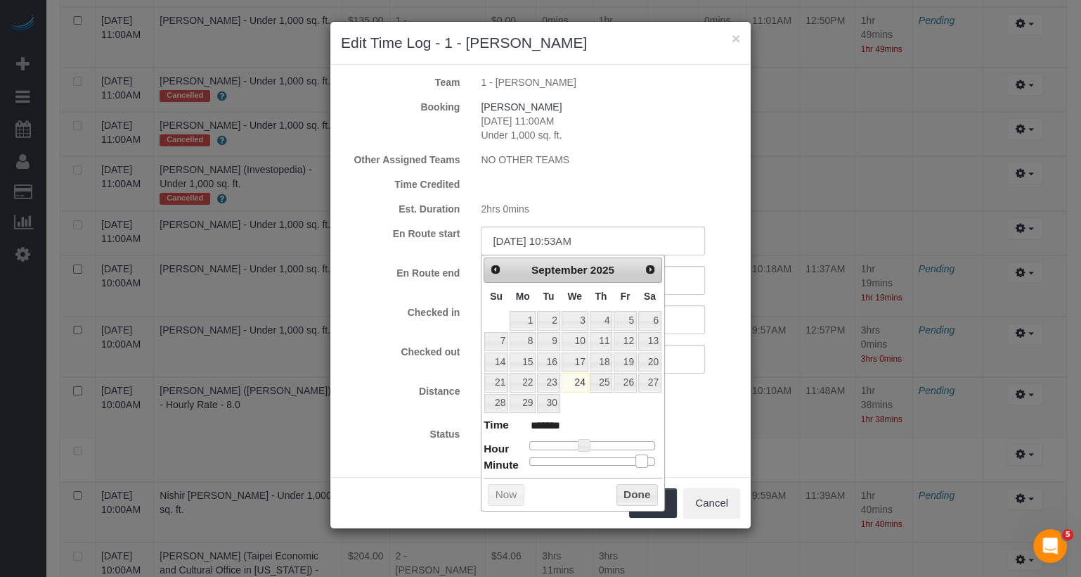
type input "*******"
type input "09/24/2025 10:55AM"
type input "*******"
click at [648, 458] on span at bounding box center [646, 460] width 13 height 13
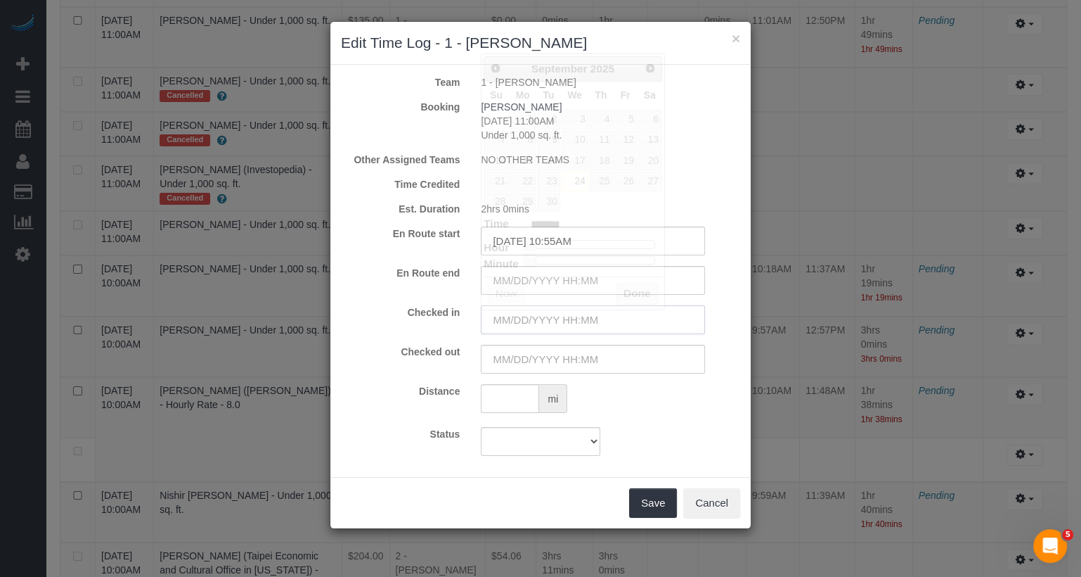
click at [683, 323] on input "text" at bounding box center [593, 319] width 224 height 29
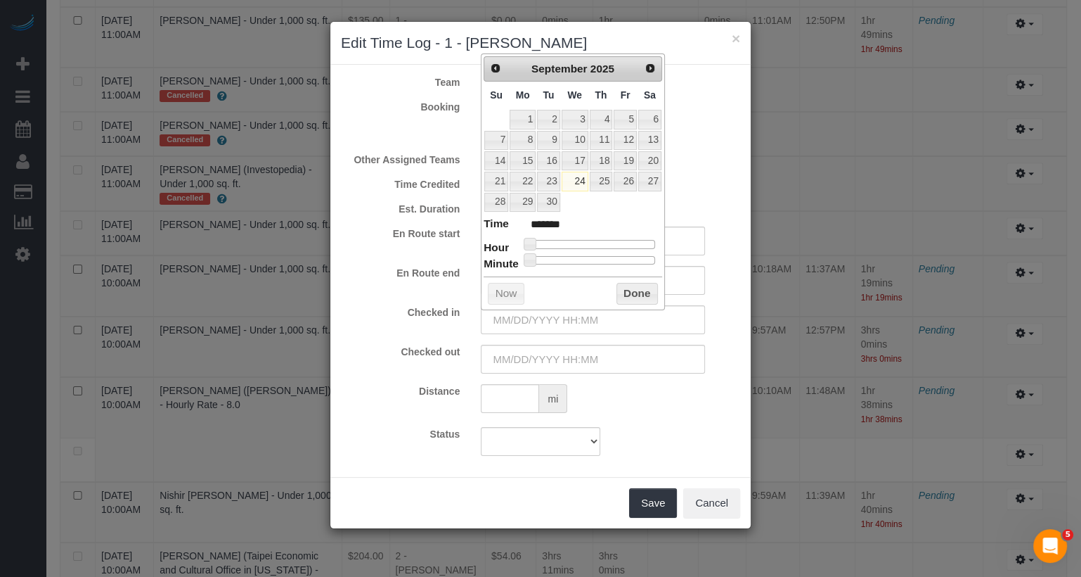
type input "09/24/2025 11:00AM"
type input "*******"
click at [587, 240] on div at bounding box center [592, 244] width 126 height 8
type input "09/24/2025 10:00AM"
type input "*******"
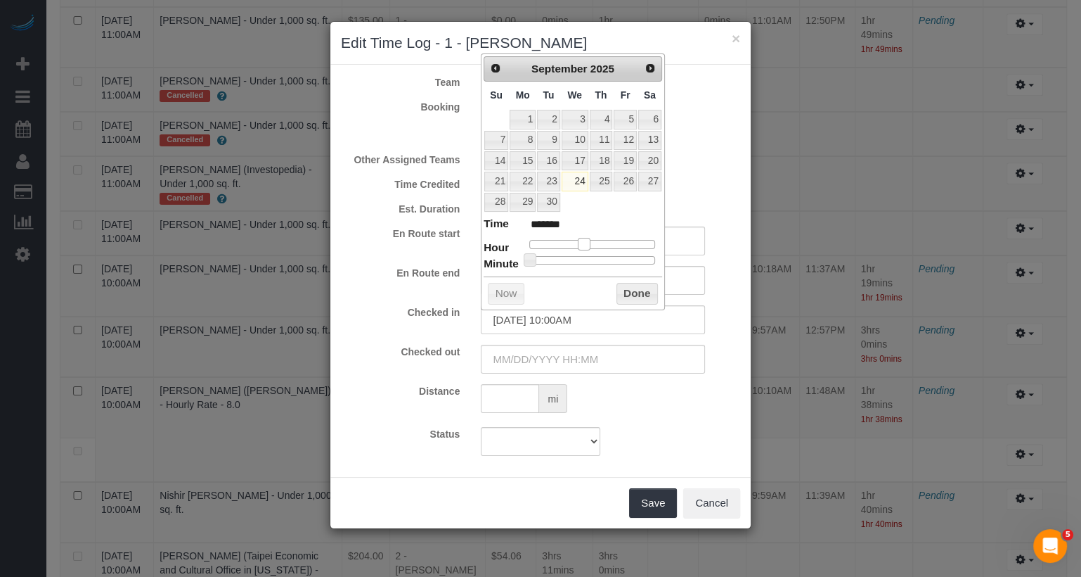
click at [584, 238] on span at bounding box center [584, 244] width 13 height 13
type input "09/24/2025 10:50AM"
type input "*******"
click at [636, 257] on div at bounding box center [592, 260] width 126 height 8
type input "09/24/2025 10:50AM"
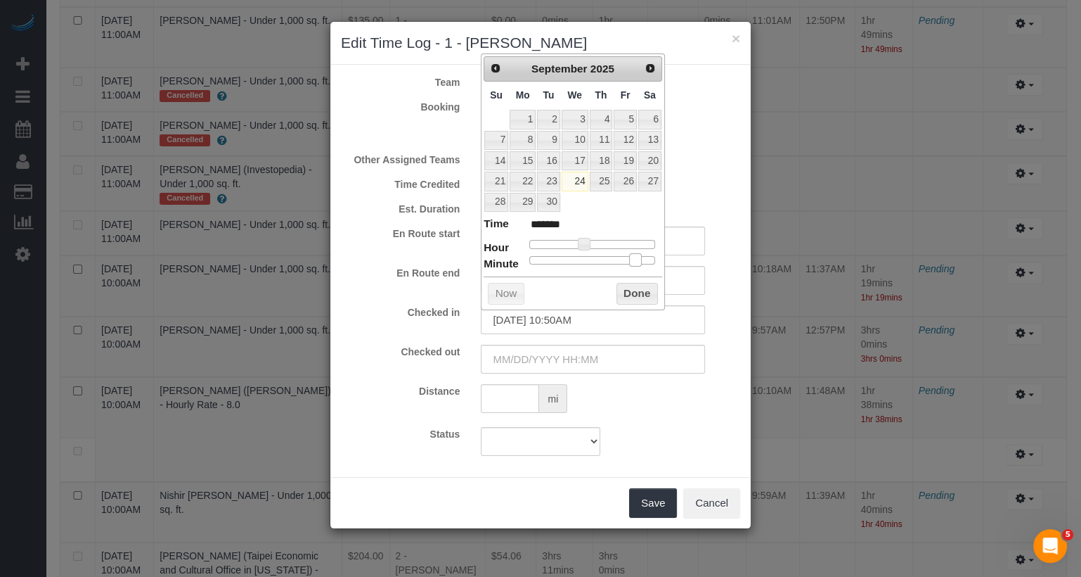
type input "*******"
type input "09/24/2025 10:51AM"
type input "*******"
type input "09/24/2025 10:52AM"
type input "*******"
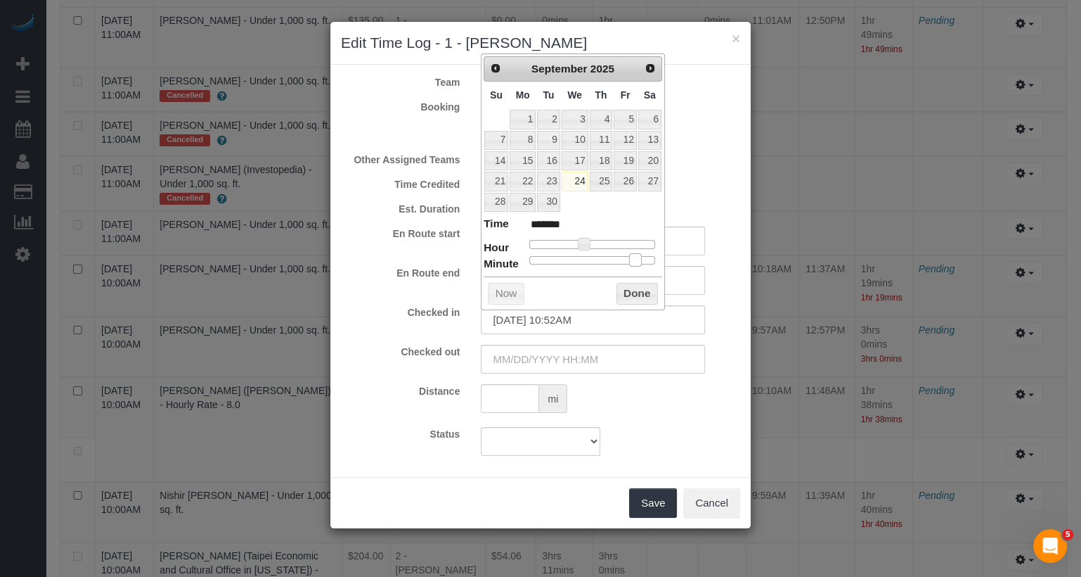
type input "09/24/2025 10:53AM"
type input "*******"
type input "09/24/2025 10:54AM"
type input "*******"
type input "09/24/2025 10:55AM"
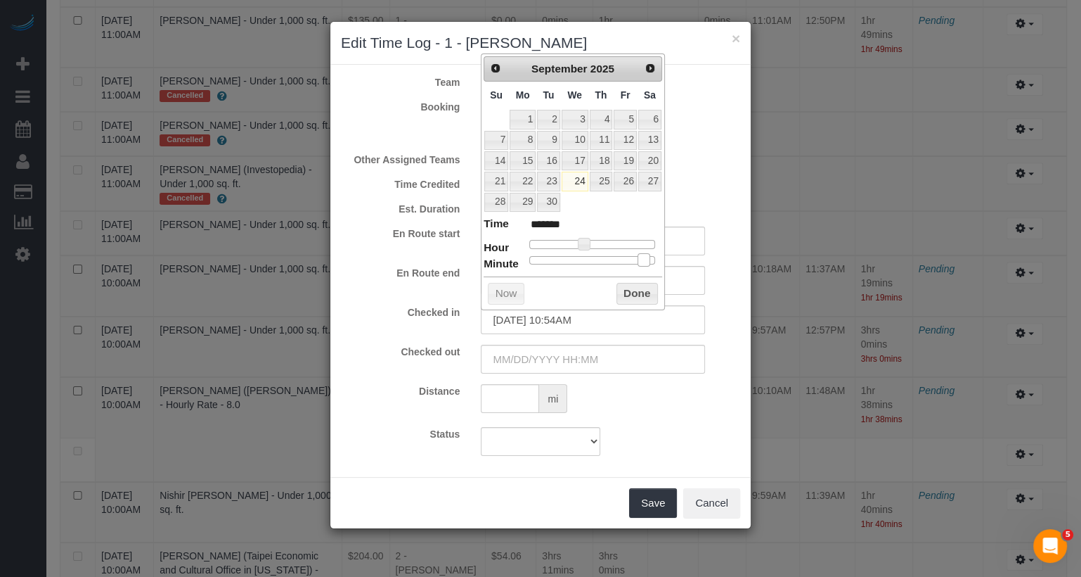
type input "*******"
drag, startPoint x: 636, startPoint y: 257, endPoint x: 647, endPoint y: 261, distance: 12.0
click at [647, 261] on span at bounding box center [646, 259] width 13 height 13
click at [648, 285] on button "Done" at bounding box center [637, 294] width 41 height 23
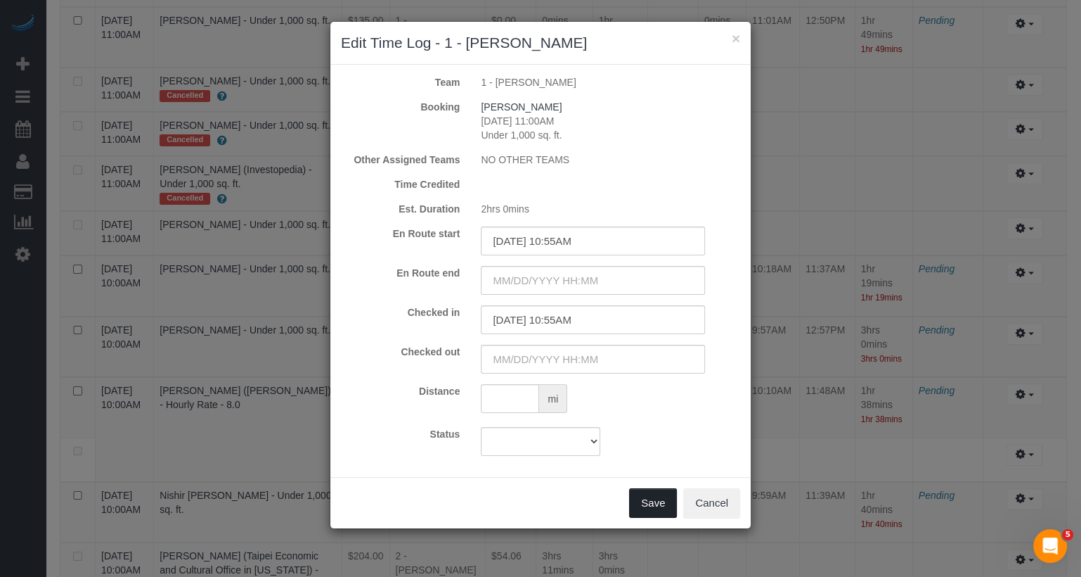
click at [671, 492] on button "Save" at bounding box center [653, 503] width 48 height 30
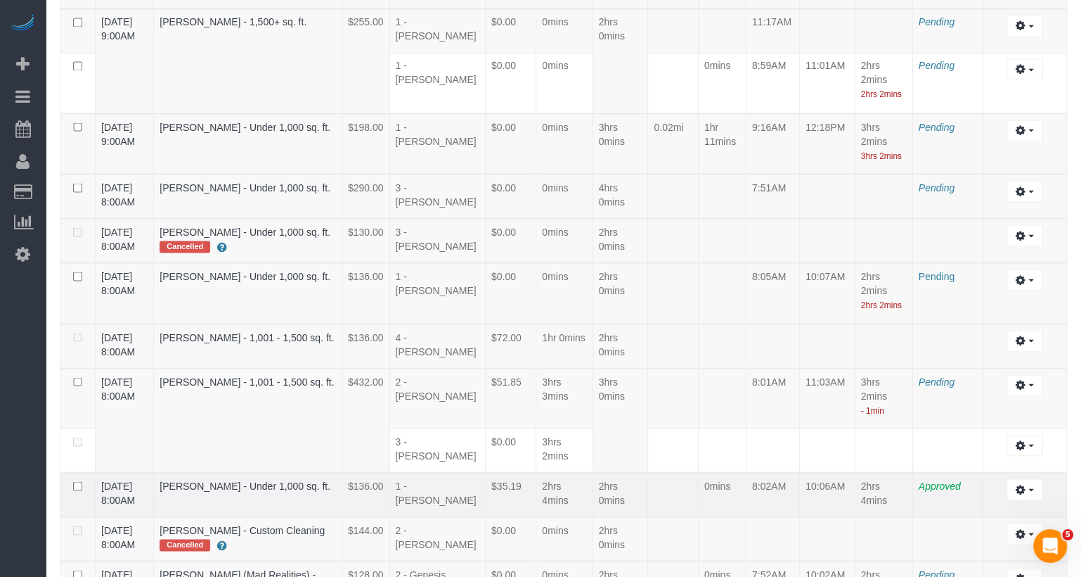
scroll to position [2430, 0]
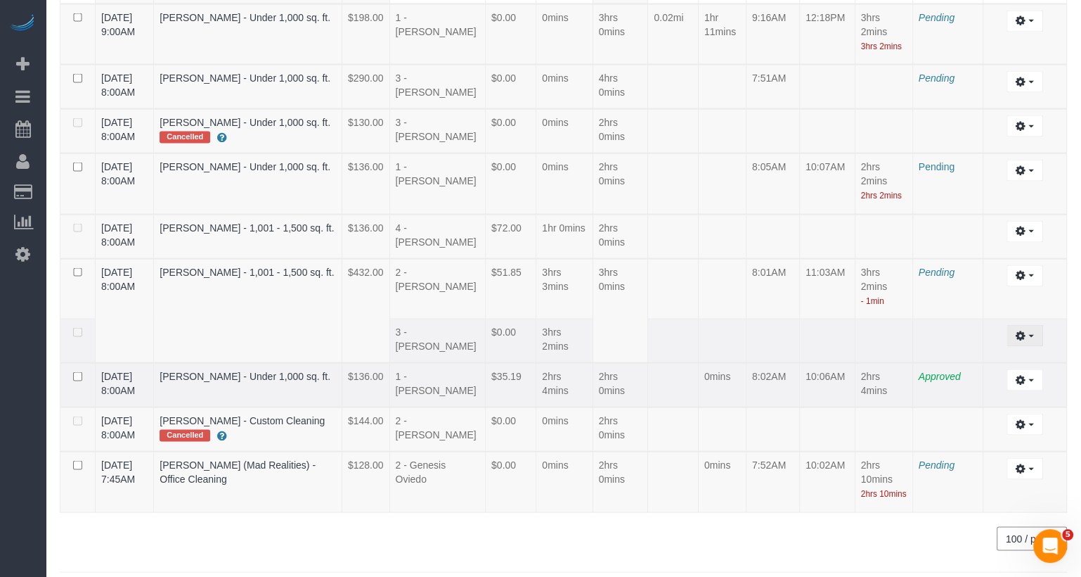
click at [1032, 324] on button "button" at bounding box center [1025, 335] width 36 height 22
click at [1020, 352] on link "Edit" at bounding box center [987, 361] width 111 height 18
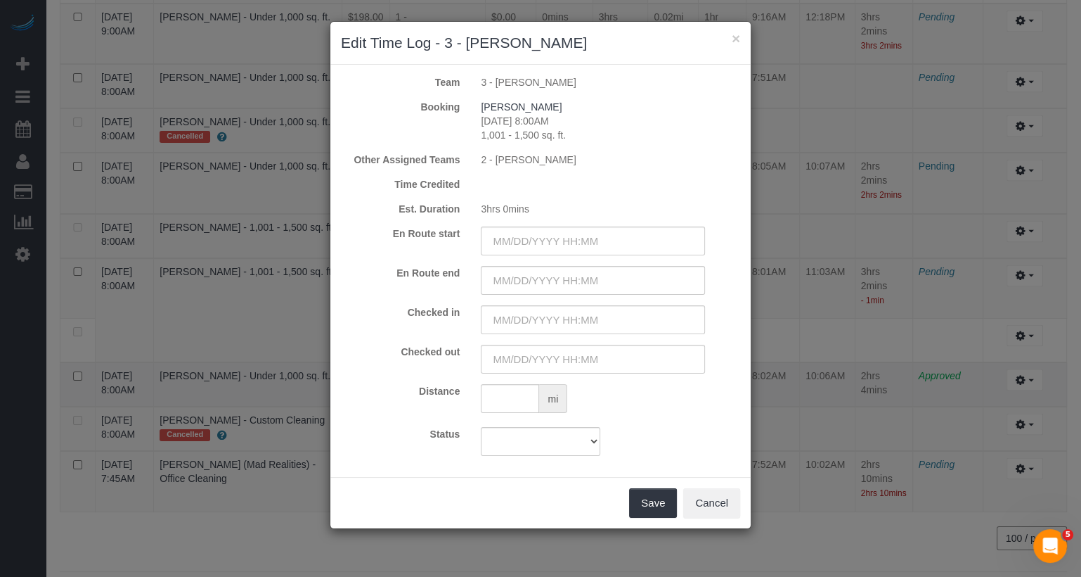
click at [1079, 390] on div "× Edit Time Log - 3 - Yenis Mendez Team 3 - Yenis Mendez Booking Madeleine Enti…" at bounding box center [540, 288] width 1081 height 577
click at [597, 241] on input "text" at bounding box center [593, 240] width 224 height 29
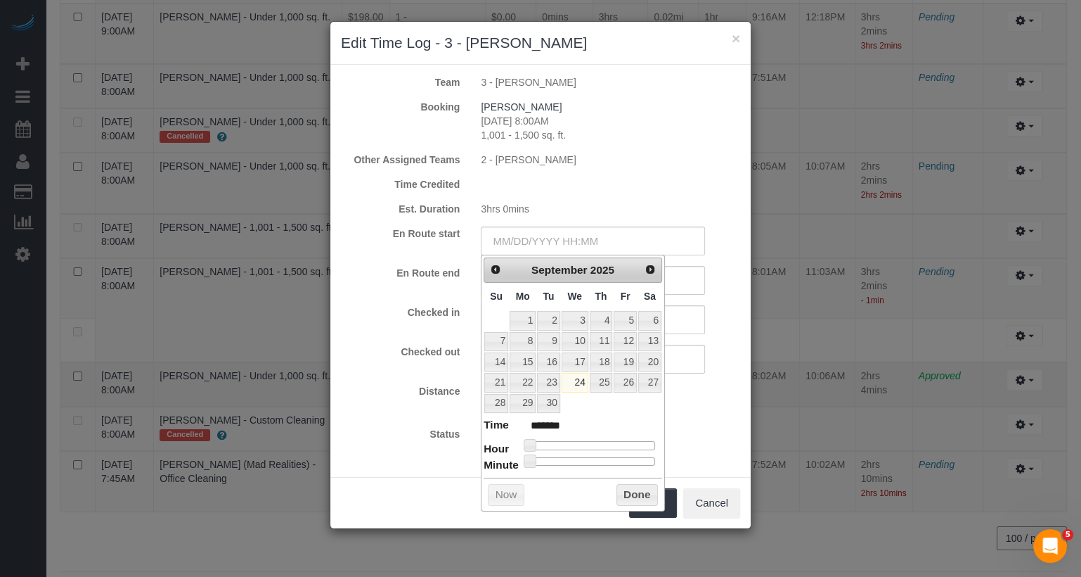
type input "09/24/2025 9:00AM"
type input "******"
click at [581, 441] on div at bounding box center [592, 445] width 126 height 8
type input "09/24/2025 8:00AM"
type input "******"
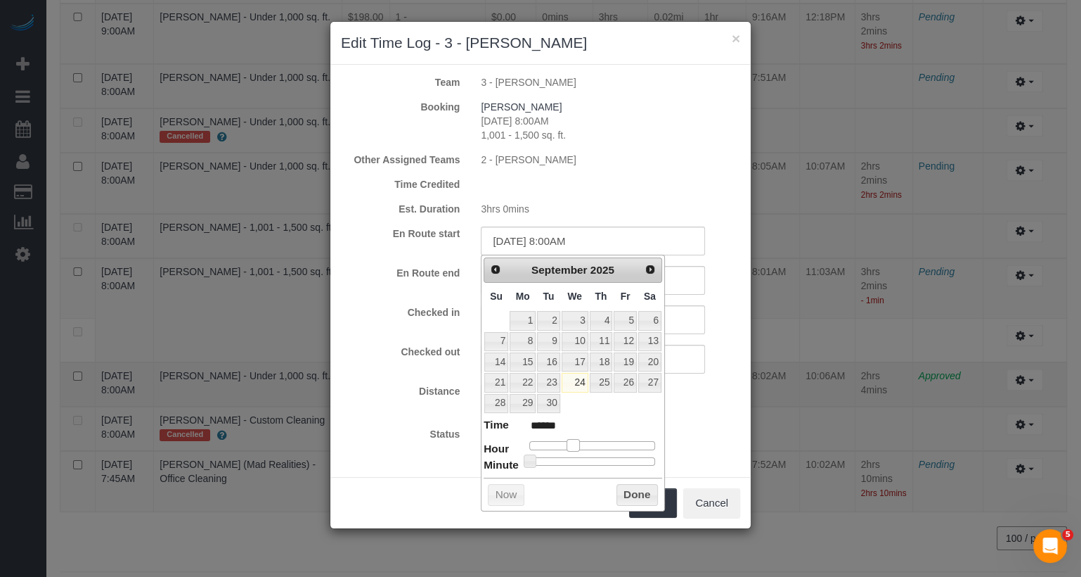
click at [577, 439] on span at bounding box center [573, 445] width 13 height 13
click at [675, 328] on input "text" at bounding box center [593, 319] width 224 height 29
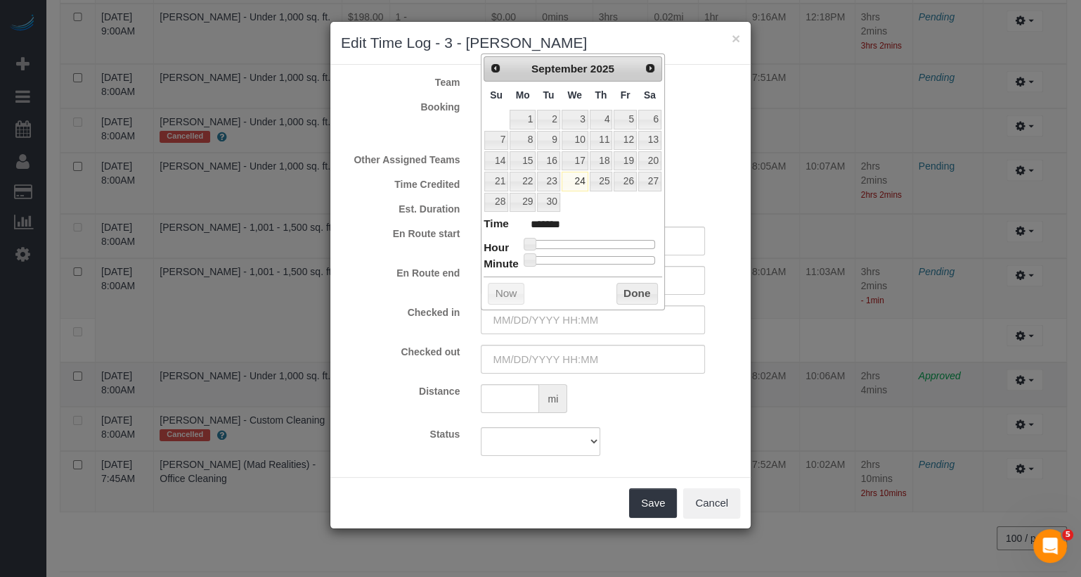
type input "09/24/2025 10:00AM"
type input "*******"
click at [585, 240] on div at bounding box center [592, 244] width 126 height 8
type input "09/24/2025 9:00AM"
type input "******"
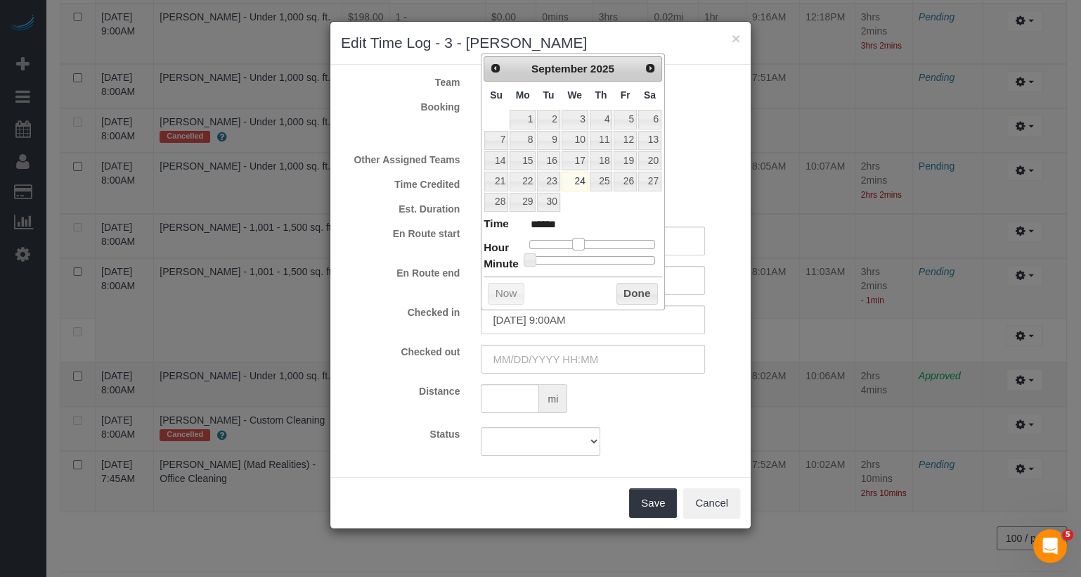
type input "09/24/2025 8:00AM"
type input "******"
drag, startPoint x: 585, startPoint y: 238, endPoint x: 577, endPoint y: 239, distance: 8.5
click at [577, 239] on span at bounding box center [573, 244] width 13 height 13
click at [579, 352] on input "text" at bounding box center [593, 359] width 224 height 29
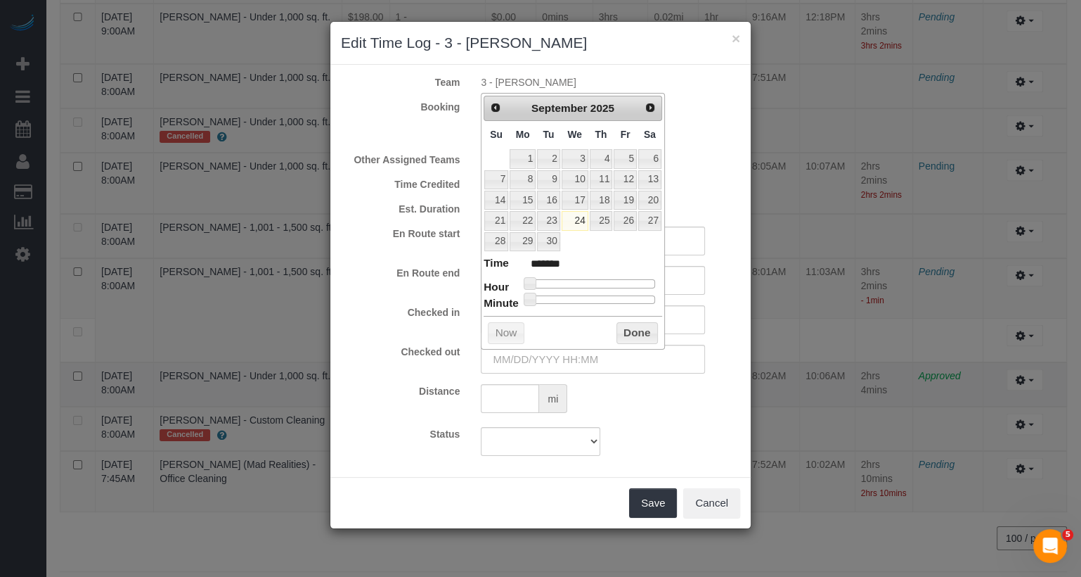
type input "09/24/2025 9:00AM"
type input "******"
click at [577, 282] on div at bounding box center [592, 283] width 126 height 8
type input "09/24/2025 10:00AM"
type input "*******"
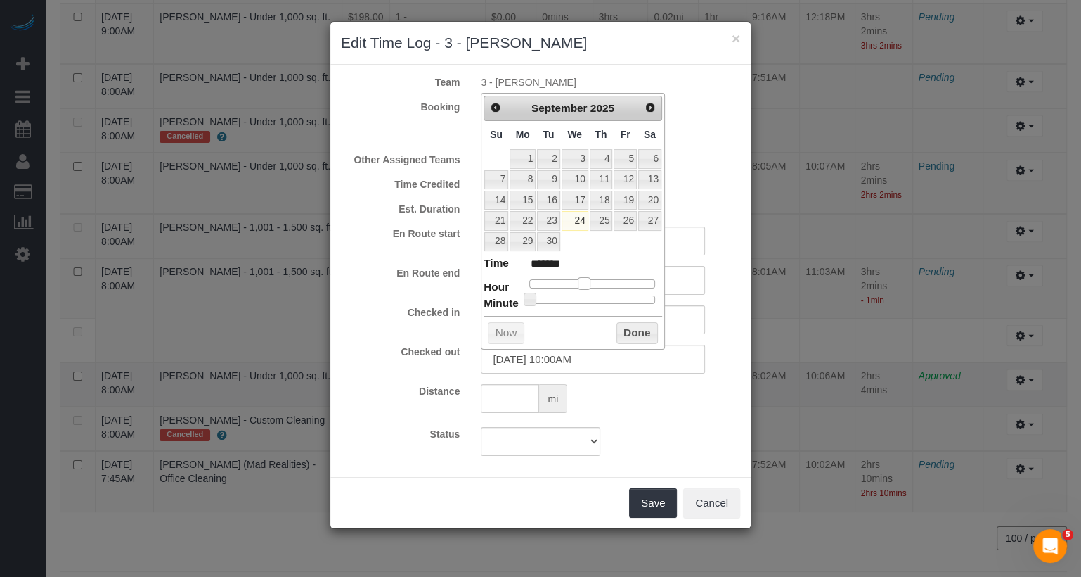
click at [584, 282] on span at bounding box center [584, 283] width 13 height 13
type input "09/24/2025 11:00AM"
type input "*******"
click at [589, 282] on span at bounding box center [589, 283] width 13 height 13
click at [632, 322] on button "Done" at bounding box center [637, 333] width 41 height 23
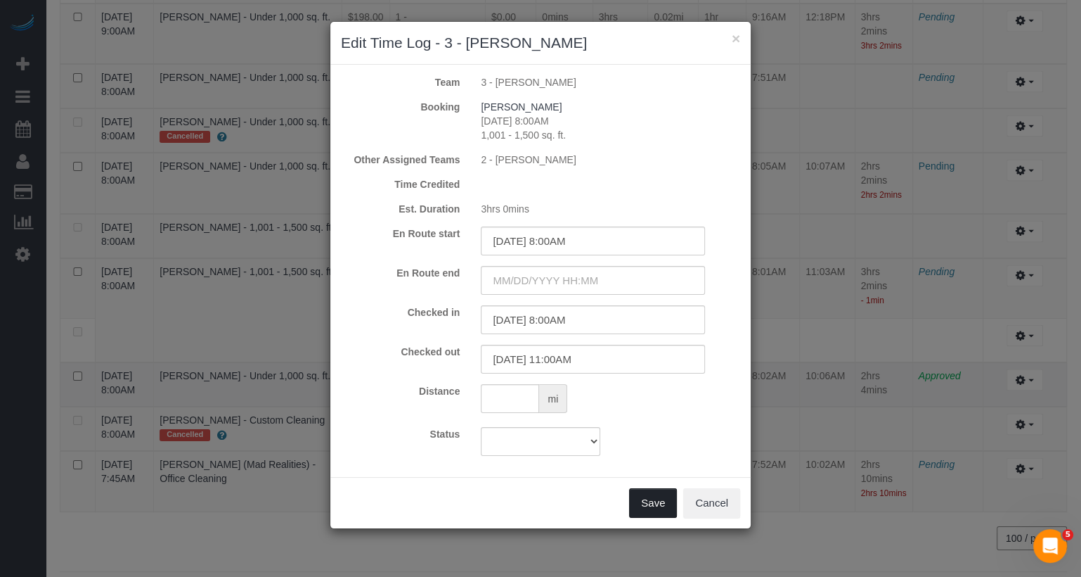
click at [660, 508] on button "Save" at bounding box center [653, 503] width 48 height 30
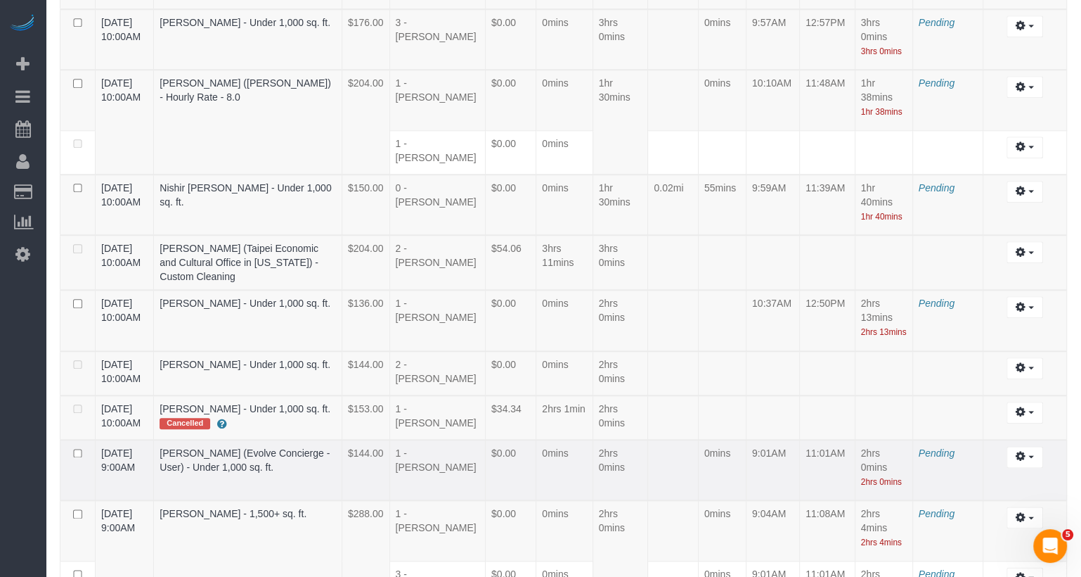
scroll to position [1351, 0]
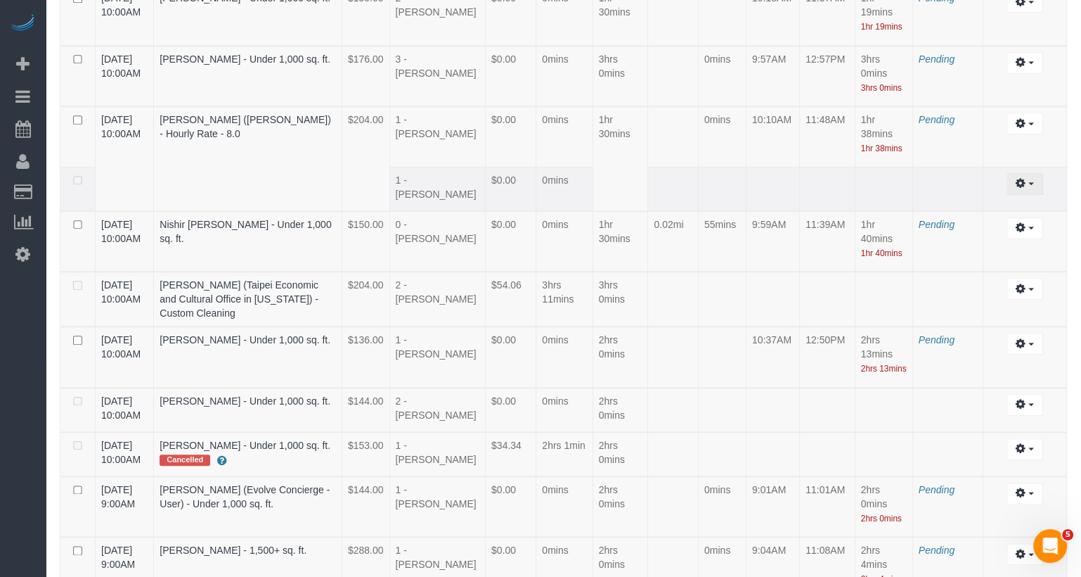
click at [1028, 173] on button "button" at bounding box center [1025, 184] width 36 height 22
click at [1010, 200] on link "Edit" at bounding box center [987, 209] width 111 height 18
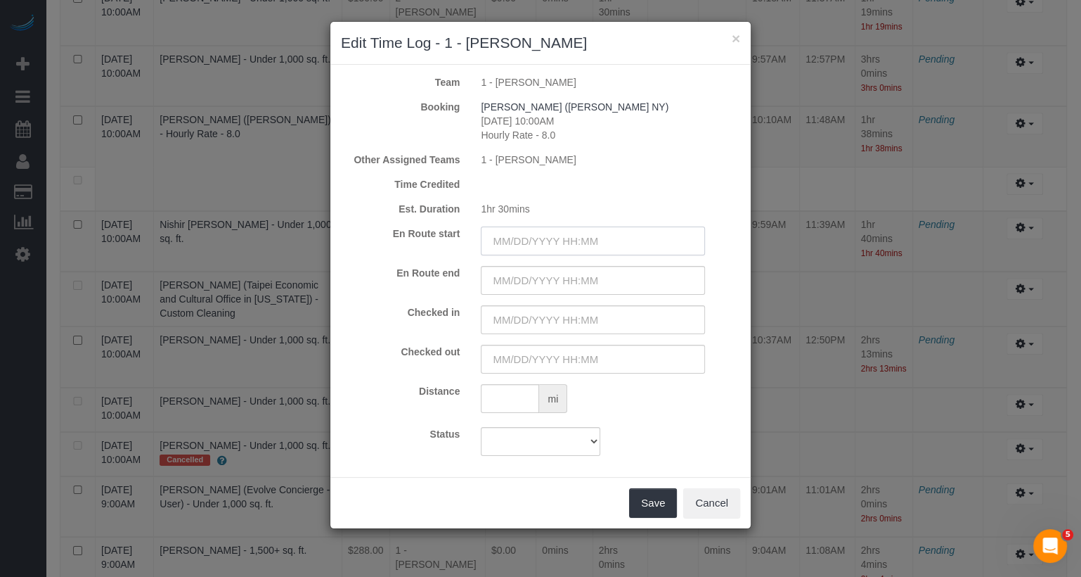
click at [568, 245] on input "text" at bounding box center [593, 240] width 224 height 29
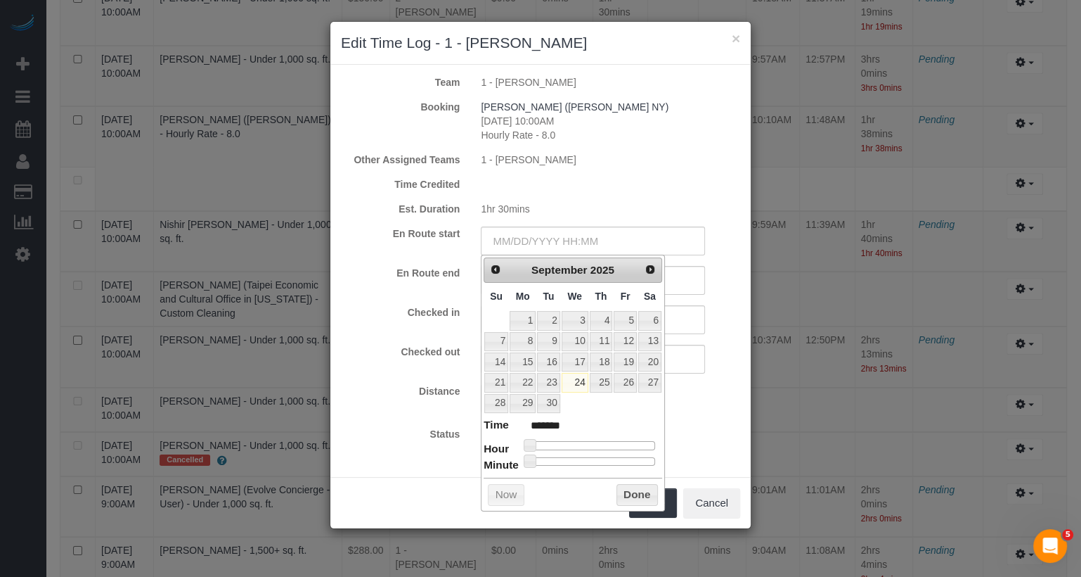
type input "09/24/2025 11:00AM"
type input "*******"
click at [588, 441] on div at bounding box center [592, 445] width 126 height 8
type input "09/24/2025 10:00AM"
type input "*******"
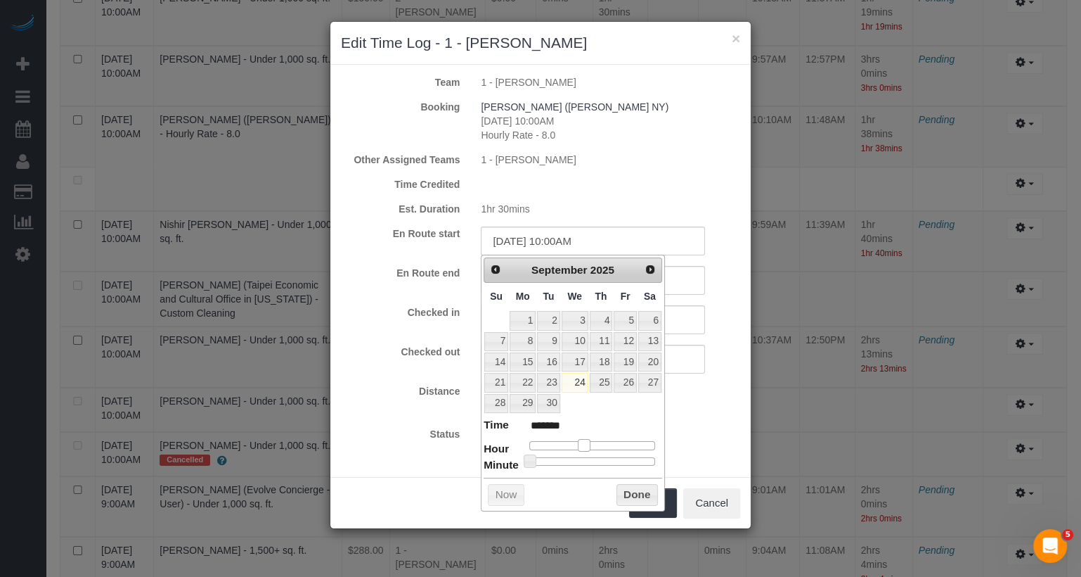
drag, startPoint x: 588, startPoint y: 438, endPoint x: 581, endPoint y: 439, distance: 7.2
click at [581, 439] on span at bounding box center [584, 445] width 13 height 13
click at [673, 327] on input "text" at bounding box center [593, 319] width 224 height 29
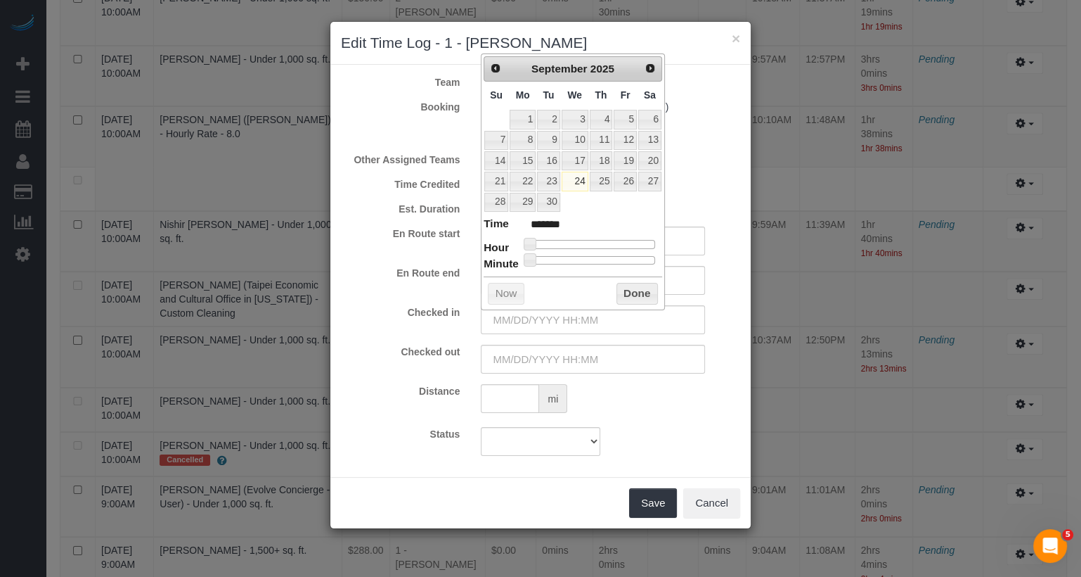
type input "09/24/2025 10:00AM"
type input "*******"
click at [582, 243] on div at bounding box center [592, 244] width 126 height 8
click at [598, 354] on input "text" at bounding box center [593, 359] width 224 height 29
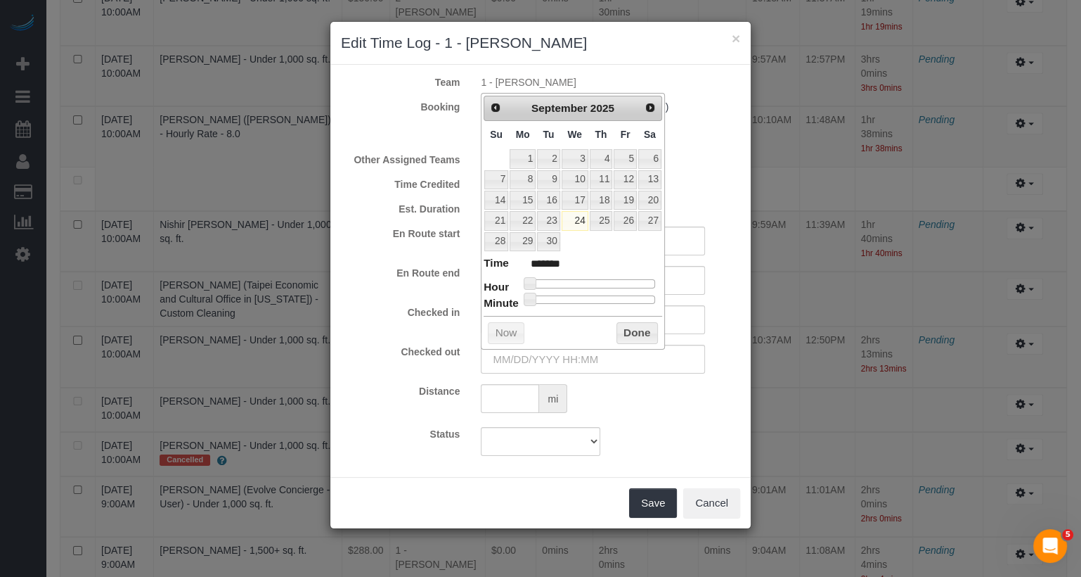
click at [598, 274] on dl "Time ******* Hour Minute Second Millisecond Microsecond Time Zone ***** ***** *…" at bounding box center [573, 279] width 179 height 49
type input "09/24/2025 12:00PM"
type input "*******"
click at [597, 279] on div at bounding box center [592, 283] width 126 height 8
type input "09/24/2025 11:00AM"
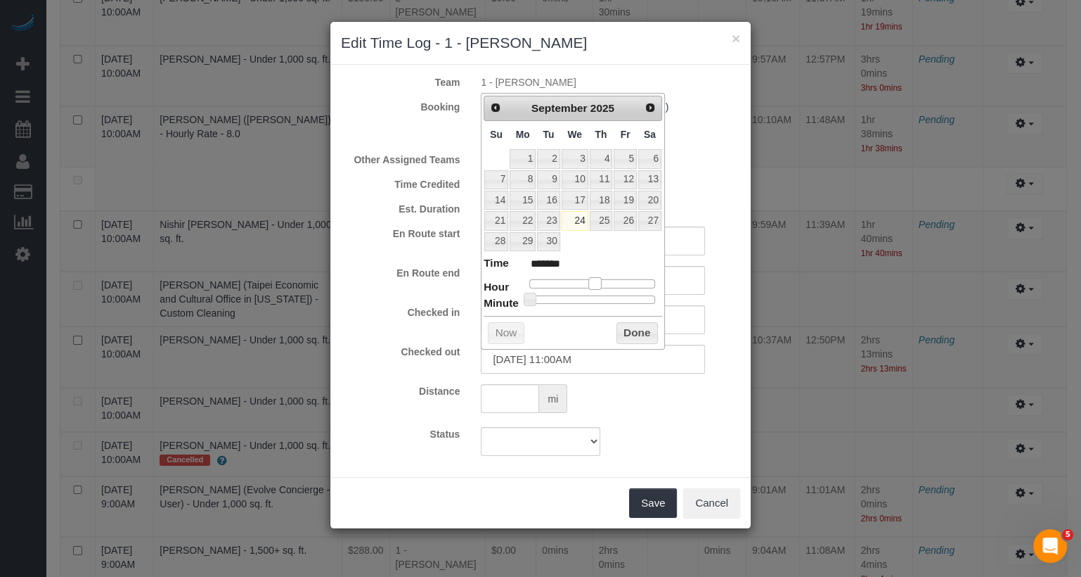
type input "*******"
click at [591, 277] on span at bounding box center [589, 283] width 13 height 13
click at [591, 301] on div "Prev Next September 2025 Su Mo Tu We Th Fr Sa 1 2 3 4 5 6 7 8 9 10 11 12 13 14 …" at bounding box center [573, 221] width 184 height 256
type input "09/24/2025 11:29AM"
type input "*******"
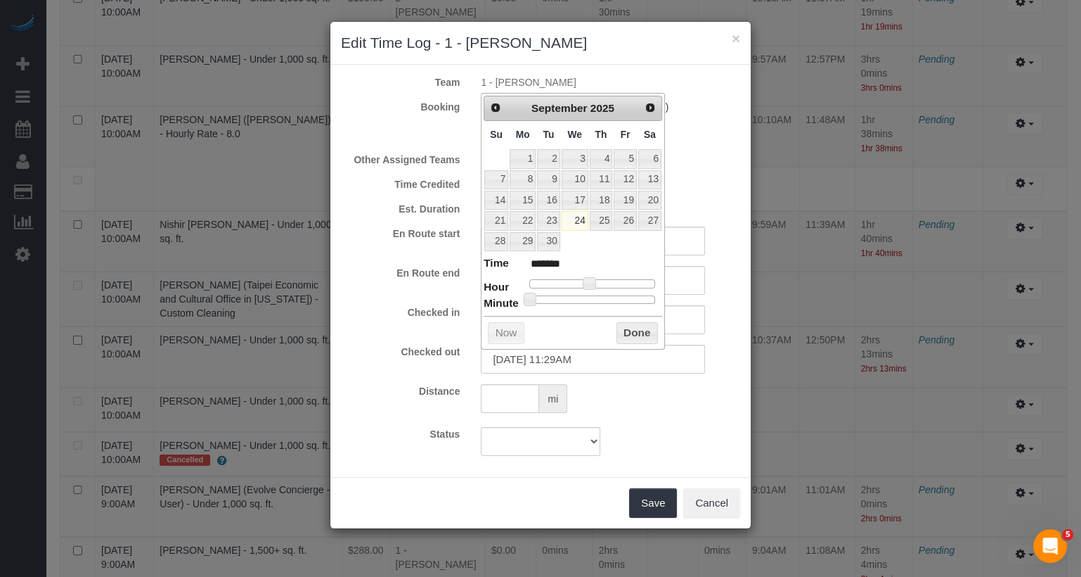
click at [591, 298] on div at bounding box center [592, 299] width 126 height 8
type input "09/24/2025 11:30AM"
type input "*******"
type input "09/24/2025 11:31AM"
type input "*******"
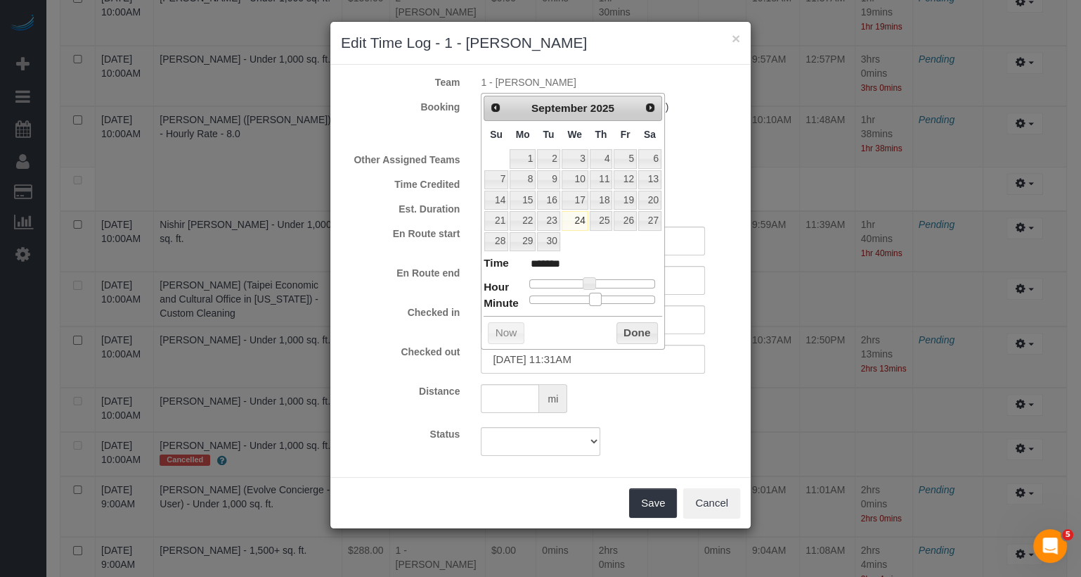
click at [596, 299] on span at bounding box center [595, 299] width 13 height 13
type input "09/24/2025 11:30AM"
type input "*******"
click at [595, 296] on span at bounding box center [593, 299] width 13 height 13
click at [640, 326] on button "Done" at bounding box center [637, 333] width 41 height 23
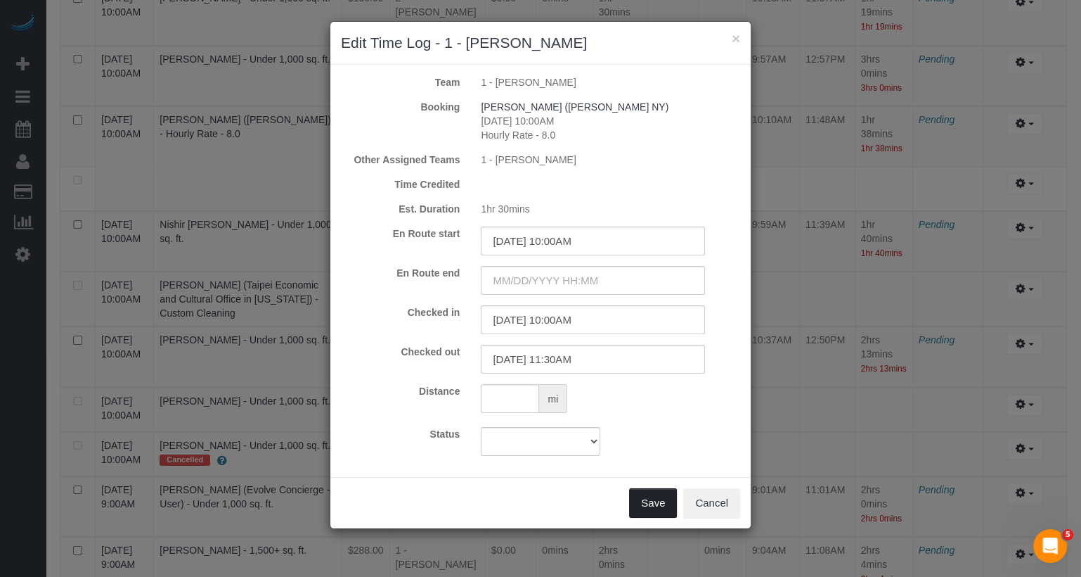
click at [666, 494] on button "Save" at bounding box center [653, 503] width 48 height 30
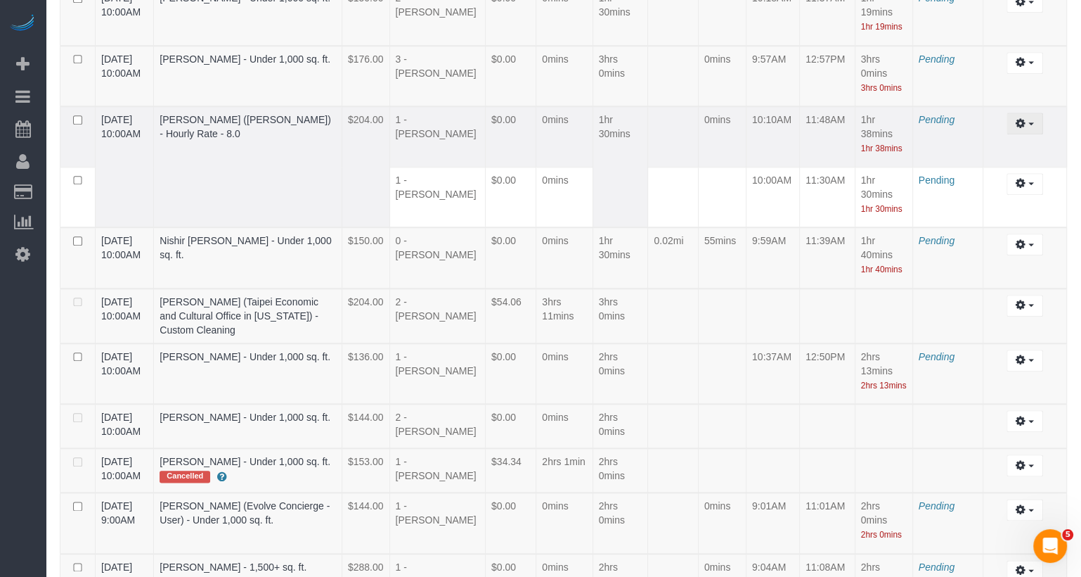
click at [1017, 113] on button "button" at bounding box center [1025, 124] width 36 height 22
click at [1006, 136] on ul "Edit Archive ..." at bounding box center [987, 165] width 113 height 58
click at [1029, 122] on span "button" at bounding box center [1032, 123] width 6 height 3
click at [1016, 140] on link "Edit" at bounding box center [987, 149] width 111 height 18
select select "draft"
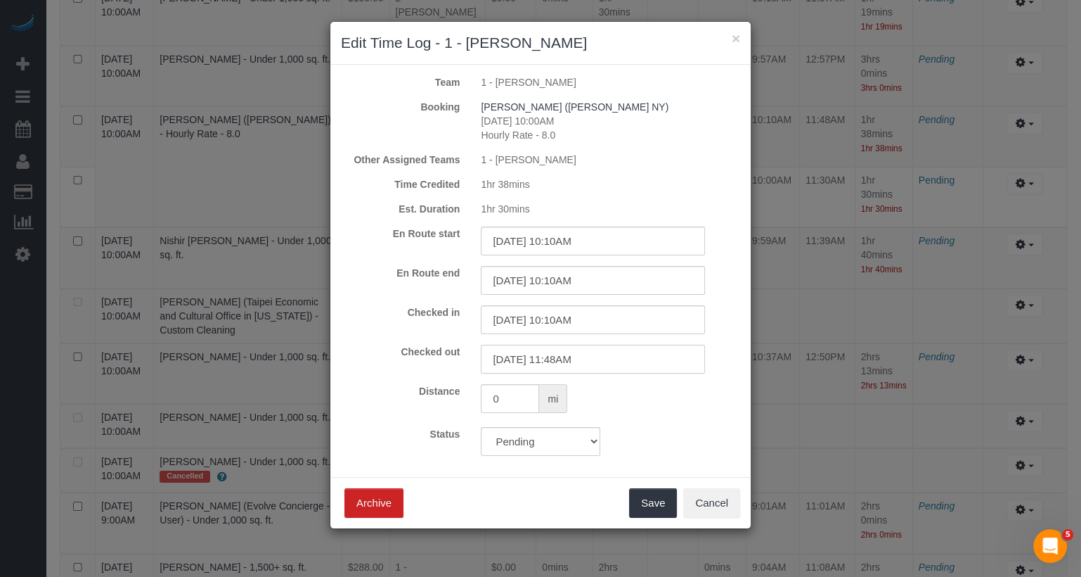
click at [568, 369] on input "09/24/2025 11:48AM" at bounding box center [593, 359] width 224 height 29
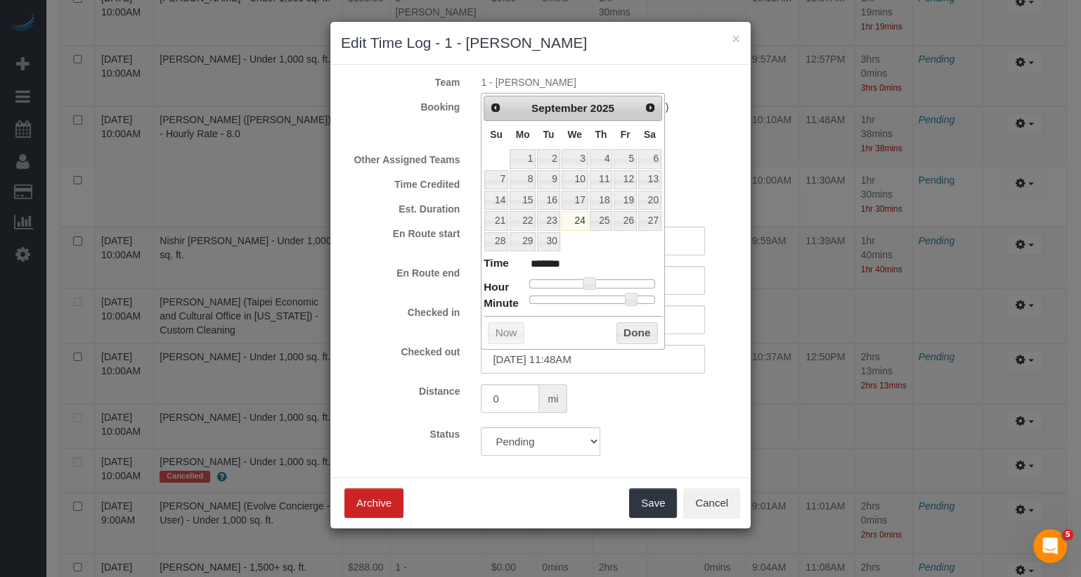
click at [595, 290] on dl "Time ******* Hour Minute Second Millisecond Microsecond Time Zone ***** ***** *…" at bounding box center [573, 279] width 179 height 49
type input "09/24/2025 11:31AM"
type input "*******"
click at [595, 295] on div at bounding box center [592, 299] width 126 height 8
type input "09/24/2025 11:30AM"
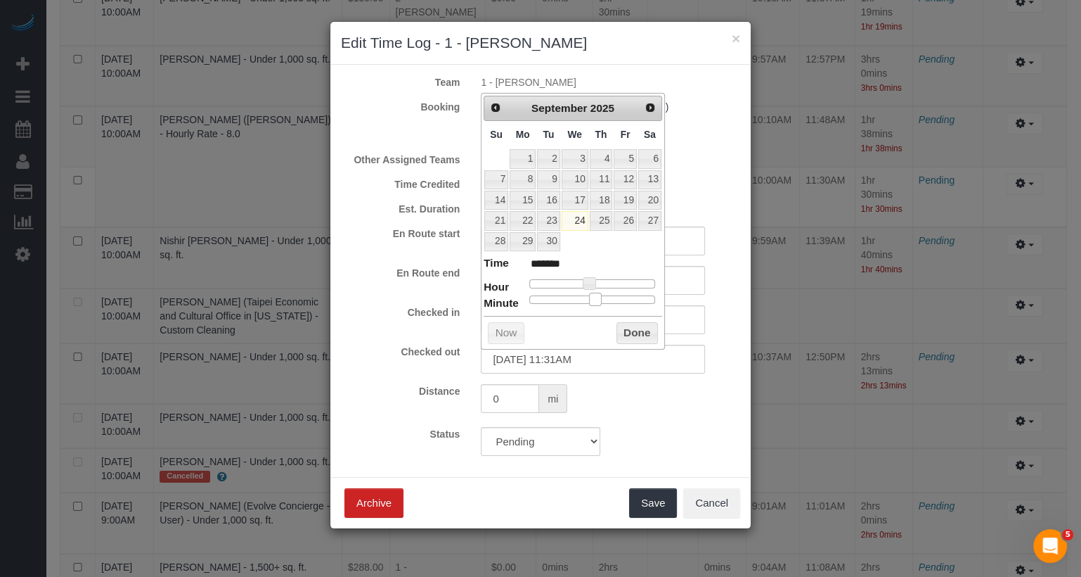
type input "*******"
click at [594, 293] on span at bounding box center [593, 299] width 13 height 13
click at [630, 326] on button "Done" at bounding box center [637, 333] width 41 height 23
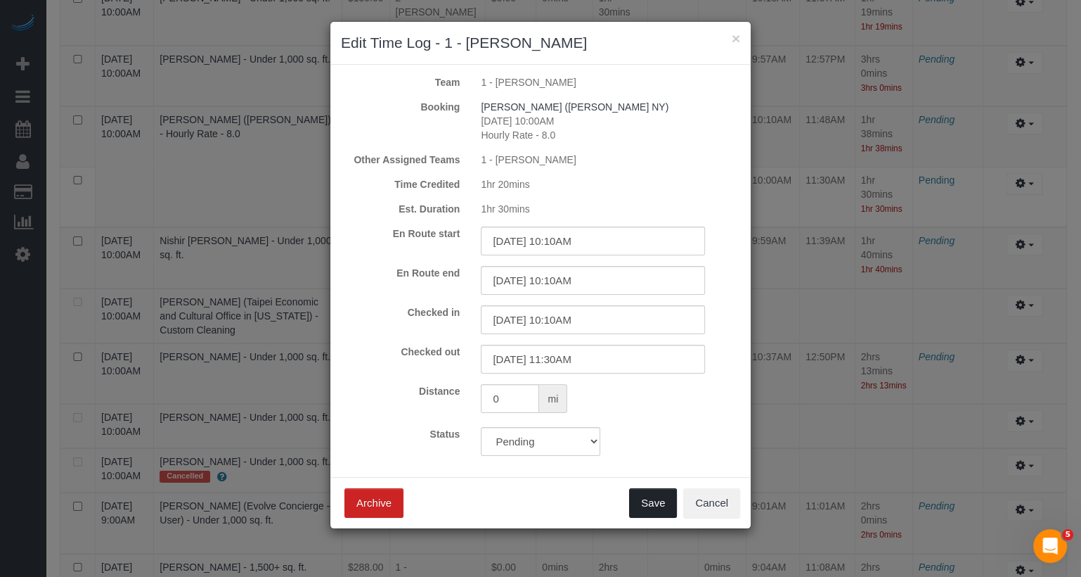
click at [659, 493] on button "Save" at bounding box center [653, 503] width 48 height 30
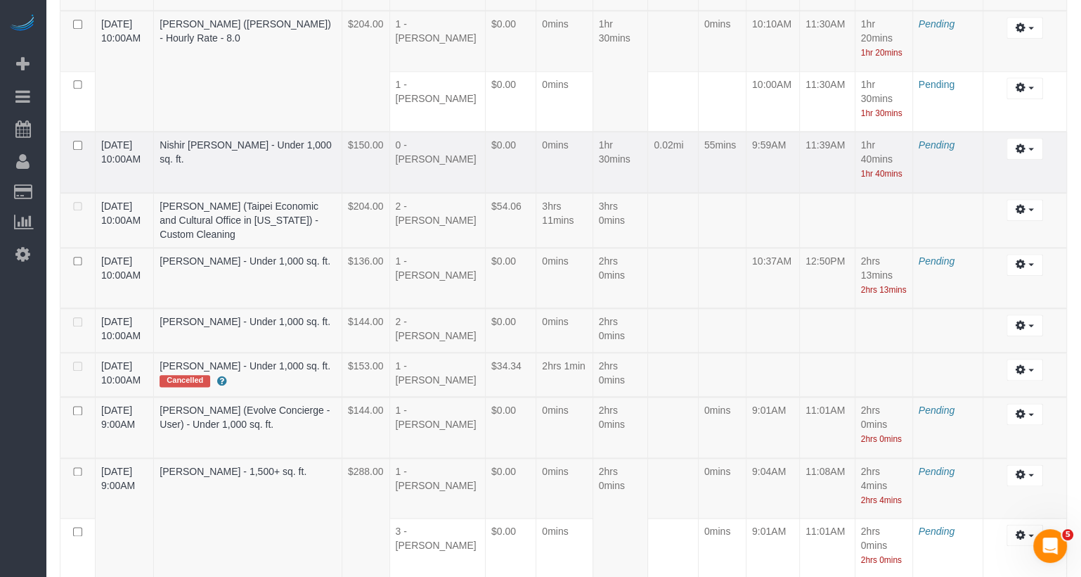
scroll to position [1458, 0]
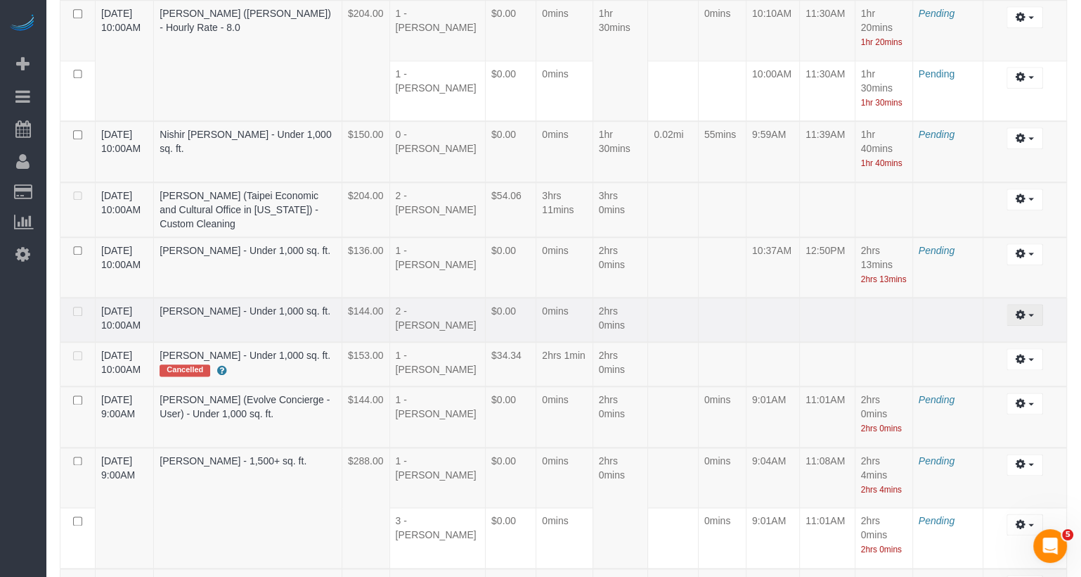
click at [1036, 304] on button "button" at bounding box center [1025, 315] width 36 height 22
click at [998, 331] on link "Edit" at bounding box center [987, 340] width 111 height 18
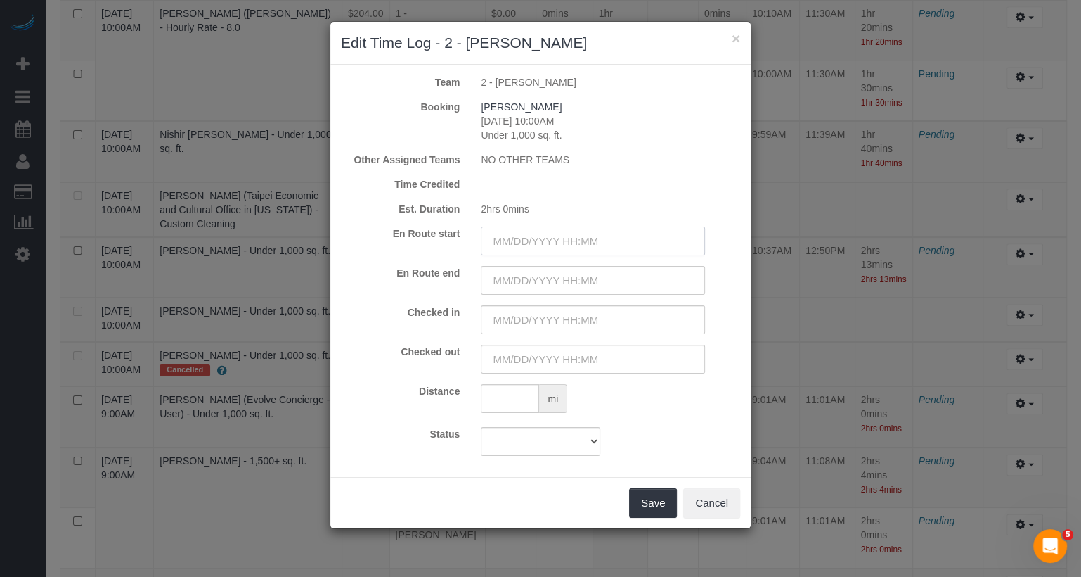
click at [589, 240] on input "text" at bounding box center [593, 240] width 224 height 29
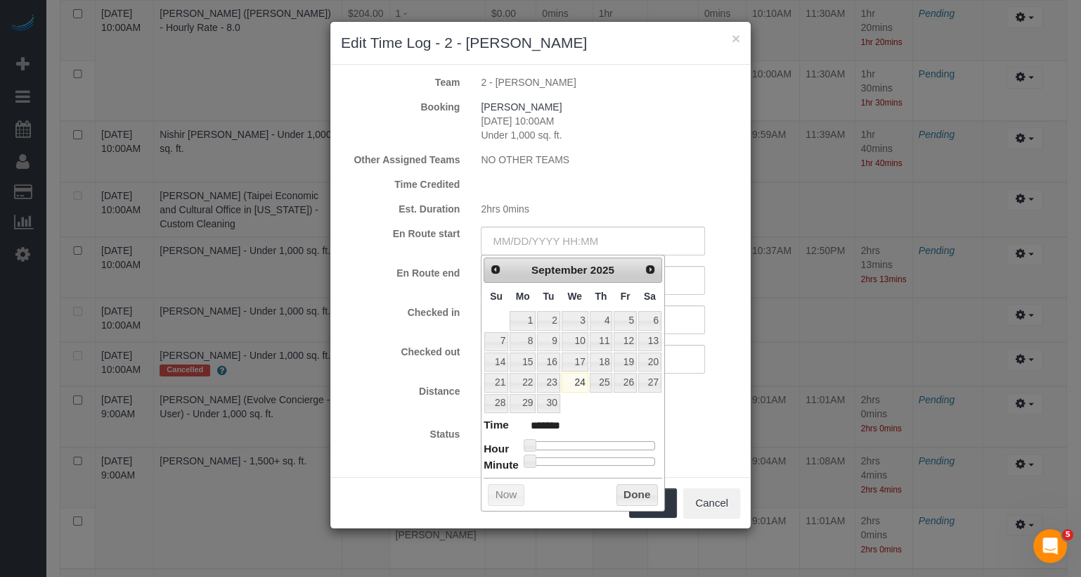
type input "09/24/2025 10:00AM"
type input "*******"
click at [584, 441] on div at bounding box center [592, 445] width 126 height 8
type input "09/24/2025 10:06AM"
type input "*******"
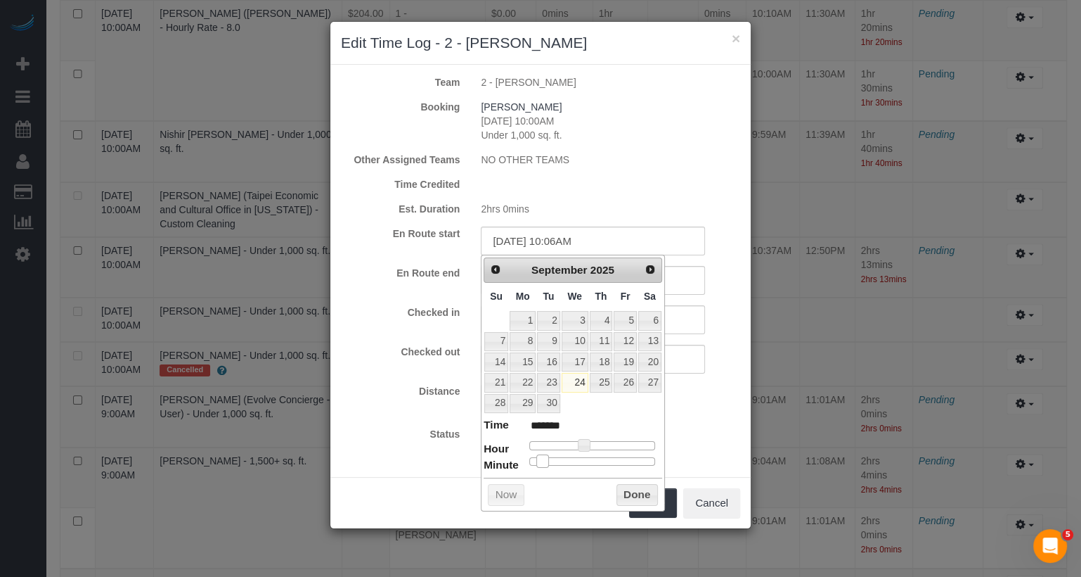
click at [541, 458] on div at bounding box center [592, 461] width 126 height 8
type input "09/24/2025 10:05AM"
type input "*******"
type input "09/24/2025 10:04AM"
type input "*******"
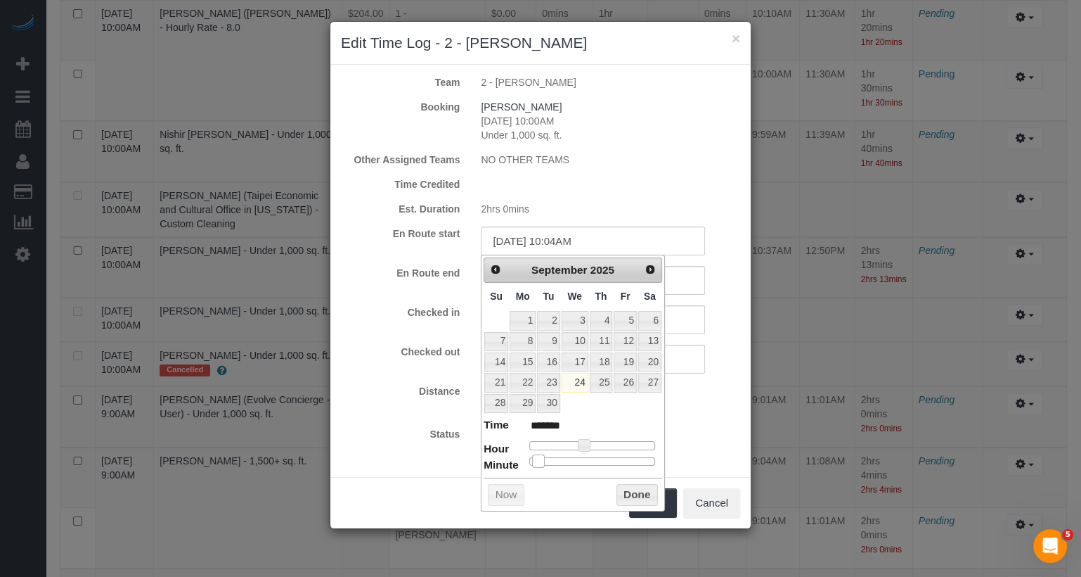
type input "09/24/2025 10:03AM"
type input "*******"
click at [536, 455] on span at bounding box center [536, 460] width 13 height 13
click at [699, 313] on input "text" at bounding box center [593, 319] width 224 height 29
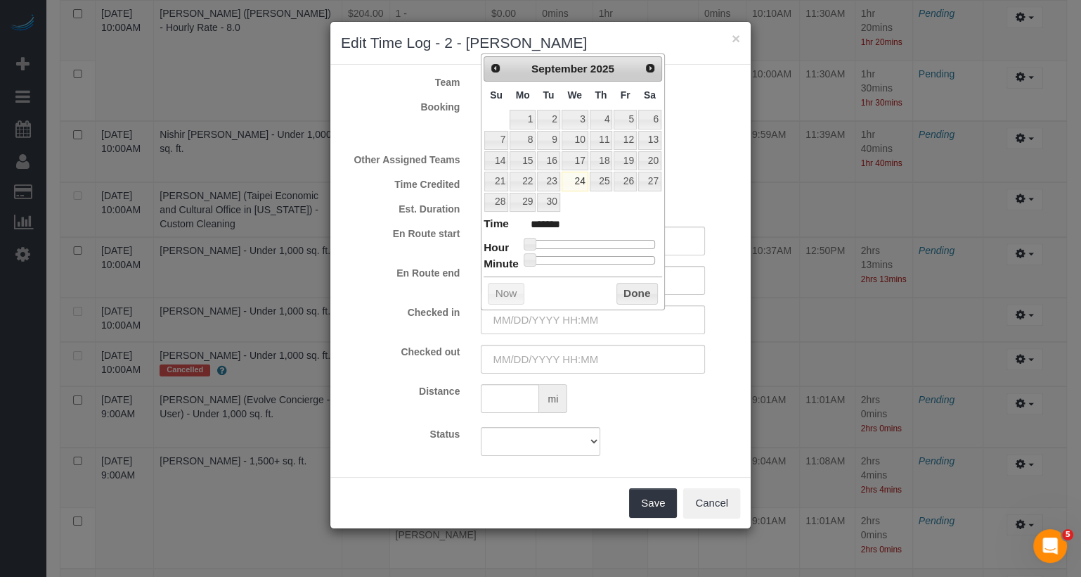
type input "09/24/2025 11:00AM"
type input "*******"
click at [591, 240] on div at bounding box center [592, 244] width 126 height 8
type input "09/24/2025 10:00AM"
type input "*******"
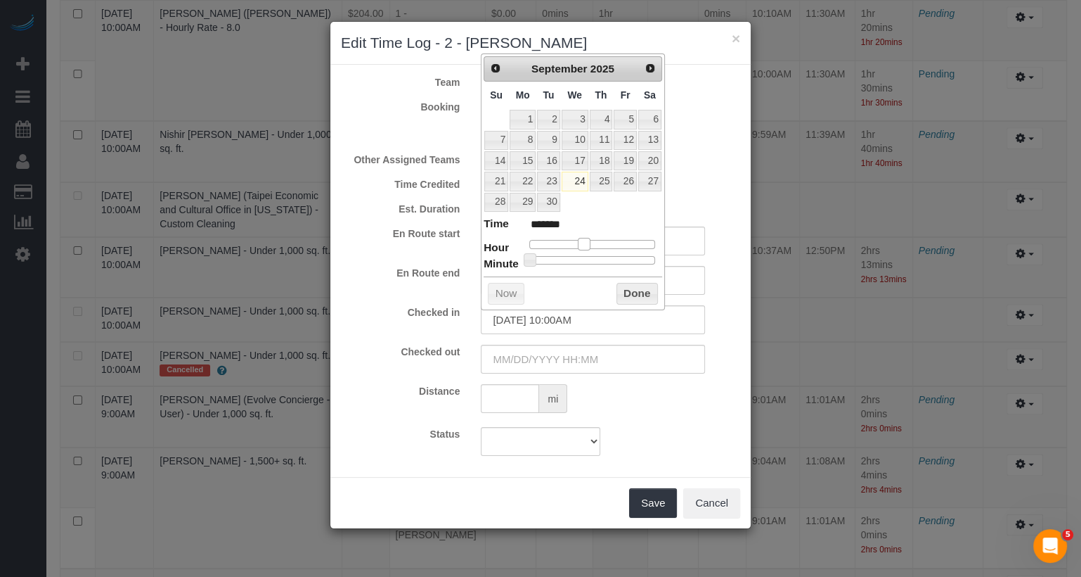
click at [586, 240] on span at bounding box center [584, 244] width 13 height 13
type input "09/24/2025 10:04AM"
type input "*******"
click at [539, 257] on div at bounding box center [592, 260] width 126 height 8
type input "09/24/2025 10:03AM"
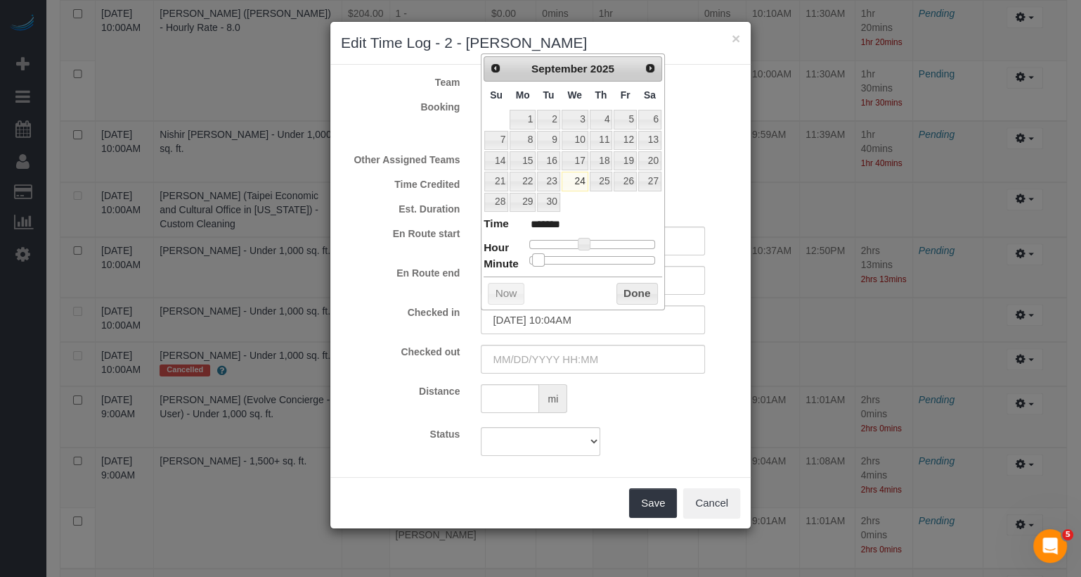
type input "*******"
type input "09/24/2025 10:02AM"
type input "*******"
type input "09/24/2025 10:03AM"
type input "*******"
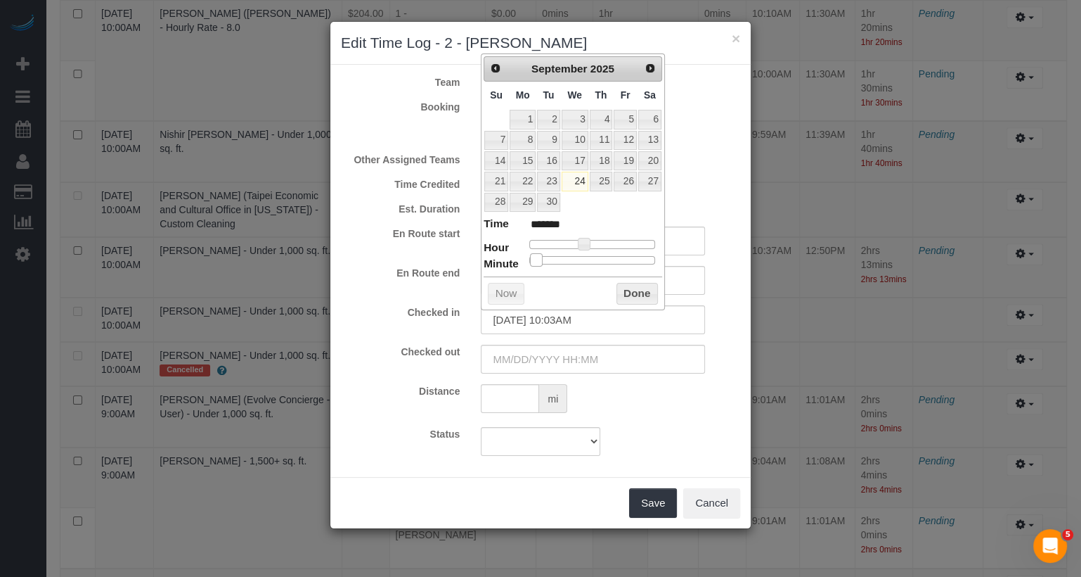
click at [536, 257] on span at bounding box center [536, 259] width 13 height 13
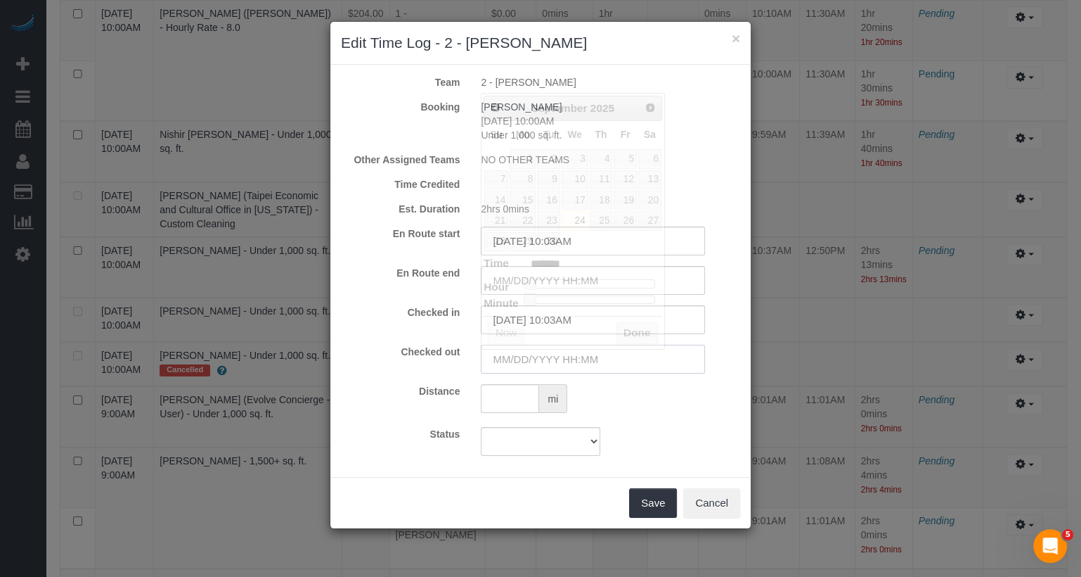
click at [601, 359] on input "text" at bounding box center [593, 359] width 224 height 29
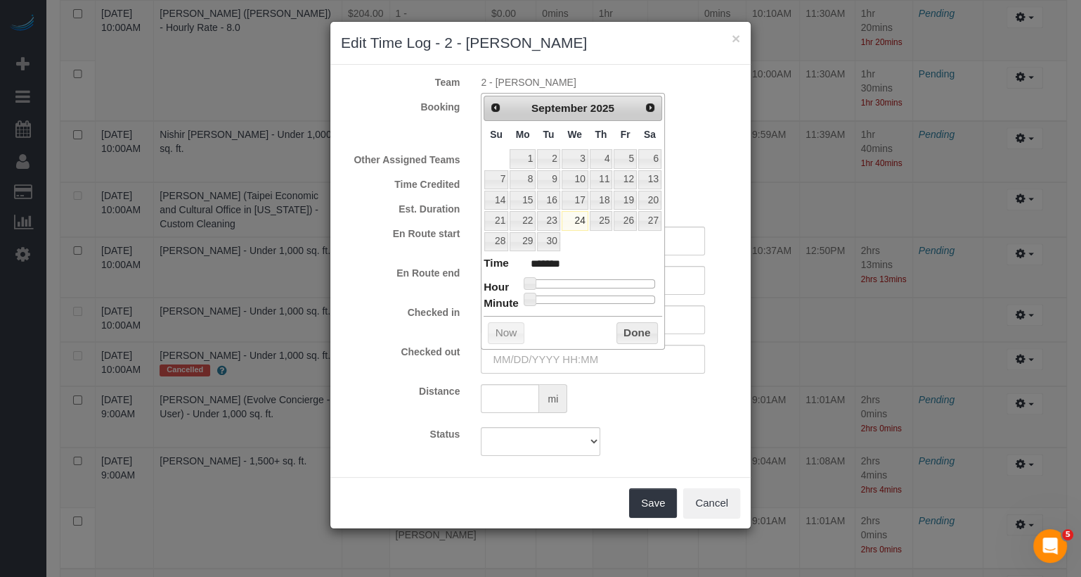
type input "09/24/2025 1:00PM"
type input "******"
click at [600, 279] on div at bounding box center [592, 283] width 126 height 8
type input "09/24/2025 12:00PM"
type input "*******"
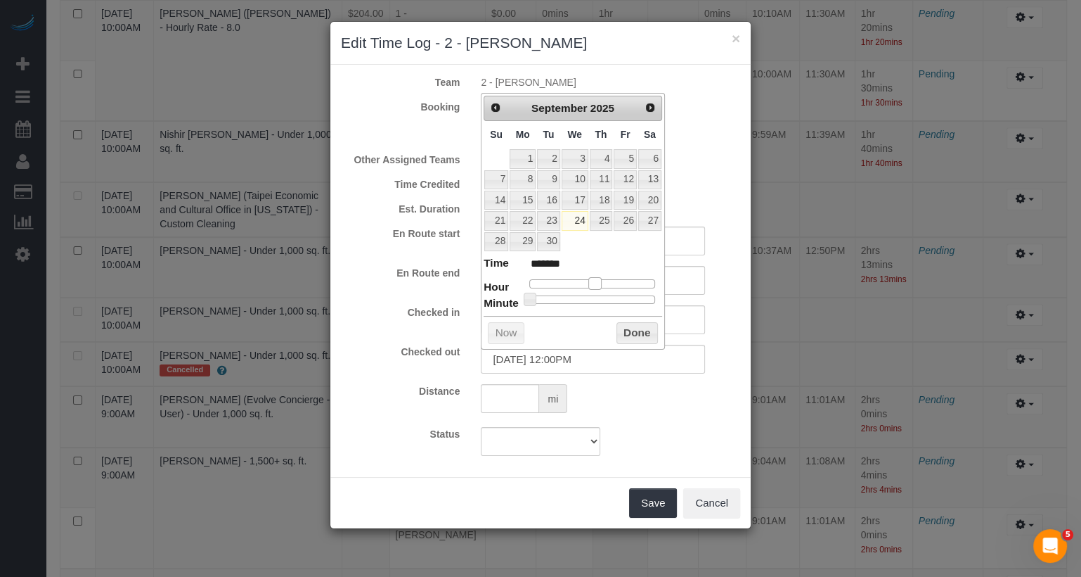
click at [598, 277] on span at bounding box center [595, 283] width 13 height 13
type input "09/24/2025 12:08PM"
type input "*******"
click at [546, 295] on div at bounding box center [592, 299] width 126 height 8
type input "09/24/2025 12:07PM"
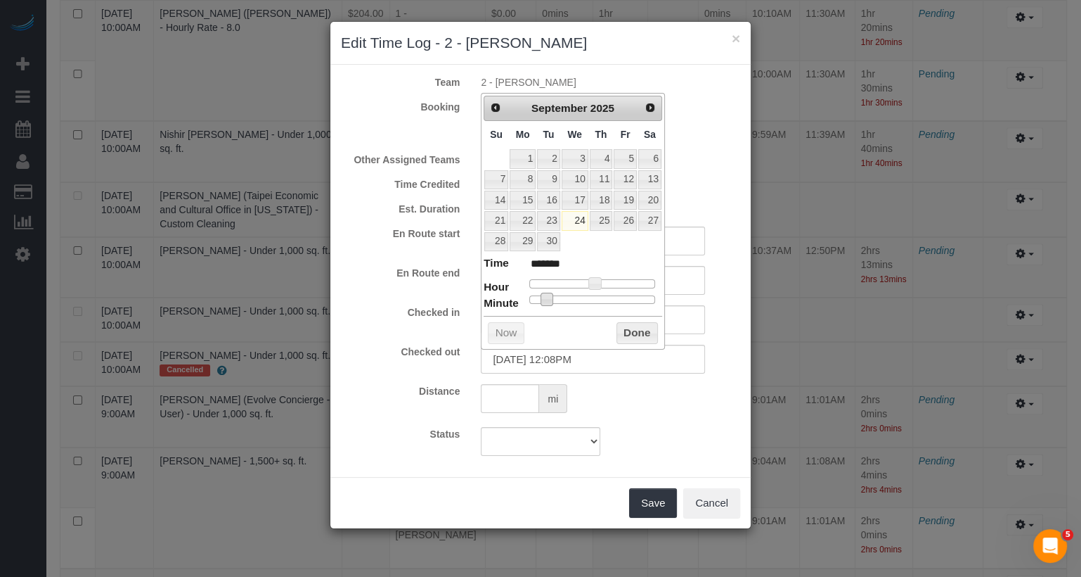
type input "*******"
type input "09/24/2025 12:05PM"
type input "*******"
type input "09/24/2025 12:04PM"
type input "*******"
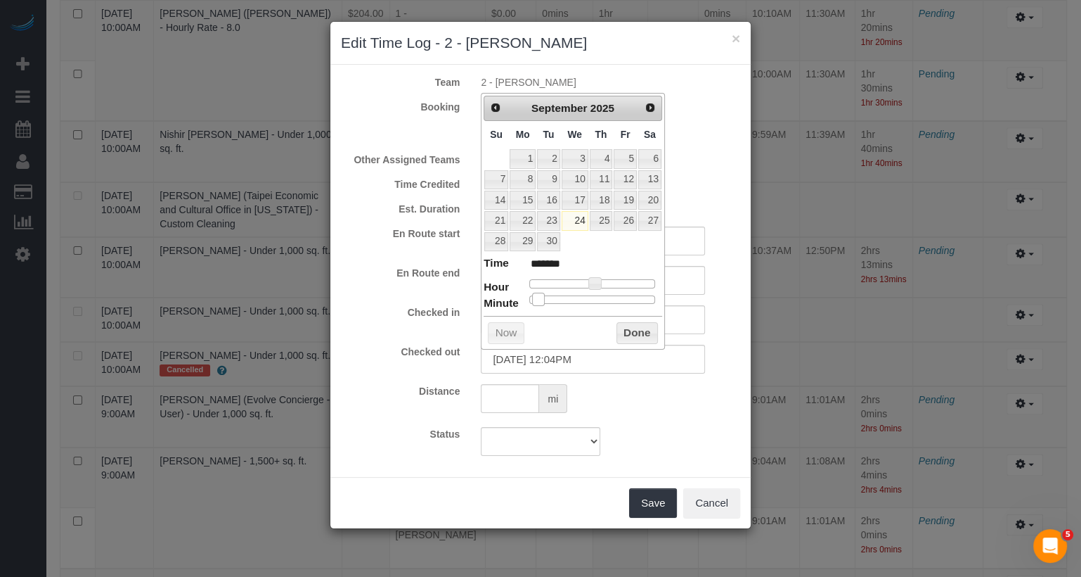
type input "09/24/2025 12:03PM"
type input "*******"
drag, startPoint x: 546, startPoint y: 294, endPoint x: 536, endPoint y: 293, distance: 9.9
click at [536, 293] on span at bounding box center [536, 299] width 13 height 13
click at [656, 328] on button "Done" at bounding box center [637, 333] width 41 height 23
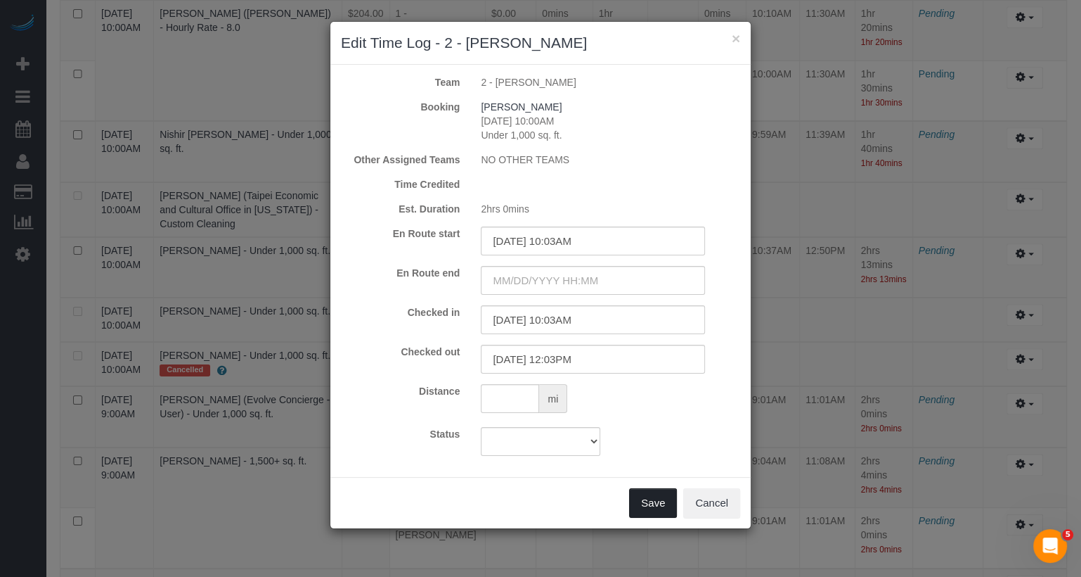
click at [658, 501] on button "Save" at bounding box center [653, 503] width 48 height 30
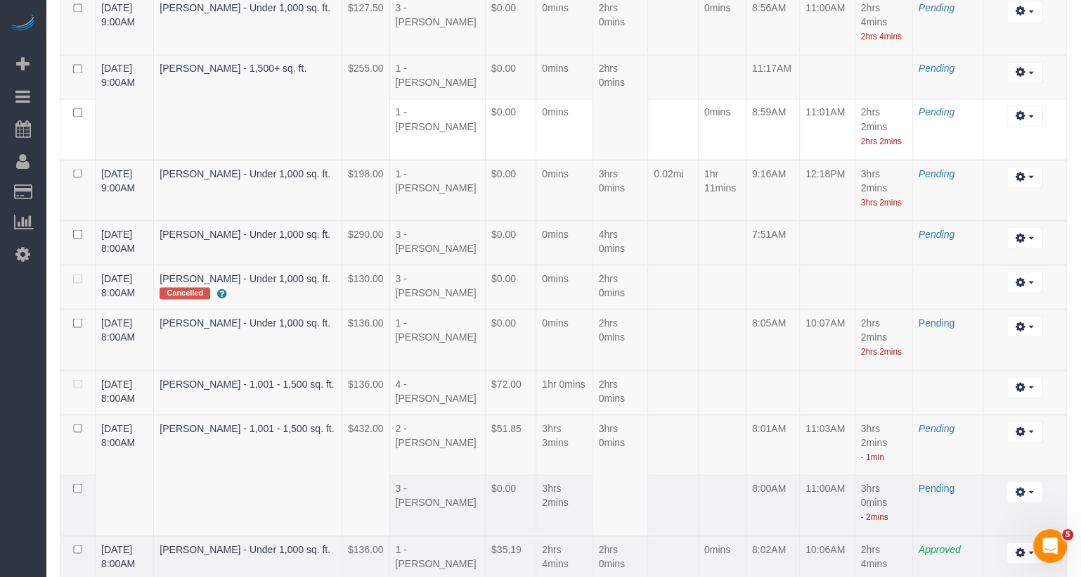
scroll to position [2292, 0]
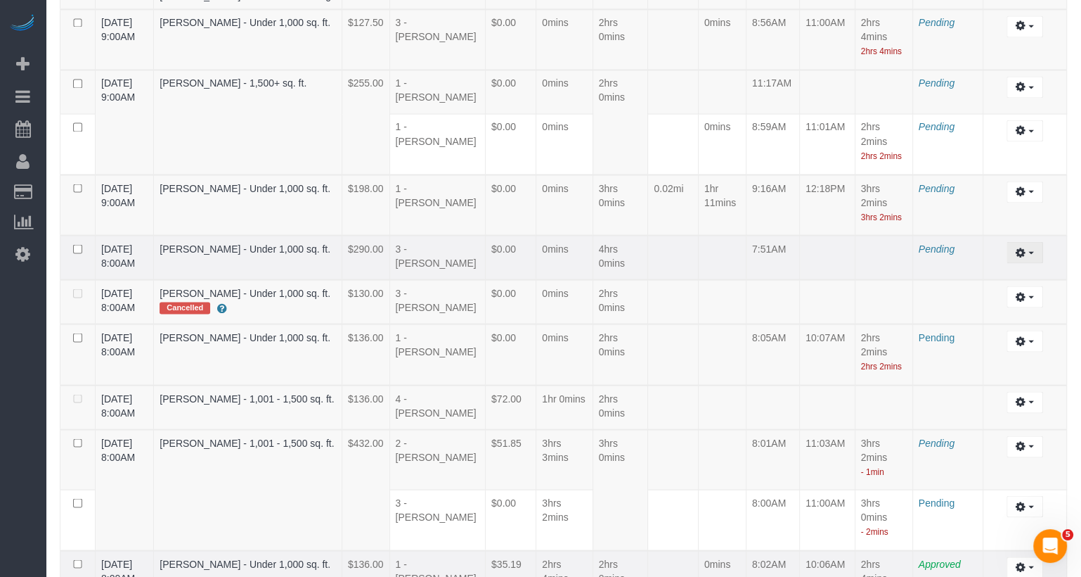
click at [1022, 248] on icon "button" at bounding box center [1021, 252] width 10 height 8
click at [1002, 269] on link "Edit" at bounding box center [987, 278] width 111 height 18
select select "draft"
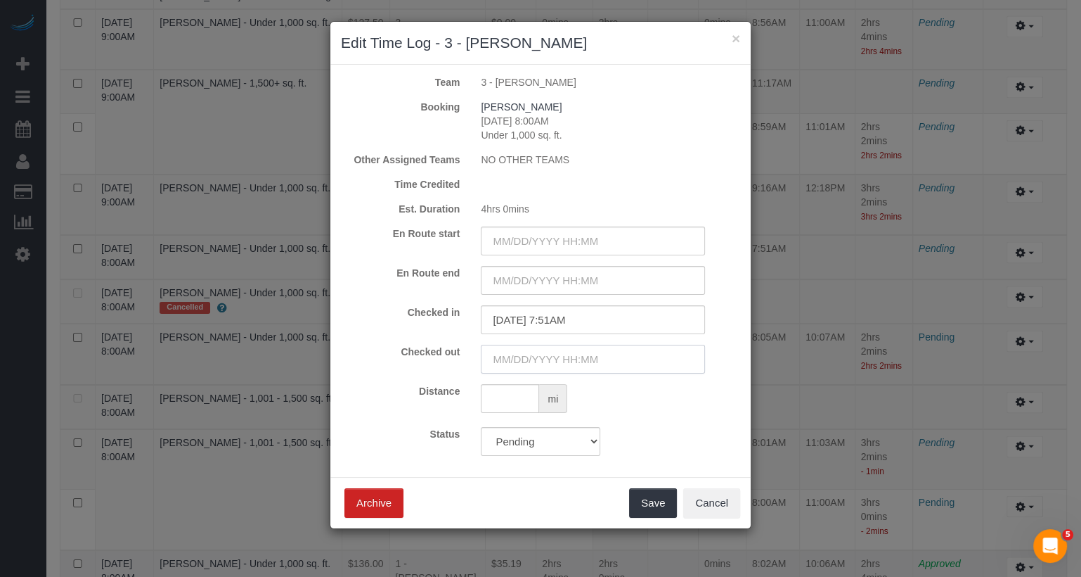
click at [586, 355] on input "text" at bounding box center [593, 359] width 224 height 29
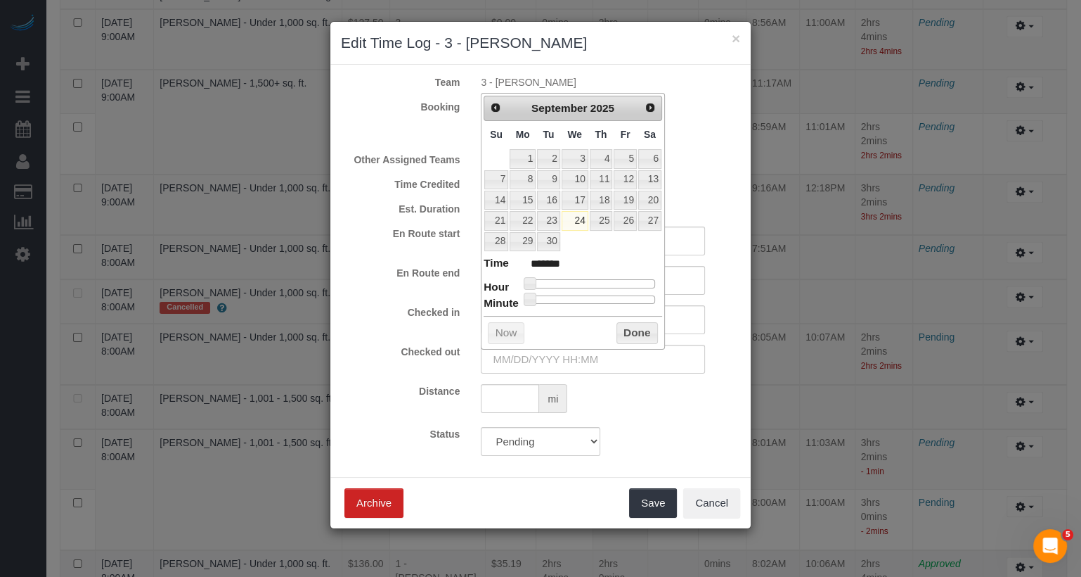
type input "09/24/2025 1:00PM"
type input "******"
click at [599, 279] on div at bounding box center [592, 283] width 126 height 8
type input "09/24/2025 12:00PM"
type input "*******"
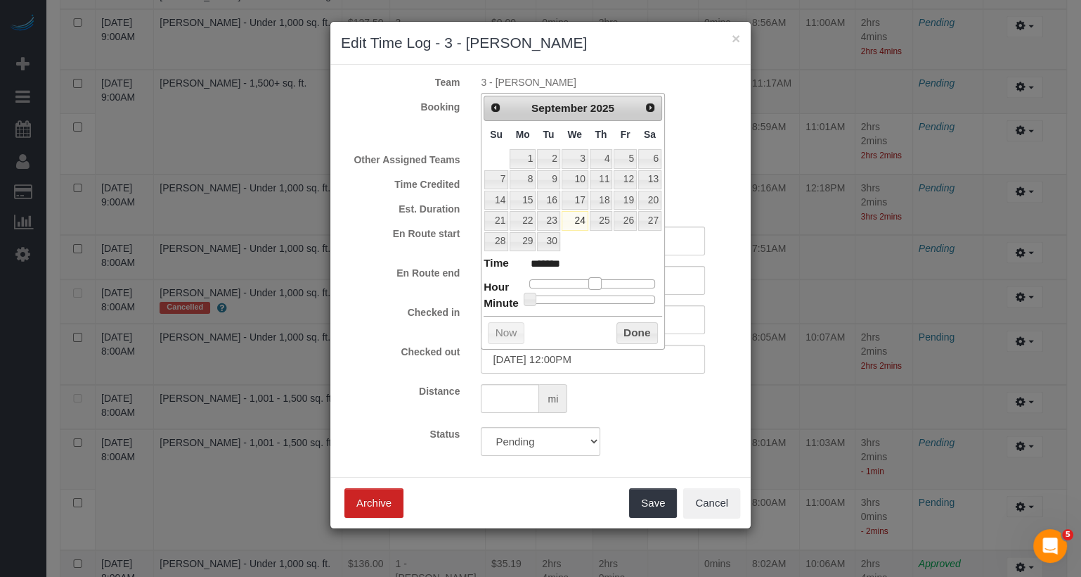
click at [597, 278] on span at bounding box center [595, 283] width 13 height 13
type input "09/24/2025 12:15PM"
type input "*******"
click at [562, 295] on div at bounding box center [592, 299] width 126 height 8
type input "09/24/2025 12:14PM"
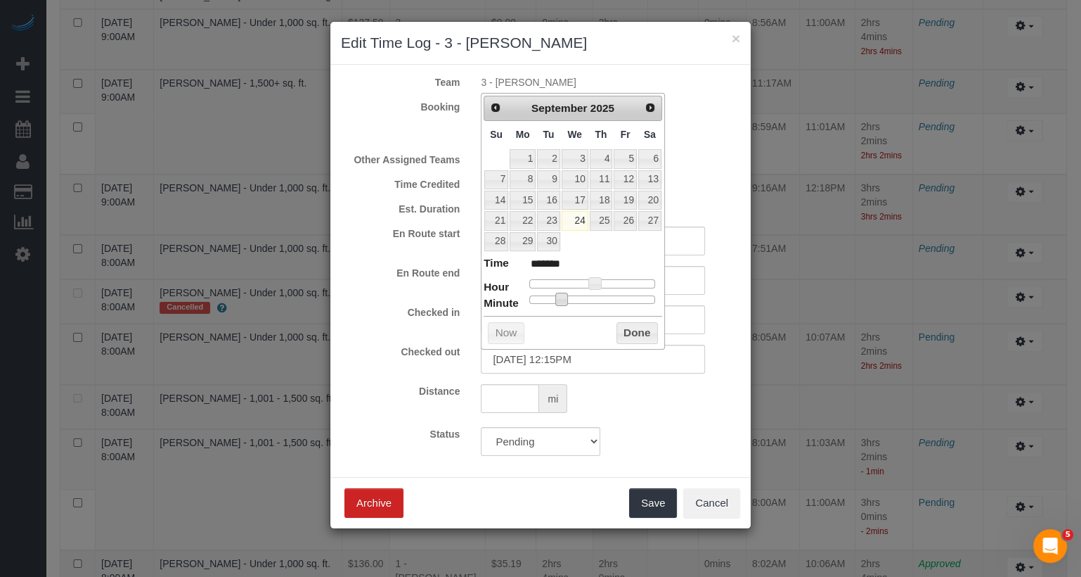
type input "*******"
type input "09/24/2025 12:13PM"
type input "*******"
type input "09/24/2025 12:12PM"
type input "*******"
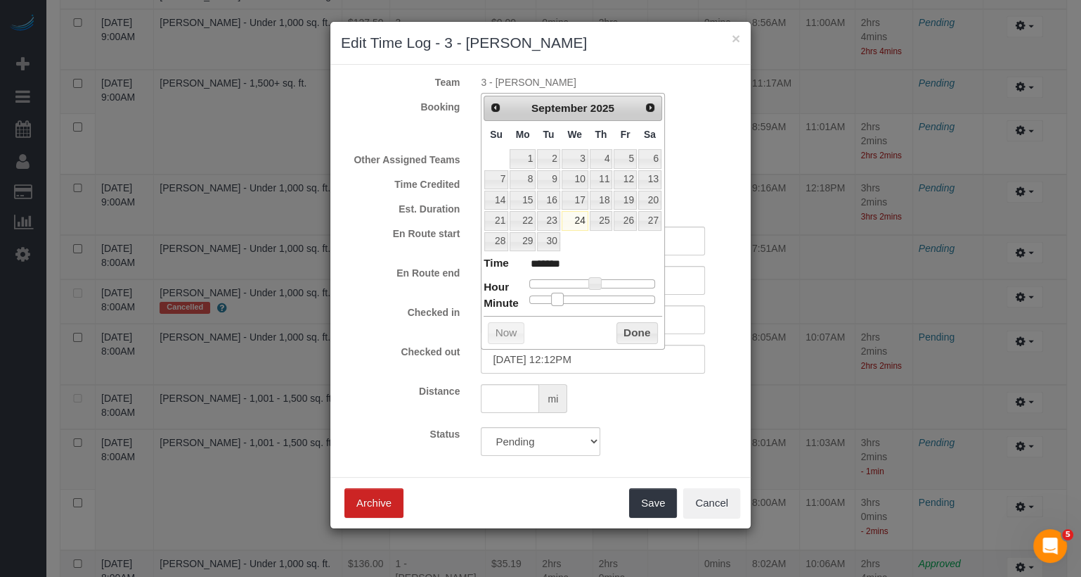
type input "09/24/2025 12:11PM"
type input "*******"
type input "09/24/2025 12:10PM"
type input "*******"
drag, startPoint x: 562, startPoint y: 293, endPoint x: 551, endPoint y: 294, distance: 11.3
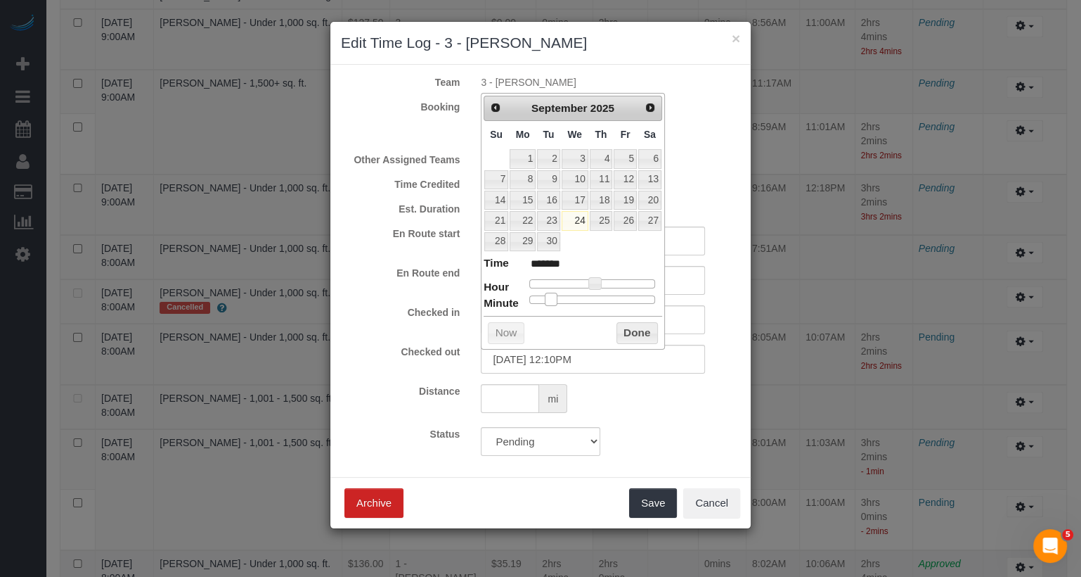
click at [551, 295] on span at bounding box center [551, 299] width 13 height 13
click at [648, 330] on button "Done" at bounding box center [637, 333] width 41 height 23
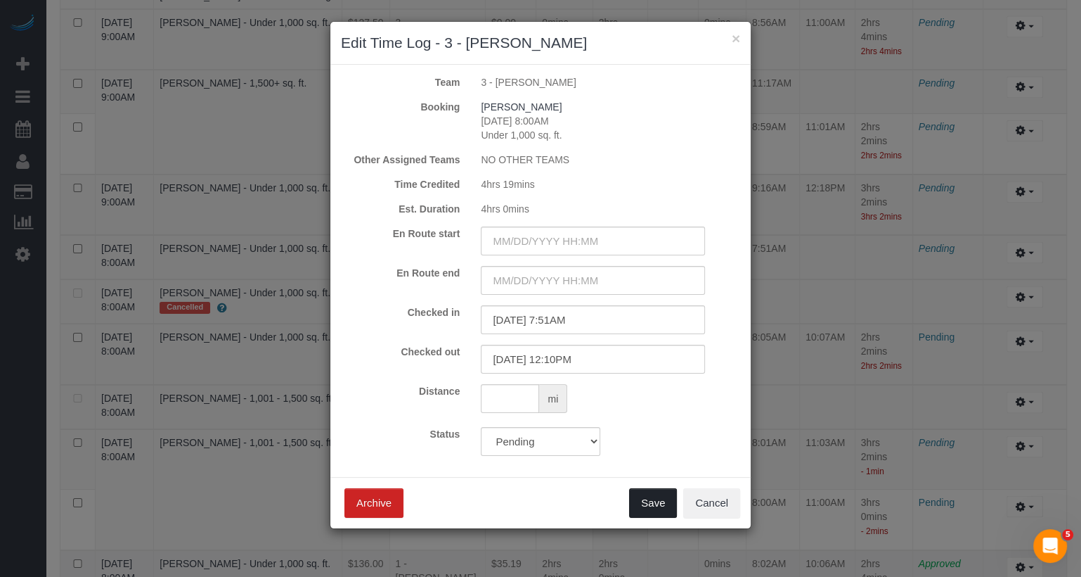
click at [657, 505] on button "Save" at bounding box center [653, 503] width 48 height 30
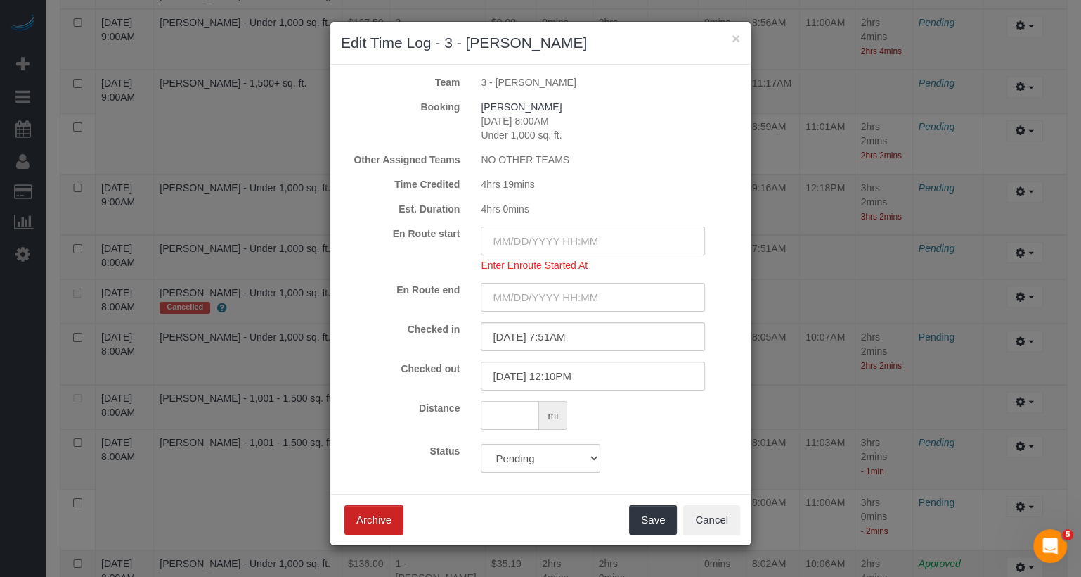
click at [585, 236] on input "text" at bounding box center [593, 240] width 224 height 29
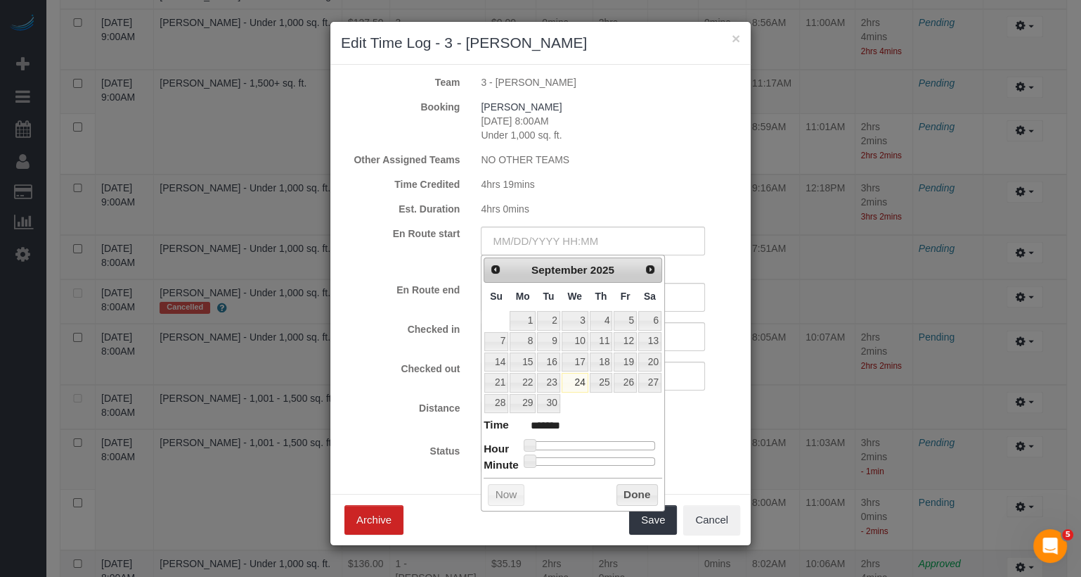
type input "09/24/2025 10:00AM"
click at [584, 441] on div at bounding box center [592, 445] width 126 height 8
drag, startPoint x: 584, startPoint y: 438, endPoint x: 567, endPoint y: 438, distance: 17.6
click at [567, 439] on span at bounding box center [568, 445] width 13 height 13
click at [640, 457] on div at bounding box center [592, 461] width 126 height 8
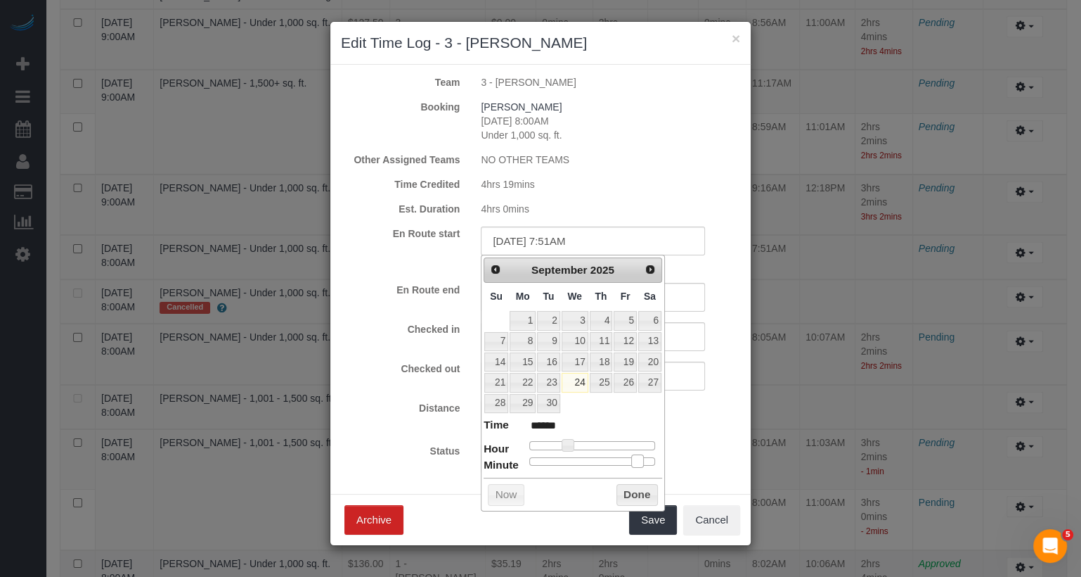
click at [640, 455] on span at bounding box center [637, 460] width 13 height 13
click at [638, 495] on button "Done" at bounding box center [637, 495] width 41 height 23
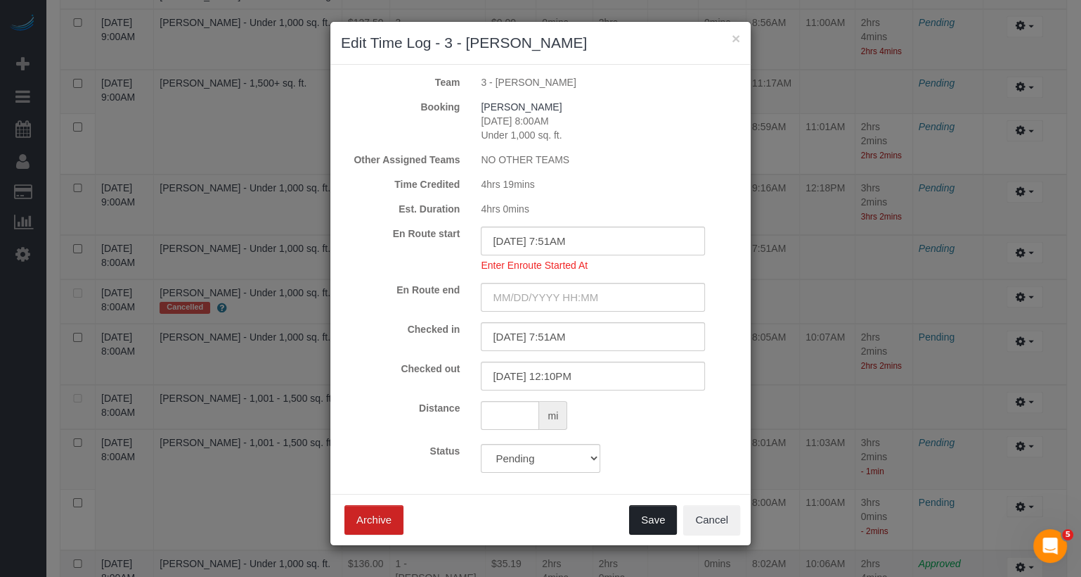
click at [656, 519] on button "Save" at bounding box center [653, 520] width 48 height 30
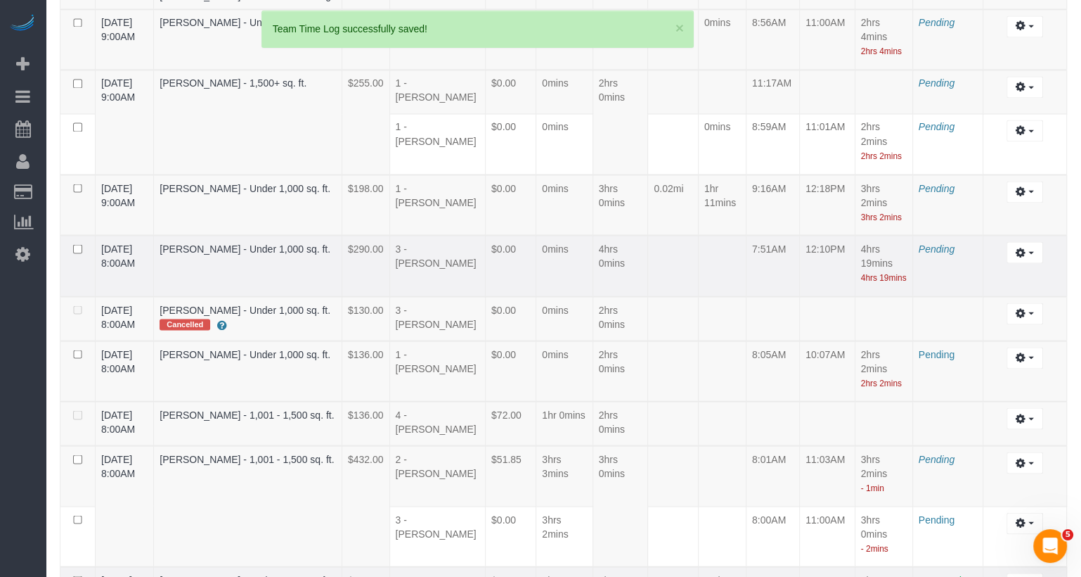
click at [937, 235] on td "Pending" at bounding box center [948, 265] width 70 height 61
click at [937, 243] on span "Pending" at bounding box center [937, 248] width 36 height 11
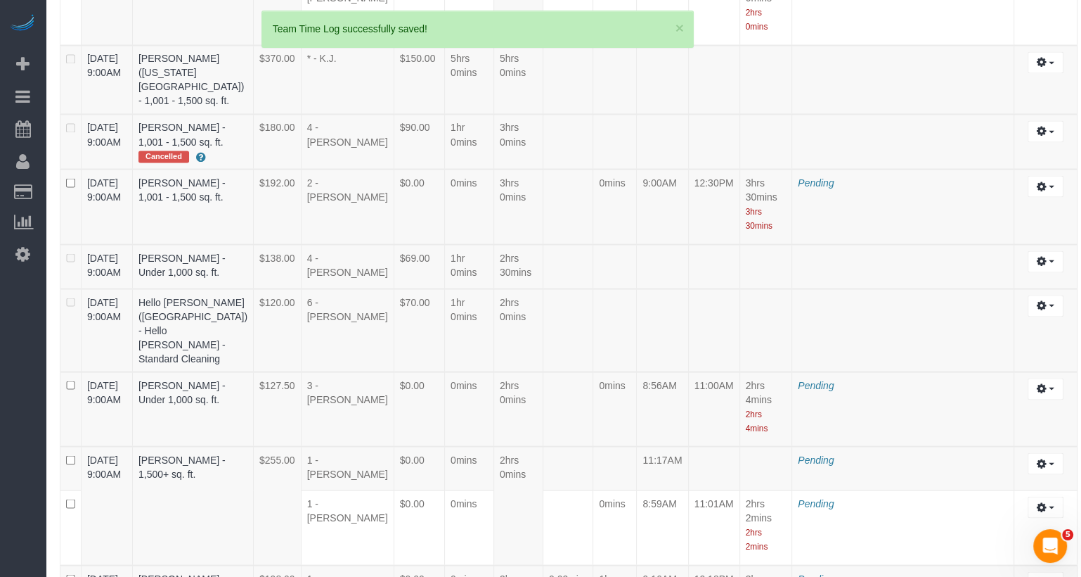
scroll to position [3361, 0]
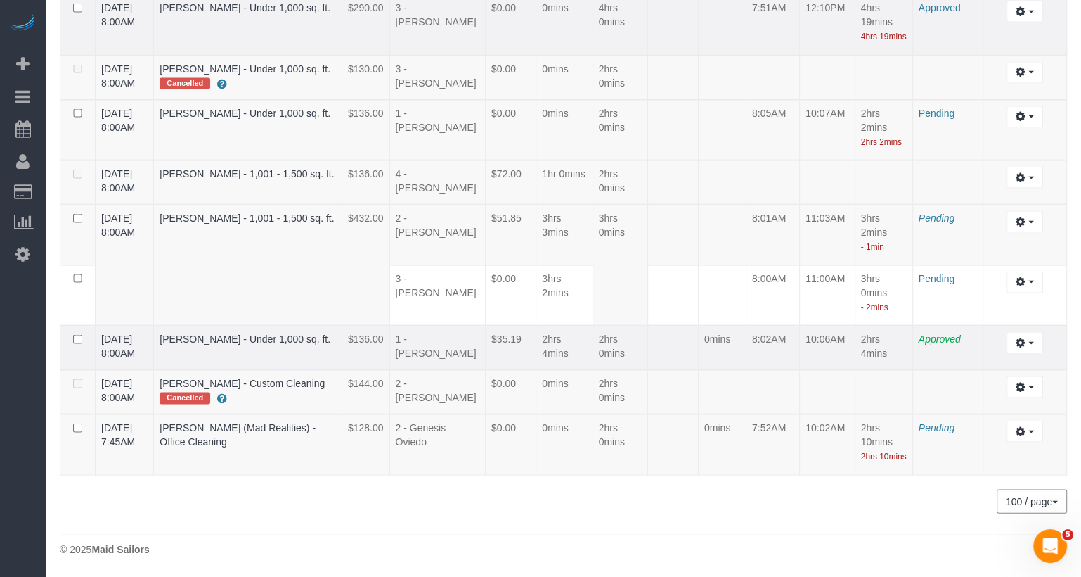
scroll to position [2292, 0]
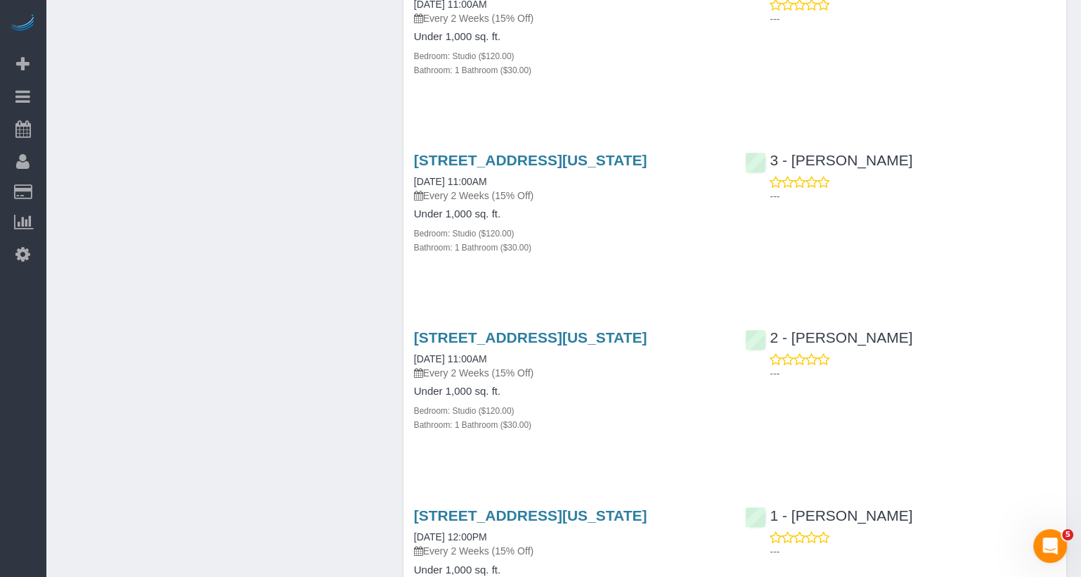
scroll to position [2118, 0]
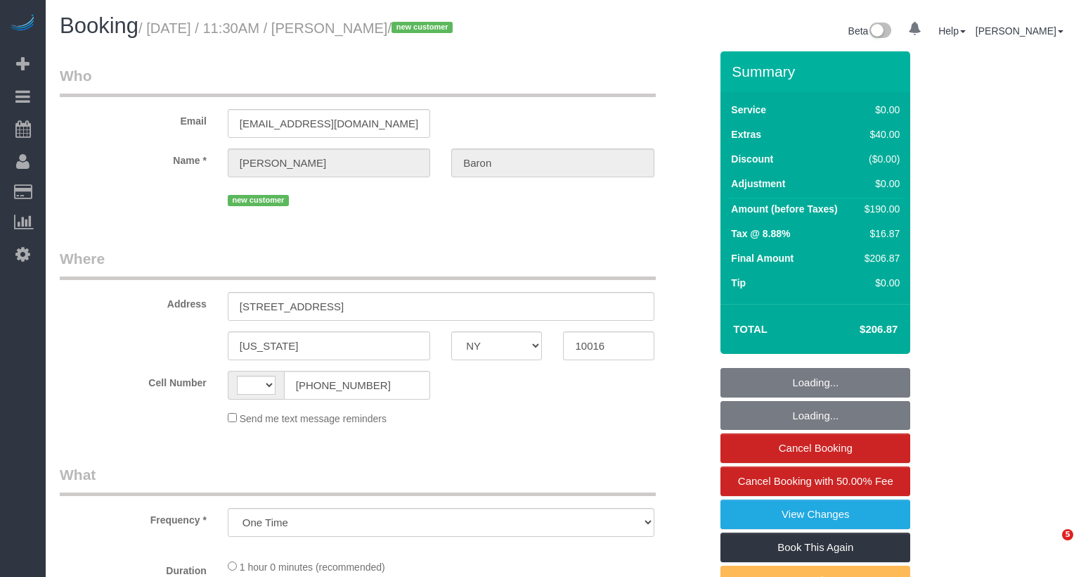
select select "NY"
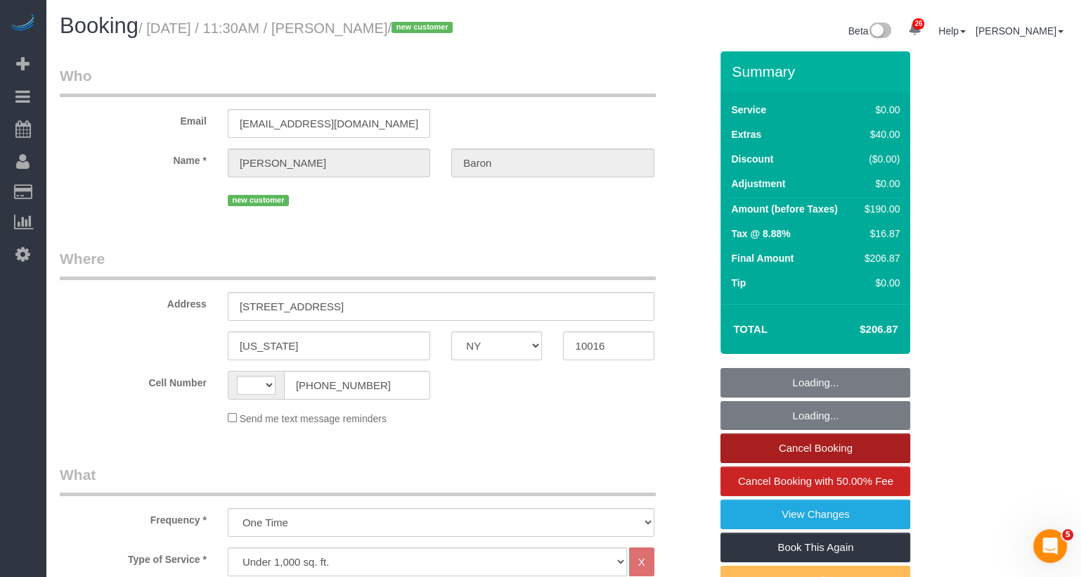
select select "string:stripe-pm_1SAtrb4VGloSiKo79jA5NgzE"
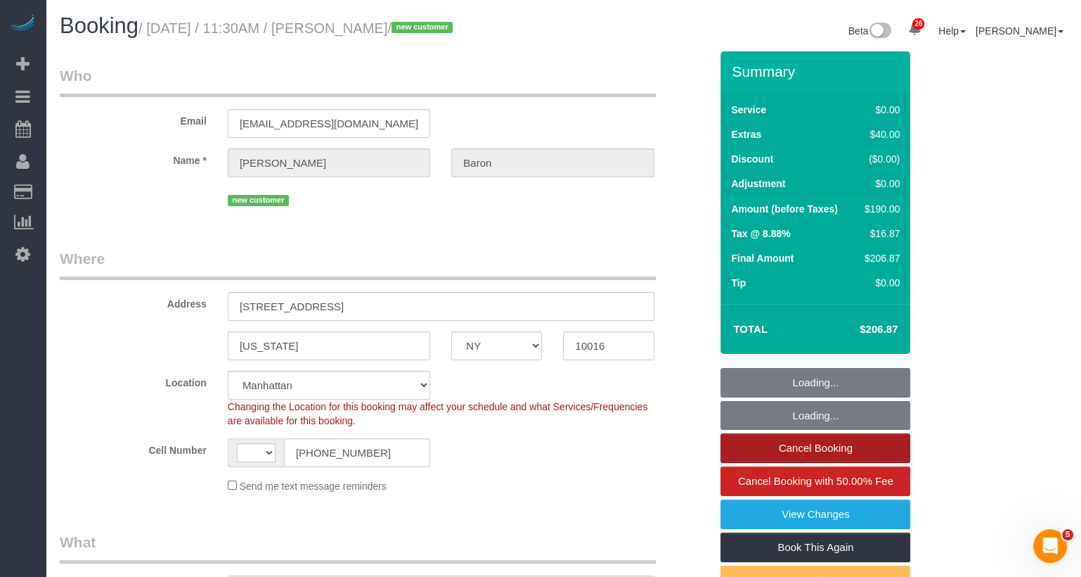
select select "string:[GEOGRAPHIC_DATA]"
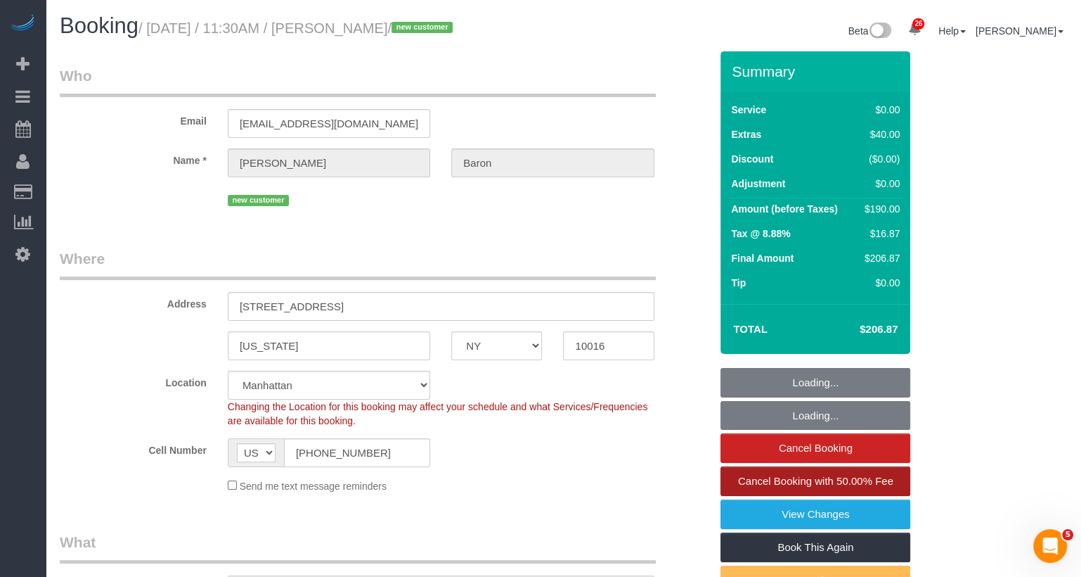
select select "object:1123"
select select "number:57"
select select "number:73"
select select "number:15"
select select "number:6"
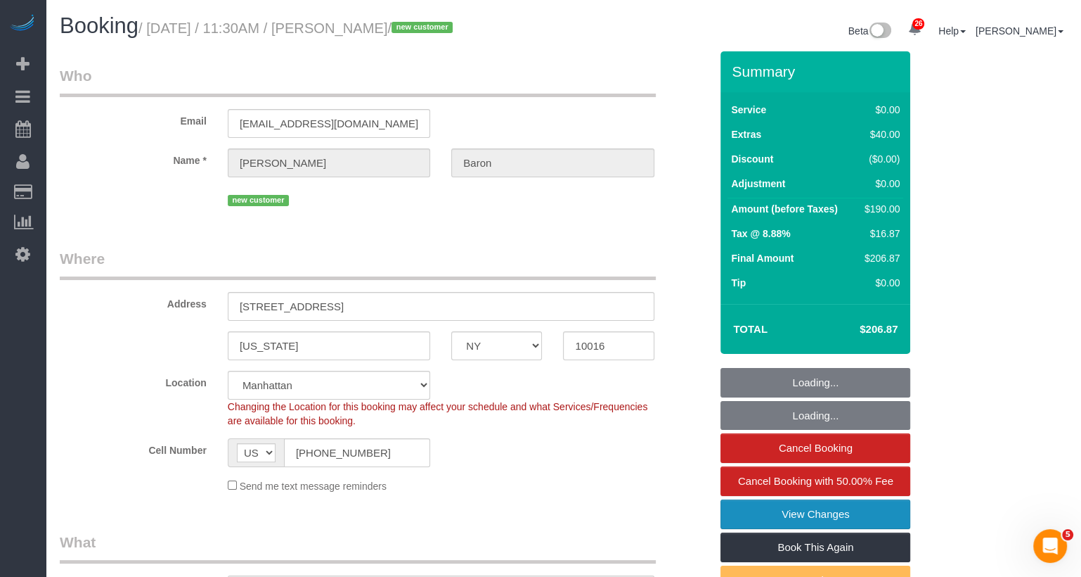
click at [818, 514] on link "View Changes" at bounding box center [816, 514] width 190 height 30
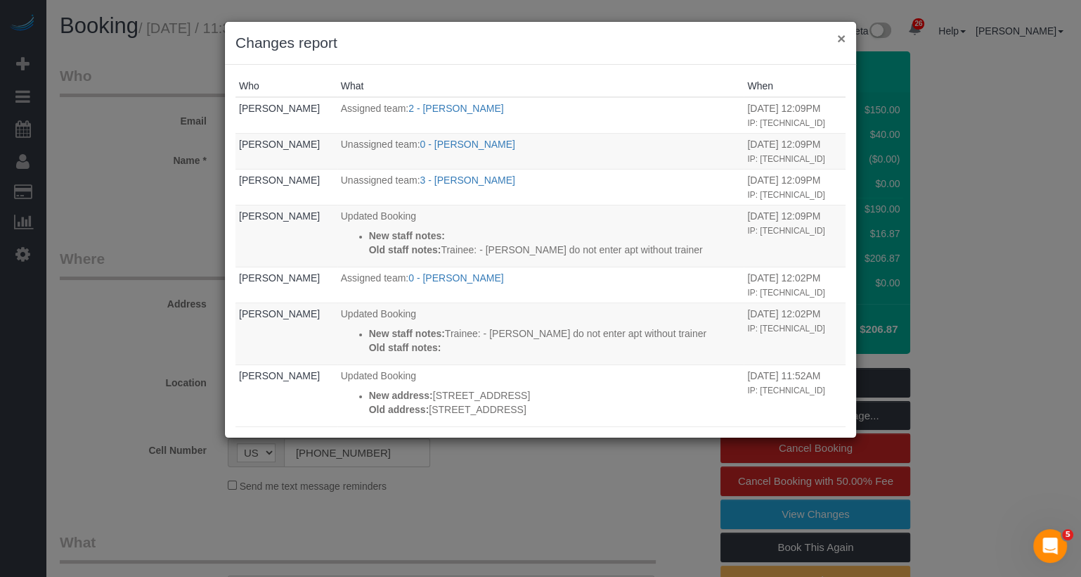
click at [840, 36] on button "×" at bounding box center [841, 38] width 8 height 15
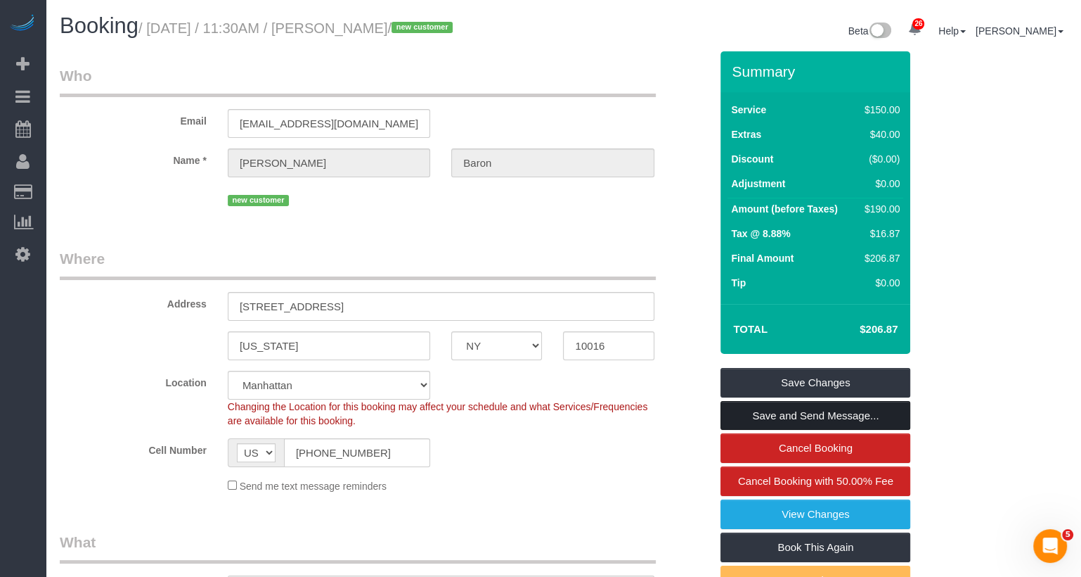
click at [836, 416] on link "Save and Send Message..." at bounding box center [816, 416] width 190 height 30
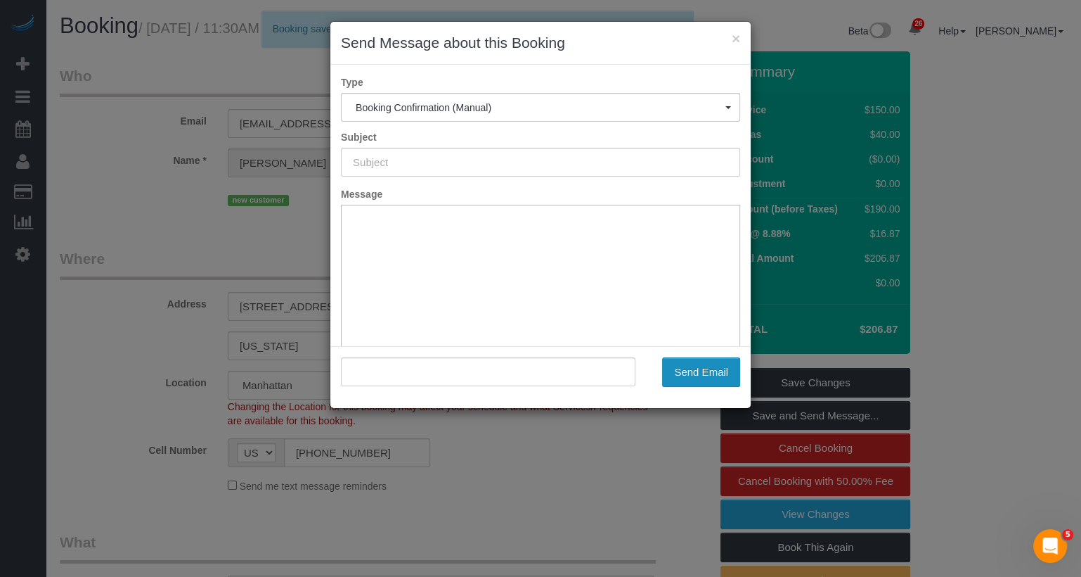
type input "Cleaning Confirmed for 09/25/2025 at 11:30am"
type input ""Brandon Baron" <brandonbaron1@gmail.com>"
click at [714, 373] on button "Send Email" at bounding box center [701, 372] width 78 height 30
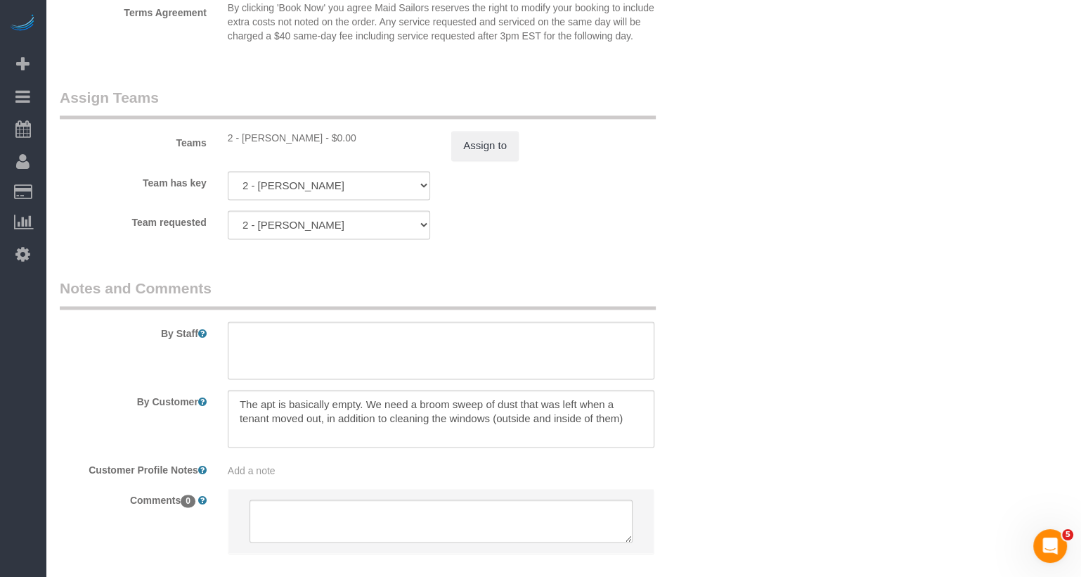
scroll to position [2006, 0]
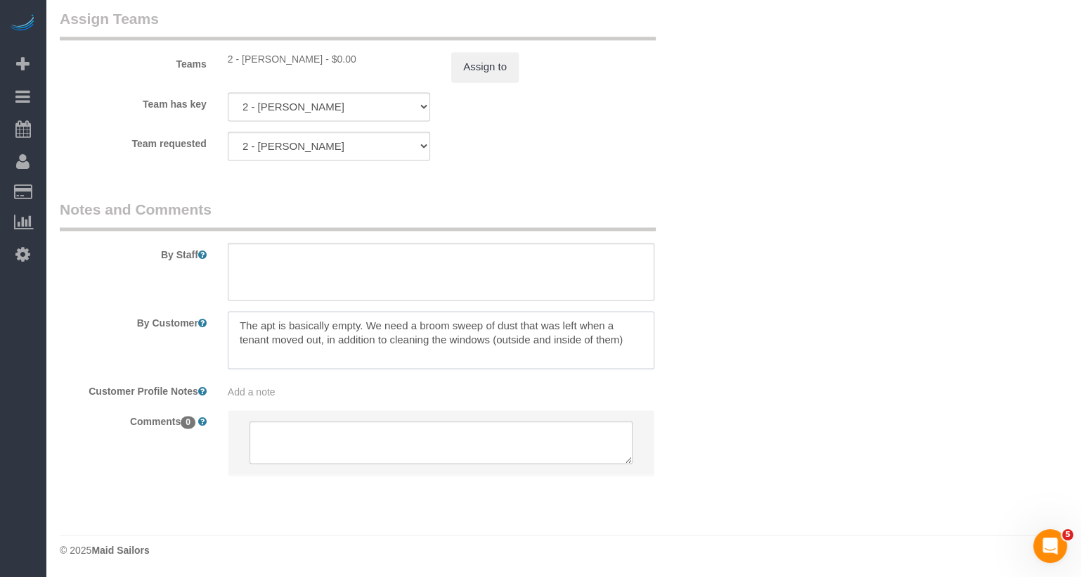
click at [635, 341] on textarea at bounding box center [441, 340] width 427 height 58
click at [230, 352] on div at bounding box center [441, 340] width 448 height 58
paste textarea "the exterior of the windows can easily be cleaned from inside of the apt,"
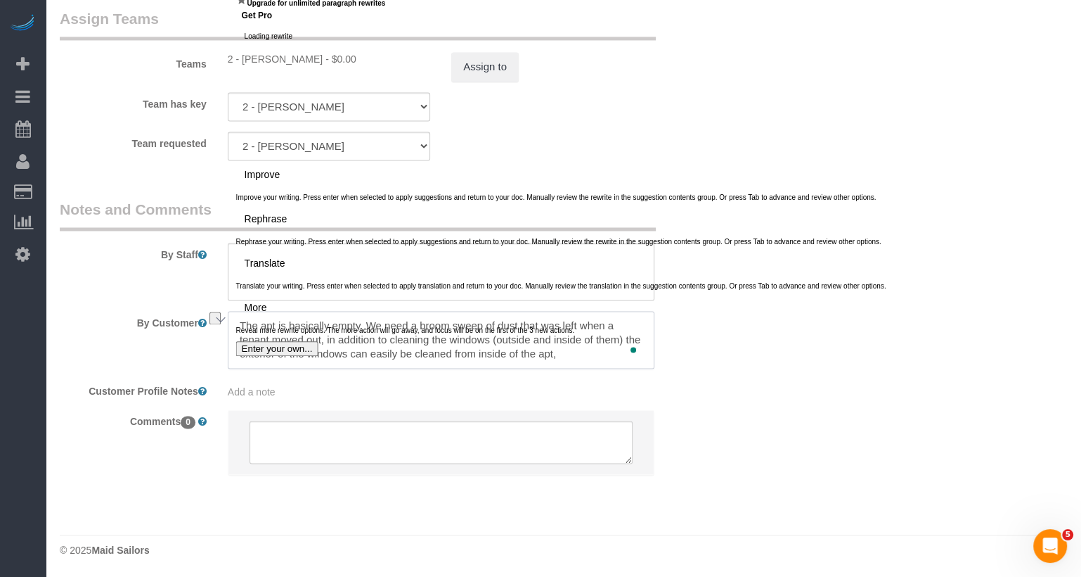
click at [293, 360] on textarea "To enrich screen reader interactions, please activate Accessibility in Grammarl…" at bounding box center [441, 340] width 427 height 58
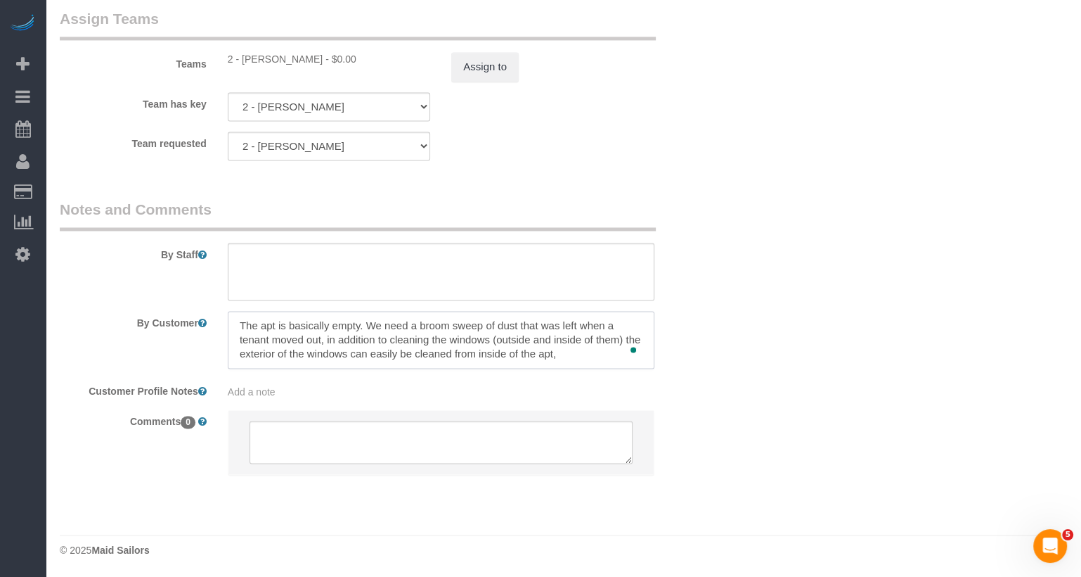
click at [241, 356] on textarea "To enrich screen reader interactions, please activate Accessibility in Grammarl…" at bounding box center [441, 340] width 427 height 58
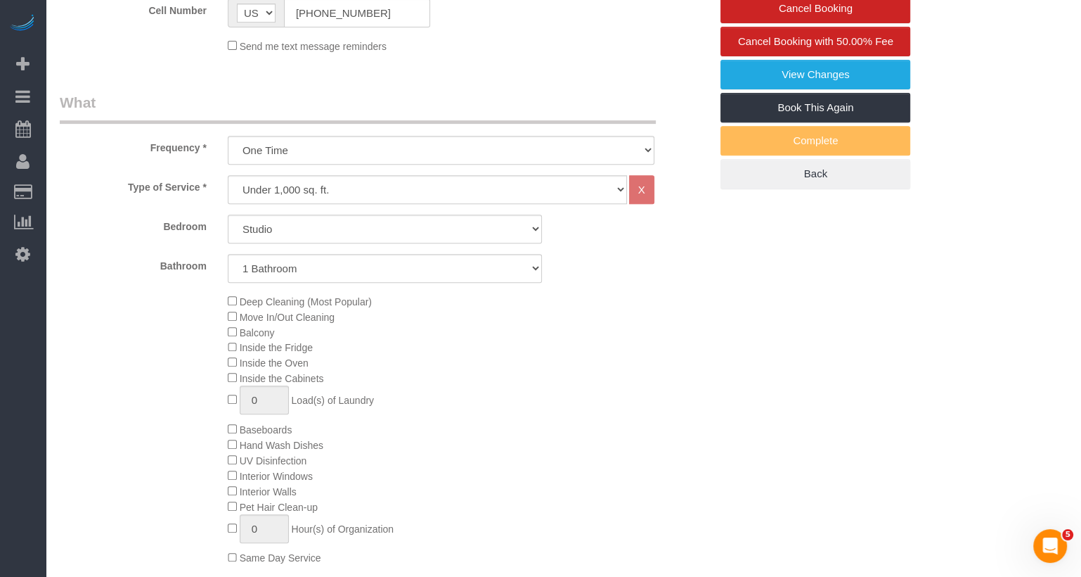
scroll to position [0, 0]
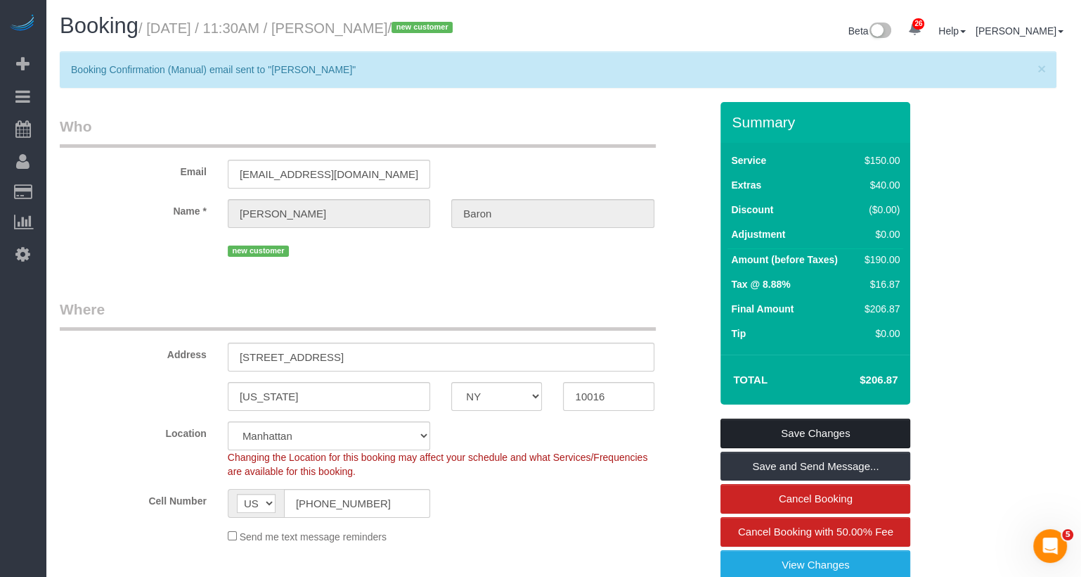
type textarea "The apt is basically empty. We need a broom sweep of dust that was left when a …"
click at [821, 434] on link "Save Changes" at bounding box center [816, 433] width 190 height 30
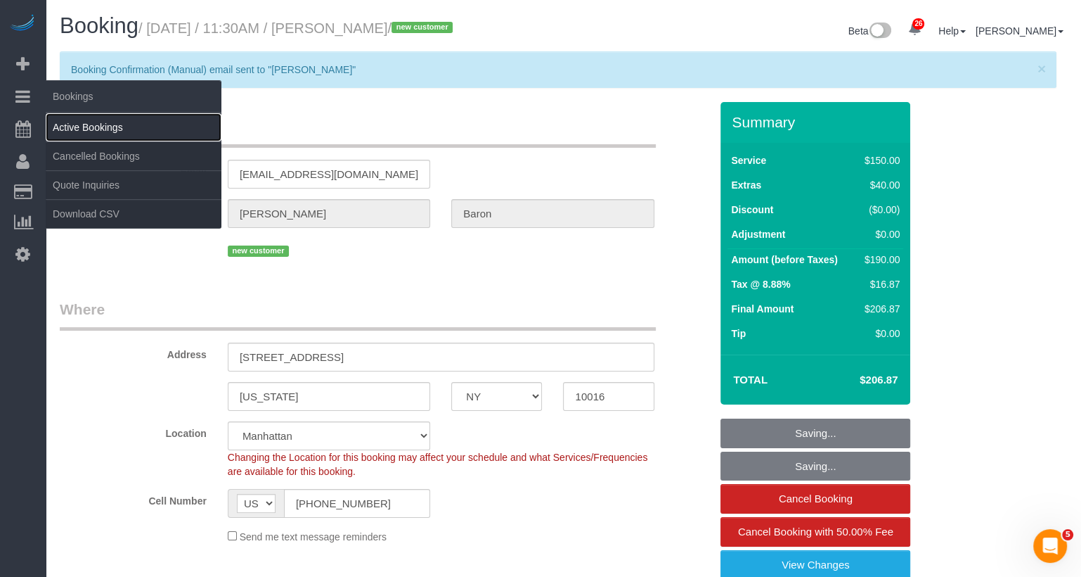
click at [78, 120] on link "Active Bookings" at bounding box center [134, 127] width 176 height 28
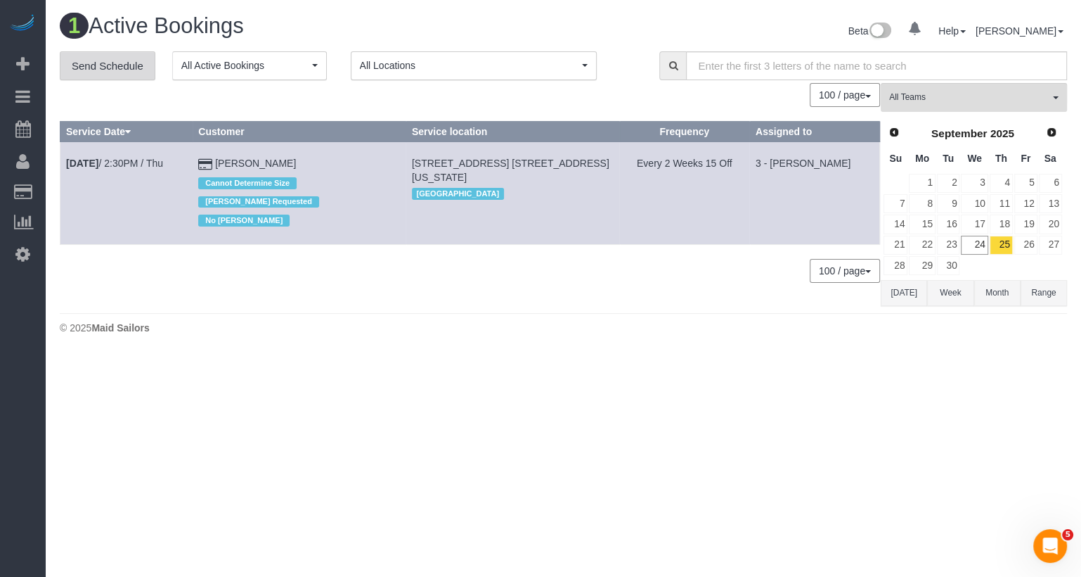
click at [130, 56] on link "Send Schedule" at bounding box center [108, 66] width 96 height 30
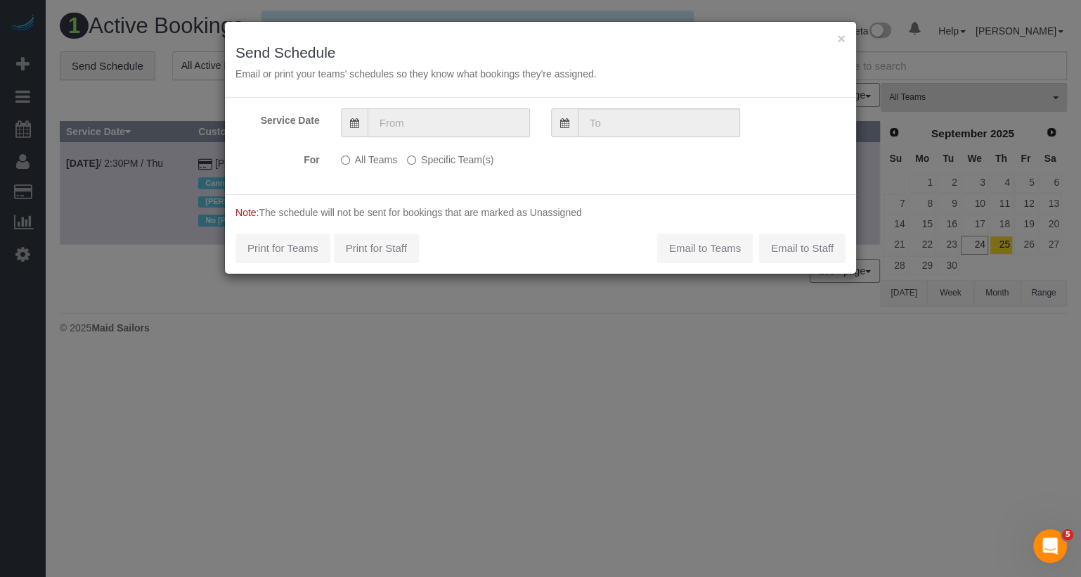
click at [429, 118] on input "text" at bounding box center [449, 122] width 162 height 29
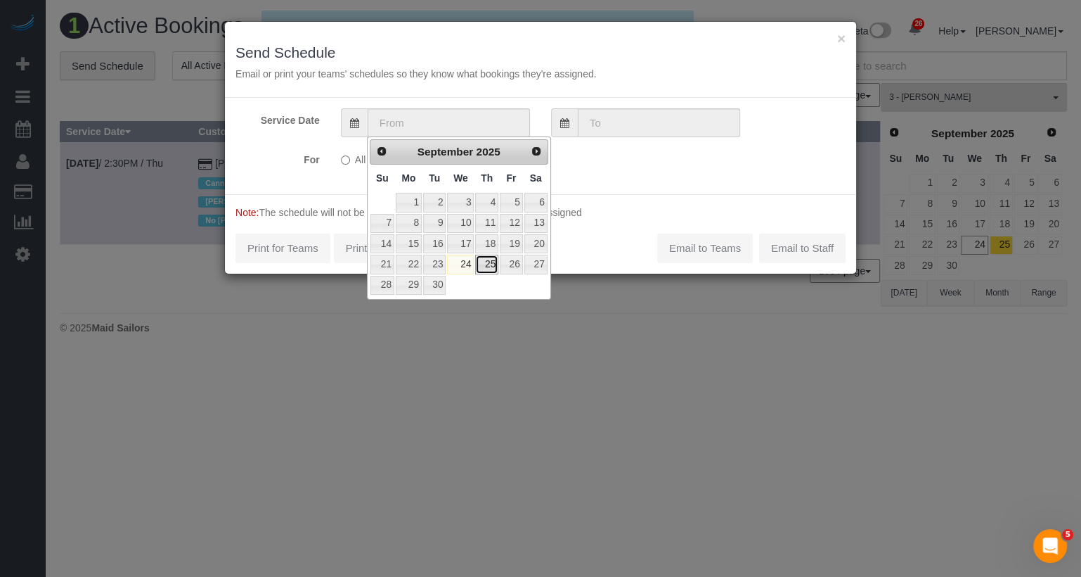
click at [485, 263] on link "25" at bounding box center [486, 264] width 23 height 19
type input "09/25/2025"
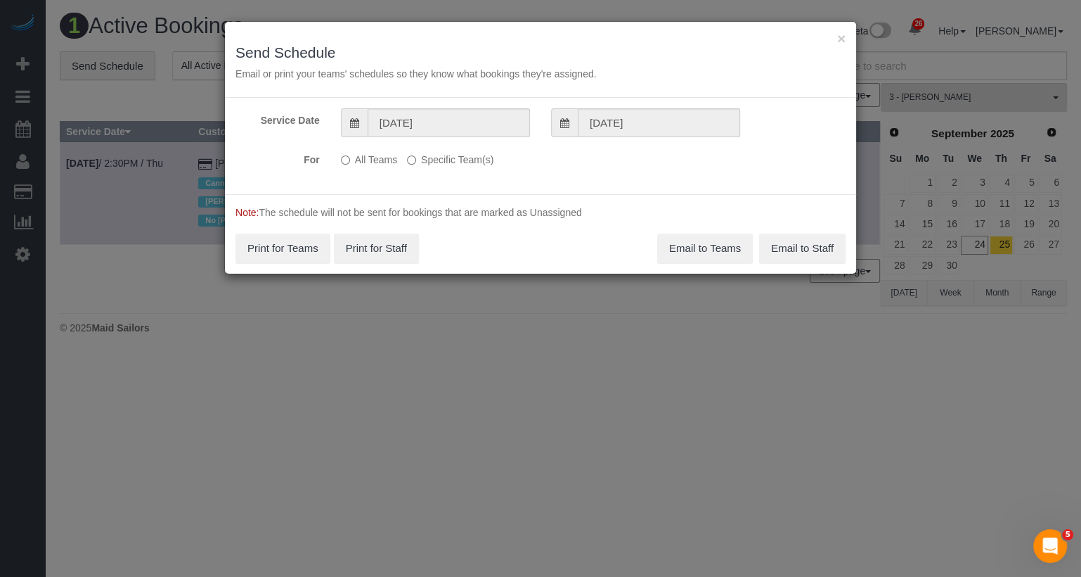
click at [454, 155] on label "Specific Team(s)" at bounding box center [450, 157] width 86 height 19
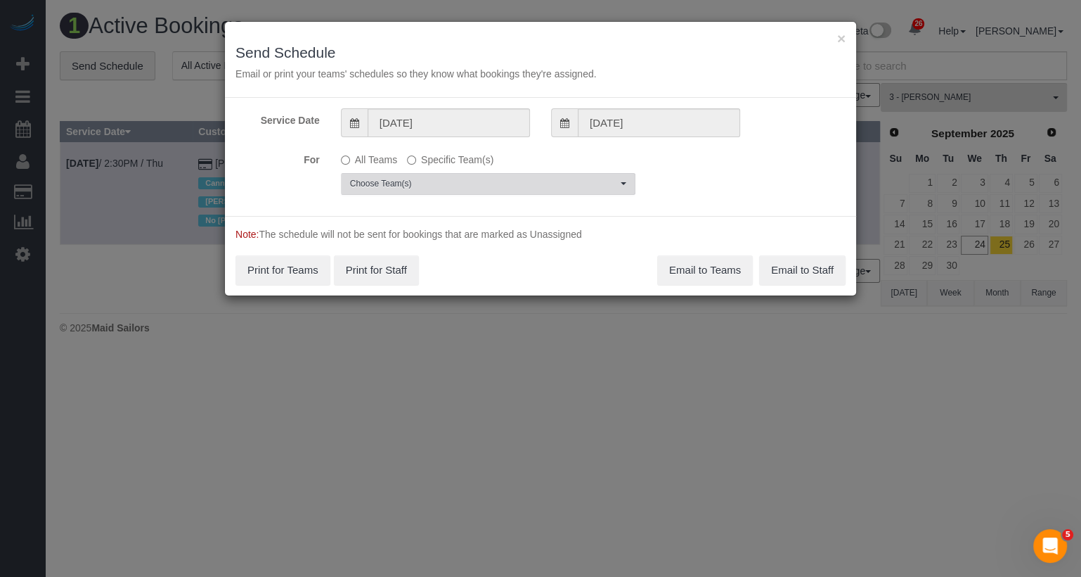
click at [453, 179] on span "Choose Team(s)" at bounding box center [483, 184] width 267 height 12
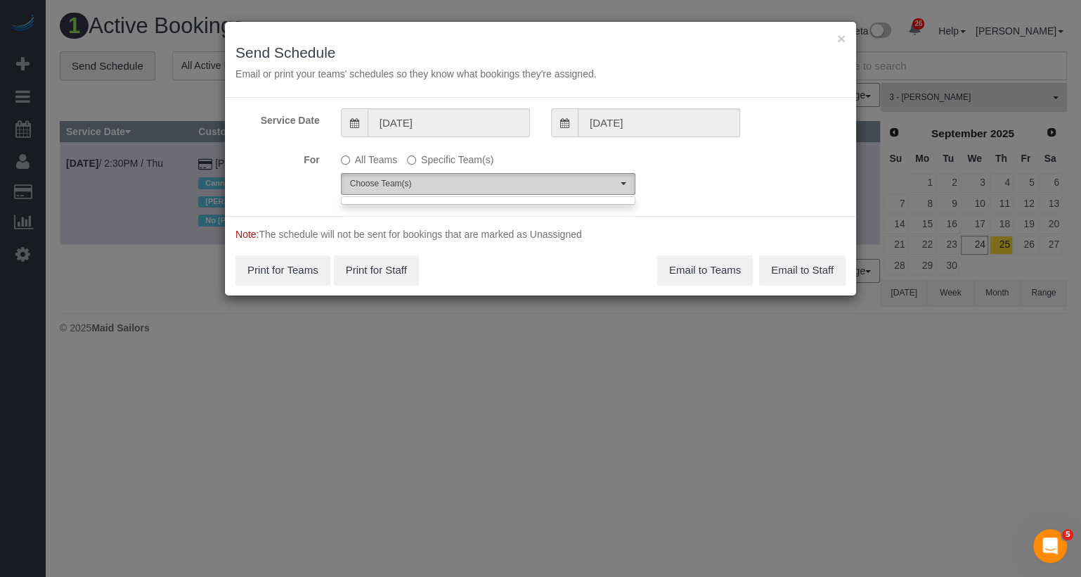
click at [461, 180] on span "Choose Team(s)" at bounding box center [483, 184] width 267 height 12
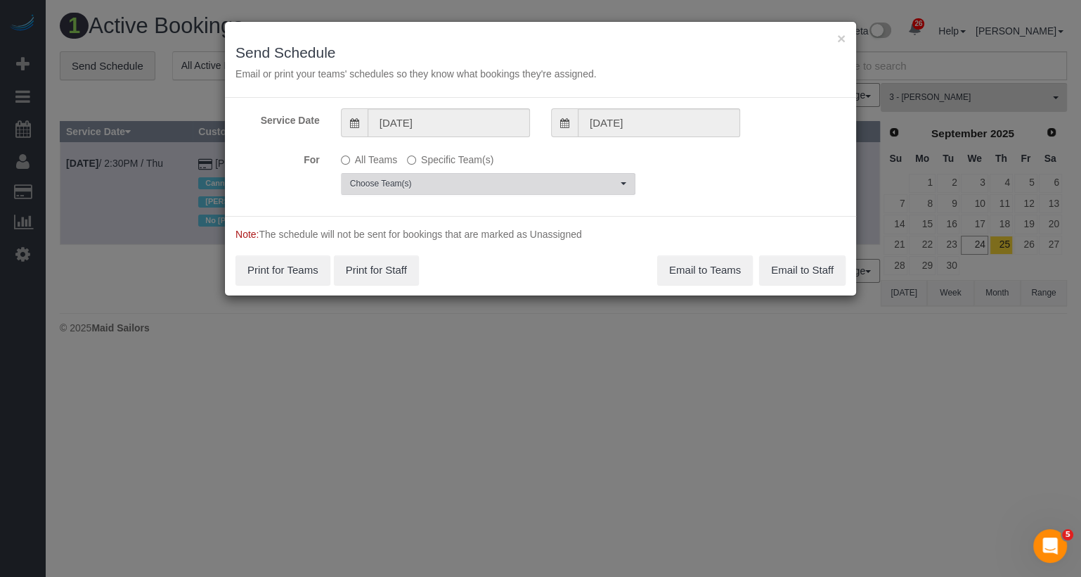
click at [461, 180] on span "Choose Team(s)" at bounding box center [483, 184] width 267 height 12
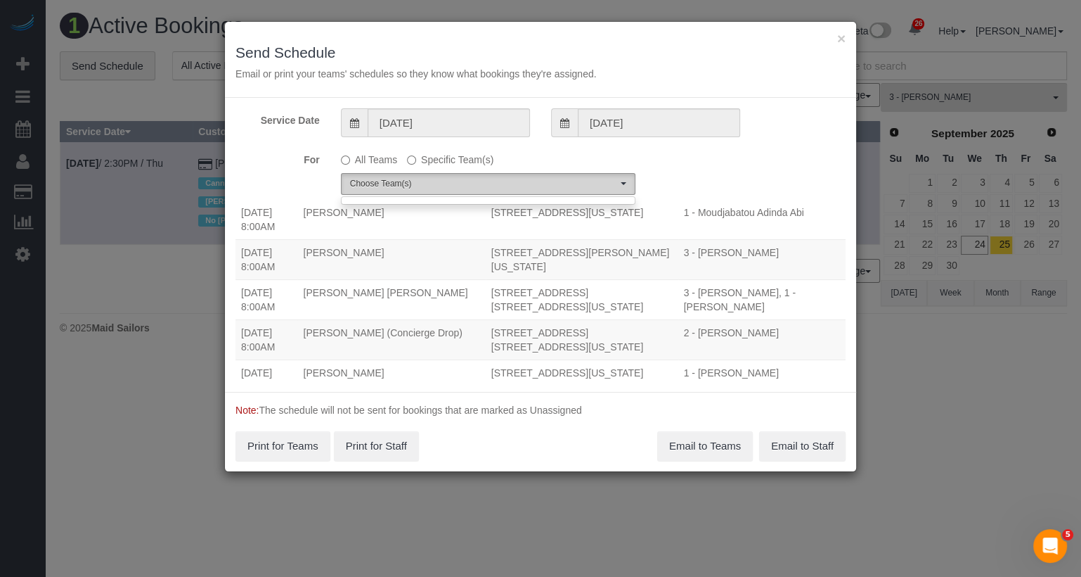
scroll to position [101, 0]
click at [454, 178] on span "Choose Team(s)" at bounding box center [483, 184] width 267 height 12
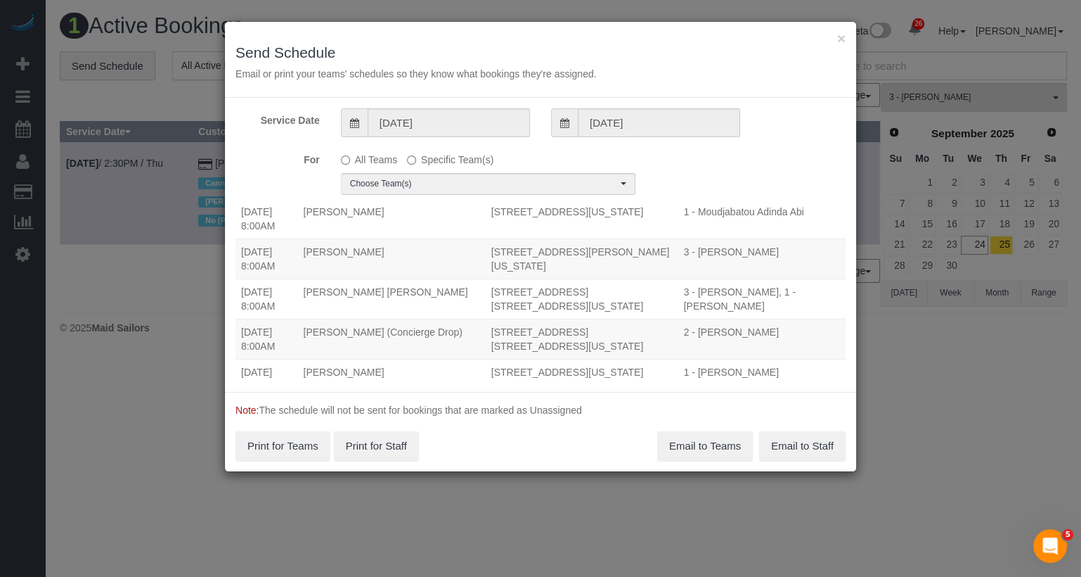
click at [367, 162] on label "All Teams" at bounding box center [369, 157] width 56 height 19
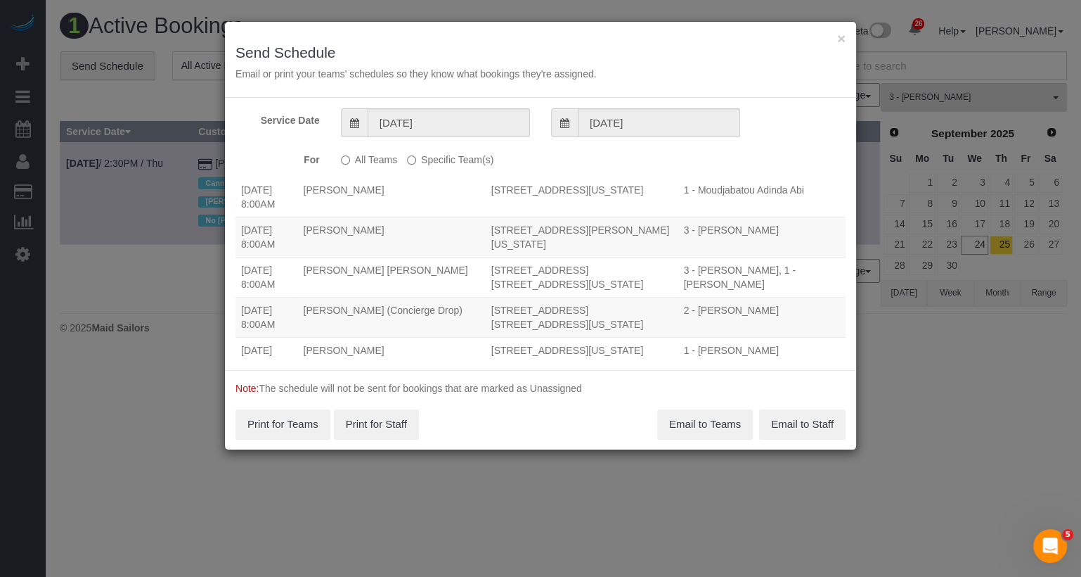
click at [444, 162] on label "Specific Team(s)" at bounding box center [450, 157] width 86 height 19
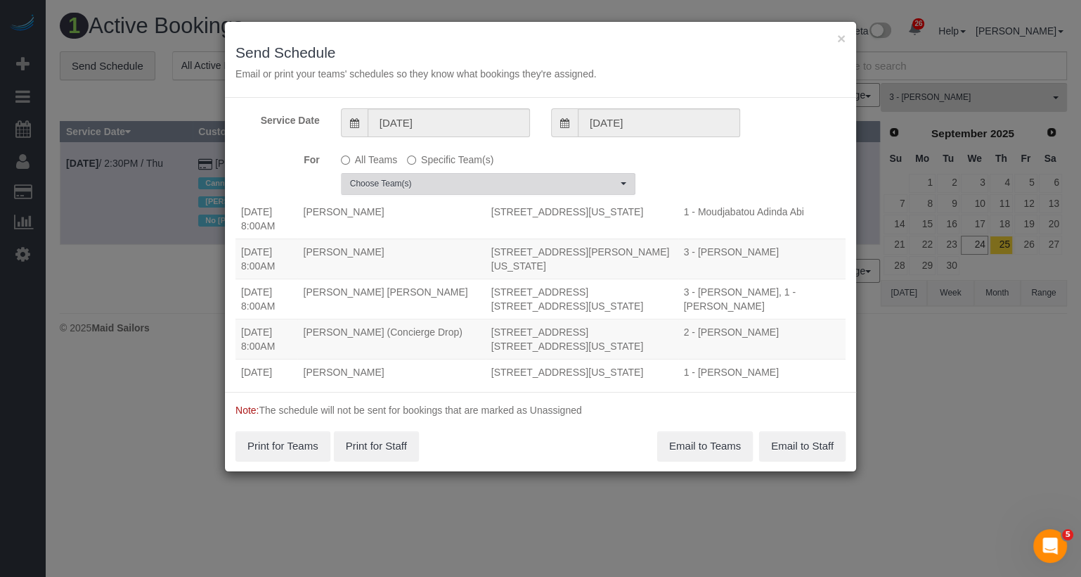
click at [440, 184] on span "Choose Team(s)" at bounding box center [483, 184] width 267 height 12
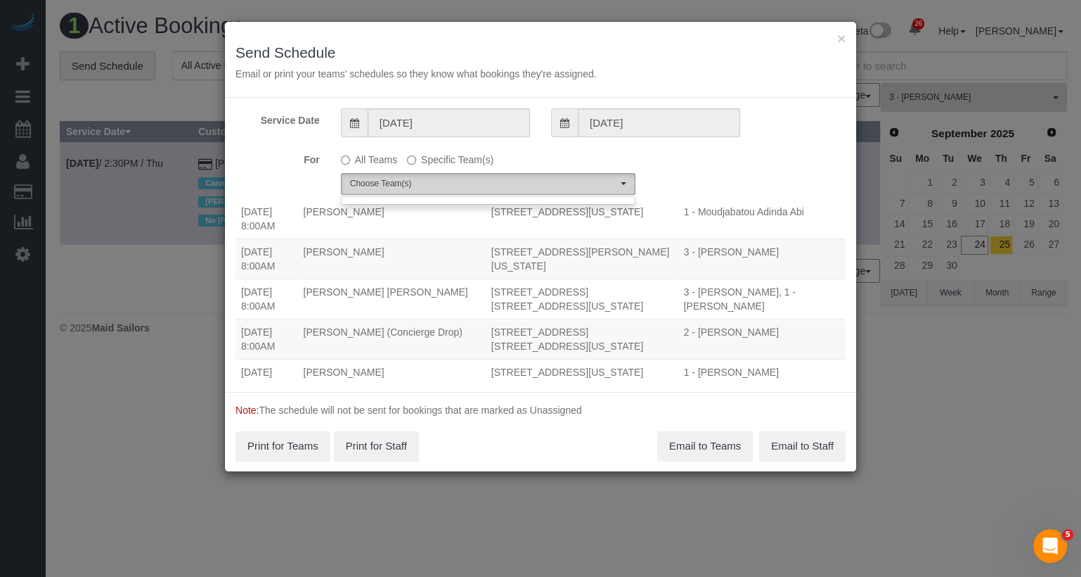
scroll to position [0, 0]
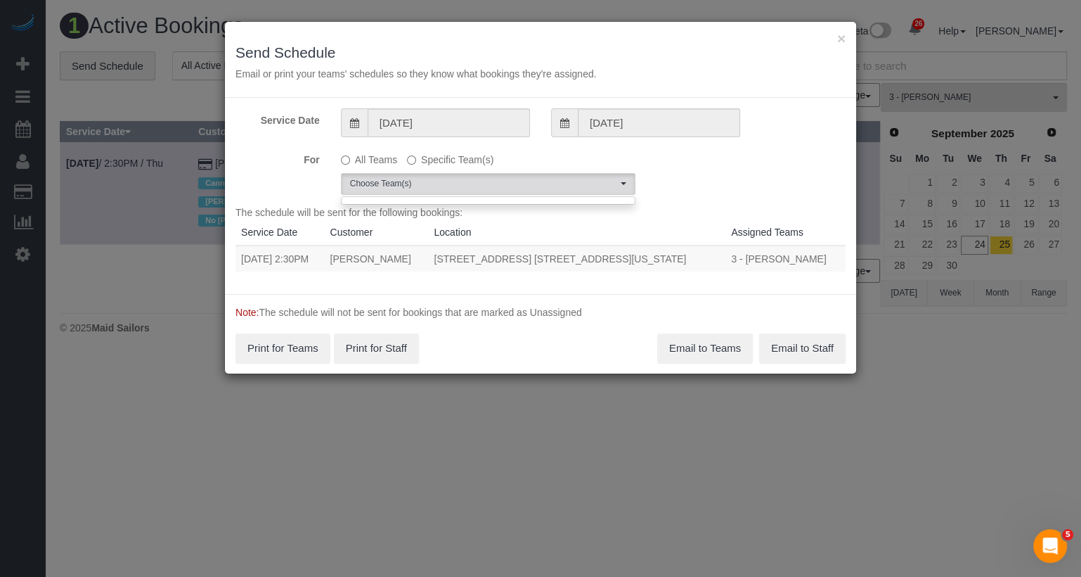
click at [365, 158] on label "All Teams" at bounding box center [369, 157] width 56 height 19
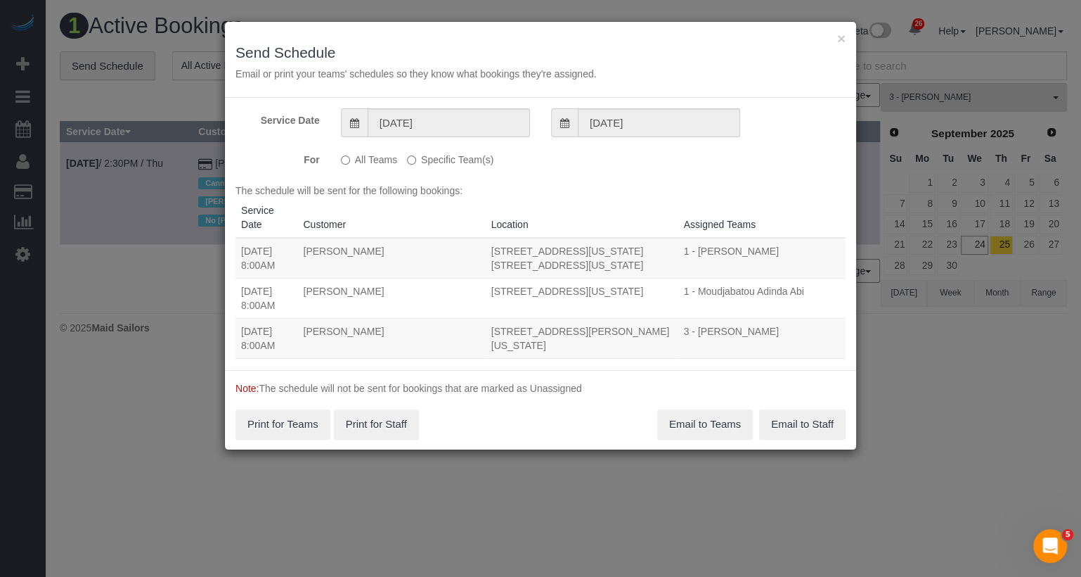
click at [425, 162] on label "Specific Team(s)" at bounding box center [450, 157] width 86 height 19
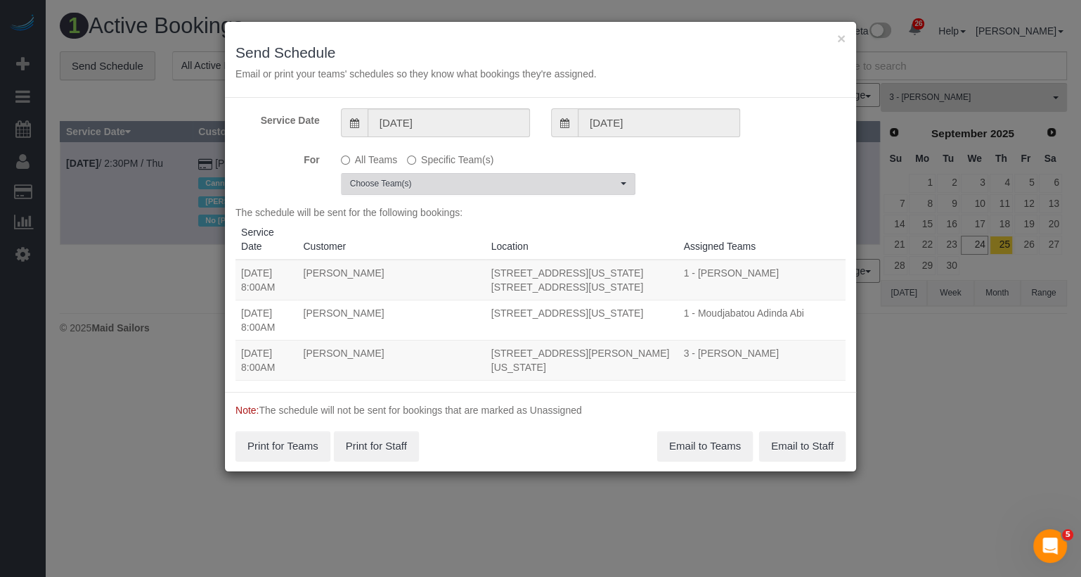
click at [425, 186] on span "Choose Team(s)" at bounding box center [483, 184] width 267 height 12
click at [844, 31] on button "×" at bounding box center [841, 38] width 8 height 15
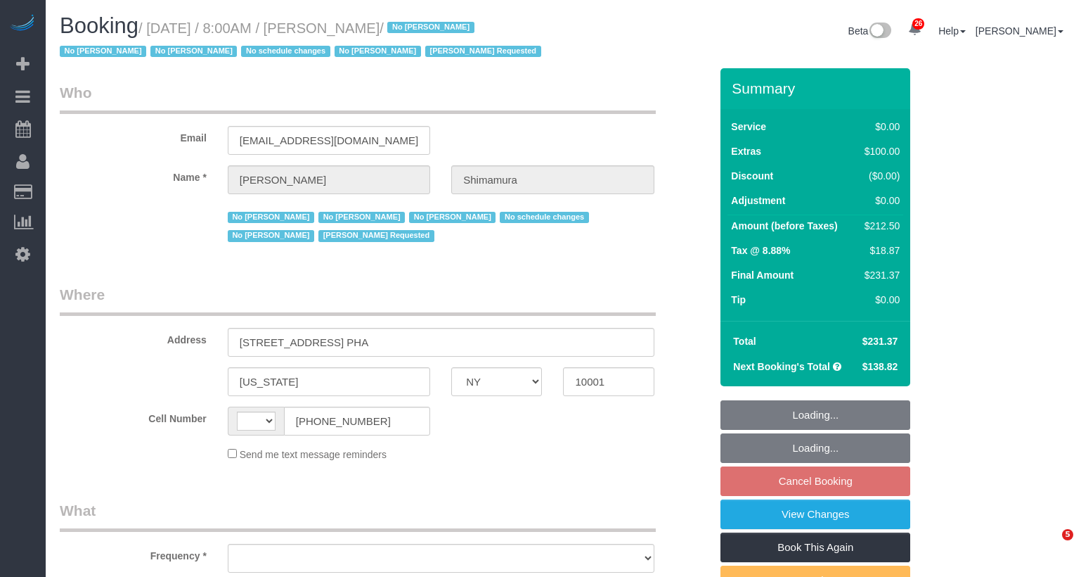
select select "NY"
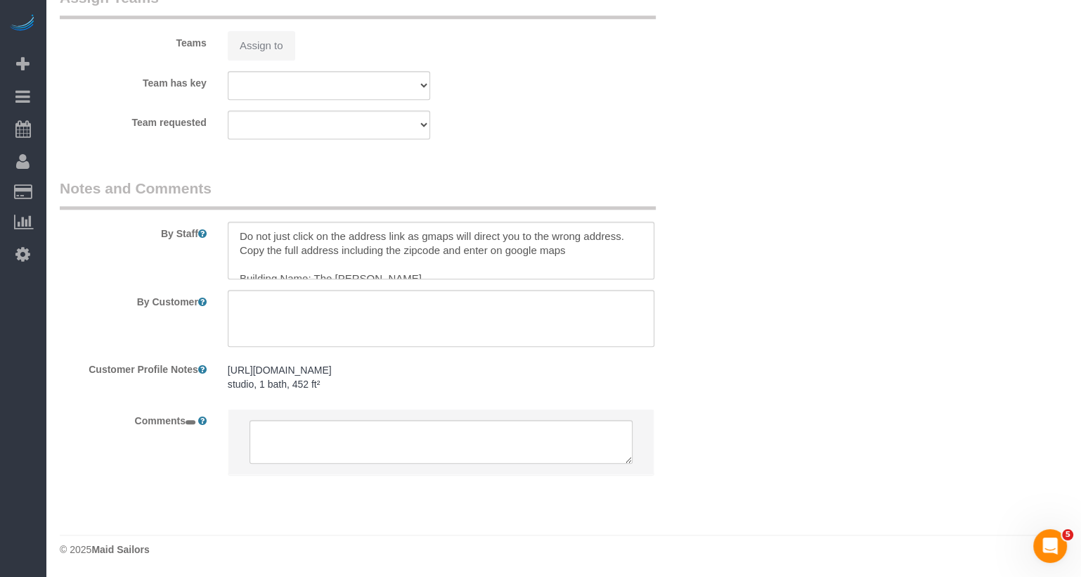
select select "string:[GEOGRAPHIC_DATA]"
select select "object:835"
select select "number:89"
select select "number:90"
select select "number:15"
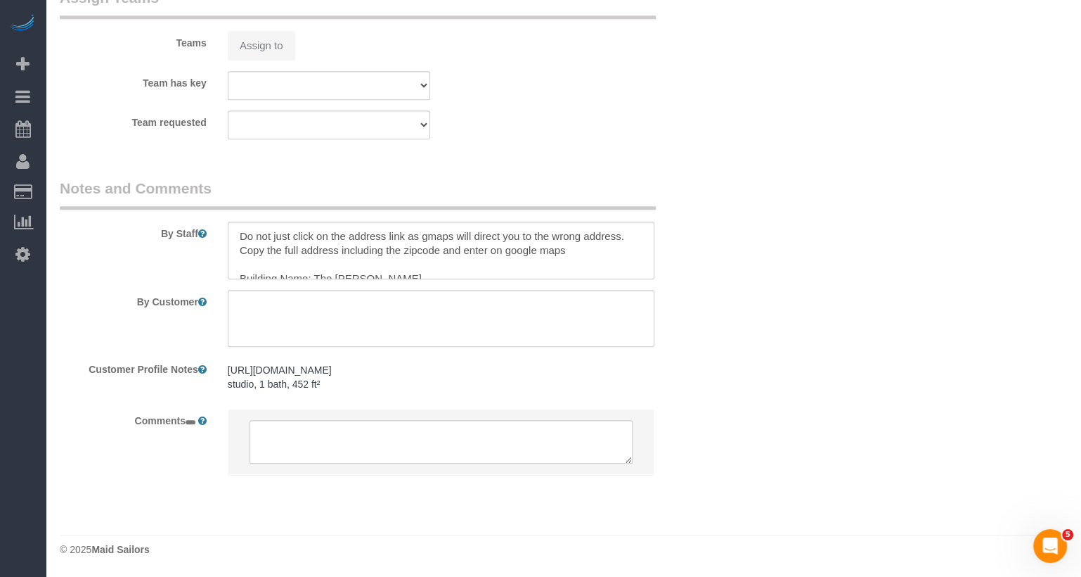
select select "number:5"
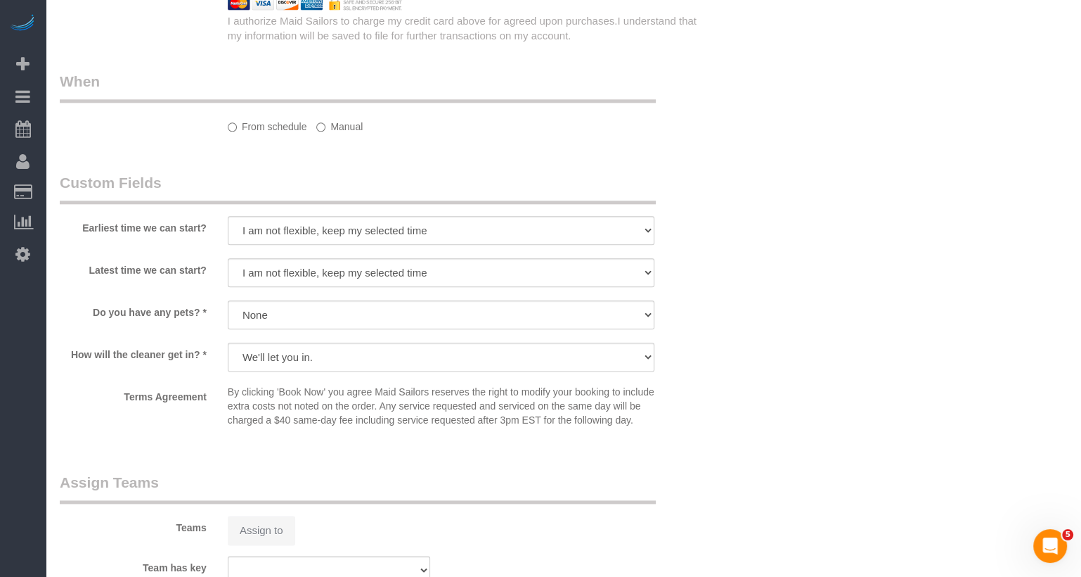
select select "object:1530"
select select "string:stripe-pm_1ReEIv4VGloSiKo7cgmGyiSI"
select select "spot1"
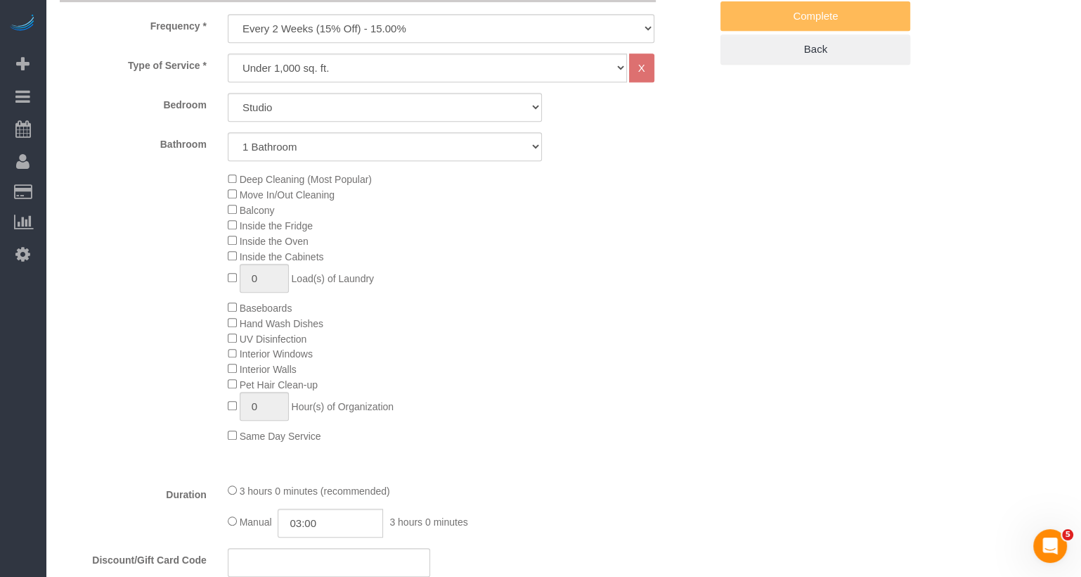
scroll to position [449, 0]
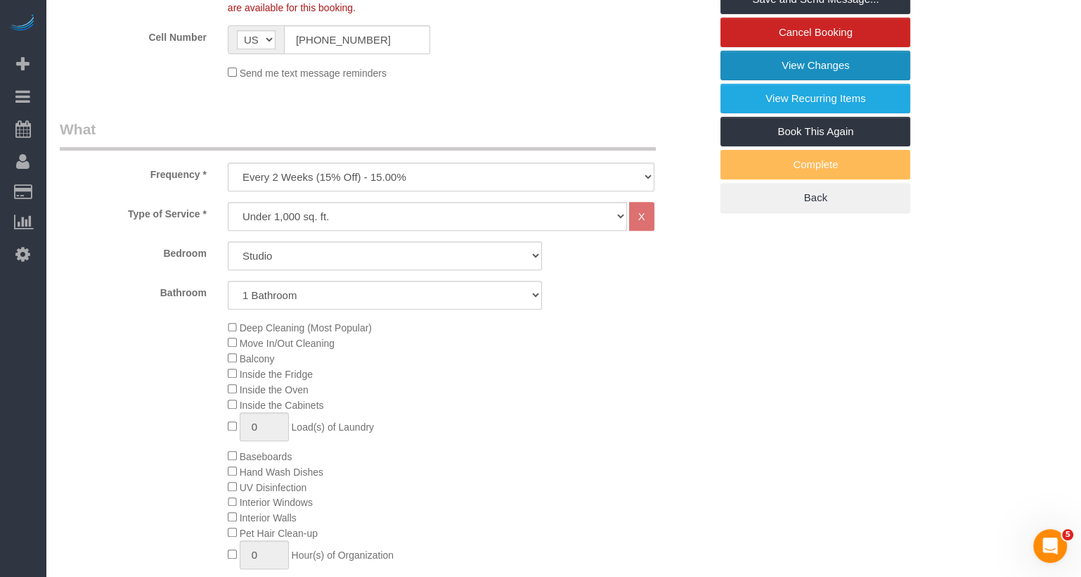
click at [861, 80] on link "View Changes" at bounding box center [816, 66] width 190 height 30
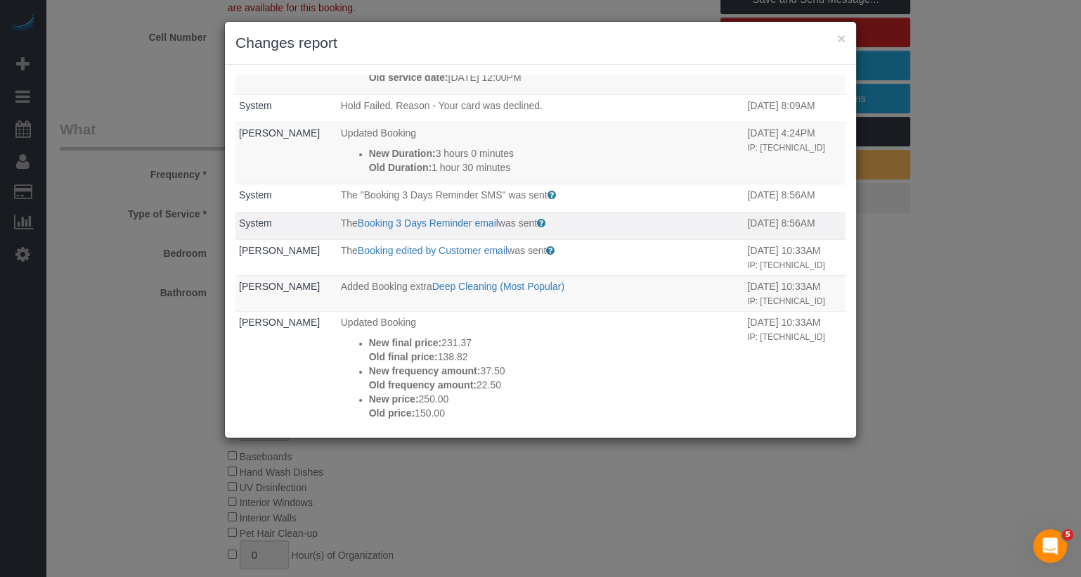
scroll to position [259, 0]
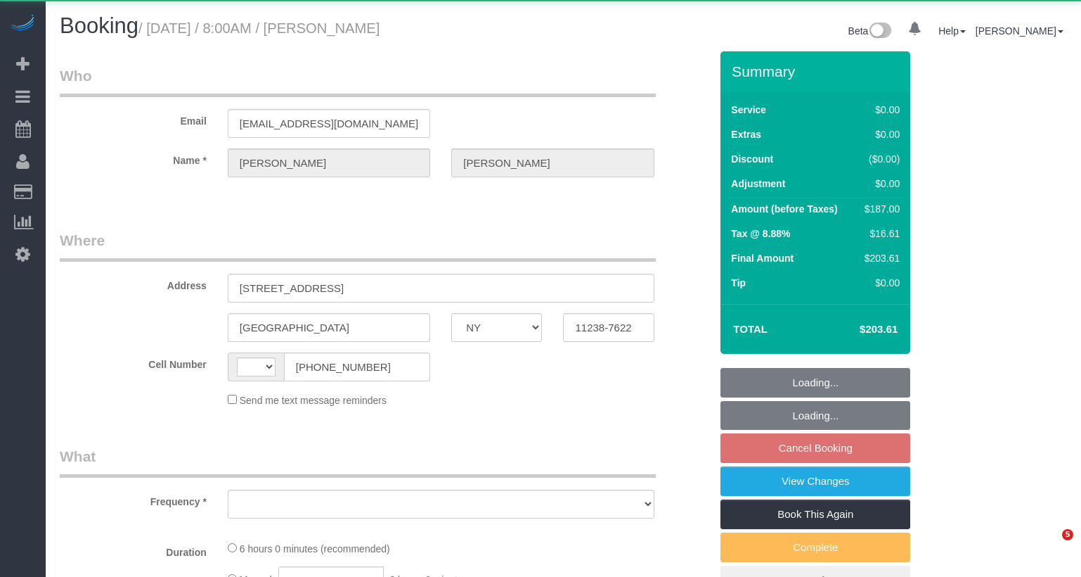
select select "NY"
select select "string:[GEOGRAPHIC_DATA]"
select select "2"
select select "number:89"
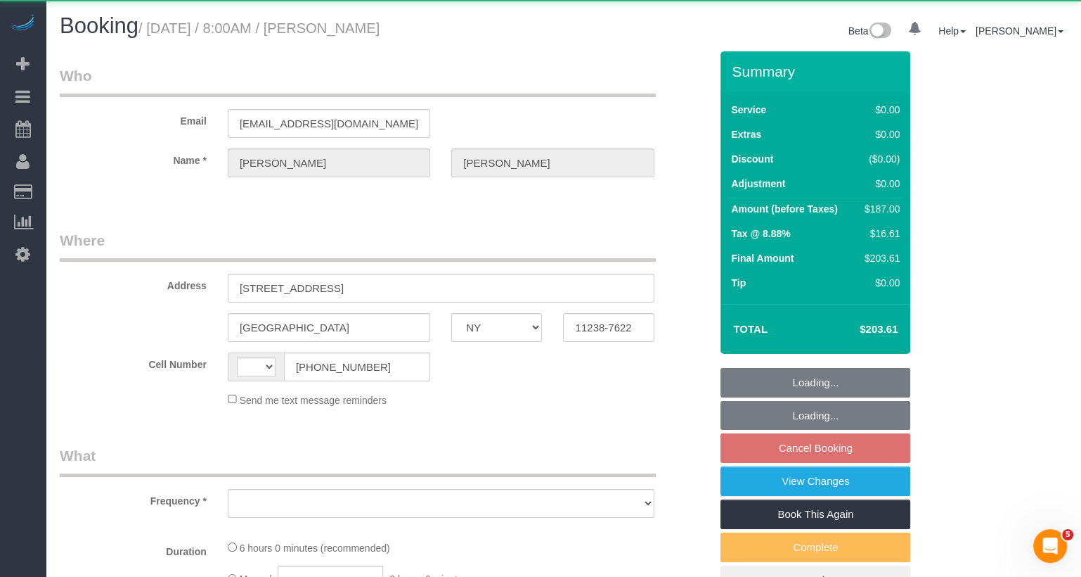
select select "number:90"
select select "number:15"
select select "number:5"
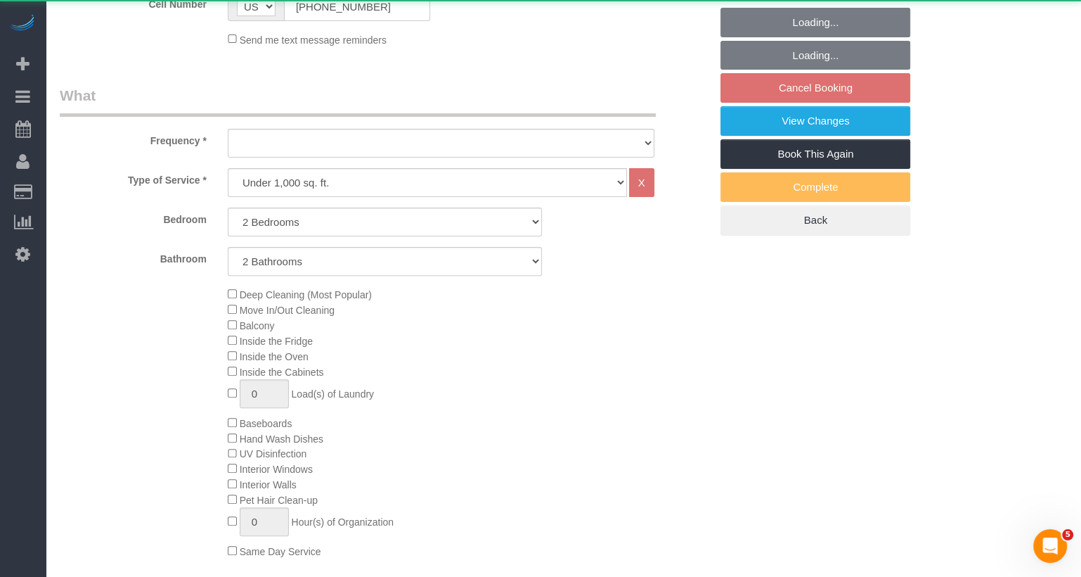
select select "object:1061"
select select "string:stripe-pm_1Ruaac4VGloSiKo7IskaXDYl"
select select "spot1"
select select "2"
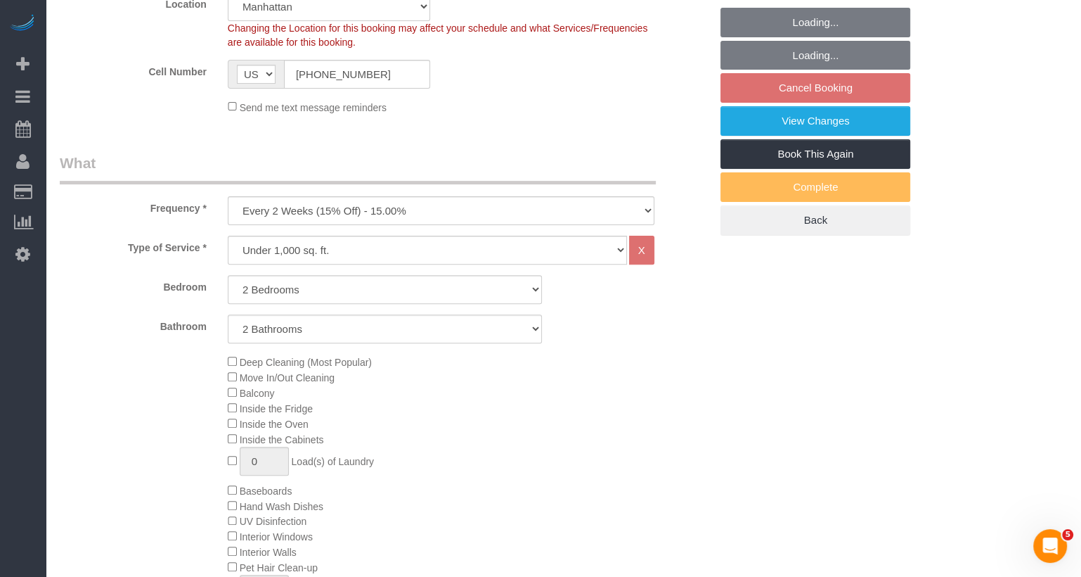
select select "object:1534"
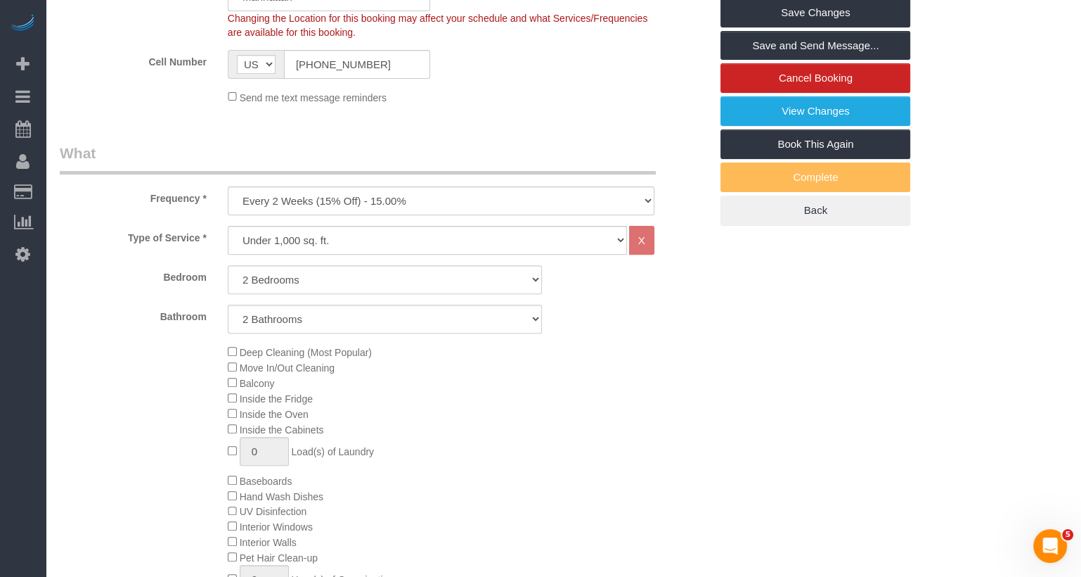
scroll to position [174, 0]
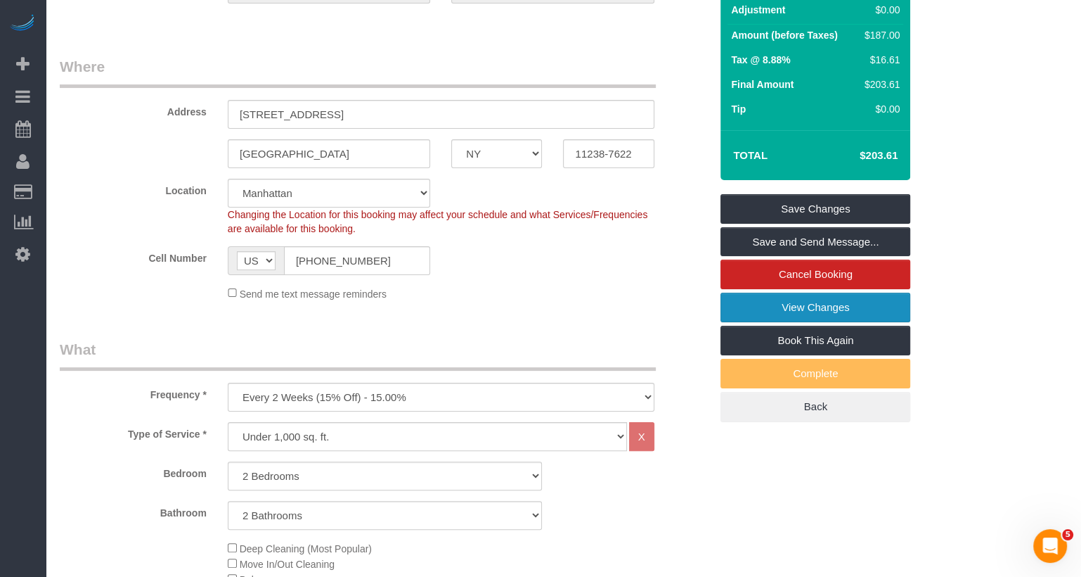
click at [777, 308] on link "View Changes" at bounding box center [816, 308] width 190 height 30
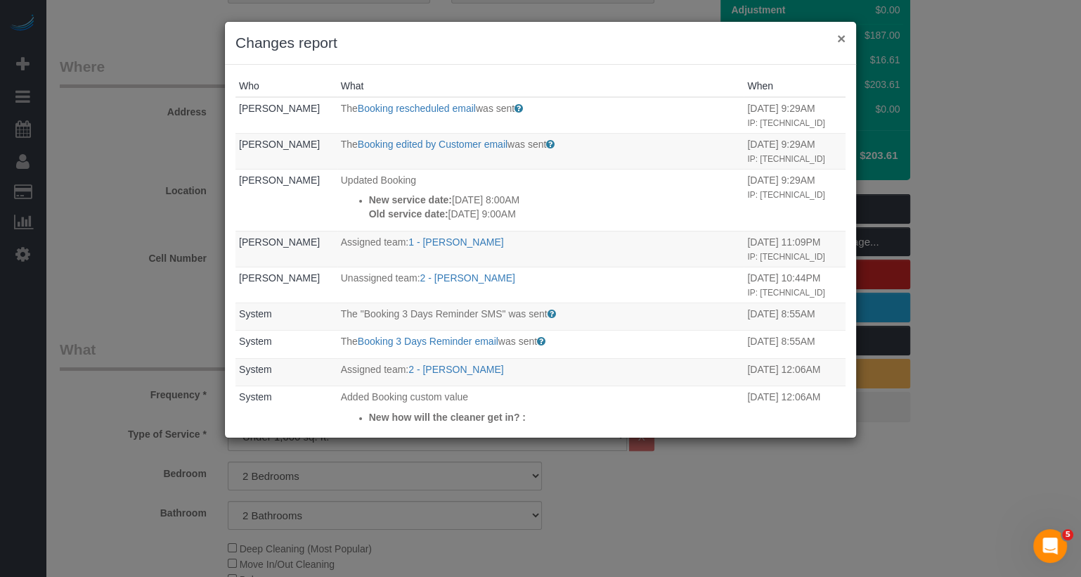
click at [844, 37] on button "×" at bounding box center [841, 38] width 8 height 15
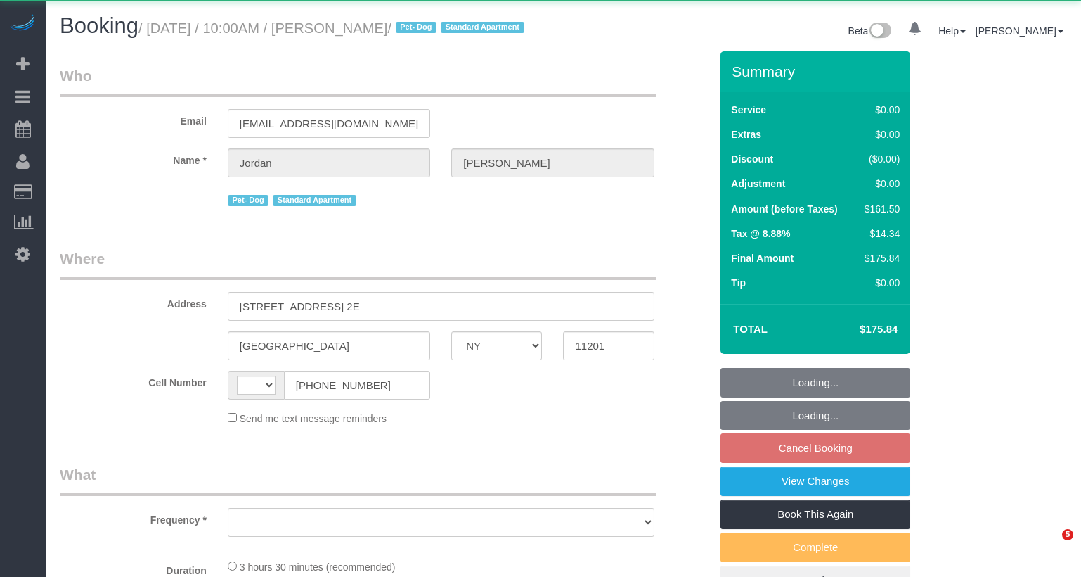
select select "NY"
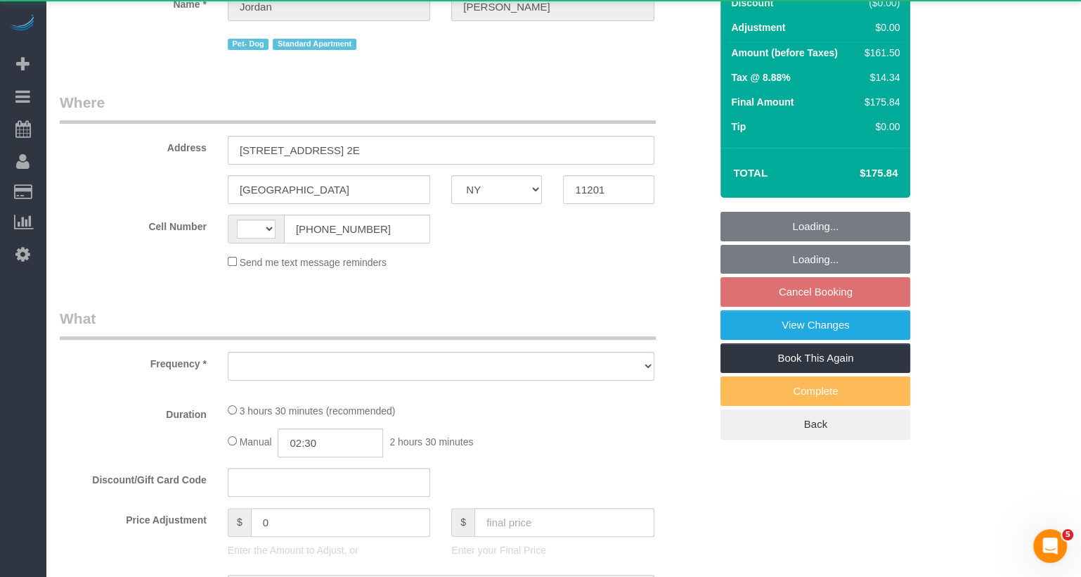
select select "string:[GEOGRAPHIC_DATA]"
select select "object:491"
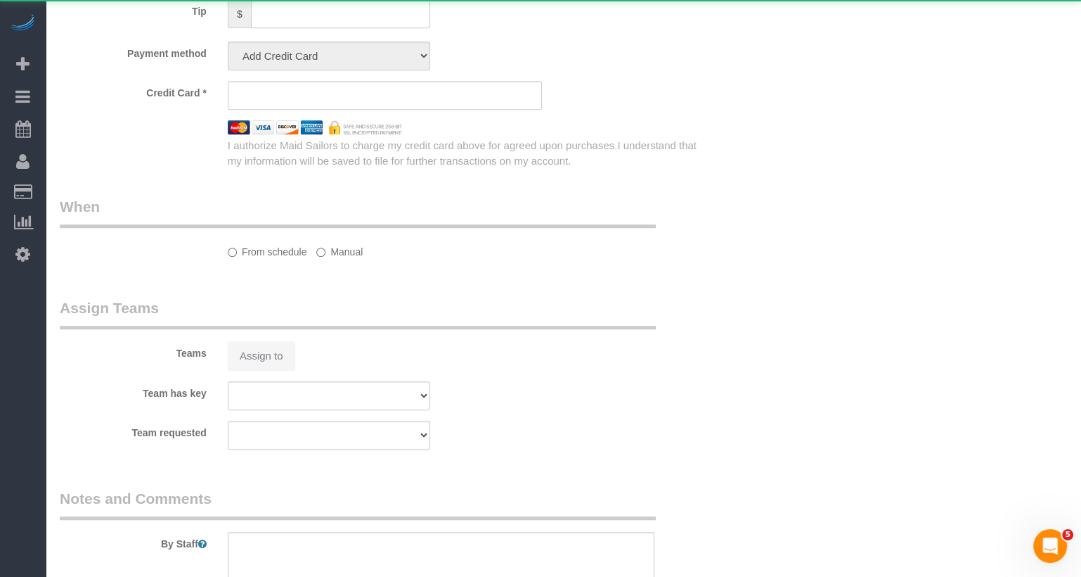
select select "string:stripe-pm_1Rcsvw4VGloSiKo7YAz02xg6"
select select "1"
select select "2"
select select "number:58"
select select "number:72"
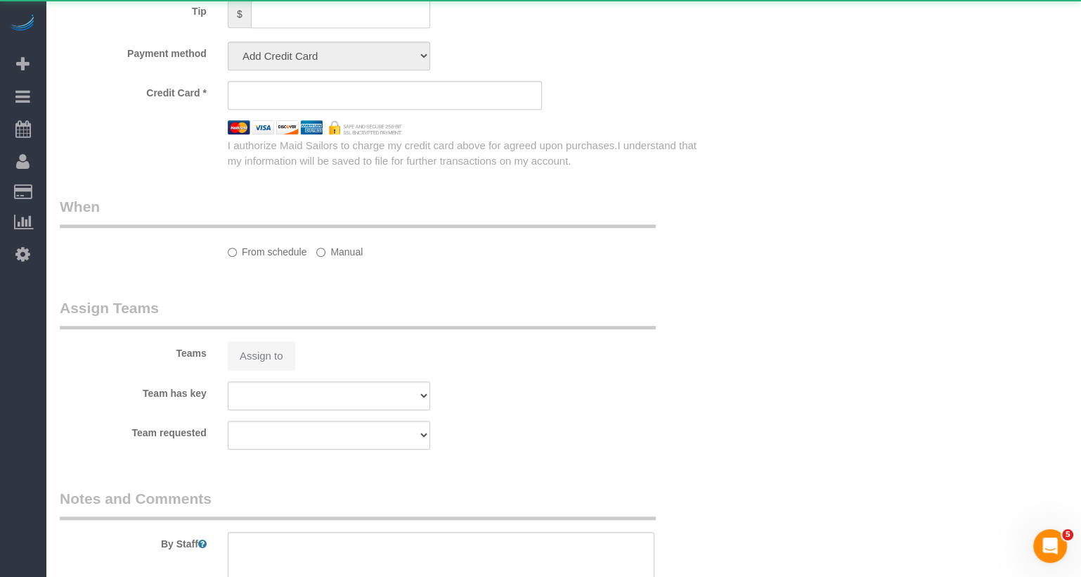
select select "number:13"
select select "number:5"
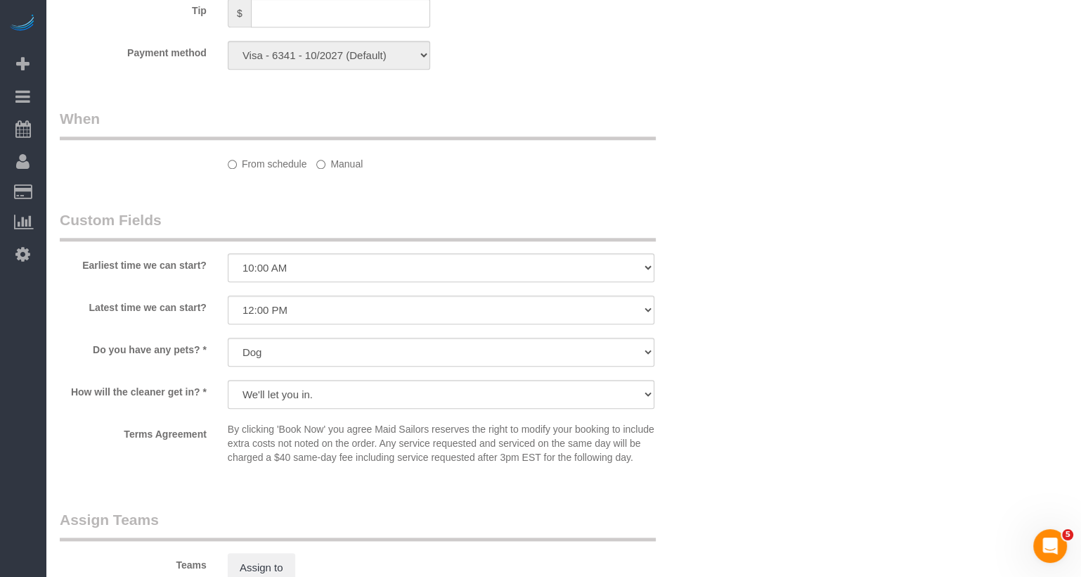
select select "spot3"
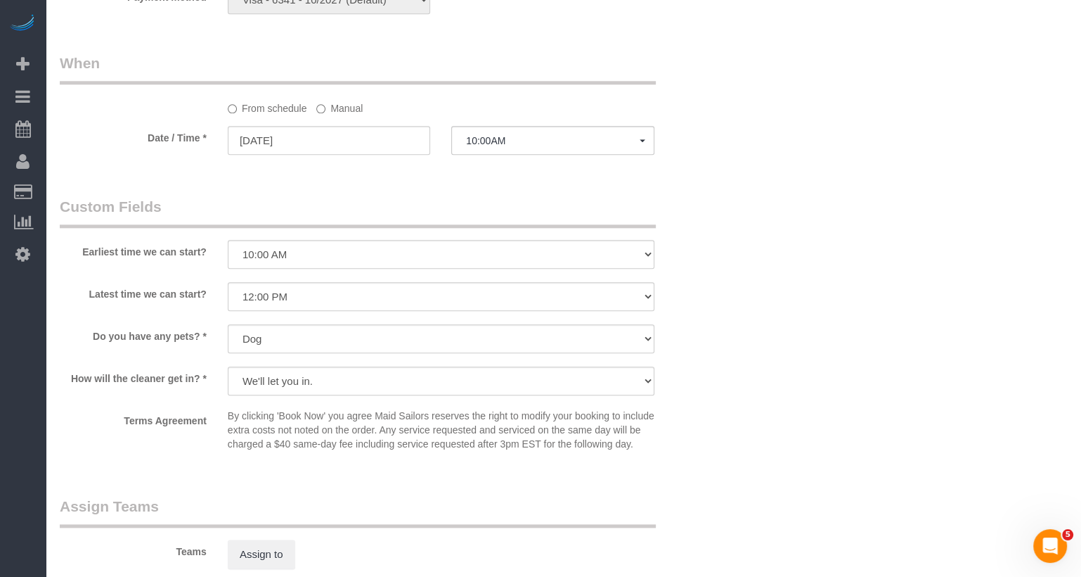
select select "object:1468"
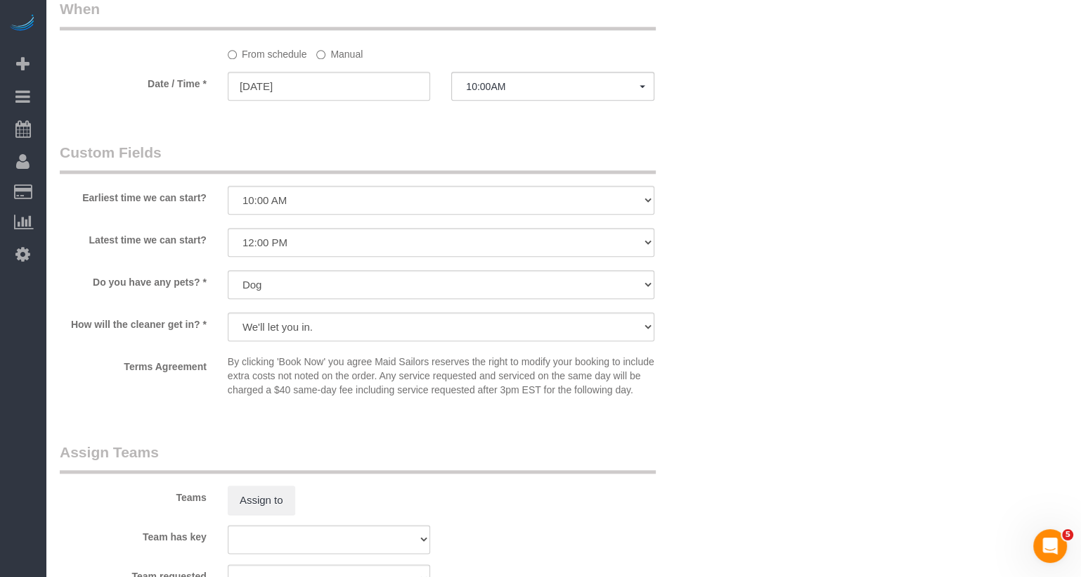
select select "1"
select select "2"
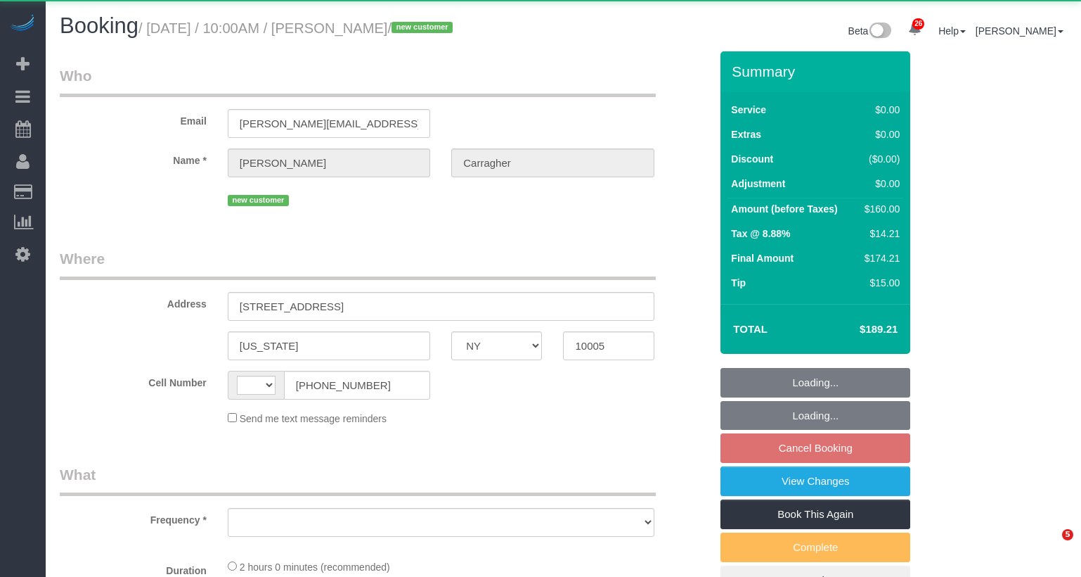
select select "NY"
select select "string:[GEOGRAPHIC_DATA]"
select select "object:562"
select select "1"
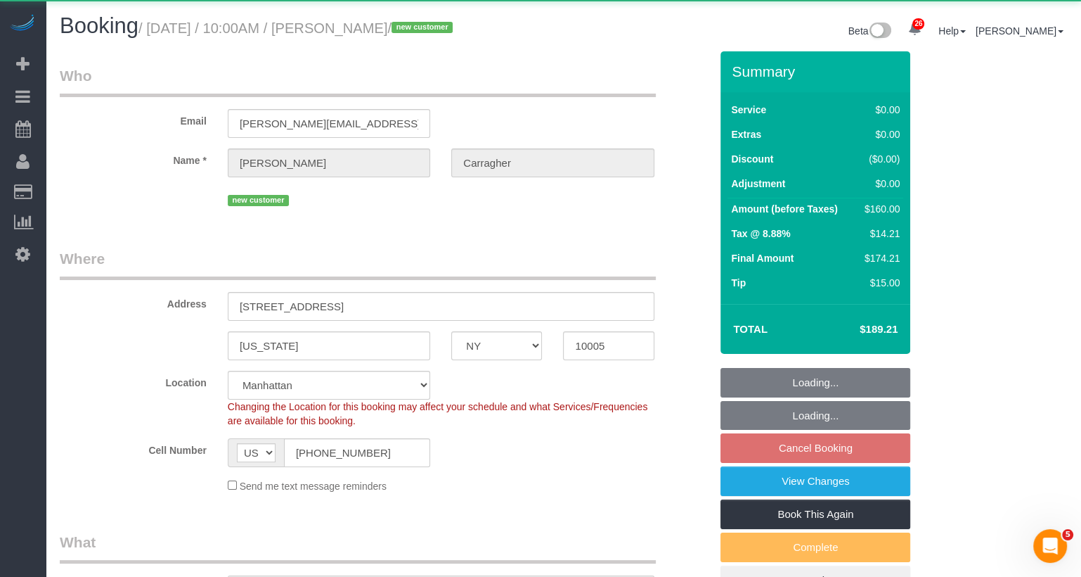
select select "object:918"
select select "spot3"
select select "1"
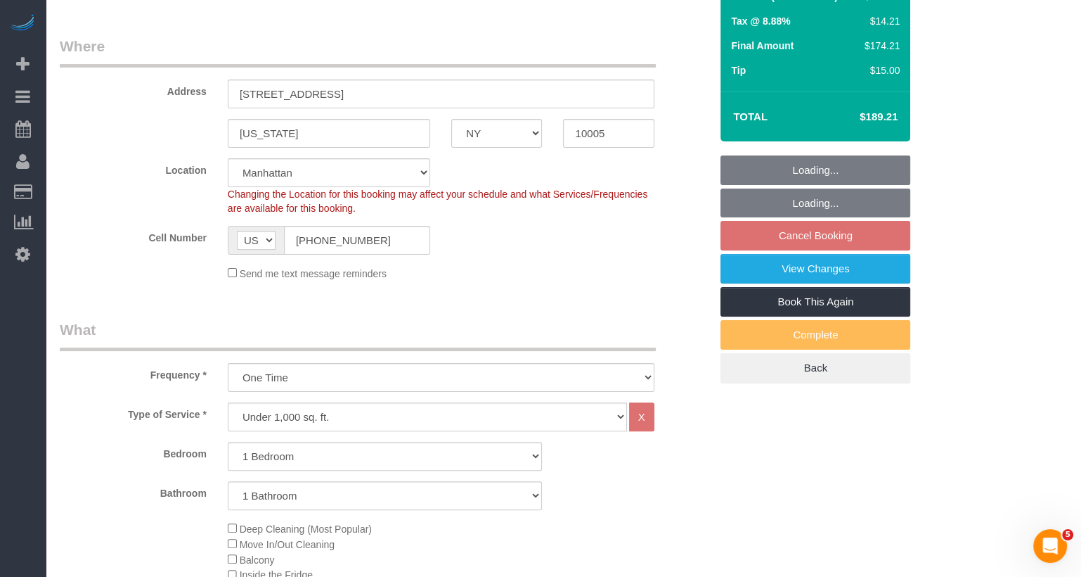
select select "string:stripe-pm_1SAuv04VGloSiKo7KvYXev1w"
select select "number:57"
select select "number:71"
select select "number:15"
select select "number:6"
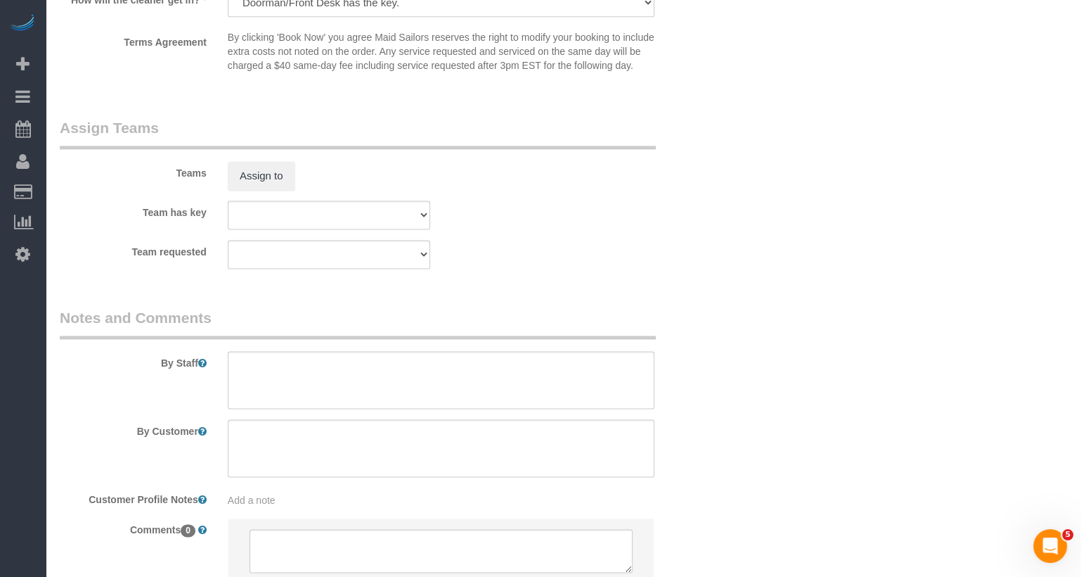
scroll to position [1760, 0]
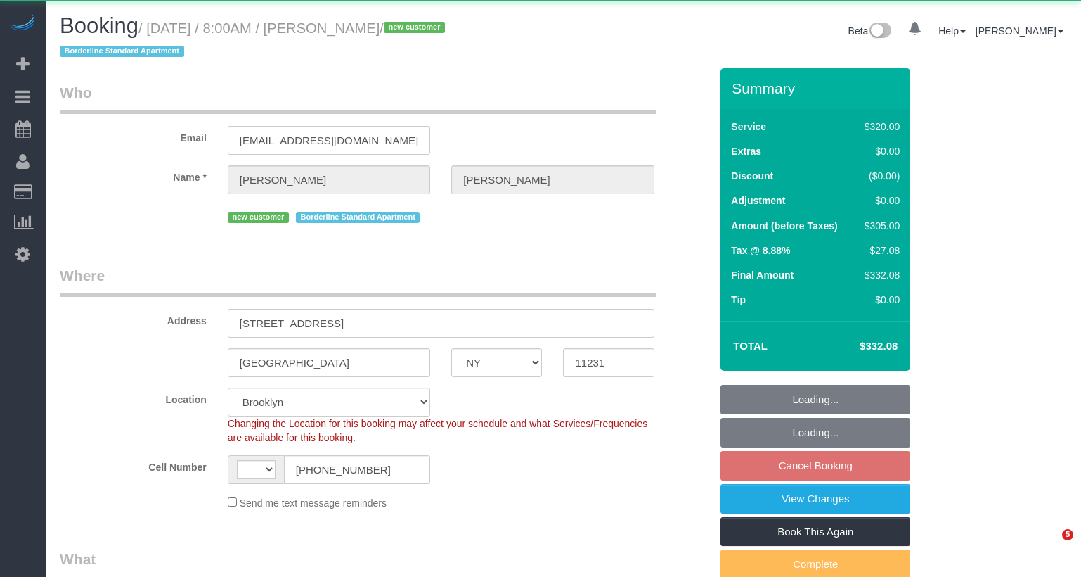
select select "NY"
select select "240"
select select "spot1"
select select "spot61"
select select "object:1494"
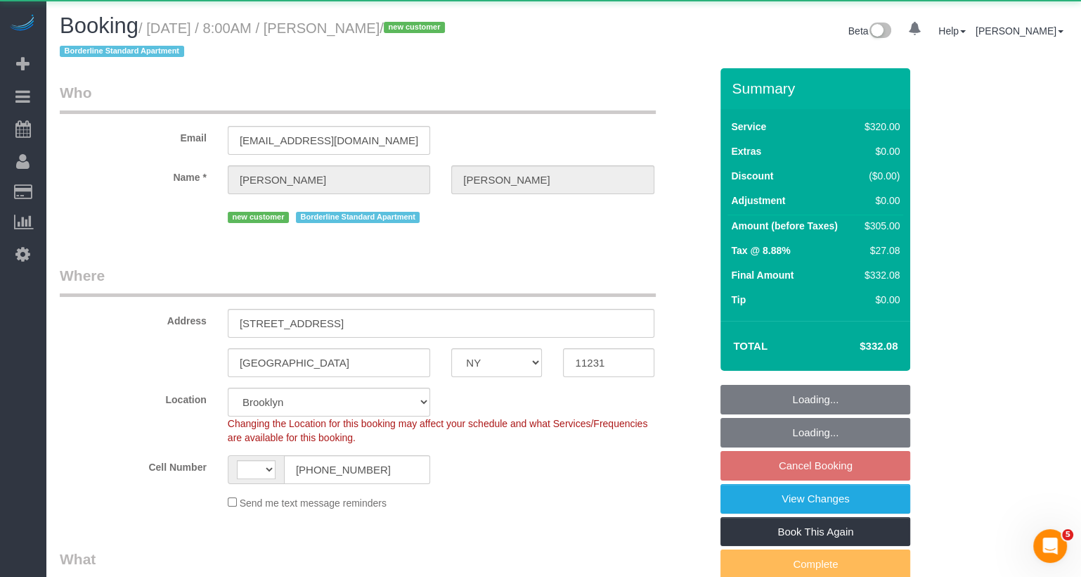
select select "string:[GEOGRAPHIC_DATA]"
select select "number:56"
select select "number:74"
select select "number:15"
select select "number:5"
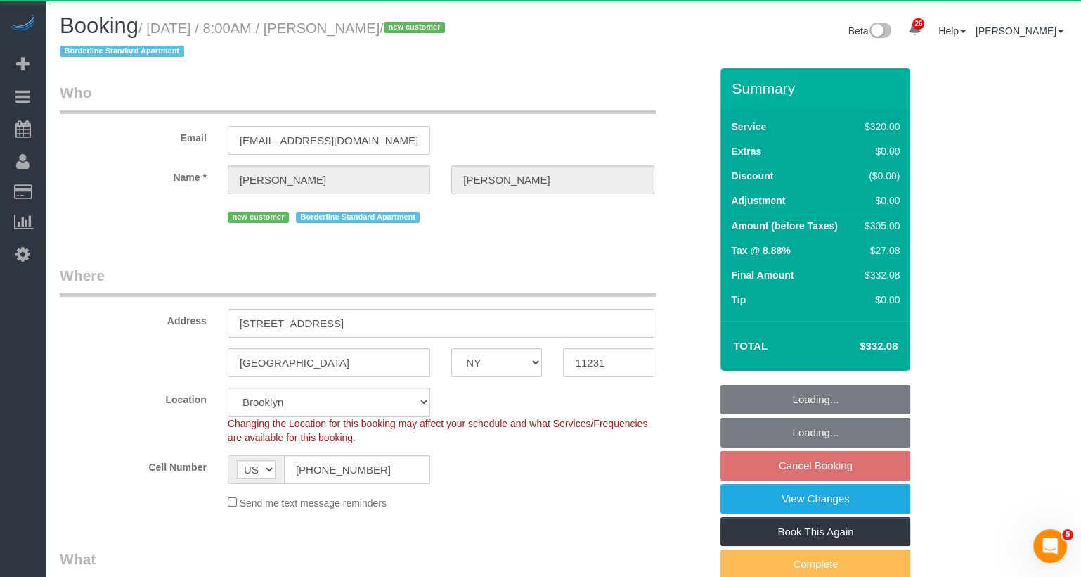
select select "string:stripe-pm_1S93RY4VGloSiKo7TbPzIl6r"
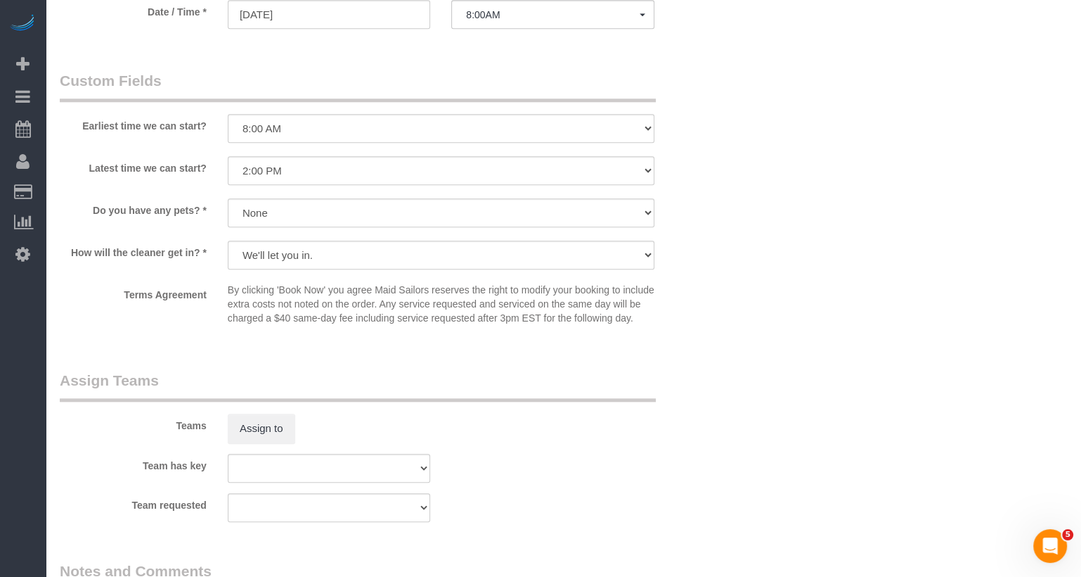
scroll to position [1262, 0]
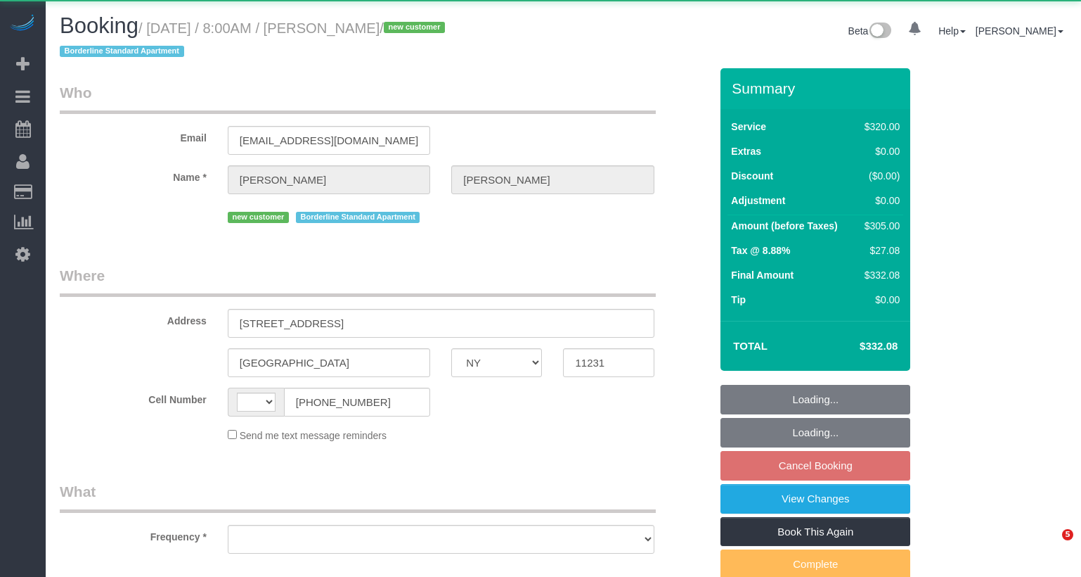
select select "NY"
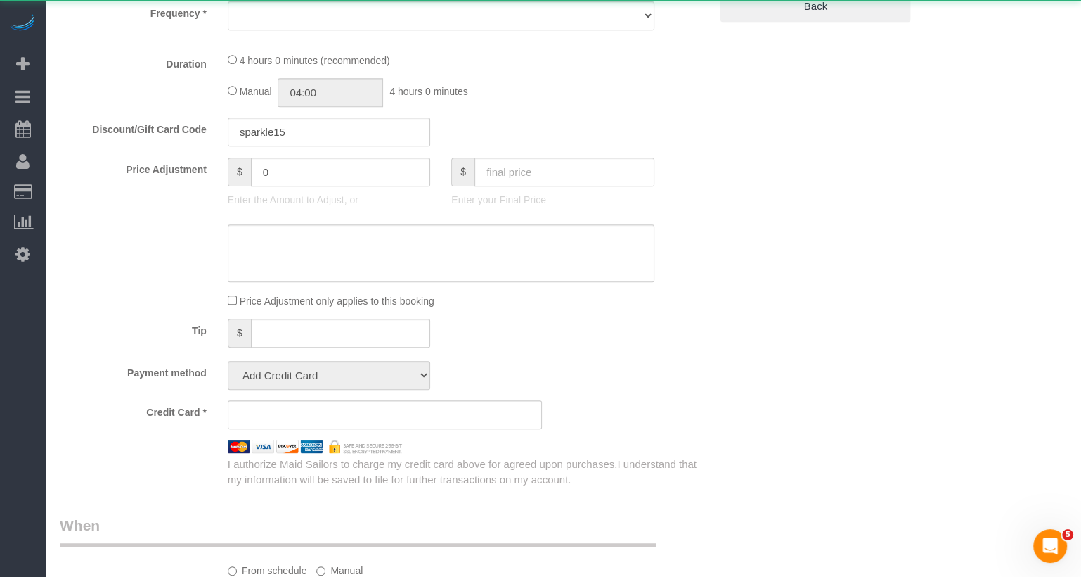
select select "string:[GEOGRAPHIC_DATA]"
select select "object:820"
select select "spot1"
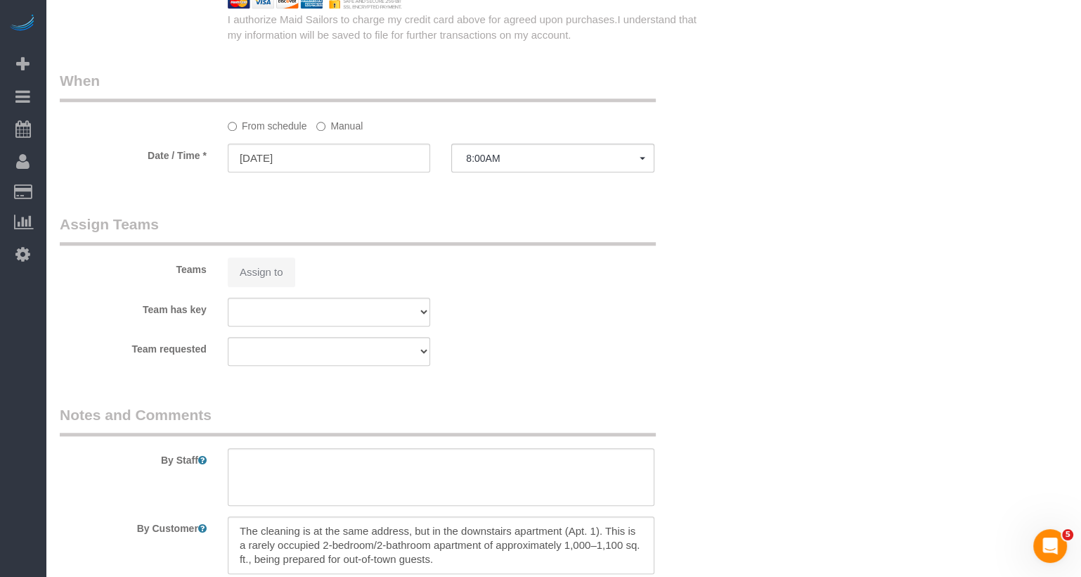
select select "string:stripe-pm_1S93RY4VGloSiKo7TbPzIl6r"
select select "240"
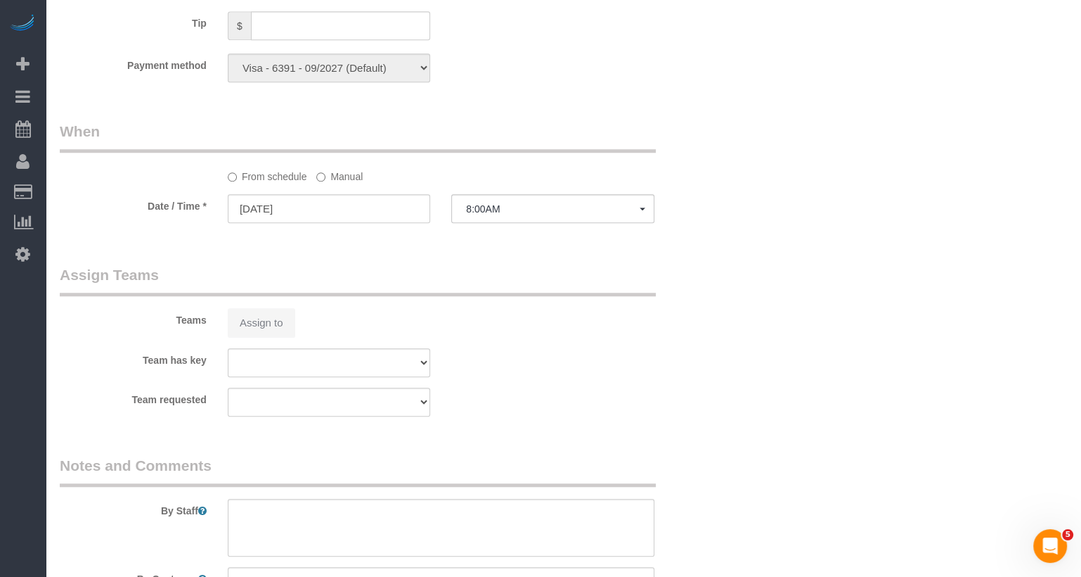
scroll to position [1178, 0]
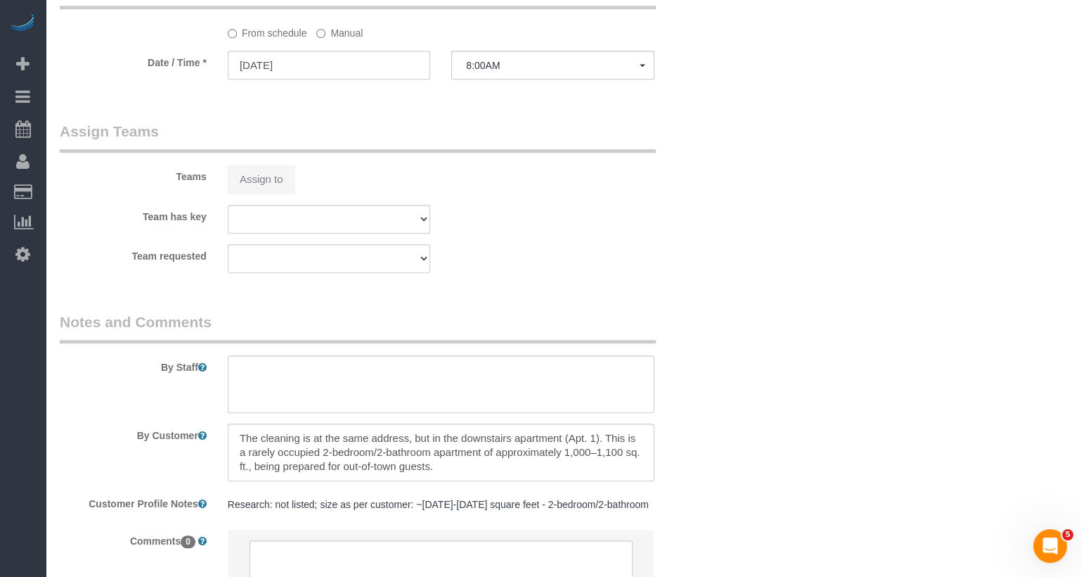
select select "object:1494"
select select "number:56"
select select "number:74"
select select "number:15"
select select "number:5"
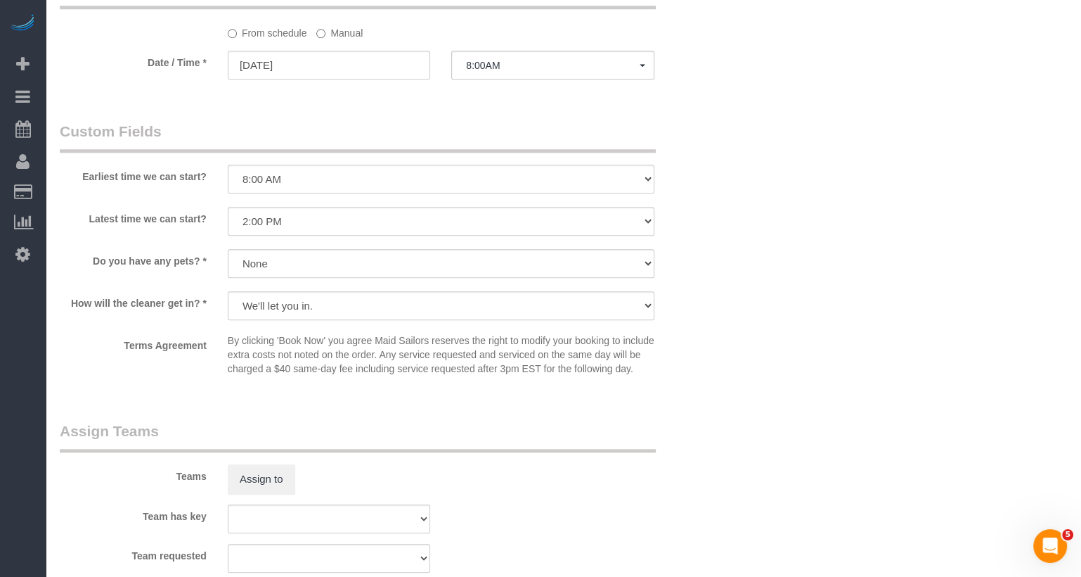
click at [271, 510] on sui-booking-teams "Teams Assign to Team has key 000- [PERSON_NAME] 000 - Partnerships 000 - TEAM J…" at bounding box center [385, 496] width 650 height 152
click at [271, 494] on button "Assign to" at bounding box center [262, 479] width 68 height 30
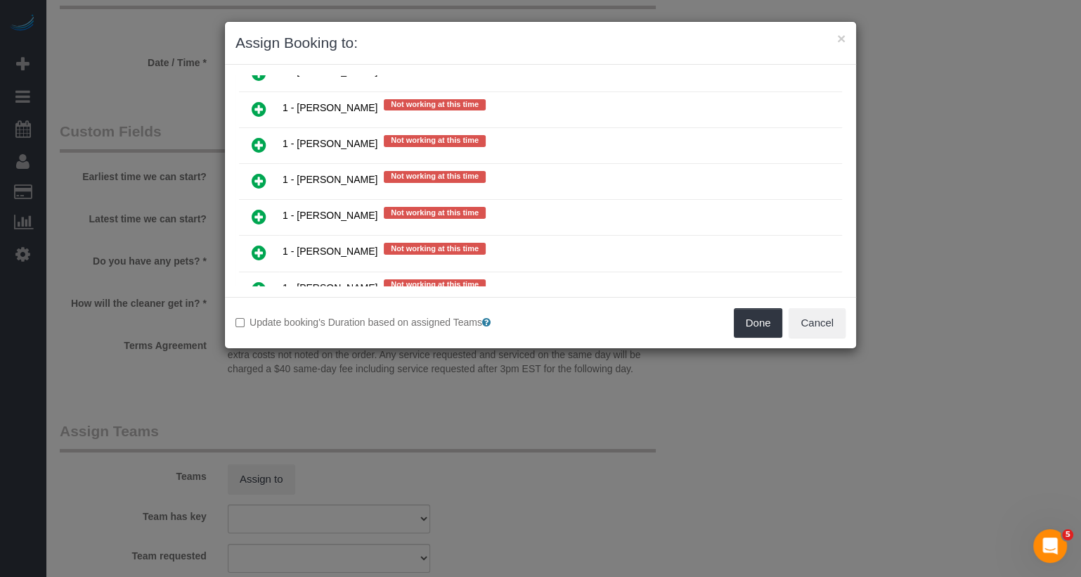
scroll to position [1514, 0]
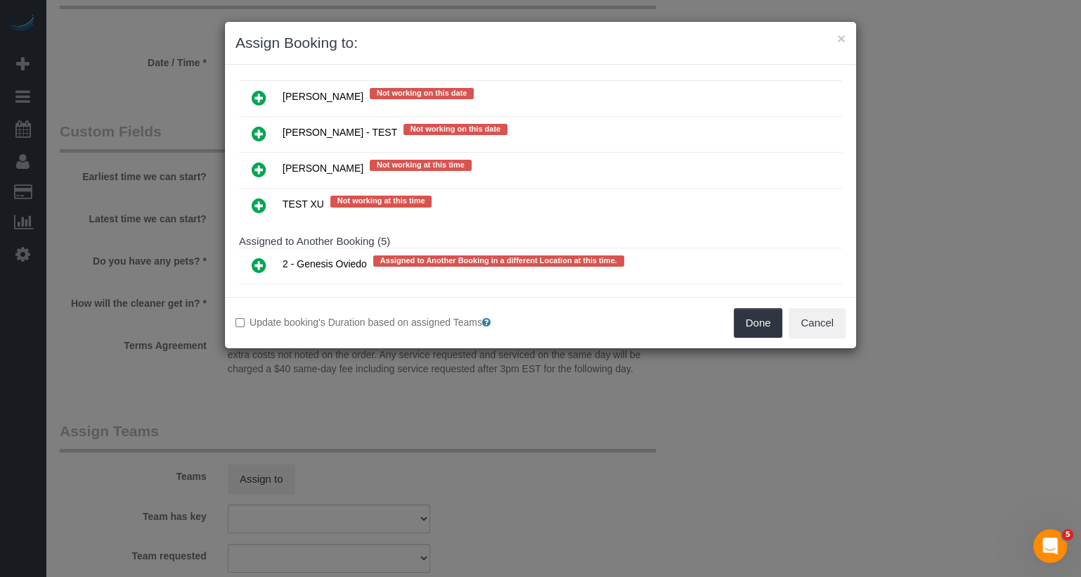
click at [261, 293] on icon at bounding box center [259, 301] width 15 height 17
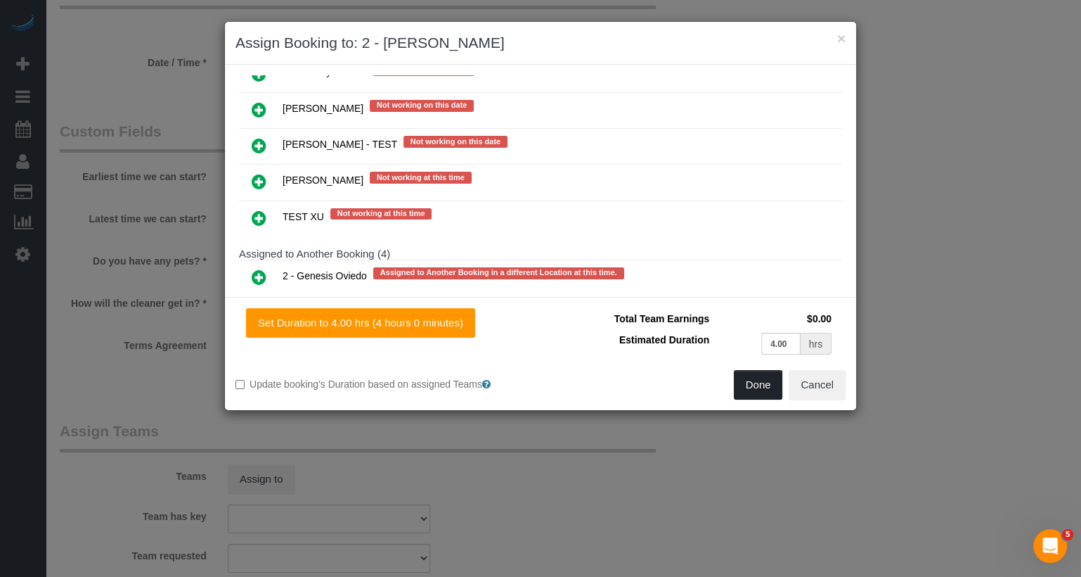
click at [757, 383] on button "Done" at bounding box center [758, 385] width 49 height 30
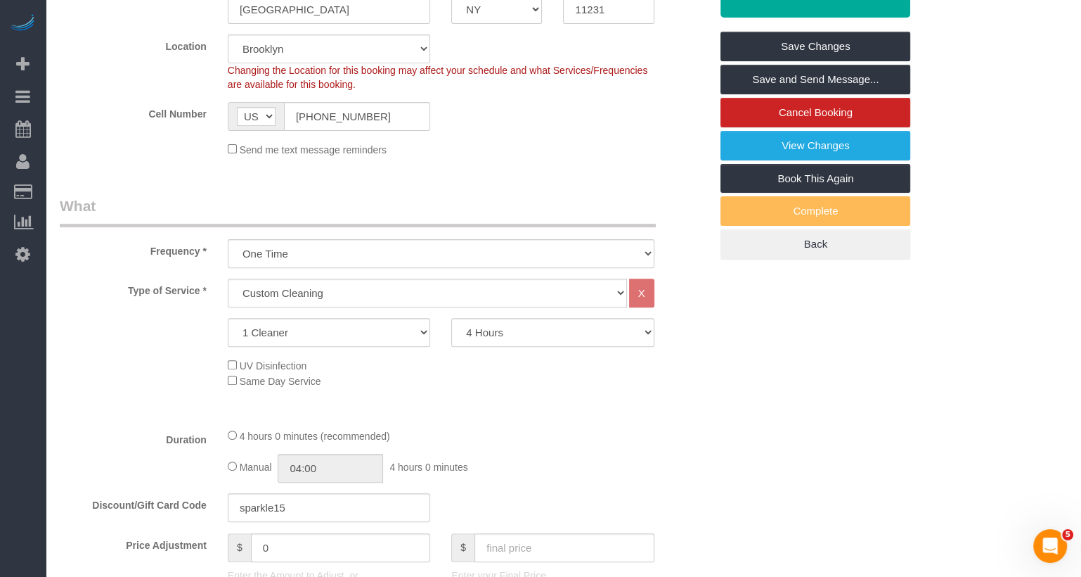
scroll to position [0, 0]
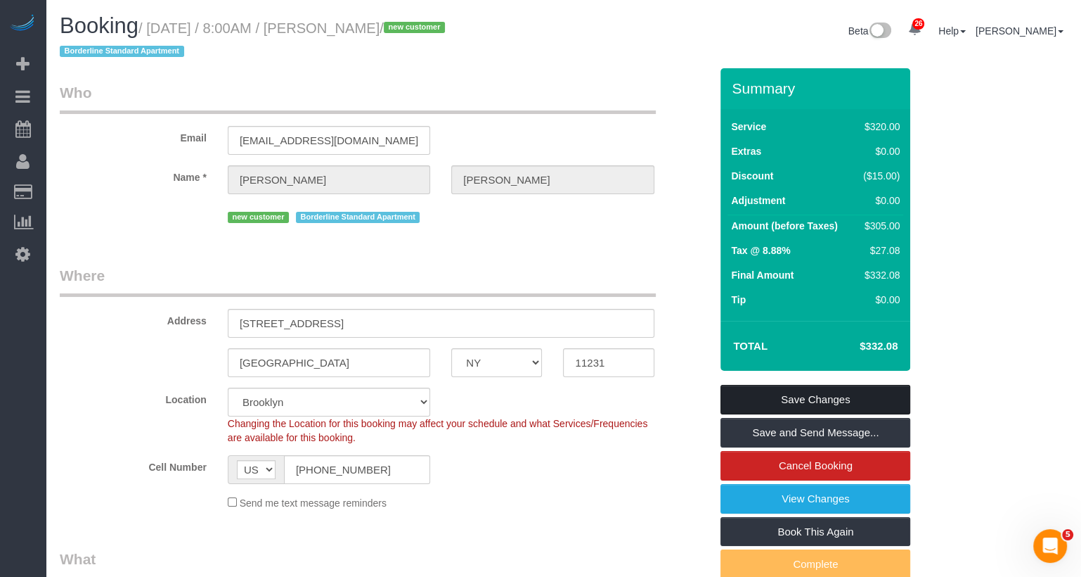
click at [853, 404] on link "Save Changes" at bounding box center [816, 400] width 190 height 30
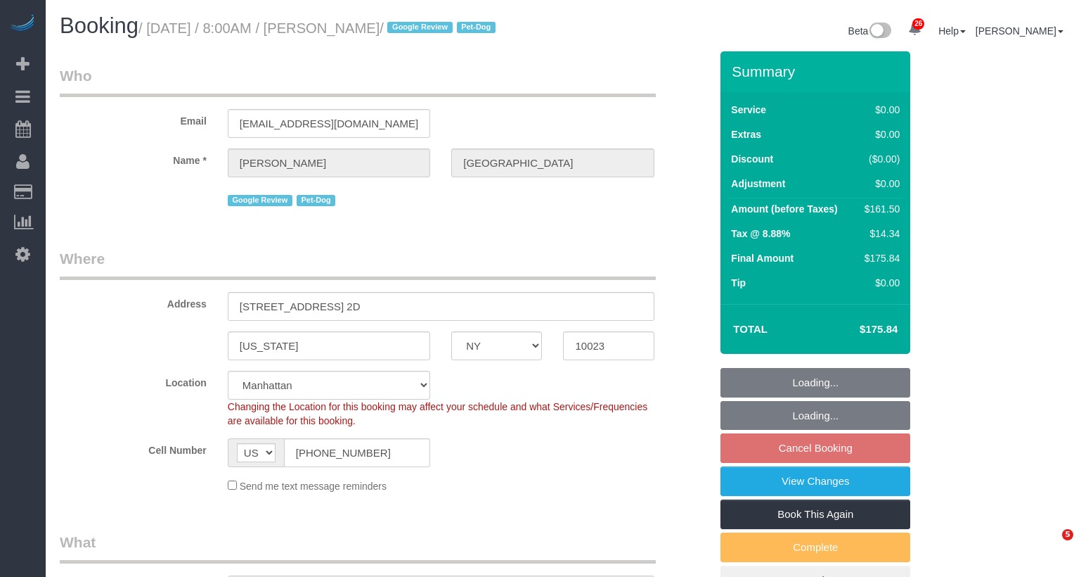
select select "NY"
select select "object:829"
select select "string:stripe-pm_1RiLeT4VGloSiKo7HeIsBs5v"
select select "2"
select select "spot1"
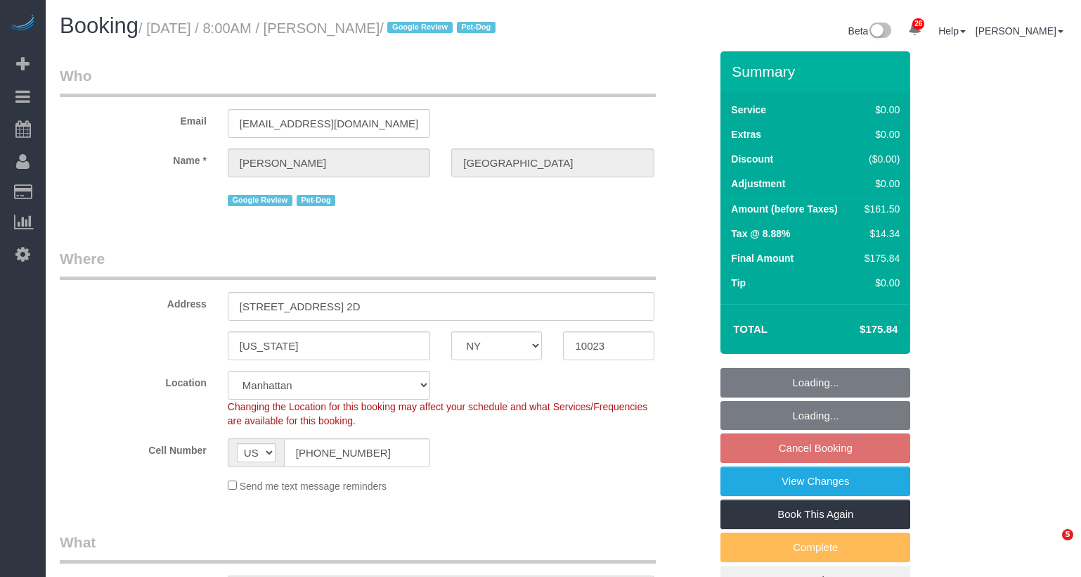
select select "number:57"
select select "number:75"
select select "number:13"
select select "number:5"
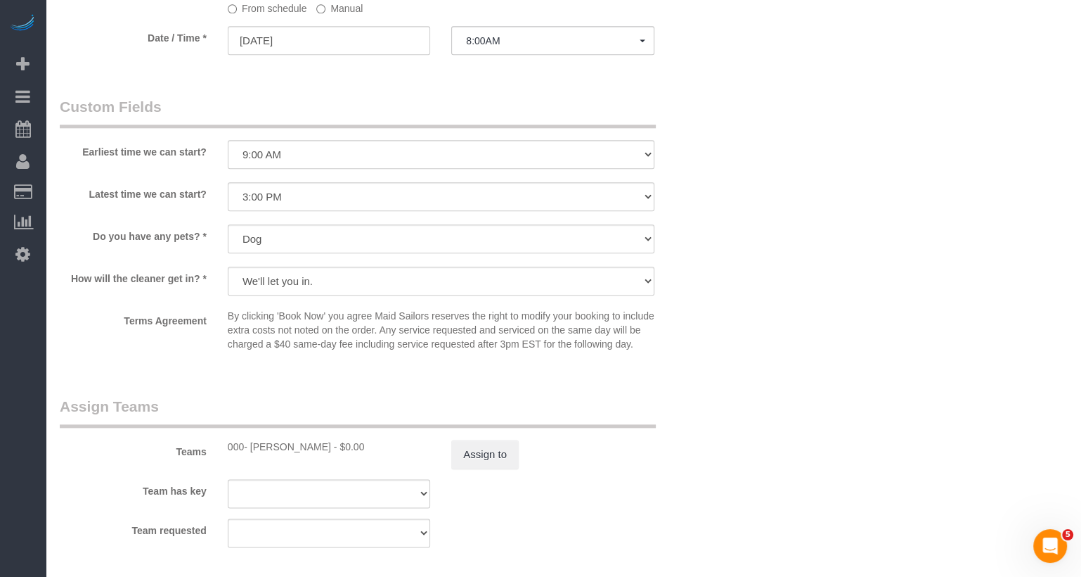
scroll to position [1492, 0]
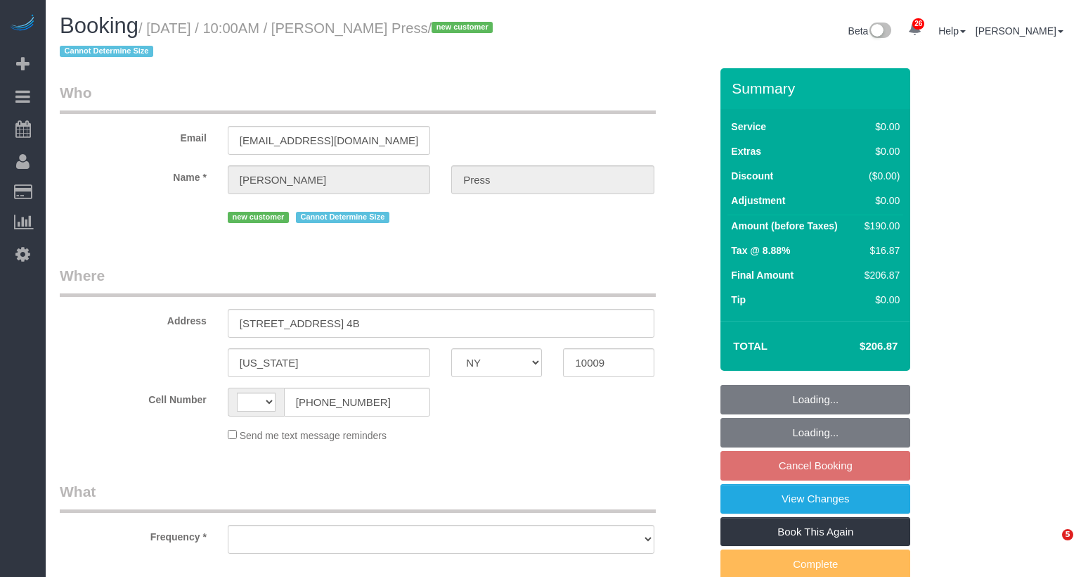
select select "NY"
select select "string:stripe-pm_1S6YfM4VGloSiKo7PXEYptiZ"
select select "2"
select select "number:58"
select select "number:75"
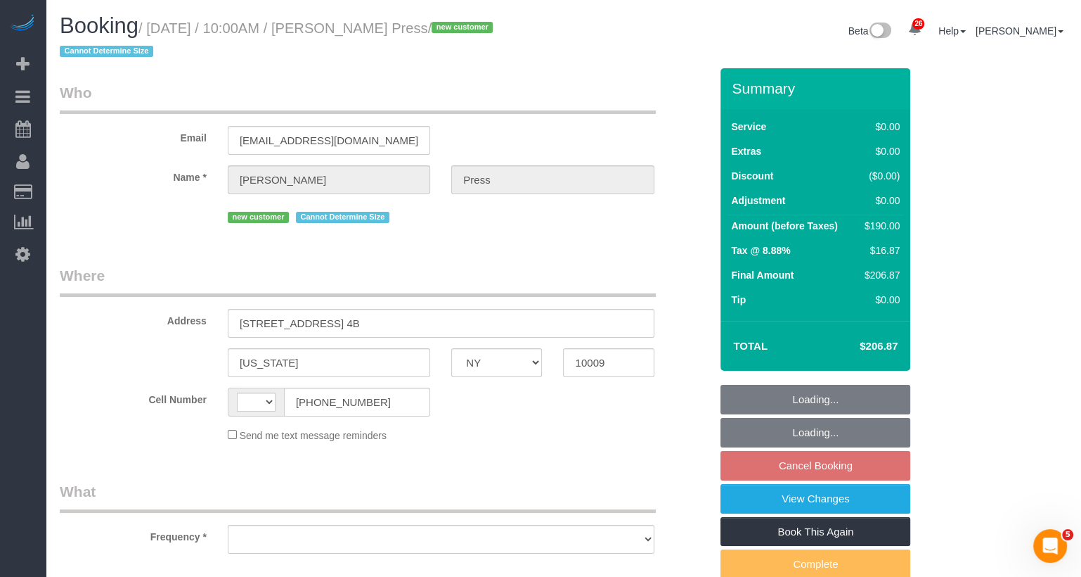
select select "number:15"
select select "number:5"
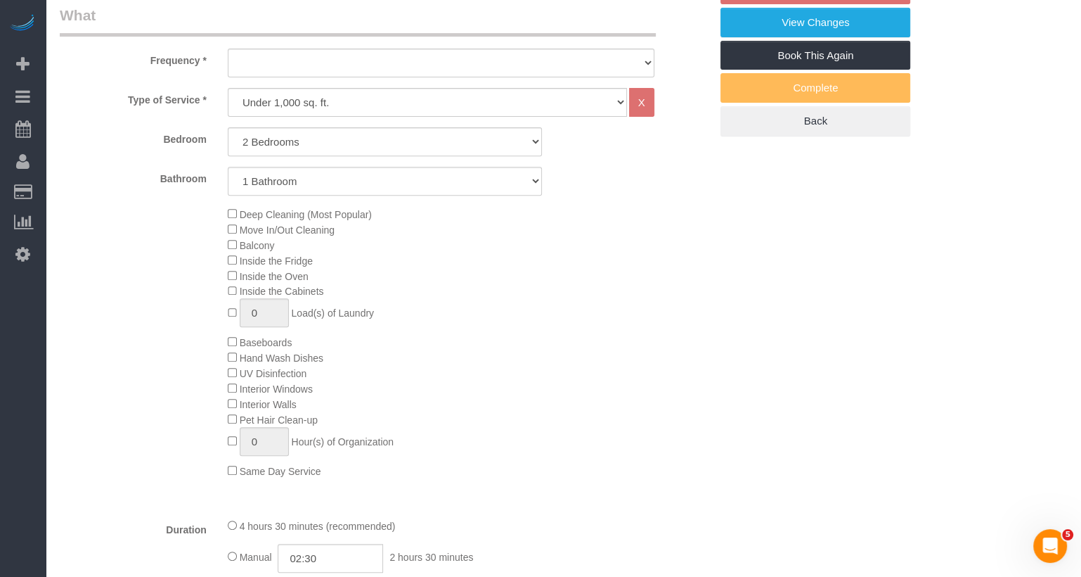
select select "spot3"
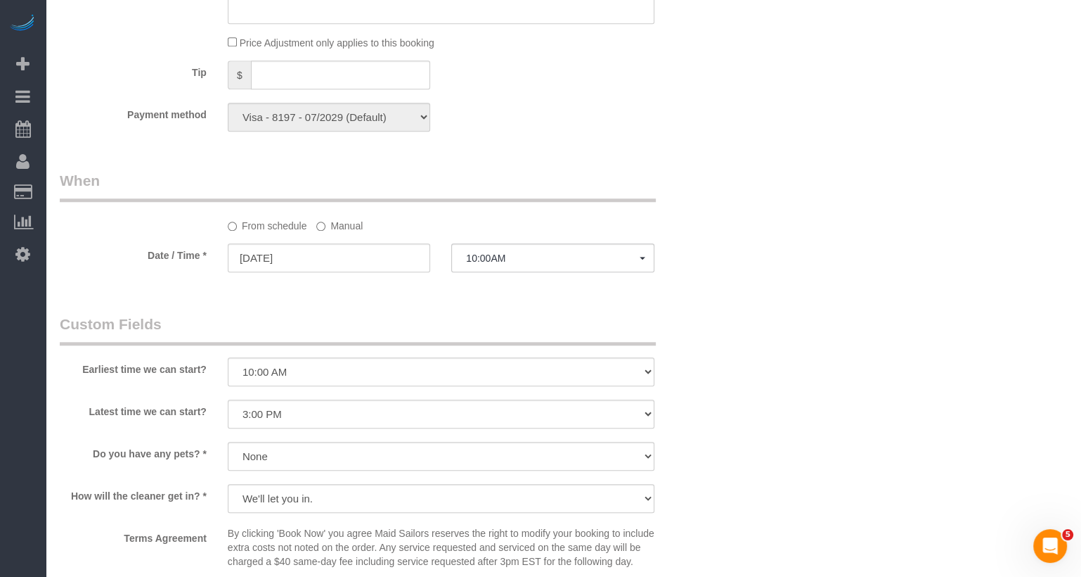
select select "object:827"
select select "2"
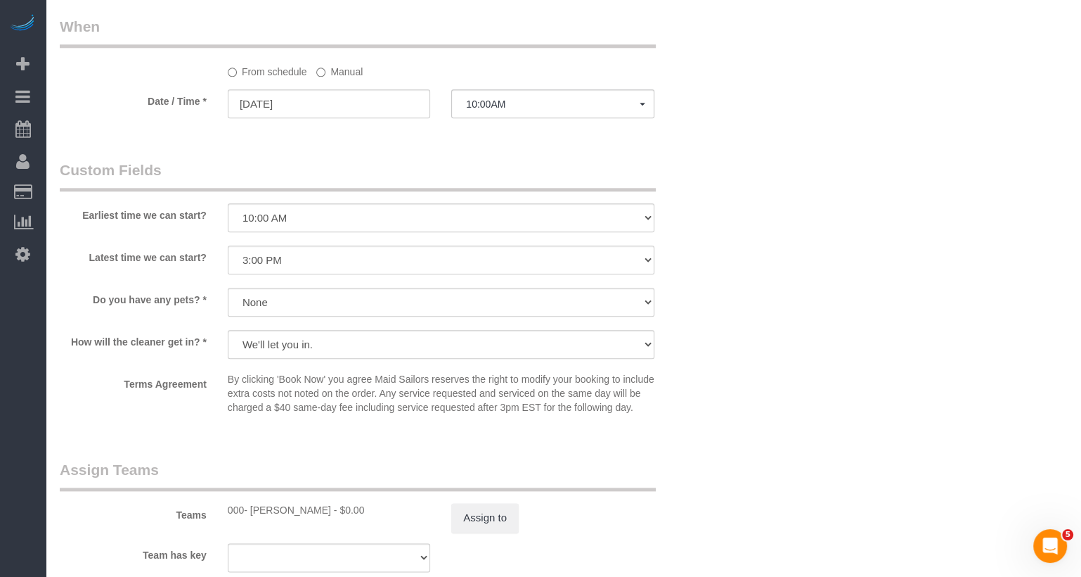
select select "string:US"
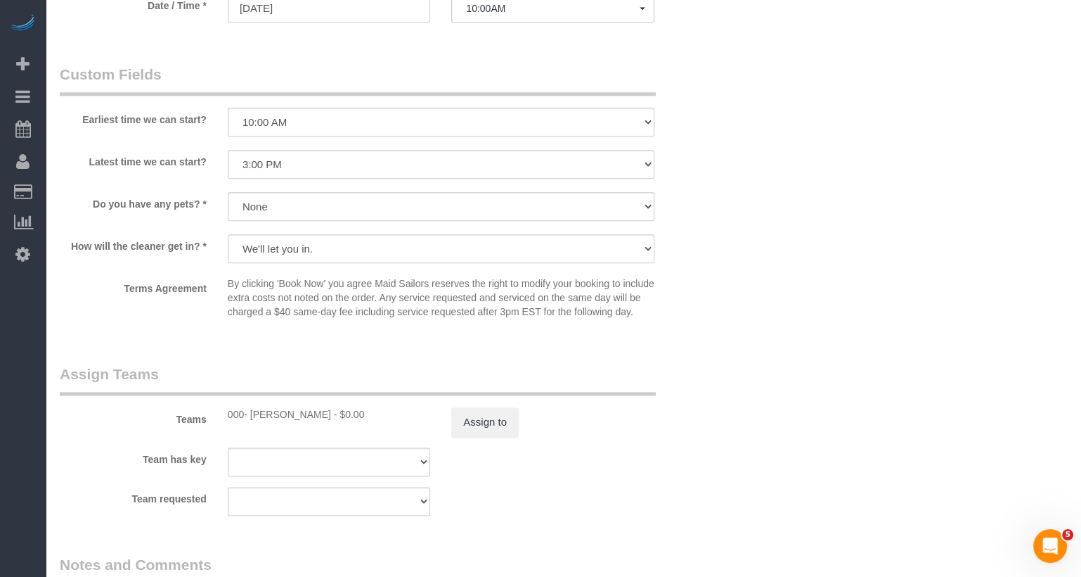
select select "spot60"
select select "object:1547"
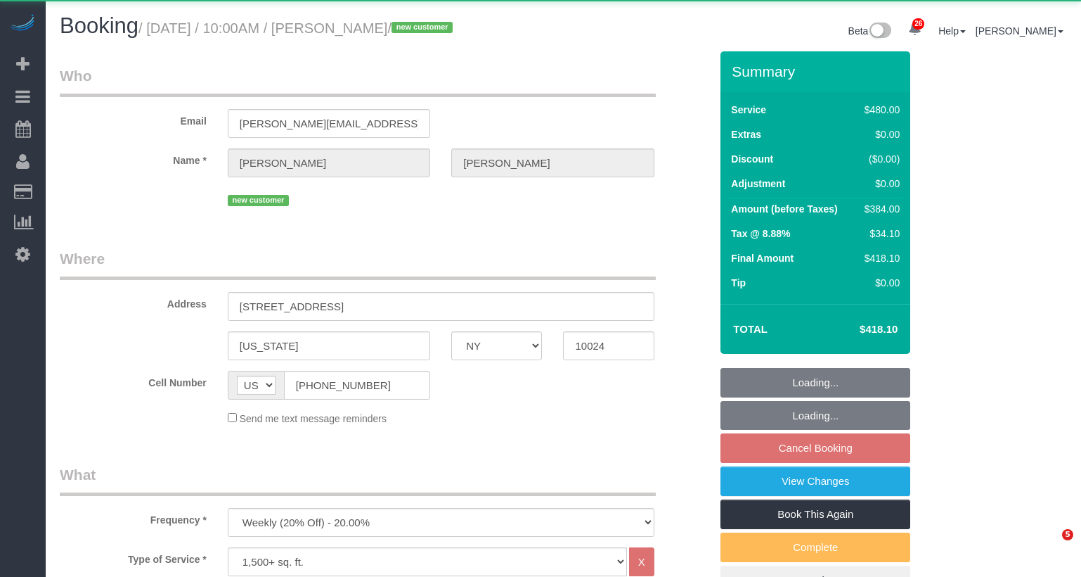
select select "NY"
select select "3"
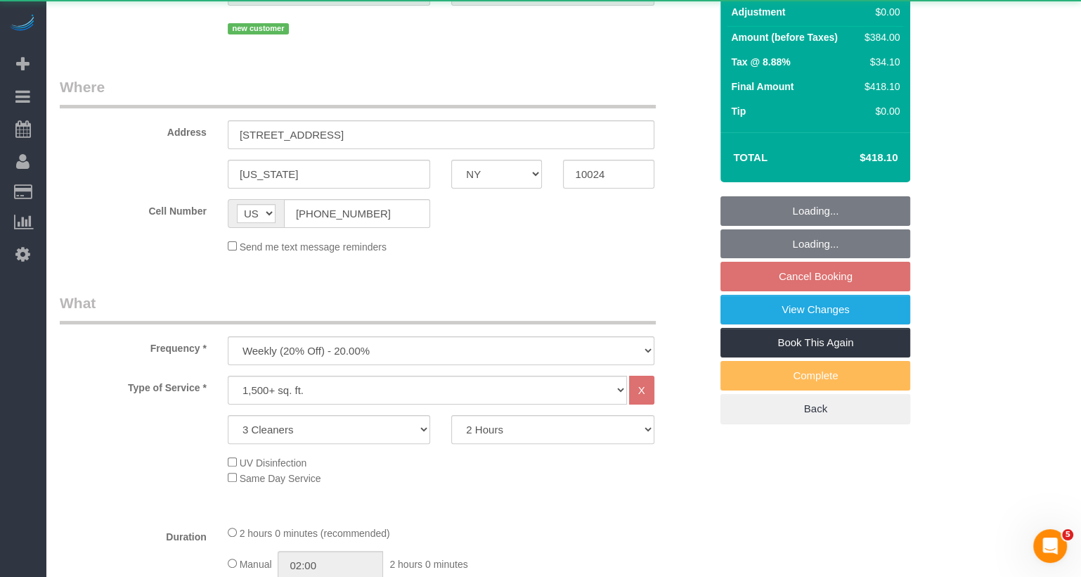
select select "spot60"
select select "number:57"
select select "number:71"
select select "number:14"
select select "number:6"
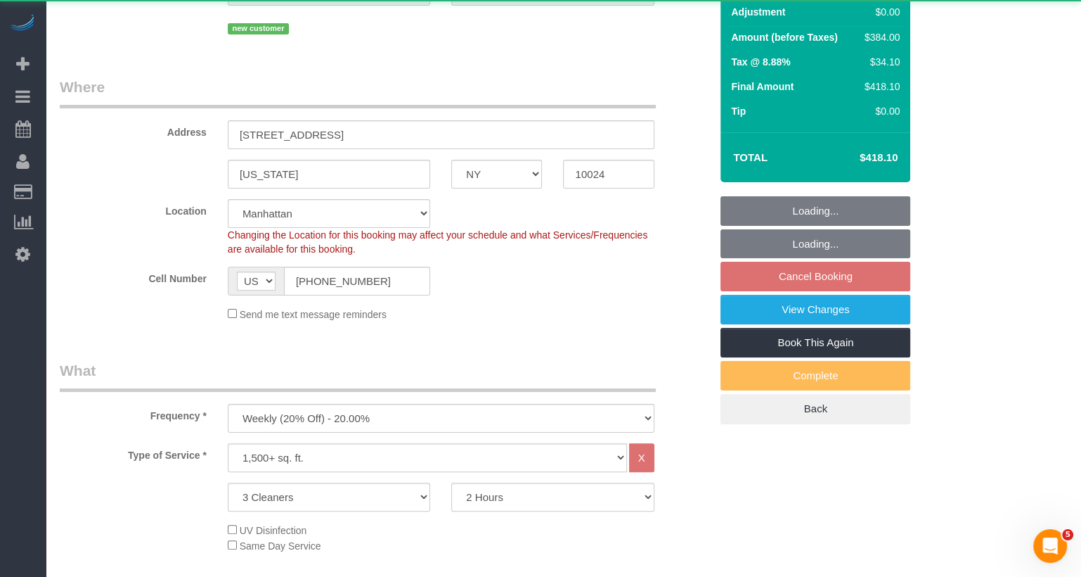
select select "object:1495"
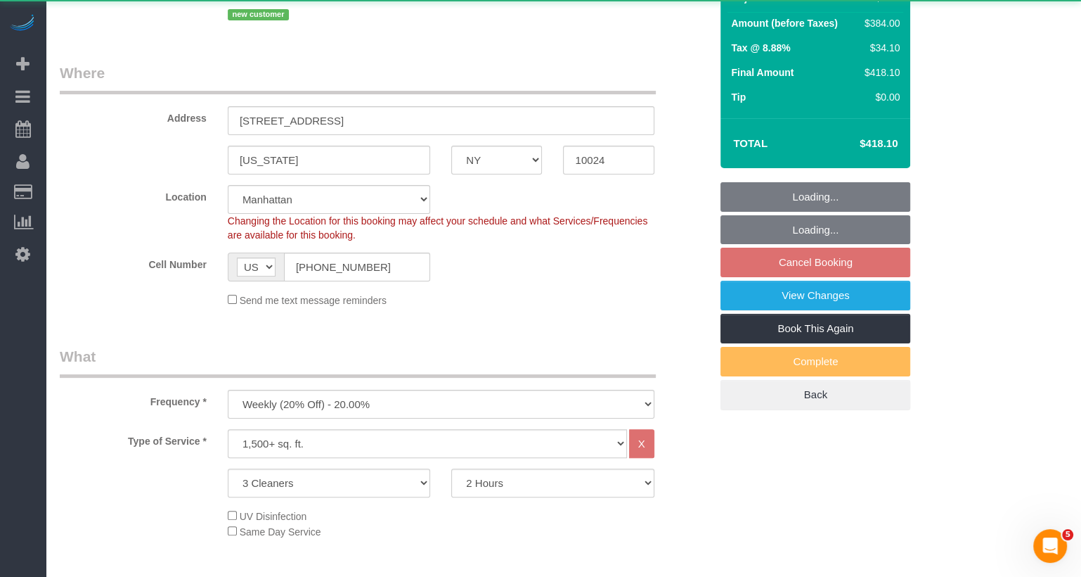
select select "string:stripe-pm_1SALCg4VGloSiKo7n0VJeoEE"
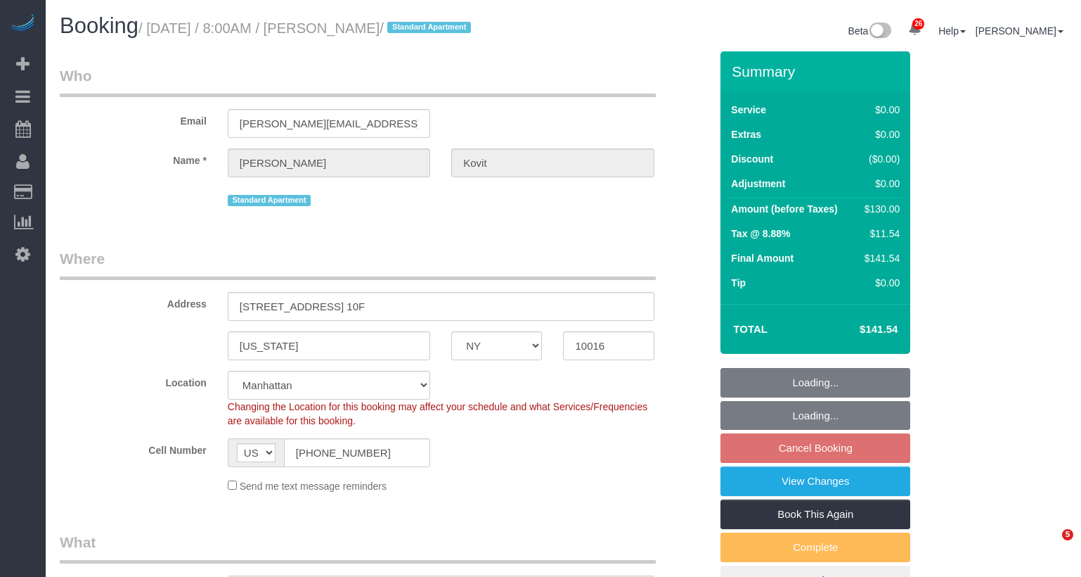
select select "NY"
select select "1"
select select "string:stripe-pm_1SAs1P4VGloSiKo7ZxSdf7es"
select select "number:56"
select select "number:70"
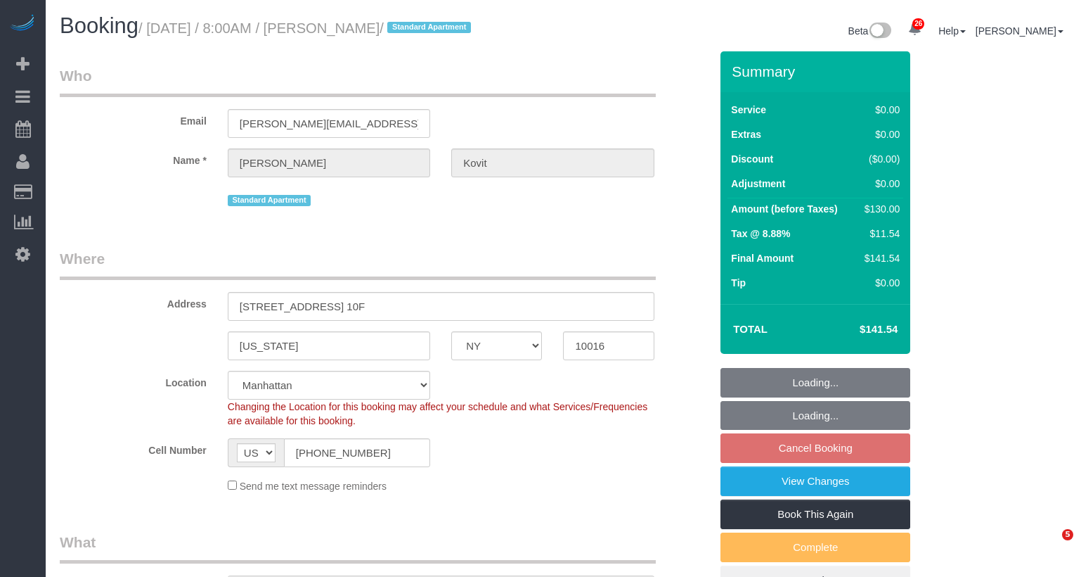
select select "number:15"
select select "number:7"
select select "object:1556"
select select "spot1"
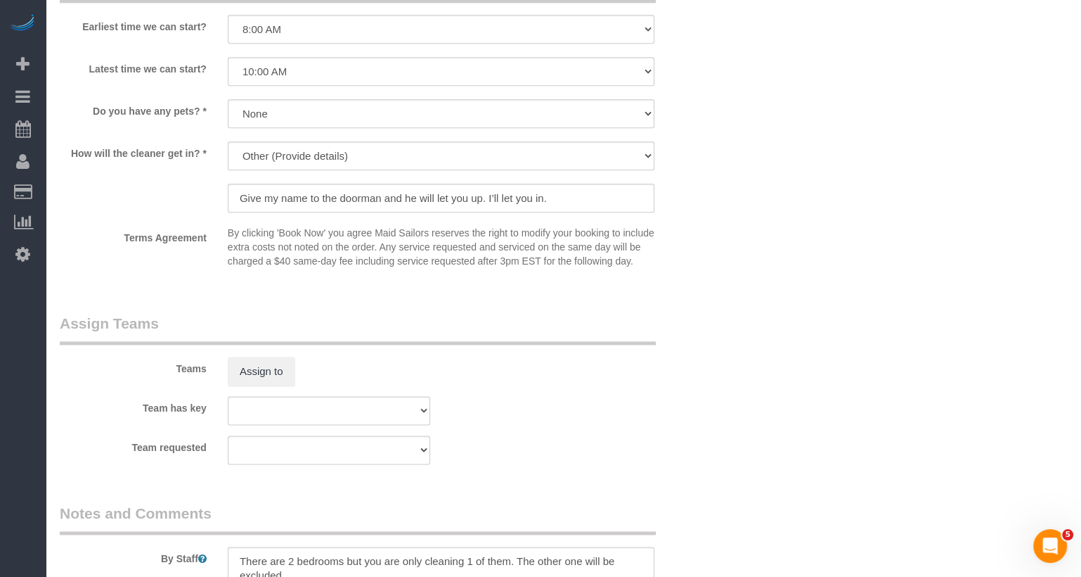
scroll to position [1664, 0]
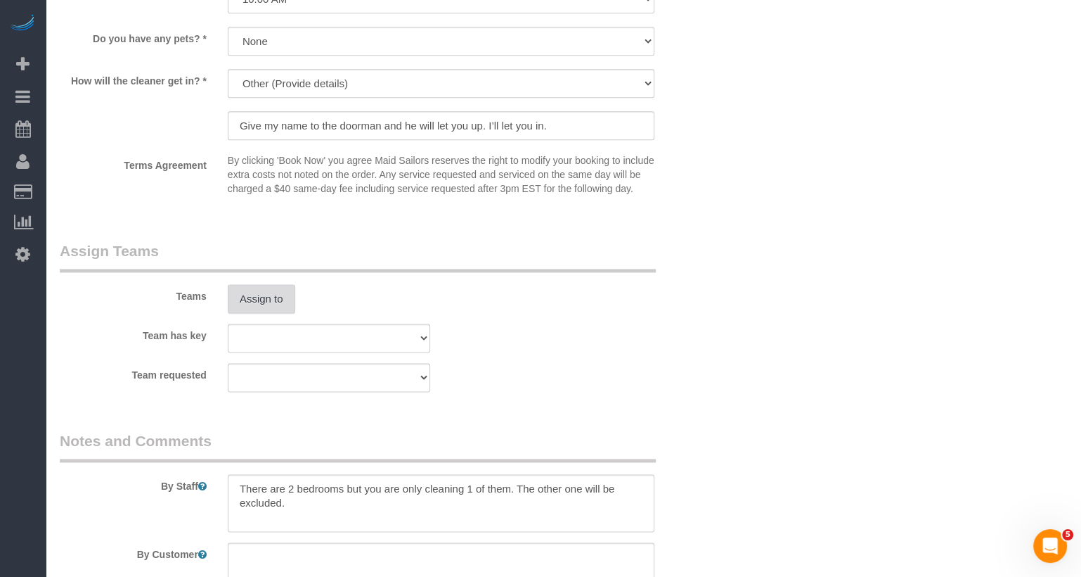
click at [269, 307] on button "Assign to" at bounding box center [262, 299] width 68 height 30
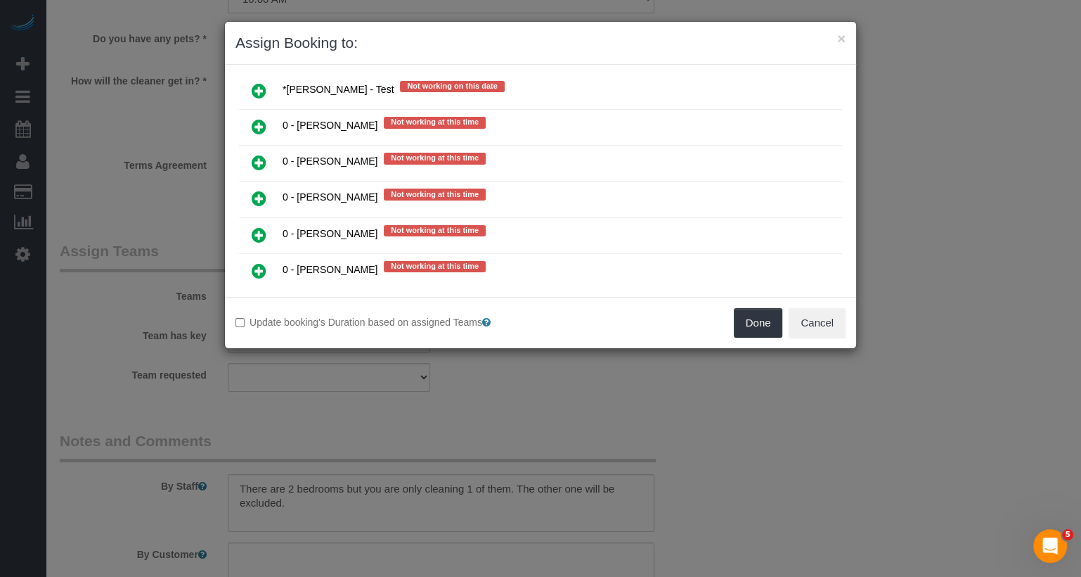
click at [250, 113] on link at bounding box center [259, 127] width 33 height 28
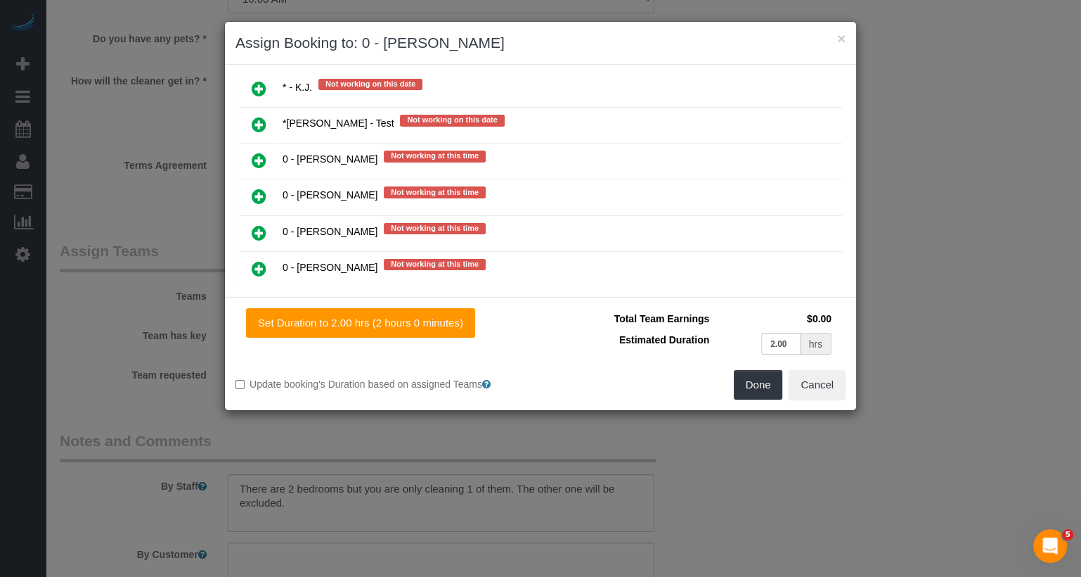
scroll to position [678, 0]
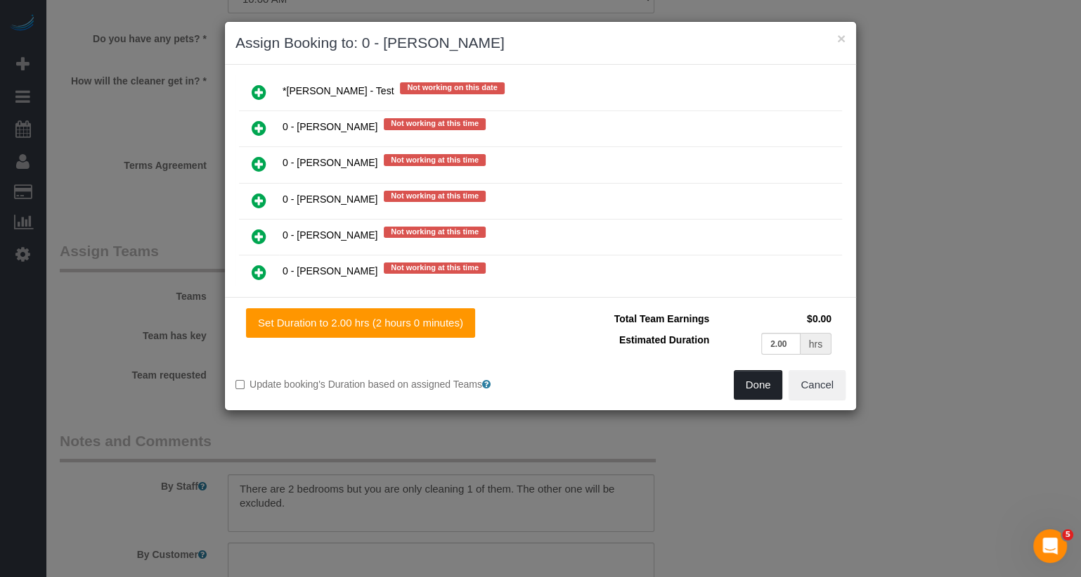
click at [769, 377] on button "Done" at bounding box center [758, 385] width 49 height 30
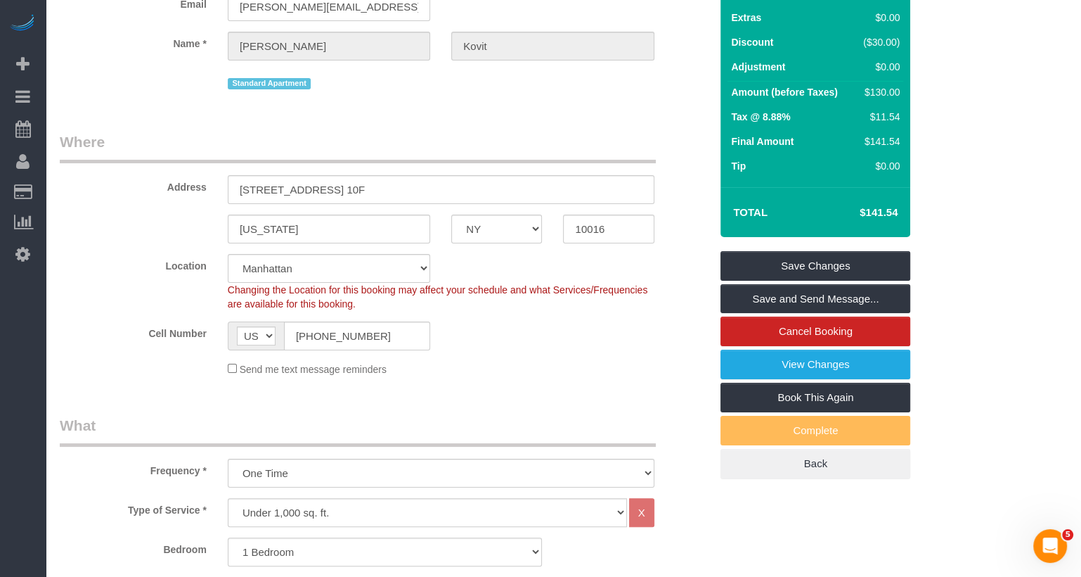
scroll to position [0, 0]
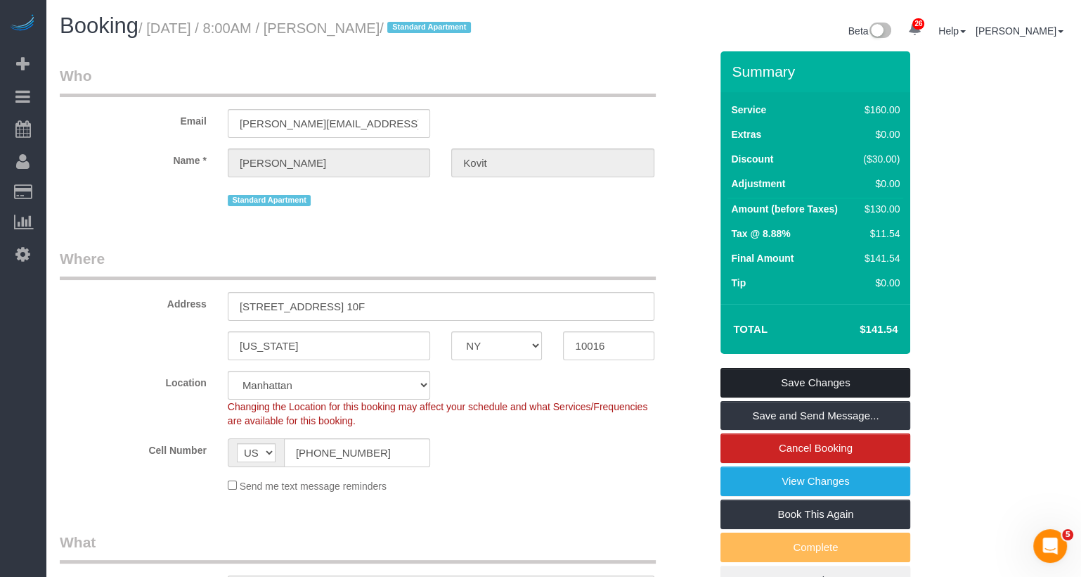
click at [775, 383] on link "Save Changes" at bounding box center [816, 383] width 190 height 30
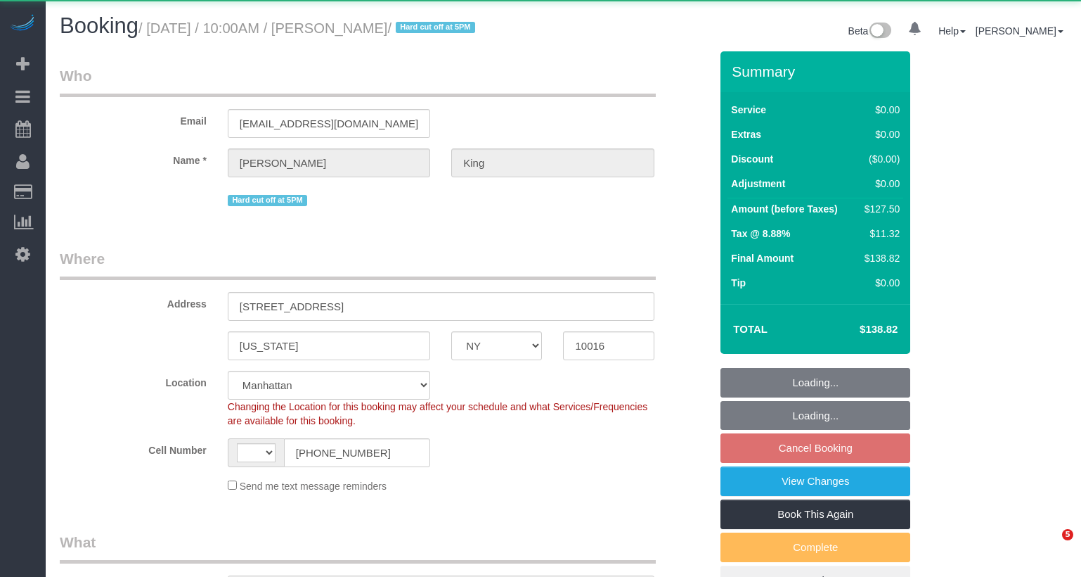
select select "NY"
select select "object:960"
select select "string:[GEOGRAPHIC_DATA]"
select select "number:56"
select select "number:72"
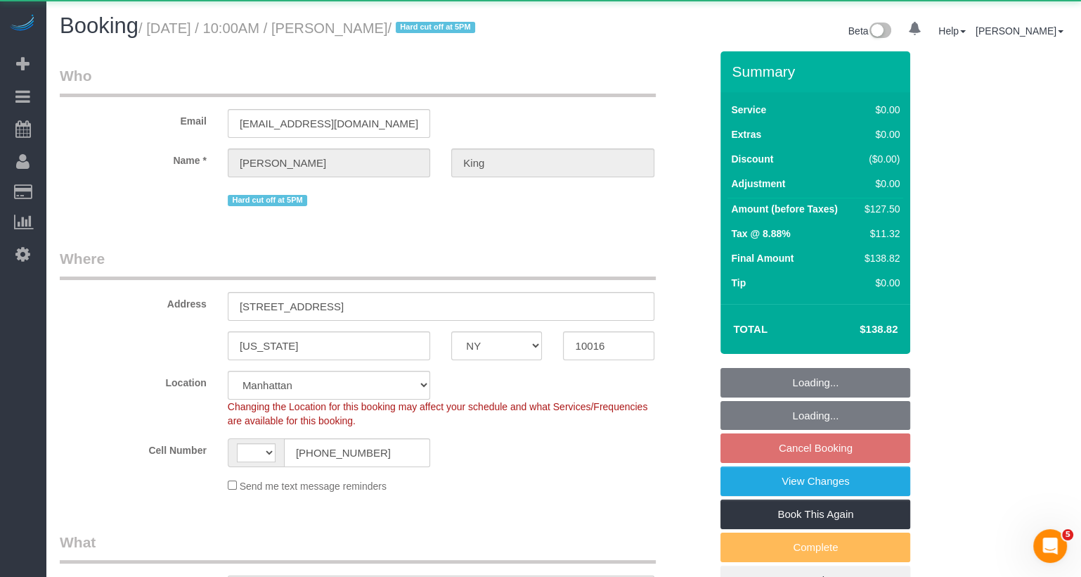
select select "number:15"
select select "number:5"
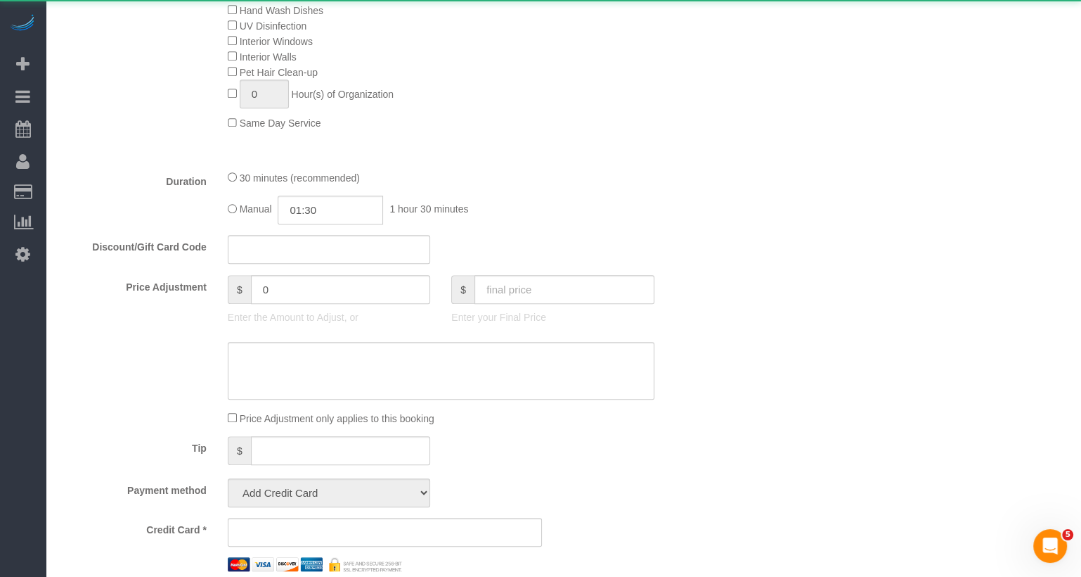
select select "string:stripe-pm_1POWcJ4VGloSiKo7C7J8JKyy"
select select "spot3"
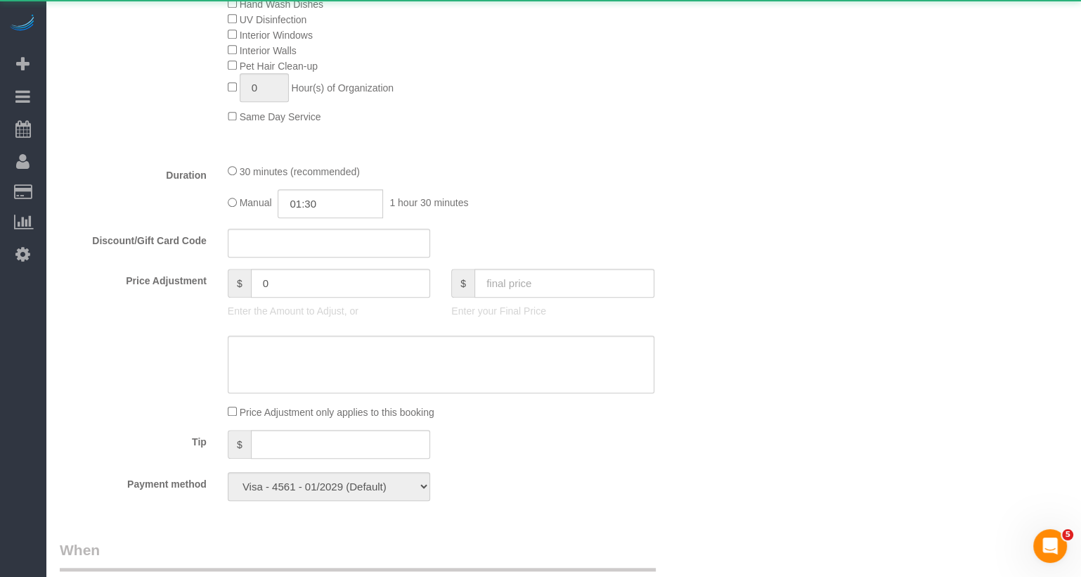
scroll to position [1494, 0]
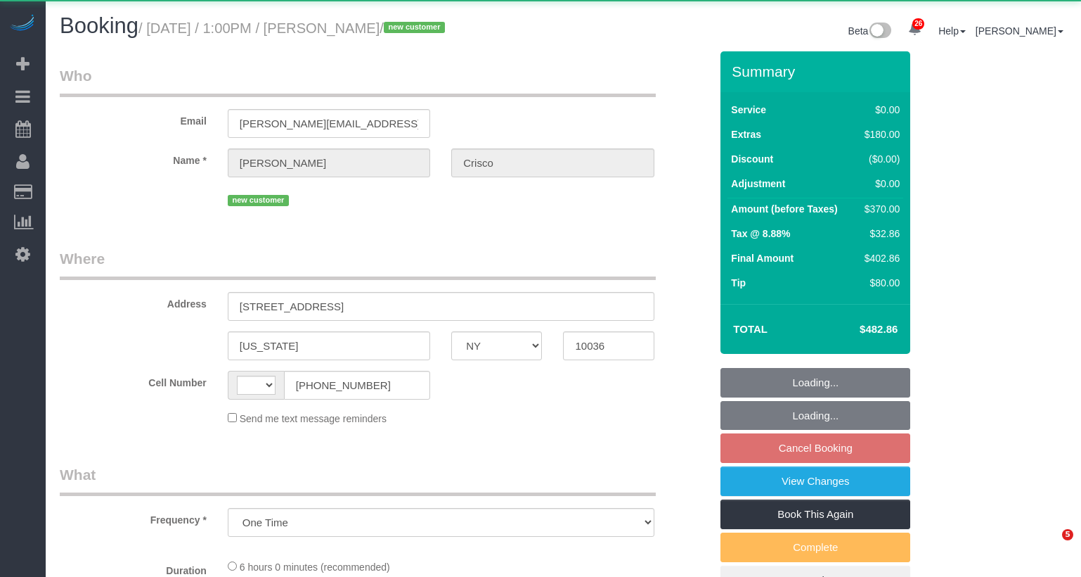
select select "NY"
select select "string:[GEOGRAPHIC_DATA]"
select select "spot6"
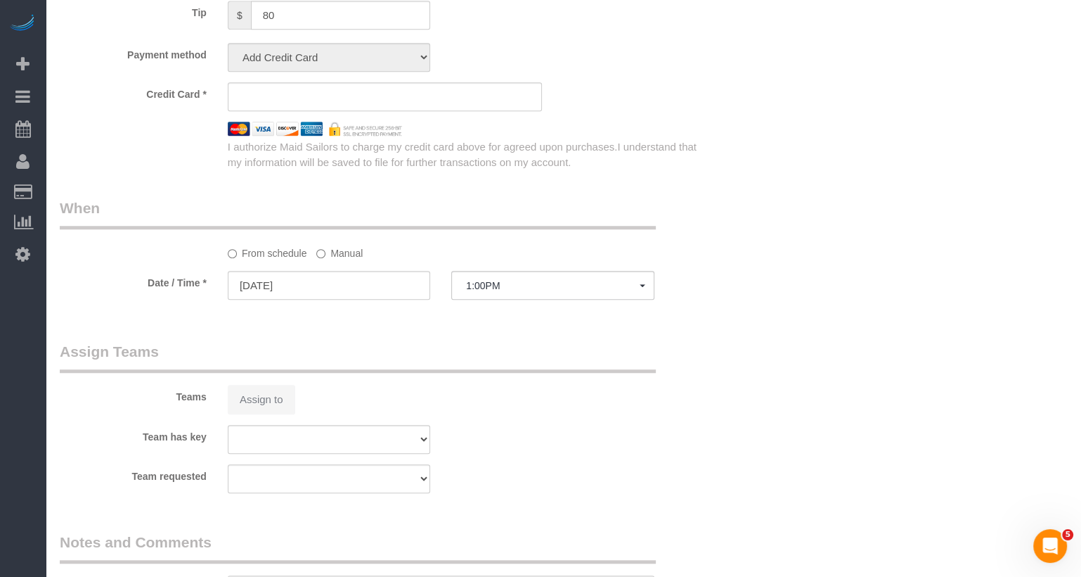
select select "spot63"
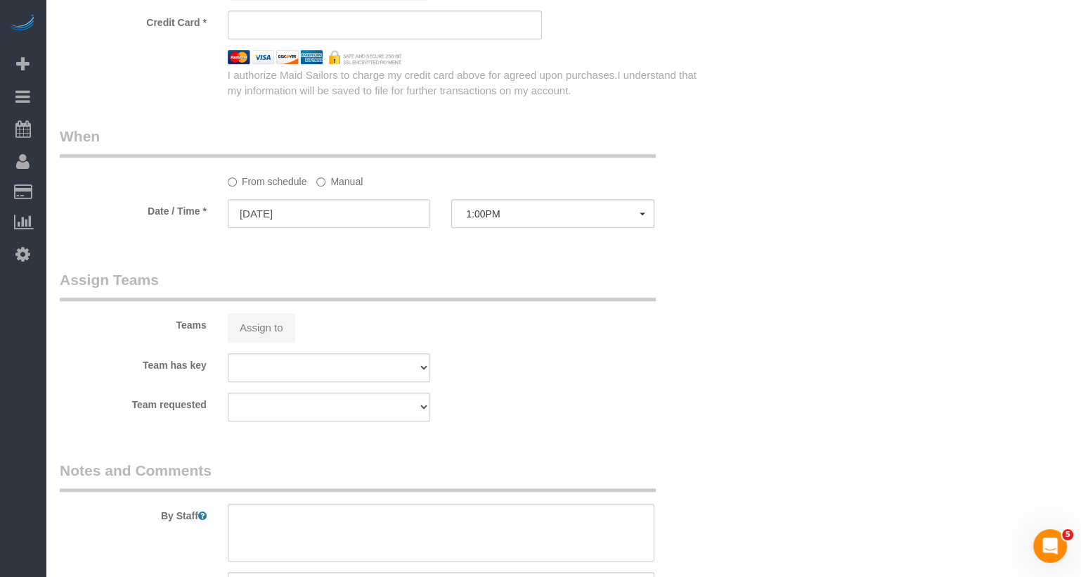
select select "1"
select select "2"
select select "number:89"
select select "number:90"
select select "number:15"
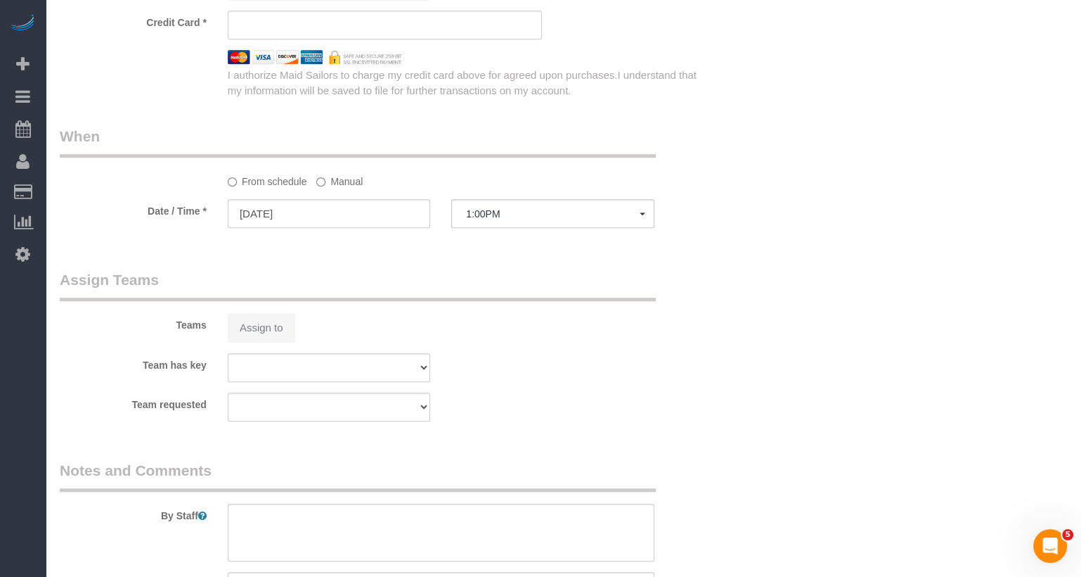
select select "number:6"
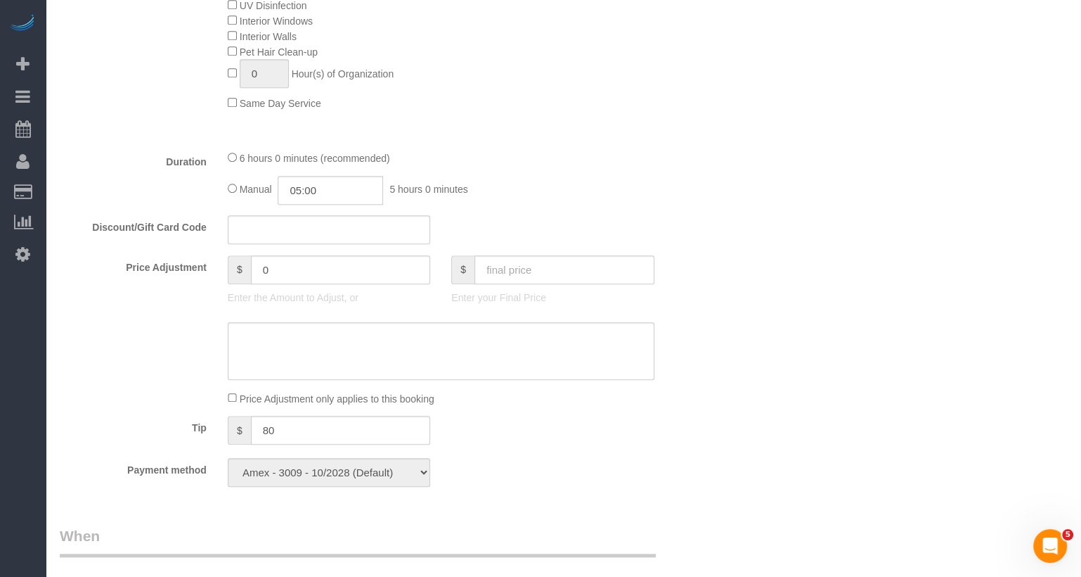
select select "string:stripe-pm_1SADY54VGloSiKo7BtMap9ch"
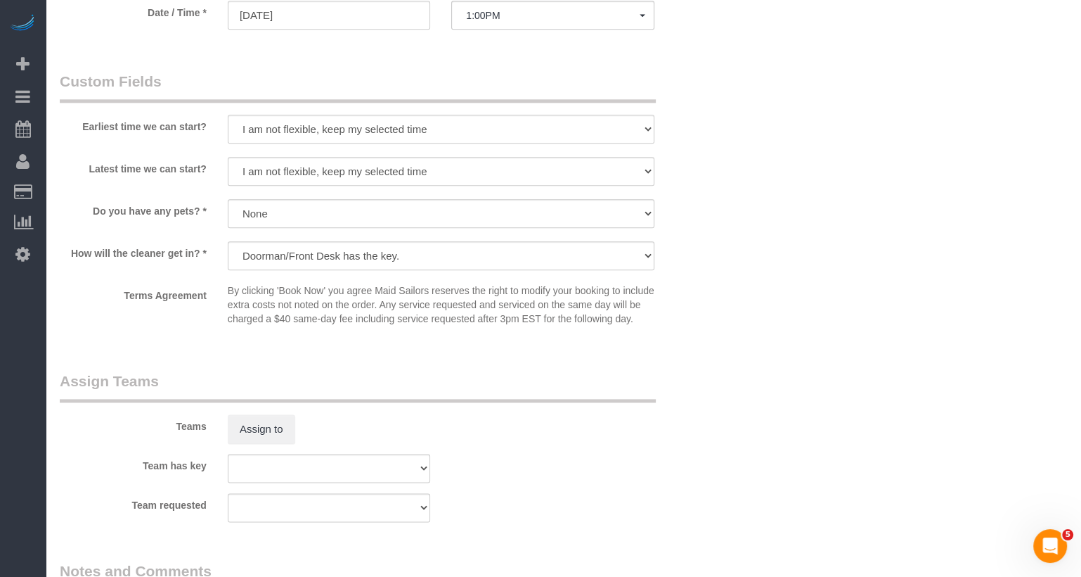
select select "object:1499"
select select "1"
select select "2"
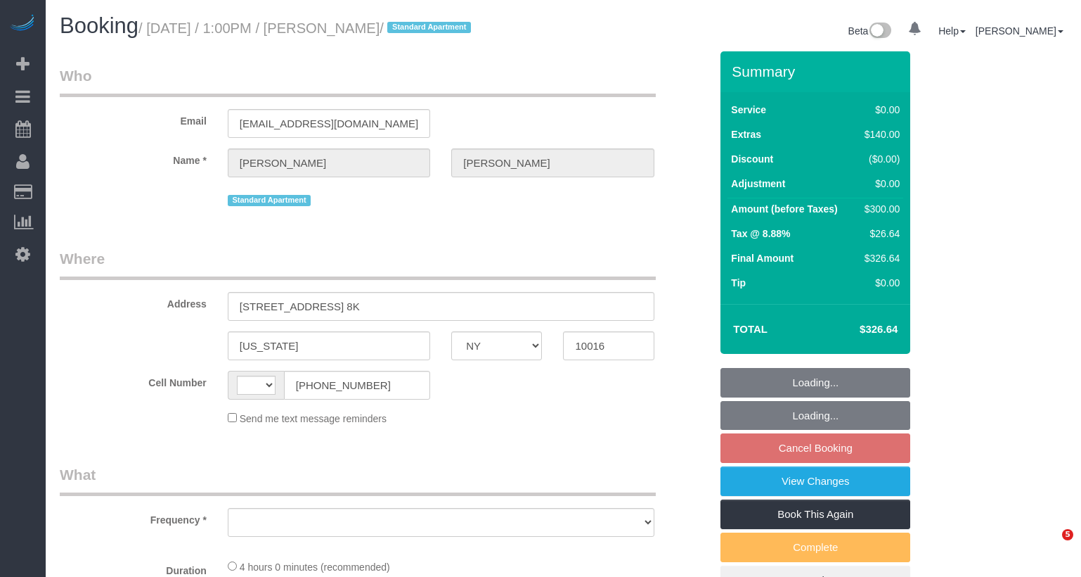
select select "NY"
select select "object:487"
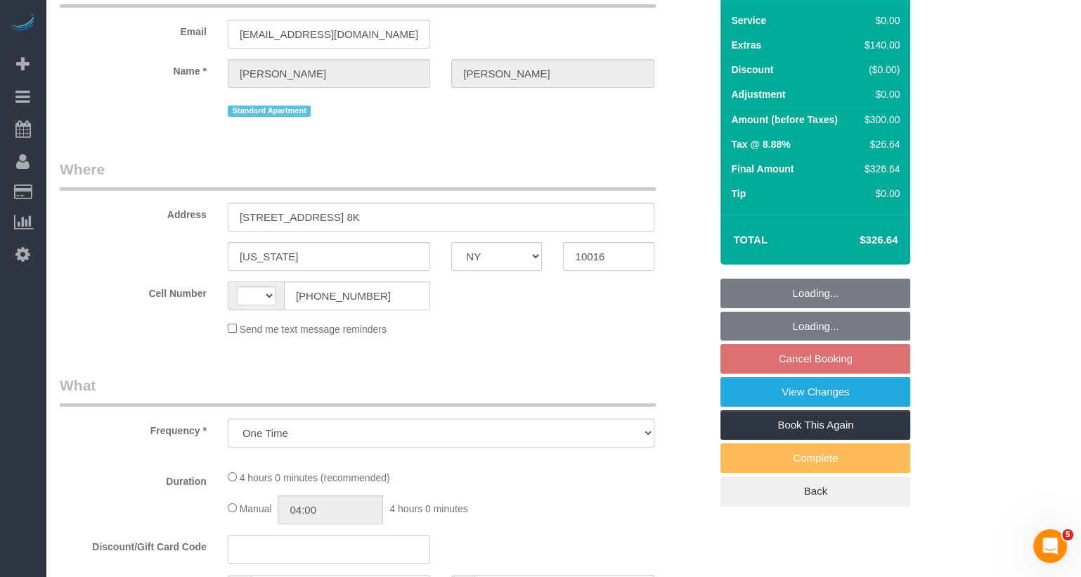
select select "string:US"
select select "string:stripe-pm_1SAu2Y4VGloSiKo73BCX13uq"
select select "1"
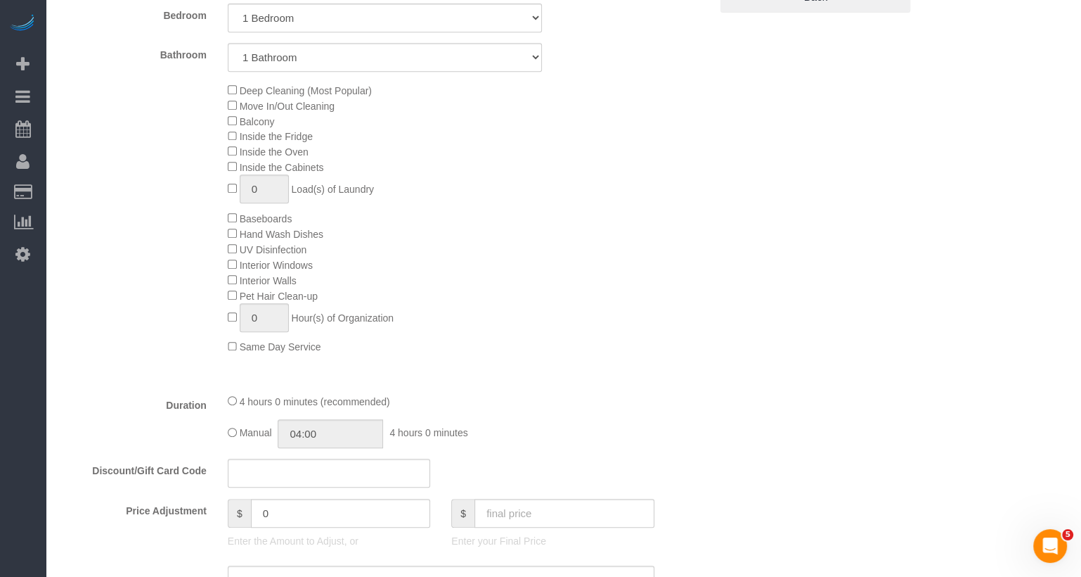
select select "object:1499"
select select "spot6"
select select "number:89"
select select "number:73"
select select "number:15"
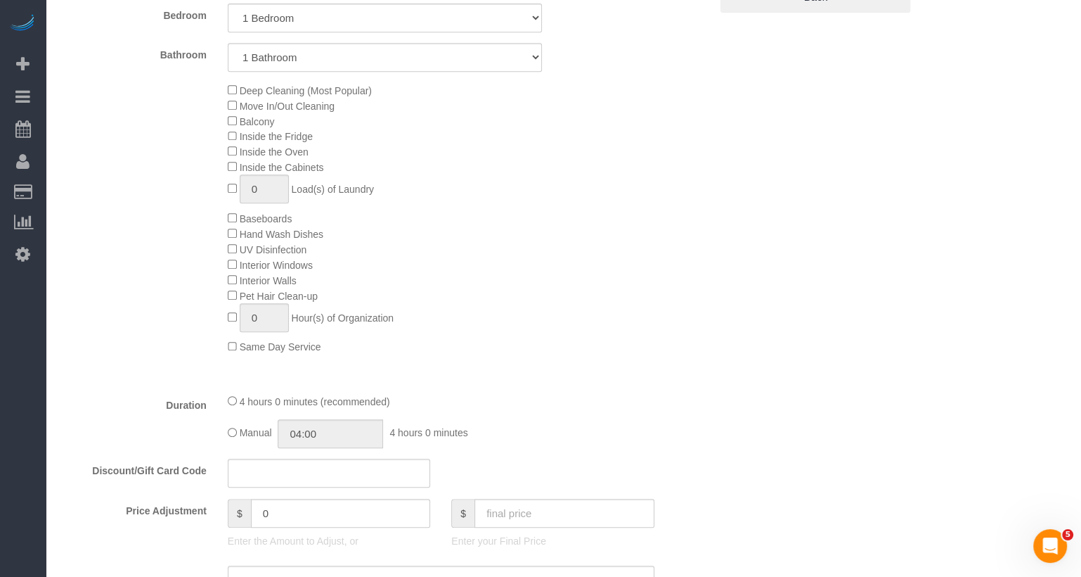
select select "number:6"
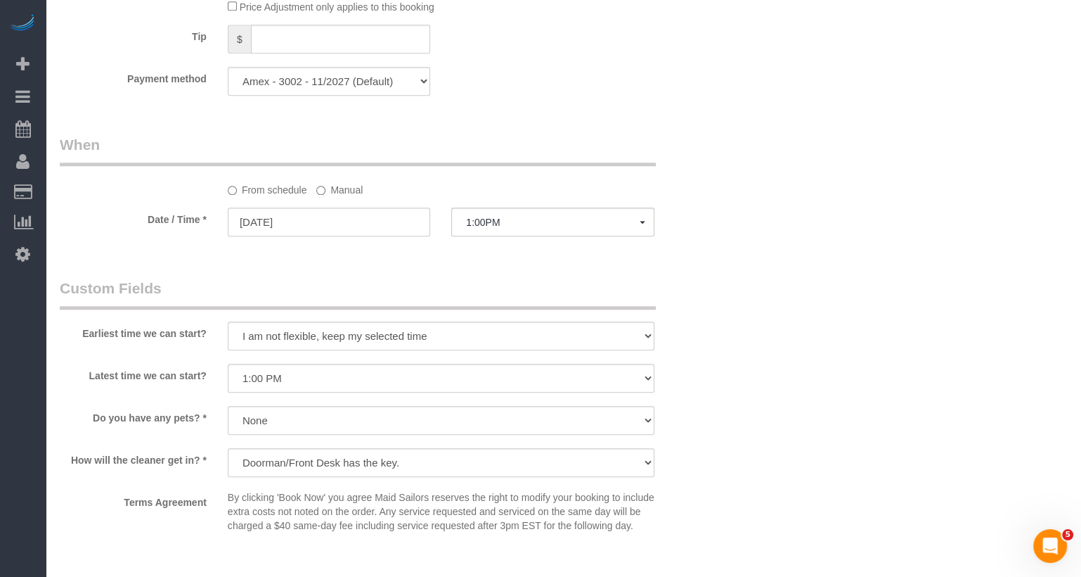
select select "1"
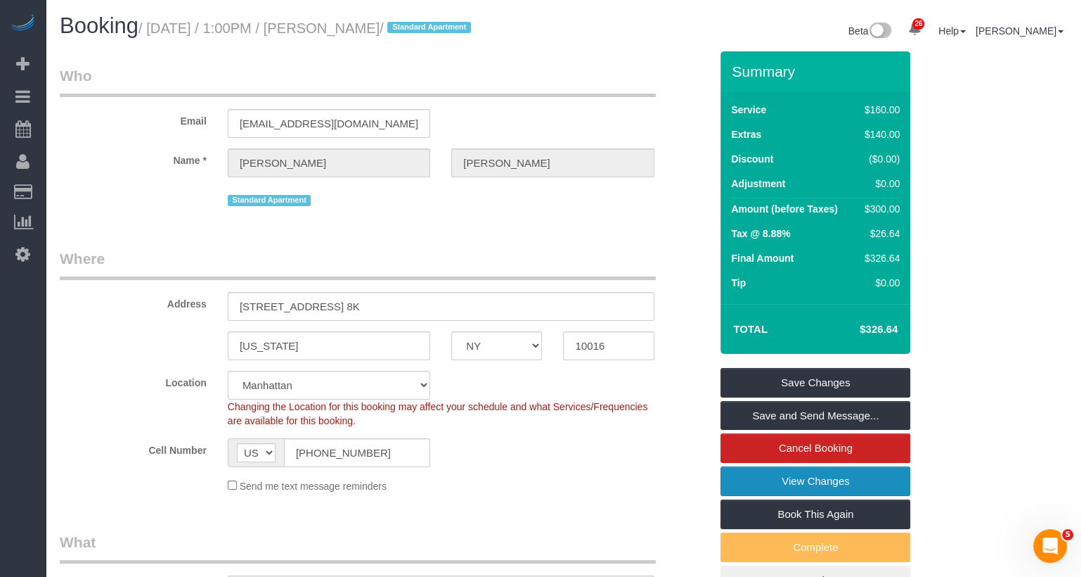
click at [800, 494] on link "View Changes" at bounding box center [816, 481] width 190 height 30
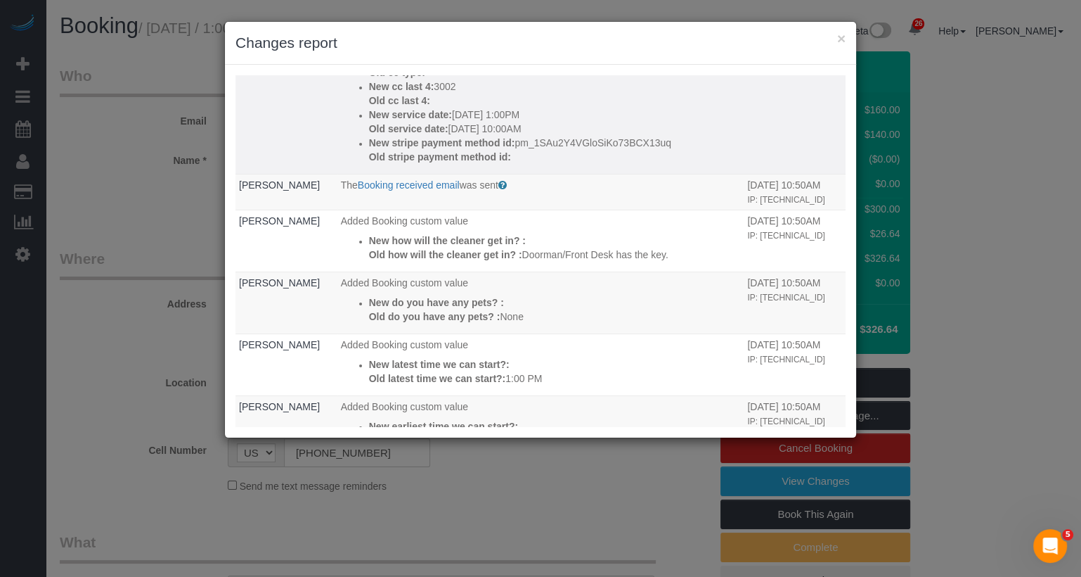
scroll to position [413, 0]
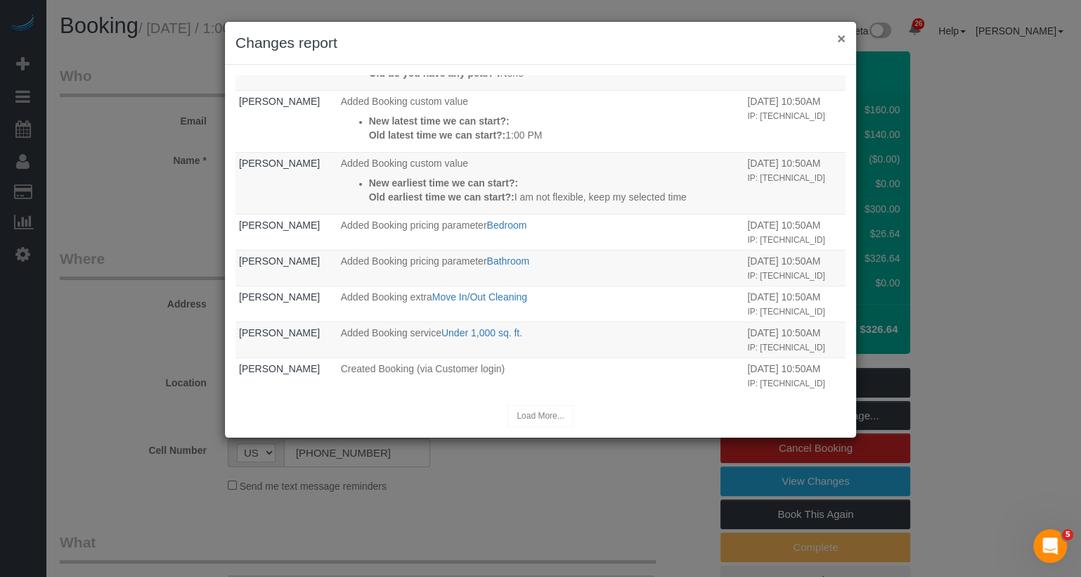
click at [842, 37] on button "×" at bounding box center [841, 38] width 8 height 15
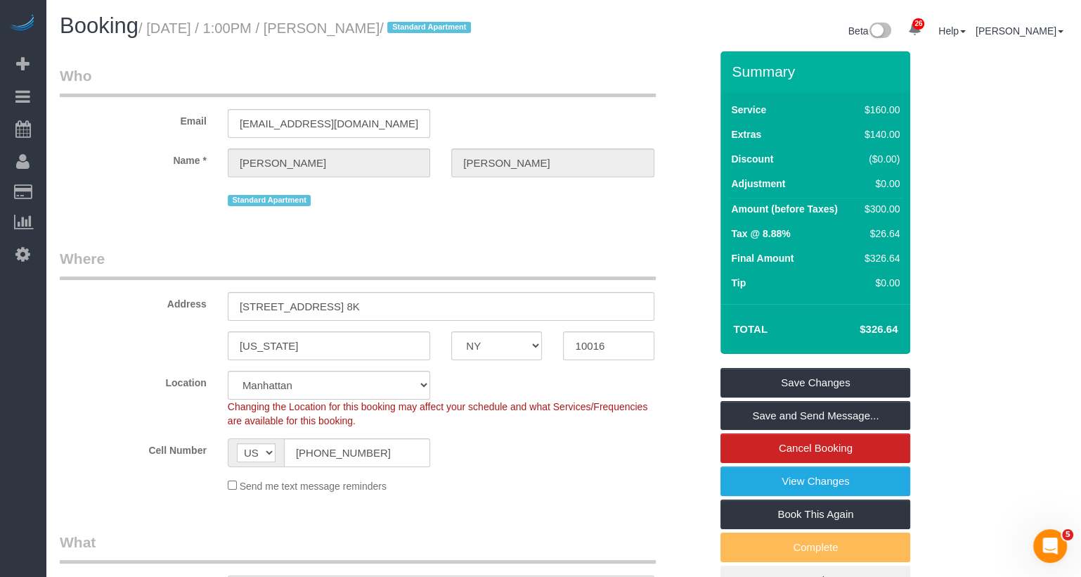
drag, startPoint x: 467, startPoint y: 27, endPoint x: 359, endPoint y: 28, distance: 107.6
click at [359, 28] on small "/ September 26, 2025 / 1:00PM / Amanda Carson / Standard Apartment" at bounding box center [307, 27] width 337 height 15
copy small "[PERSON_NAME]"
click at [769, 496] on link "View Changes" at bounding box center [816, 481] width 190 height 30
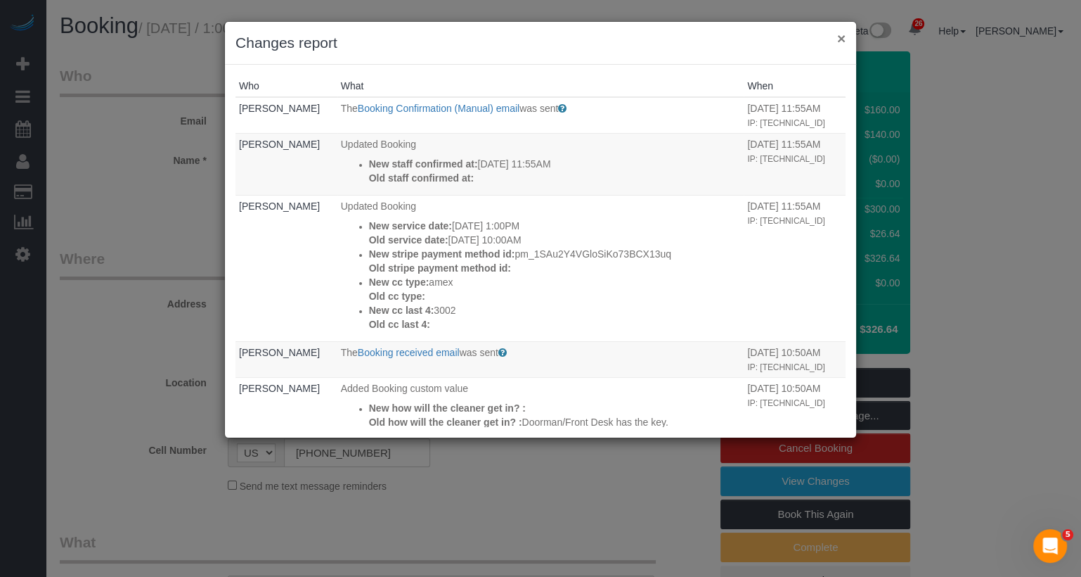
click at [843, 39] on button "×" at bounding box center [841, 38] width 8 height 15
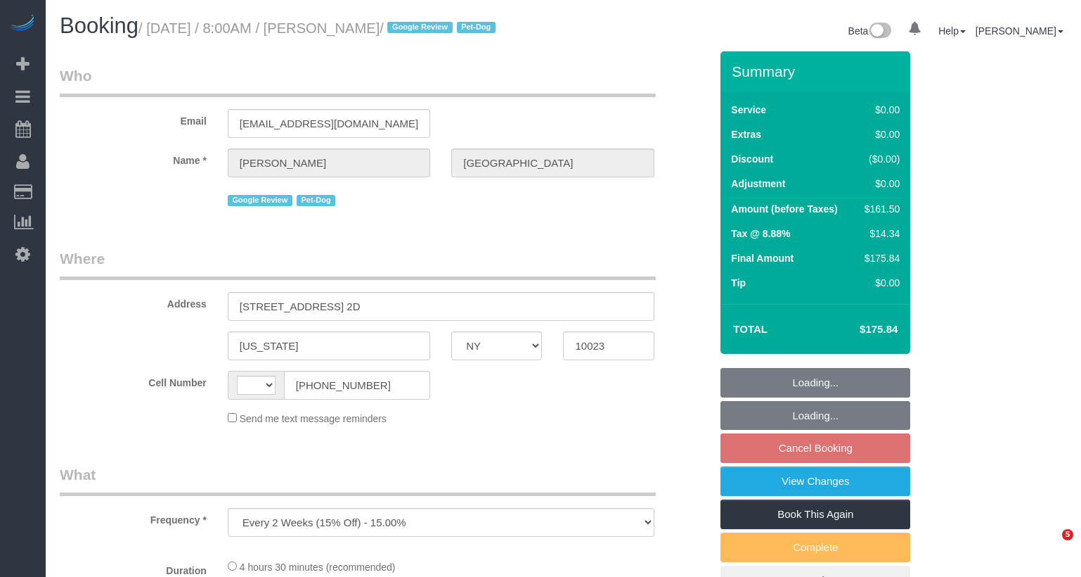
select select "NY"
select select "spot1"
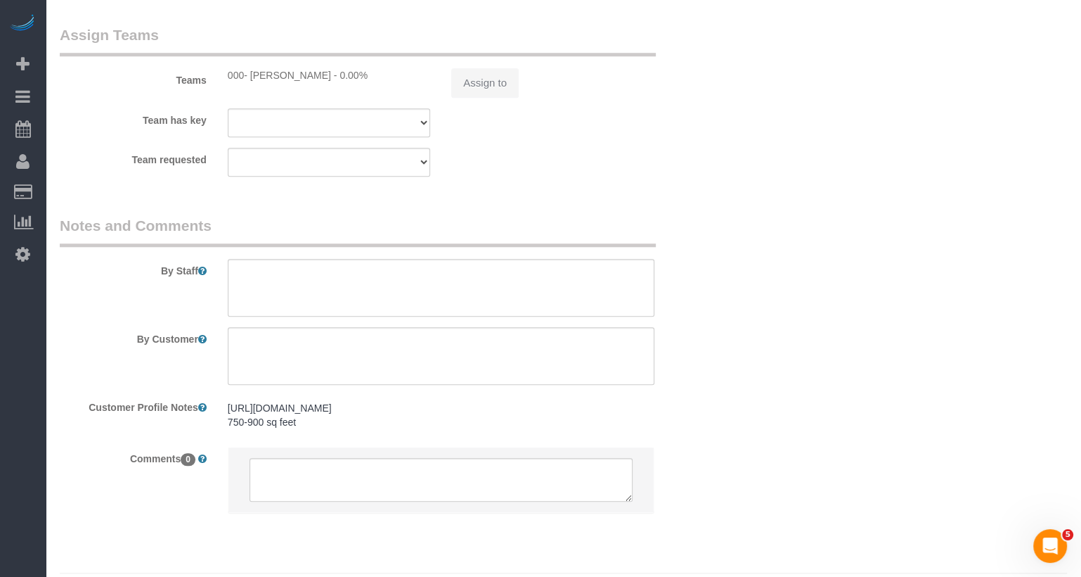
select select "object:583"
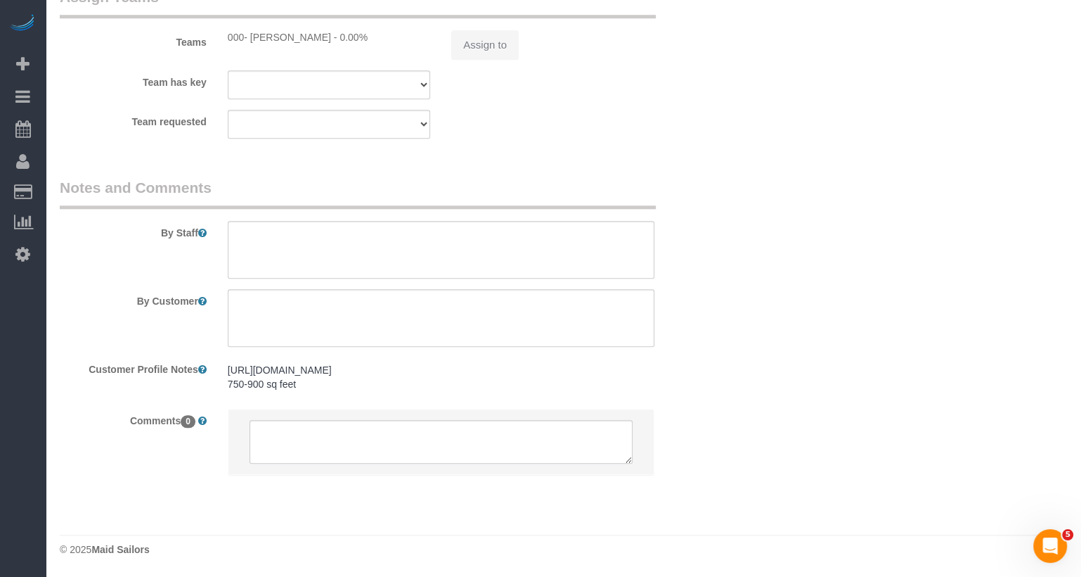
select select "2"
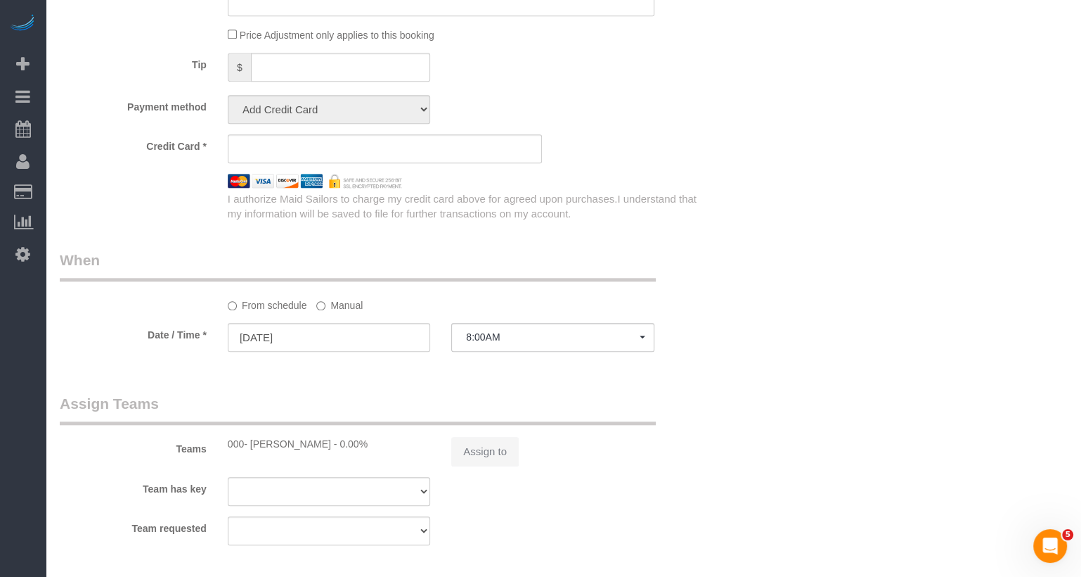
select select "string:stripe-pm_1RiLeT4VGloSiKo7HeIsBs5v"
select select "number:57"
select select "number:75"
select select "number:13"
select select "number:5"
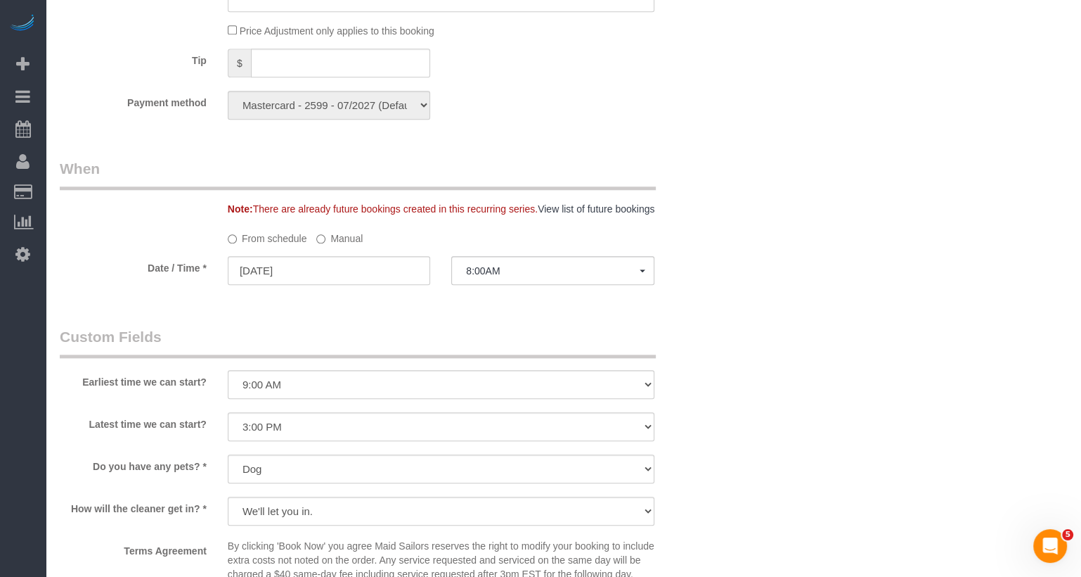
select select "string:[GEOGRAPHIC_DATA]"
select select "spot58"
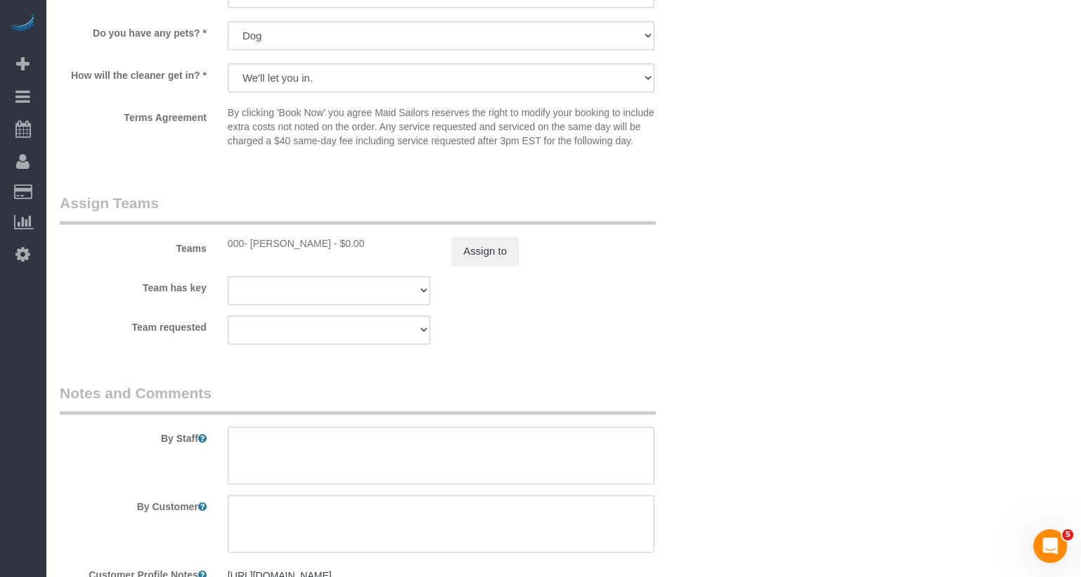
scroll to position [1714, 0]
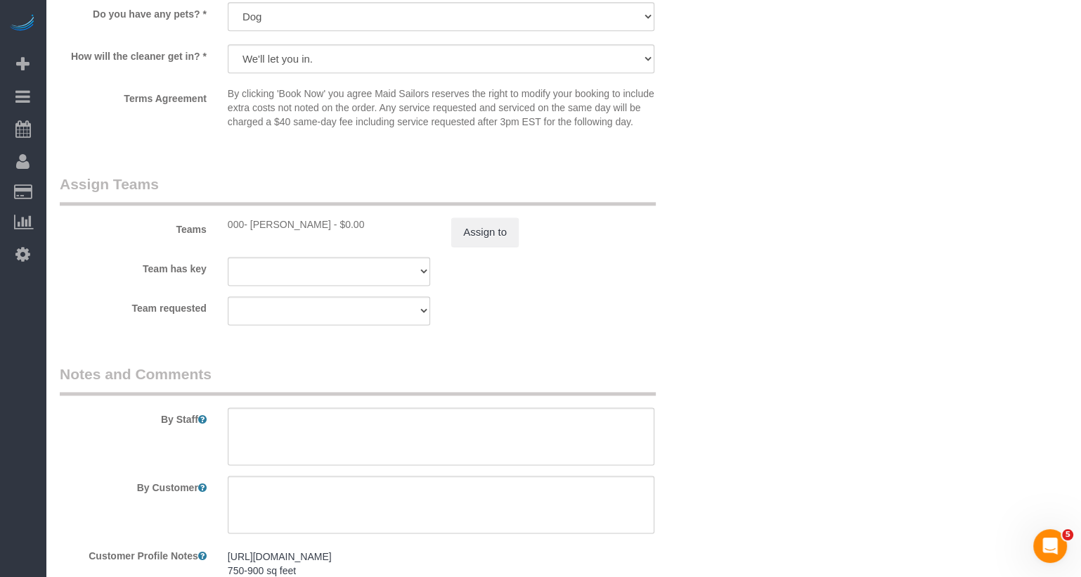
select select "2"
click at [498, 247] on button "Assign to" at bounding box center [485, 232] width 68 height 30
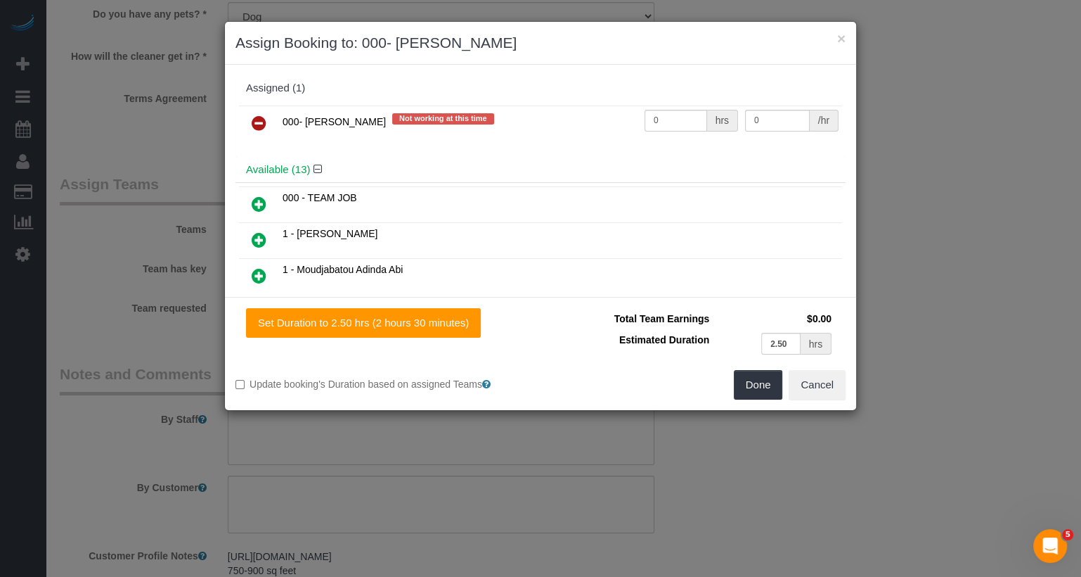
click at [259, 111] on link at bounding box center [259, 124] width 33 height 28
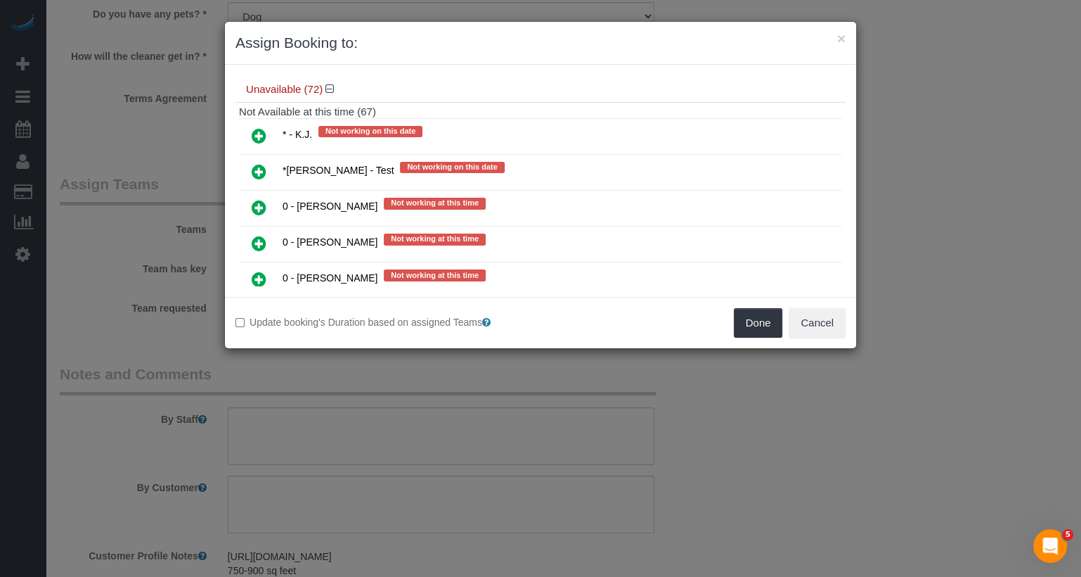
scroll to position [572, 0]
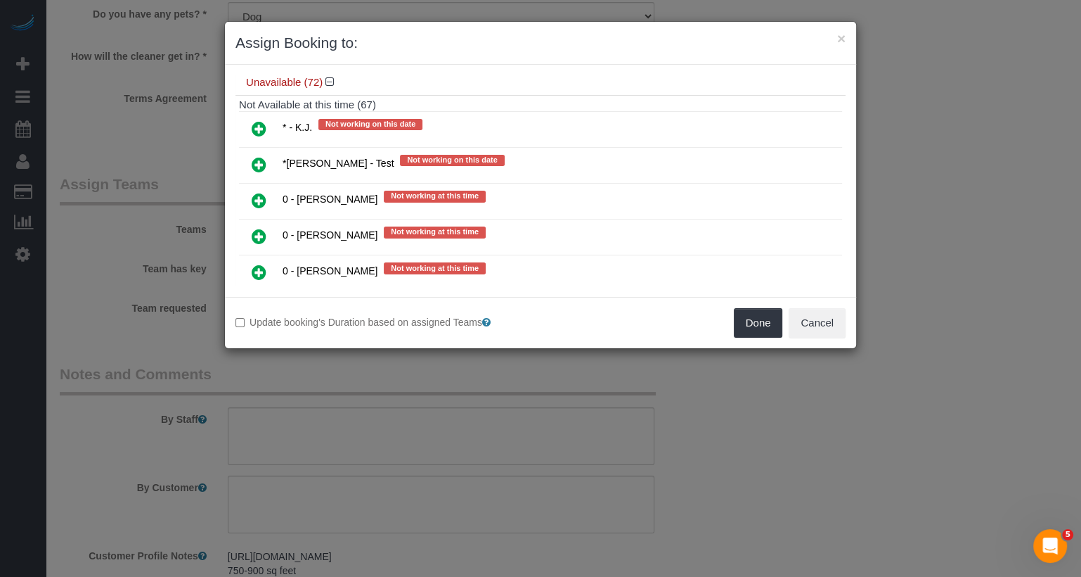
click at [260, 228] on icon at bounding box center [259, 236] width 15 height 17
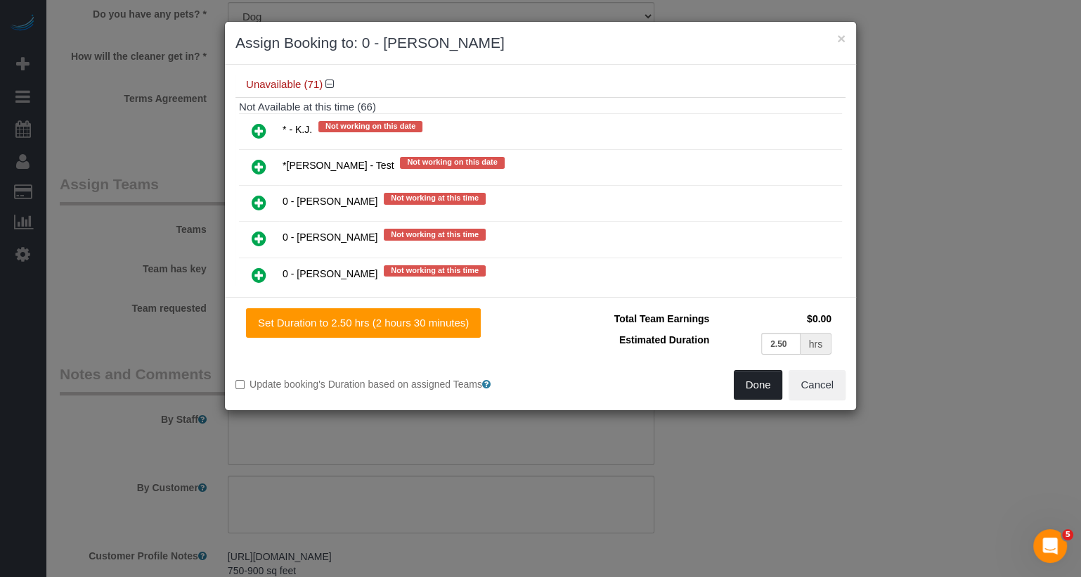
click at [755, 384] on button "Done" at bounding box center [758, 385] width 49 height 30
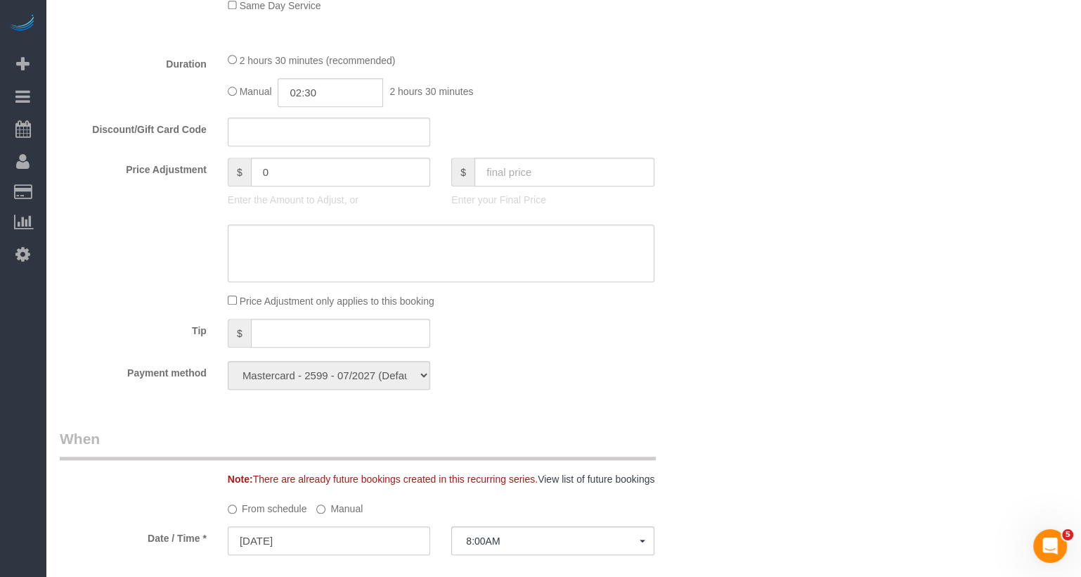
scroll to position [0, 0]
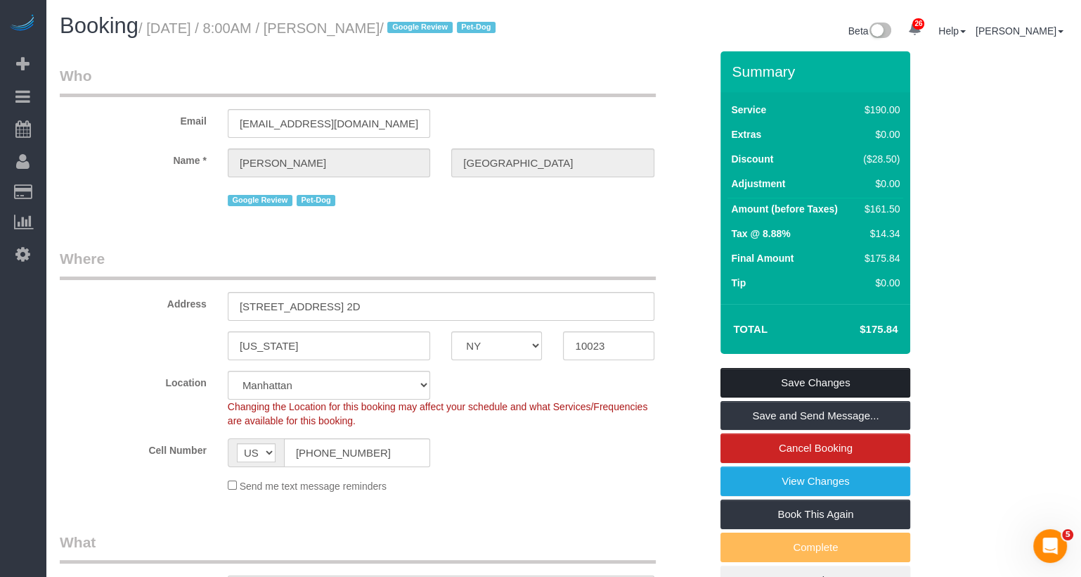
click at [823, 397] on link "Save Changes" at bounding box center [816, 383] width 190 height 30
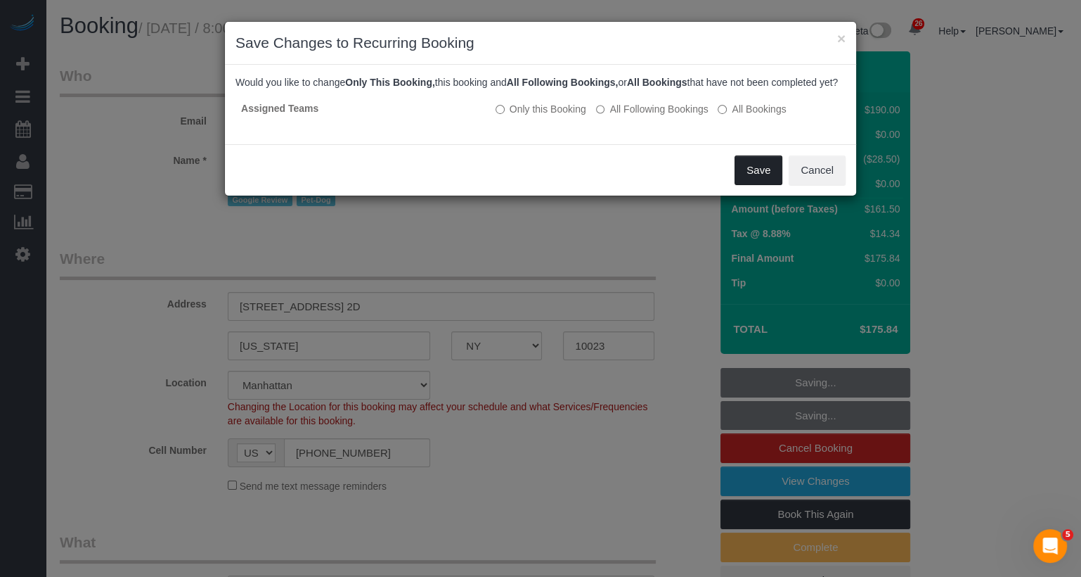
click at [763, 185] on button "Save" at bounding box center [759, 170] width 48 height 30
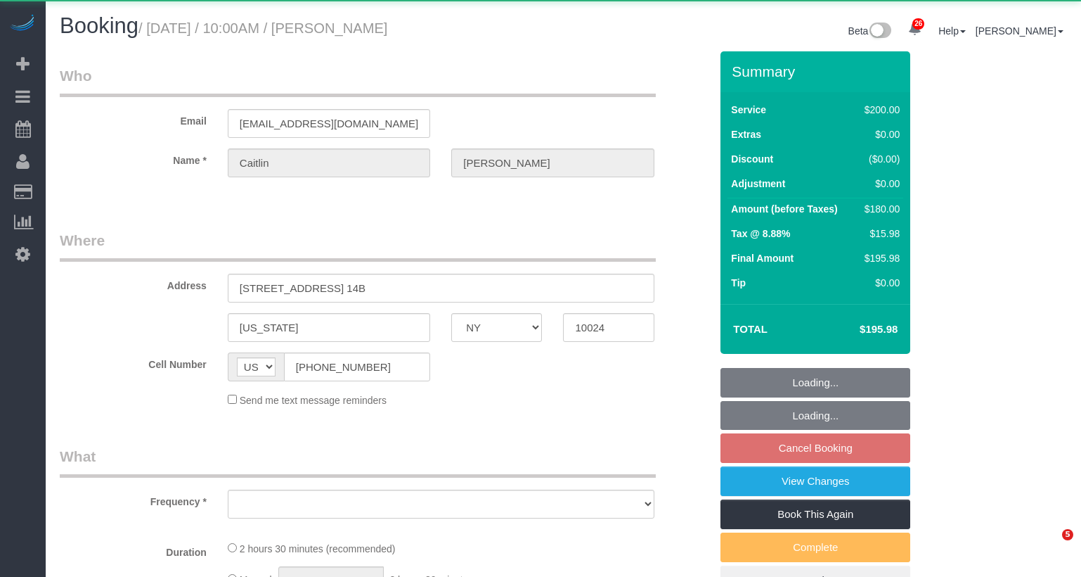
select select "NY"
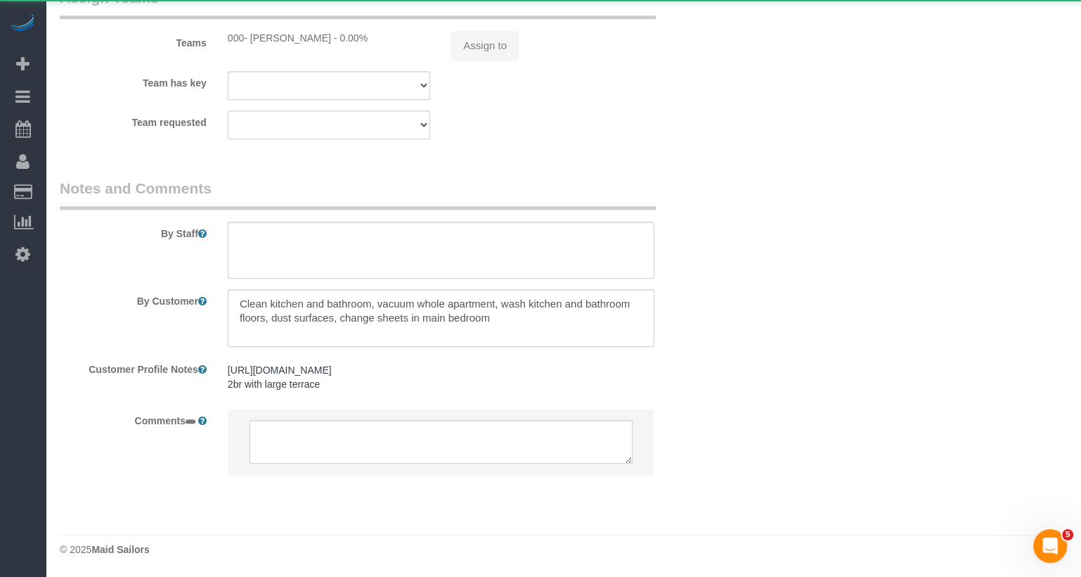
select select "object:806"
select select "150"
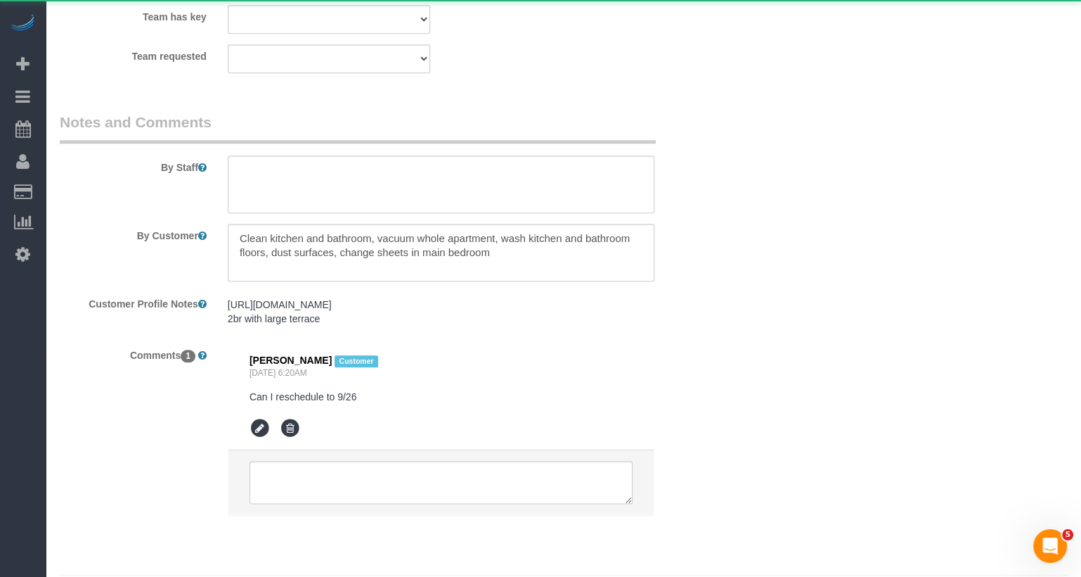
select select "spot3"
select select "number:58"
select select "number:75"
select select "number:15"
select select "number:5"
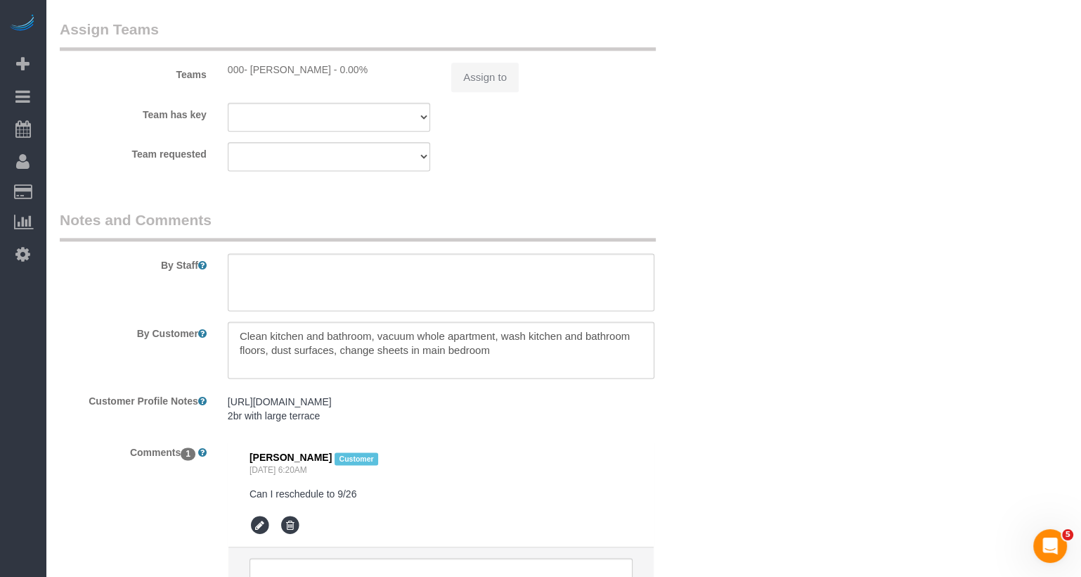
select select "object:1069"
select select "string:stripe-pm_1RGsso4VGloSiKo7yoovUInS"
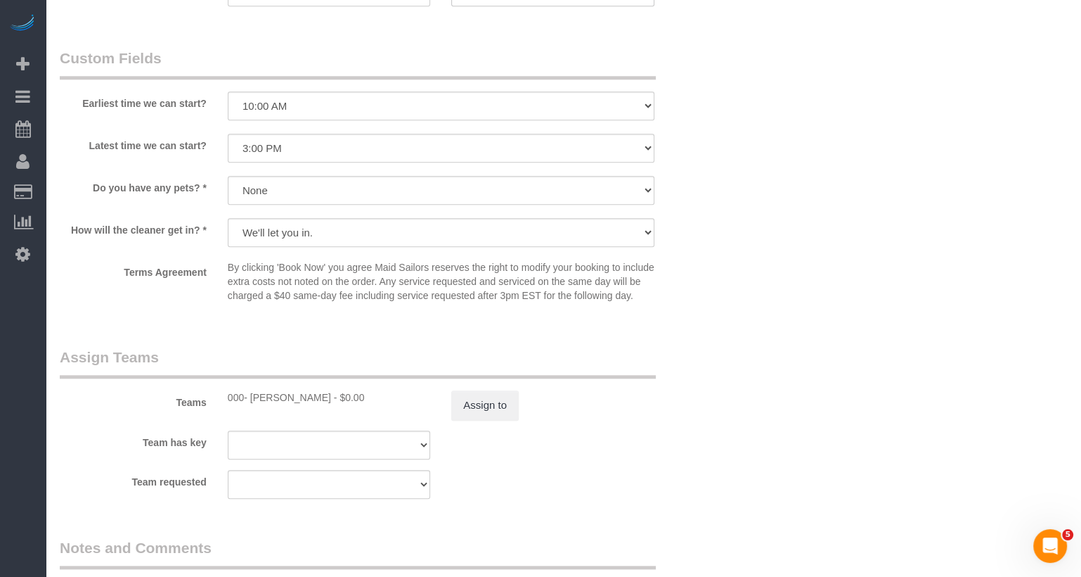
scroll to position [1242, 0]
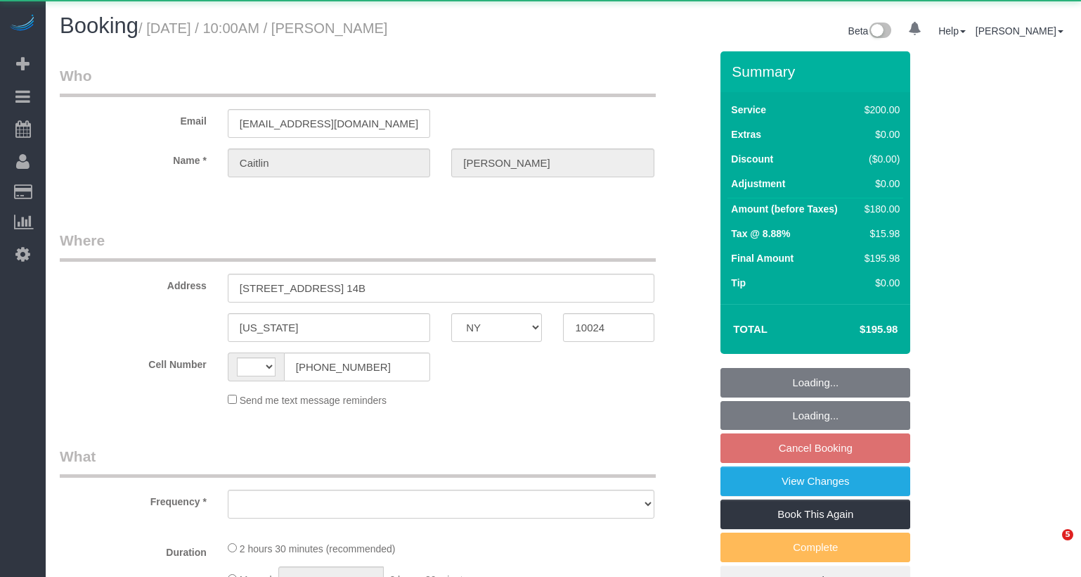
select select "NY"
select select "string:[GEOGRAPHIC_DATA]"
select select "number:58"
select select "number:75"
select select "number:15"
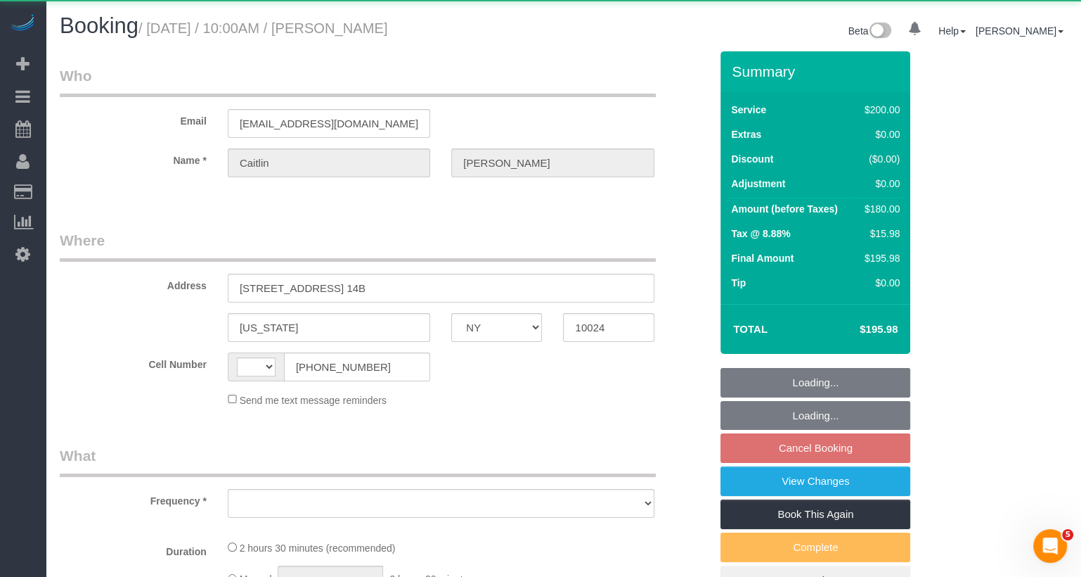
select select "number:5"
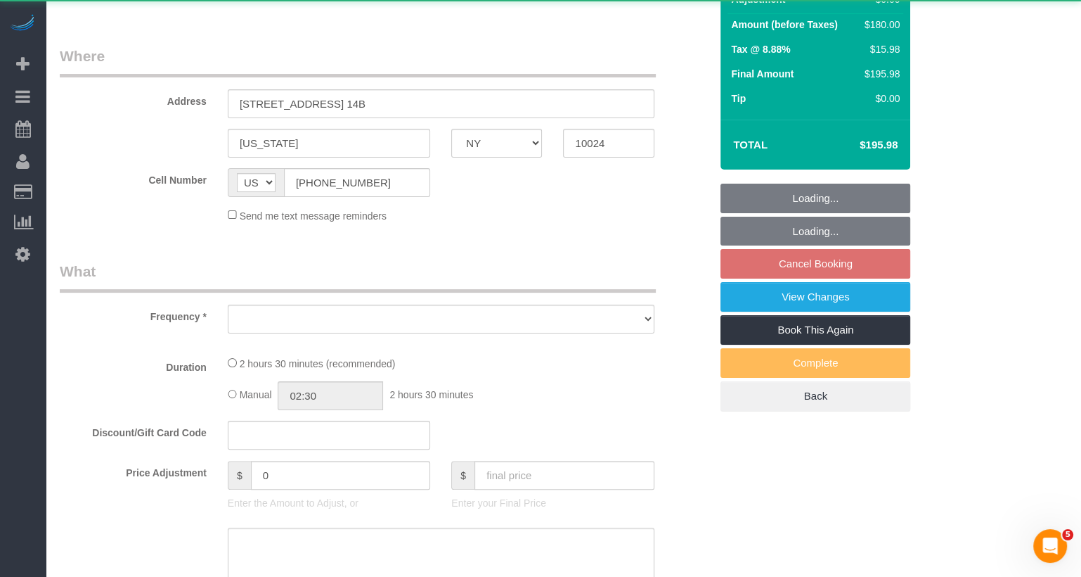
select select "object:974"
select select "150"
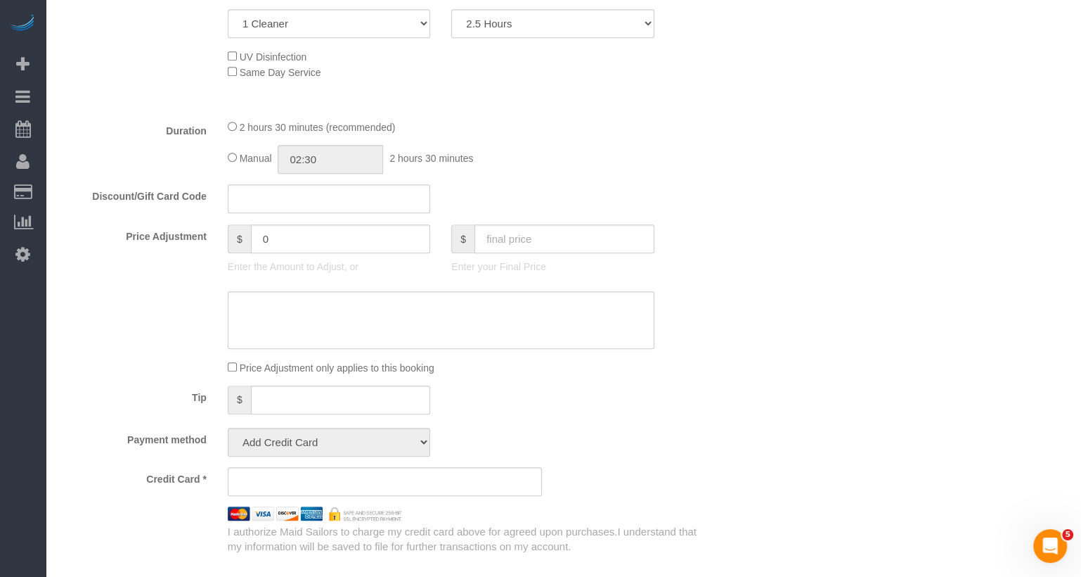
select select "object:1061"
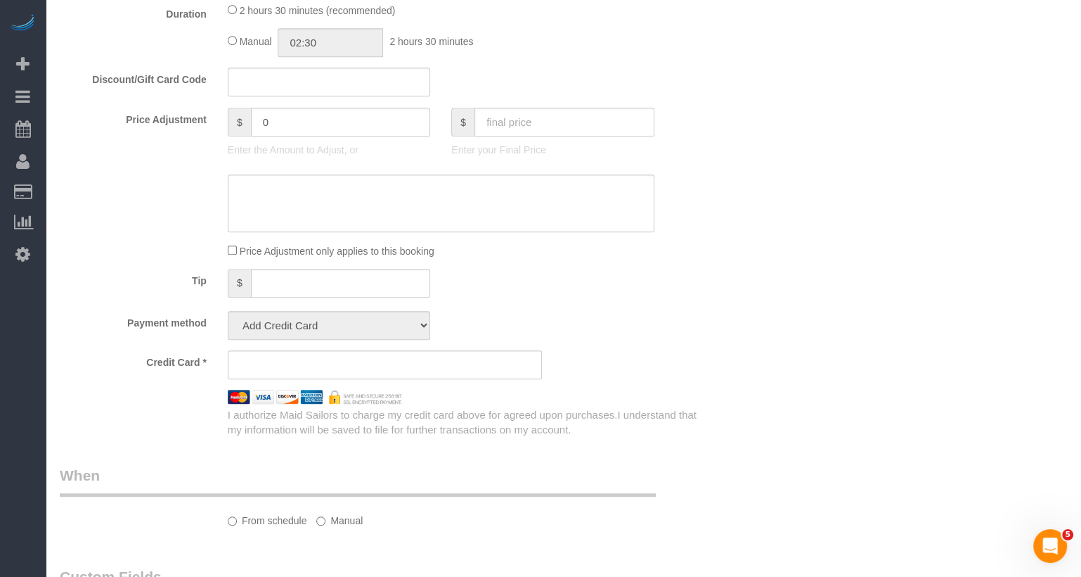
select select "string:stripe-pm_1RGsso4VGloSiKo7yoovUInS"
select select "spot3"
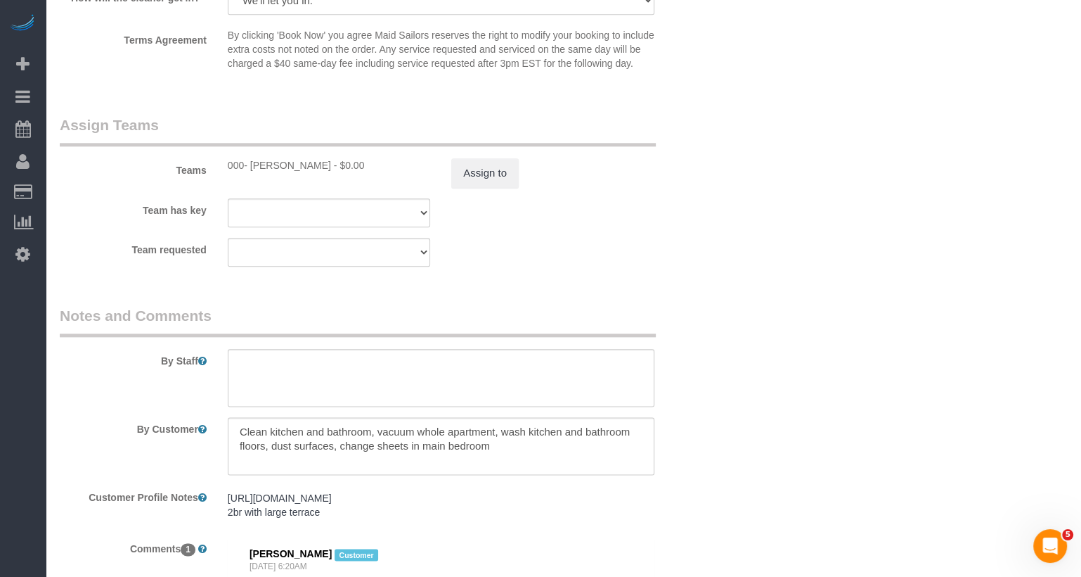
scroll to position [1470, 0]
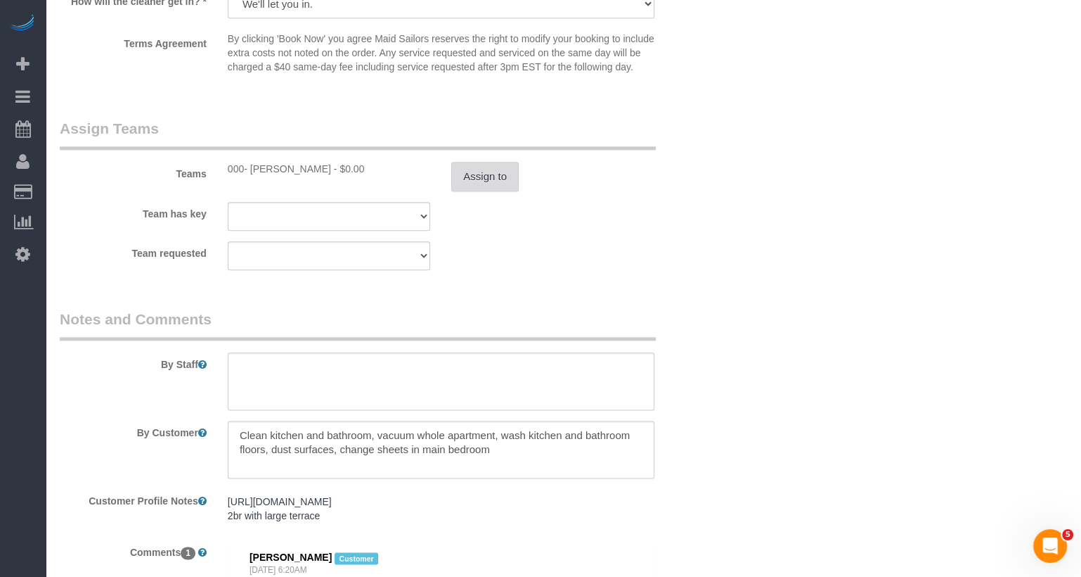
click at [489, 176] on button "Assign to" at bounding box center [485, 177] width 68 height 30
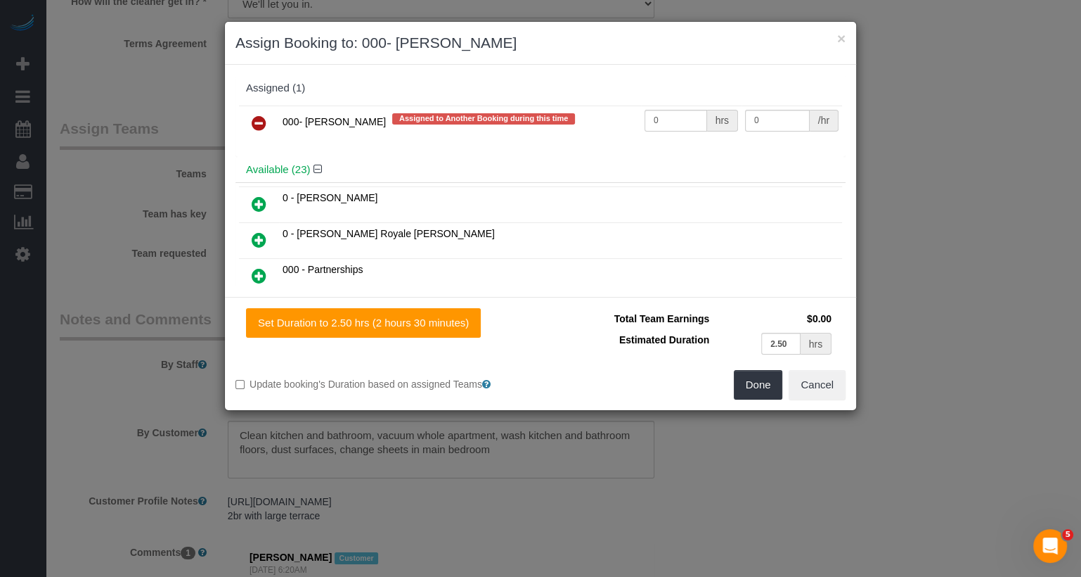
click at [258, 118] on icon at bounding box center [259, 123] width 15 height 17
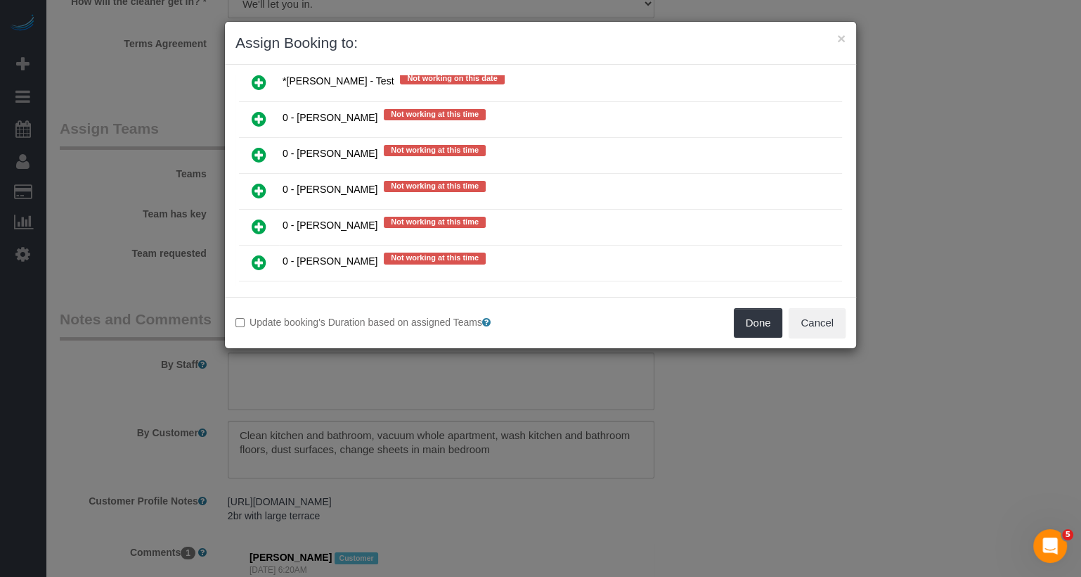
scroll to position [1020, 0]
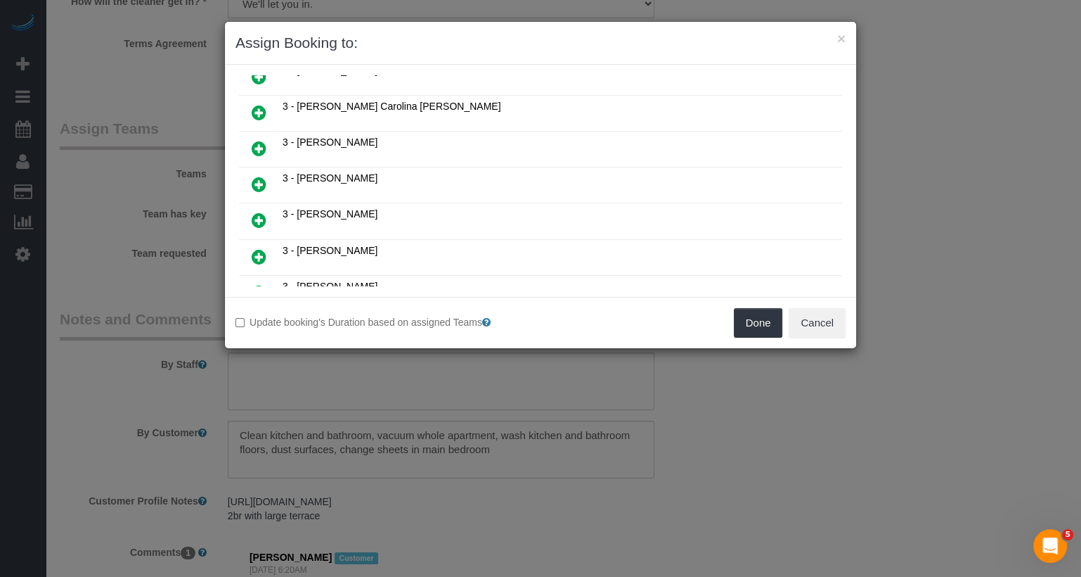
click at [262, 248] on icon at bounding box center [259, 256] width 15 height 17
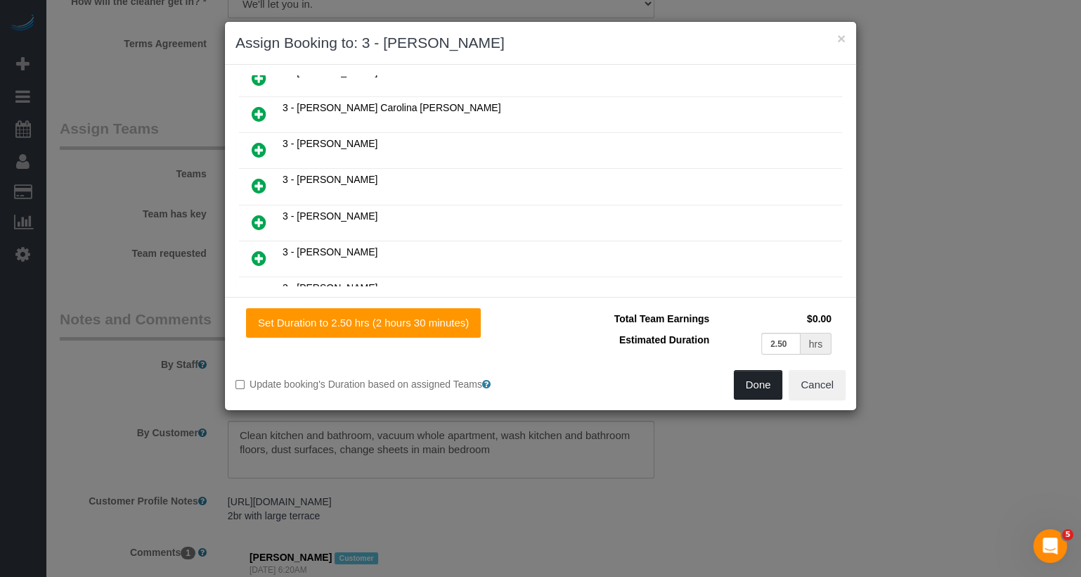
click at [770, 390] on button "Done" at bounding box center [758, 385] width 49 height 30
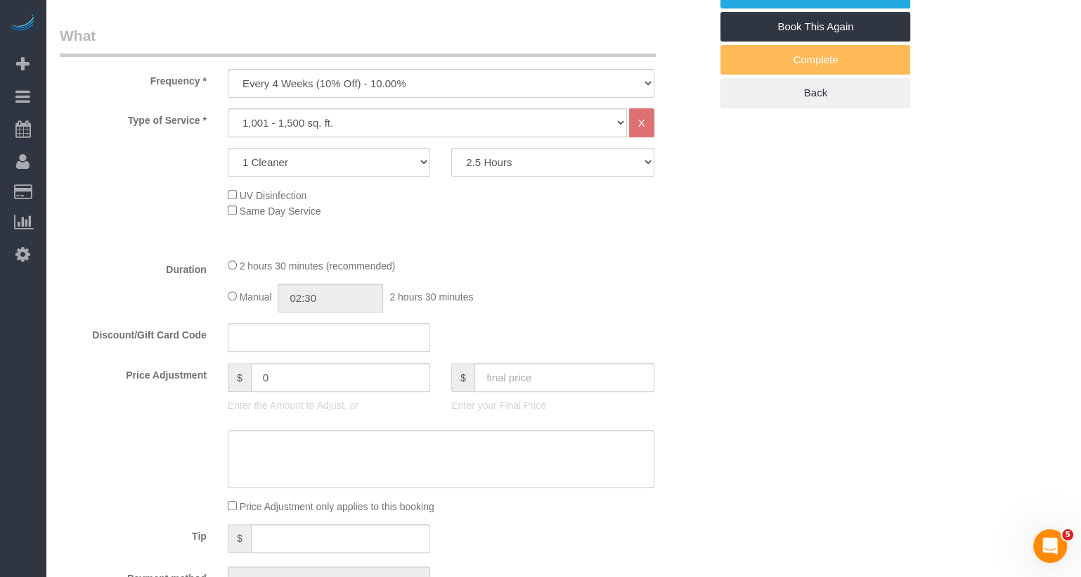
scroll to position [0, 0]
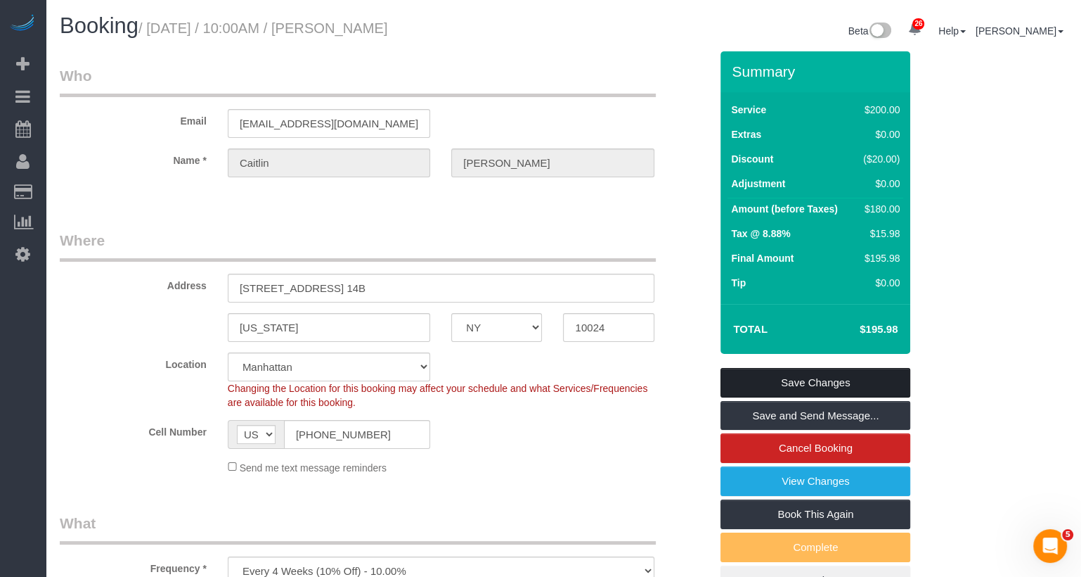
click at [810, 388] on link "Save Changes" at bounding box center [816, 383] width 190 height 30
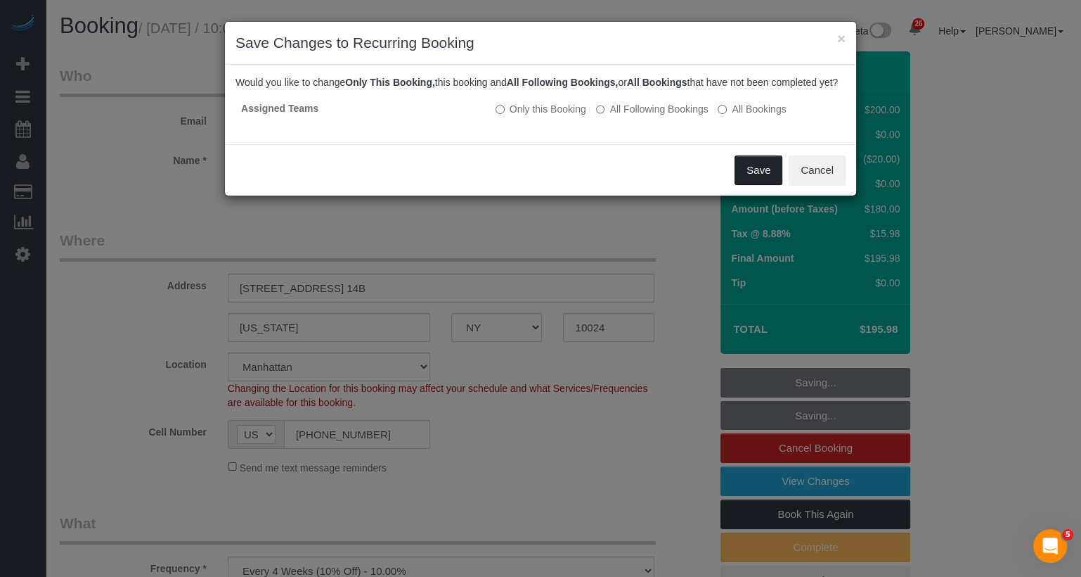
click at [753, 185] on button "Save" at bounding box center [759, 170] width 48 height 30
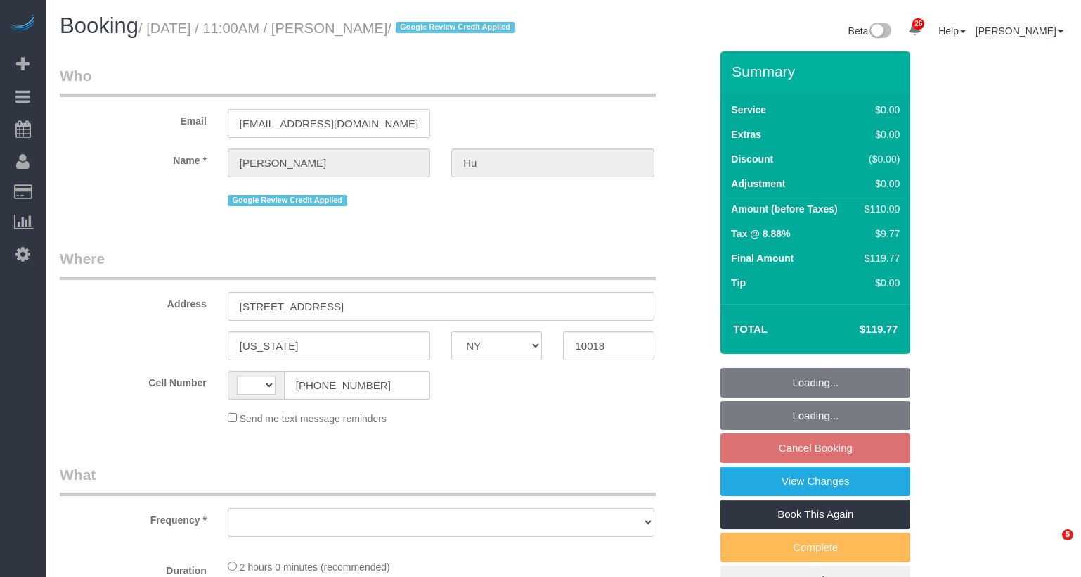
select select "NY"
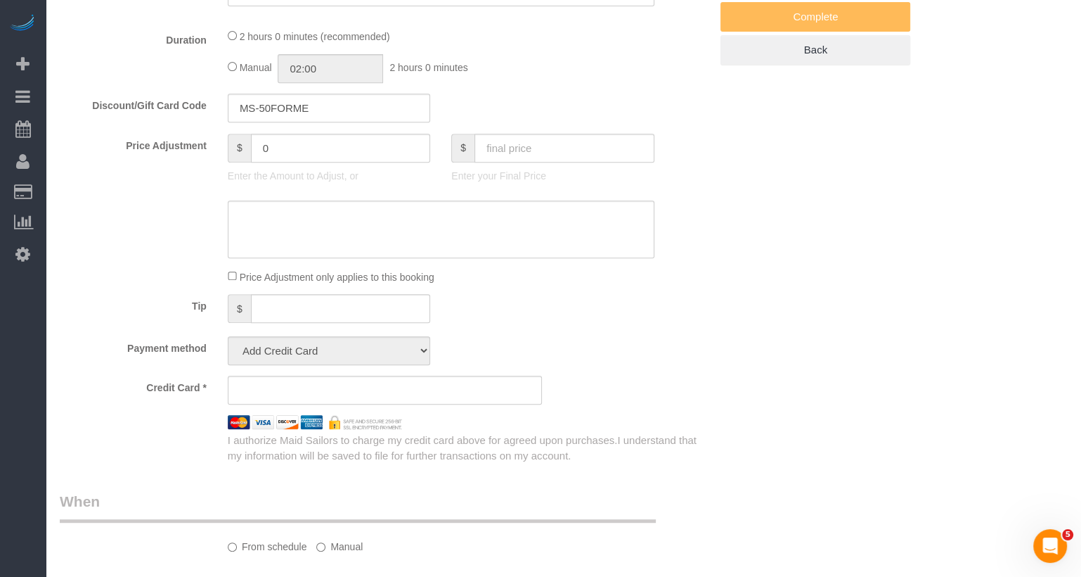
select select "string:[GEOGRAPHIC_DATA]"
select select "object:809"
select select "1"
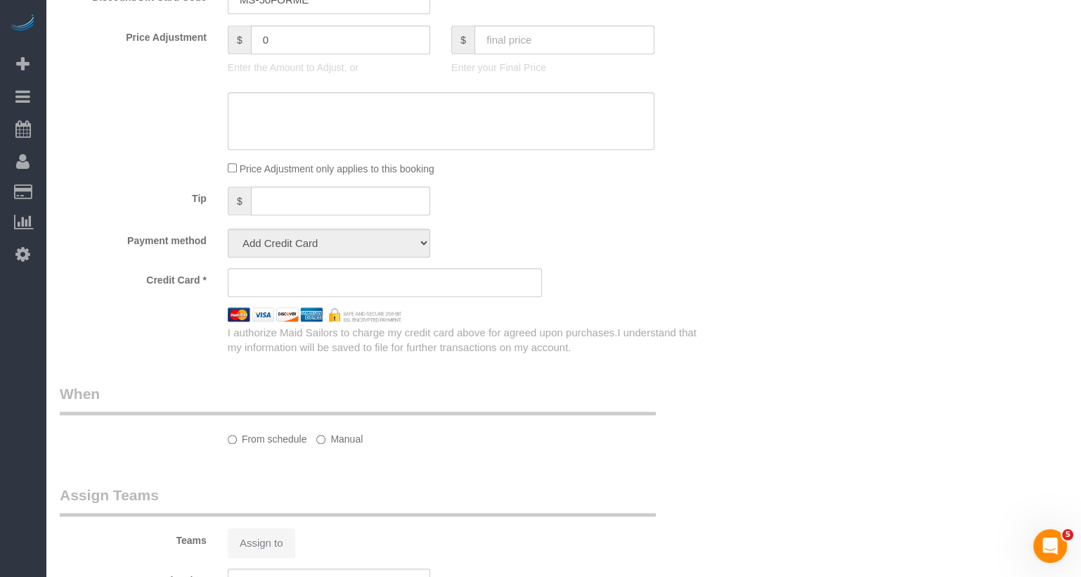
select select "string:stripe-pm_1RR3nA4VGloSiKo72dJa0uVc"
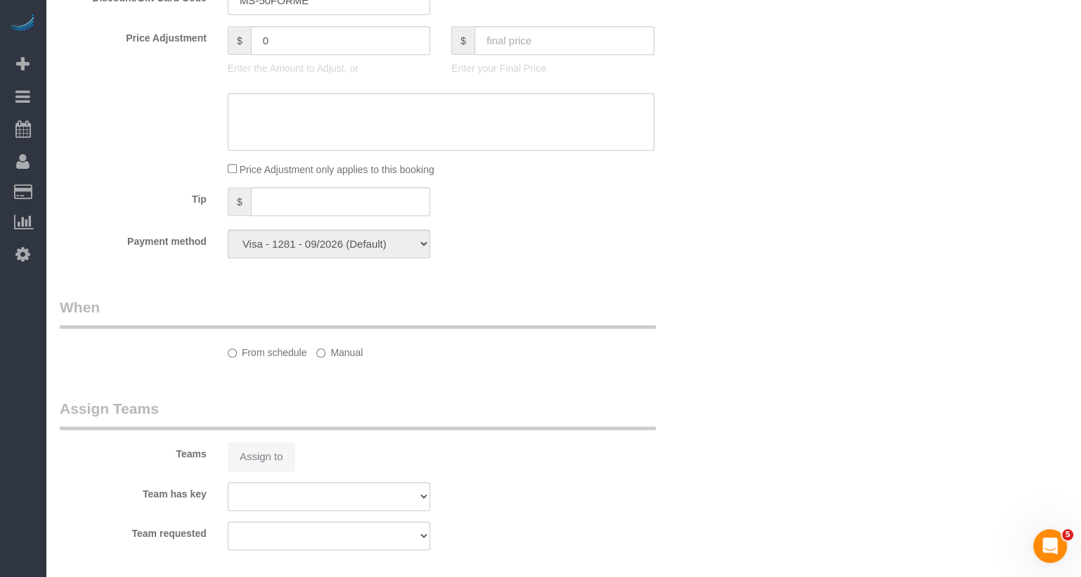
select select "object:918"
select select "spot4"
select select "number:89"
select select "number:90"
select select "number:15"
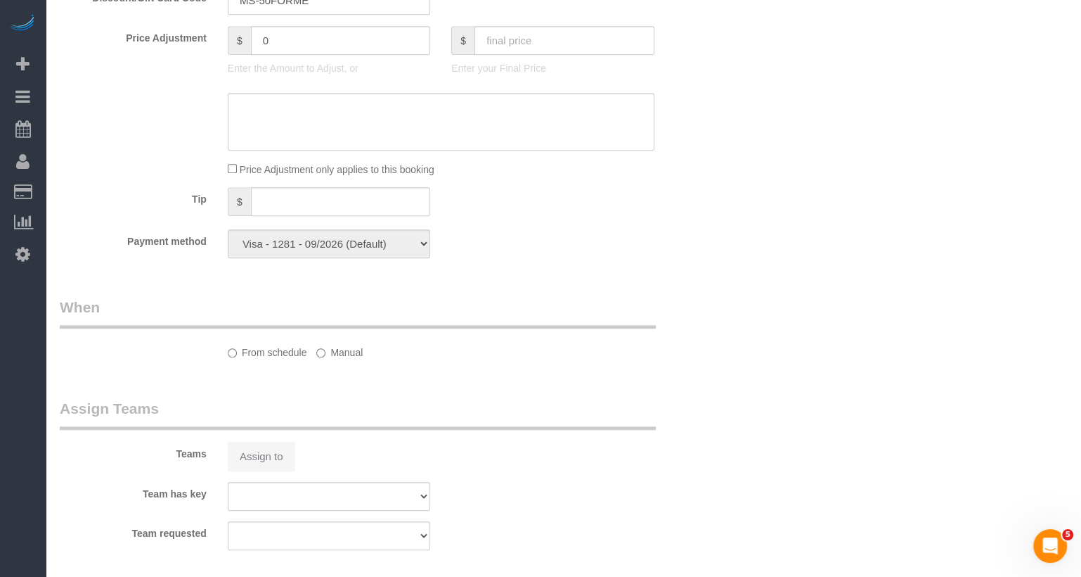
select select "number:5"
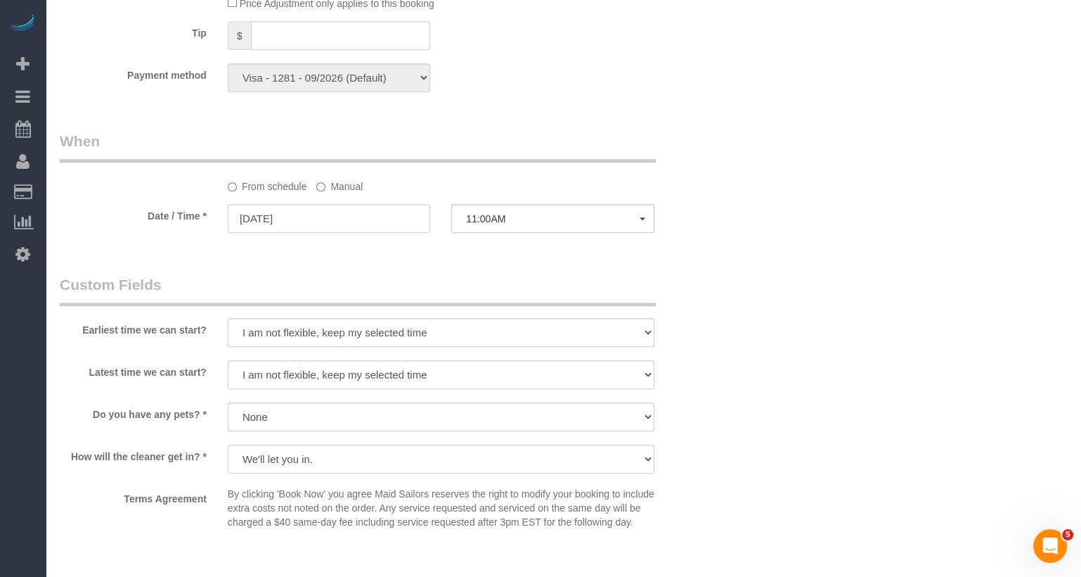
select select "1"
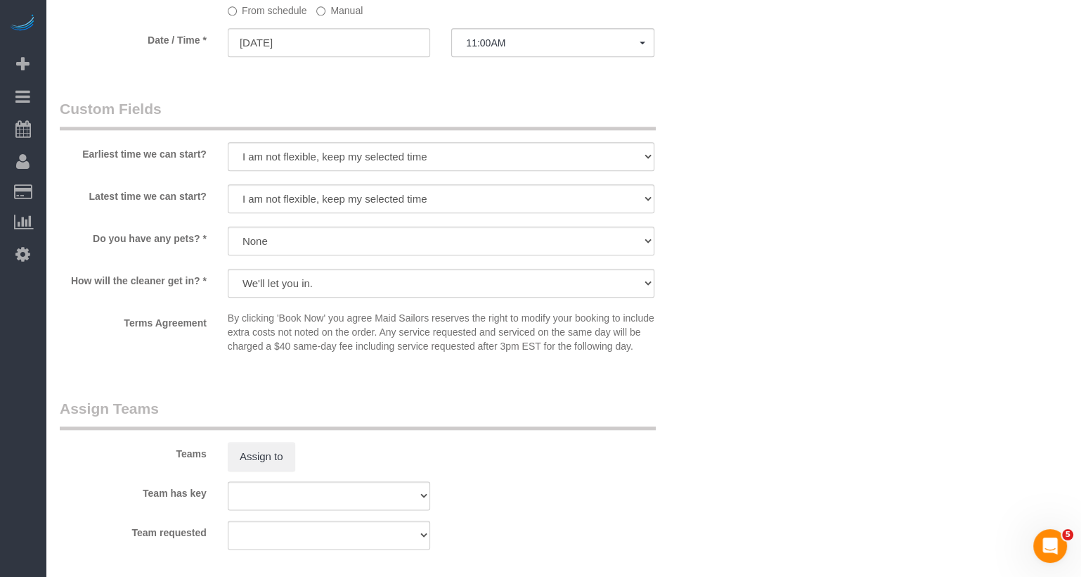
scroll to position [1489, 0]
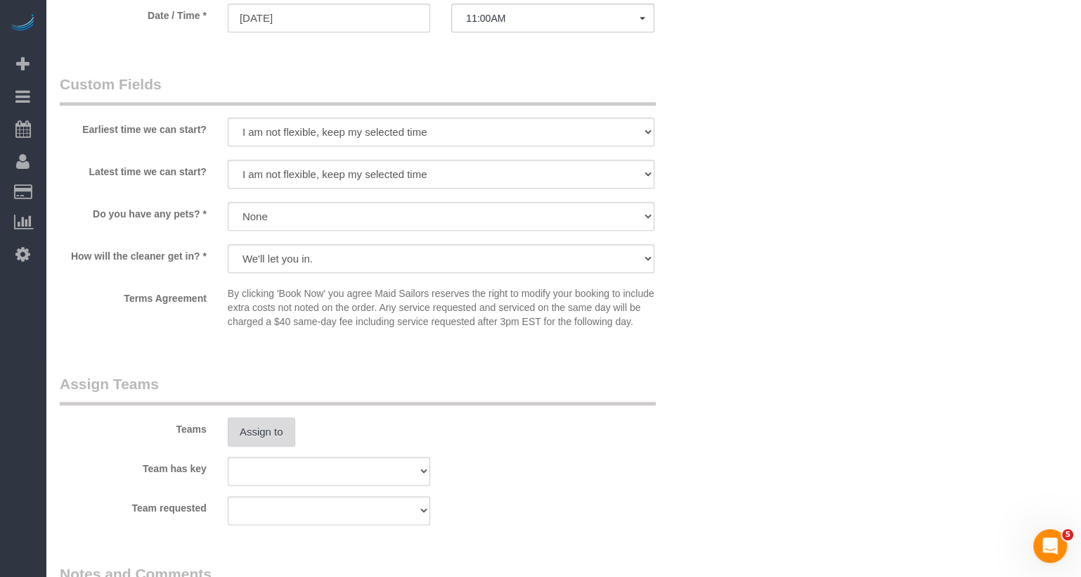
click at [285, 447] on button "Assign to" at bounding box center [262, 432] width 68 height 30
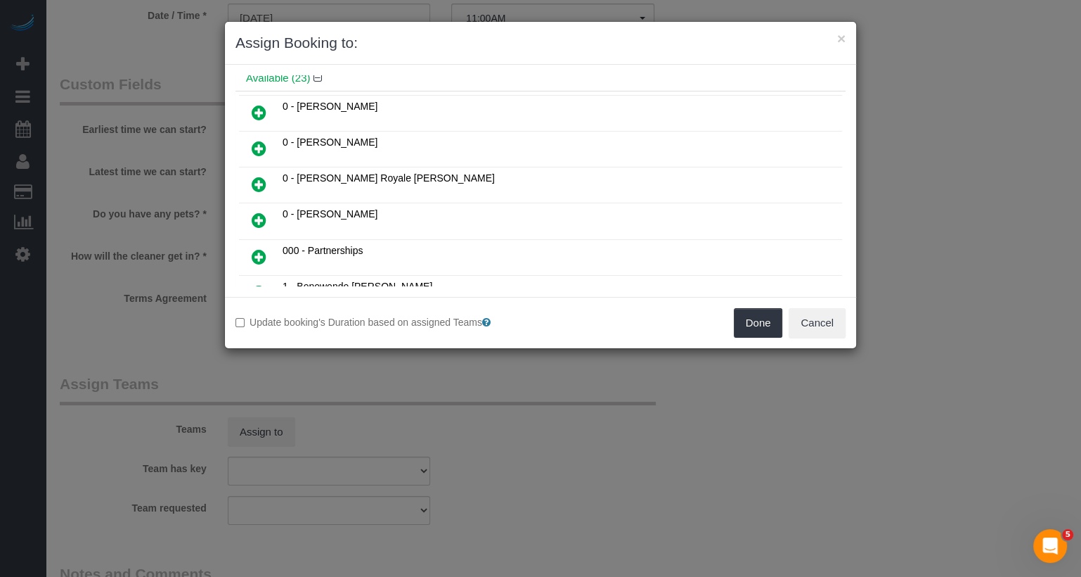
click at [257, 104] on icon at bounding box center [259, 112] width 15 height 17
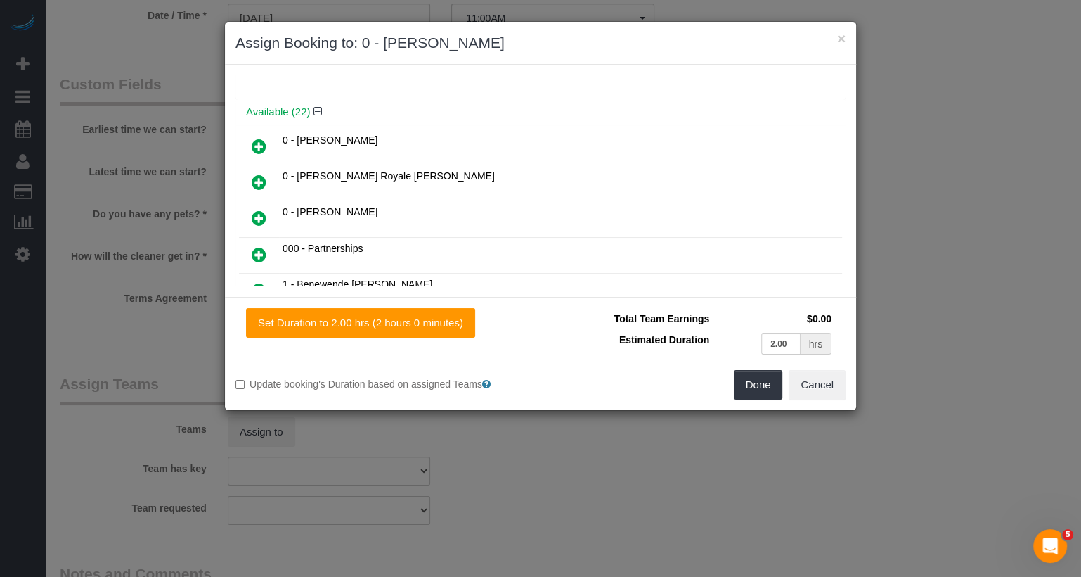
scroll to position [89, 0]
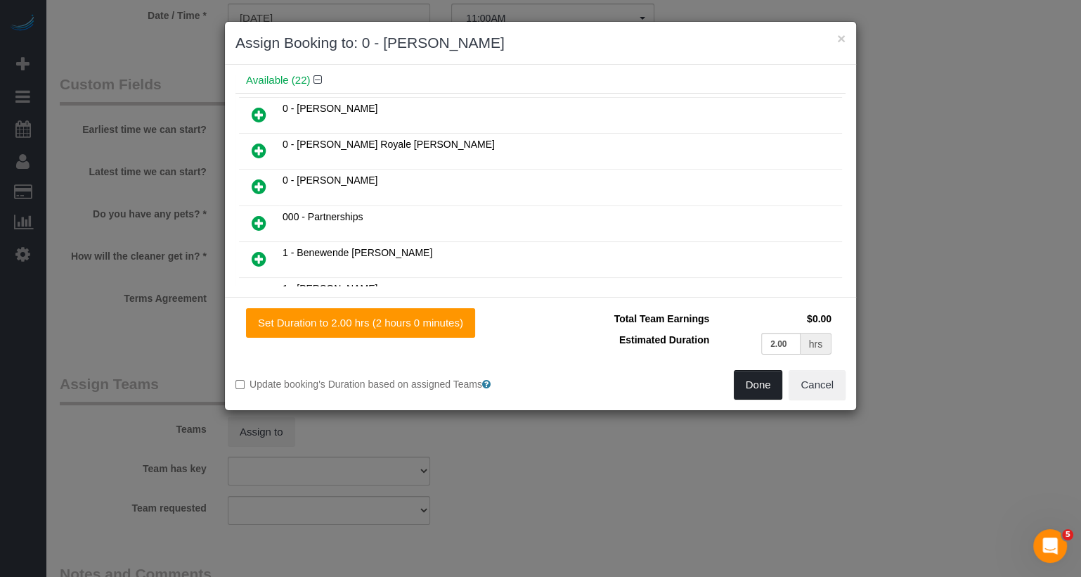
click at [771, 382] on button "Done" at bounding box center [758, 385] width 49 height 30
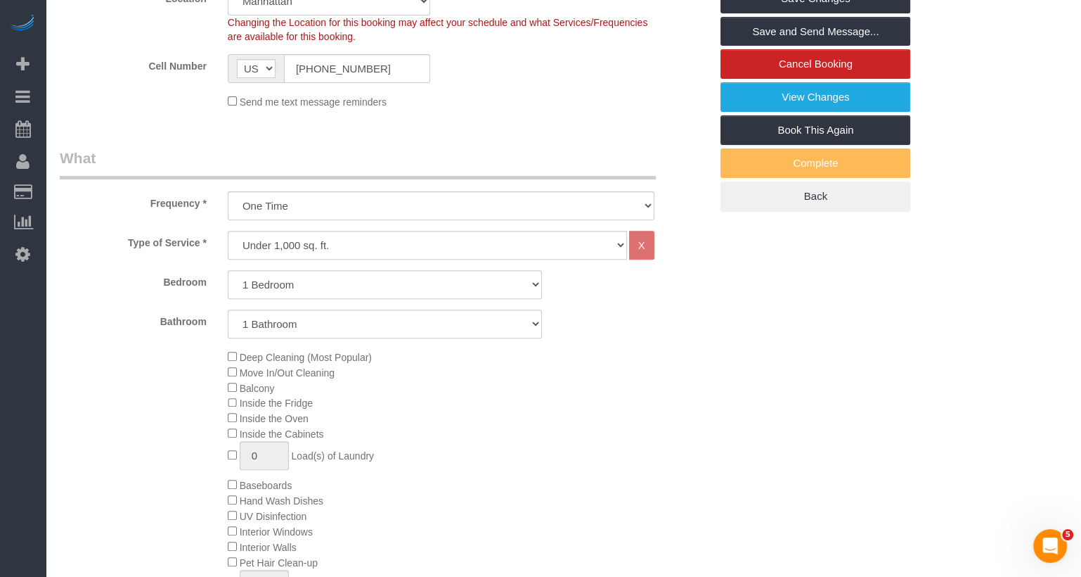
scroll to position [0, 0]
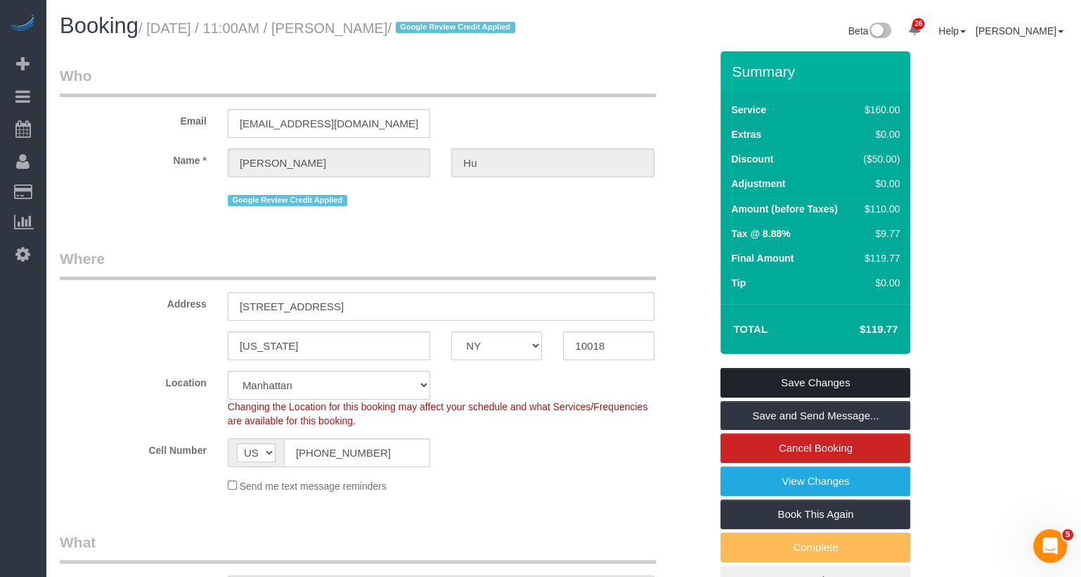
click at [795, 397] on link "Save Changes" at bounding box center [816, 383] width 190 height 30
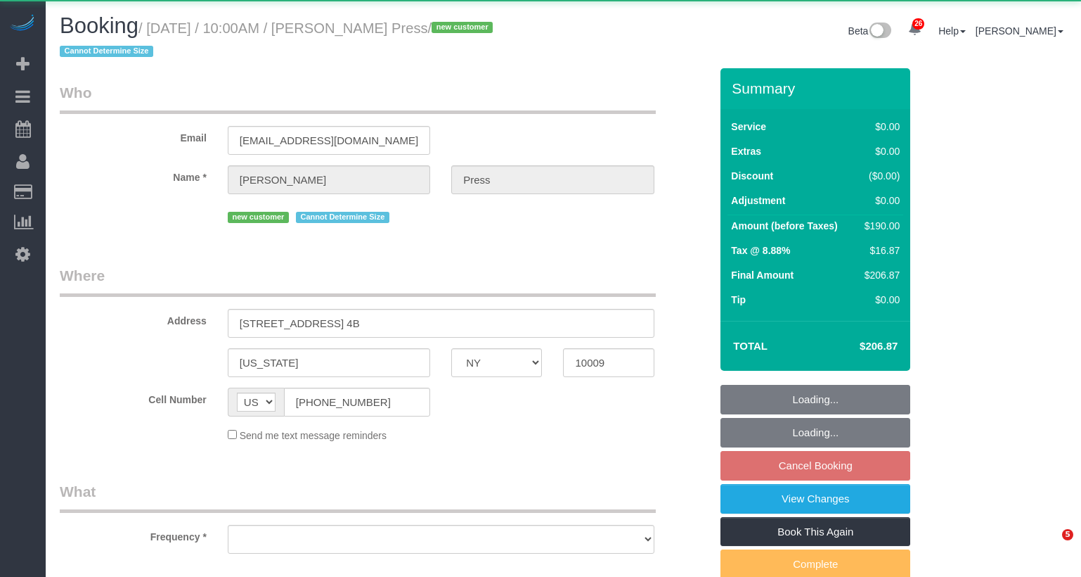
select select "NY"
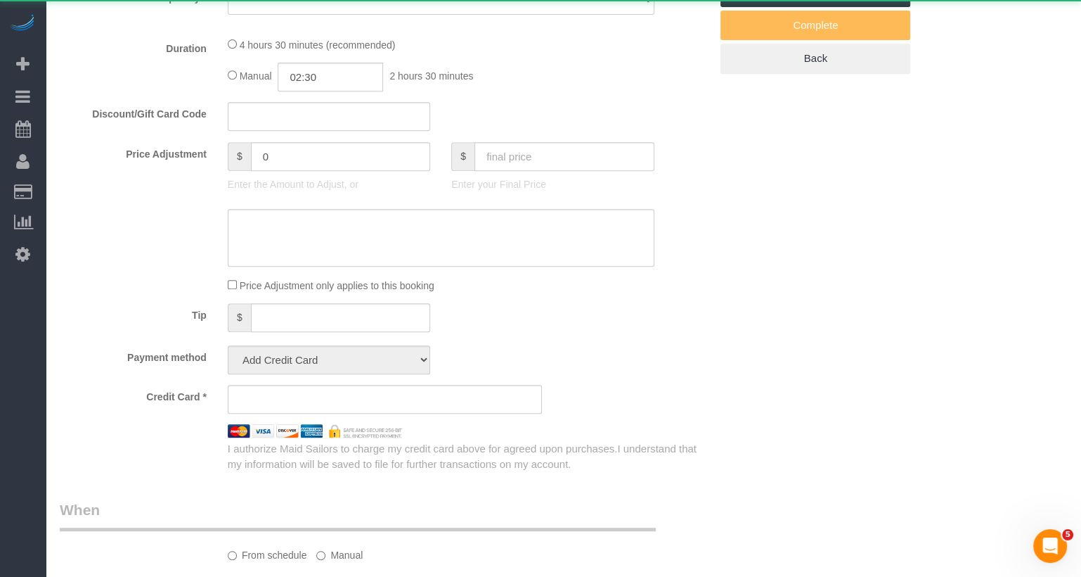
select select "object:819"
select select "string:stripe-pm_1S6YfM4VGloSiKo7PXEYptiZ"
select select "2"
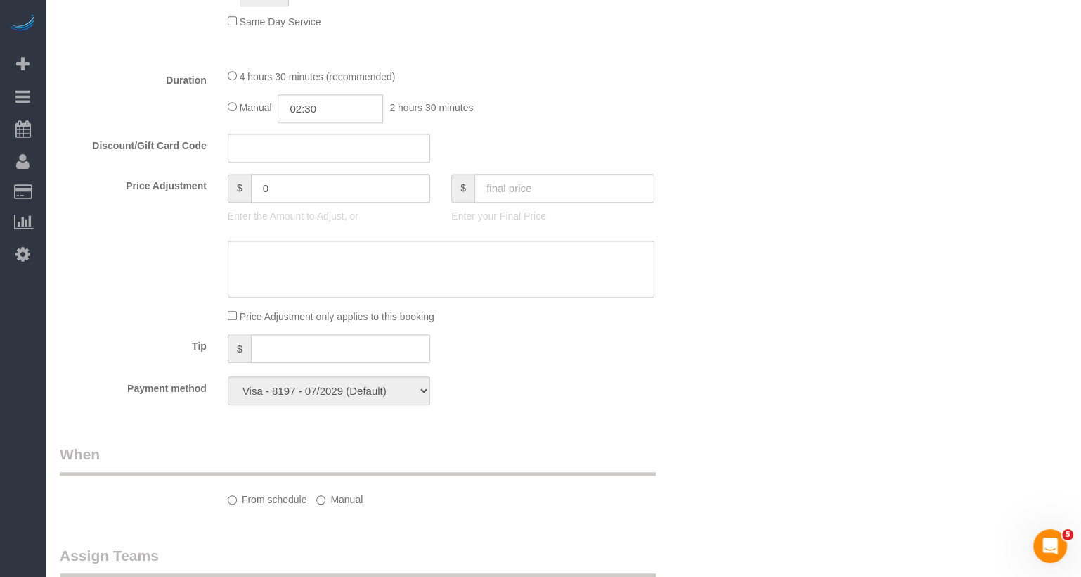
select select "object:964"
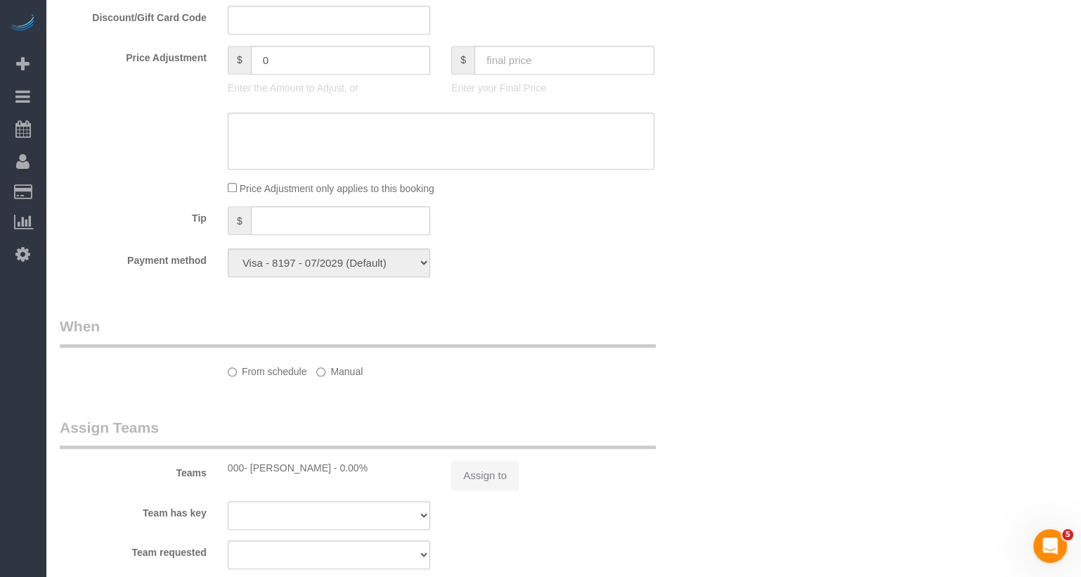
select select "spot3"
select select "number:58"
select select "number:75"
select select "number:15"
select select "number:5"
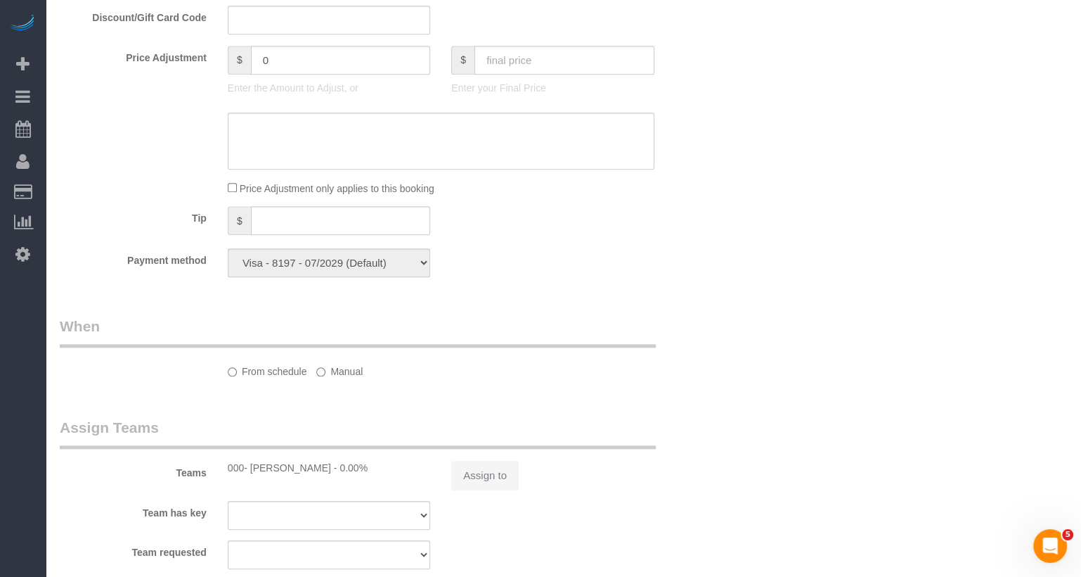
select select "2"
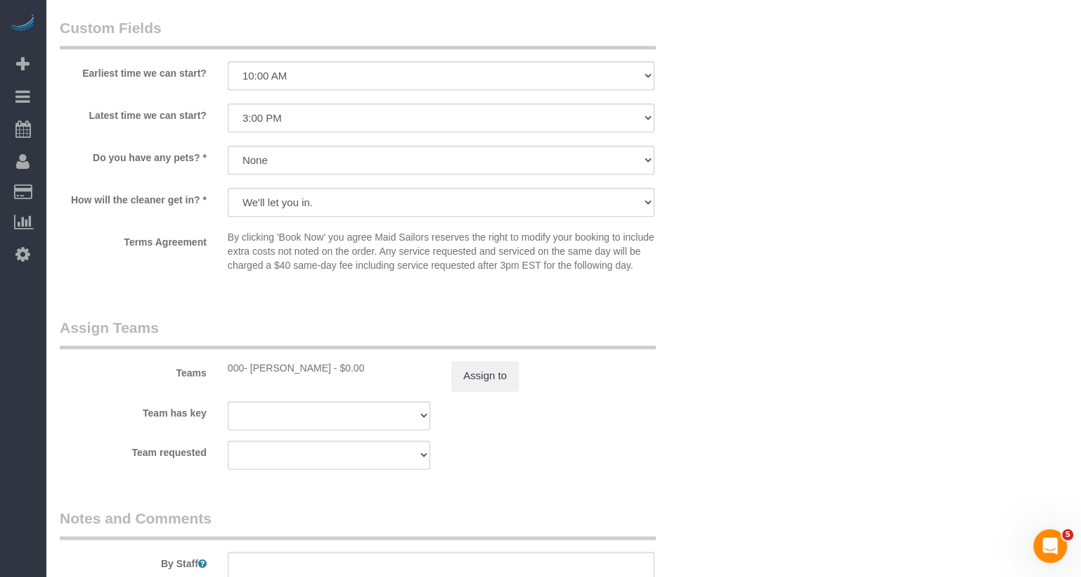
scroll to position [1626, 0]
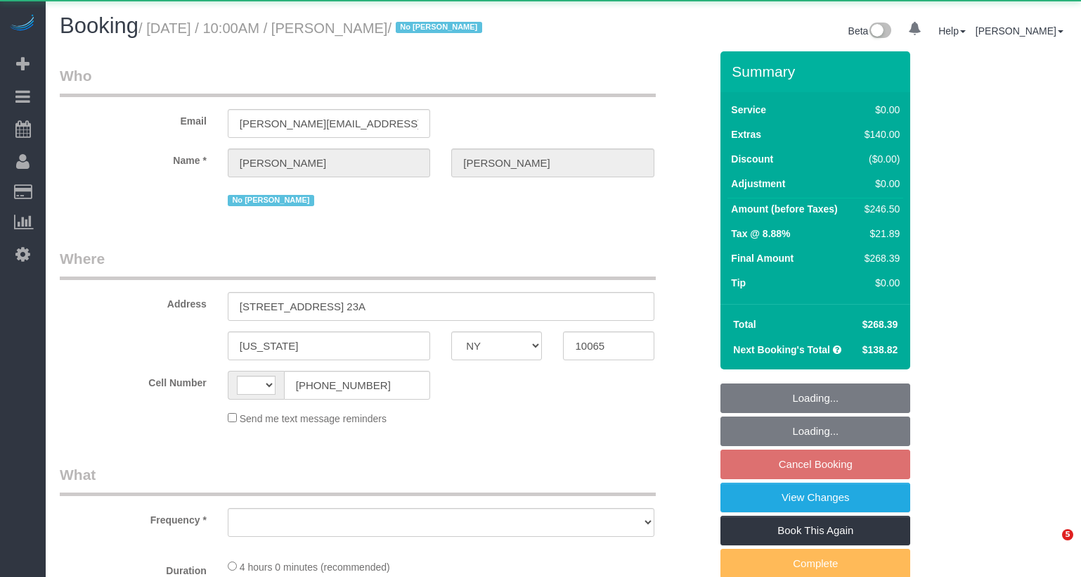
select select "NY"
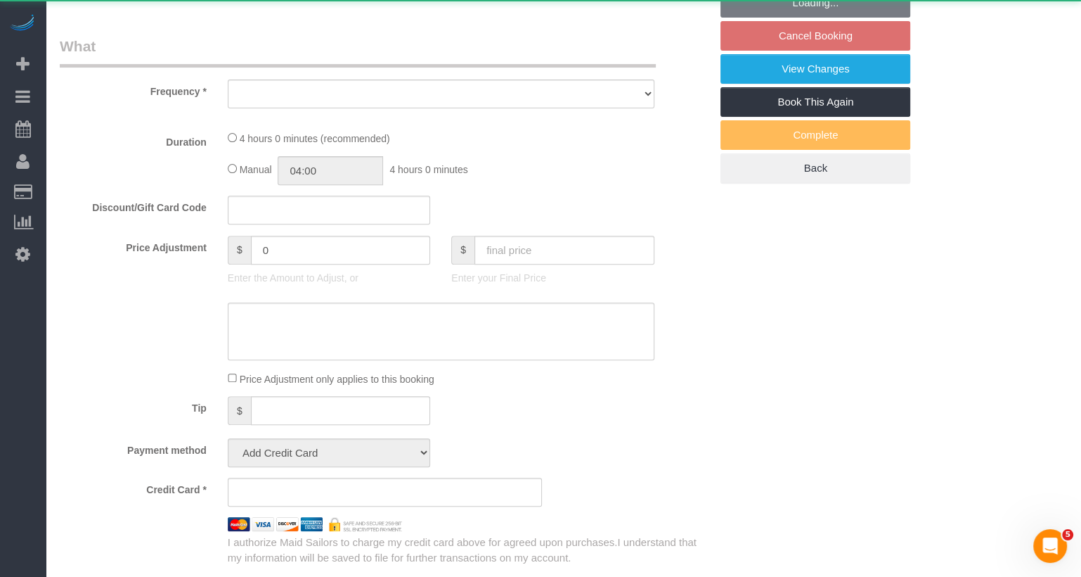
select select "string:[GEOGRAPHIC_DATA]"
select select "object:571"
select select "1"
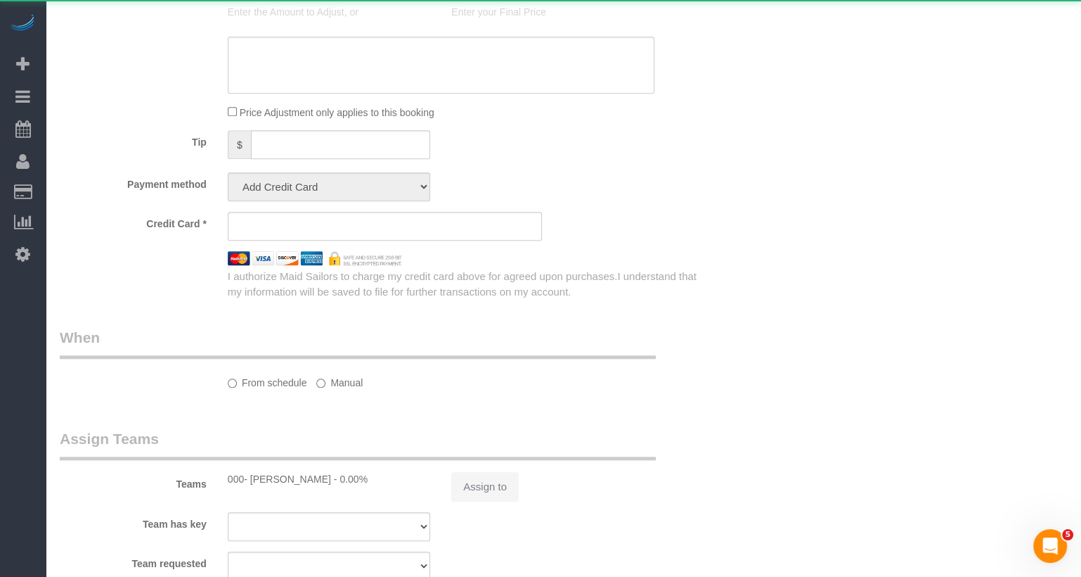
select select "object:1089"
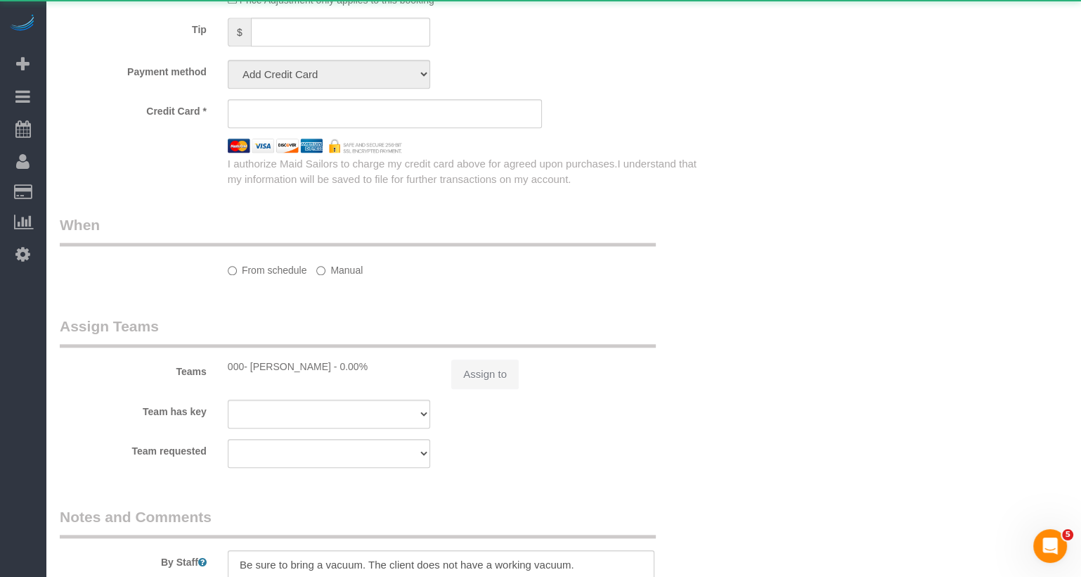
select select "string:stripe-pm_1NcSb54VGloSiKo7Oh2RJNSW"
select select "spot3"
select select "number:58"
select select "number:73"
select select "number:15"
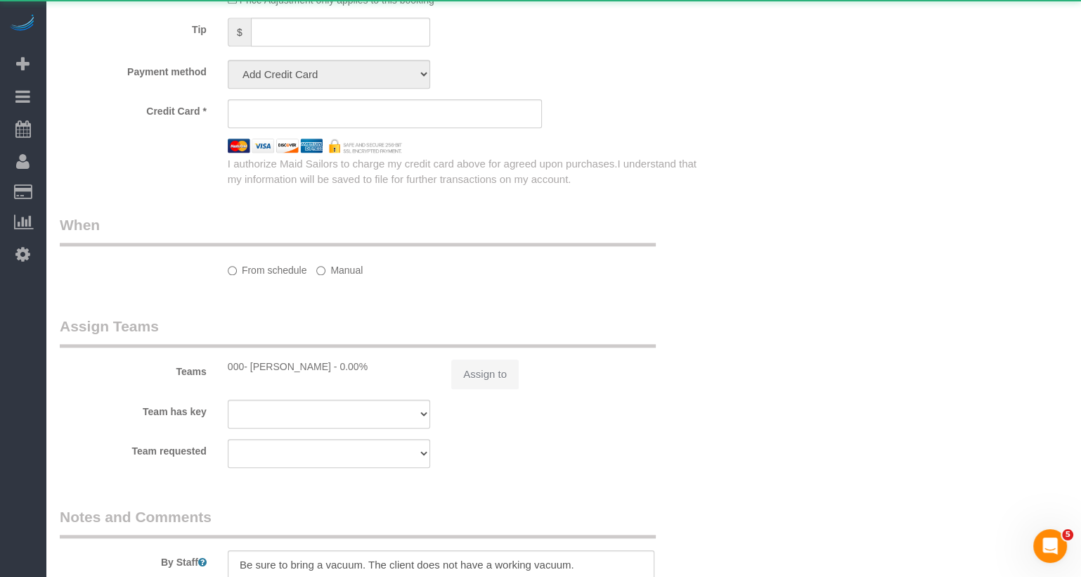
select select "number:5"
select select "number:21"
select select "1"
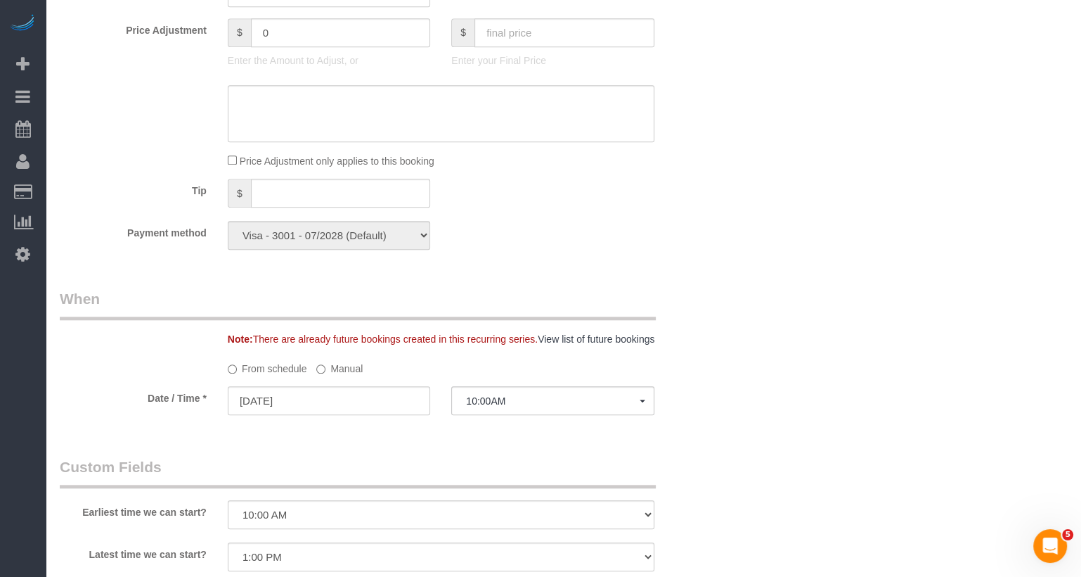
scroll to position [1819, 0]
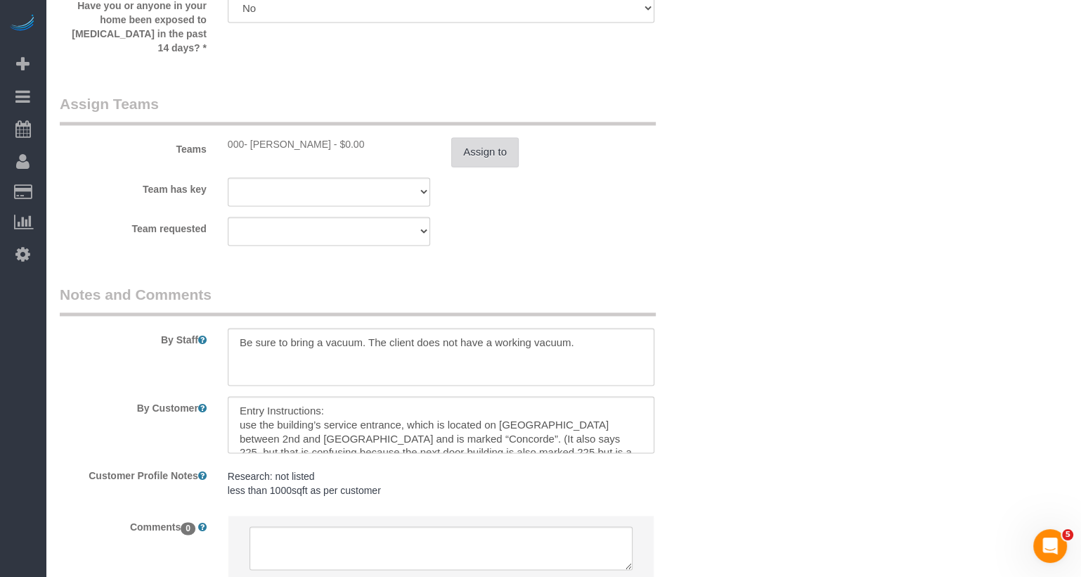
click at [489, 167] on button "Assign to" at bounding box center [485, 152] width 68 height 30
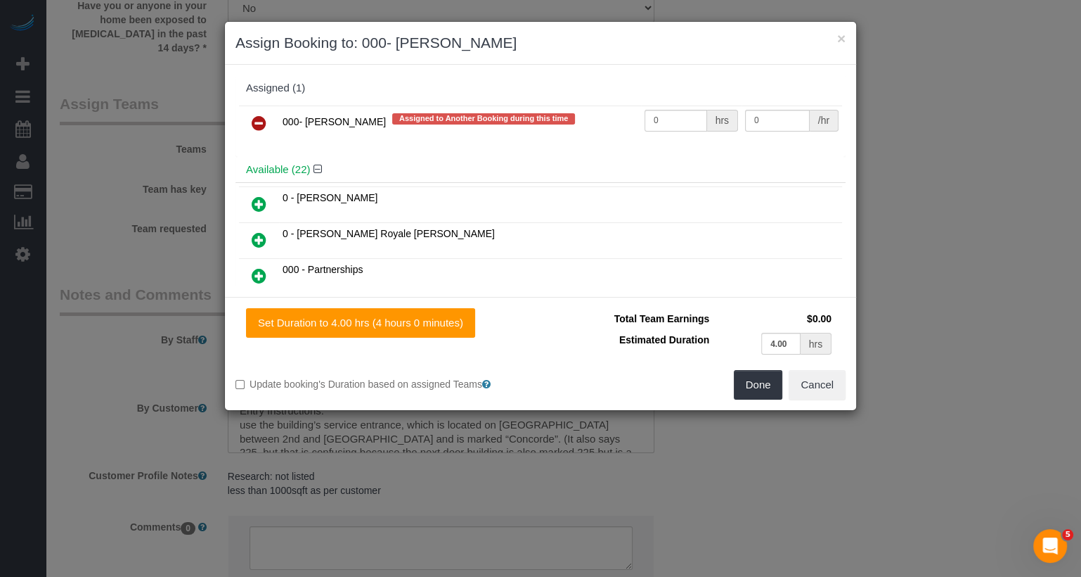
click at [253, 122] on icon at bounding box center [259, 123] width 15 height 17
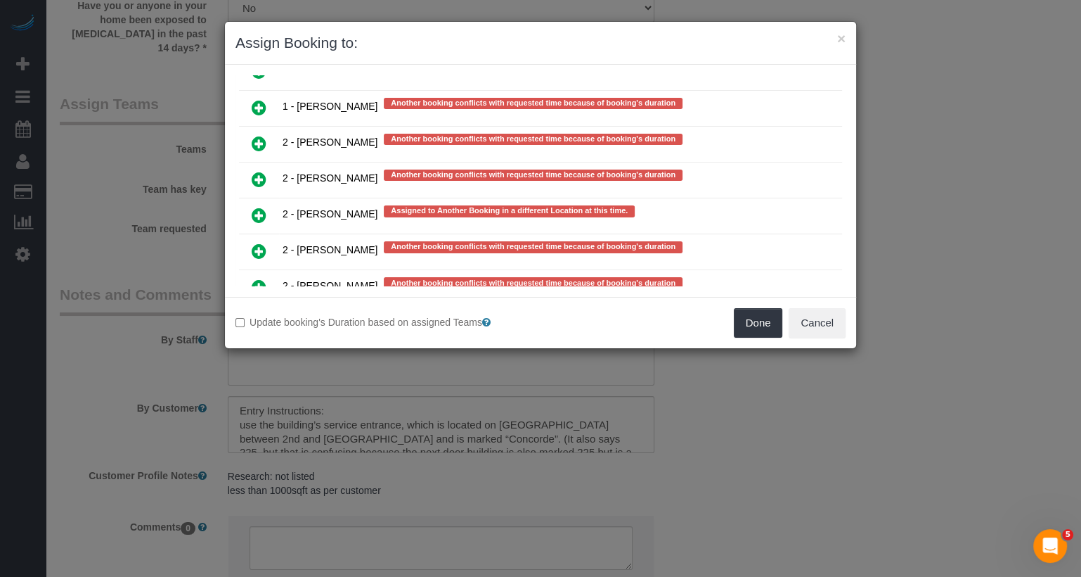
click at [252, 351] on icon at bounding box center [259, 359] width 15 height 17
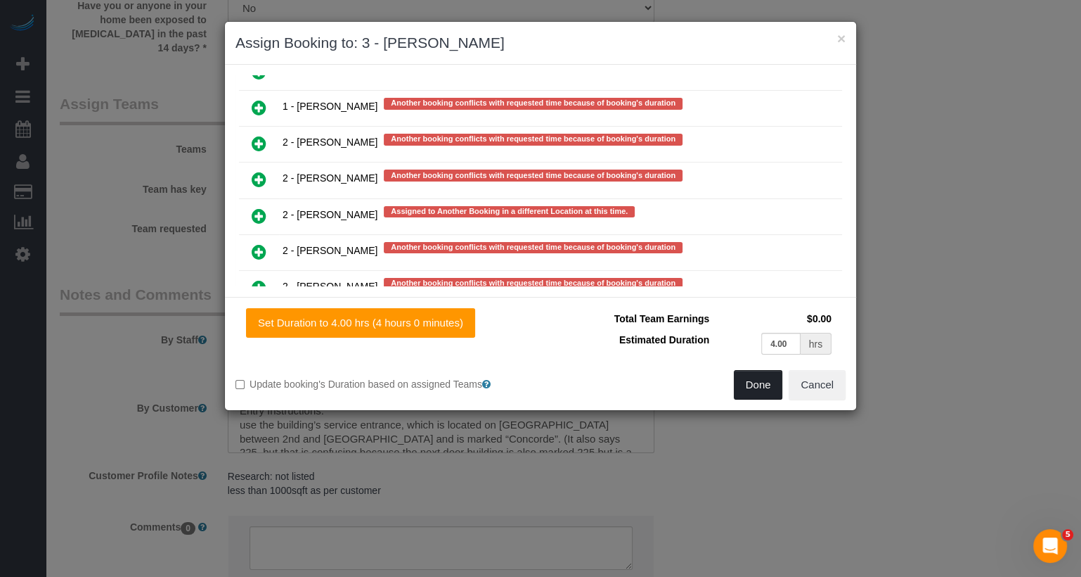
click at [748, 376] on button "Done" at bounding box center [758, 385] width 49 height 30
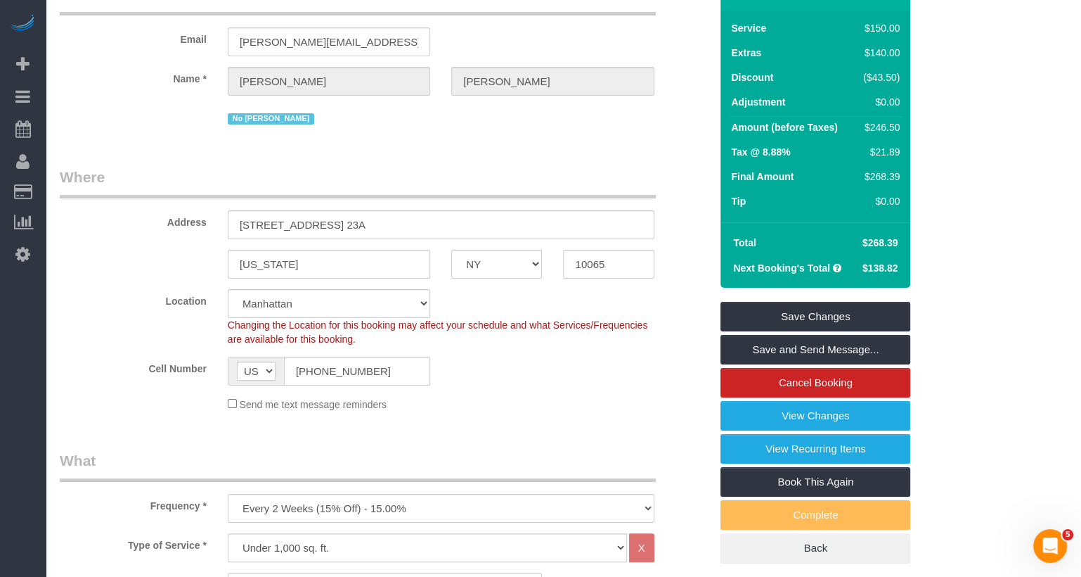
scroll to position [0, 0]
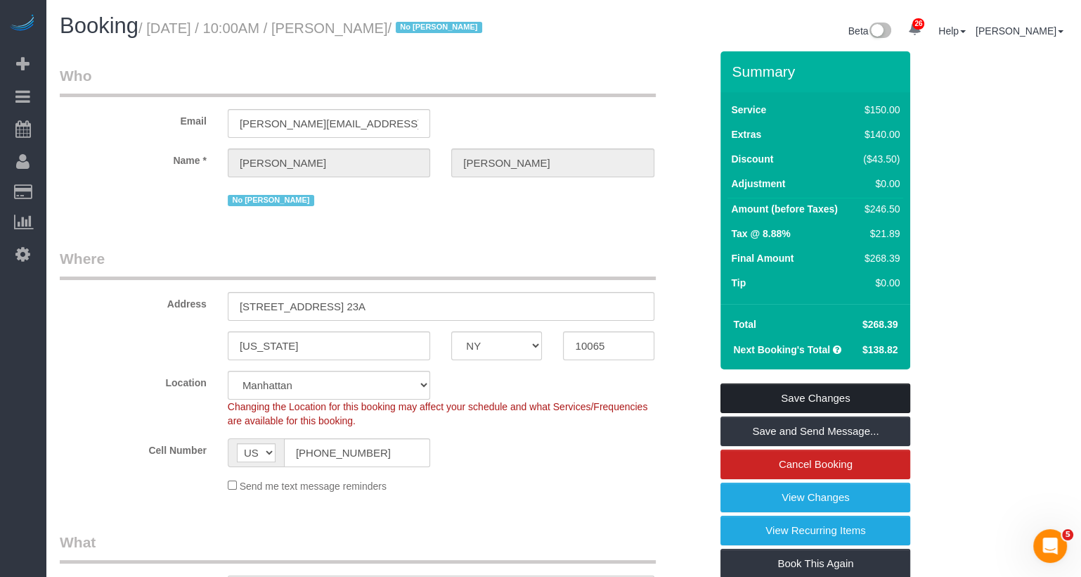
click at [793, 413] on link "Save Changes" at bounding box center [816, 398] width 190 height 30
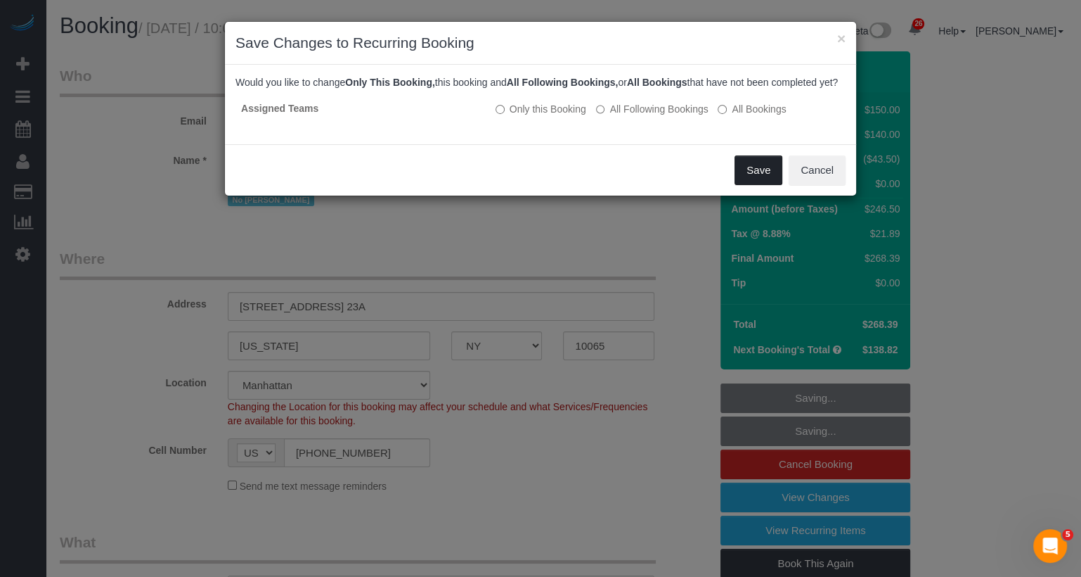
click at [751, 185] on button "Save" at bounding box center [759, 170] width 48 height 30
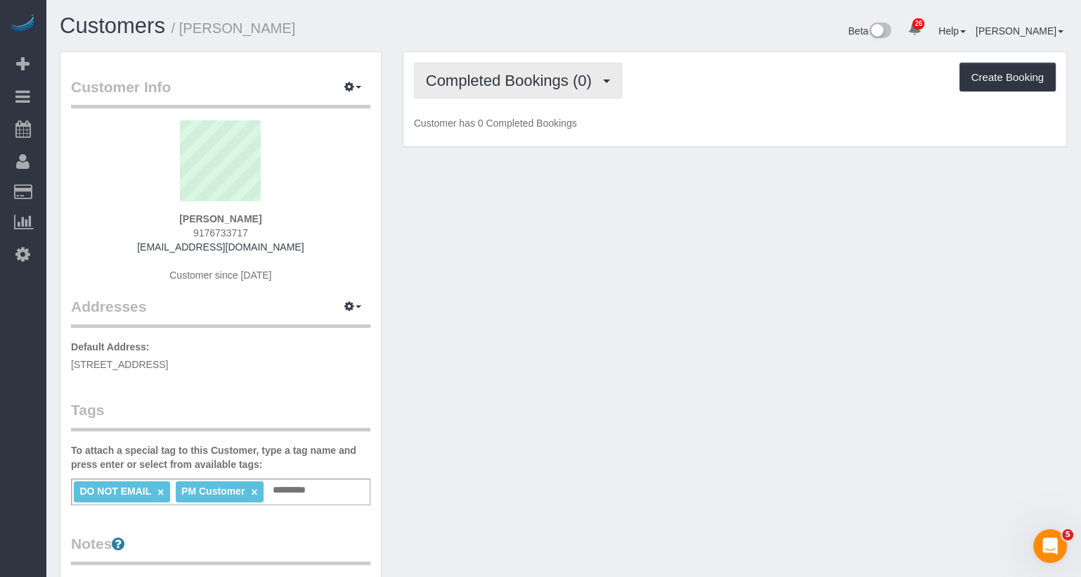
click at [526, 75] on span "Completed Bookings (0)" at bounding box center [512, 81] width 173 height 18
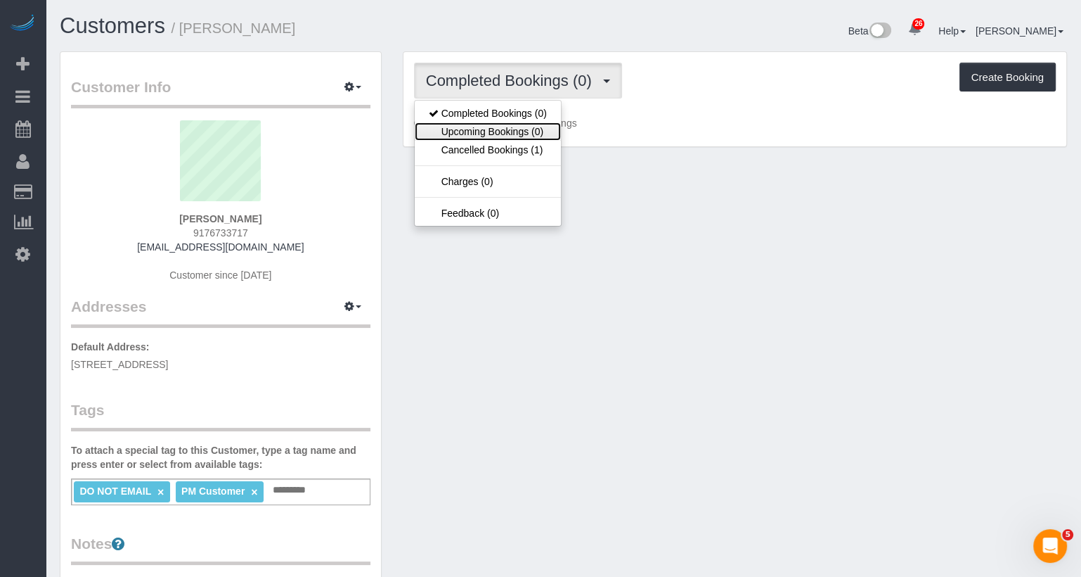
click at [506, 132] on link "Upcoming Bookings (0)" at bounding box center [488, 131] width 146 height 18
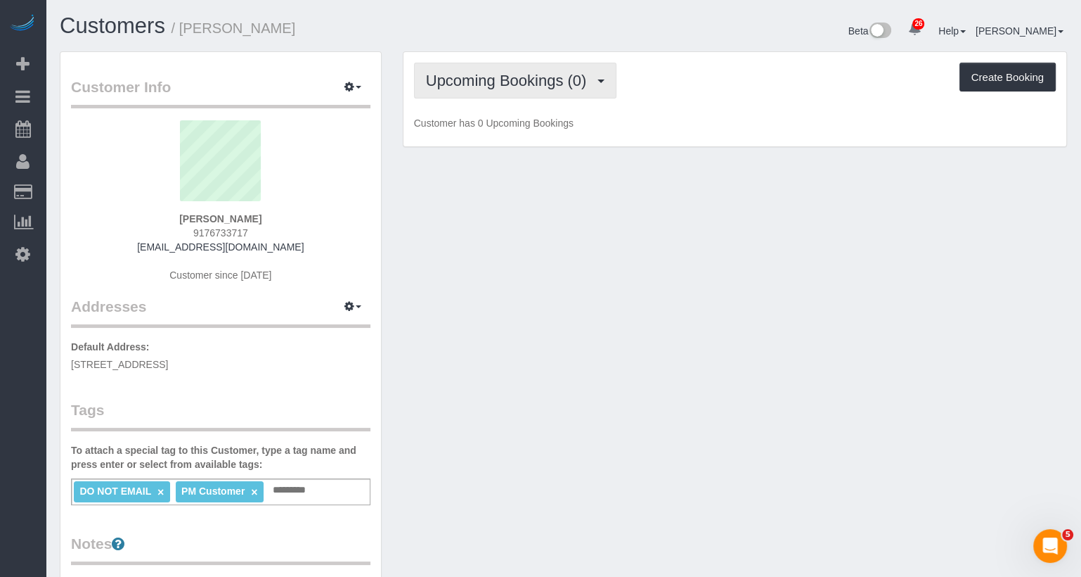
click at [472, 75] on span "Upcoming Bookings (0)" at bounding box center [510, 81] width 168 height 18
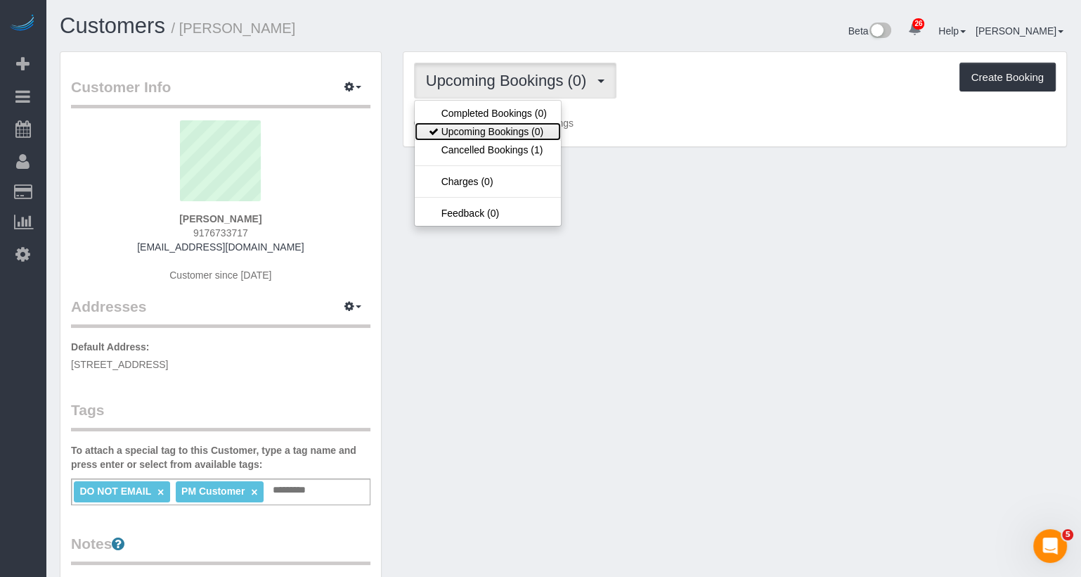
click at [471, 128] on link "Upcoming Bookings (0)" at bounding box center [488, 131] width 146 height 18
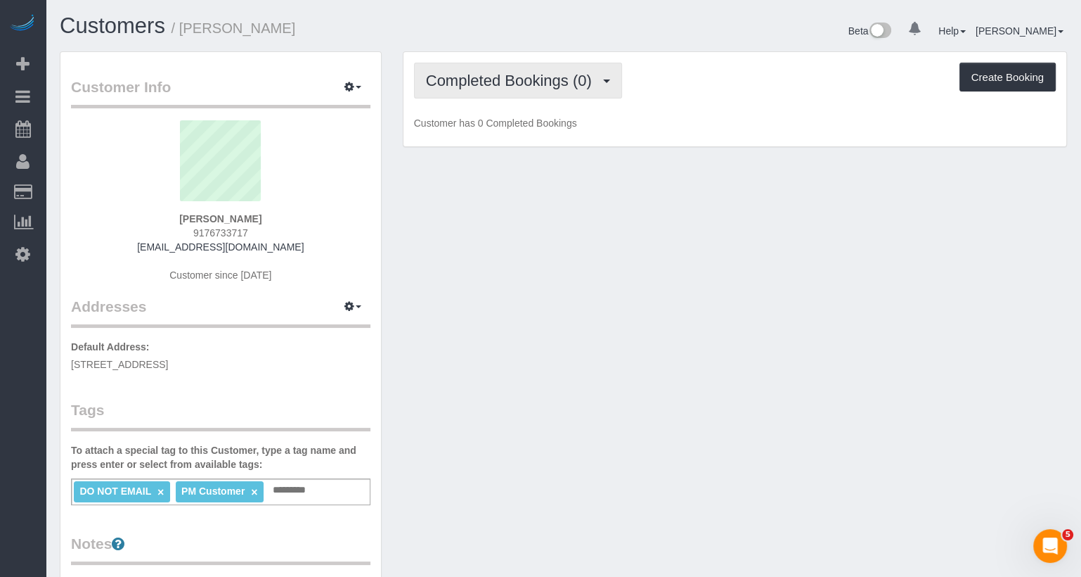
click at [515, 68] on button "Completed Bookings (0)" at bounding box center [518, 81] width 208 height 36
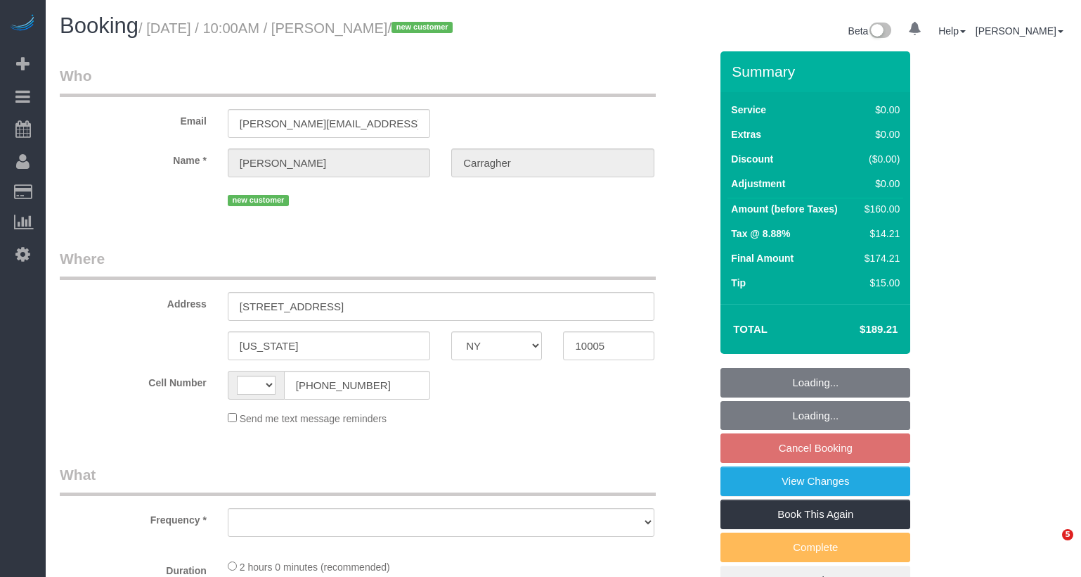
select select "NY"
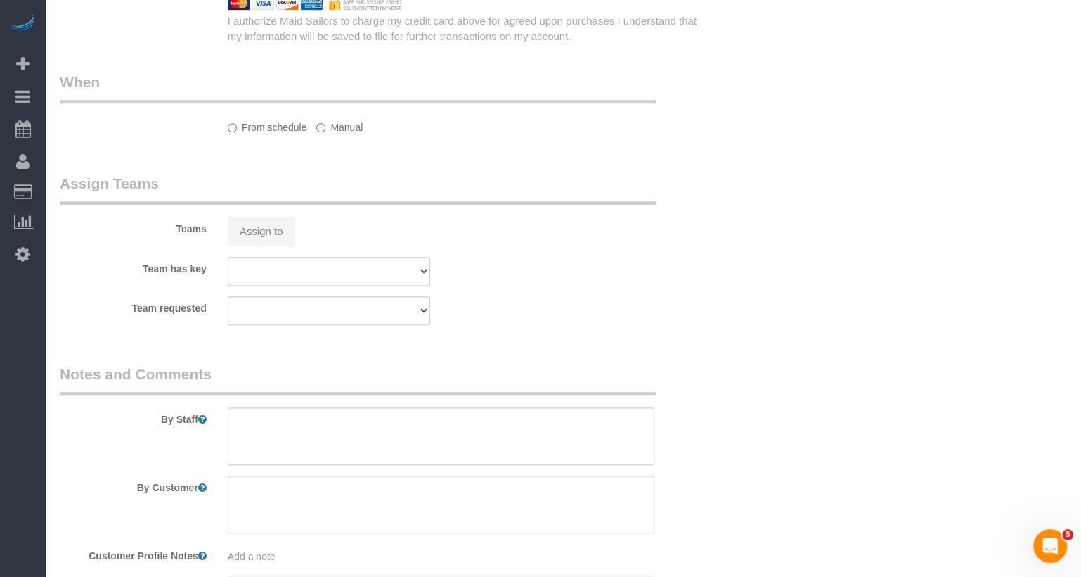
select select "string:stripe-pm_1SAuv04VGloSiKo7KvYXev1w"
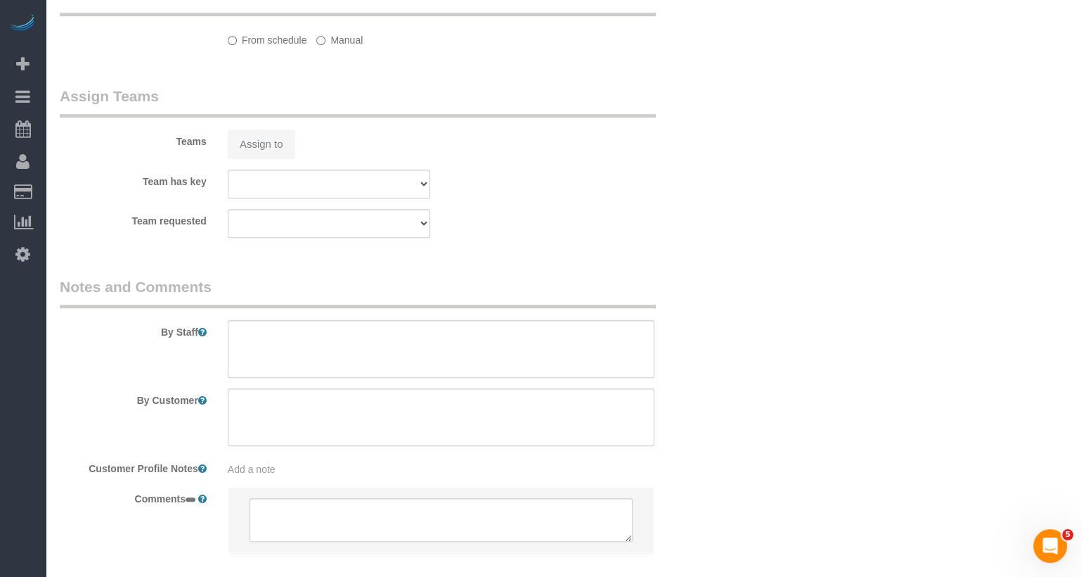
select select "string:[GEOGRAPHIC_DATA]"
select select "object:689"
select select "1"
select select "spot3"
select select "number:57"
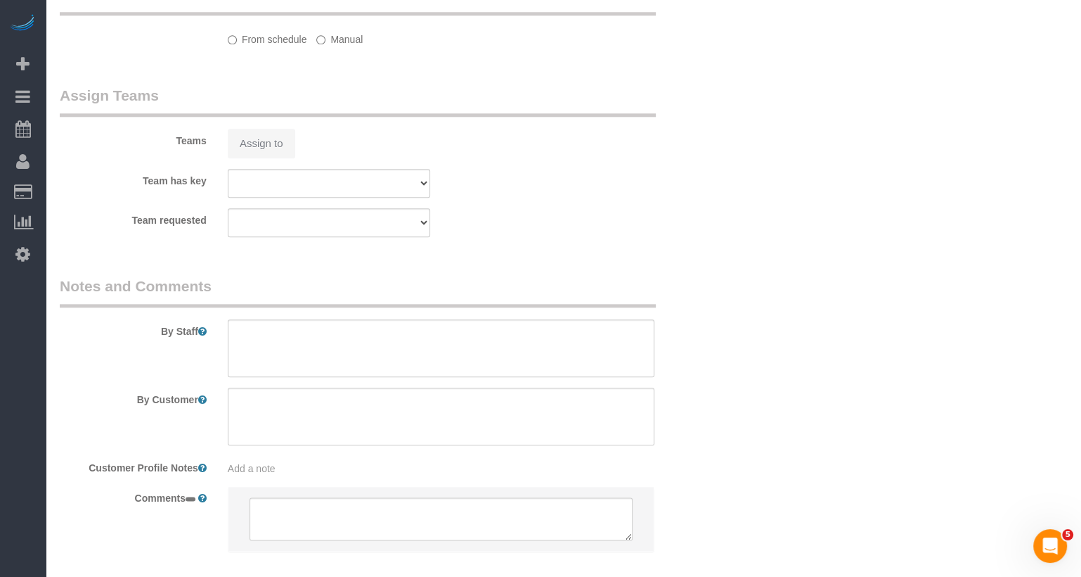
select select "number:71"
select select "number:15"
select select "number:6"
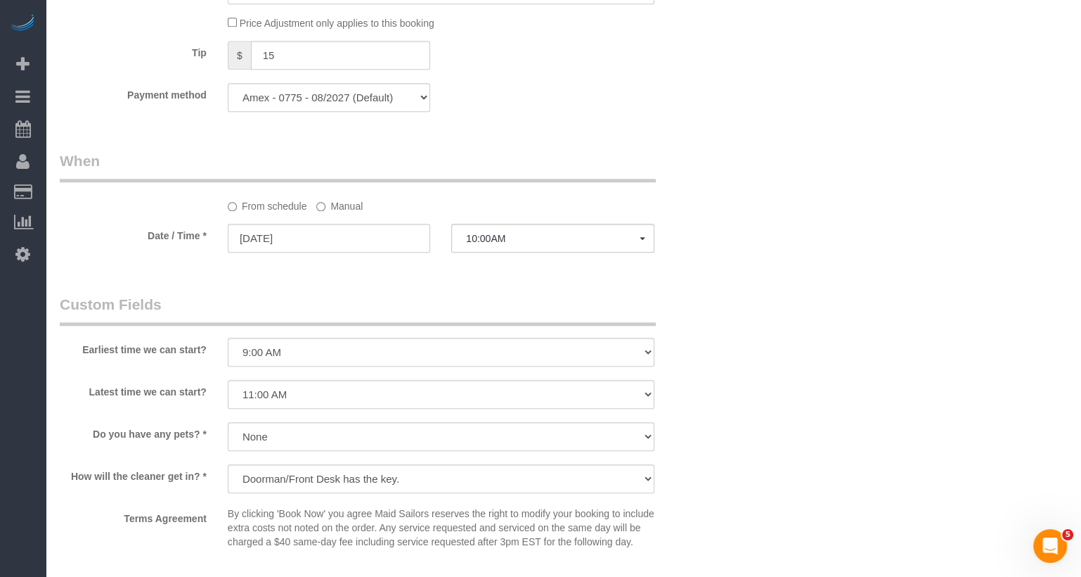
scroll to position [1270, 0]
select select "spot60"
select select "object:1499"
select select "1"
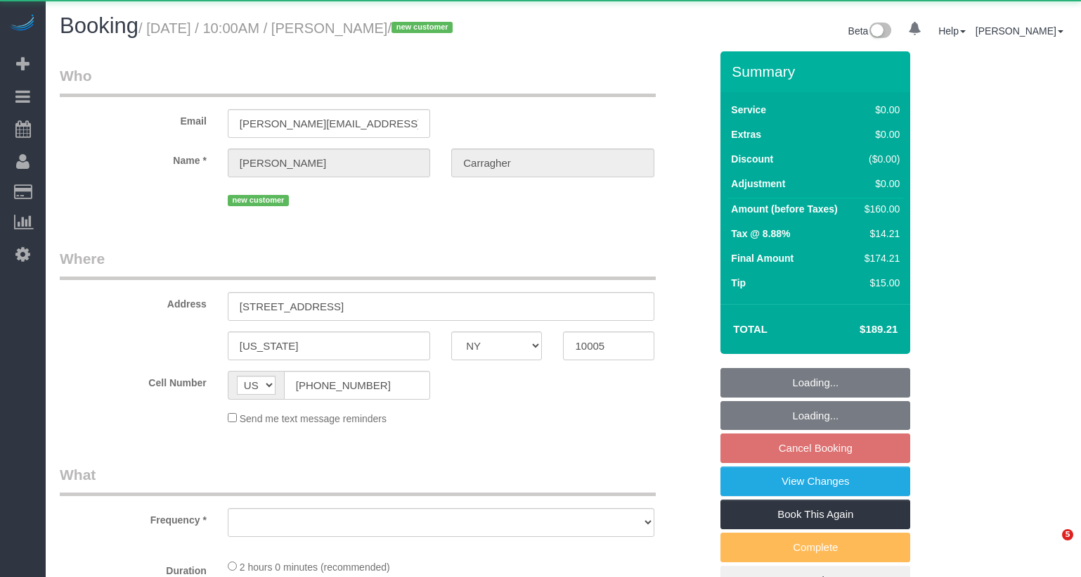
select select "NY"
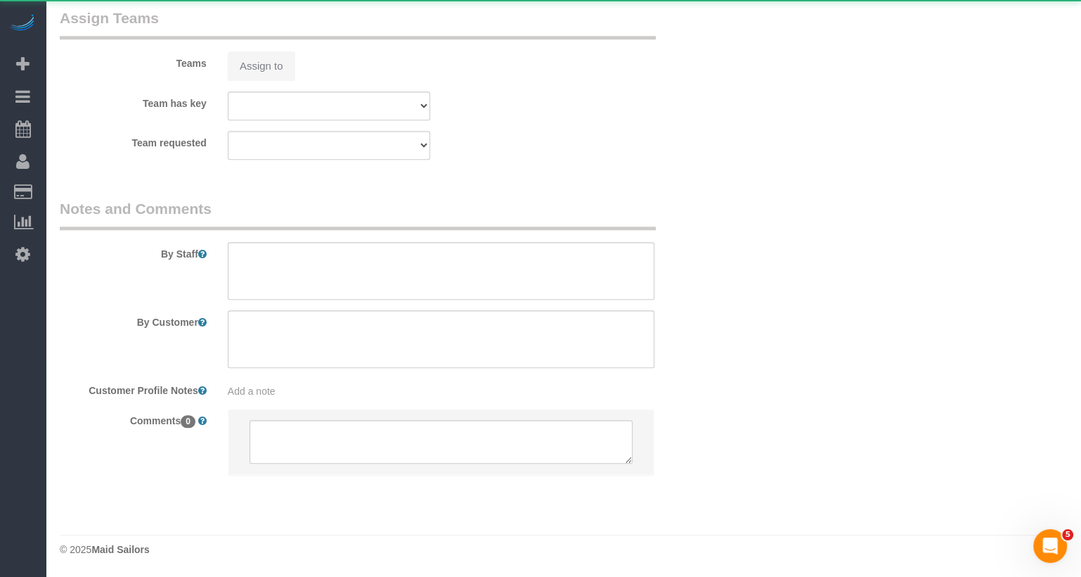
select select "1"
select select "object:1499"
select select "string:stripe-pm_1SAuv04VGloSiKo7KvYXev1w"
select select "spot3"
select select "number:57"
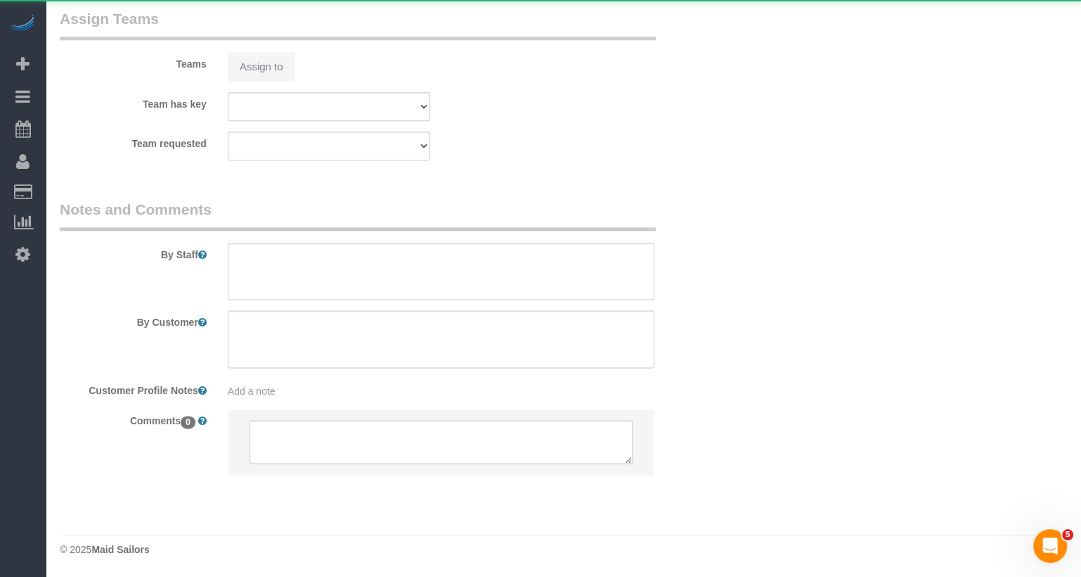
select select "number:71"
select select "number:15"
select select "number:6"
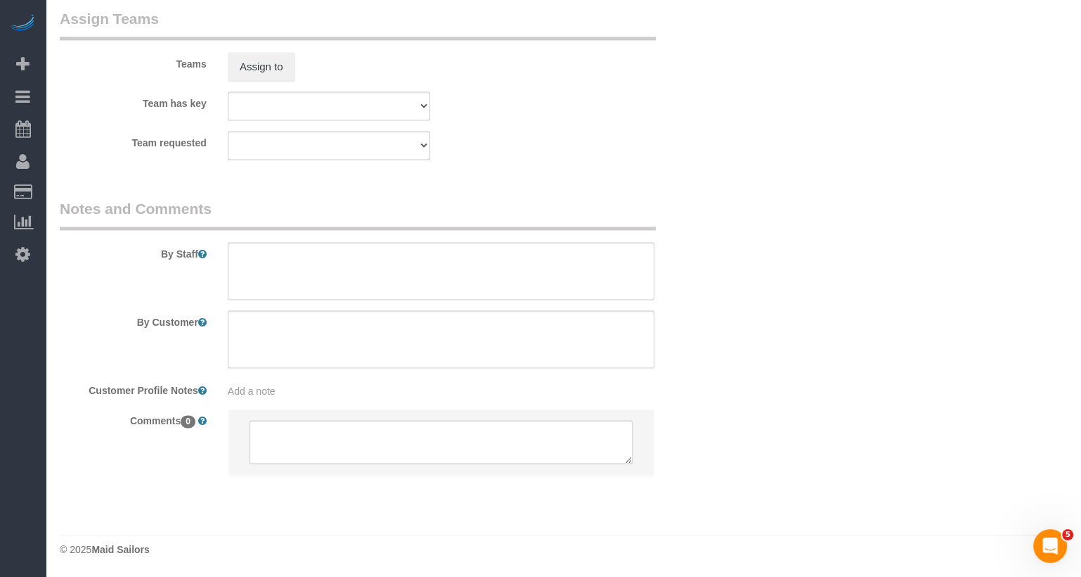
select select "1"
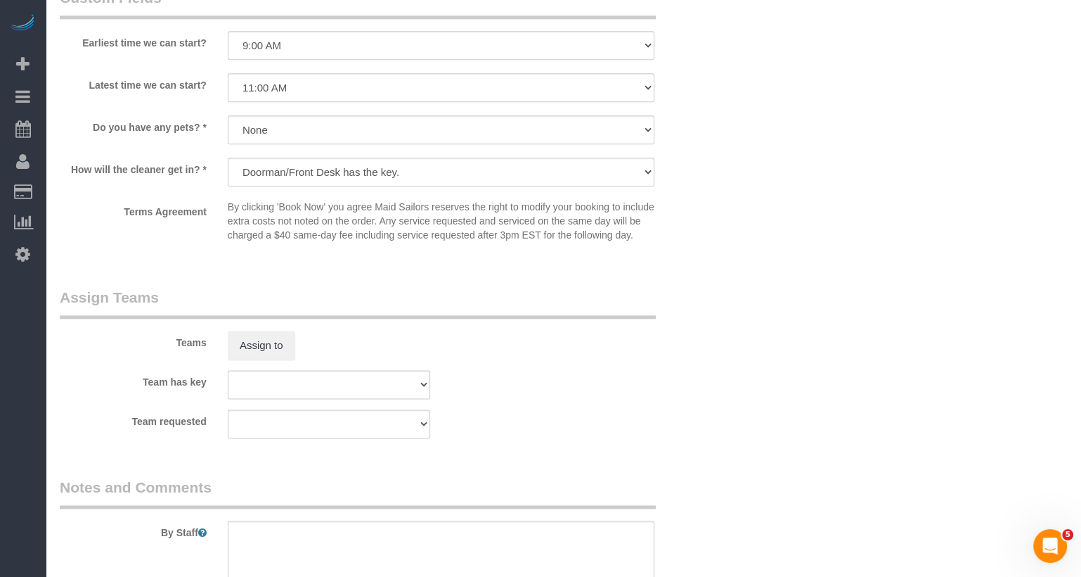
scroll to position [1771, 0]
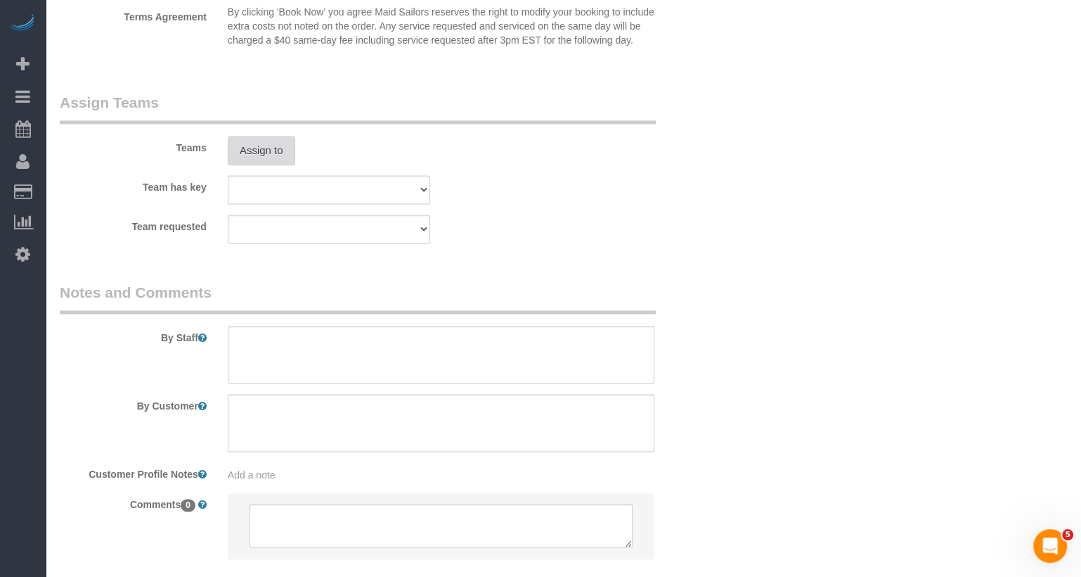
click at [270, 165] on button "Assign to" at bounding box center [262, 151] width 68 height 30
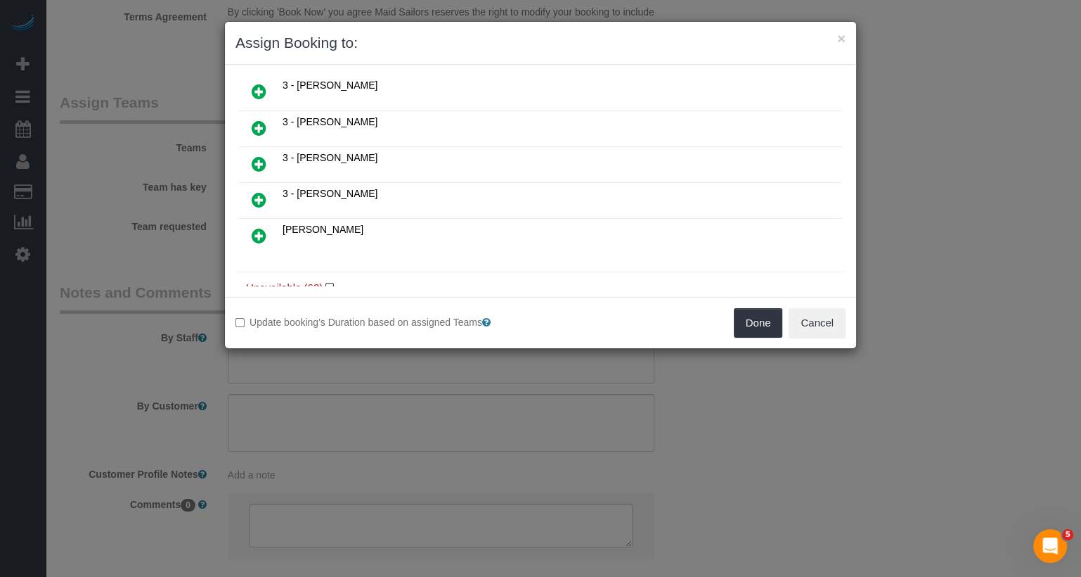
scroll to position [555, 0]
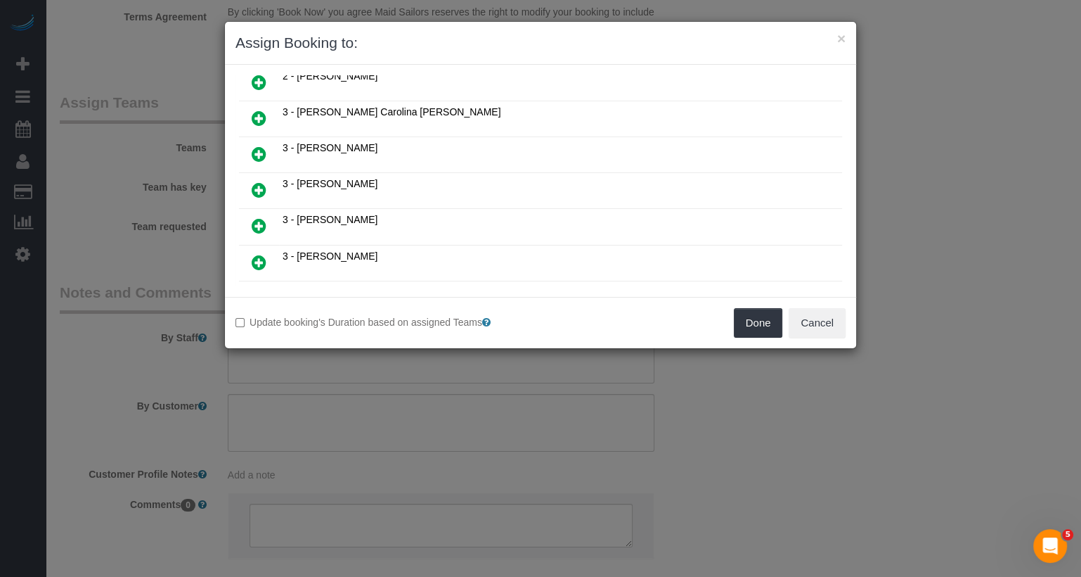
click at [258, 146] on icon at bounding box center [259, 154] width 15 height 17
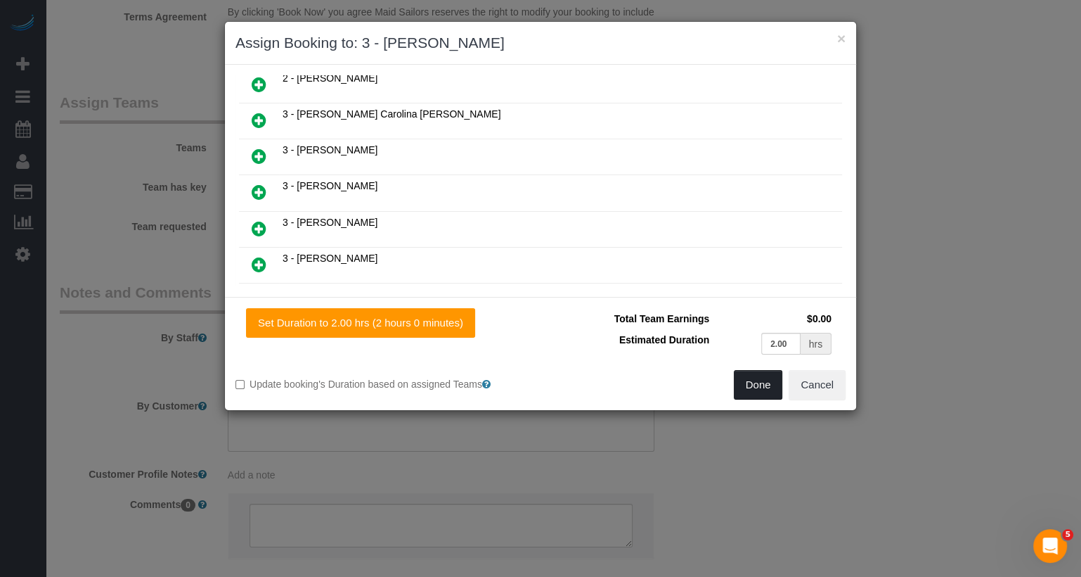
click at [773, 389] on button "Done" at bounding box center [758, 385] width 49 height 30
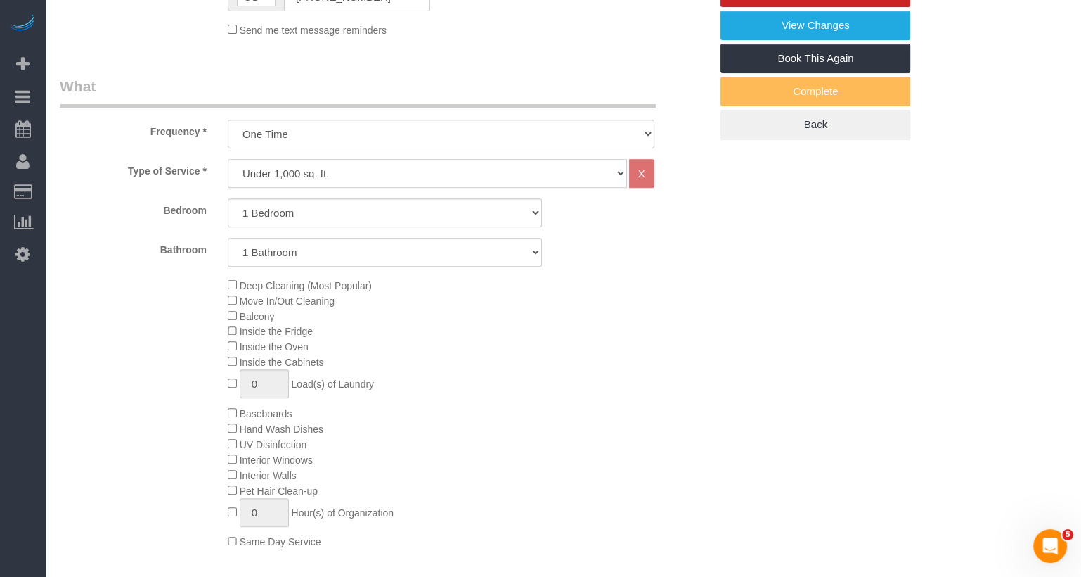
scroll to position [0, 0]
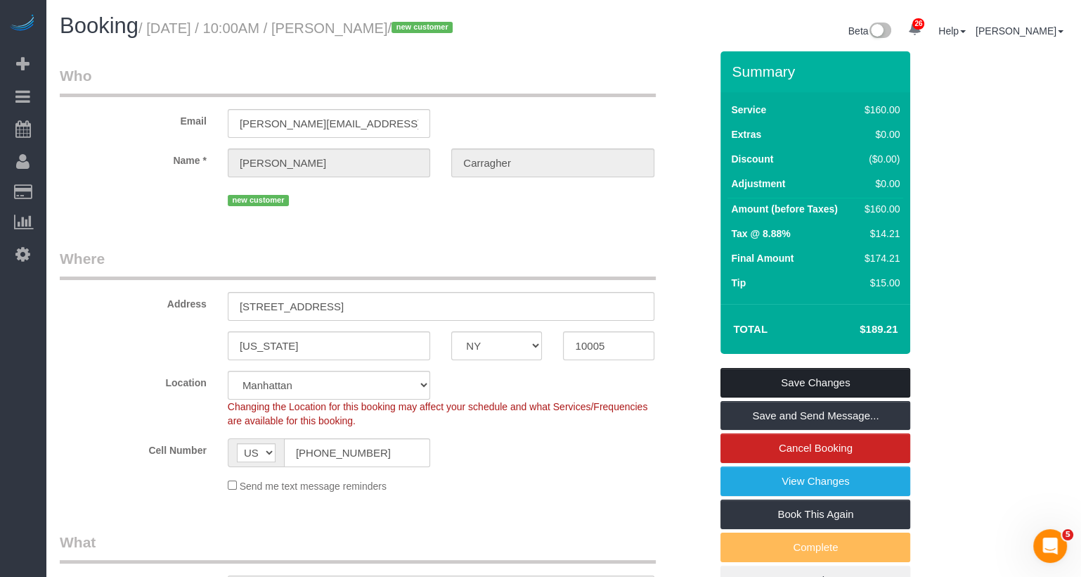
click at [786, 397] on link "Save Changes" at bounding box center [816, 383] width 190 height 30
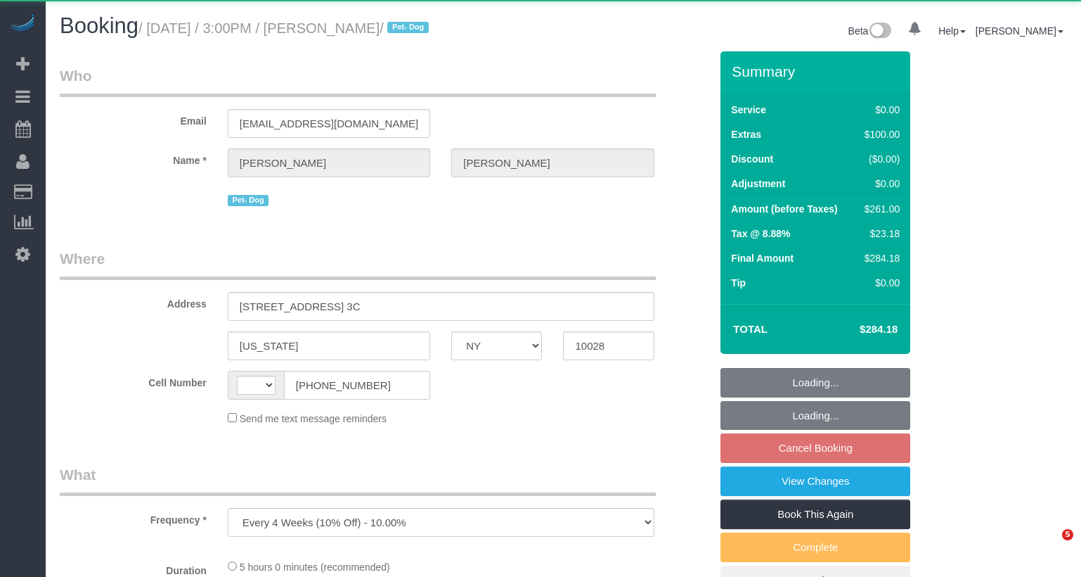
select select "NY"
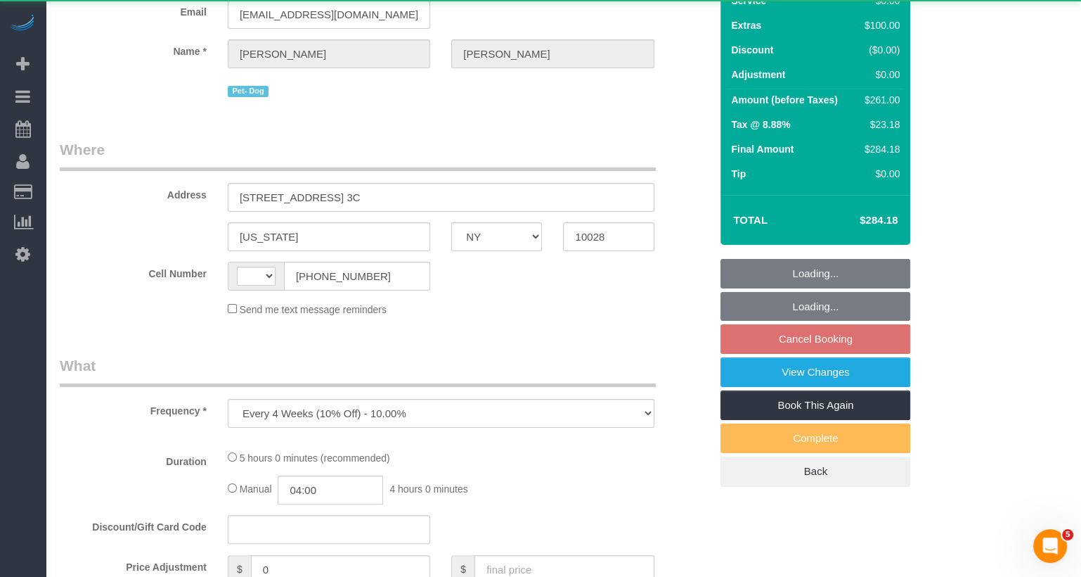
select select "string:[GEOGRAPHIC_DATA]"
select select "1"
select select "2"
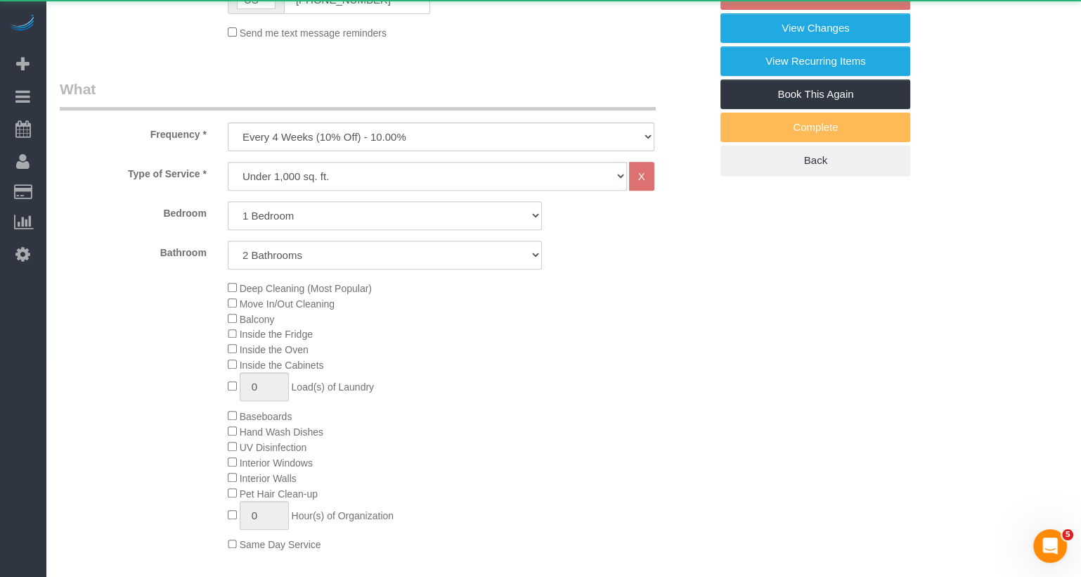
select select "string:stripe-pm_1Rxy5n4VGloSiKo7LRxTaBkL"
select select "spot8"
select select "number:63"
select select "number:78"
select select "number:13"
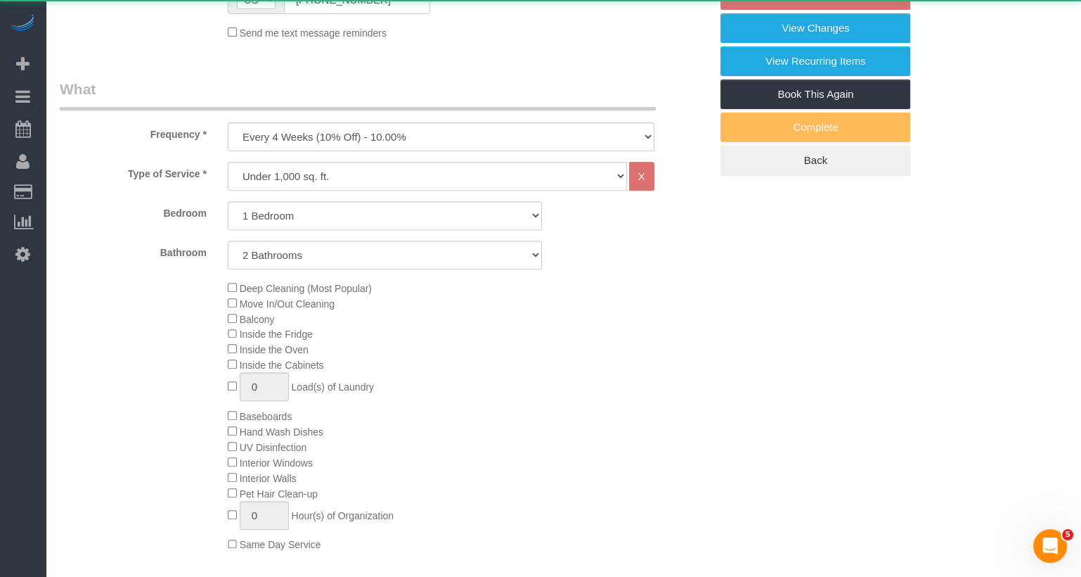
select select "number:5"
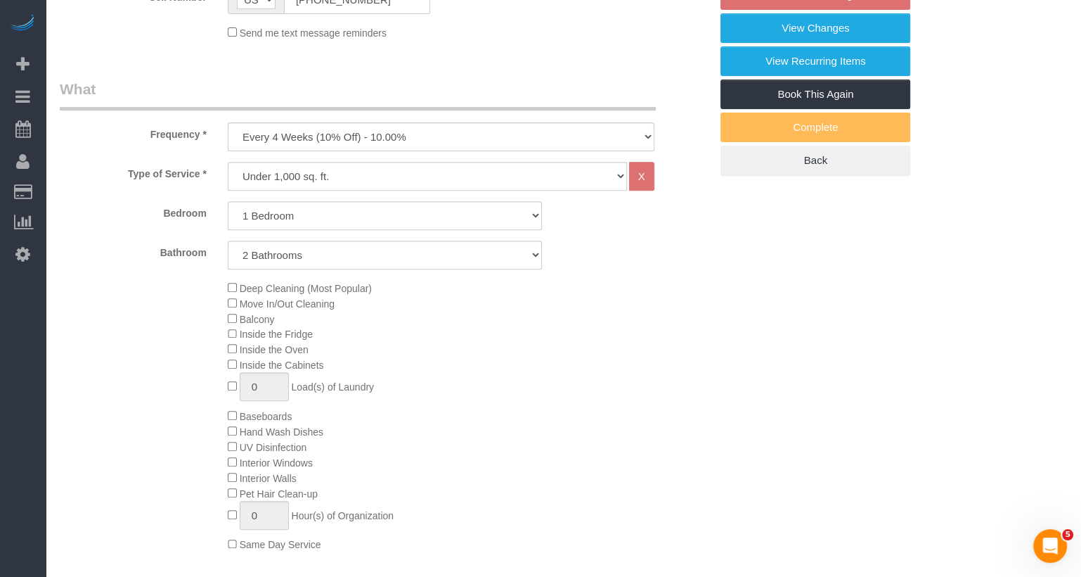
select select "object:1070"
select select "1"
select select "2"
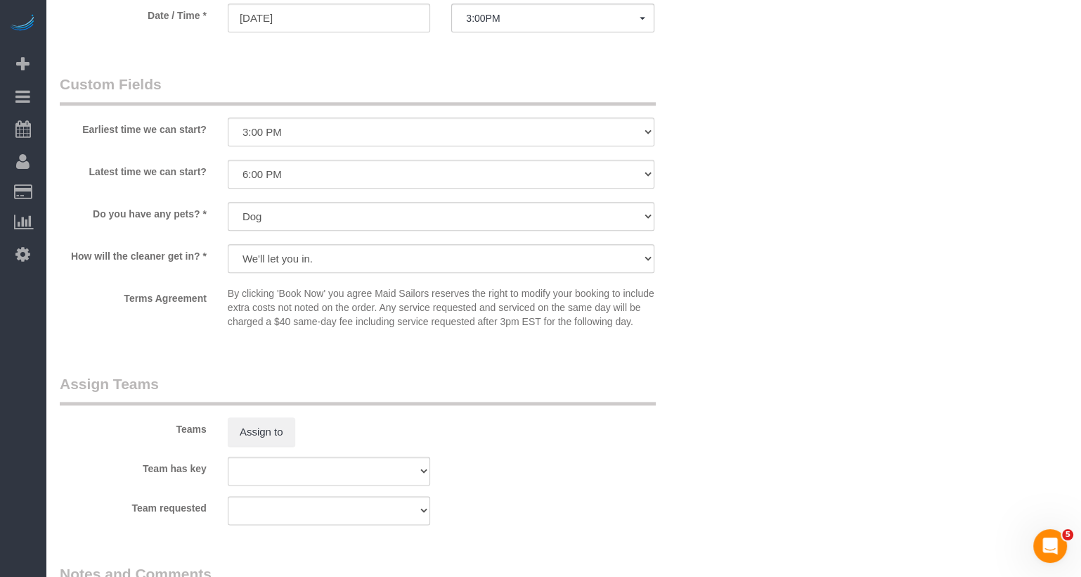
scroll to position [1571, 0]
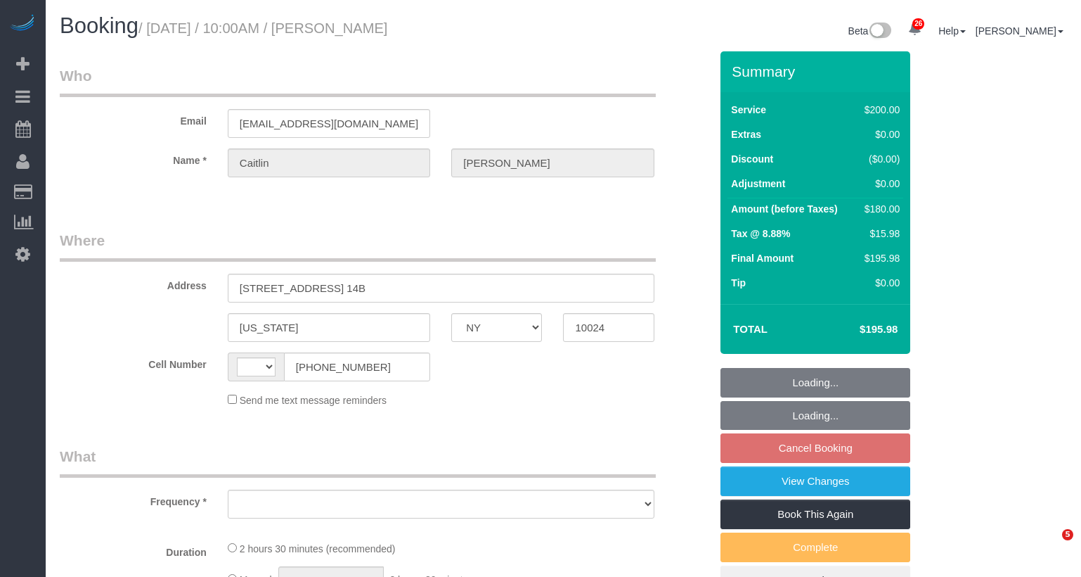
select select "NY"
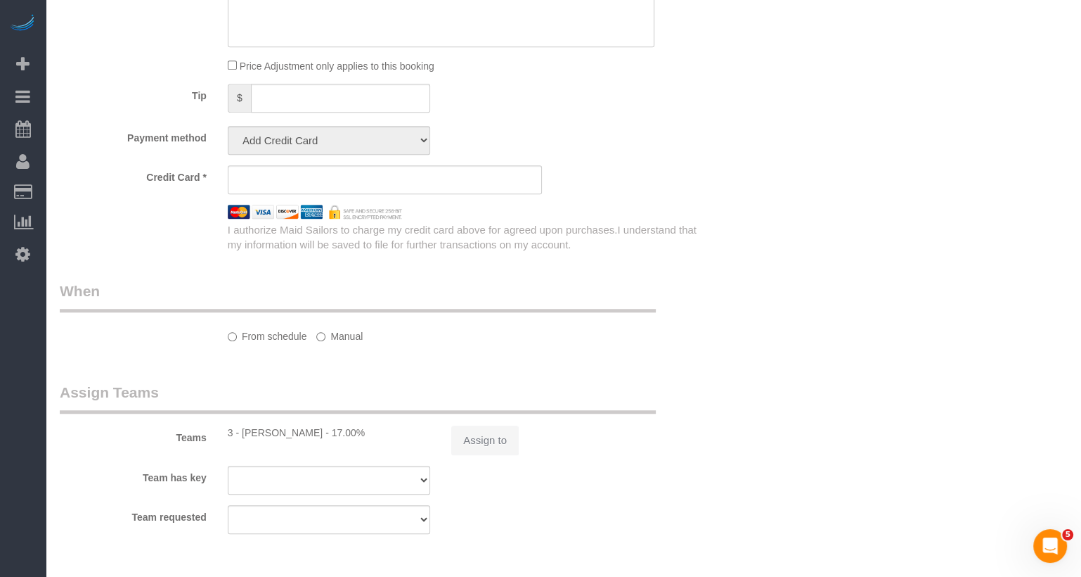
select select "string:[GEOGRAPHIC_DATA]"
select select "string:stripe-pm_1RGsso4VGloSiKo7yoovUInS"
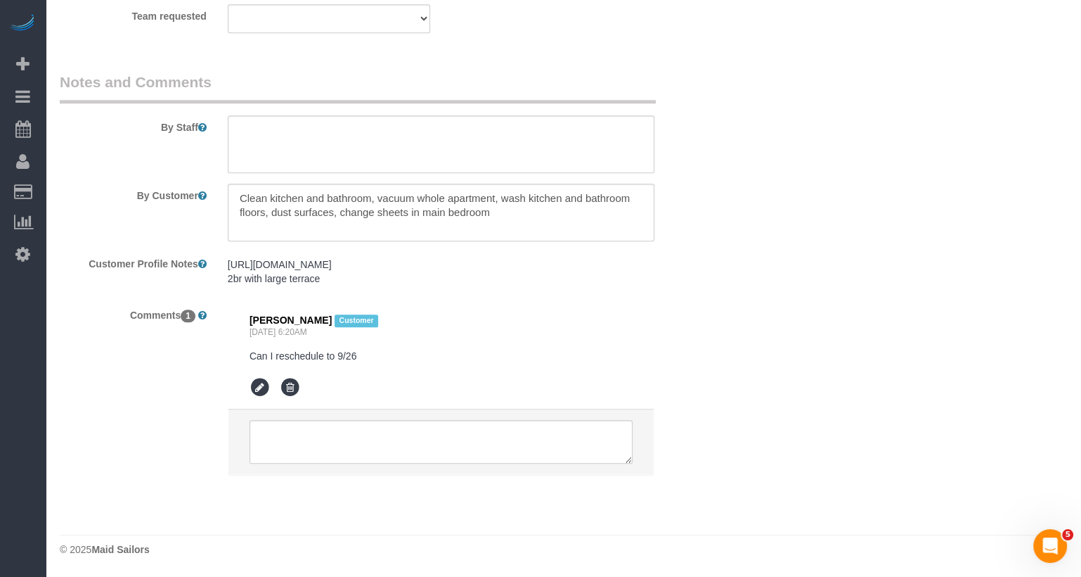
select select "150"
select select "object:1490"
select select "spot3"
select select "number:58"
select select "number:75"
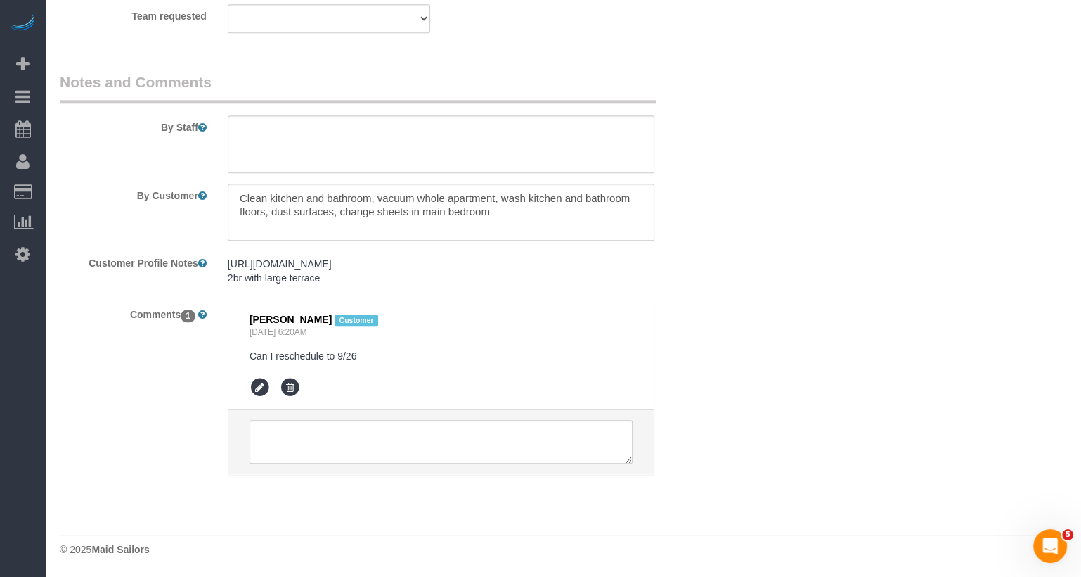
select select "number:15"
select select "number:5"
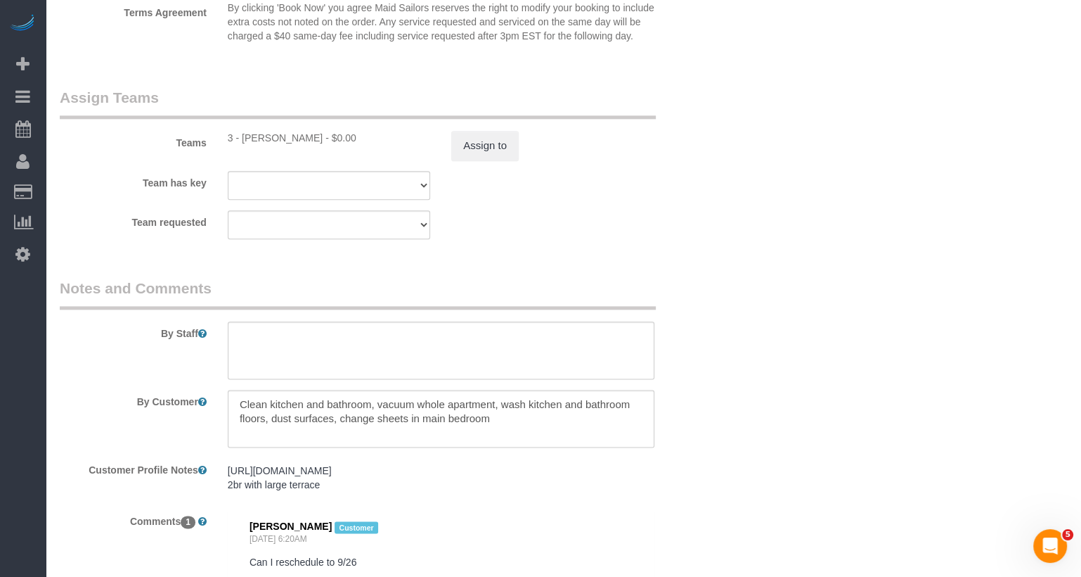
select select "object:1502"
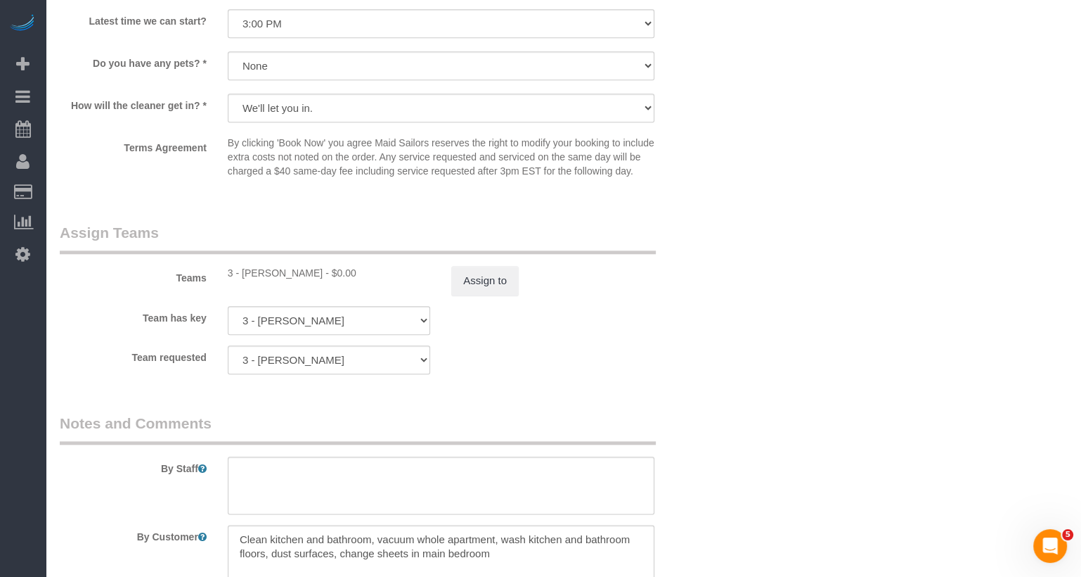
scroll to position [1442, 0]
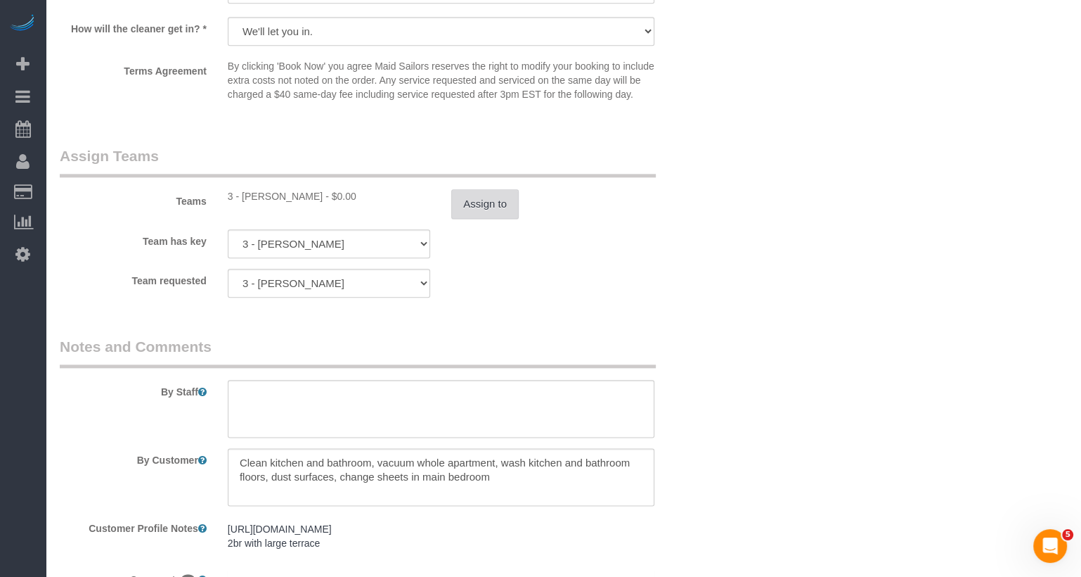
click at [506, 219] on button "Assign to" at bounding box center [485, 204] width 68 height 30
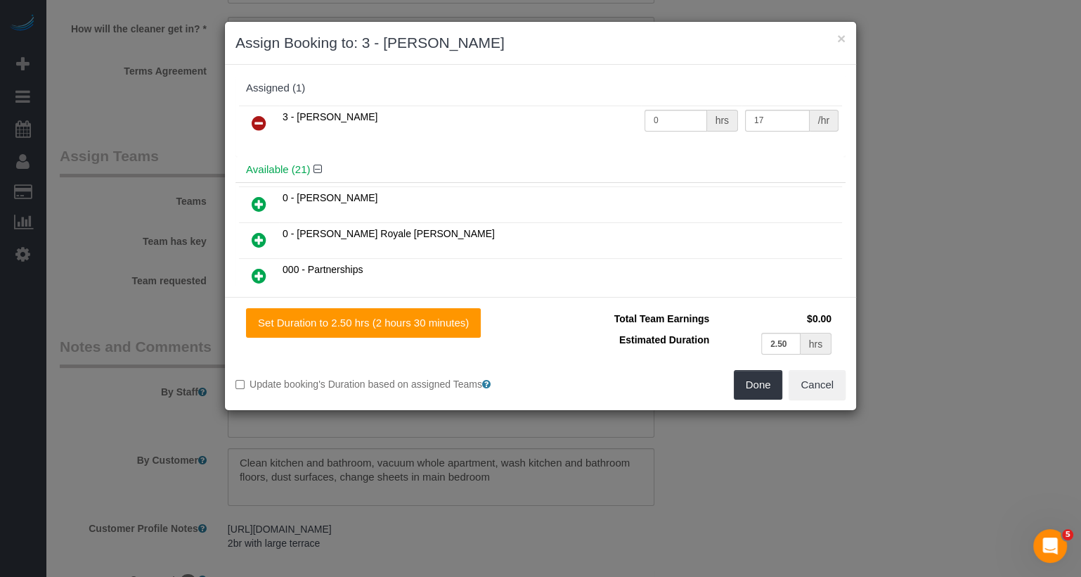
click at [271, 115] on link at bounding box center [259, 124] width 33 height 28
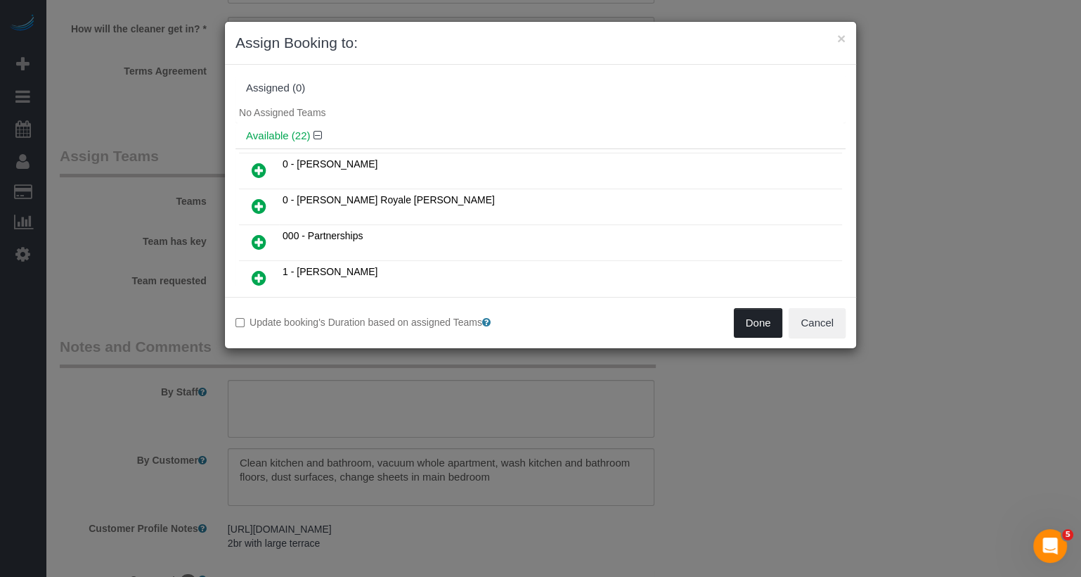
click at [761, 321] on button "Done" at bounding box center [758, 323] width 49 height 30
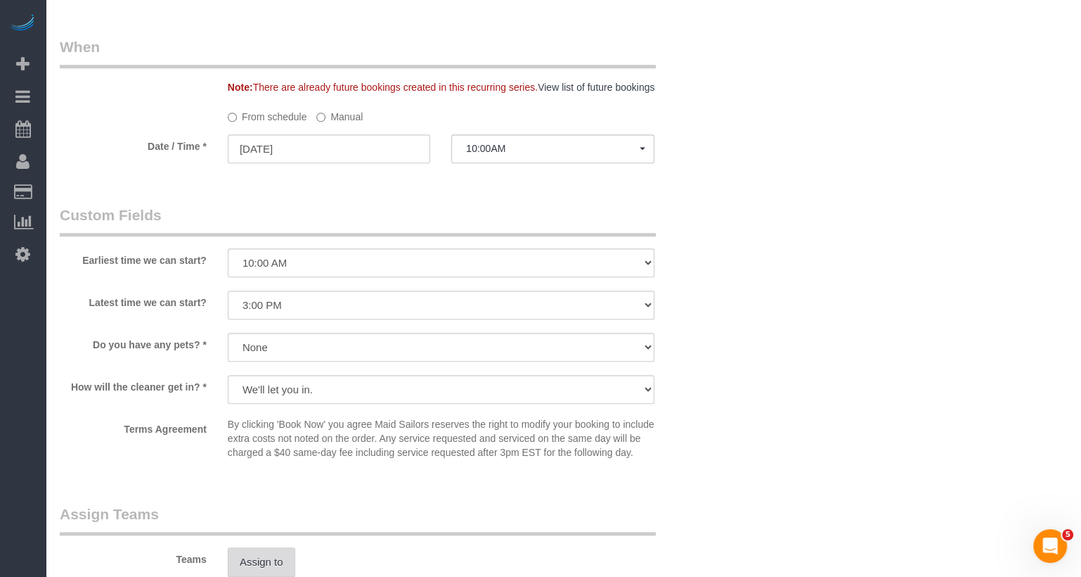
scroll to position [0, 0]
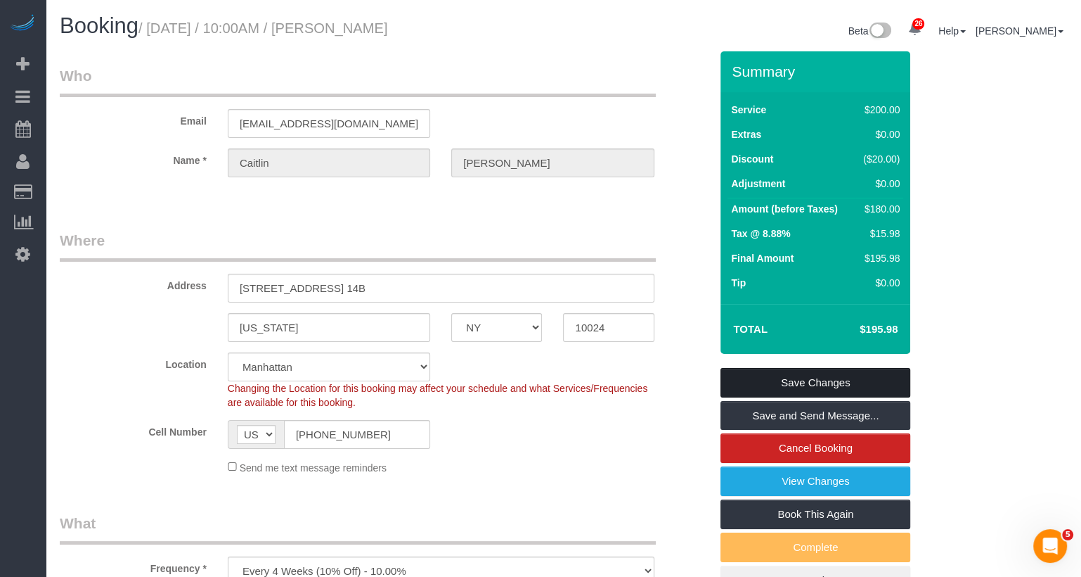
click at [847, 384] on link "Save Changes" at bounding box center [816, 383] width 190 height 30
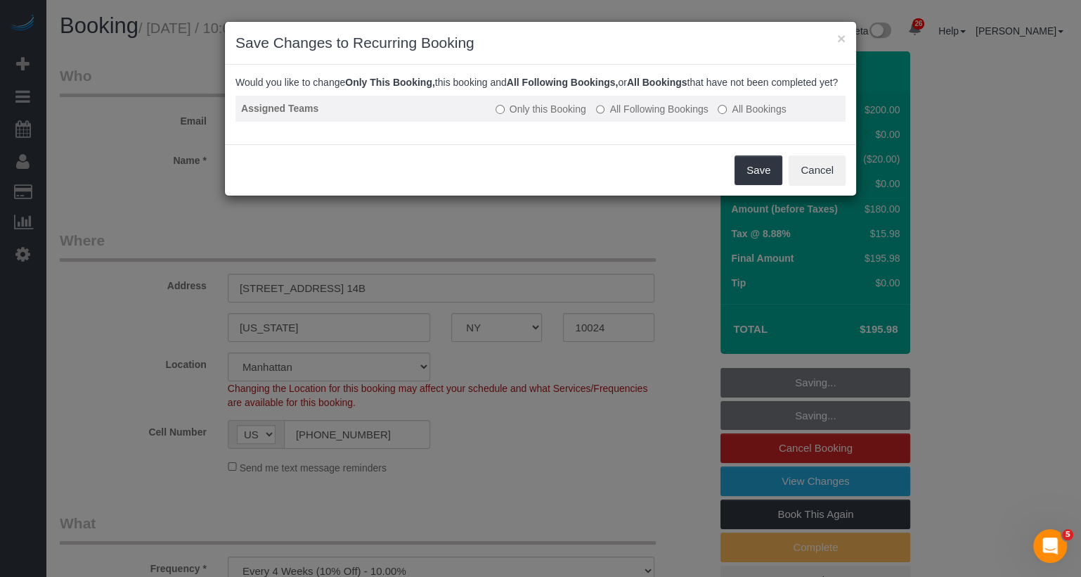
click at [674, 122] on td "Only this Booking All Following Bookings All Bookings" at bounding box center [668, 109] width 356 height 26
click at [674, 116] on label "All Following Bookings" at bounding box center [652, 109] width 113 height 14
click at [558, 122] on td "Only this Booking All Following Bookings All Bookings" at bounding box center [668, 109] width 356 height 26
click at [558, 116] on label "Only this Booking" at bounding box center [541, 109] width 91 height 14
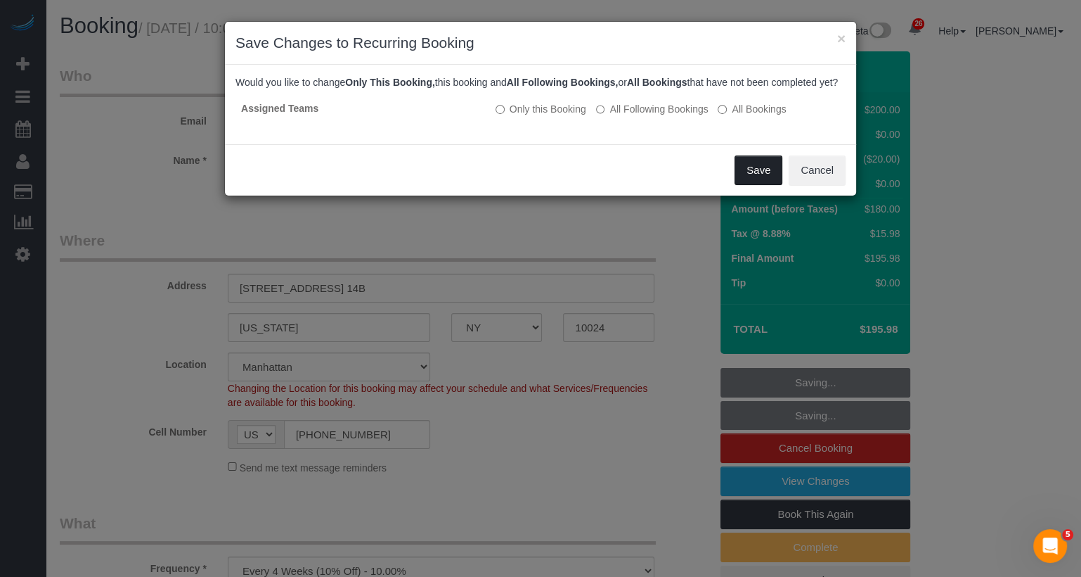
click at [745, 185] on button "Save" at bounding box center [759, 170] width 48 height 30
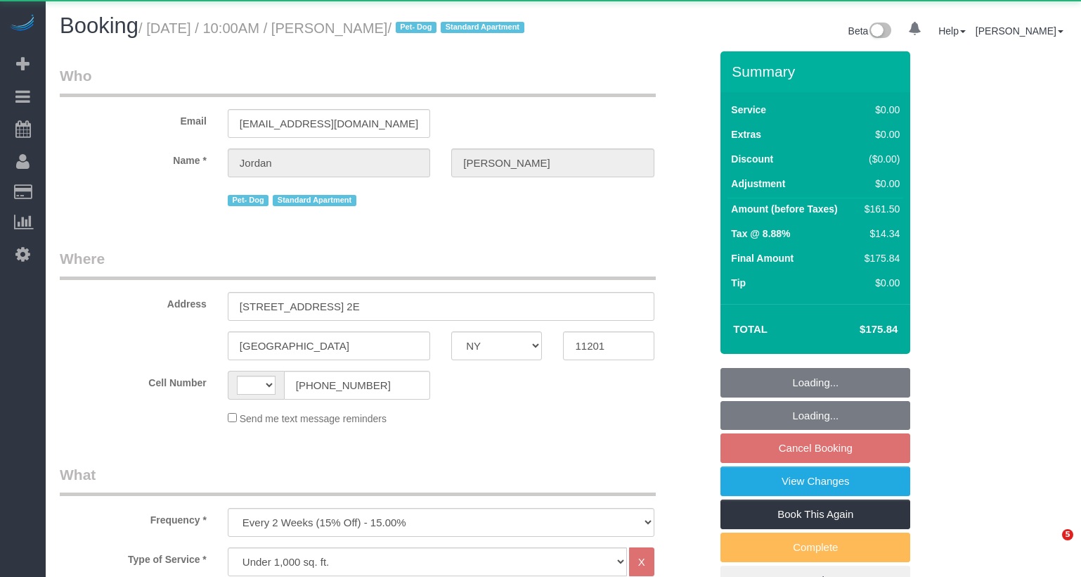
select select "NY"
select select "1"
select select "2"
select select "string:[GEOGRAPHIC_DATA]"
select select "string:stripe-pm_1Rcsvw4VGloSiKo7YAz02xg6"
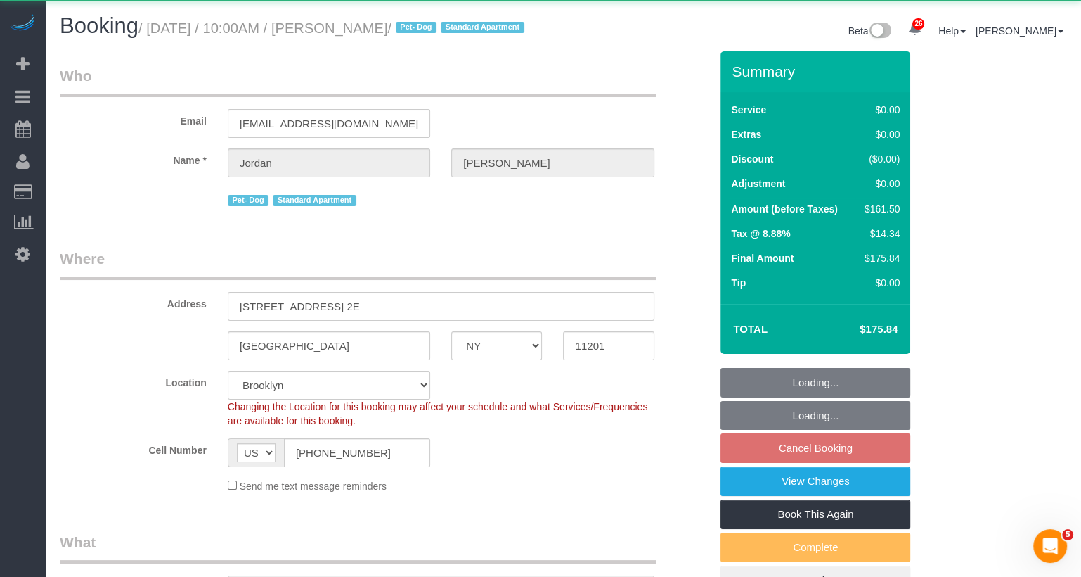
select select "object:922"
select select "1"
select select "2"
select select "number:58"
select select "number:72"
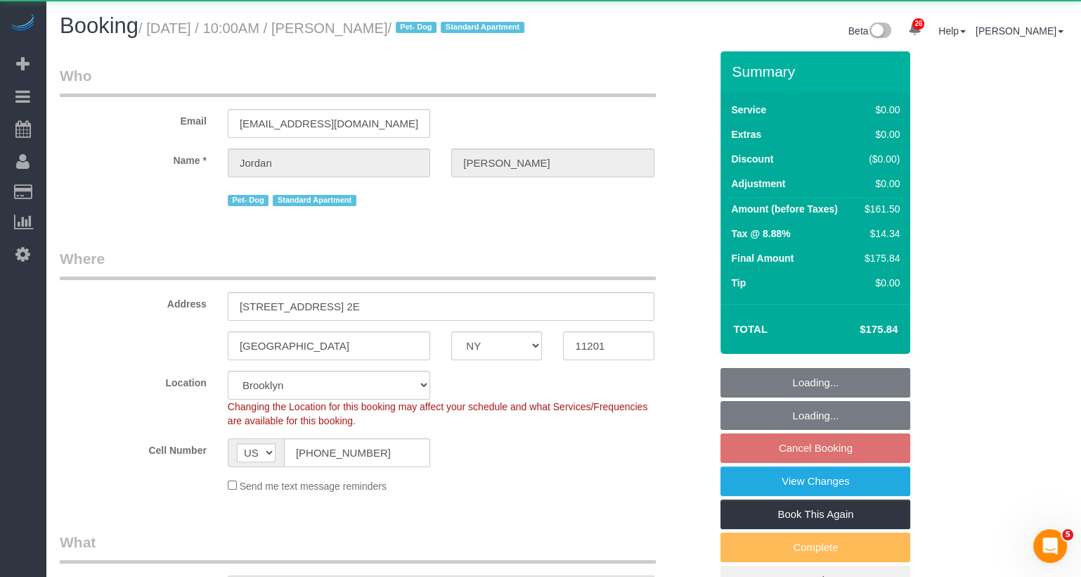
select select "number:13"
select select "number:5"
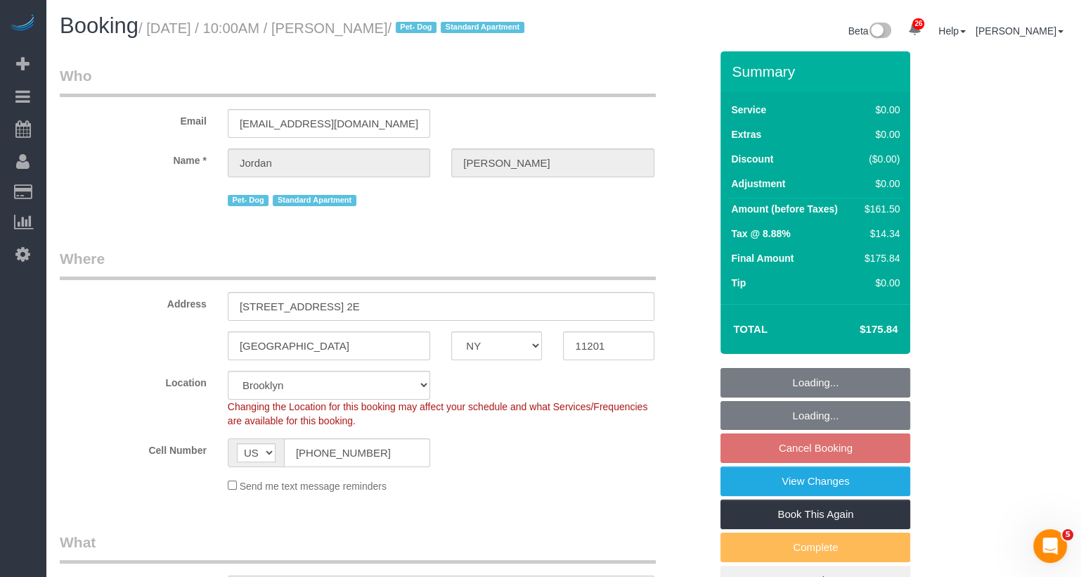
select select "spot3"
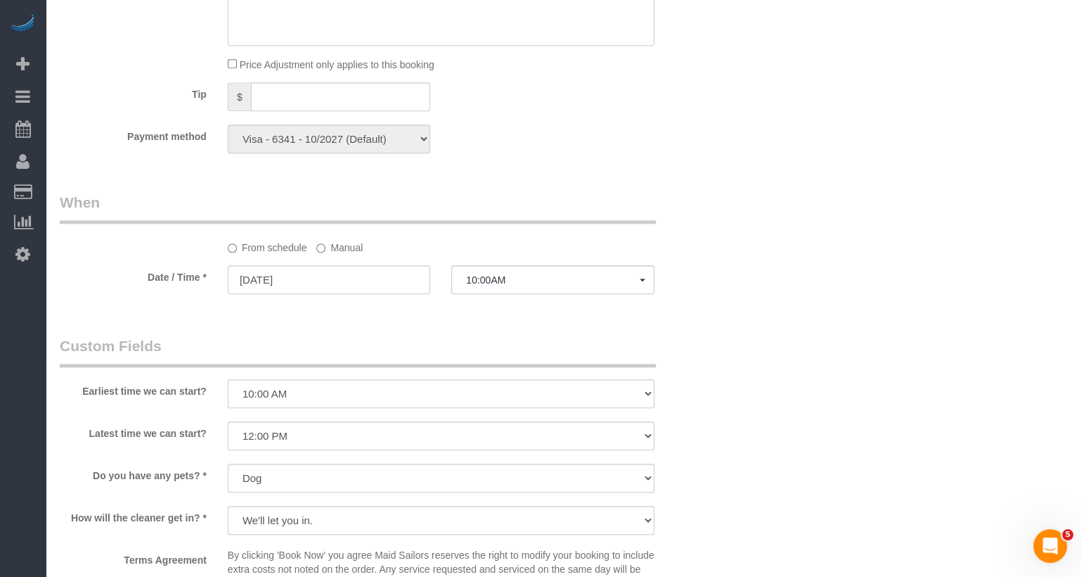
scroll to position [1547, 0]
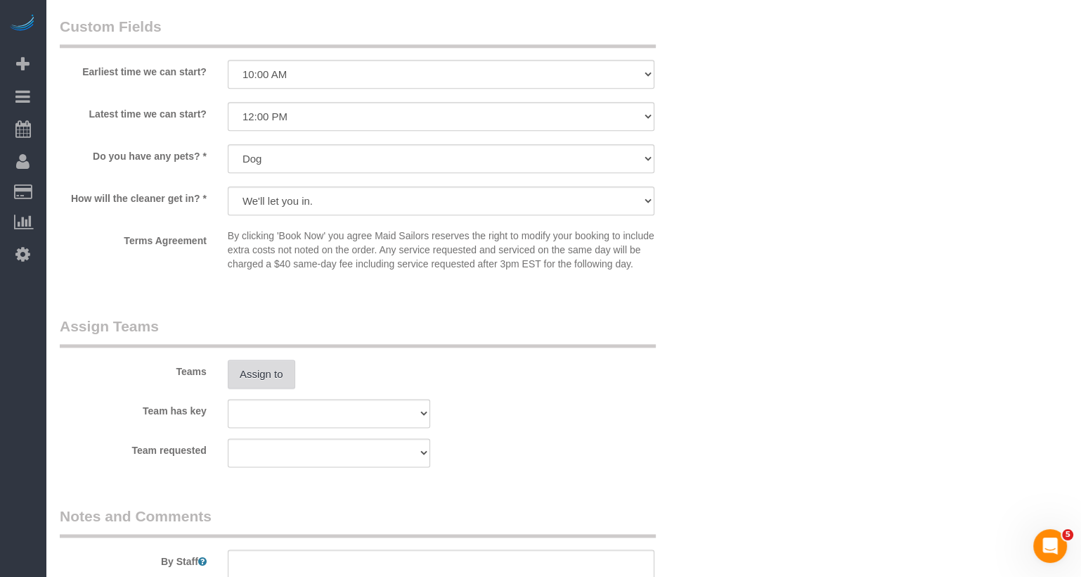
click at [281, 389] on button "Assign to" at bounding box center [262, 374] width 68 height 30
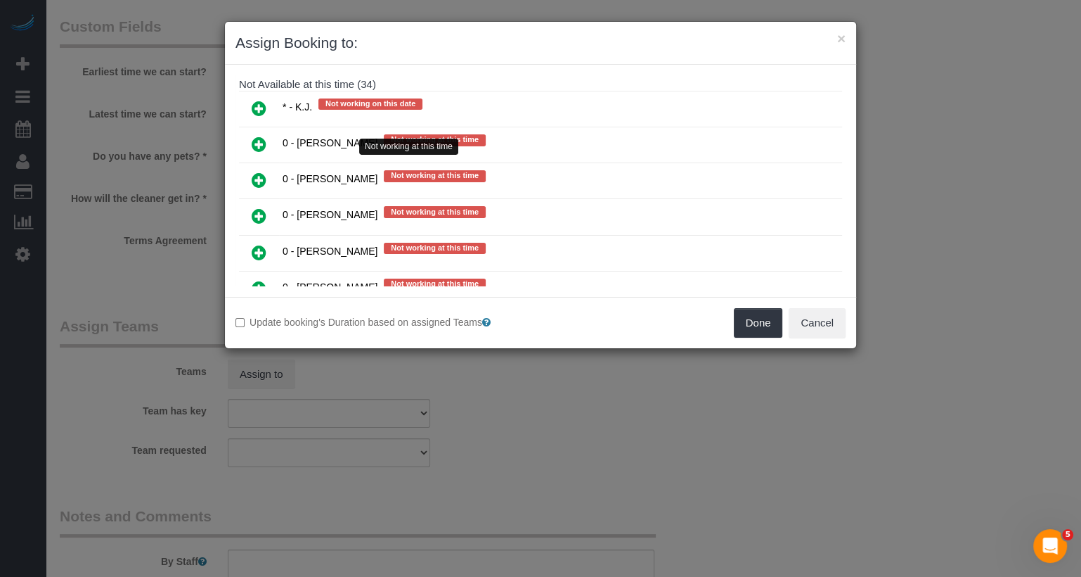
scroll to position [791, 0]
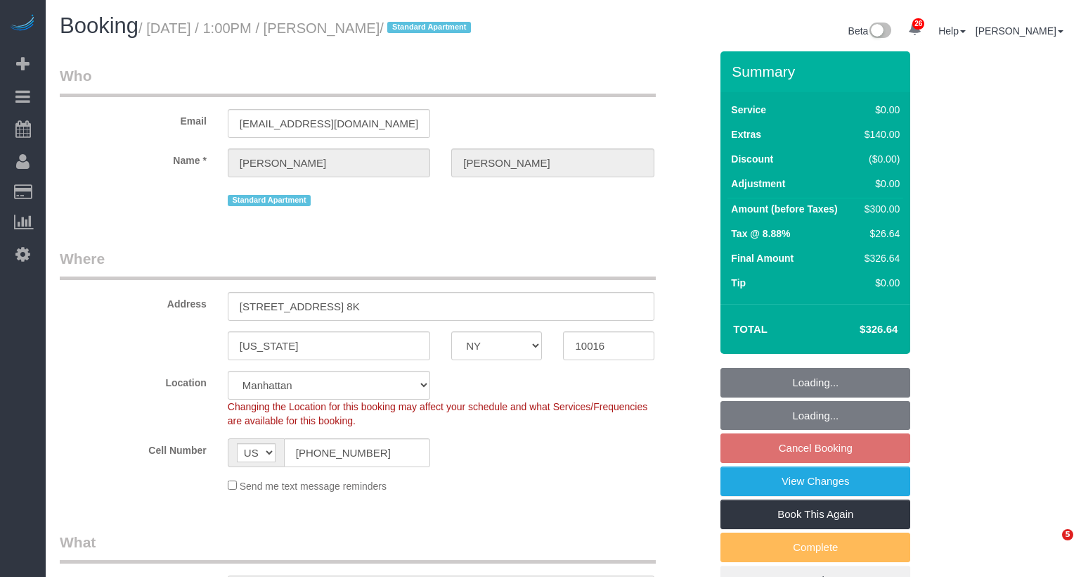
select select "NY"
select select "1"
select select "spot6"
select select "number:89"
select select "number:73"
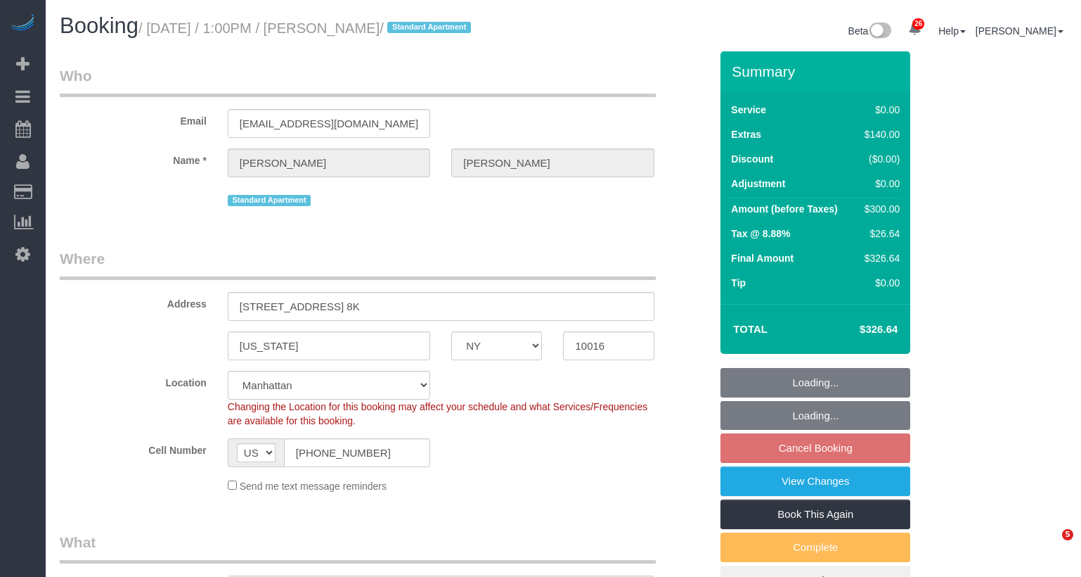
select select "number:15"
select select "number:6"
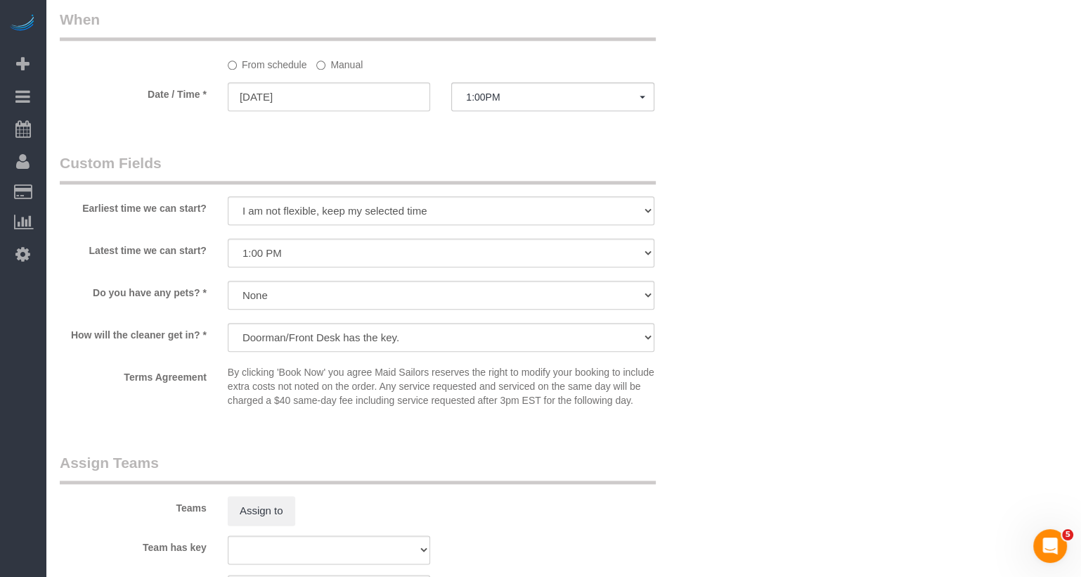
scroll to position [1475, 0]
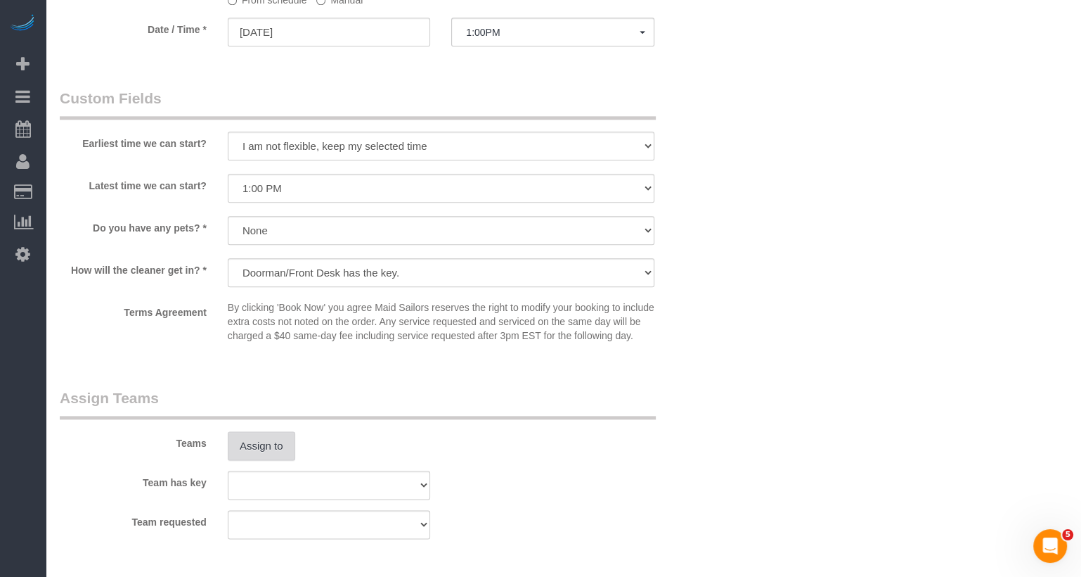
click at [270, 461] on button "Assign to" at bounding box center [262, 446] width 68 height 30
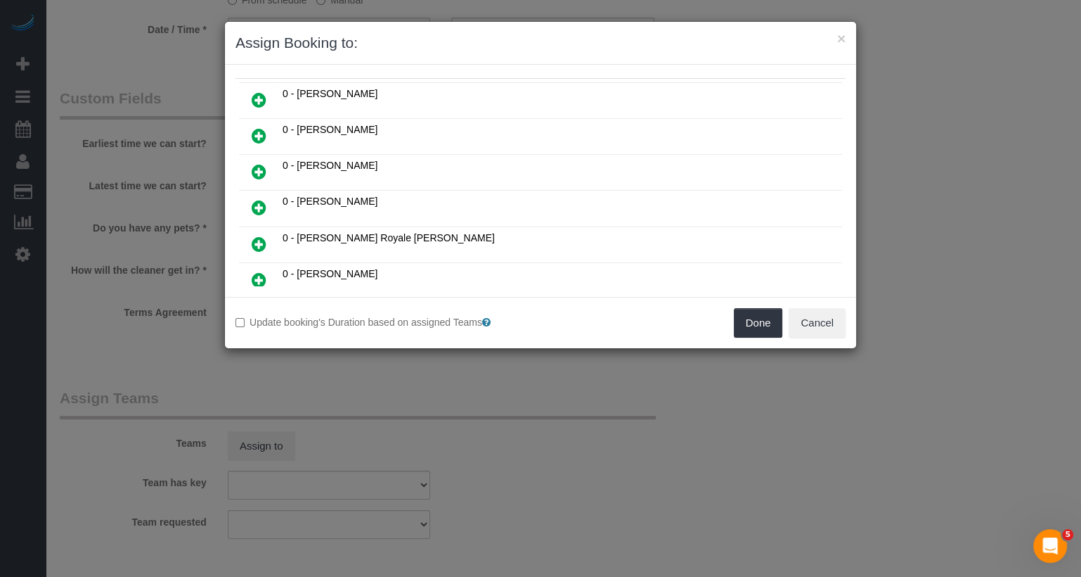
click at [262, 170] on icon at bounding box center [259, 171] width 15 height 17
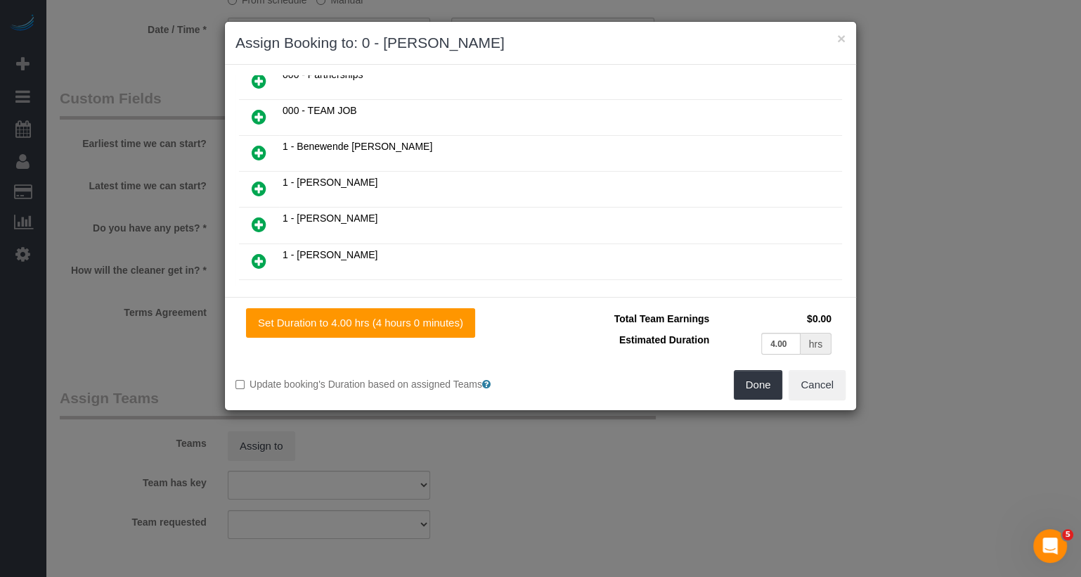
scroll to position [292, 0]
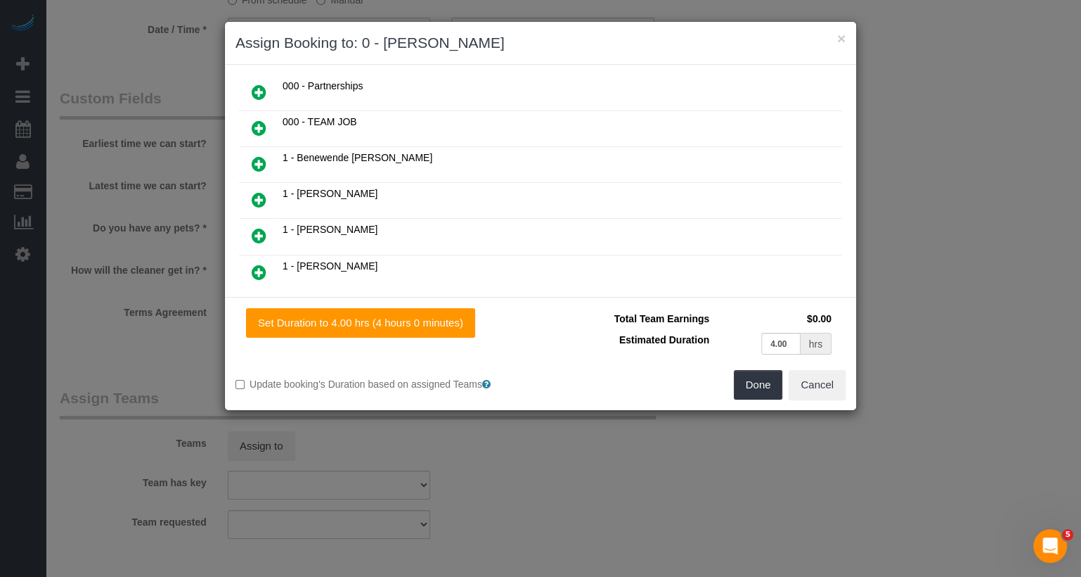
click at [252, 225] on link at bounding box center [259, 236] width 33 height 28
click at [757, 392] on button "Done" at bounding box center [758, 385] width 49 height 30
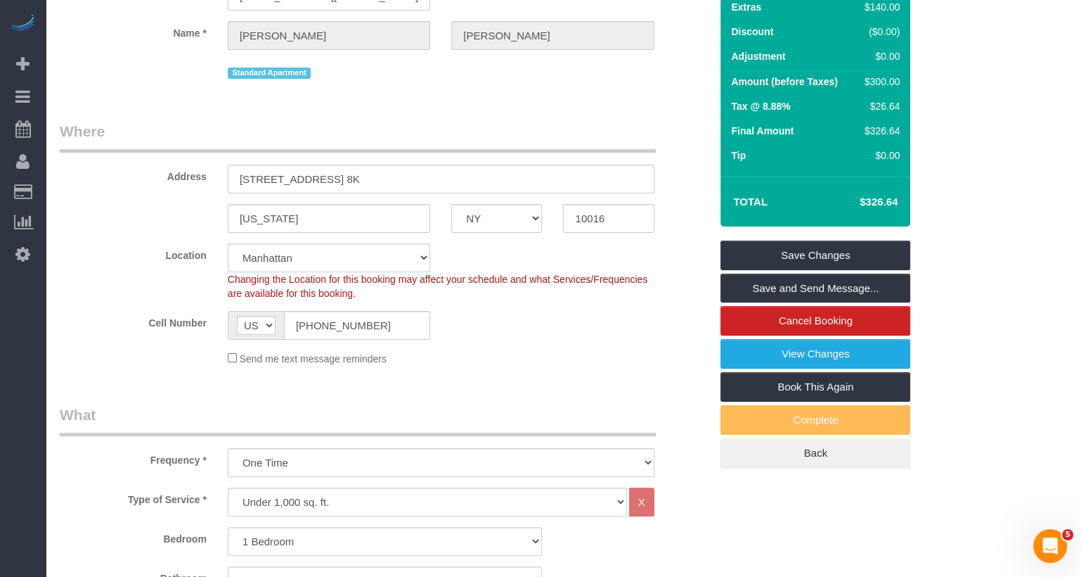
scroll to position [0, 0]
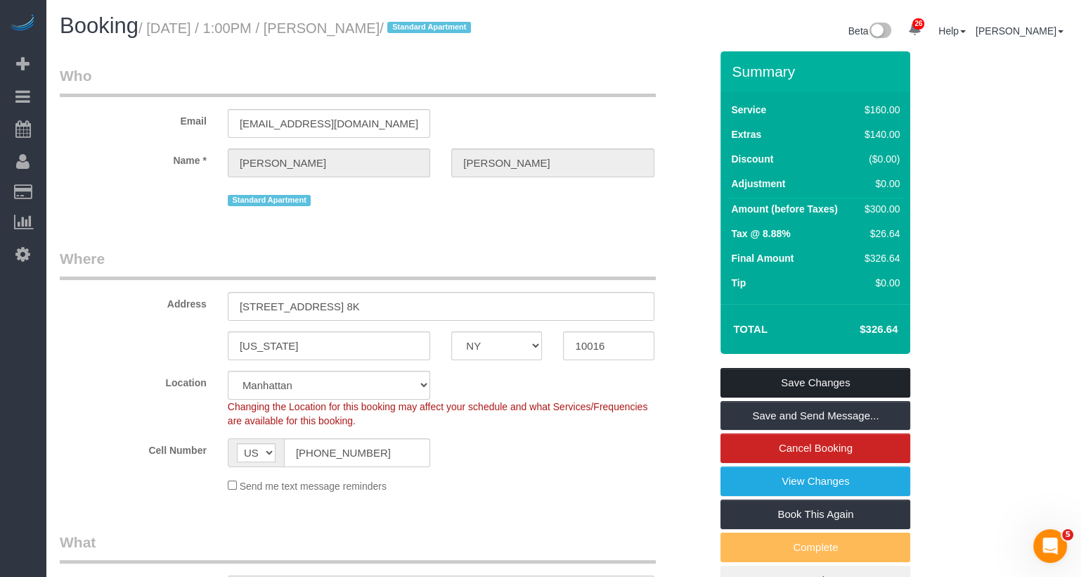
click at [797, 394] on link "Save Changes" at bounding box center [816, 383] width 190 height 30
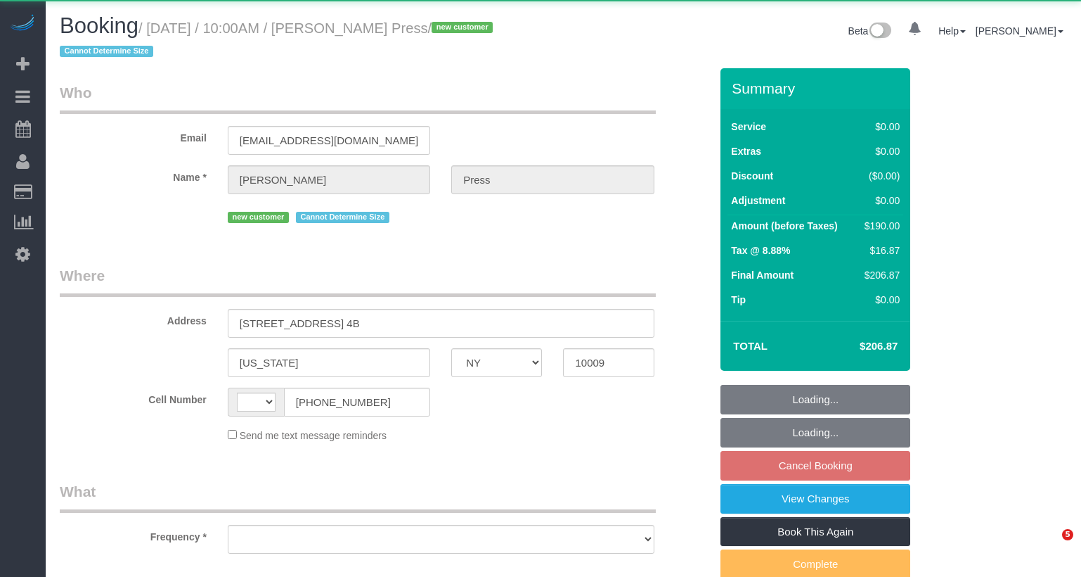
select select "NY"
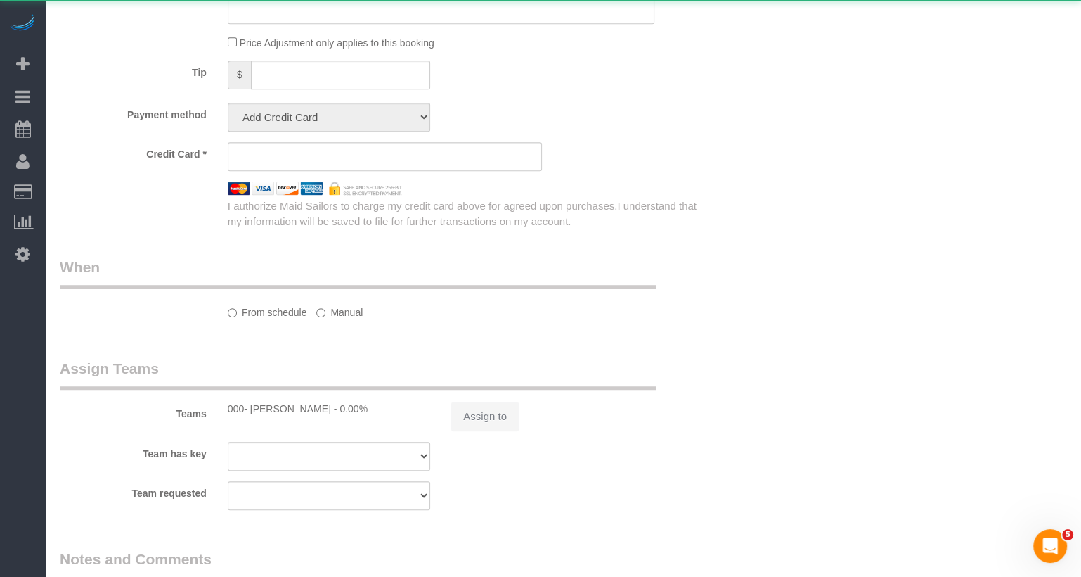
select select "string:[GEOGRAPHIC_DATA]"
select select "object:1078"
select select "spot3"
select select "number:58"
select select "number:75"
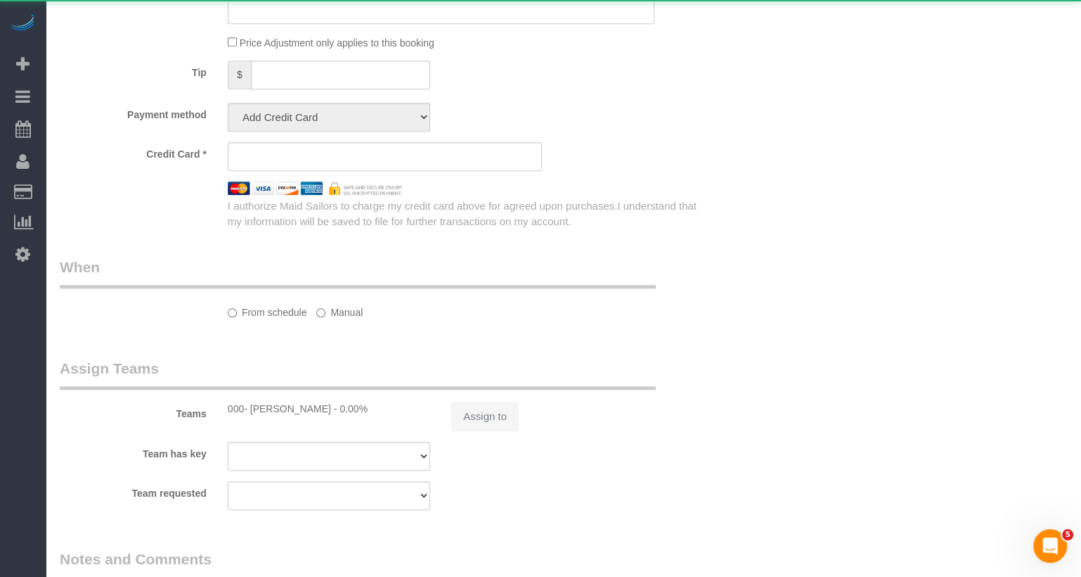
select select "number:15"
select select "number:5"
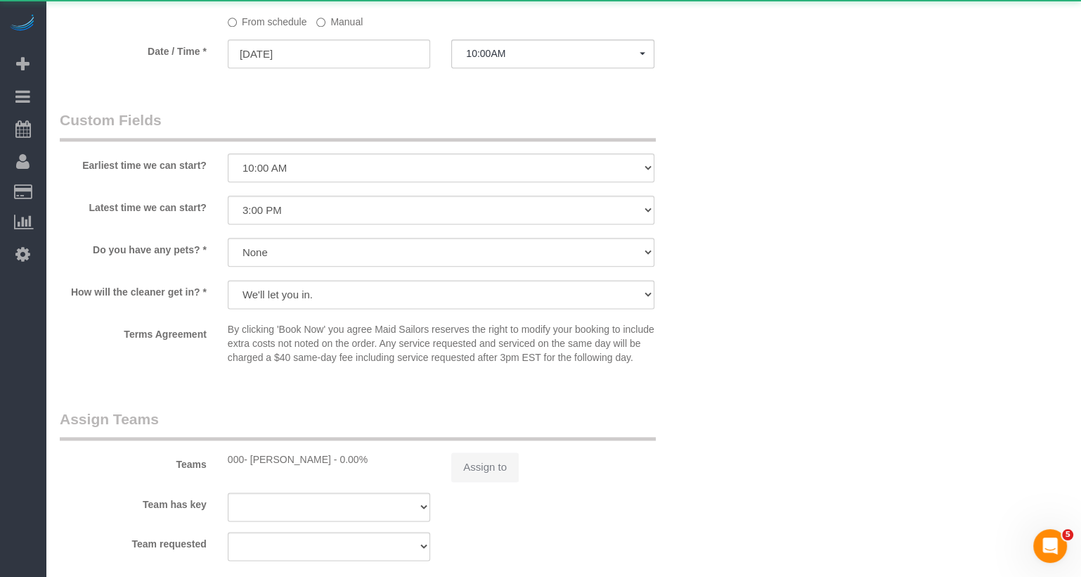
select select "2"
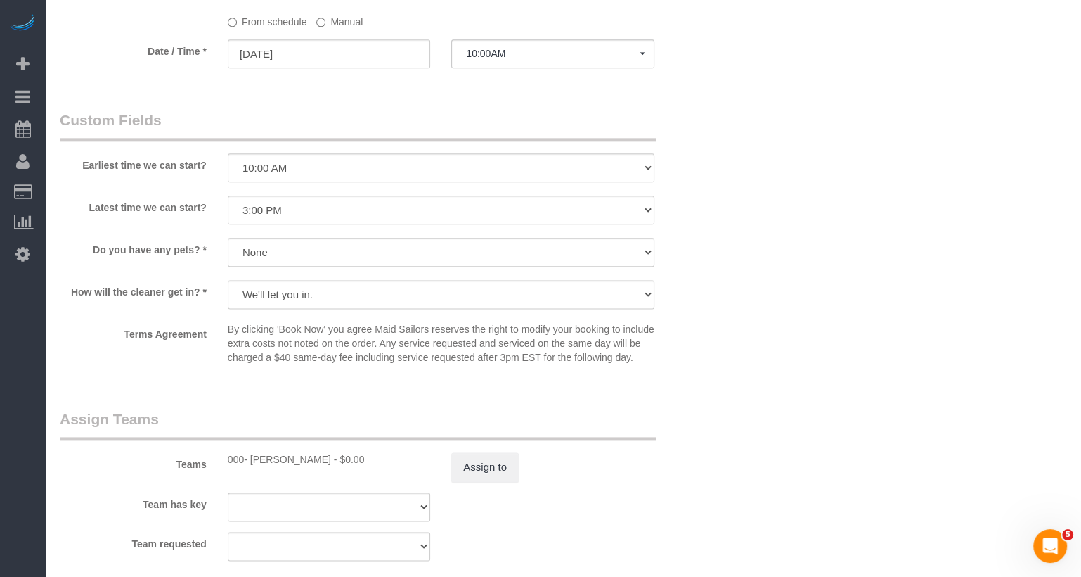
scroll to position [1470, 0]
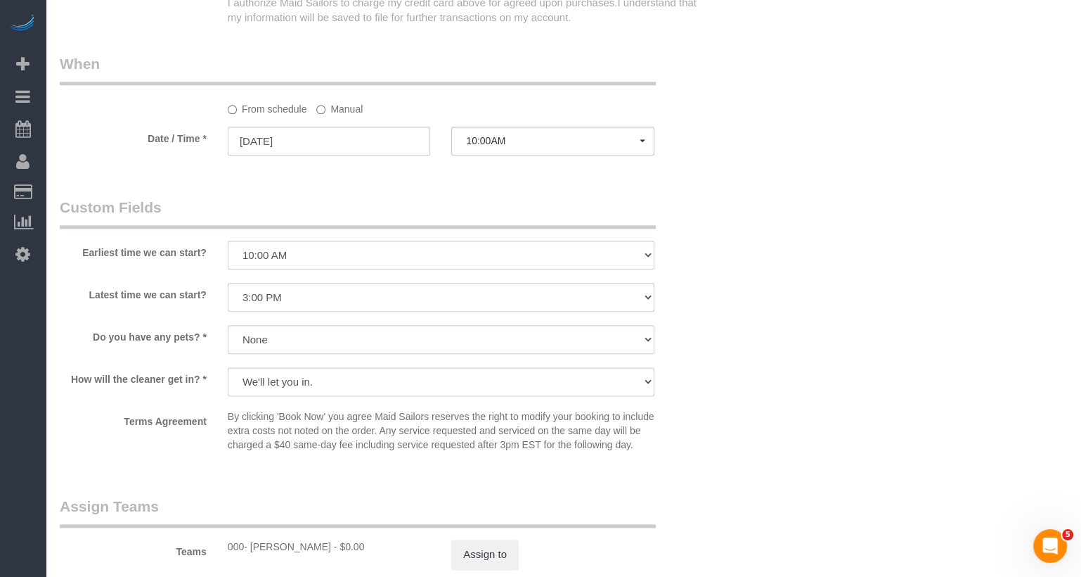
select select "string:stripe-pm_1S6YfM4VGloSiKo7PXEYptiZ"
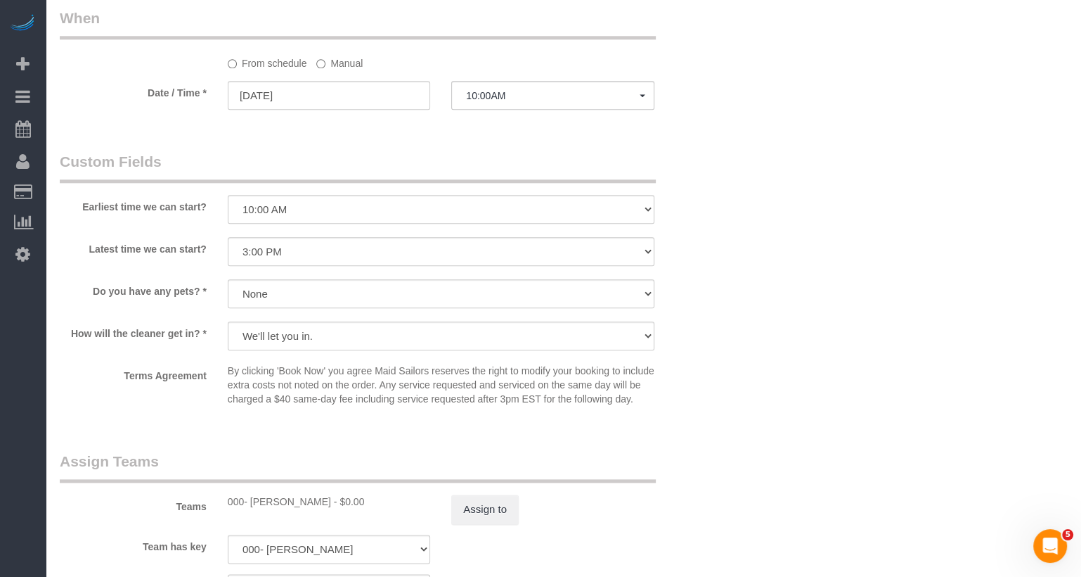
scroll to position [1524, 0]
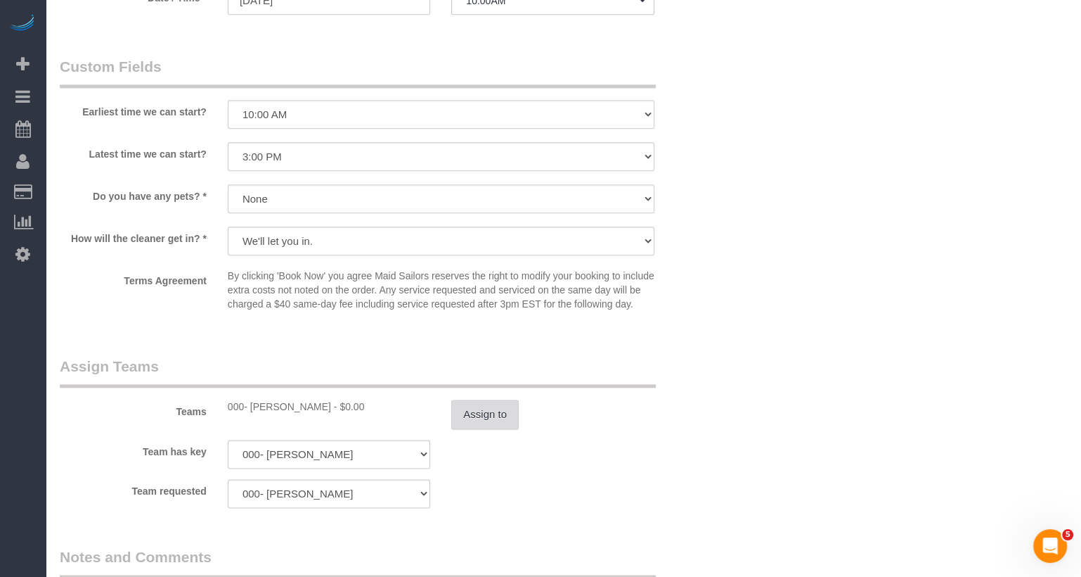
click at [482, 423] on button "Assign to" at bounding box center [485, 414] width 68 height 30
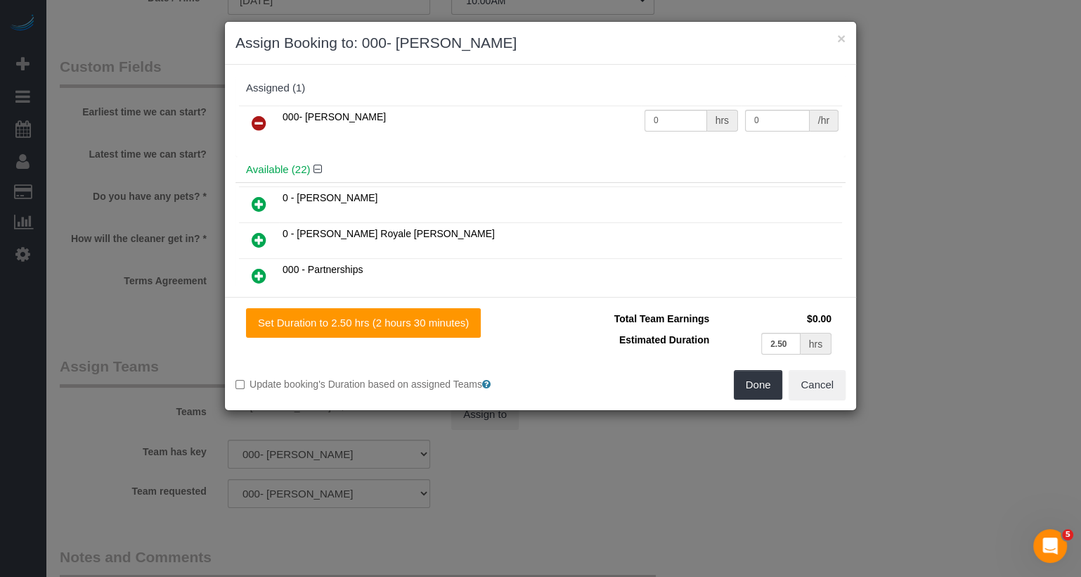
click at [262, 122] on icon at bounding box center [259, 123] width 15 height 17
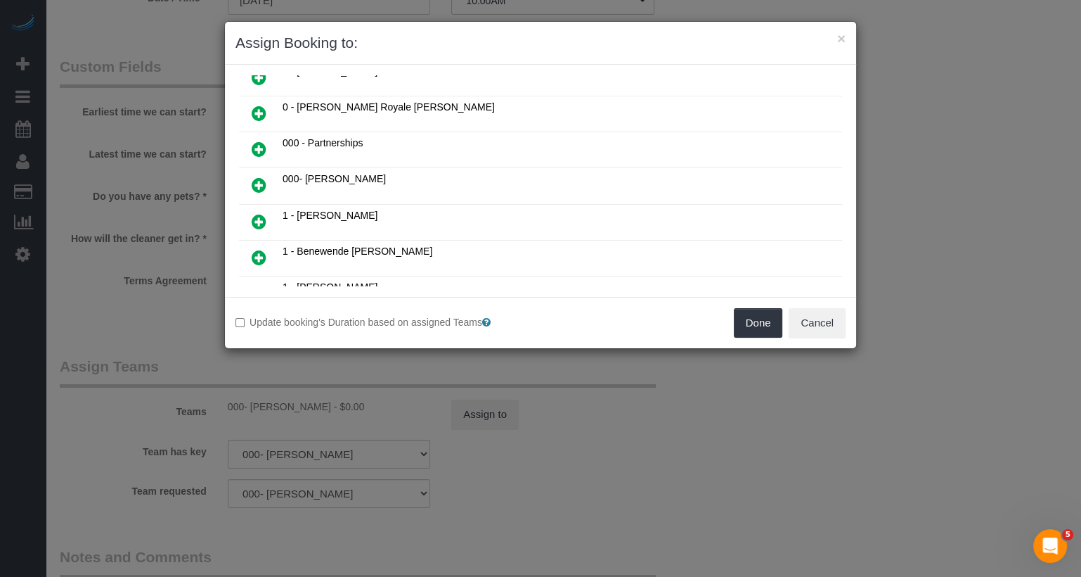
scroll to position [0, 0]
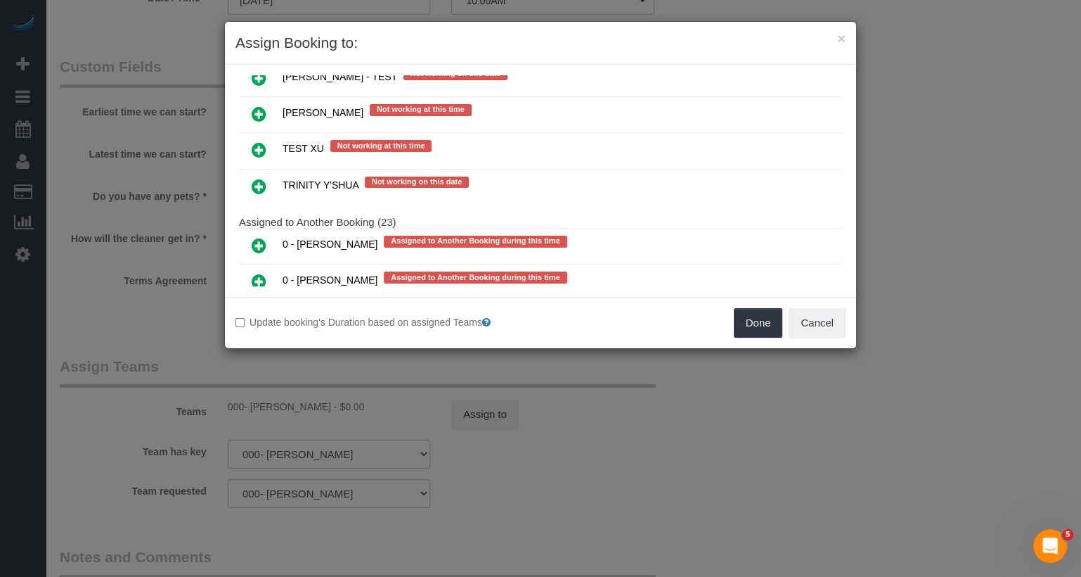
click at [260, 345] on icon at bounding box center [259, 353] width 15 height 17
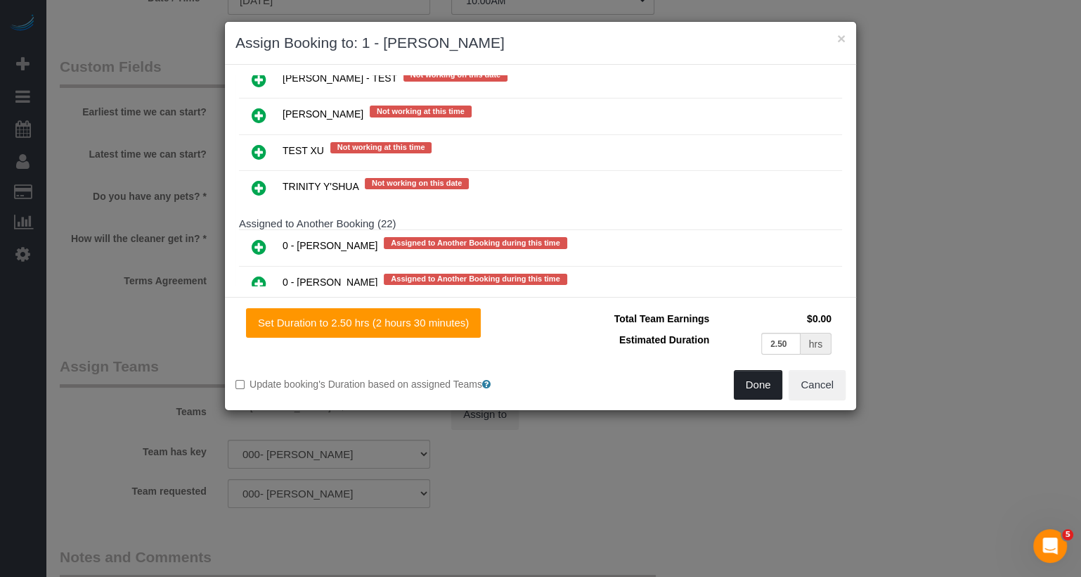
click at [771, 383] on button "Done" at bounding box center [758, 385] width 49 height 30
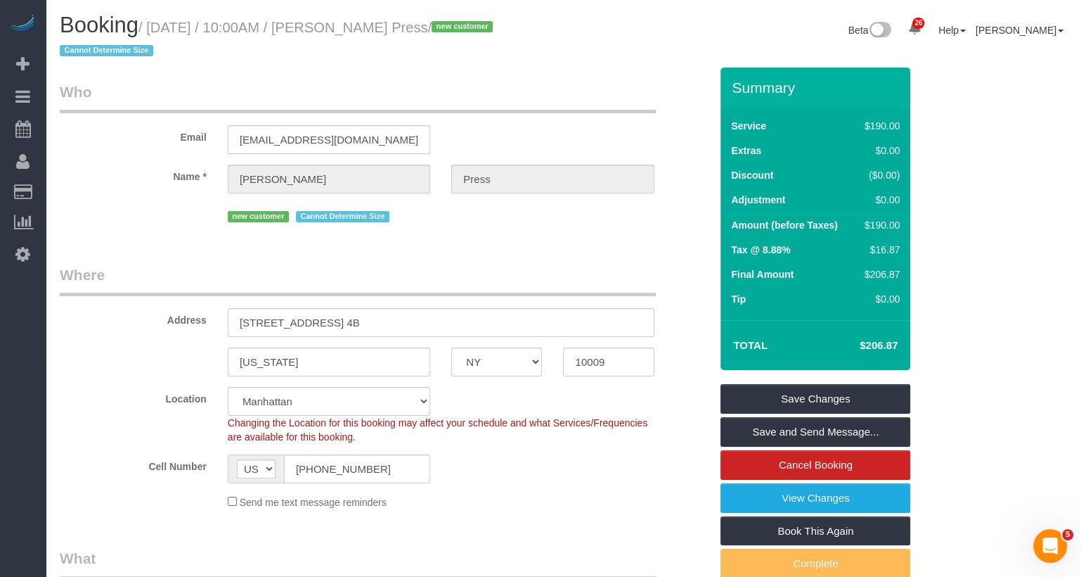
scroll to position [0, 0]
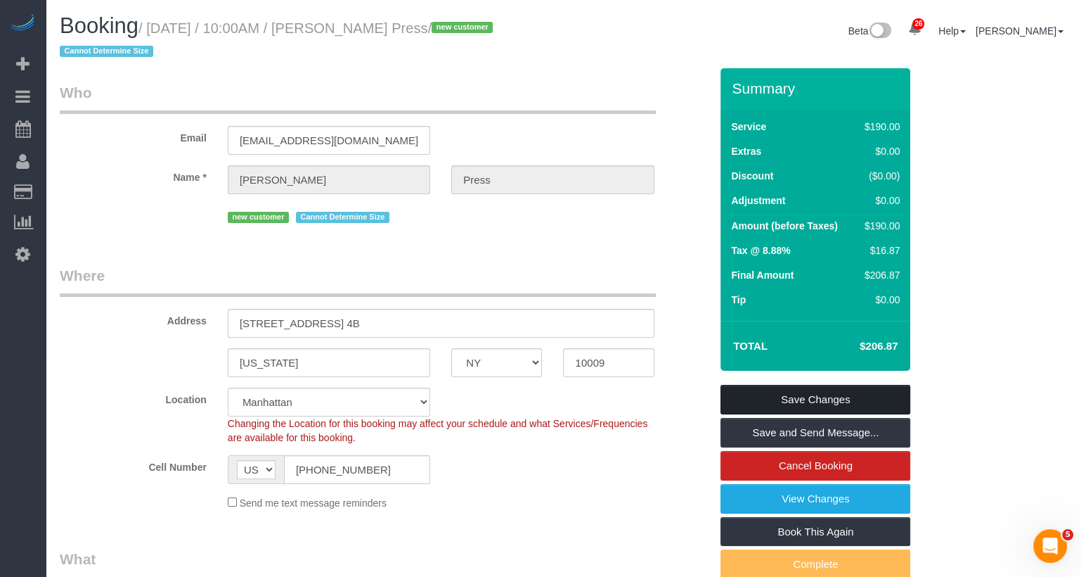
click at [788, 402] on link "Save Changes" at bounding box center [816, 400] width 190 height 30
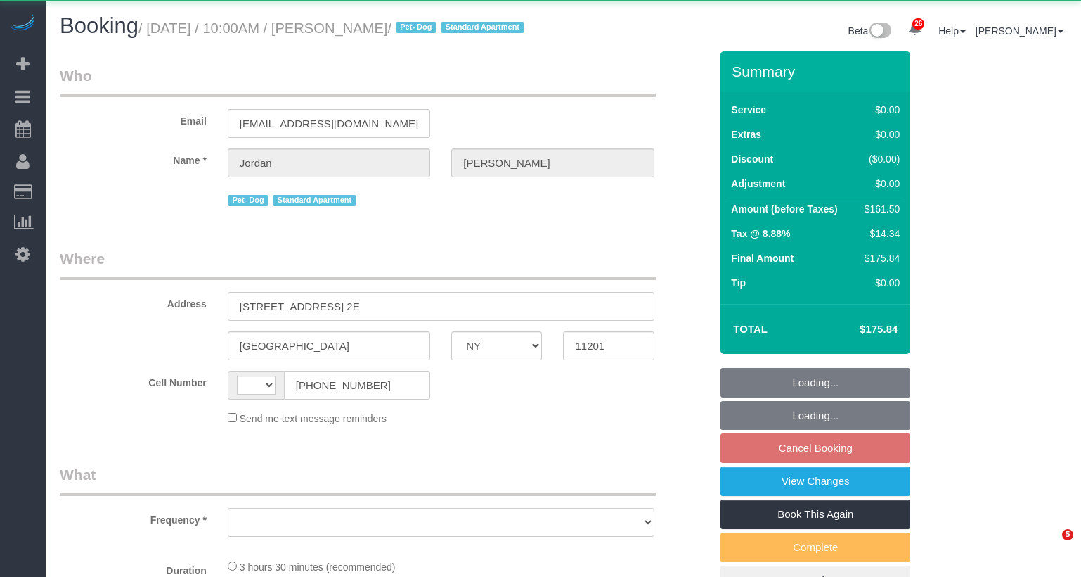
select select "NY"
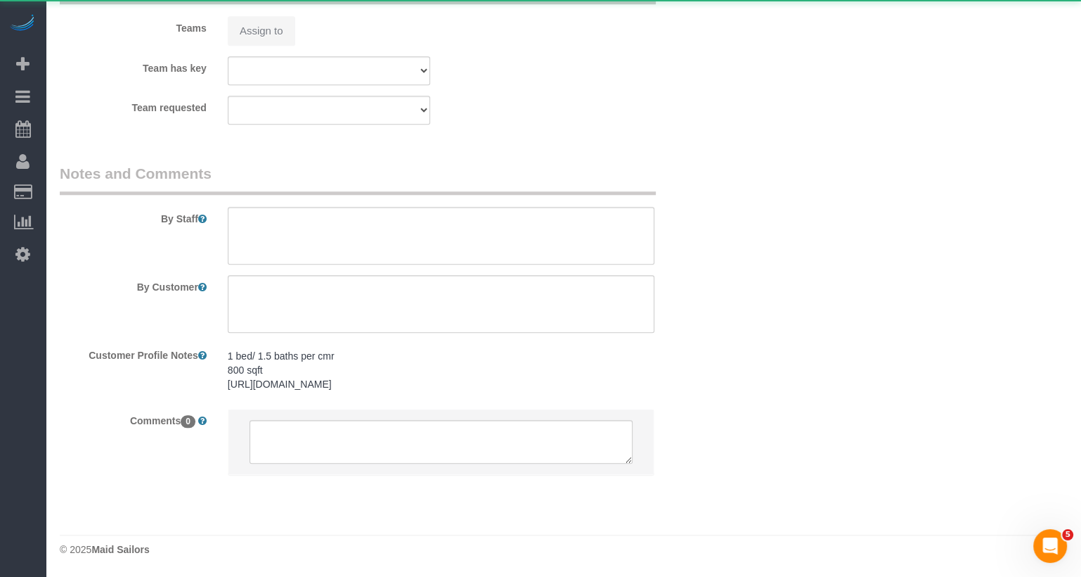
select select "string:[GEOGRAPHIC_DATA]"
select select "object:813"
select select "number:58"
select select "number:72"
select select "number:13"
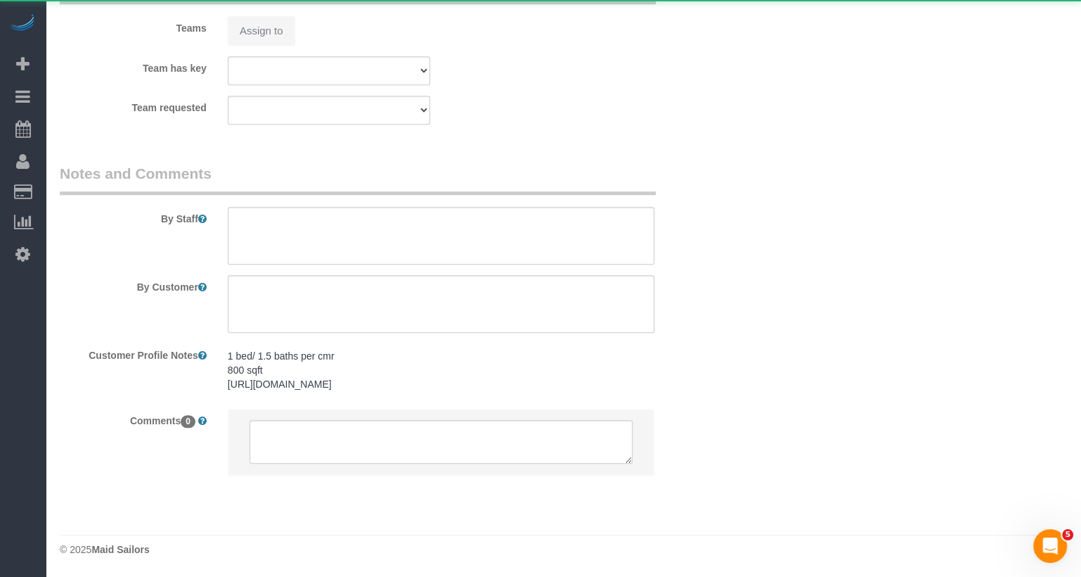
select select "number:5"
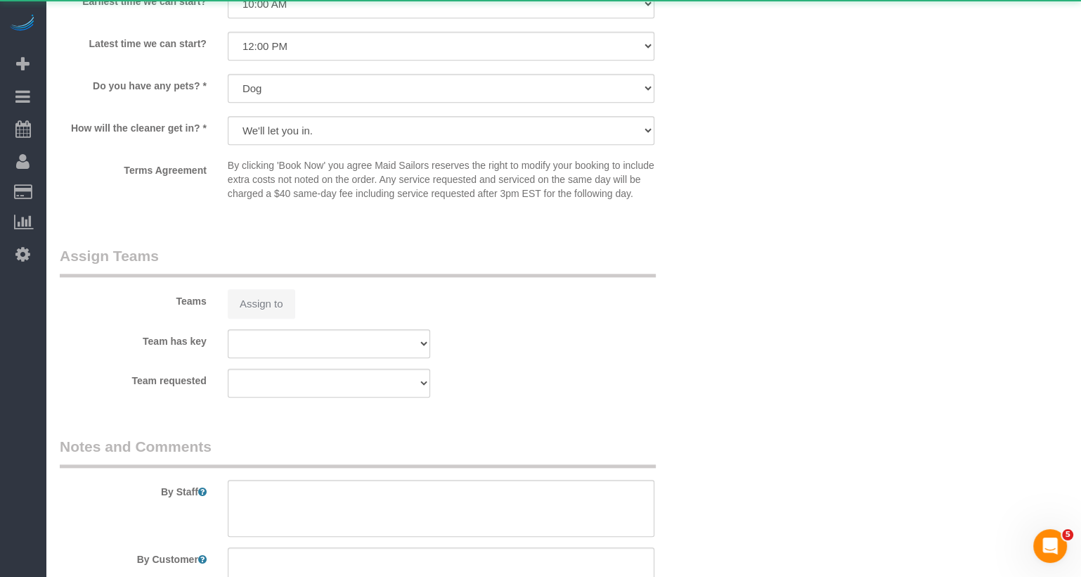
select select "object:964"
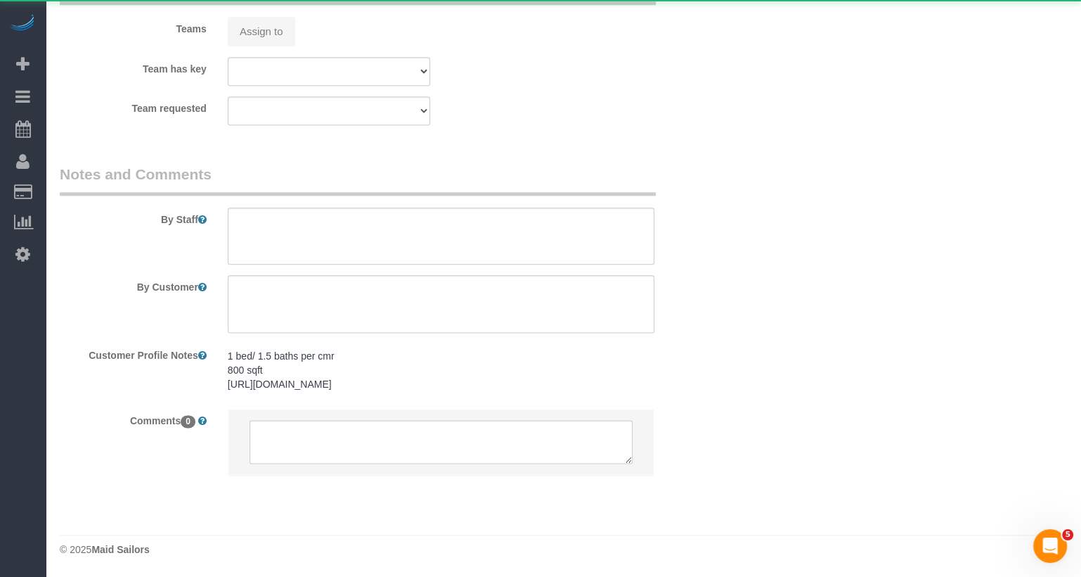
select select "string:stripe-pm_1Rcsvw4VGloSiKo7YAz02xg6"
select select "1"
select select "2"
select select "spot3"
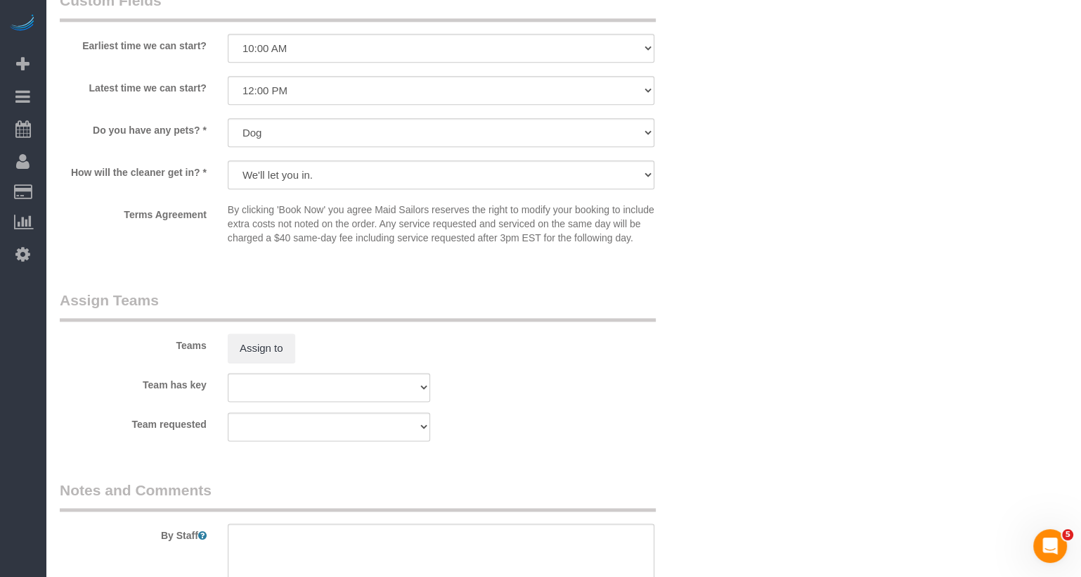
scroll to position [1486, 0]
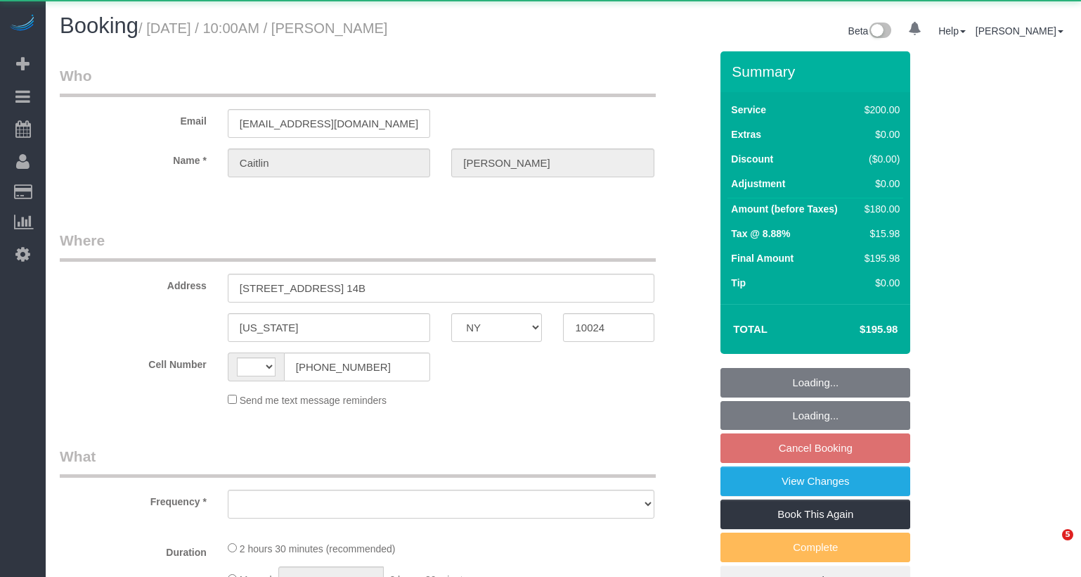
select select "NY"
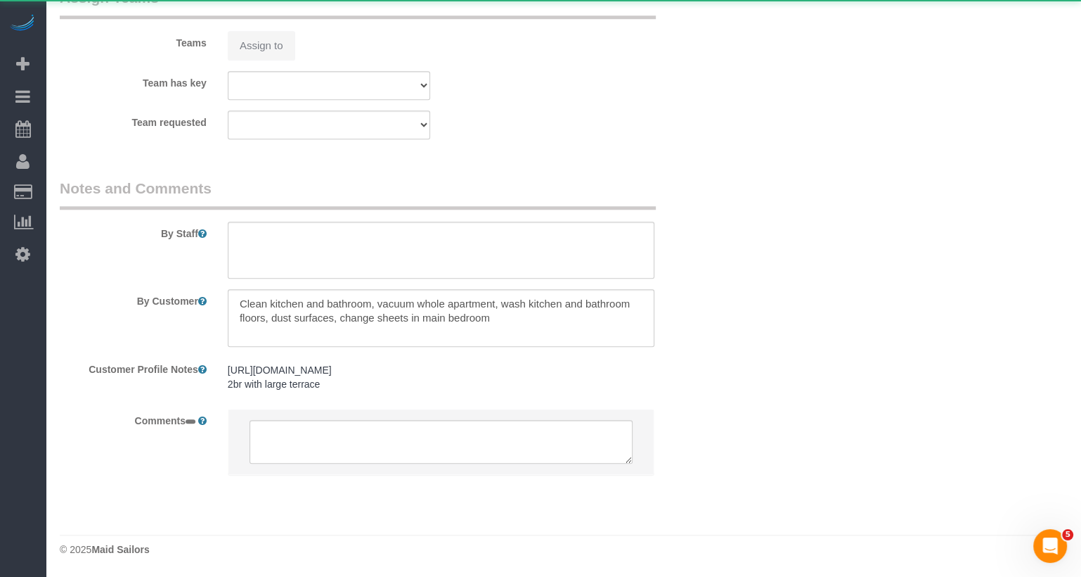
select select "string:[GEOGRAPHIC_DATA]"
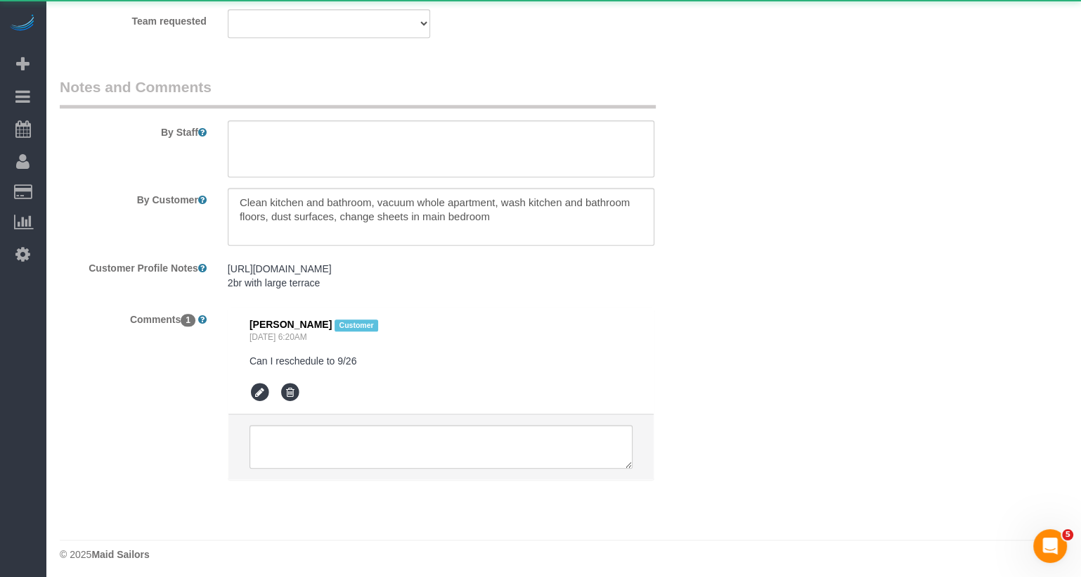
select select "object:1060"
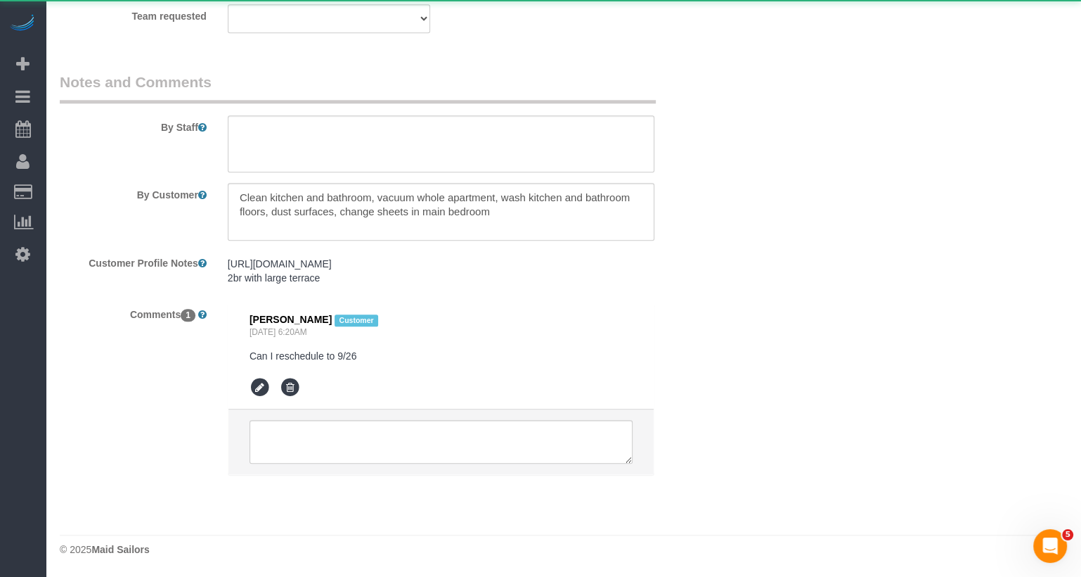
select select "150"
select select "spot3"
select select "number:58"
select select "number:75"
select select "number:15"
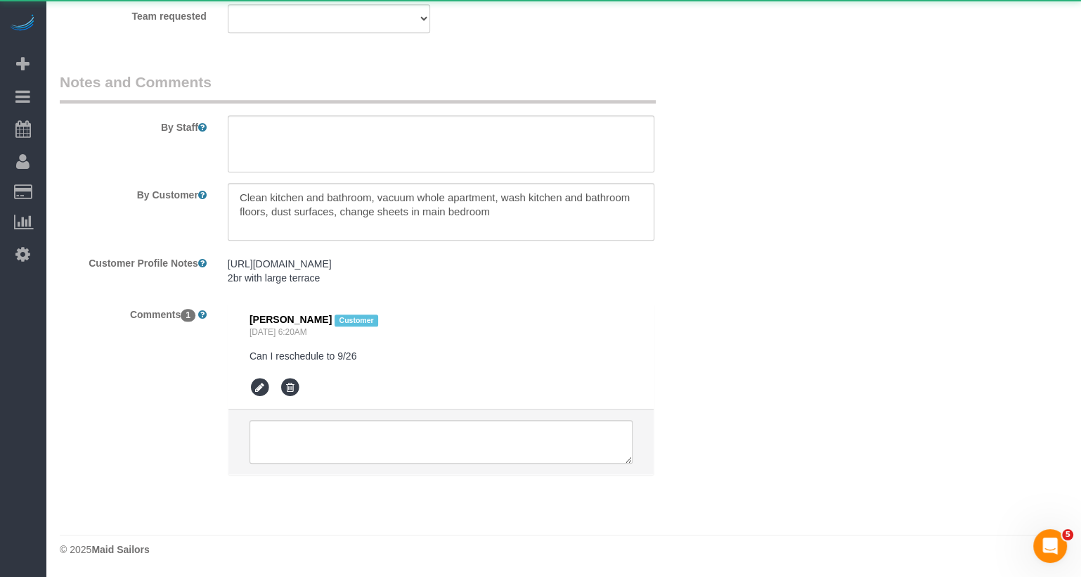
select select "number:5"
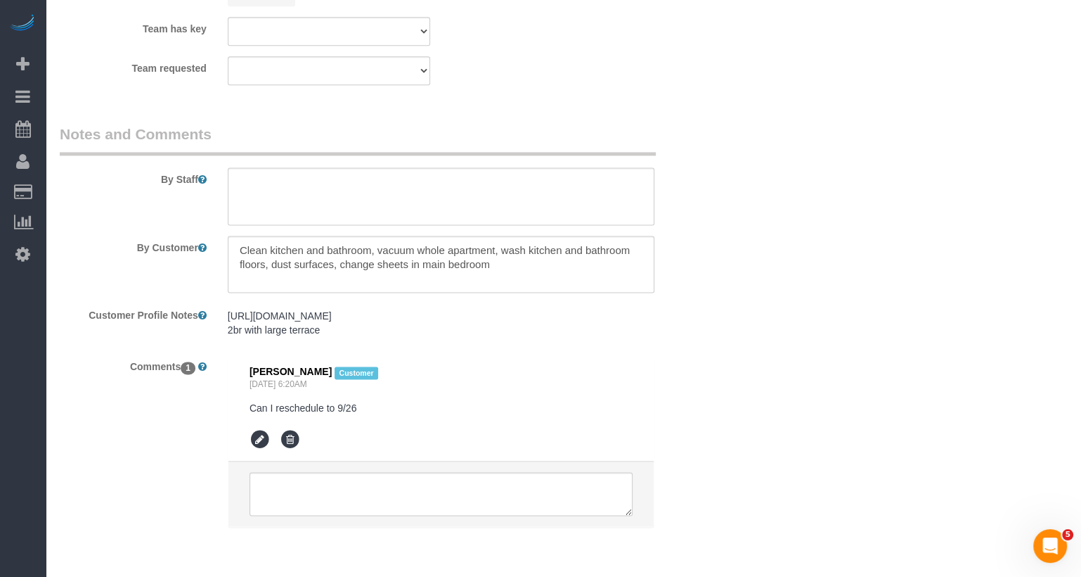
select select "string:stripe-pm_1RGsso4VGloSiKo7yoovUInS"
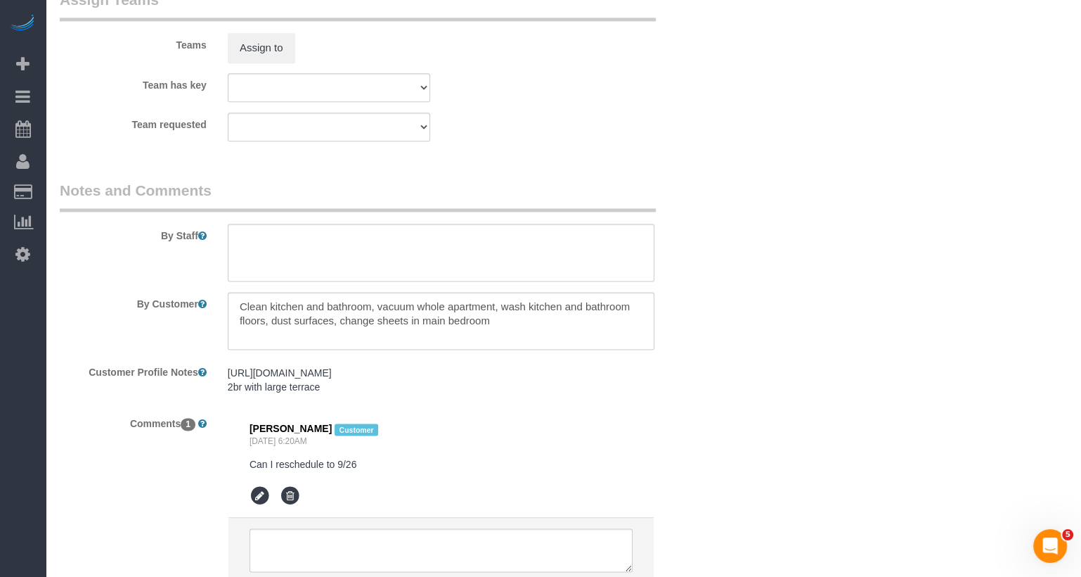
scroll to position [1598, 0]
click at [259, 63] on button "Assign to" at bounding box center [262, 49] width 68 height 30
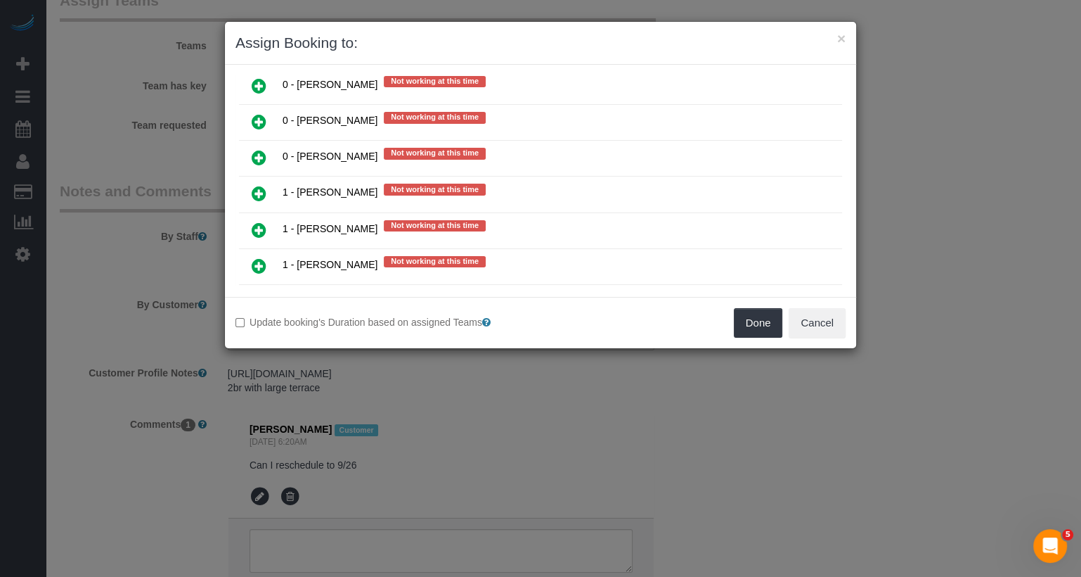
click at [252, 288] on link at bounding box center [259, 302] width 33 height 28
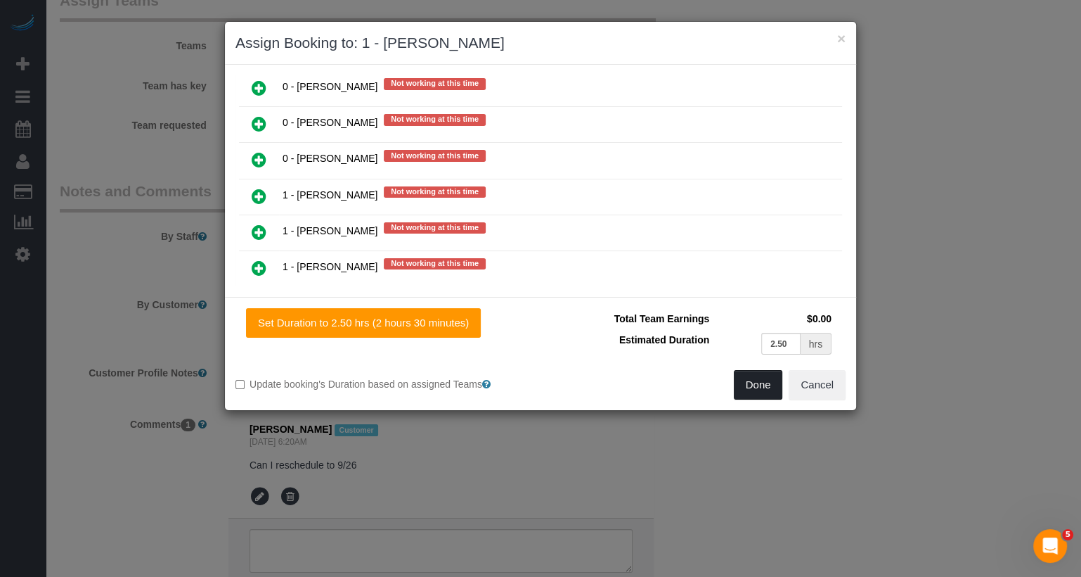
click at [763, 385] on button "Done" at bounding box center [758, 385] width 49 height 30
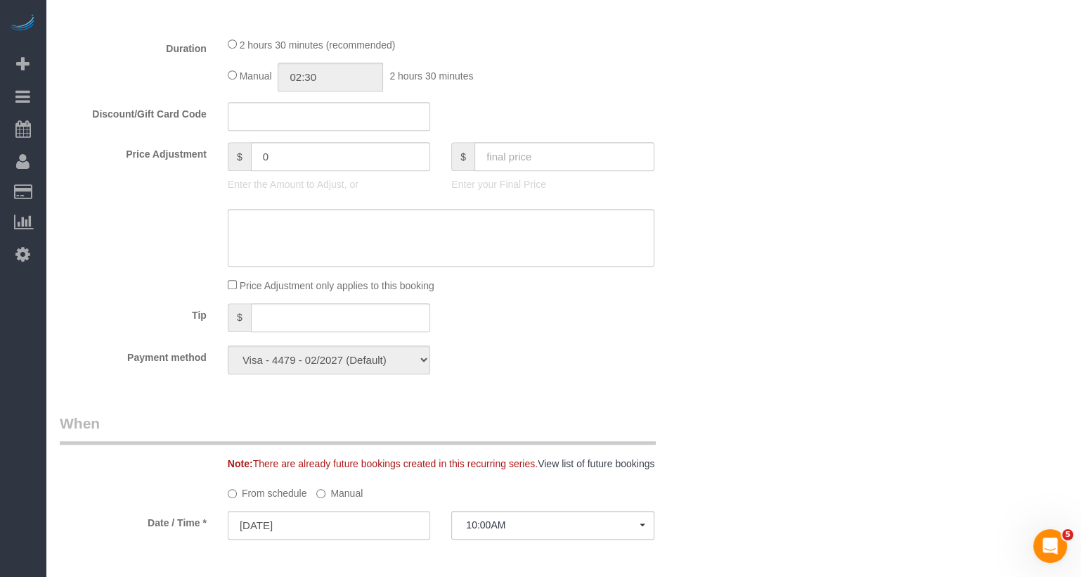
scroll to position [0, 0]
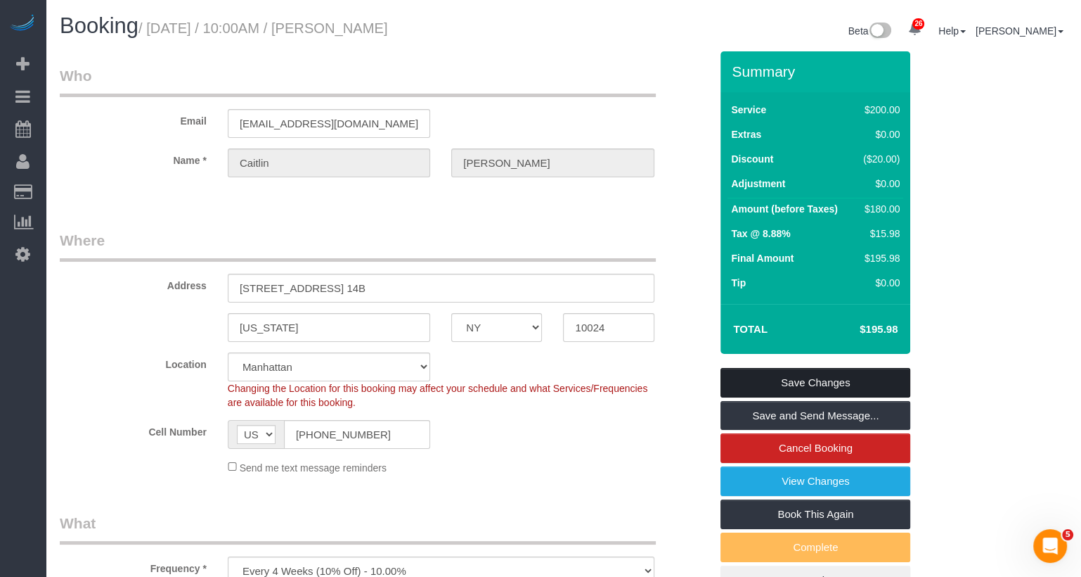
click at [790, 382] on link "Save Changes" at bounding box center [816, 383] width 190 height 30
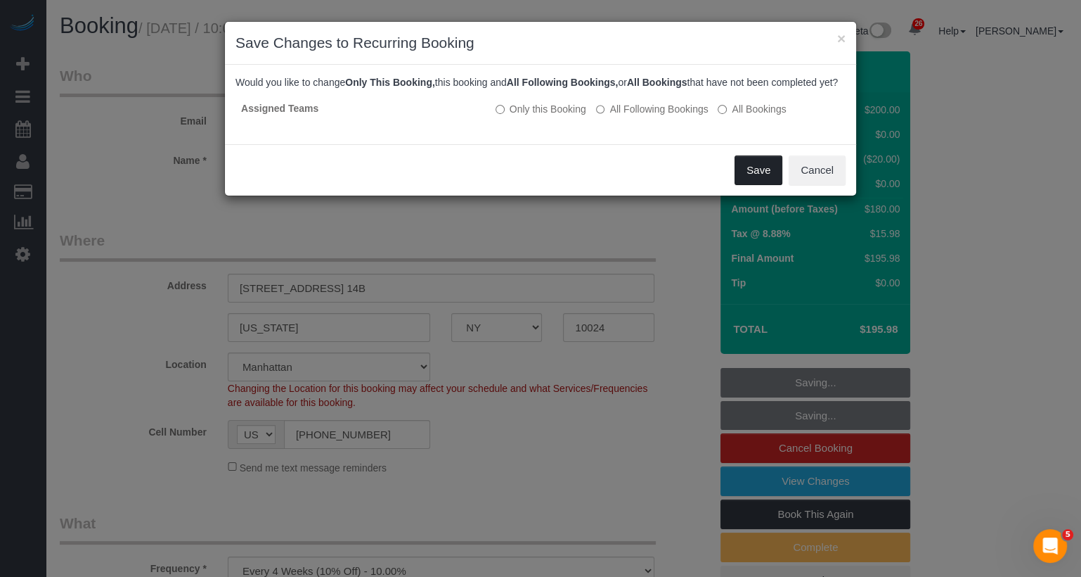
click at [753, 181] on button "Save" at bounding box center [759, 170] width 48 height 30
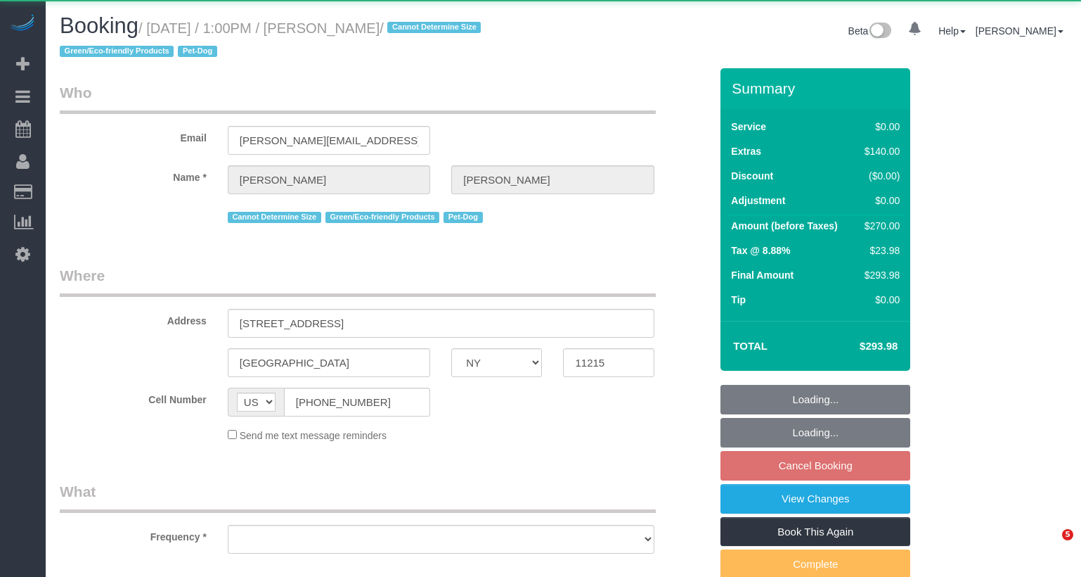
select select "NY"
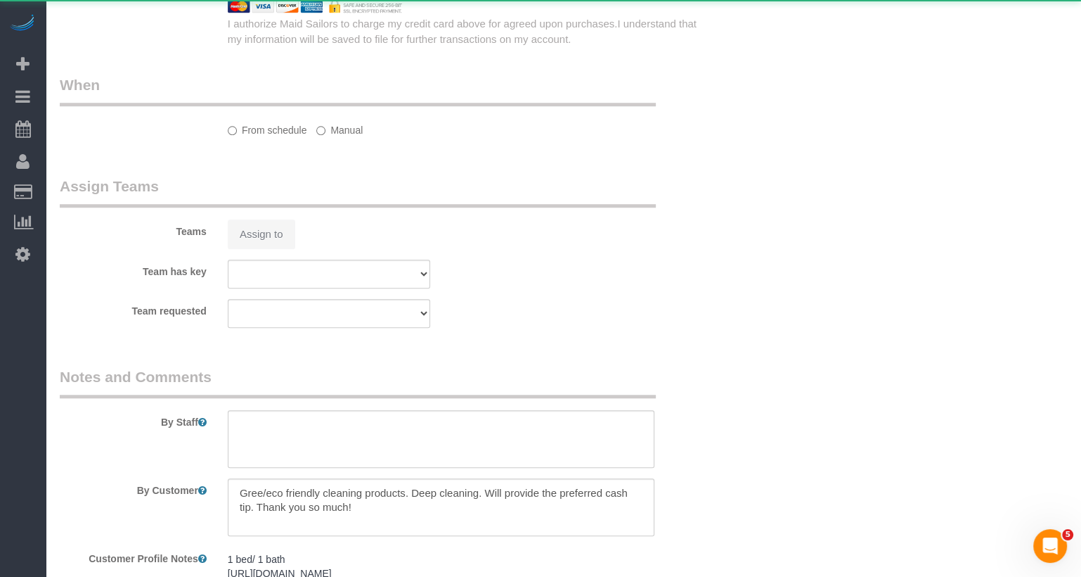
select select "object:823"
select select "1"
select select "spot6"
select select "number:60"
select select "number:74"
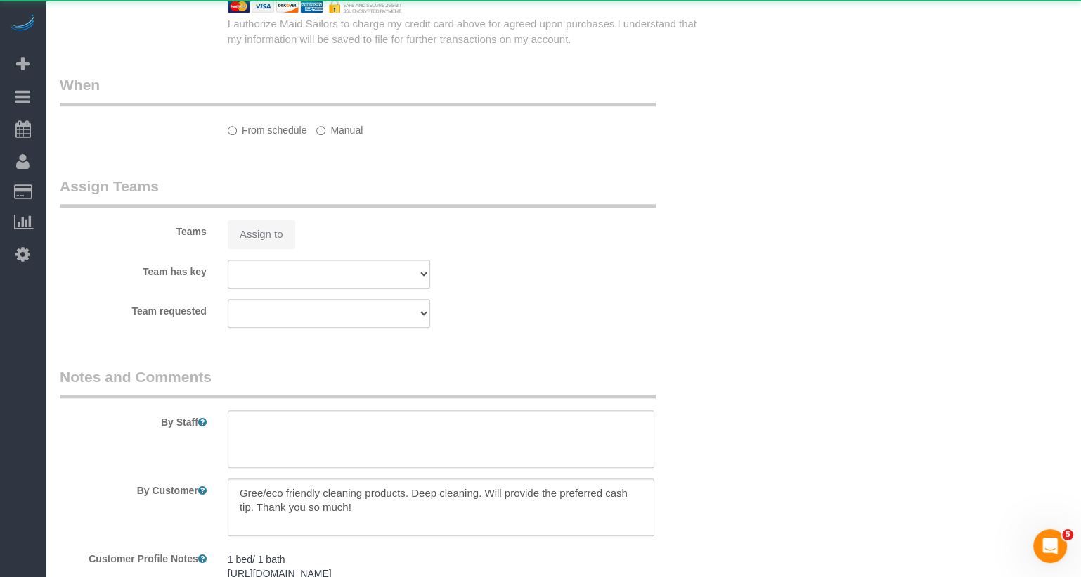
select select "number:13"
select select "number:5"
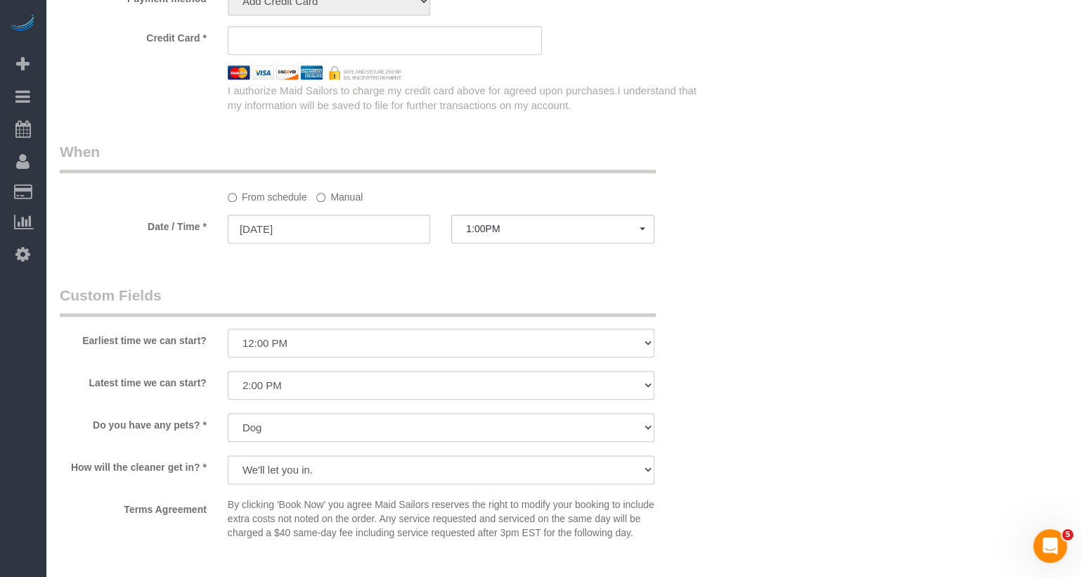
select select "1"
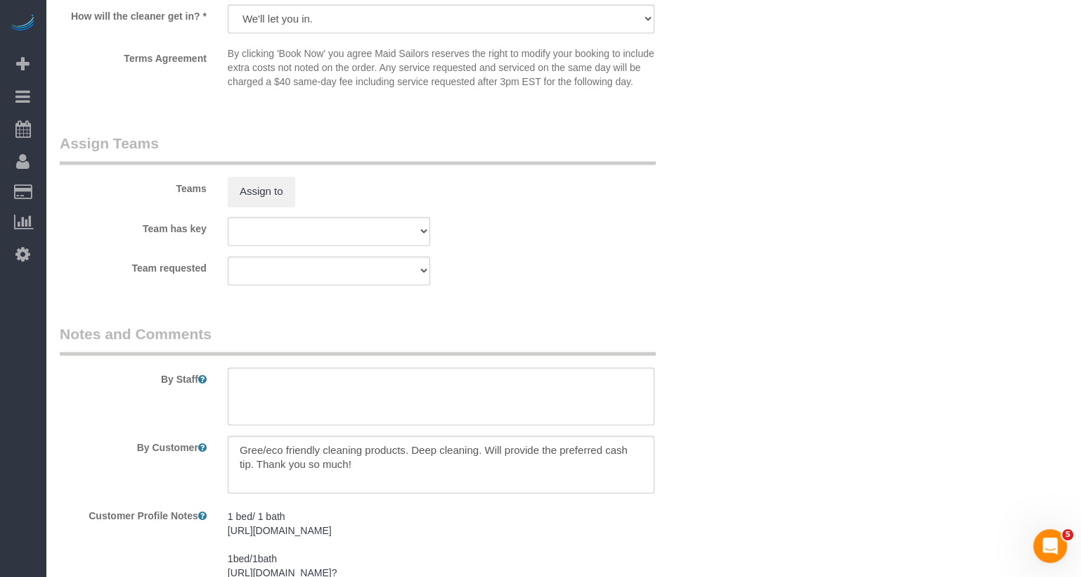
scroll to position [1864, 0]
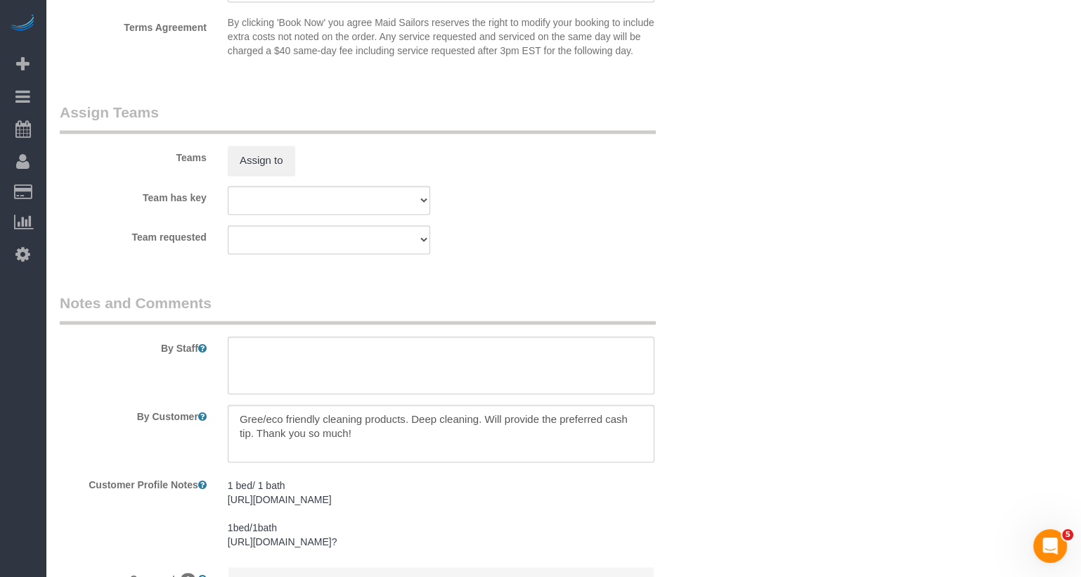
select select "string:stripe-pm_1QWOL84VGloSiKo7qjqhUyLr"
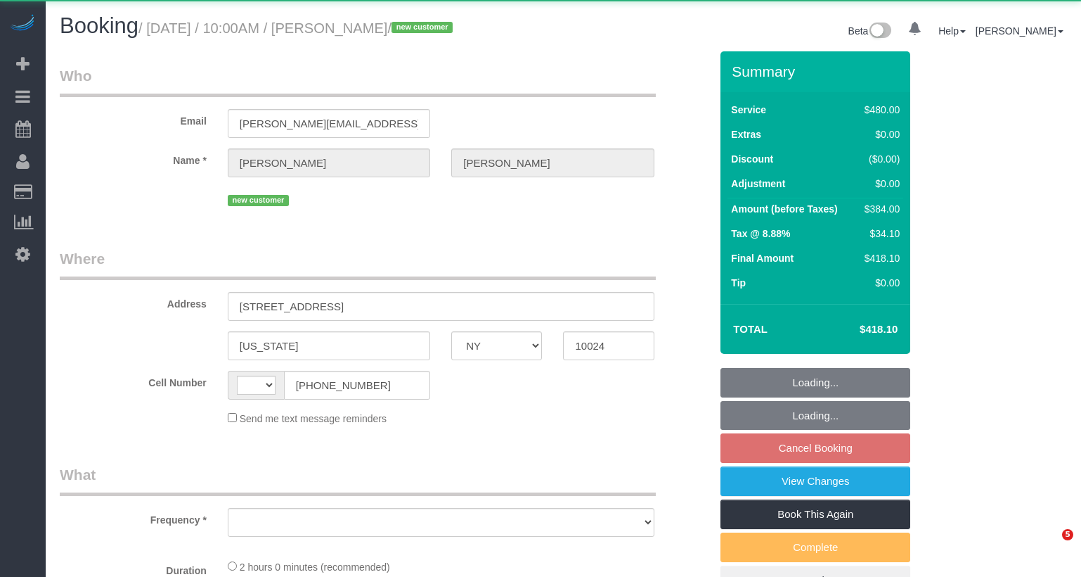
select select "NY"
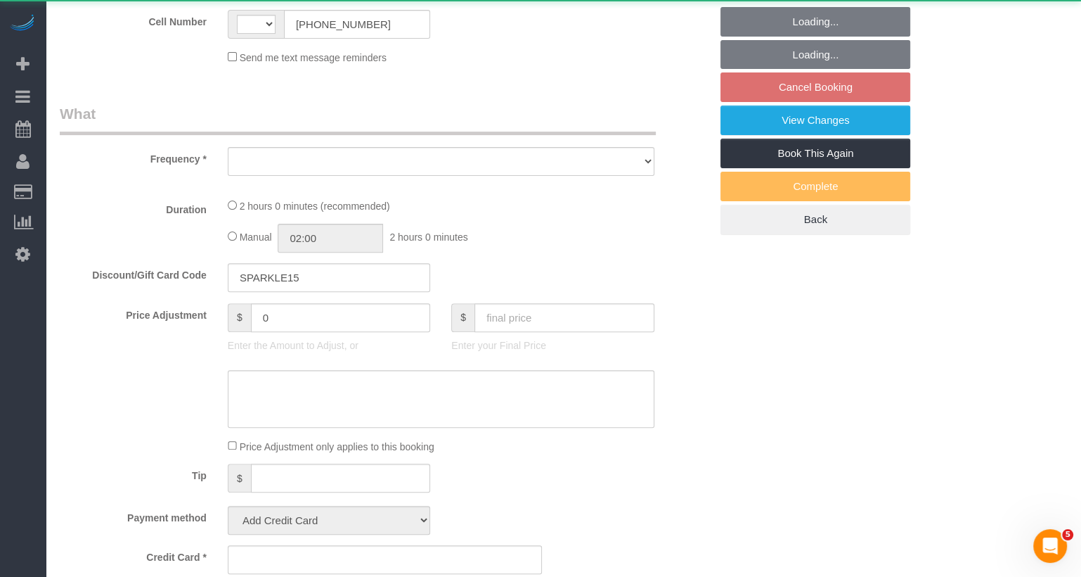
select select "string:[GEOGRAPHIC_DATA]"
select select "object:821"
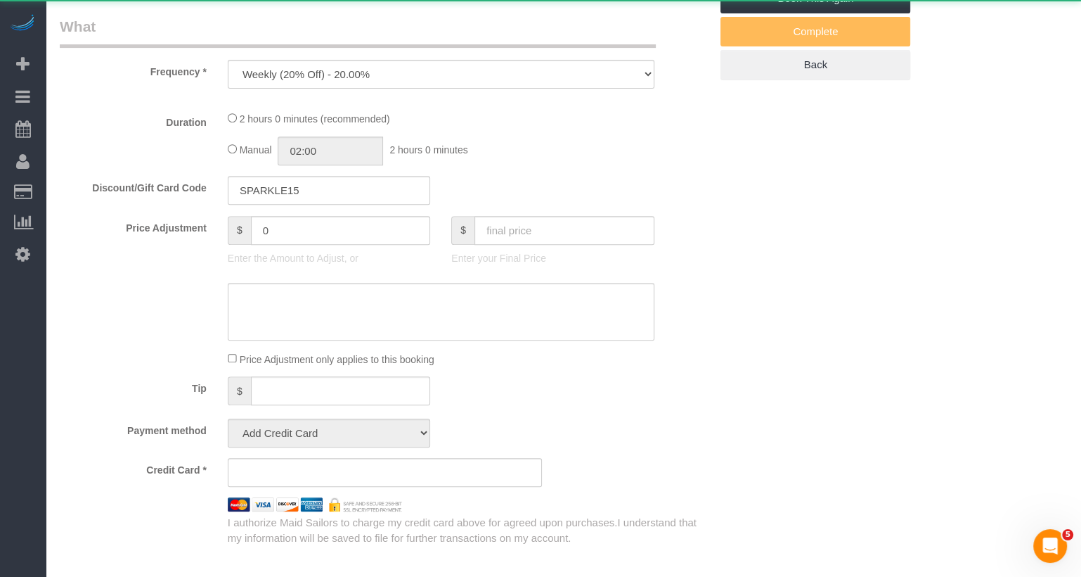
select select "string:stripe-pm_1SALCg4VGloSiKo7n0VJeoEE"
select select "3"
select select "spot3"
select select "number:57"
select select "number:71"
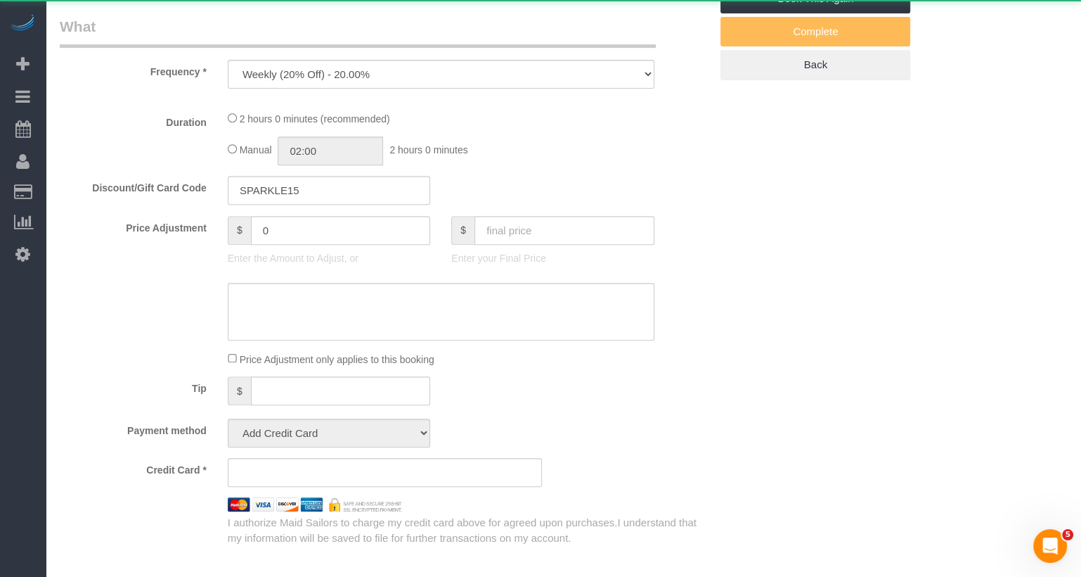
select select "number:14"
select select "number:6"
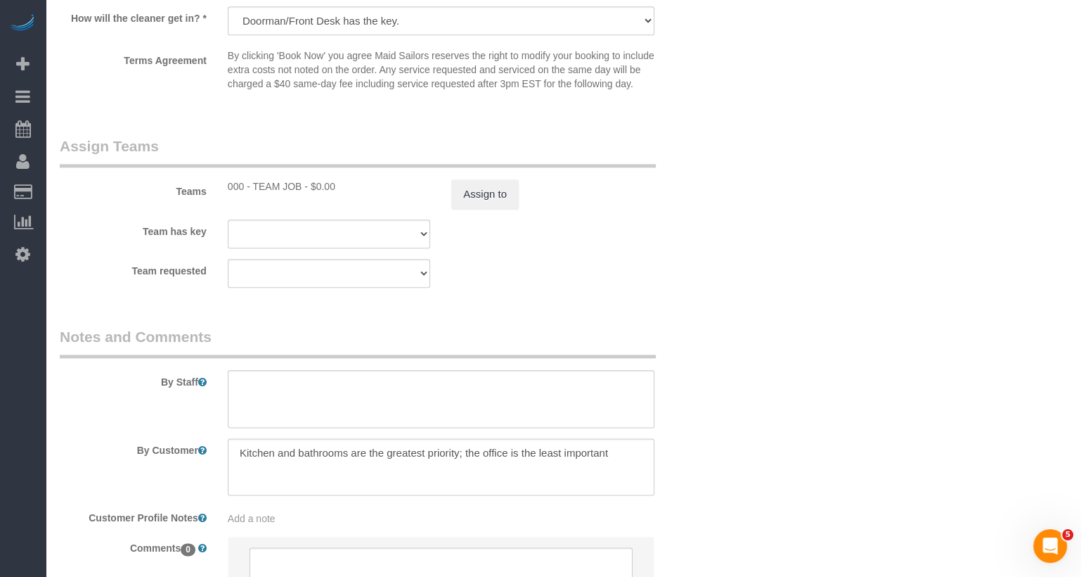
scroll to position [1037, 0]
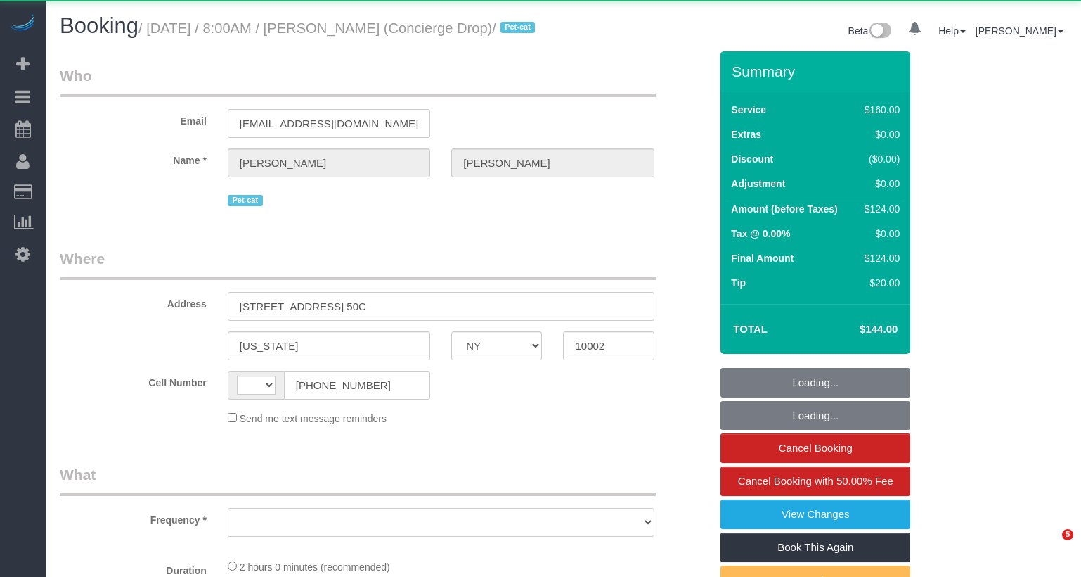
select select "NY"
select select "string:[GEOGRAPHIC_DATA]"
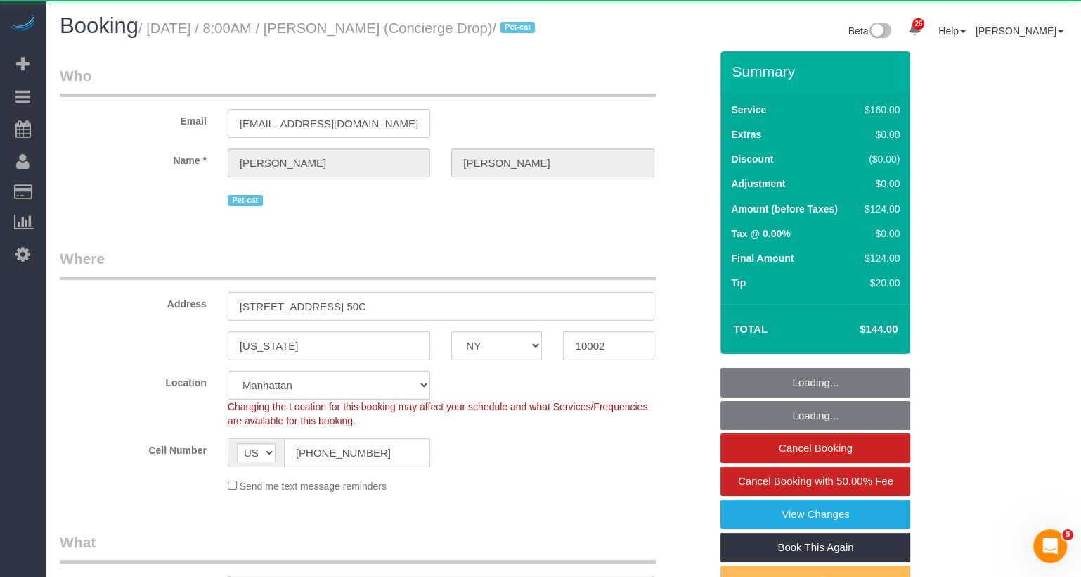
select select "object:1056"
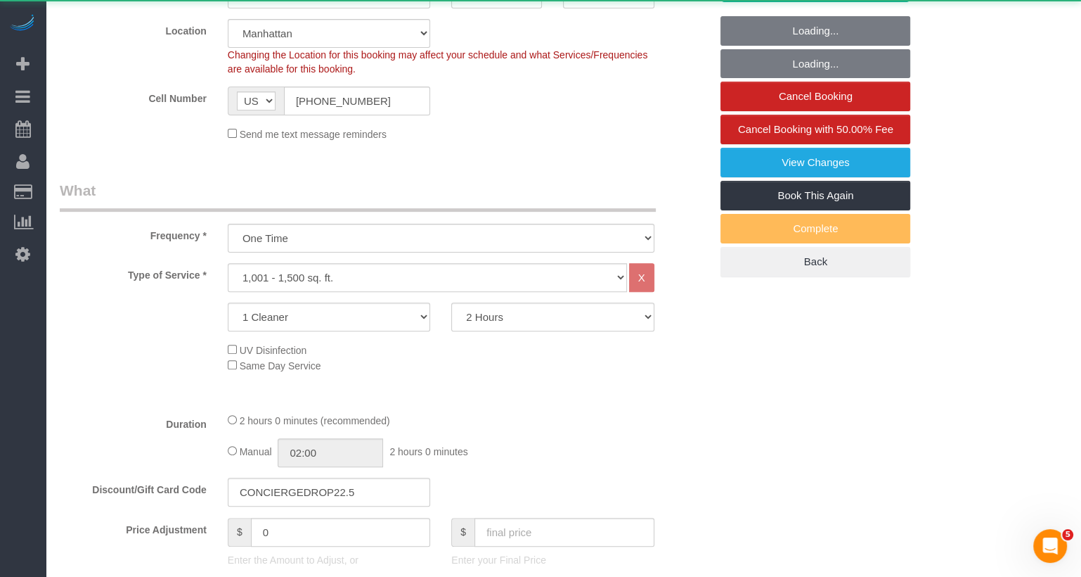
select select "string:stripe-pm_1RaQn24VGloSiKo7zeOF73Wj"
select select "spot1"
select select "number:89"
select select "number:90"
select select "number:15"
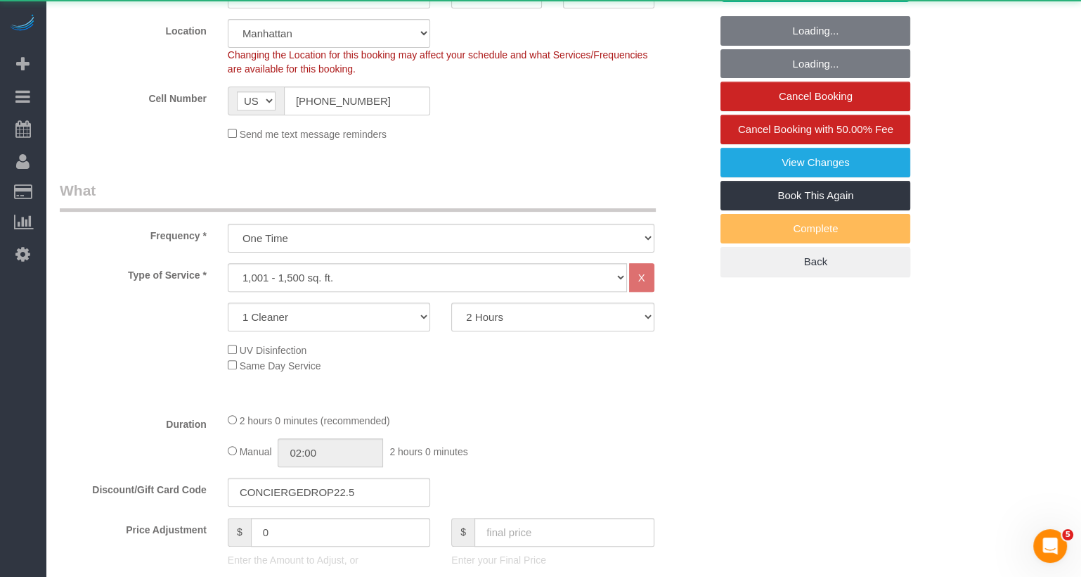
select select "number:6"
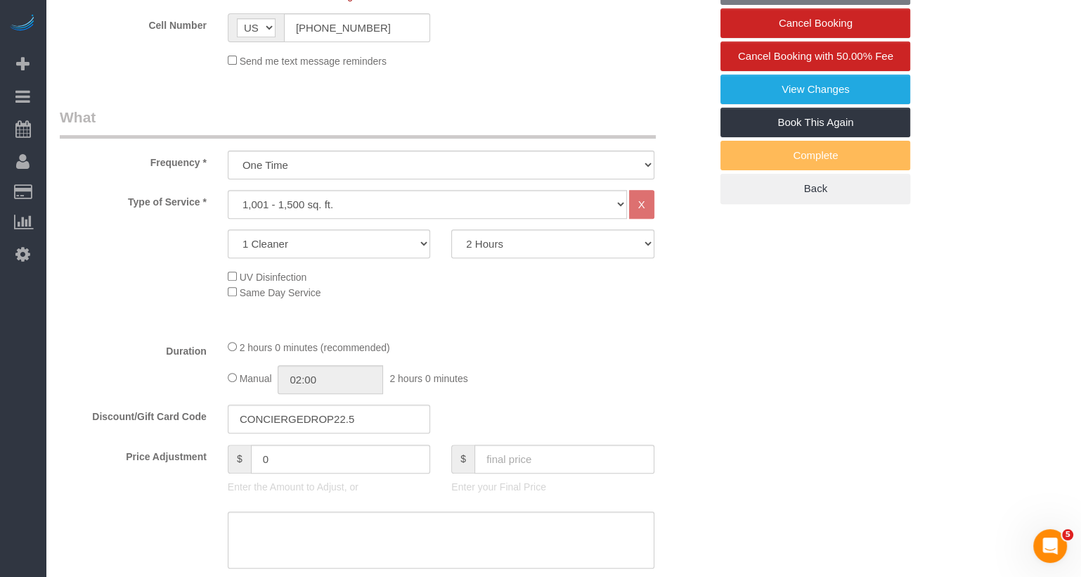
scroll to position [305, 0]
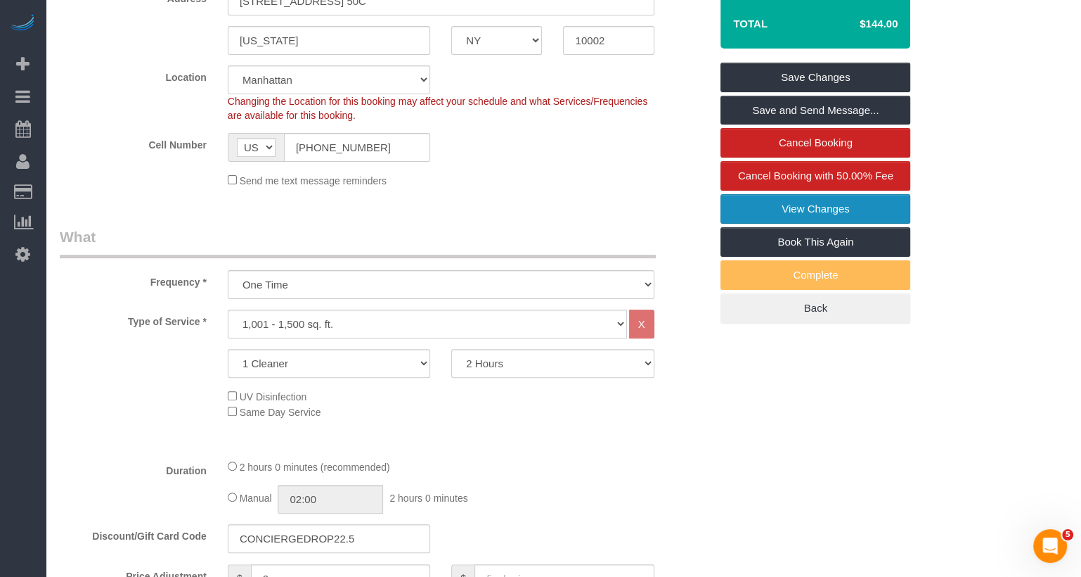
click at [785, 216] on link "View Changes" at bounding box center [816, 209] width 190 height 30
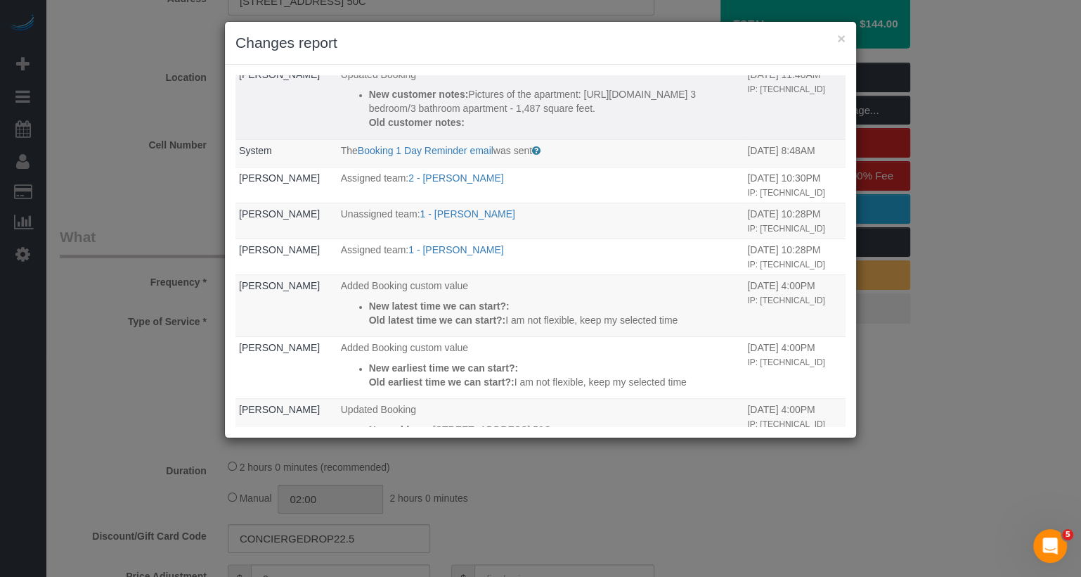
scroll to position [0, 0]
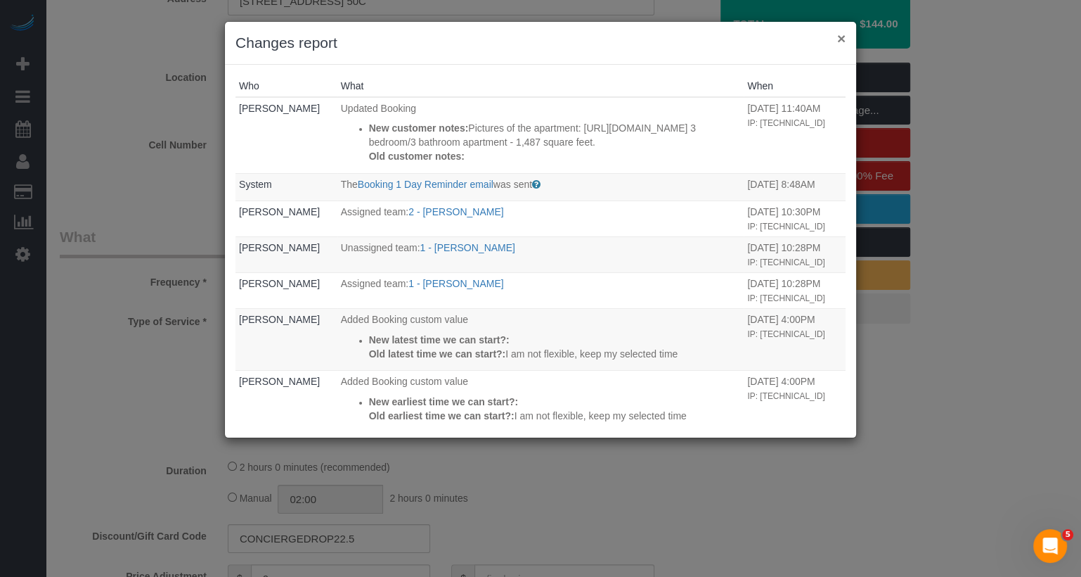
click at [839, 37] on button "×" at bounding box center [841, 38] width 8 height 15
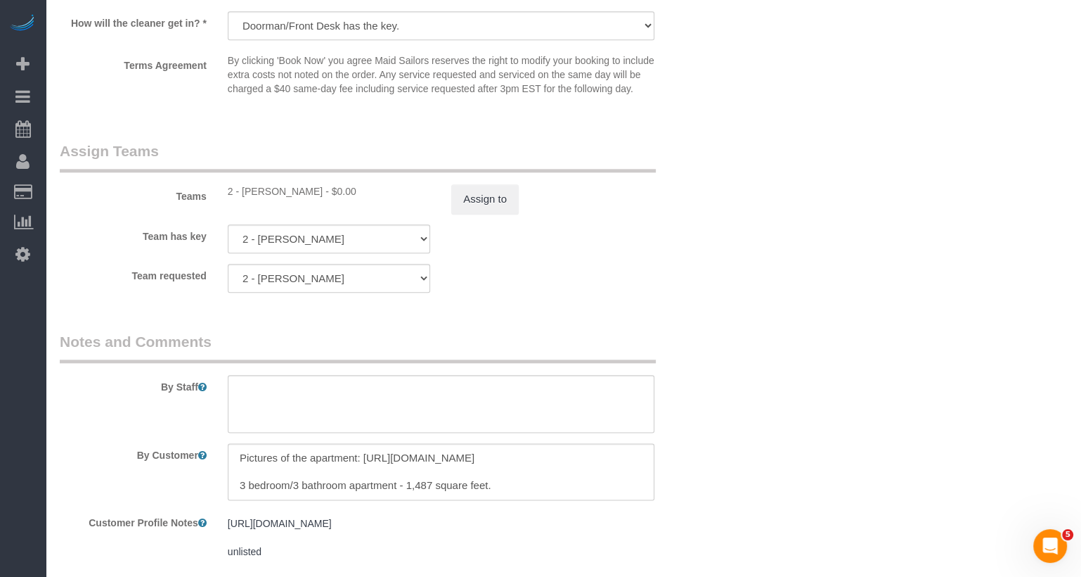
scroll to position [1584, 0]
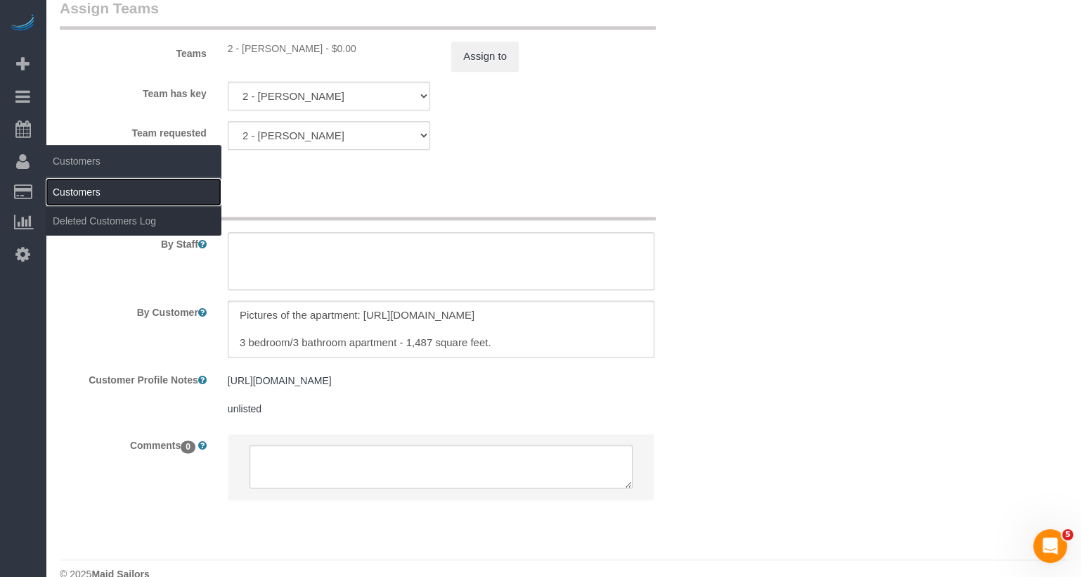
click at [107, 191] on link "Customers" at bounding box center [134, 192] width 176 height 28
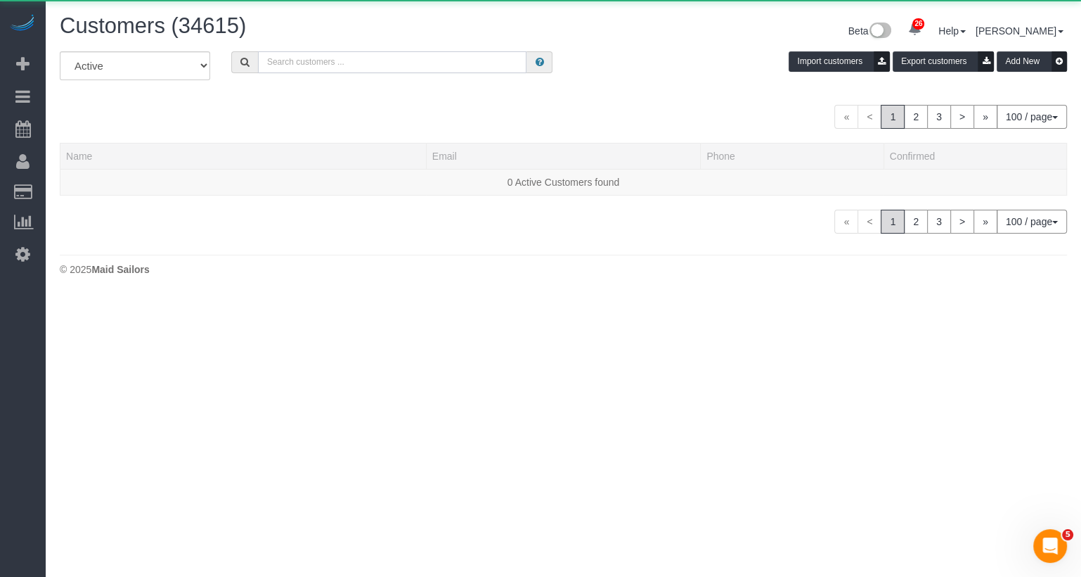
click at [321, 55] on input "text" at bounding box center [392, 62] width 269 height 22
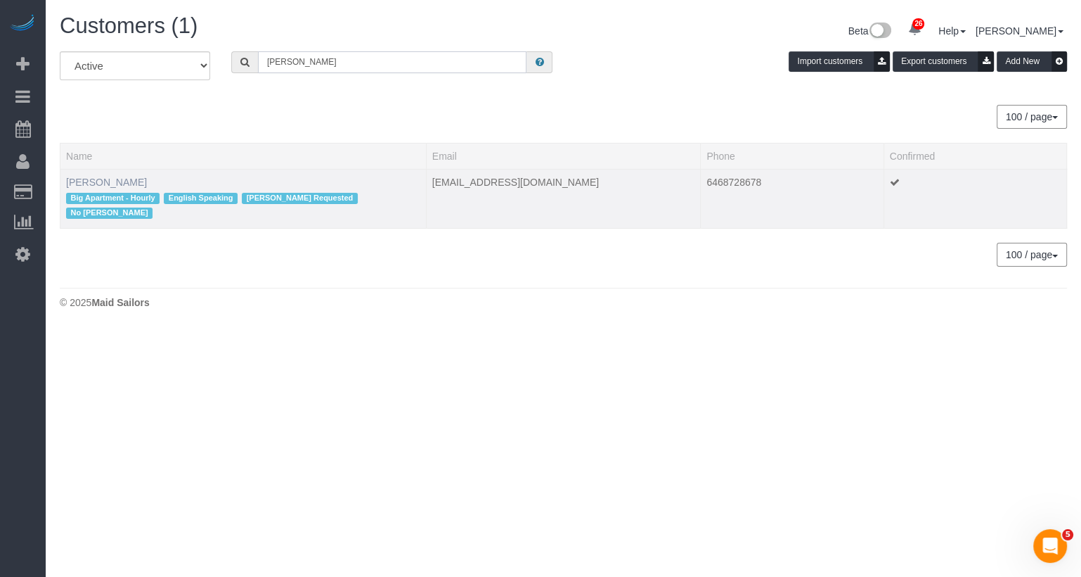
type input "[PERSON_NAME]"
click at [98, 181] on link "[PERSON_NAME]" at bounding box center [106, 181] width 81 height 11
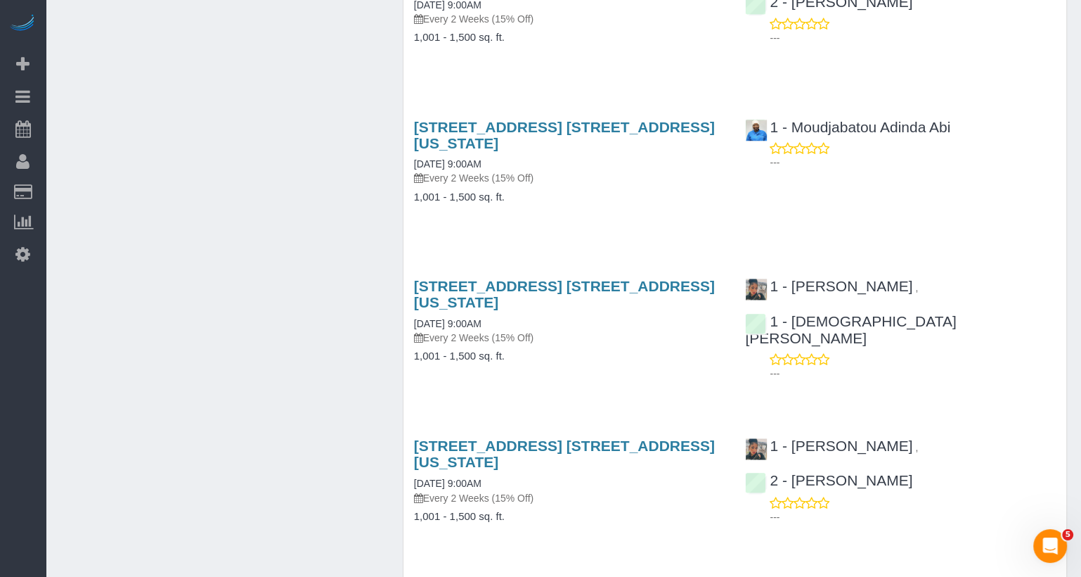
scroll to position [1551, 0]
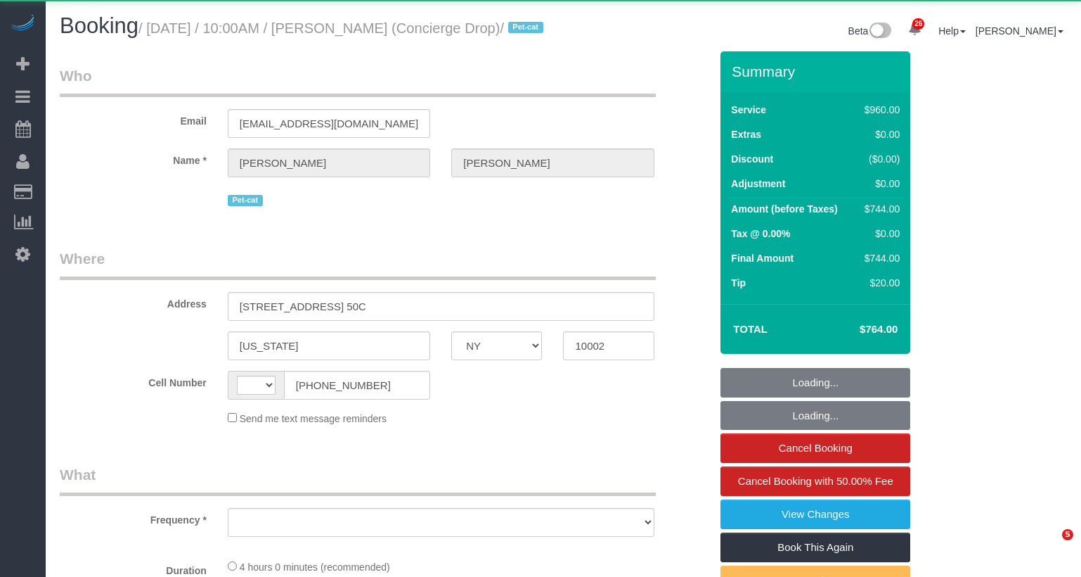
select select "NY"
select select "string:[GEOGRAPHIC_DATA]"
select select "object:653"
select select "3"
select select "240"
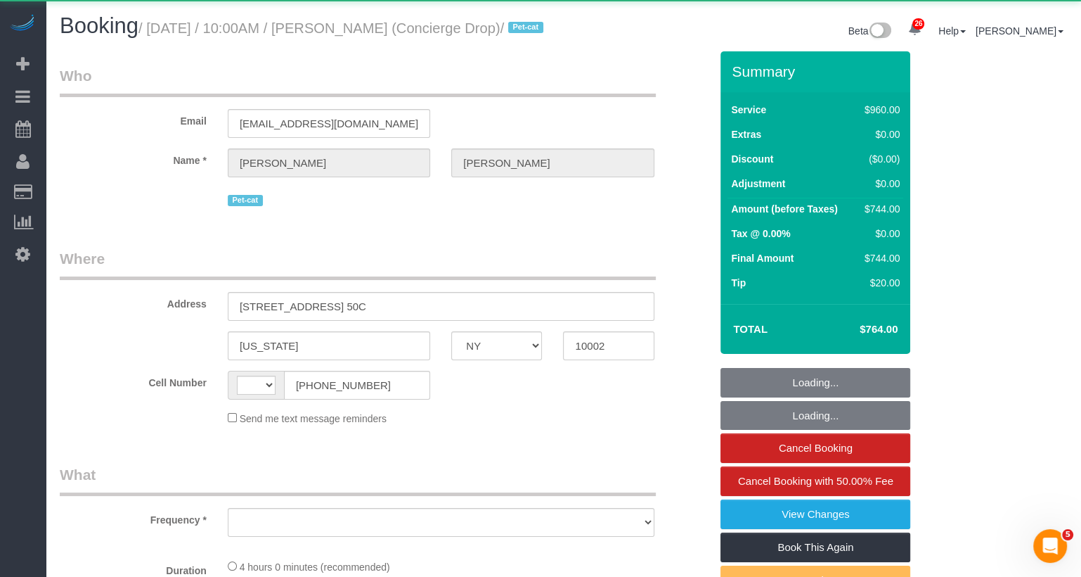
select select "spot1"
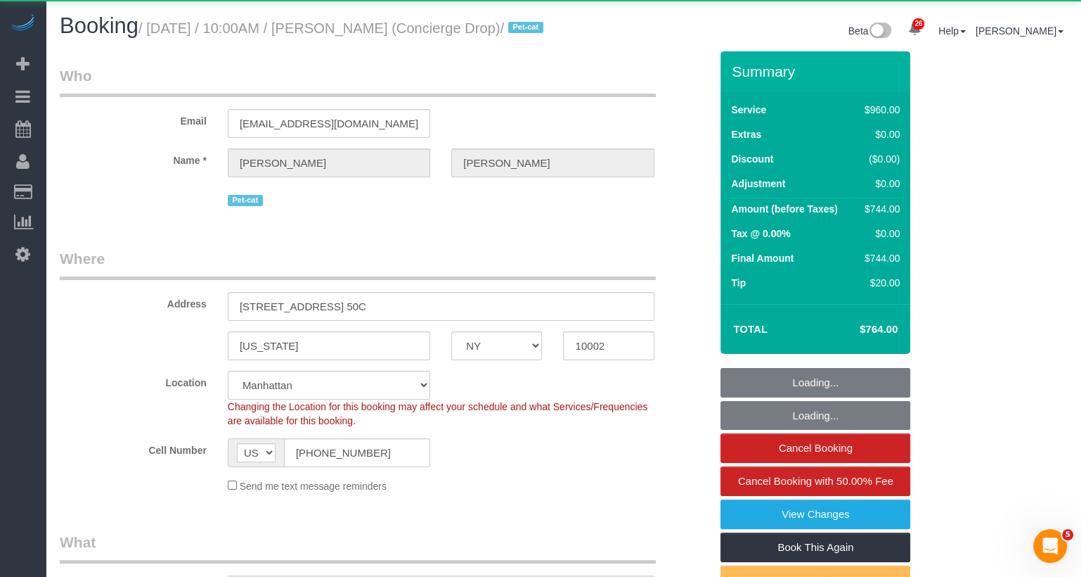
select select
select select "object:1489"
select select "spot51"
select select "string:stripe-pm_1RaQn24VGloSiKo7zeOF73Wj"
select select "number:89"
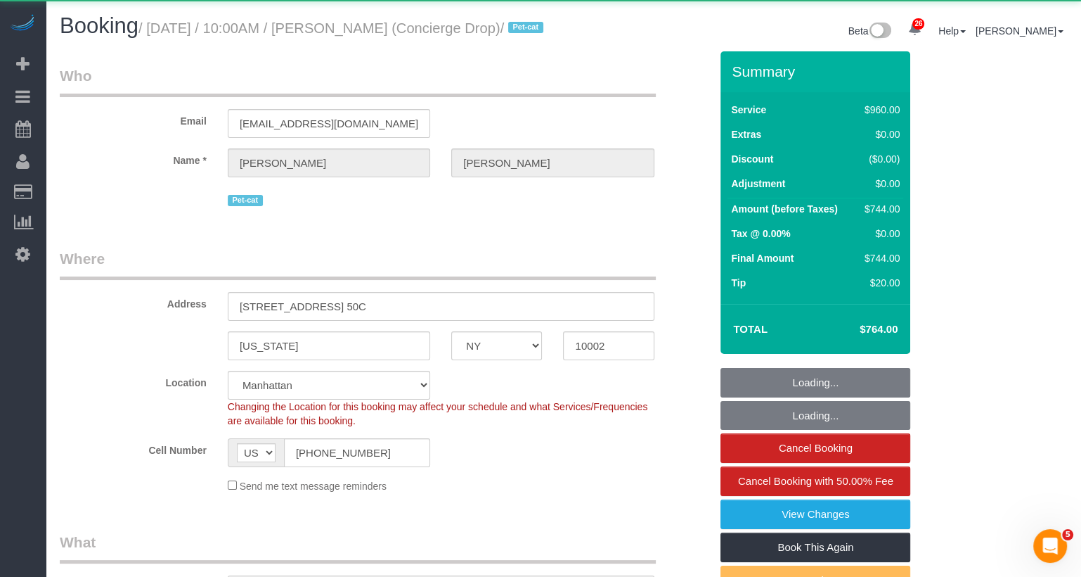
select select "number:90"
select select "number:15"
select select "number:6"
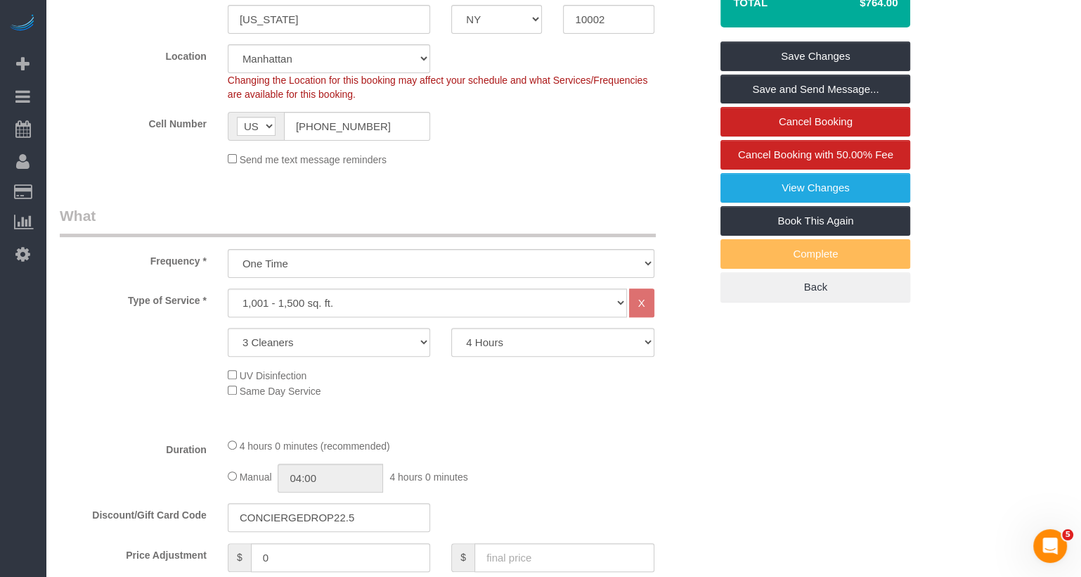
scroll to position [254, 0]
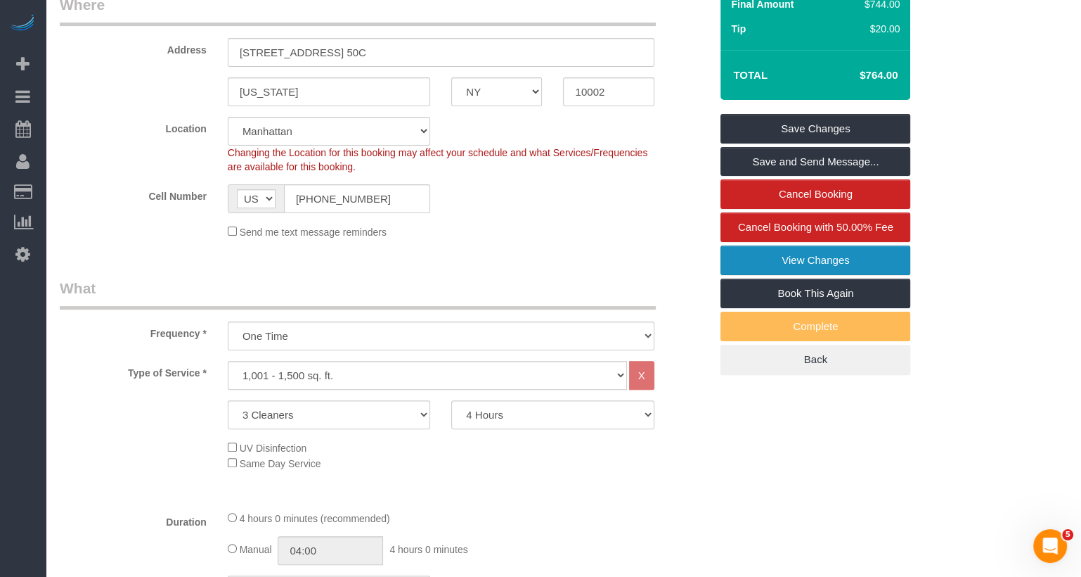
click at [878, 275] on link "View Changes" at bounding box center [816, 260] width 190 height 30
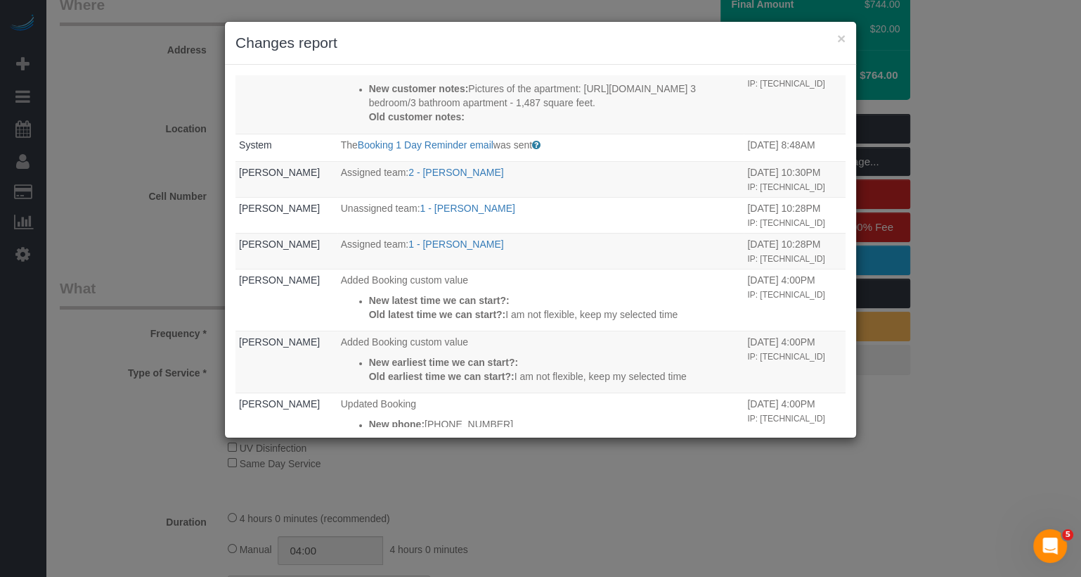
scroll to position [884, 0]
click at [842, 34] on button "×" at bounding box center [841, 38] width 8 height 15
